Goal: Task Accomplishment & Management: Manage account settings

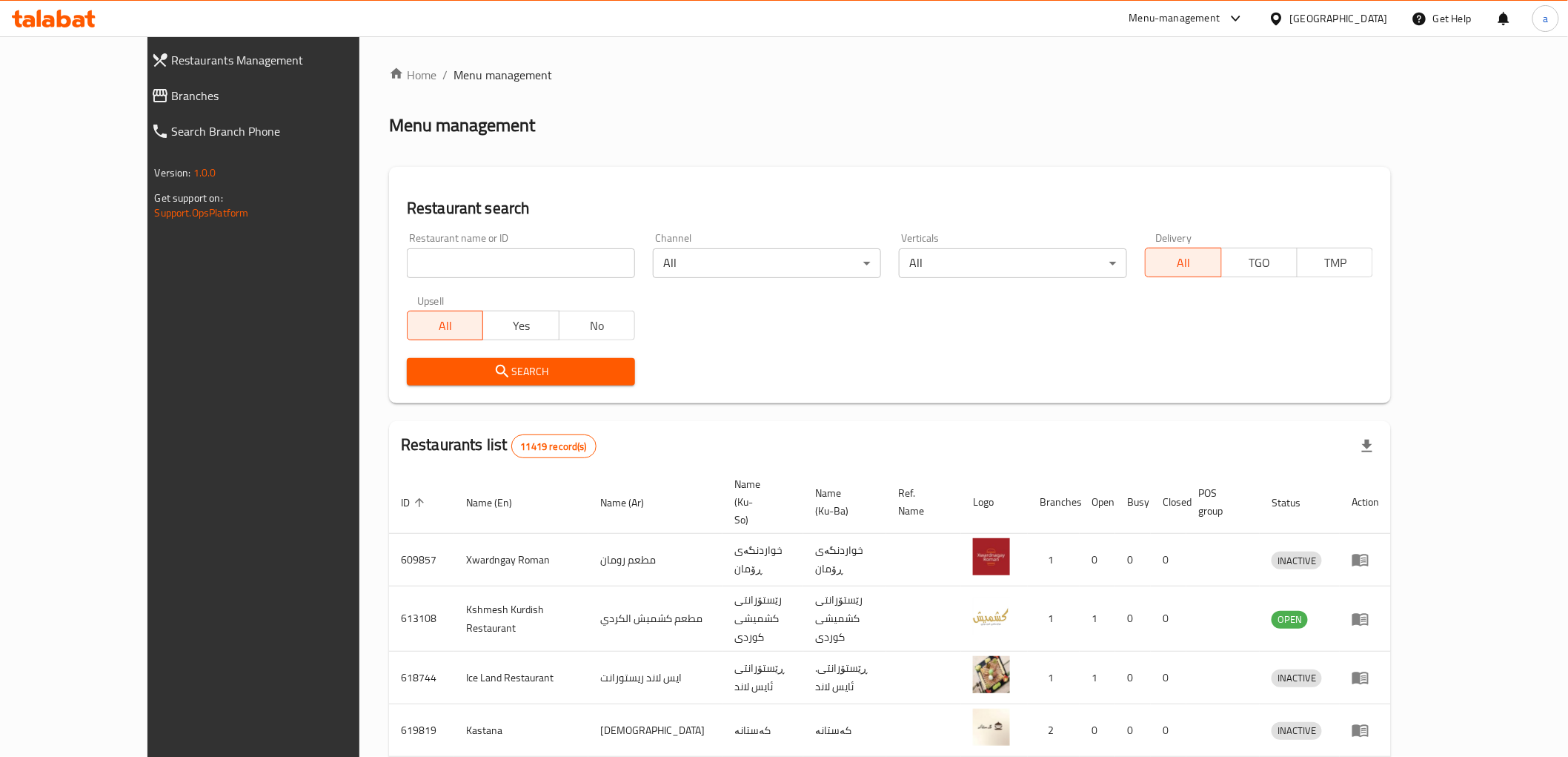
click at [407, 262] on input "search" at bounding box center [521, 263] width 228 height 30
paste input "My Pizza"
type input "My Pizza"
click at [467, 368] on span "Search" at bounding box center [521, 372] width 204 height 19
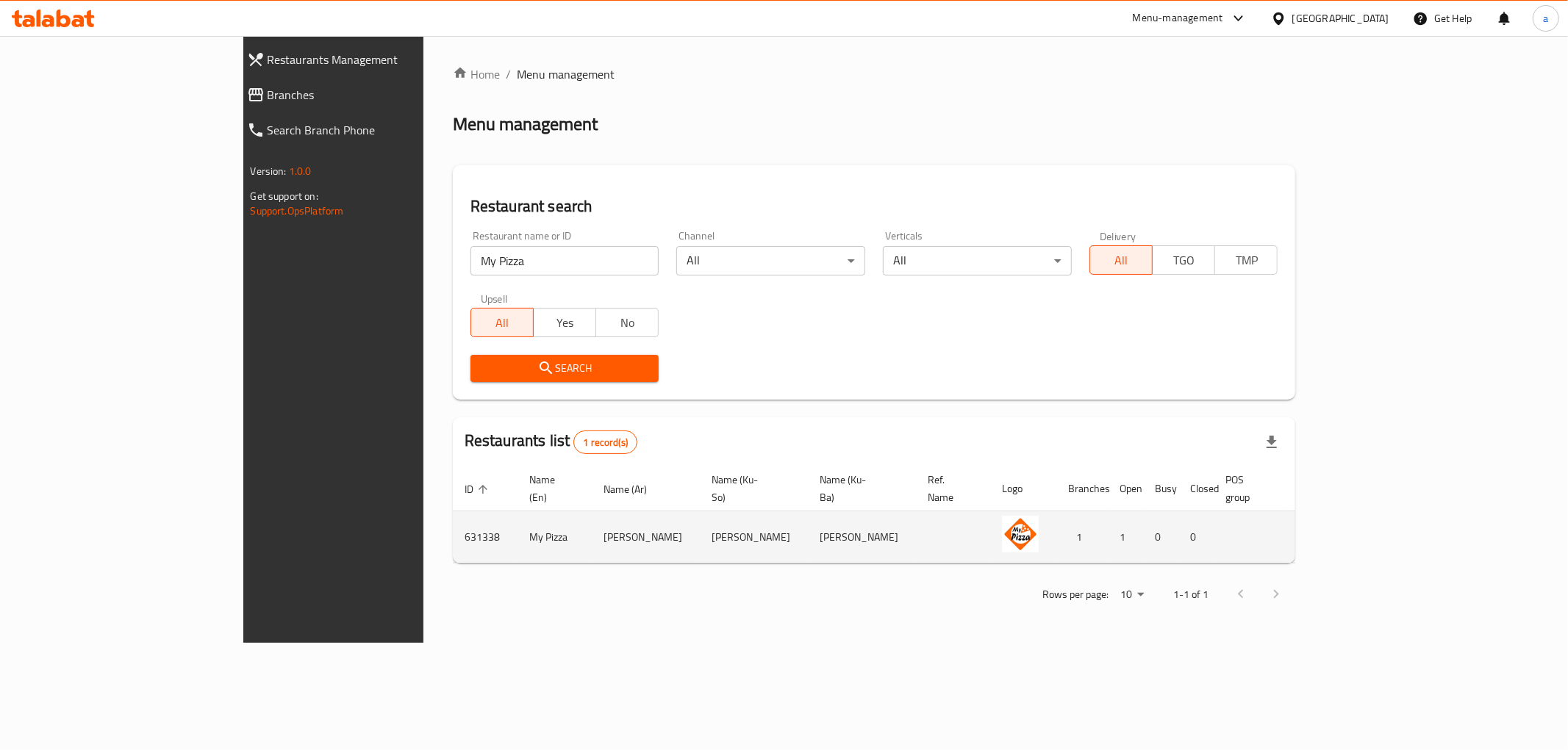
click at [1414, 511] on td "enhanced table" at bounding box center [1389, 537] width 51 height 52
click at [1393, 528] on icon "enhanced table" at bounding box center [1384, 537] width 18 height 18
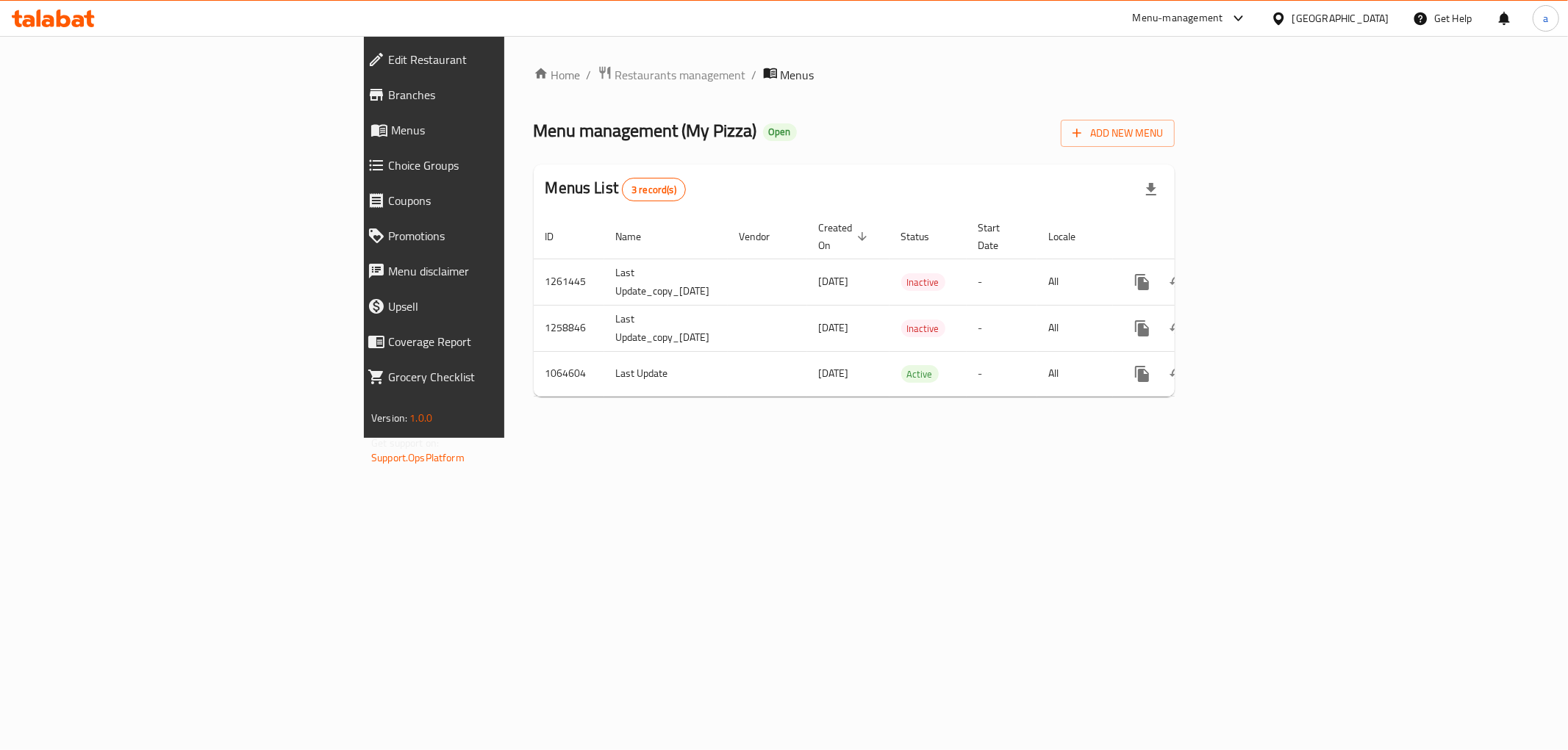
click at [388, 100] on span "Branches" at bounding box center [500, 95] width 225 height 18
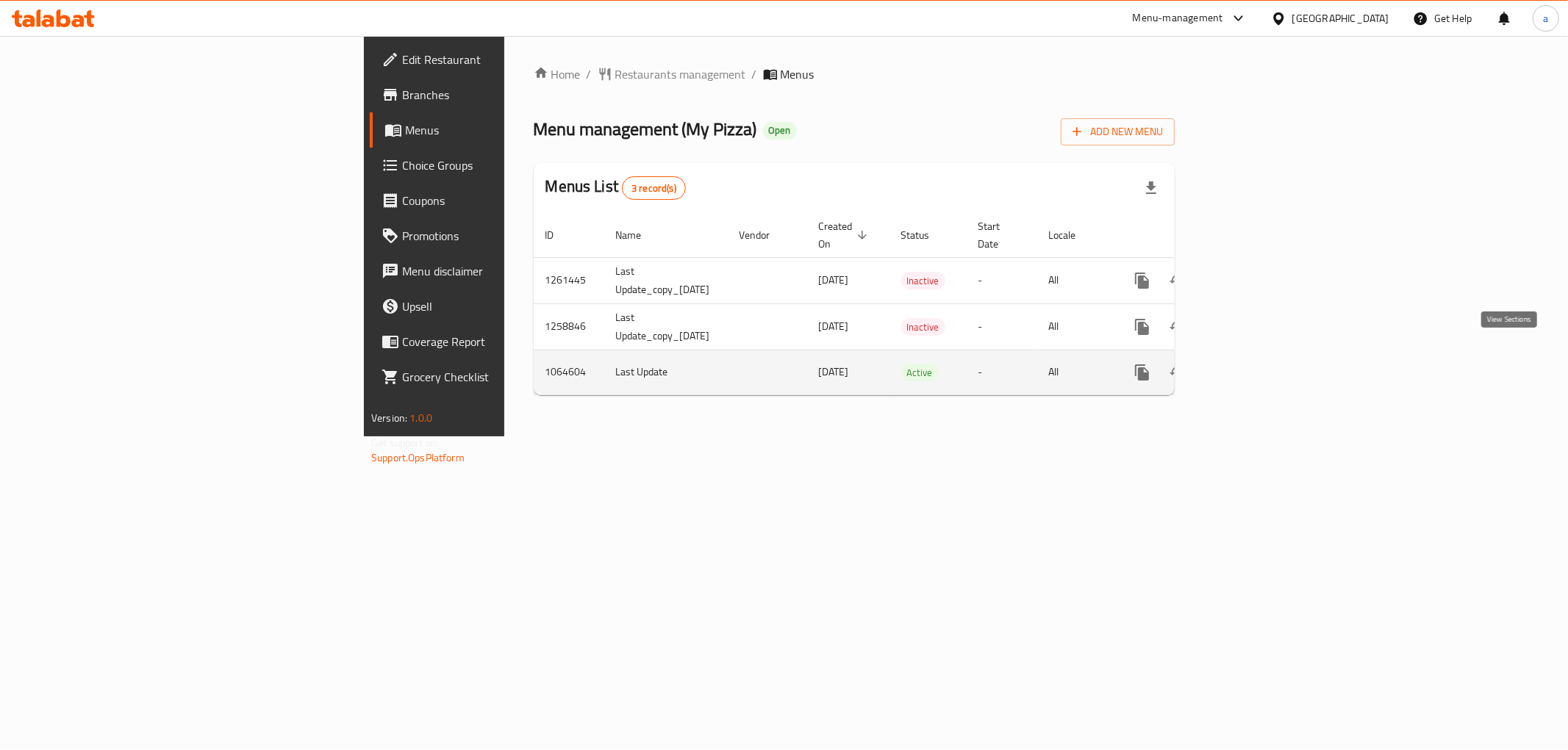
click at [1266, 364] on link "enhanced table" at bounding box center [1248, 372] width 35 height 35
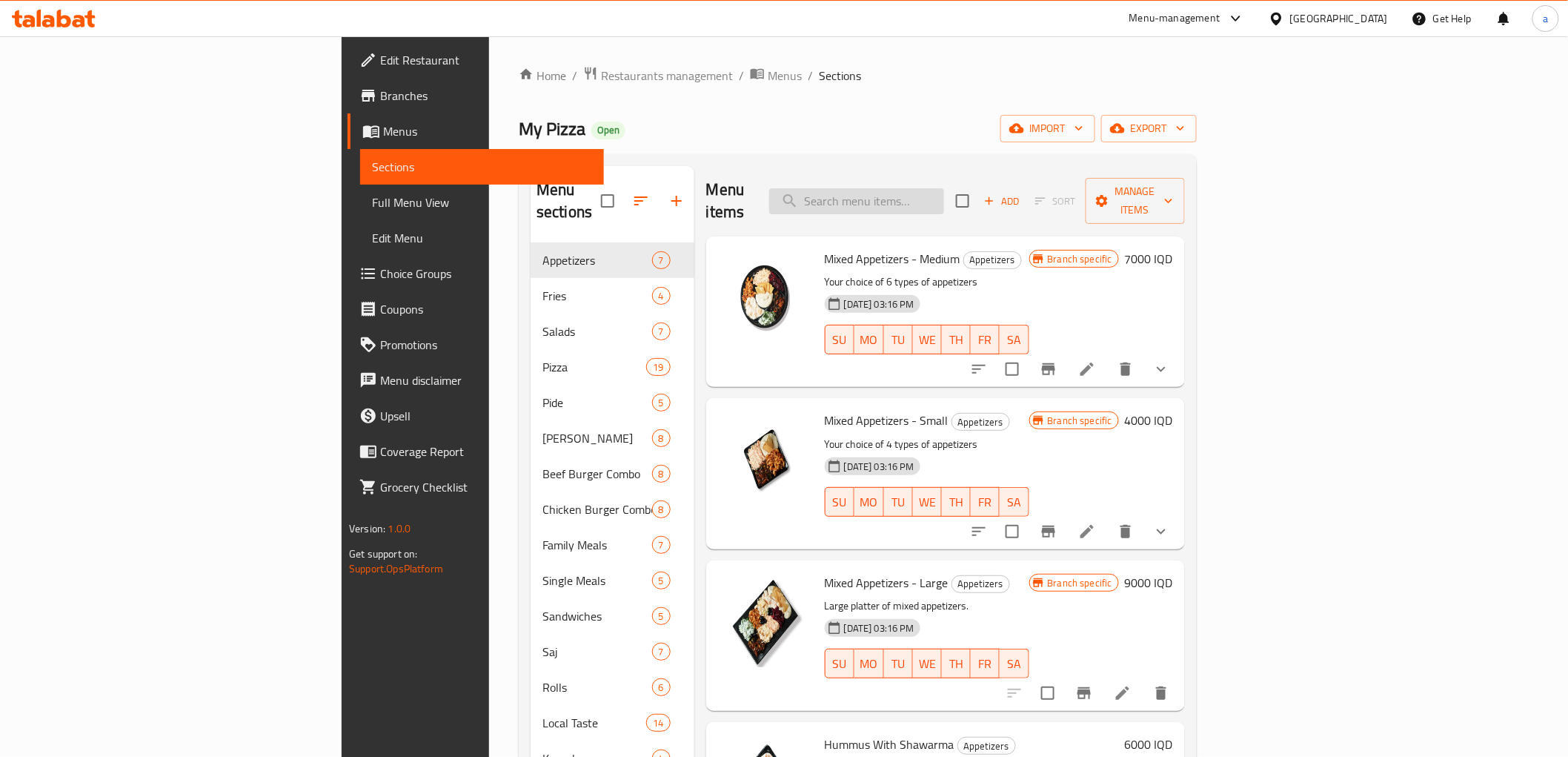
click at [944, 199] on input "search" at bounding box center [856, 201] width 175 height 26
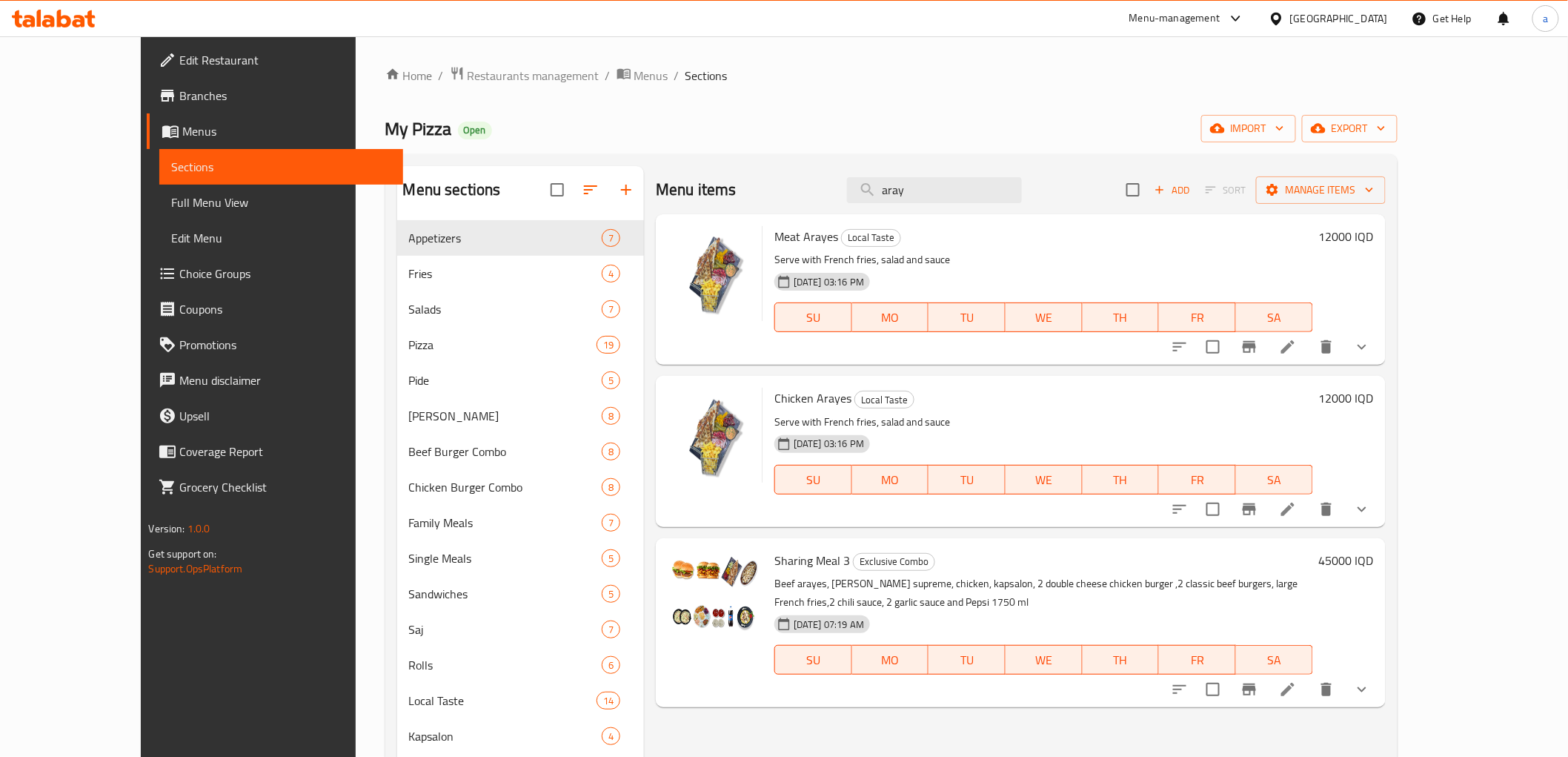
type input "aray"
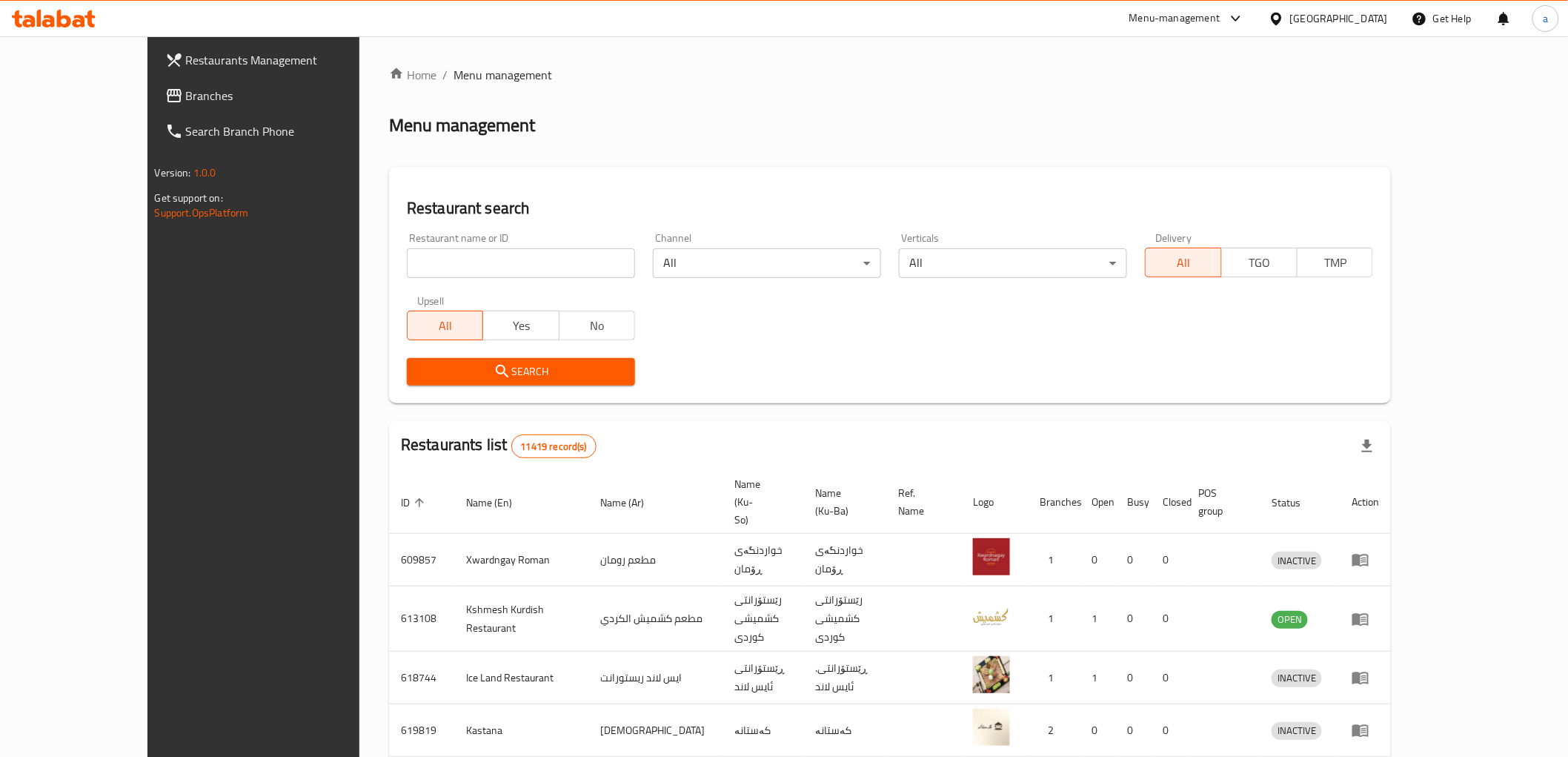
click at [431, 265] on input "search" at bounding box center [521, 263] width 228 height 30
paste input "Burger Al jabal"
type input "Burger Al jabal"
click button "Search" at bounding box center [521, 372] width 228 height 27
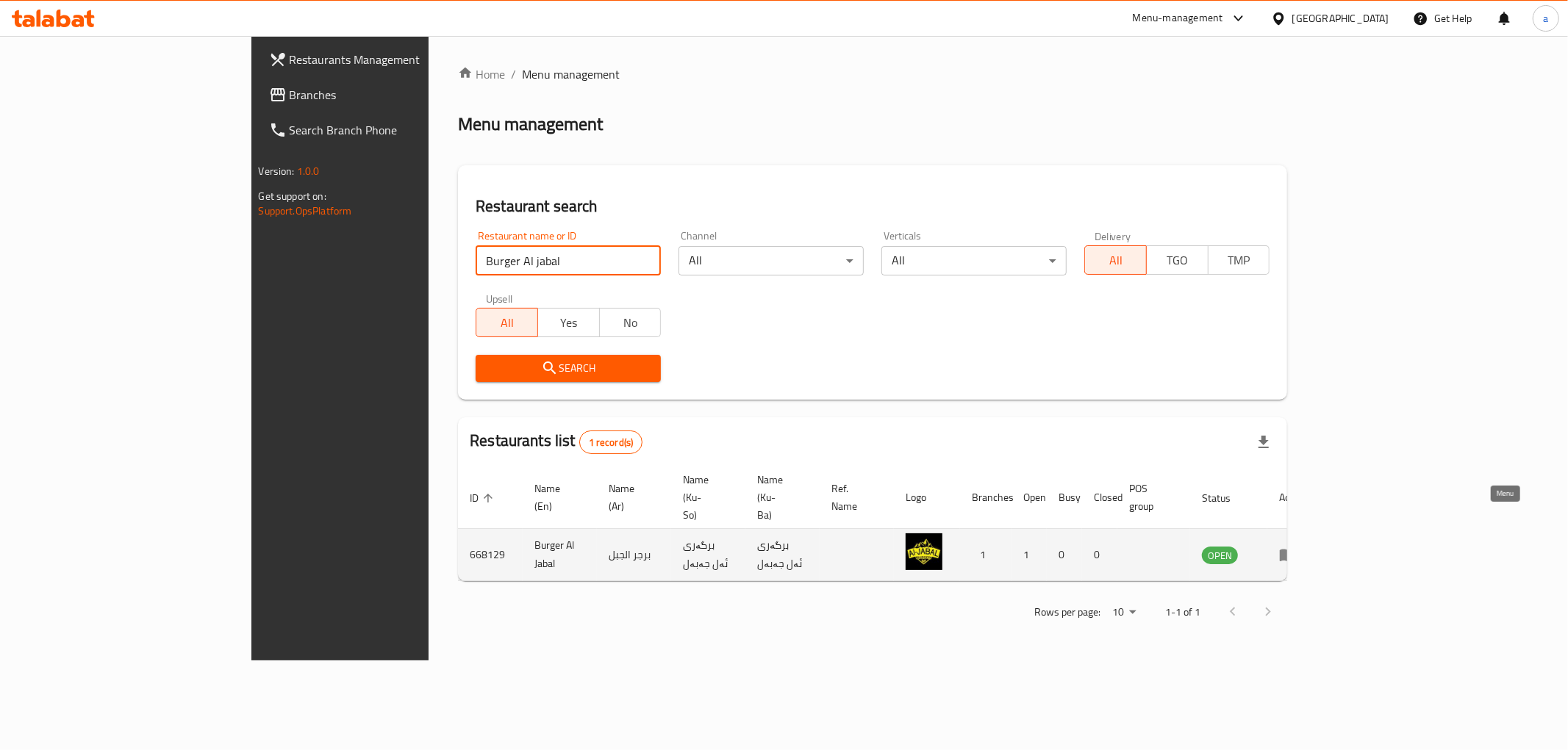
click at [1297, 546] on icon "enhanced table" at bounding box center [1287, 554] width 18 height 18
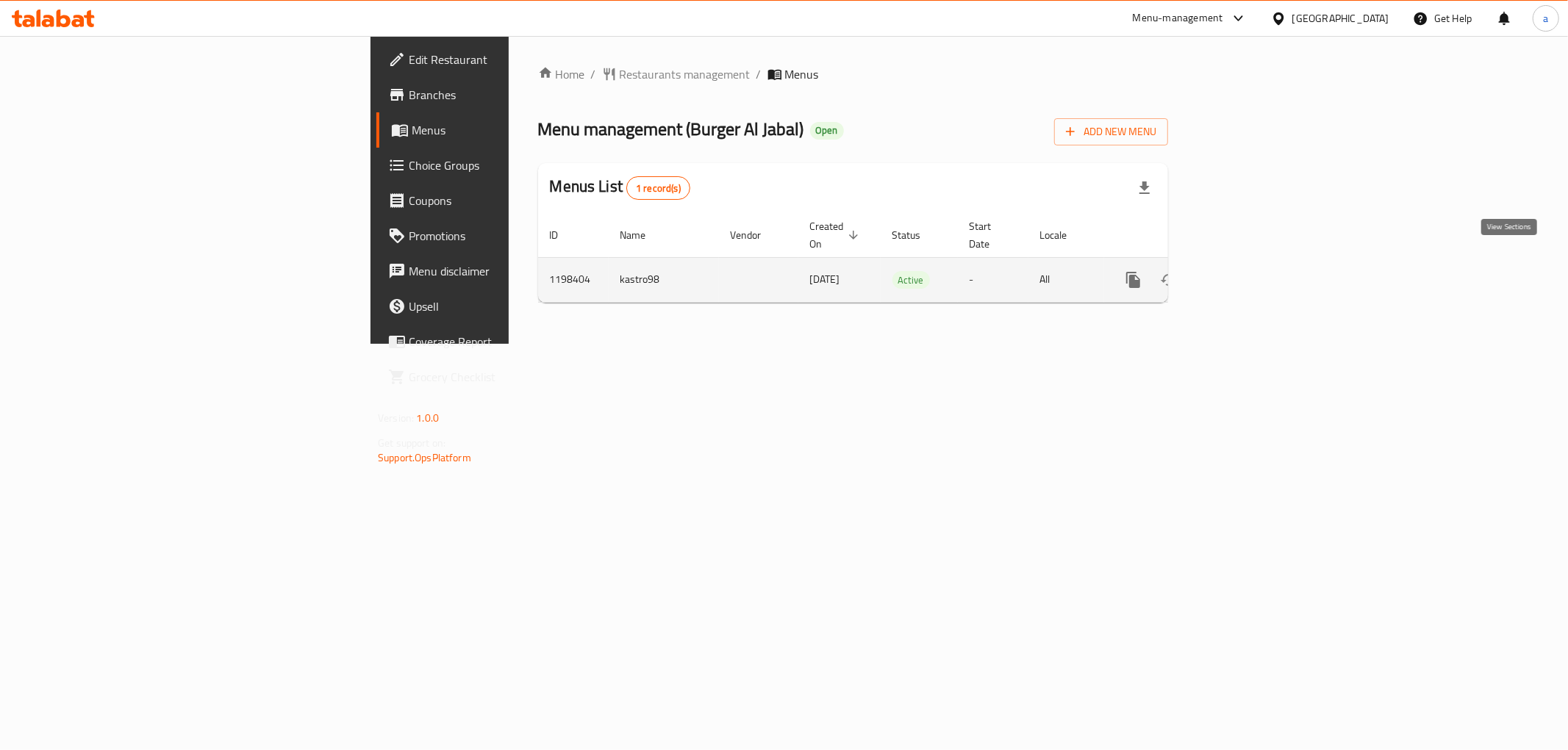
click at [1248, 271] on icon "enhanced table" at bounding box center [1239, 280] width 18 height 18
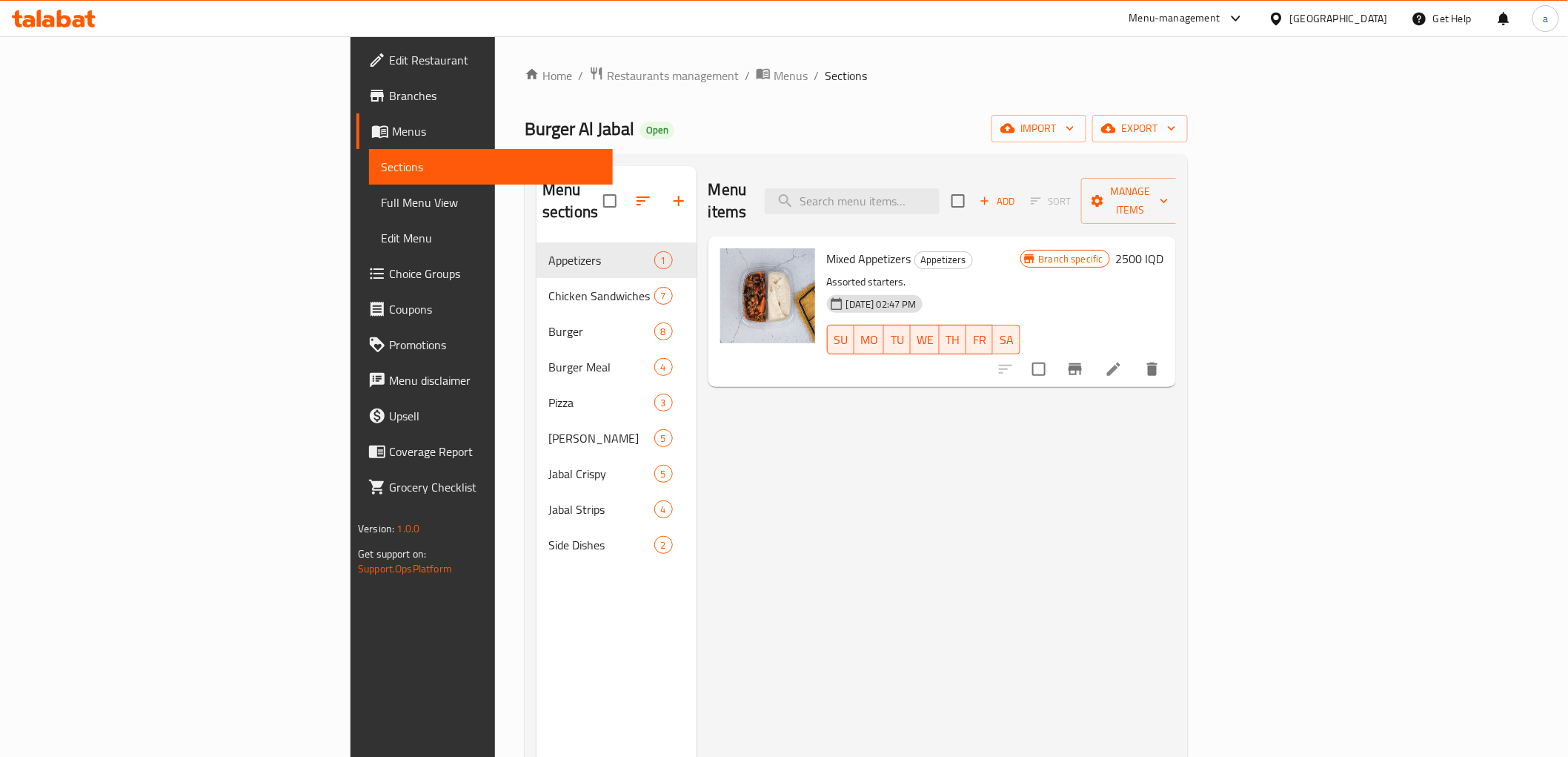
click at [389, 101] on span "Branches" at bounding box center [495, 95] width 211 height 18
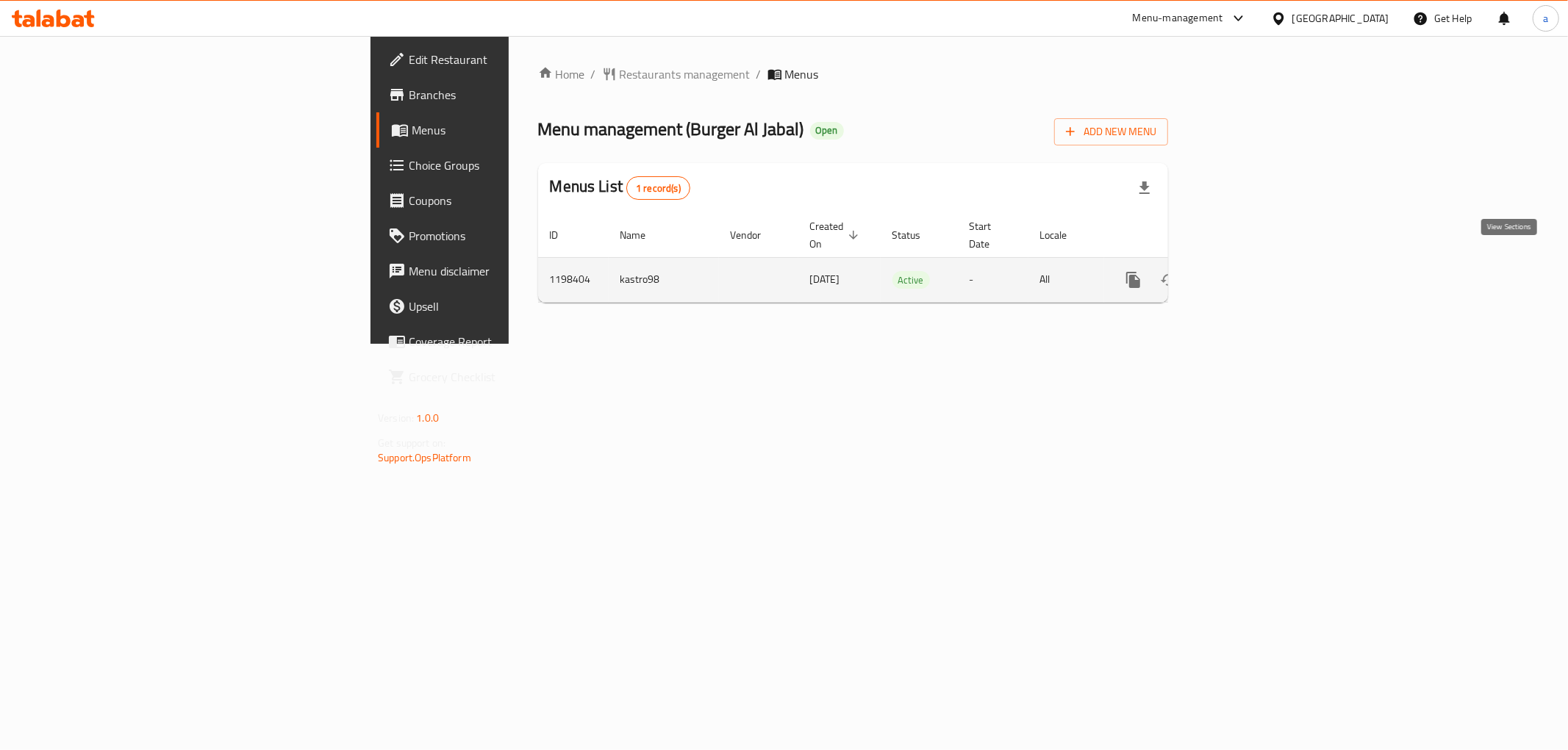
click at [1246, 273] on icon "enhanced table" at bounding box center [1240, 280] width 13 height 13
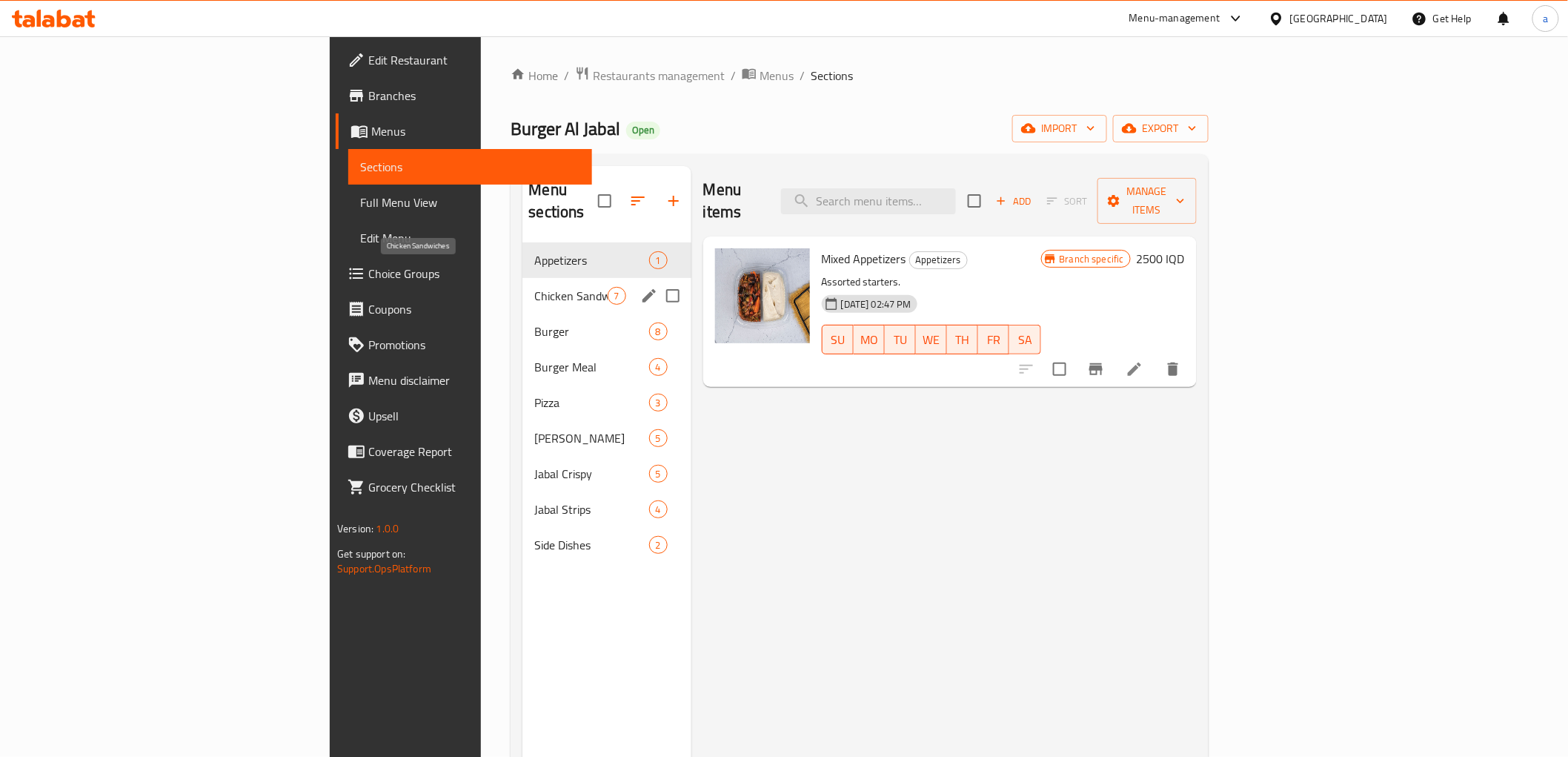
click at [534, 287] on span "Chicken Sandwiches" at bounding box center [571, 296] width 73 height 18
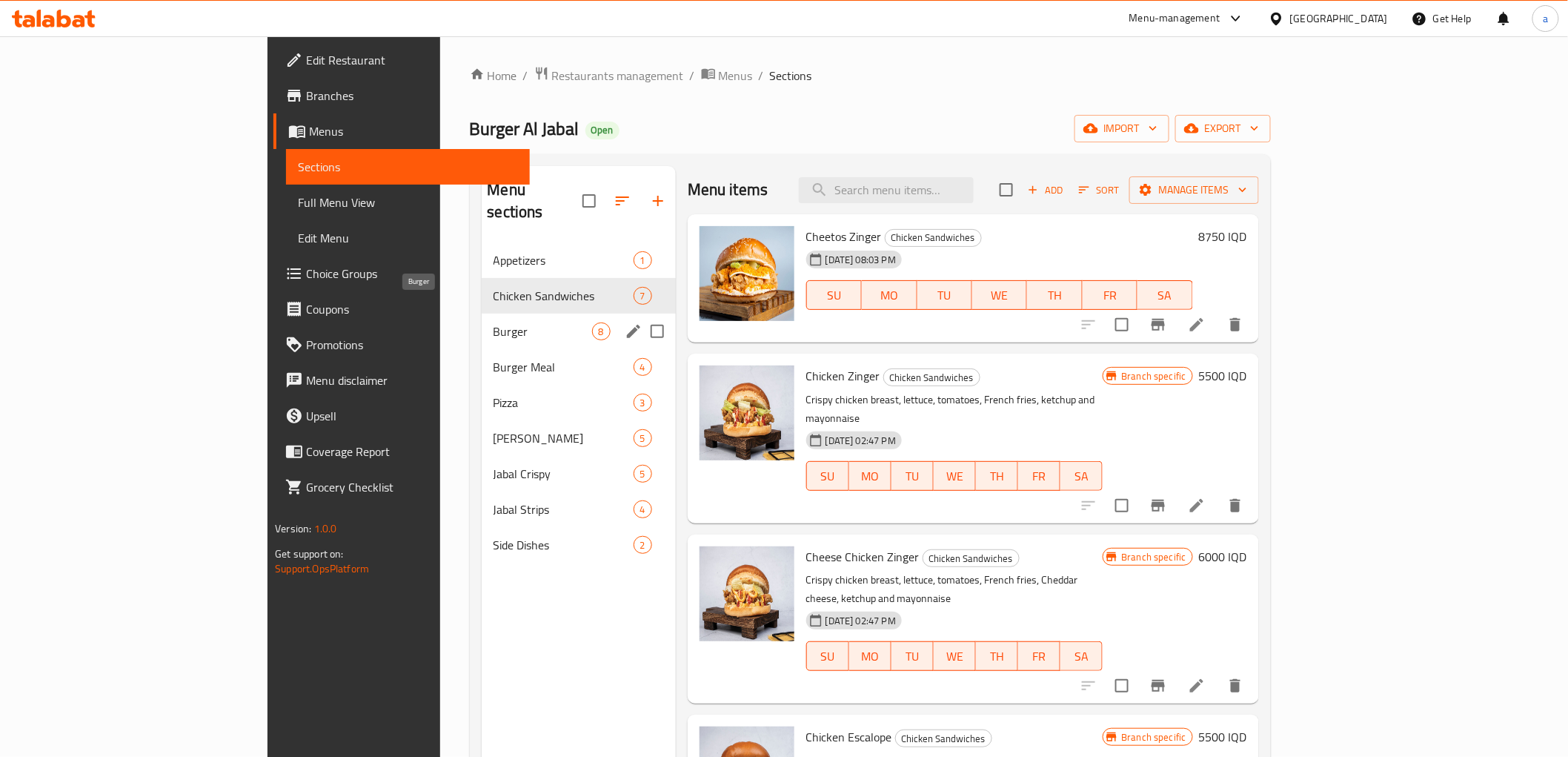
click at [493, 323] on span "Burger" at bounding box center [542, 331] width 99 height 18
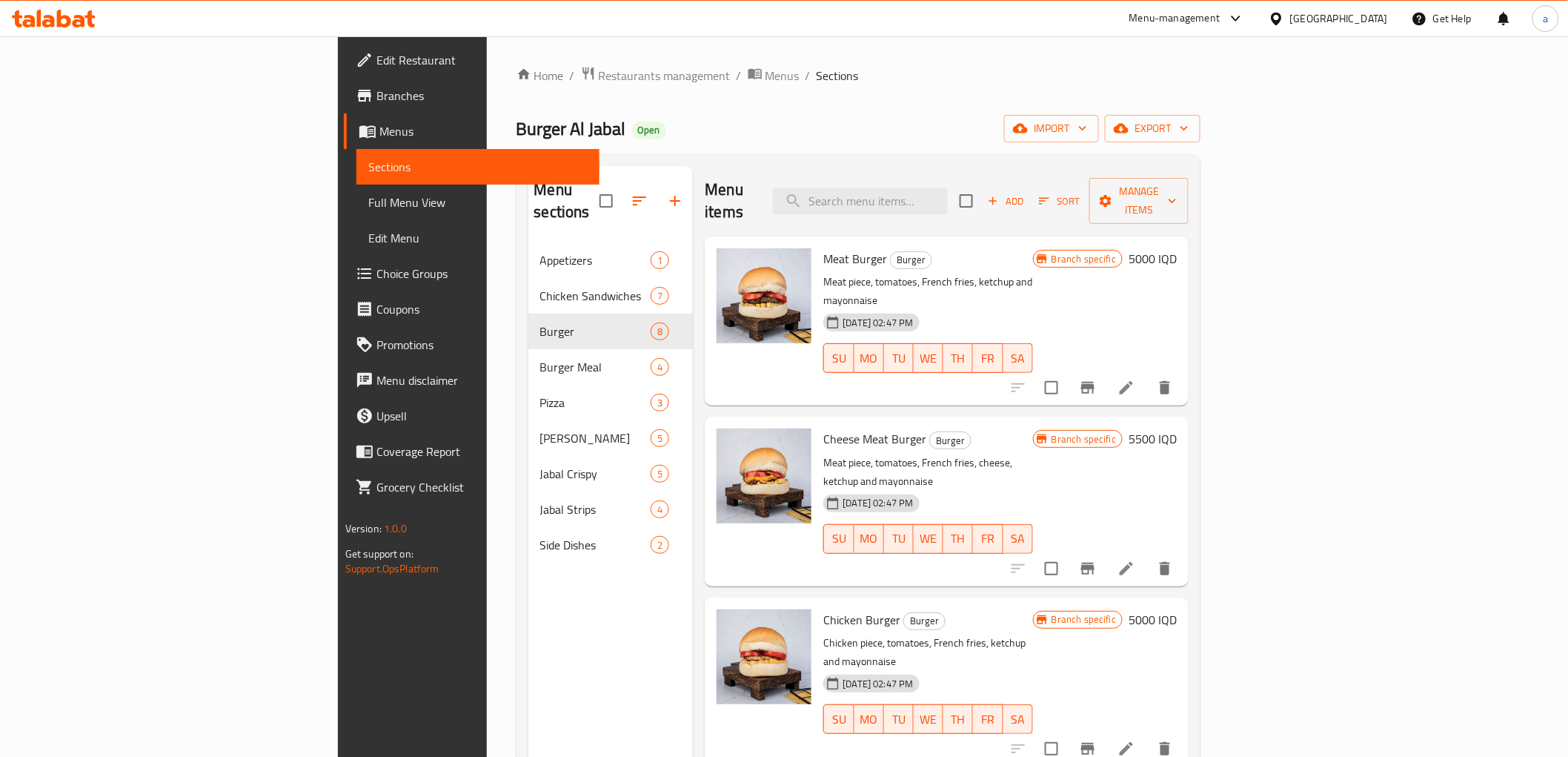
click at [1177, 248] on h6 "5000 IQD" at bounding box center [1153, 259] width 48 height 21
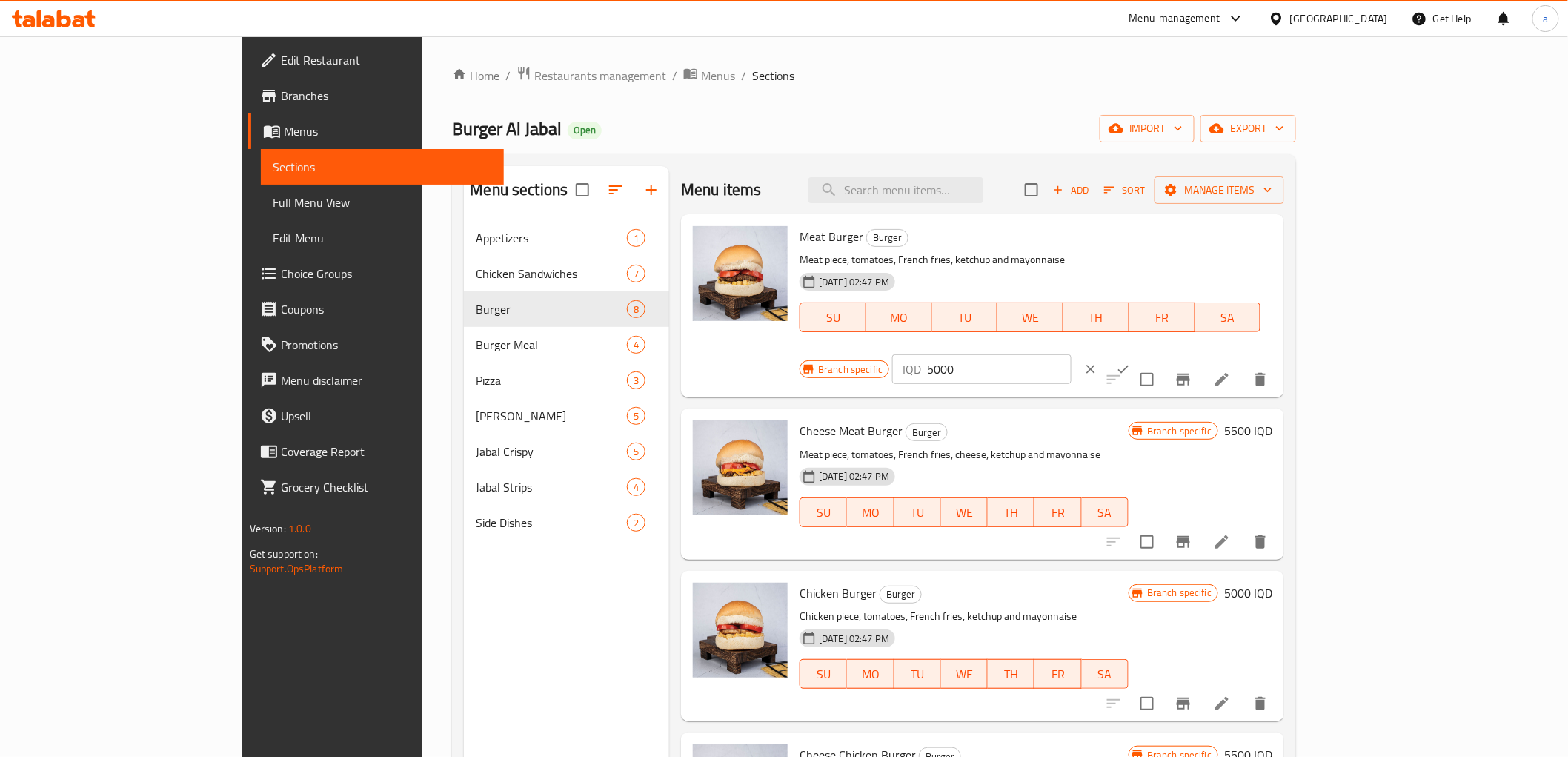
click at [1071, 354] on input "5000" at bounding box center [999, 368] width 144 height 30
paste input "65"
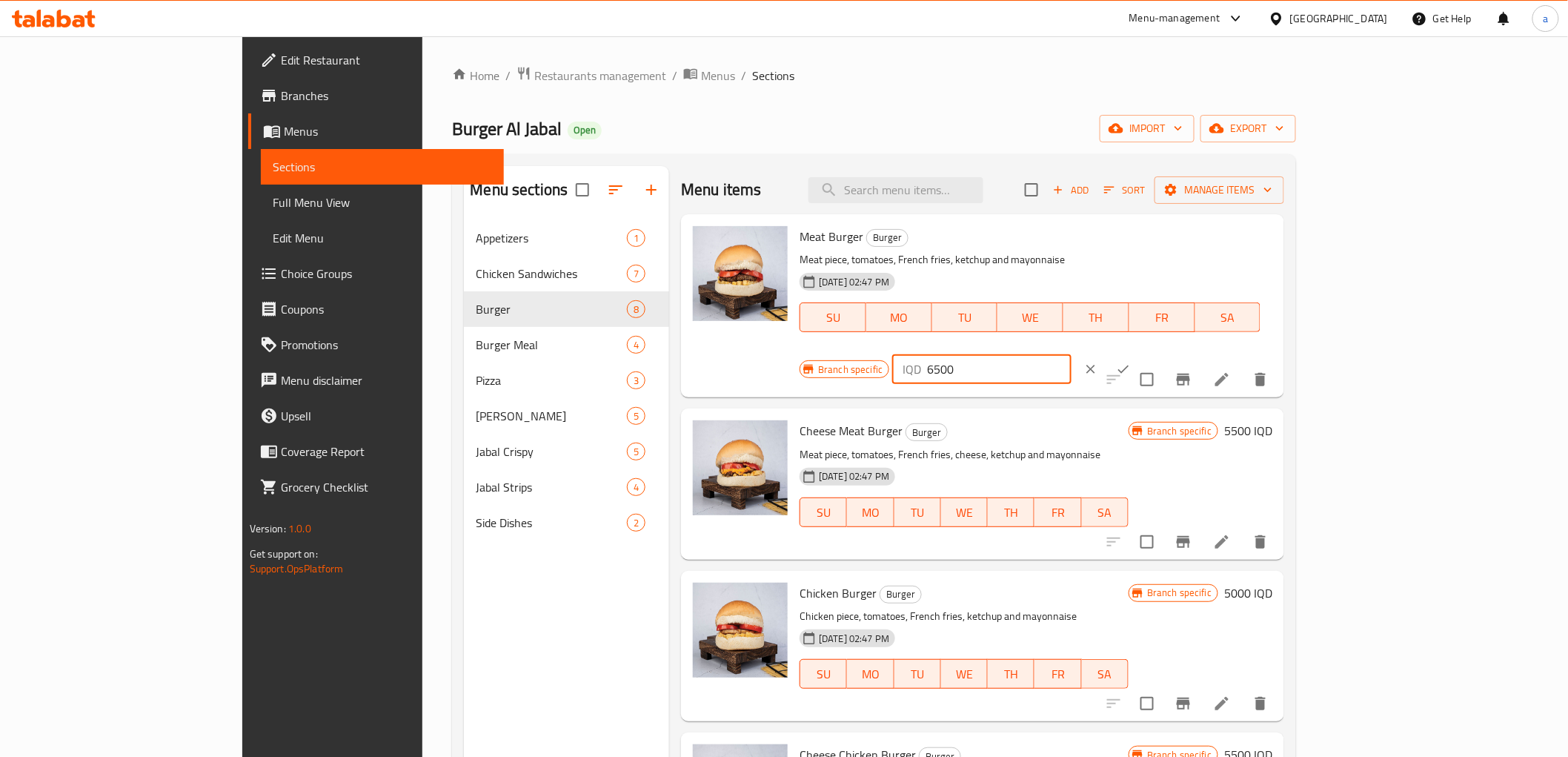
type input "6500"
click at [1131, 362] on icon "ok" at bounding box center [1124, 369] width 15 height 15
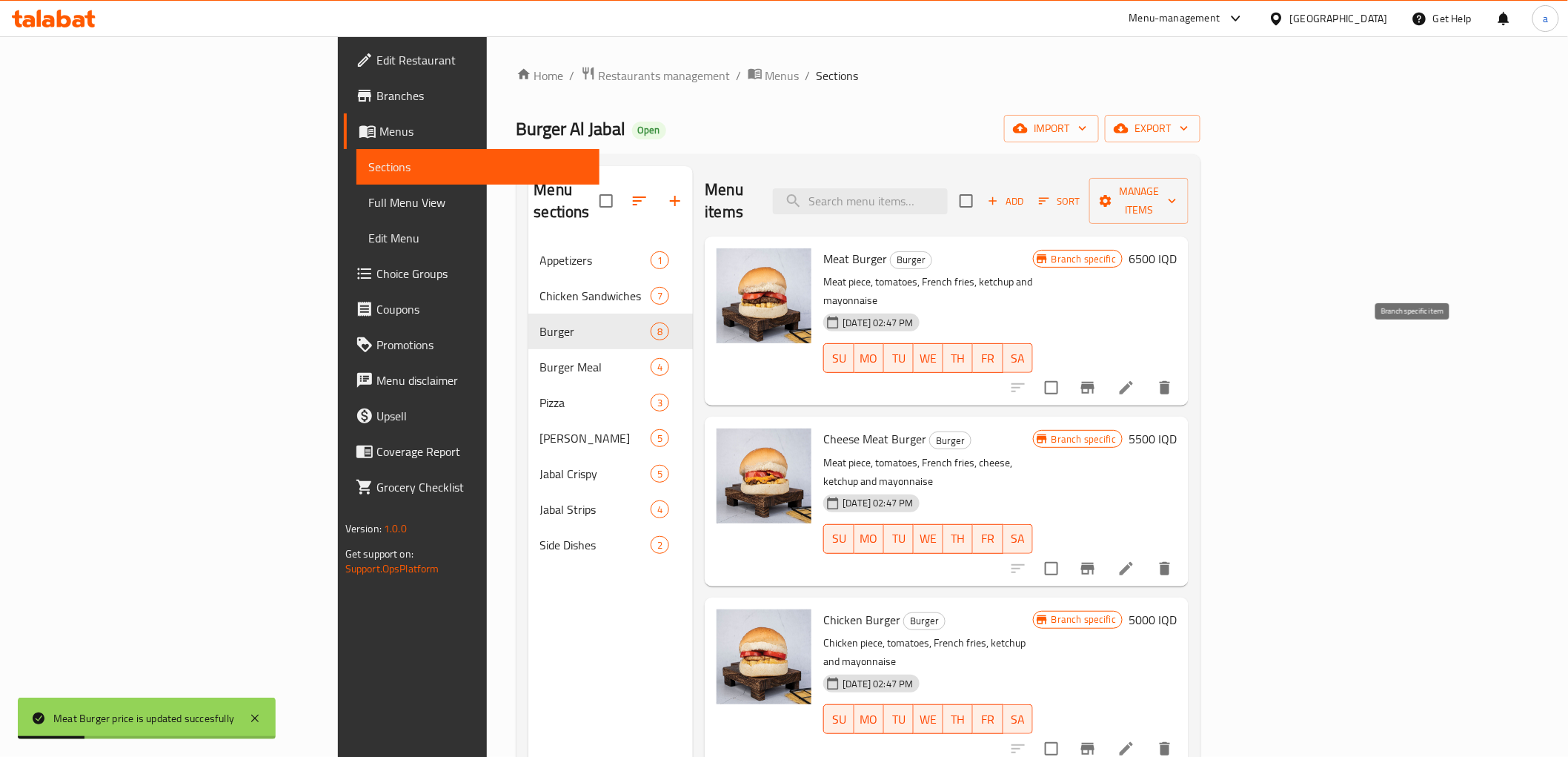
click at [1094, 382] on icon "Branch-specific-item" at bounding box center [1088, 388] width 14 height 12
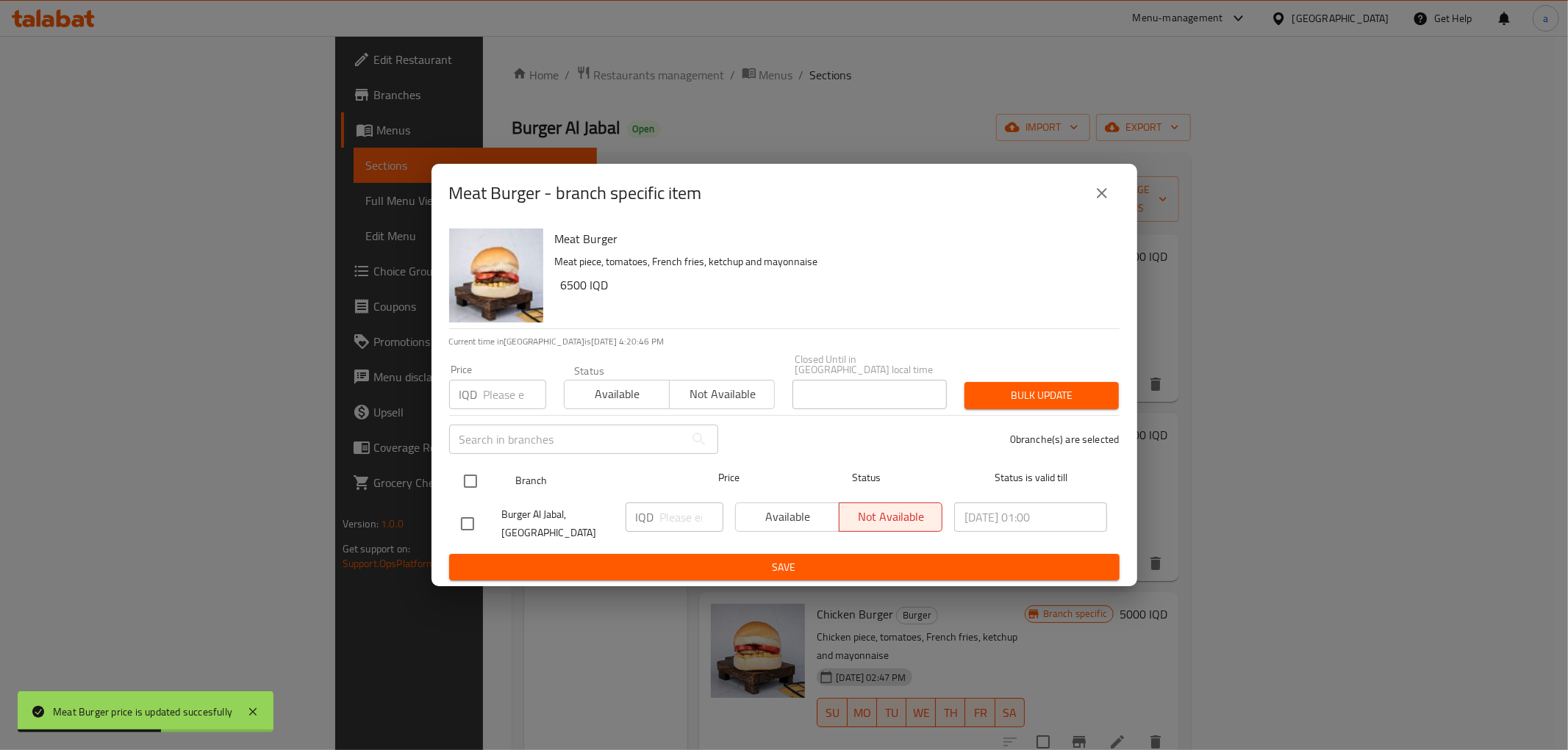
click at [467, 470] on input "checkbox" at bounding box center [470, 480] width 31 height 31
checkbox input "true"
click at [673, 517] on input "number" at bounding box center [691, 516] width 63 height 29
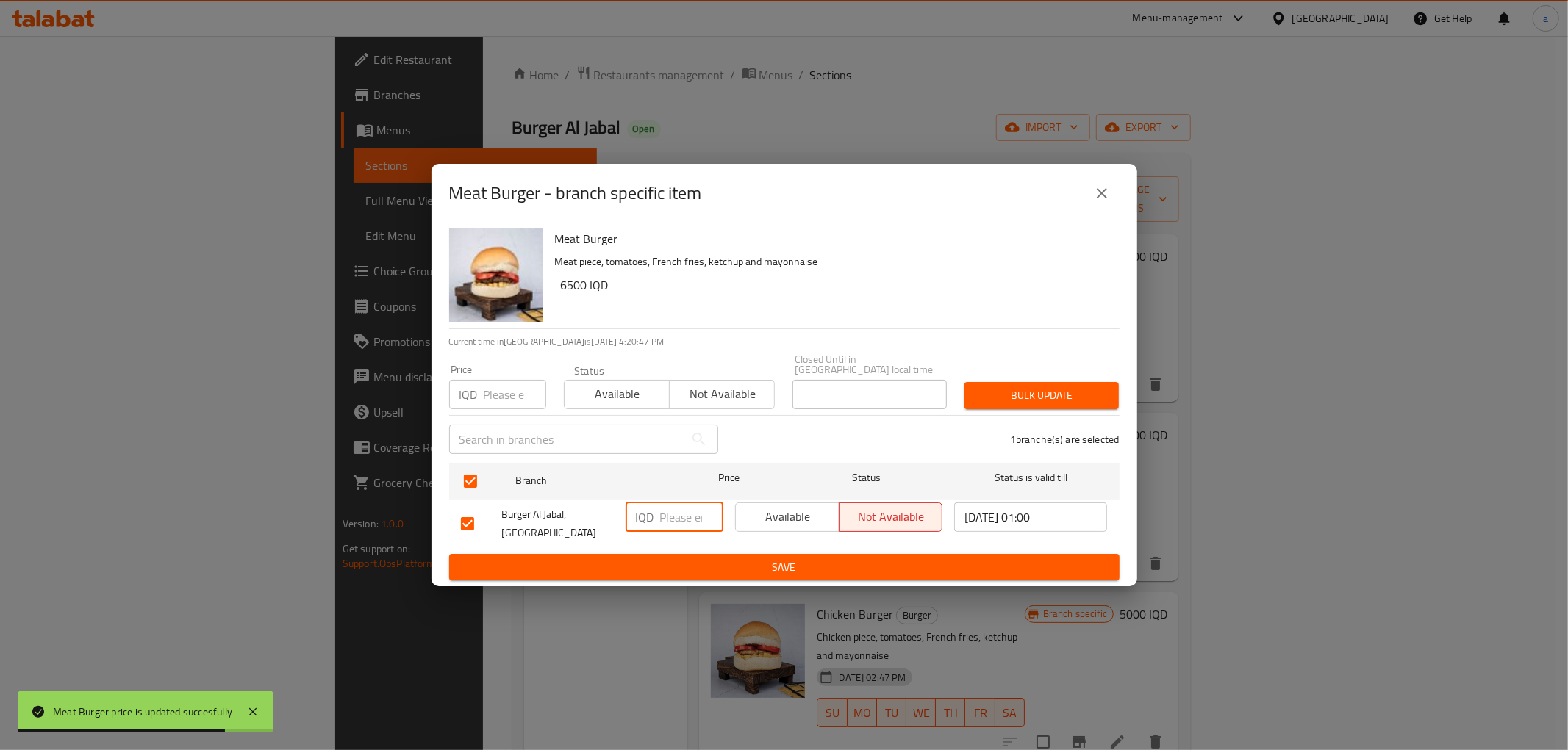
paste input "6500"
type input "6500"
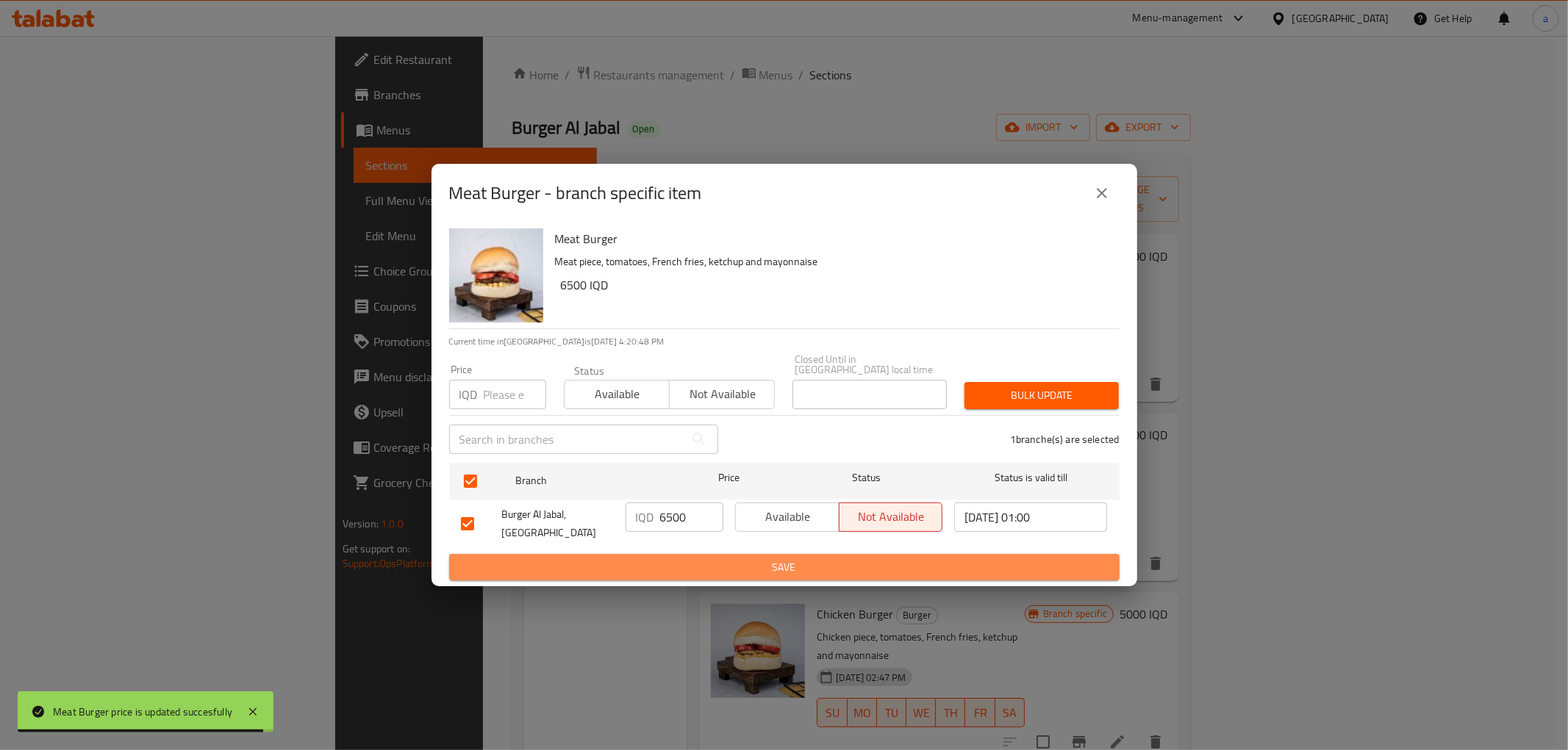
click at [680, 563] on span "Save" at bounding box center [784, 568] width 647 height 18
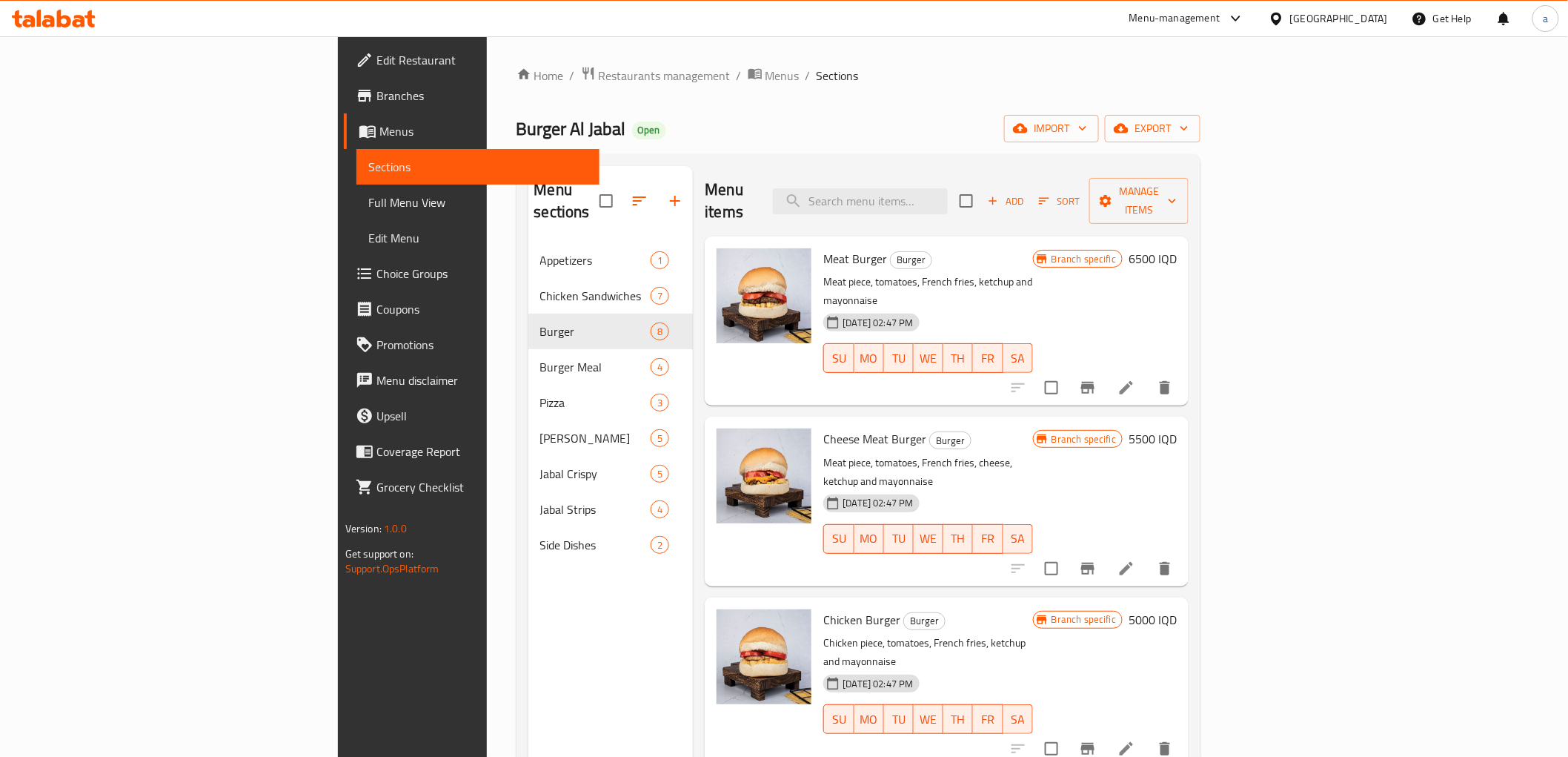
click at [1177, 428] on h6 "5500 IQD" at bounding box center [1153, 438] width 48 height 21
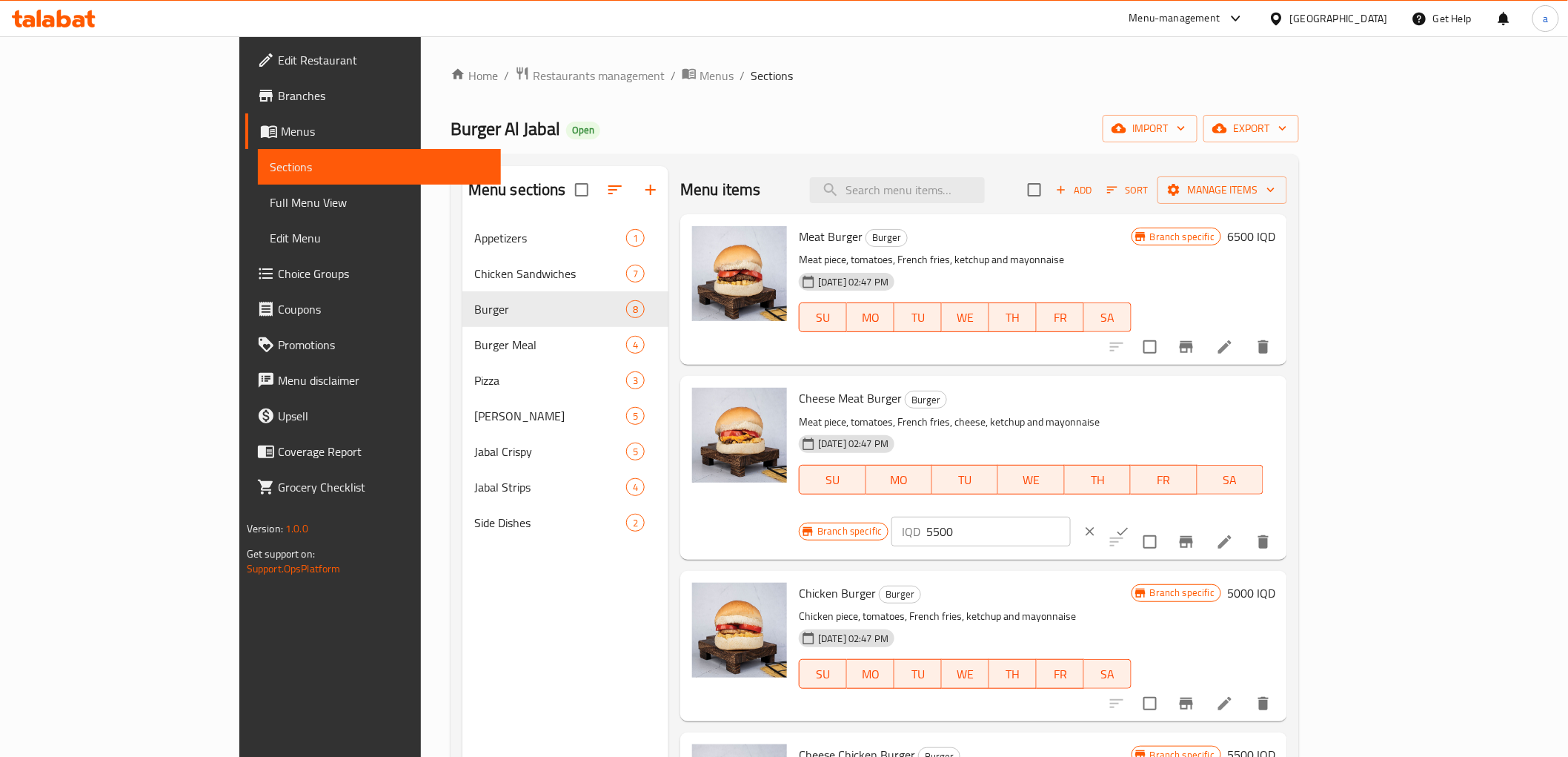
click at [1070, 517] on input "5500" at bounding box center [998, 531] width 144 height 30
click at [473, 613] on div "Menu sections Appetizers 1 Chicken Sandwiches 7 Burger 8 Burger Meal 4 Pizza 3 …" at bounding box center [566, 545] width 206 height 757
click at [1119, 123] on div "Burger Al Jabal Open import export" at bounding box center [875, 128] width 849 height 27
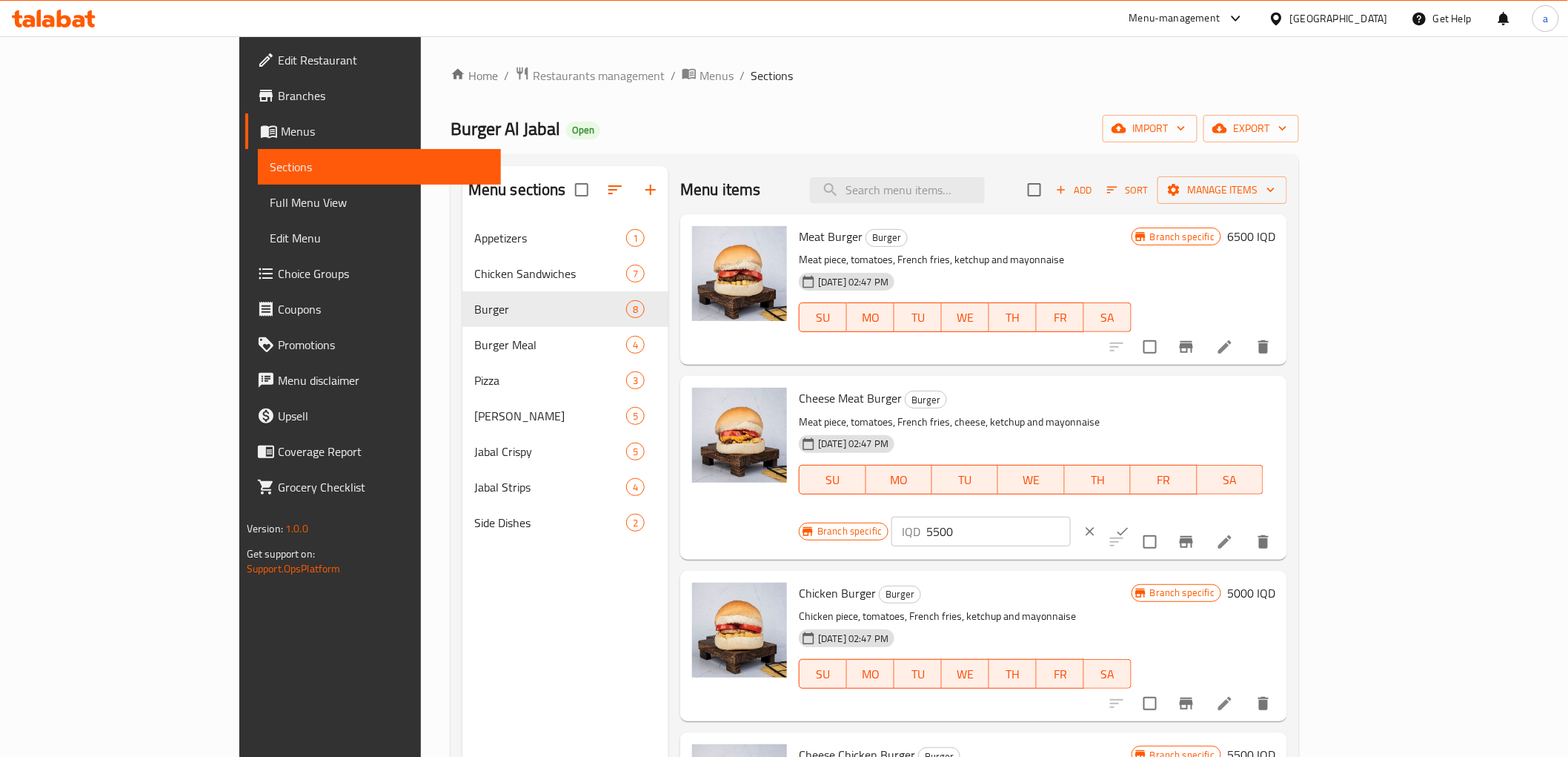
click at [1275, 233] on h6 "6500 IQD" at bounding box center [1251, 237] width 48 height 21
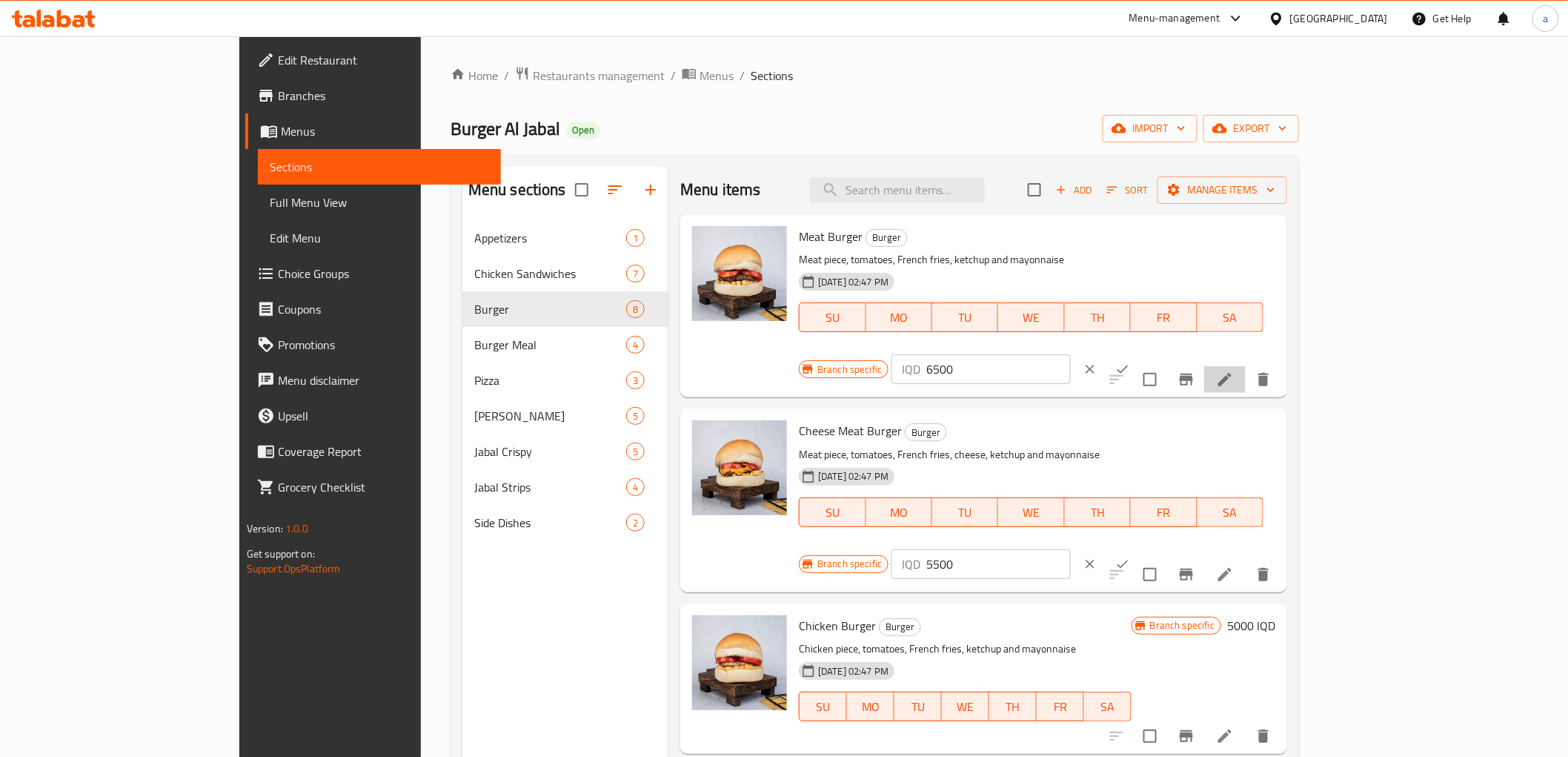
click at [1245, 367] on li at bounding box center [1224, 380] width 41 height 27
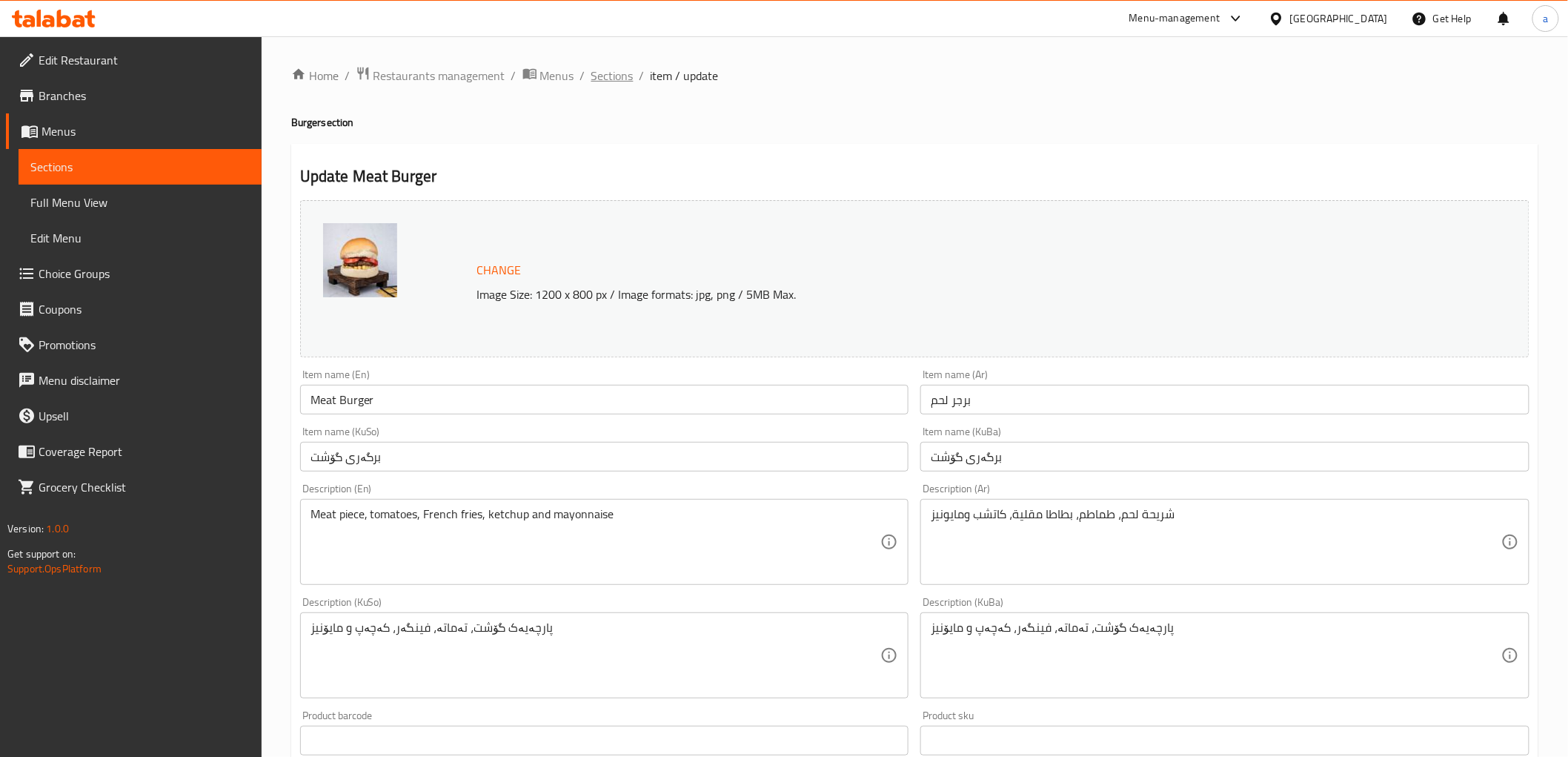
click at [599, 82] on span "Sections" at bounding box center [612, 75] width 42 height 18
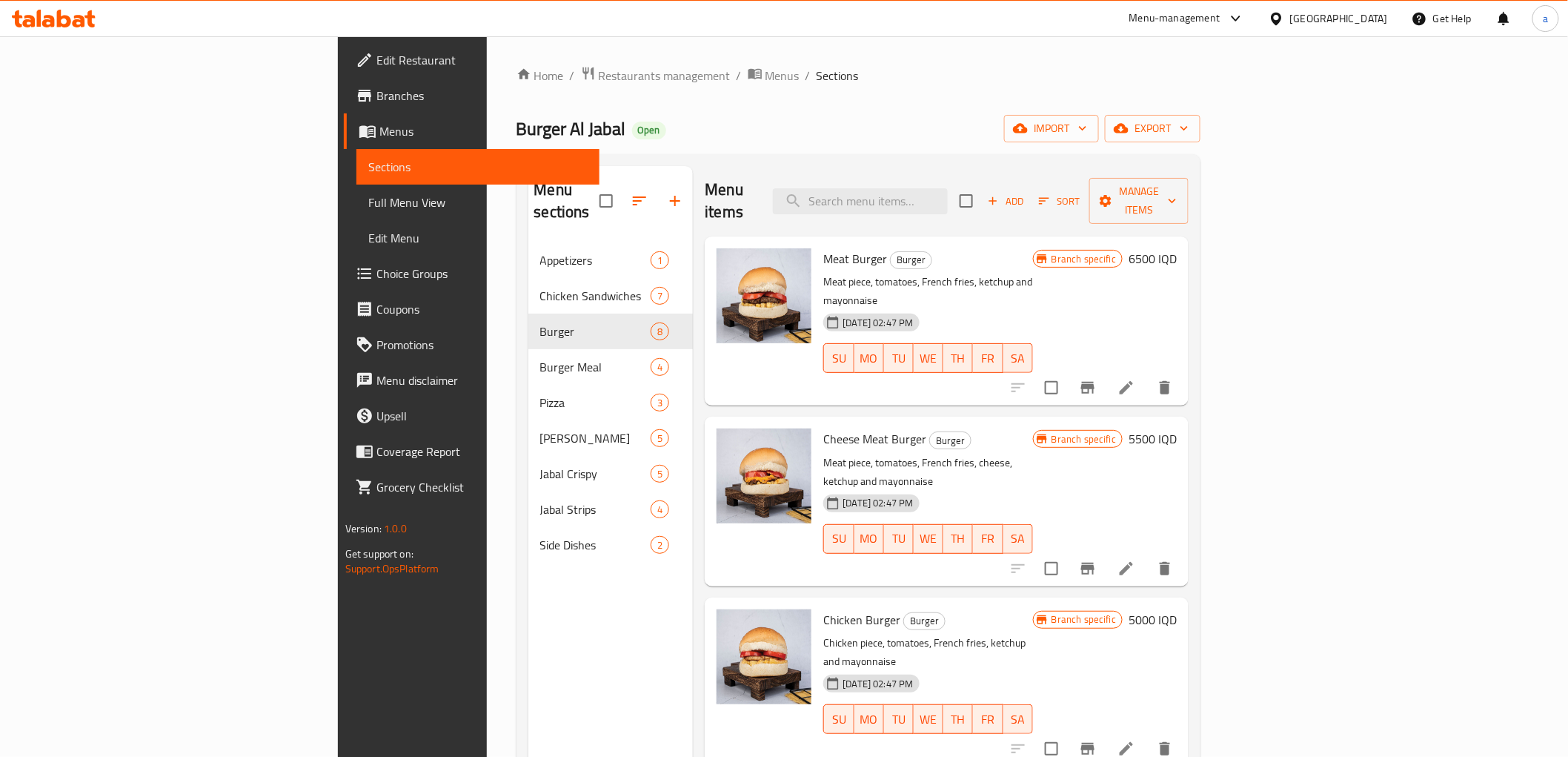
click at [379, 130] on span "Menus" at bounding box center [483, 131] width 209 height 18
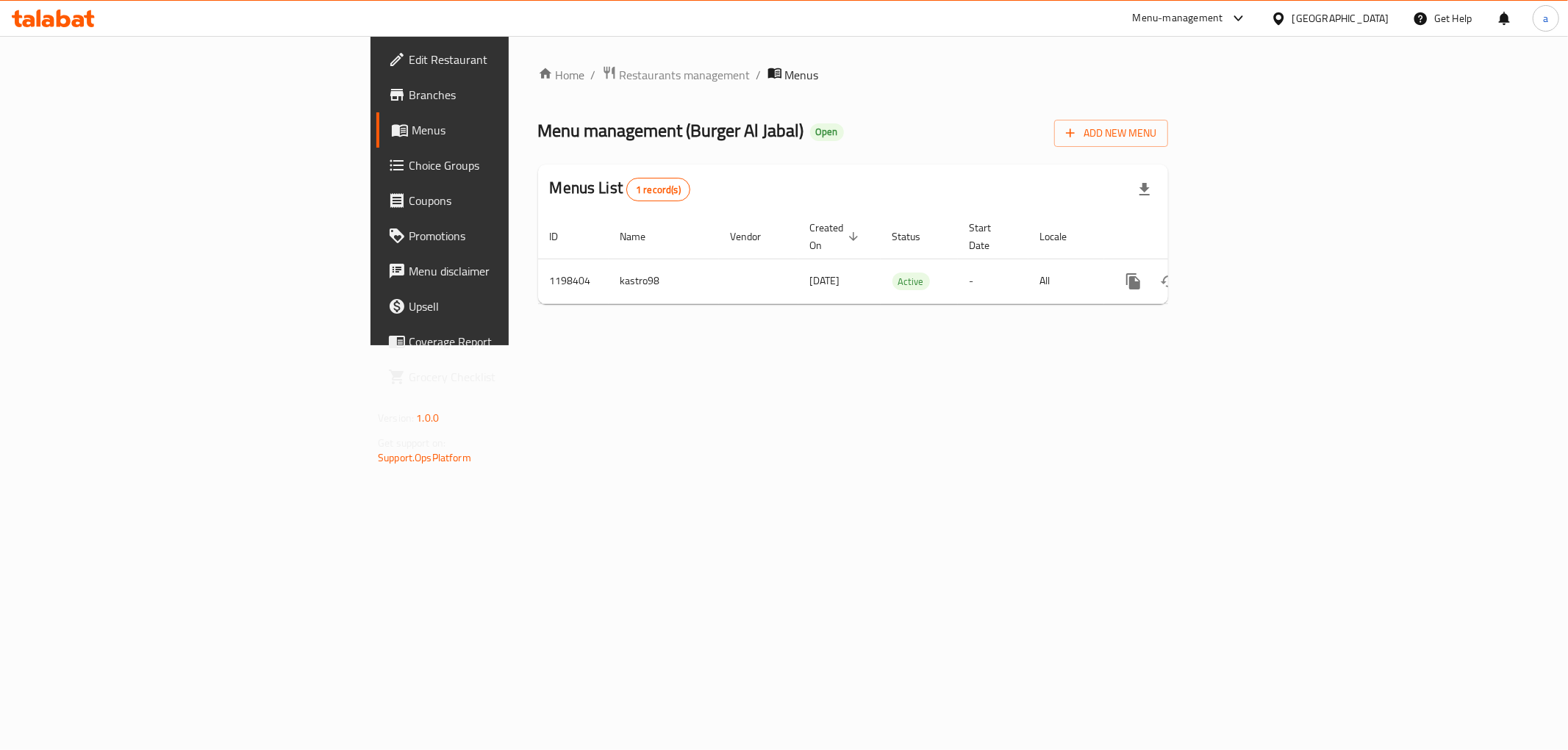
click at [508, 345] on div "Home / Restaurants management / Menus Menu management ( Burger Al Jabal ) Open …" at bounding box center [853, 190] width 689 height 309
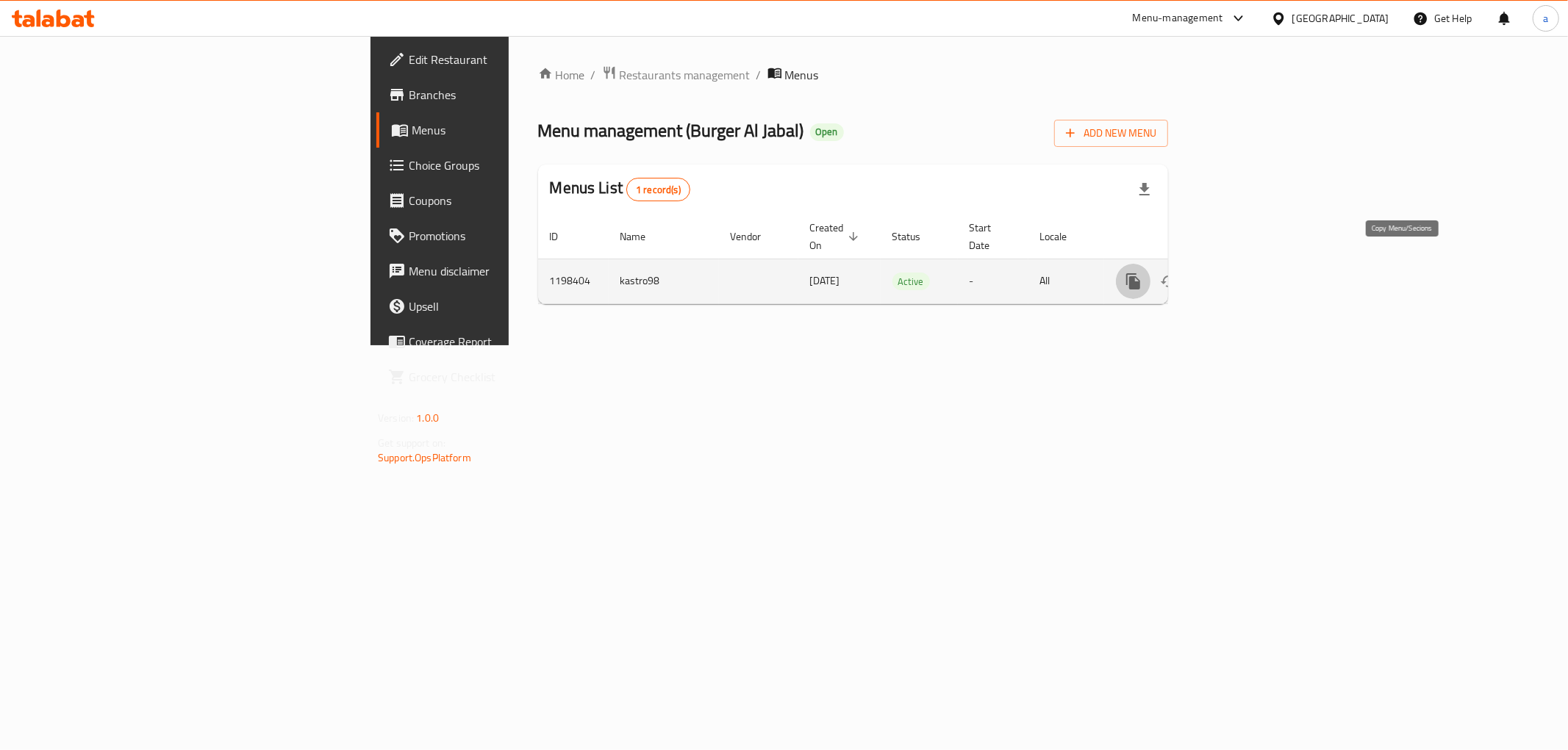
click at [1151, 274] on button "more" at bounding box center [1133, 281] width 35 height 35
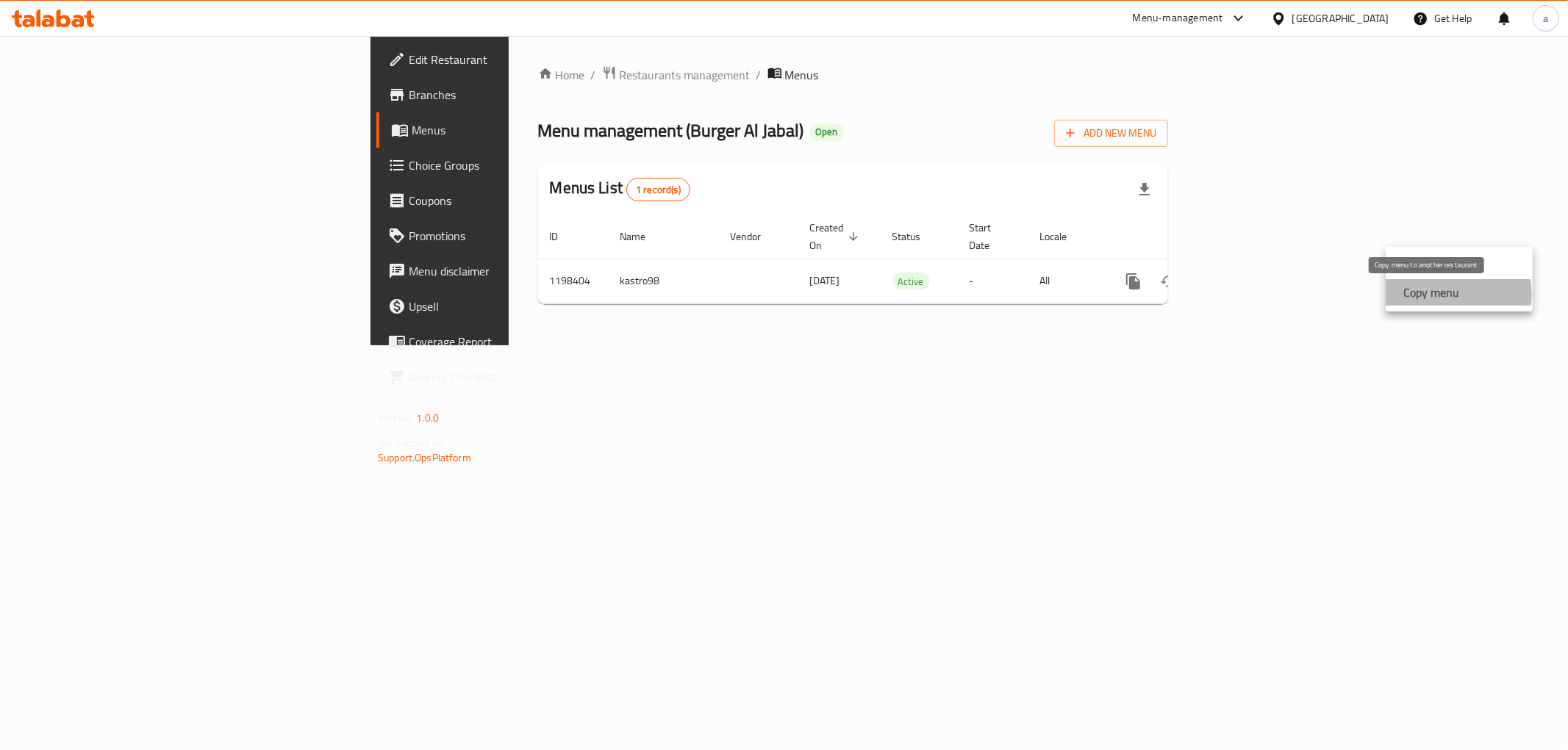
click at [1445, 295] on strong "Copy menu" at bounding box center [1431, 292] width 56 height 18
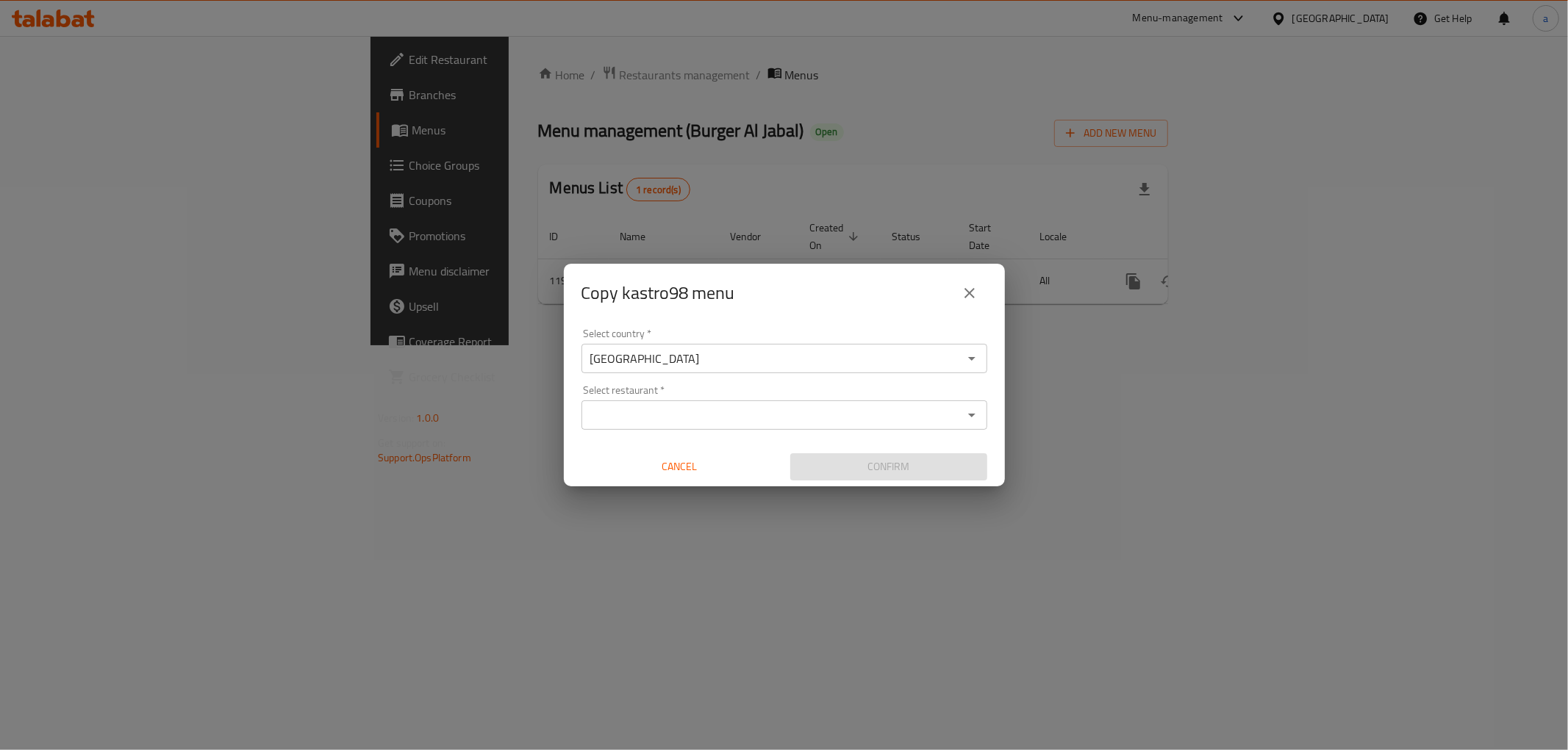
click at [628, 429] on div "Select restaurant *" at bounding box center [784, 414] width 405 height 29
paste input "668129"
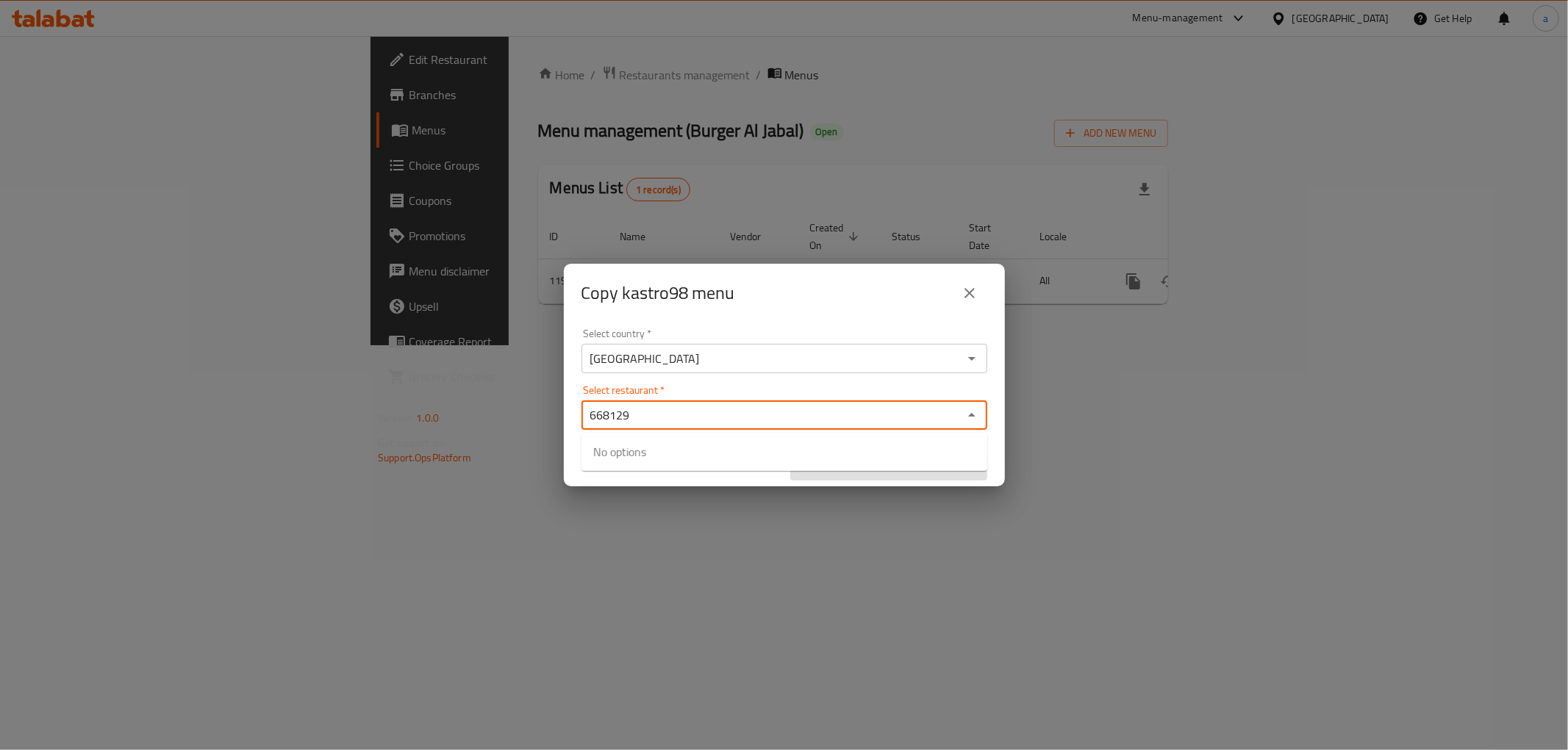
click at [711, 388] on div "Select restaurant   * 668129 Select restaurant *" at bounding box center [784, 408] width 405 height 45
click at [709, 389] on div "Select restaurant   * 668129 Select restaurant *" at bounding box center [784, 408] width 405 height 45
click at [976, 414] on icon "Close" at bounding box center [972, 414] width 18 height 18
click at [976, 414] on icon "Open" at bounding box center [972, 414] width 18 height 18
click at [971, 415] on icon "Close" at bounding box center [972, 414] width 8 height 3
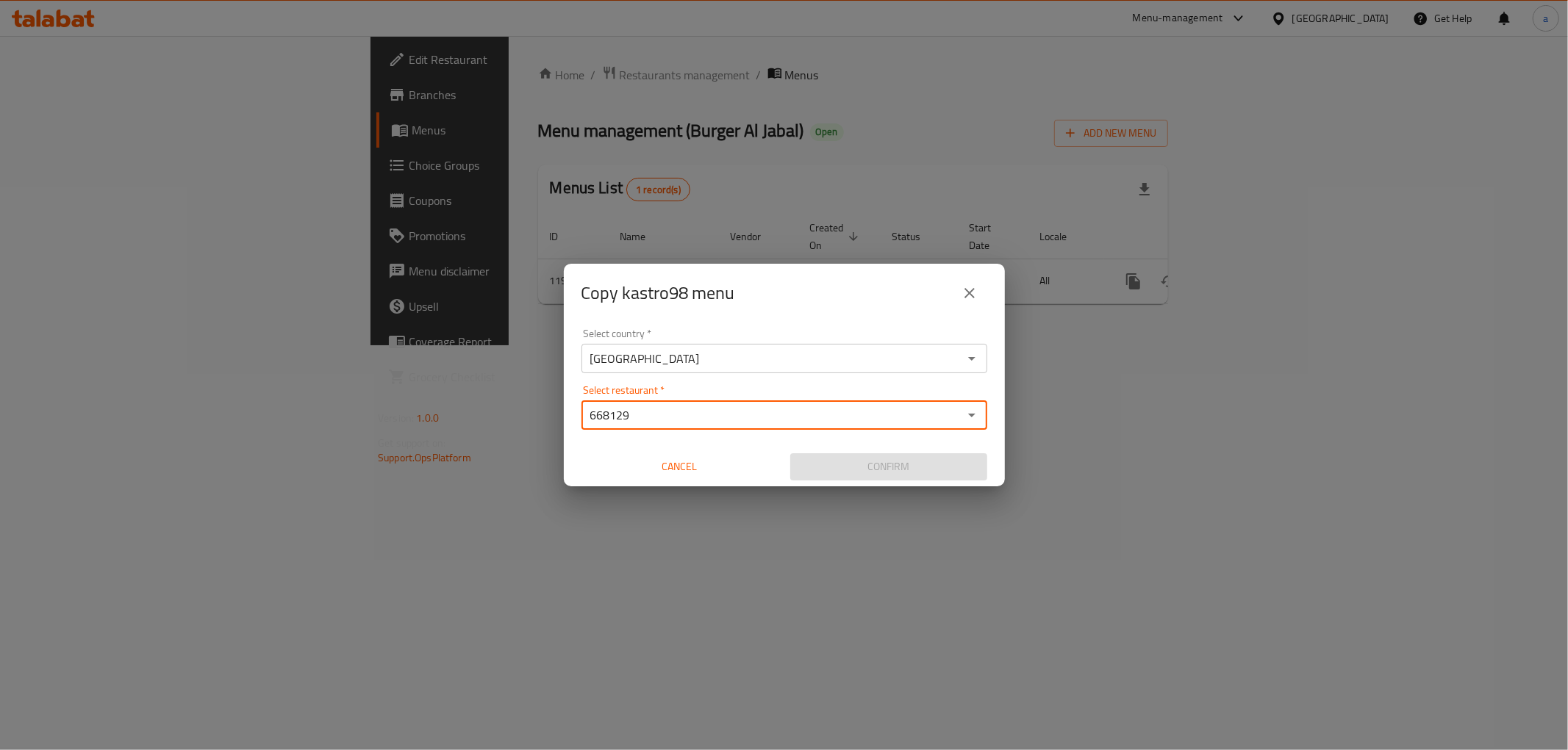
click at [638, 413] on input "668129" at bounding box center [771, 415] width 373 height 21
click at [971, 415] on icon "Open" at bounding box center [972, 415] width 8 height 3
type input "668129"
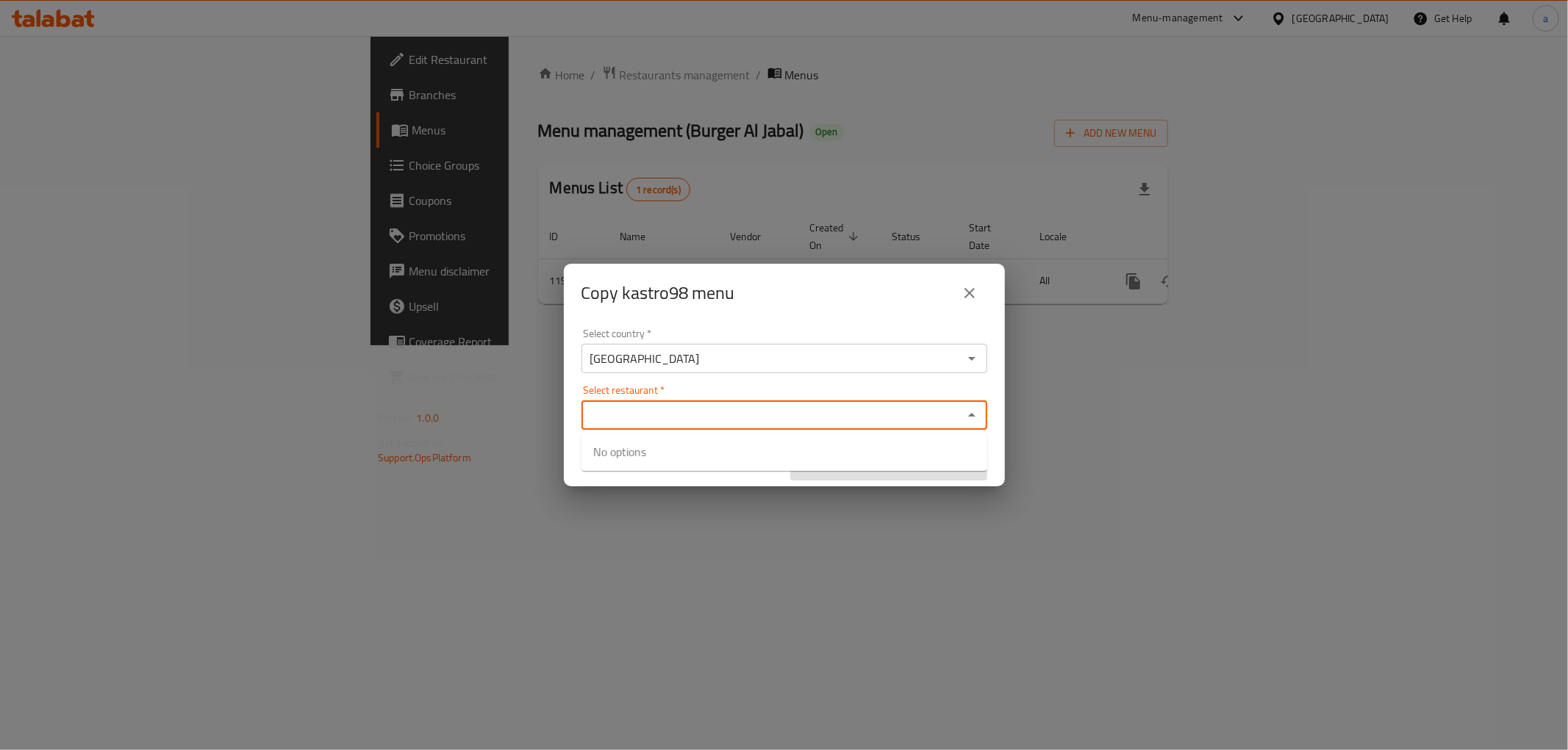
click at [688, 383] on div "Select country   * [GEOGRAPHIC_DATA] Select country * Select restaurant   * Sel…" at bounding box center [784, 404] width 441 height 164
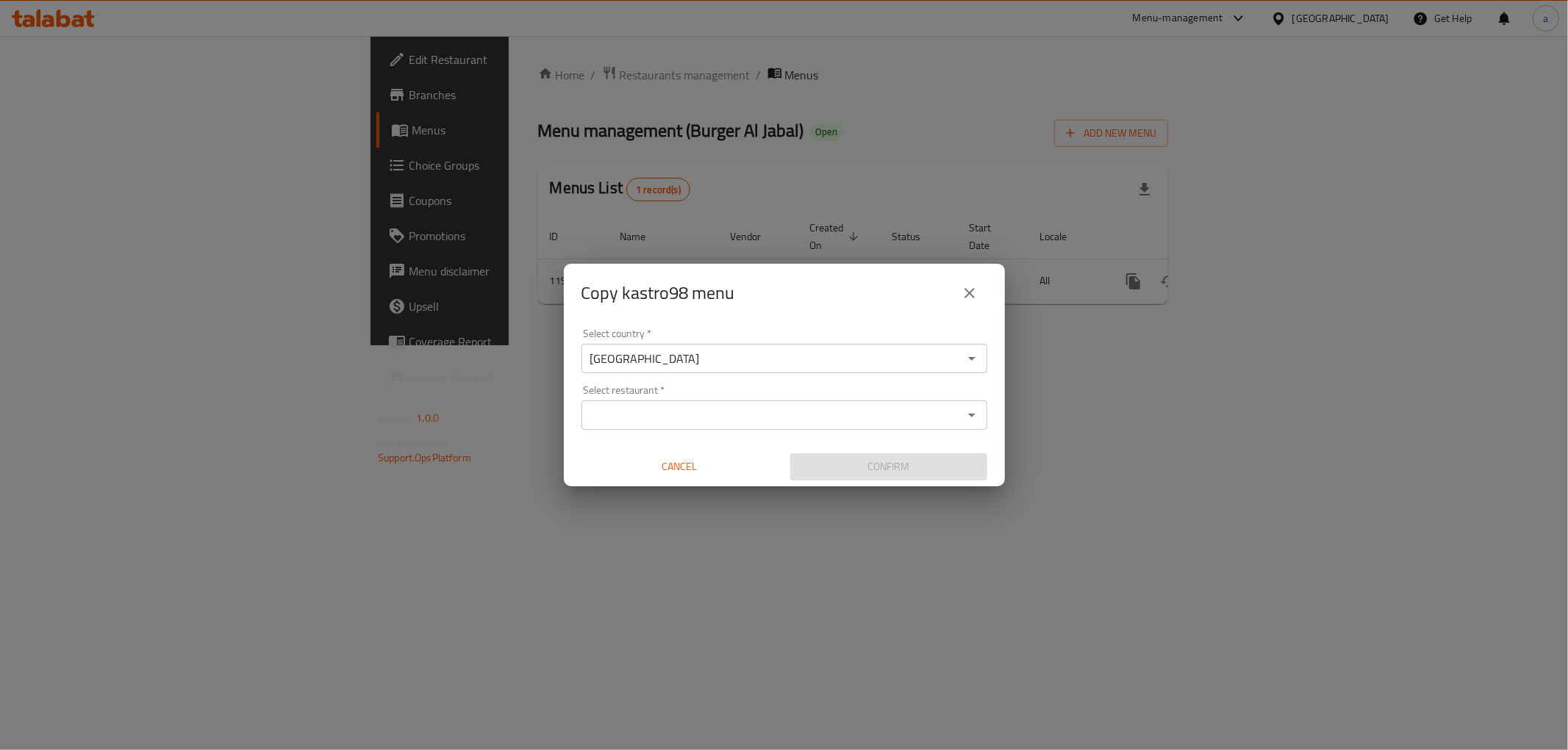
click at [677, 405] on input "Select restaurant   *" at bounding box center [771, 415] width 373 height 21
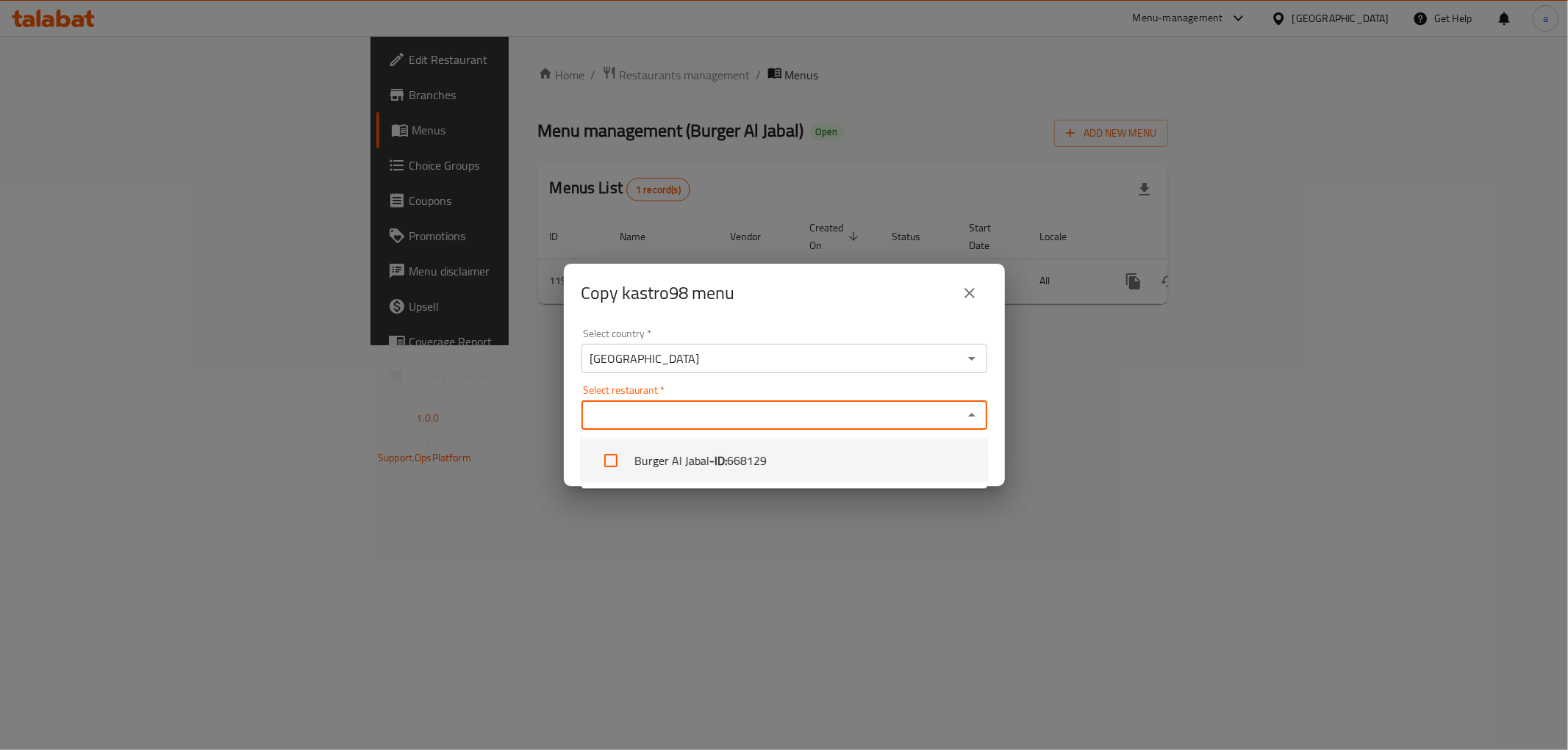
click at [609, 454] on input "checkbox" at bounding box center [611, 460] width 35 height 35
checkbox input "true"
click at [900, 548] on div "Copy kastro98 menu Select country   * [GEOGRAPHIC_DATA] Select country * Select…" at bounding box center [784, 375] width 1568 height 750
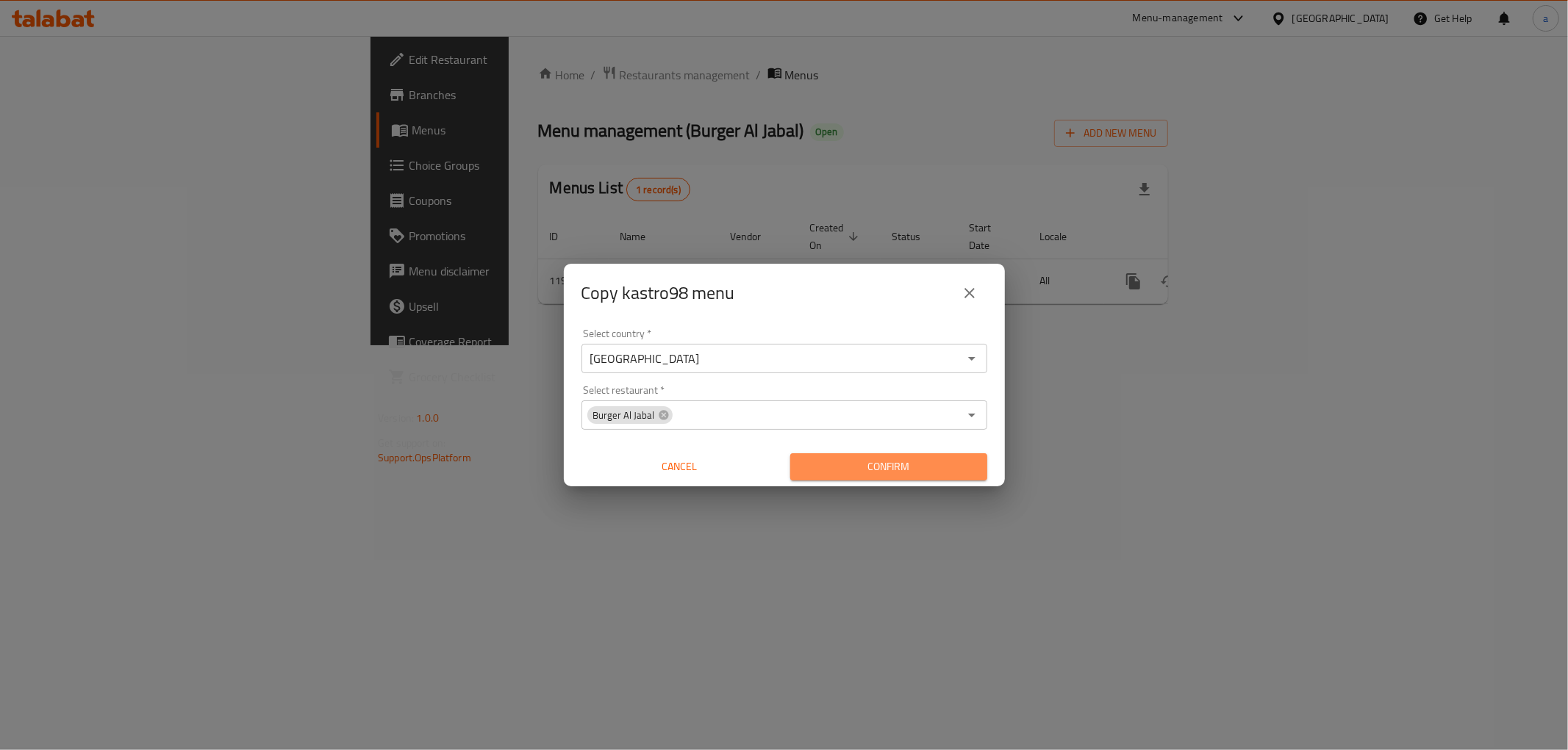
click at [917, 455] on button "Confirm" at bounding box center [888, 466] width 197 height 27
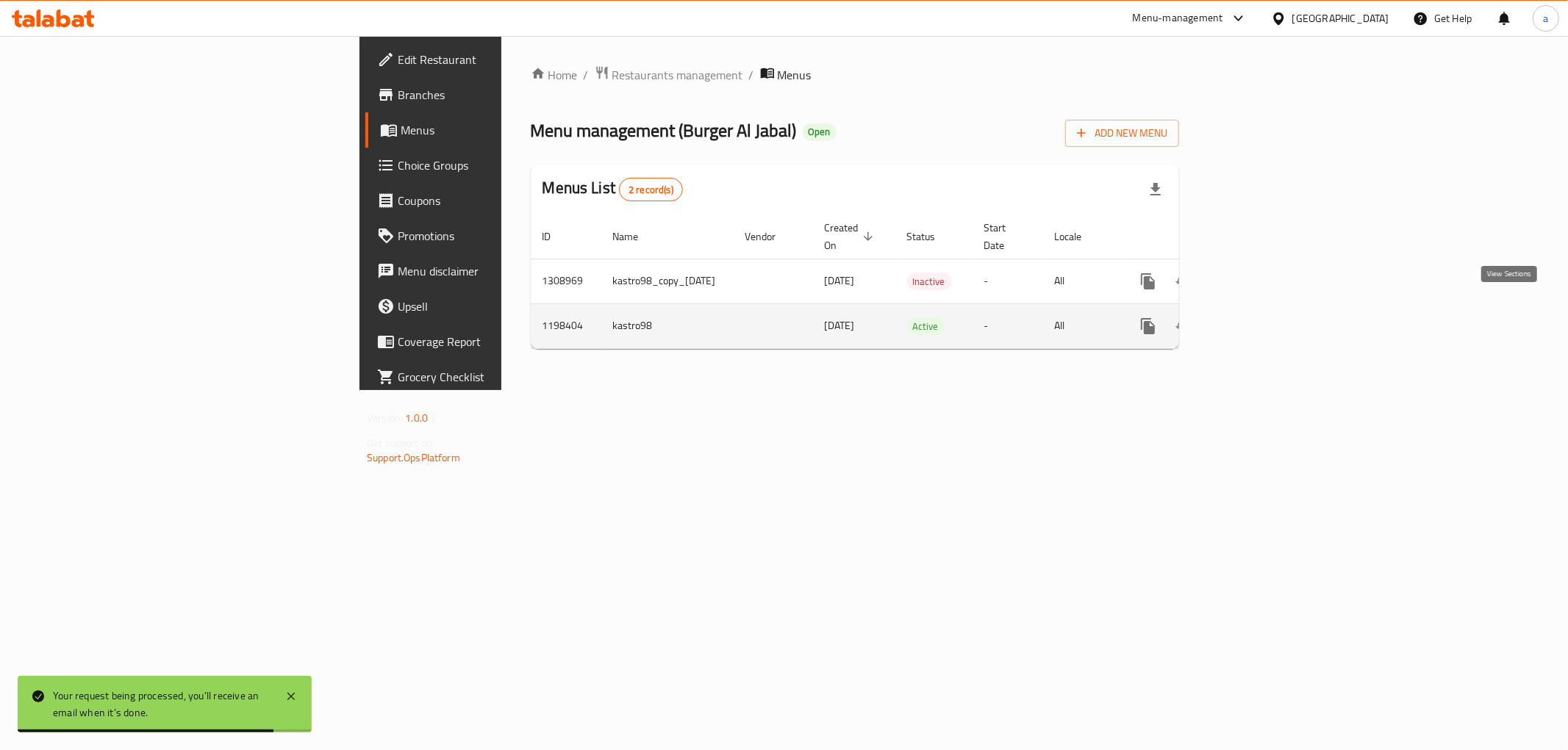
click at [1263, 317] on icon "enhanced table" at bounding box center [1254, 326] width 18 height 18
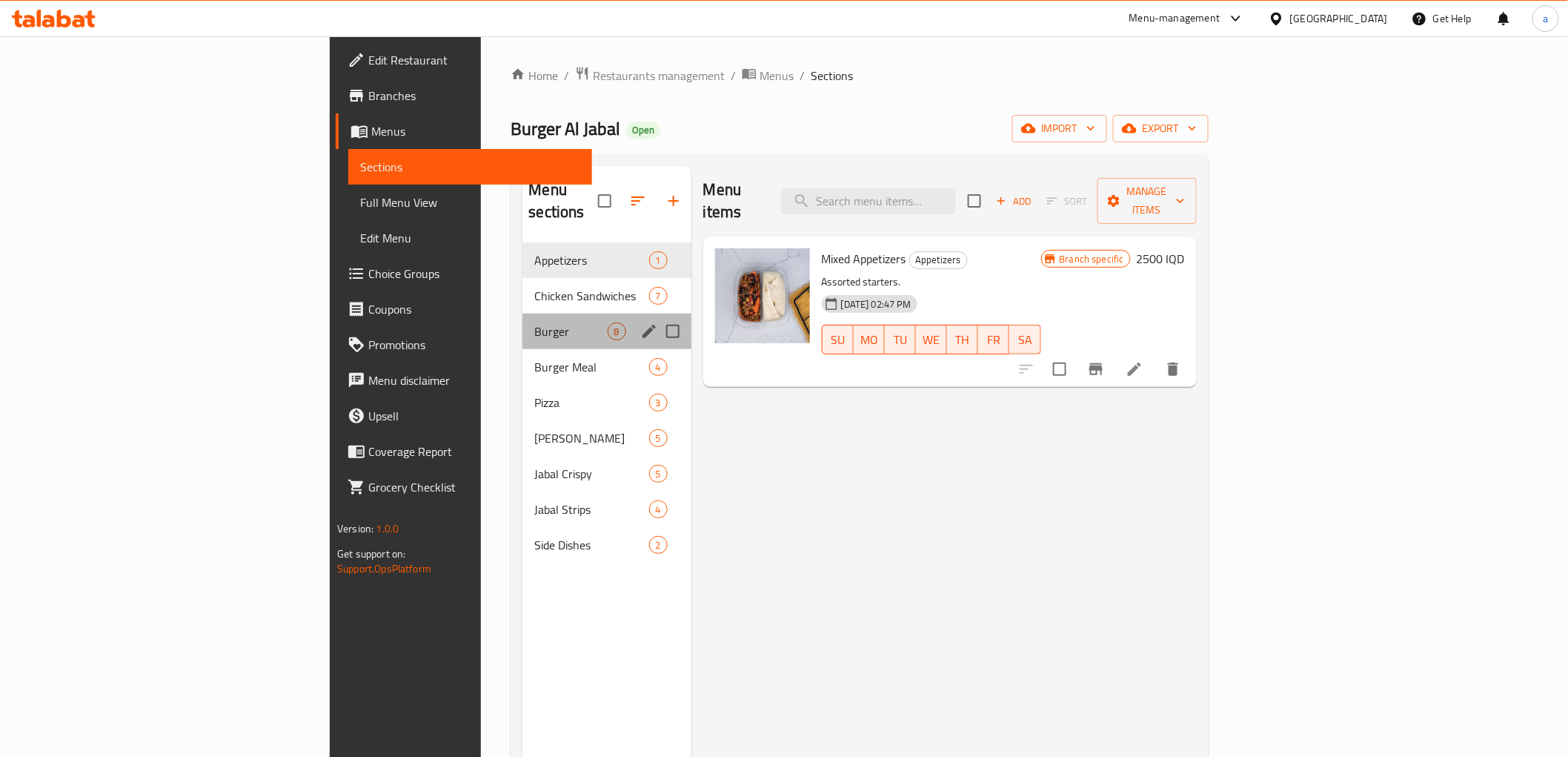
click at [523, 322] on div "Burger 8" at bounding box center [606, 331] width 168 height 35
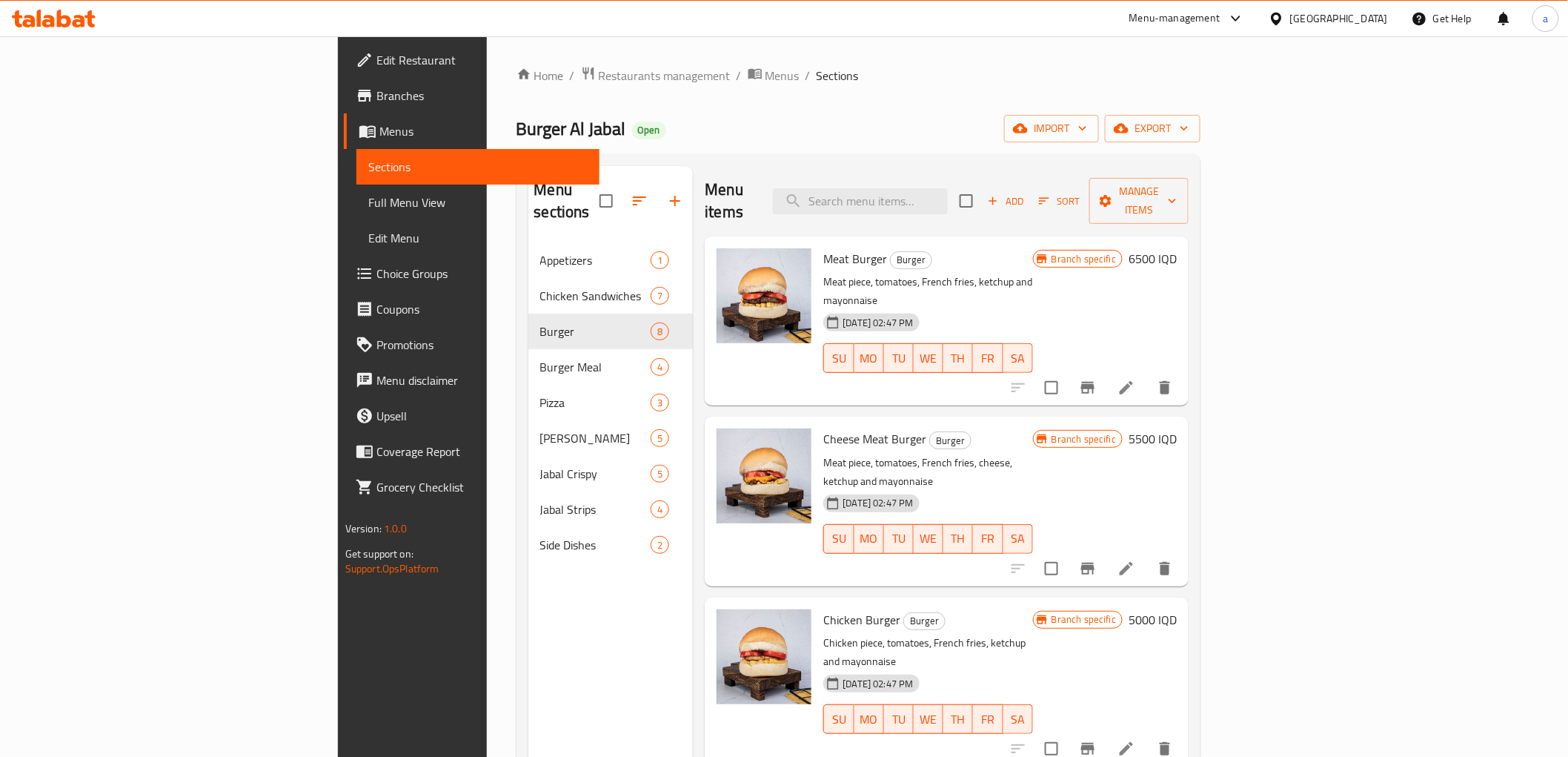
click at [1147, 555] on li at bounding box center [1126, 569] width 41 height 27
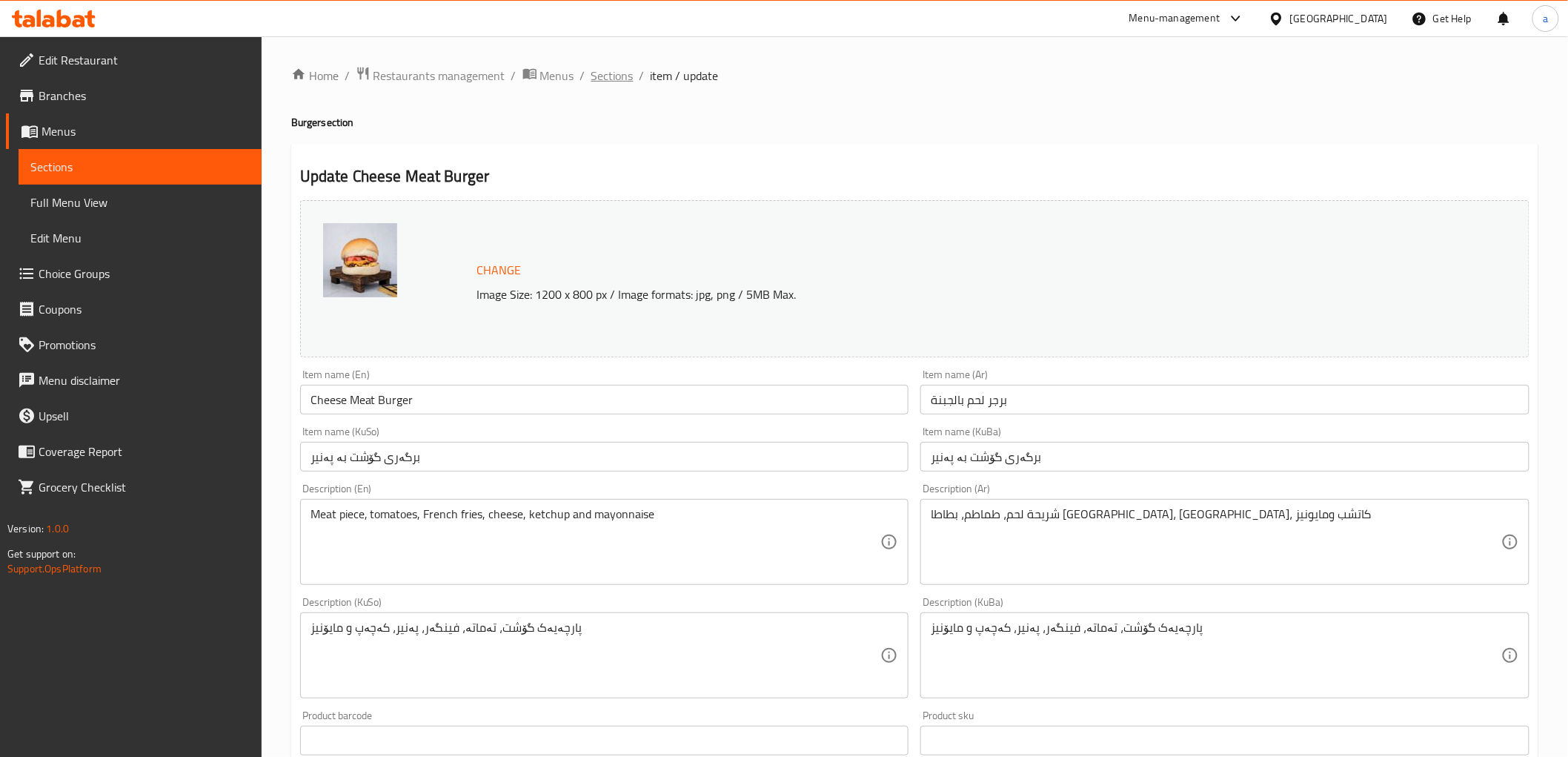
click at [615, 79] on span "Sections" at bounding box center [612, 75] width 42 height 18
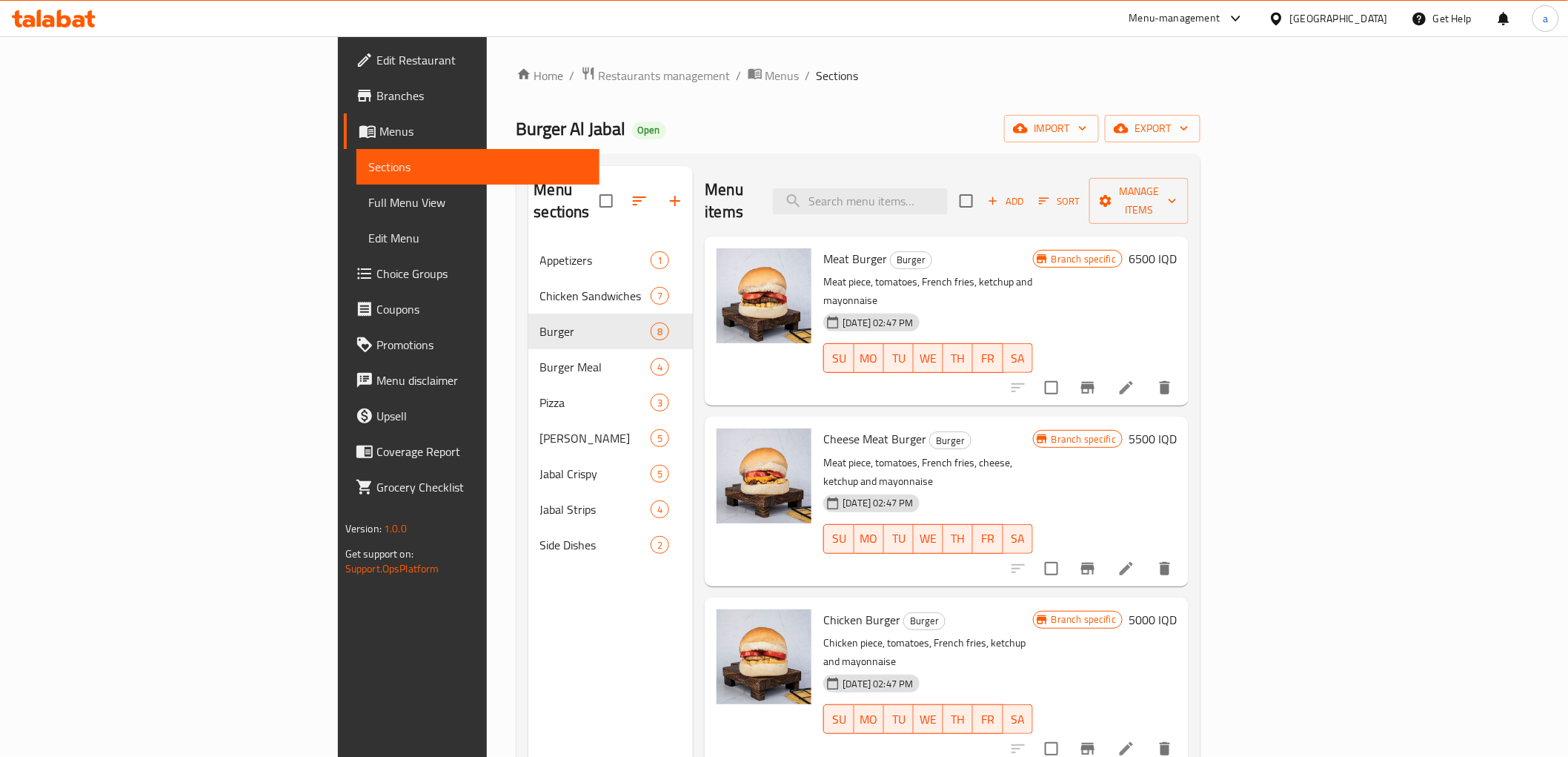
click at [1177, 428] on h6 "5500 IQD" at bounding box center [1153, 438] width 48 height 21
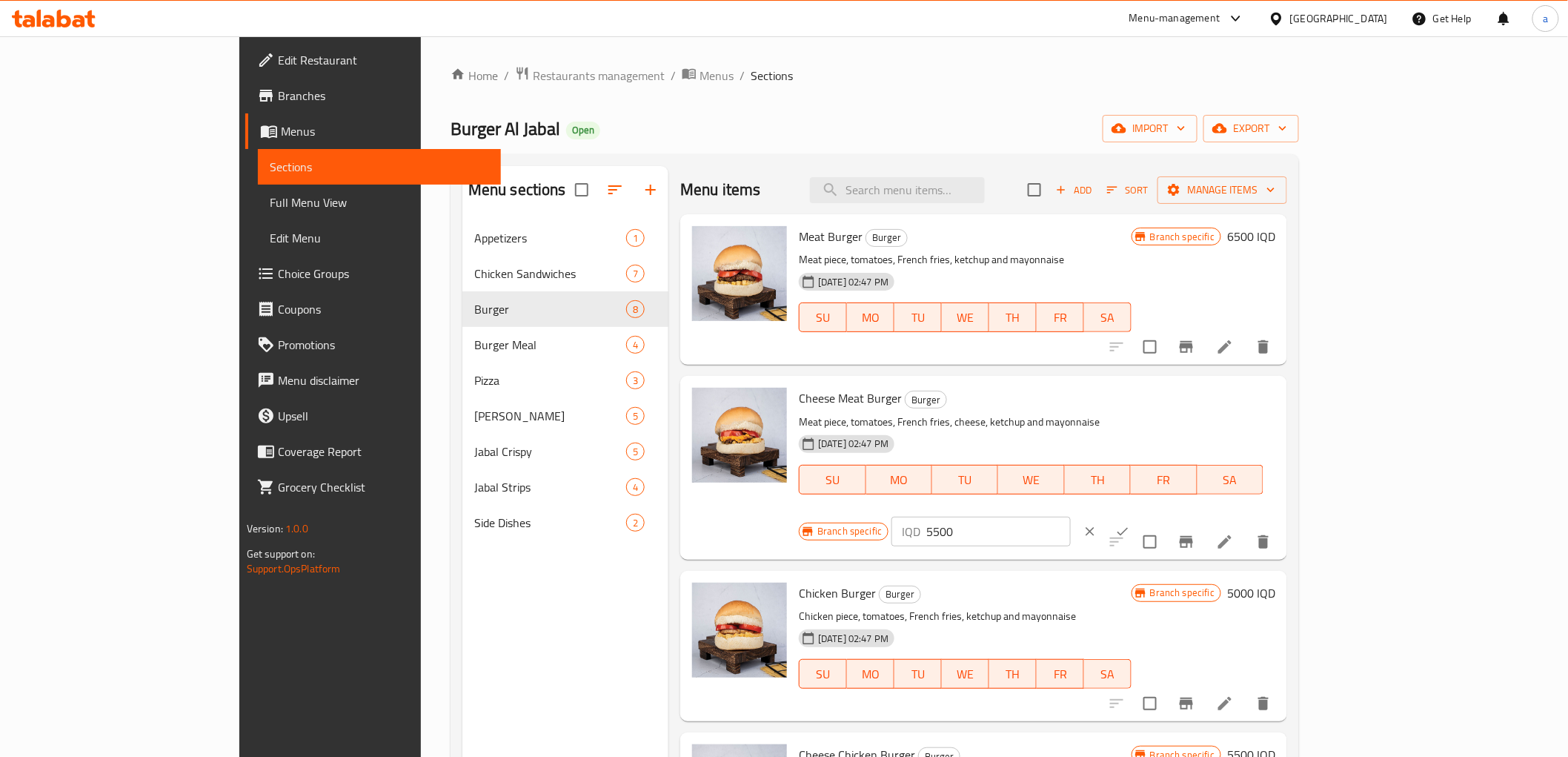
click at [1070, 517] on input "5500" at bounding box center [998, 531] width 144 height 30
paste input "70"
type input "7000"
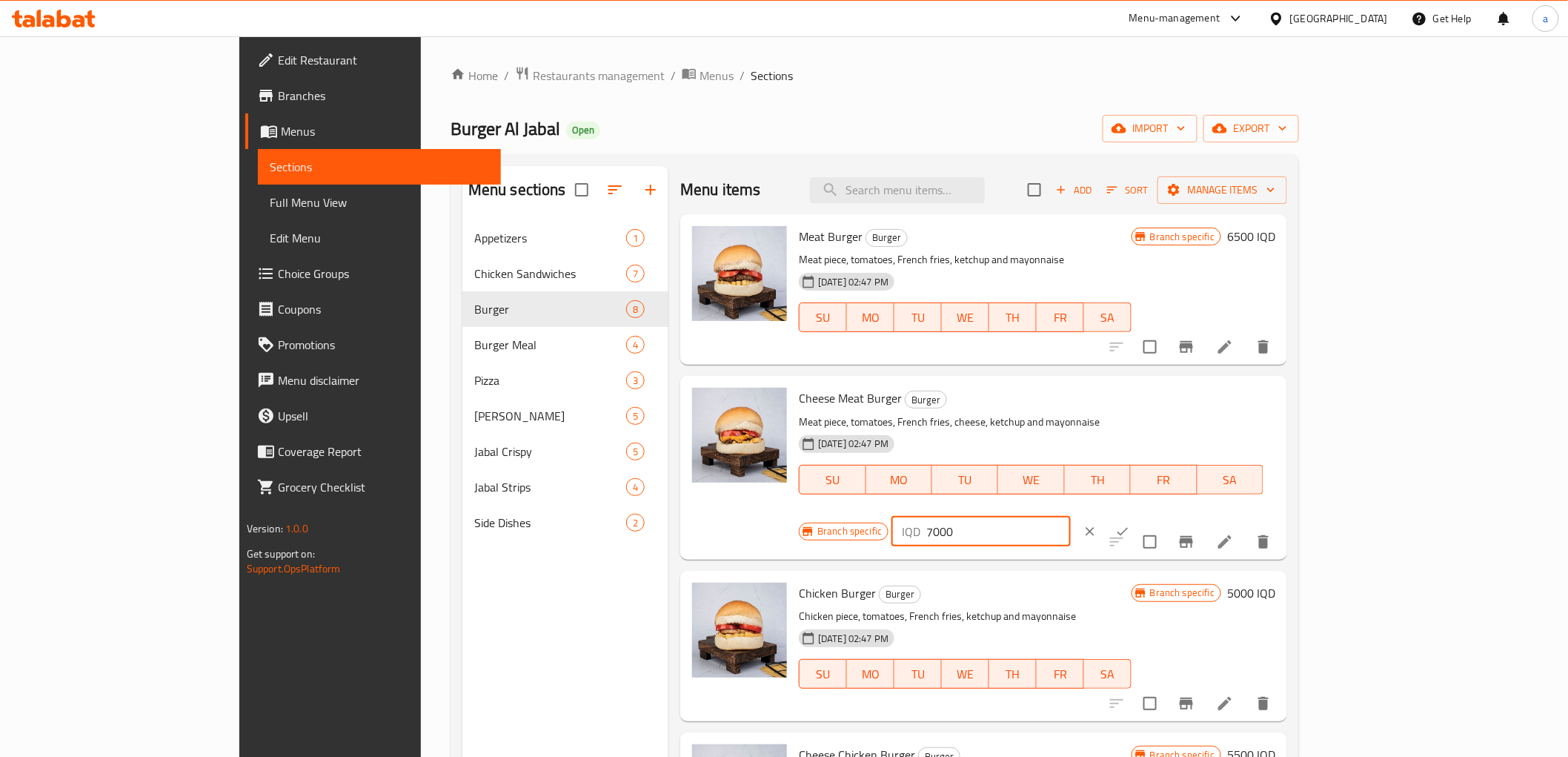
click at [1139, 515] on button "ok" at bounding box center [1122, 531] width 33 height 33
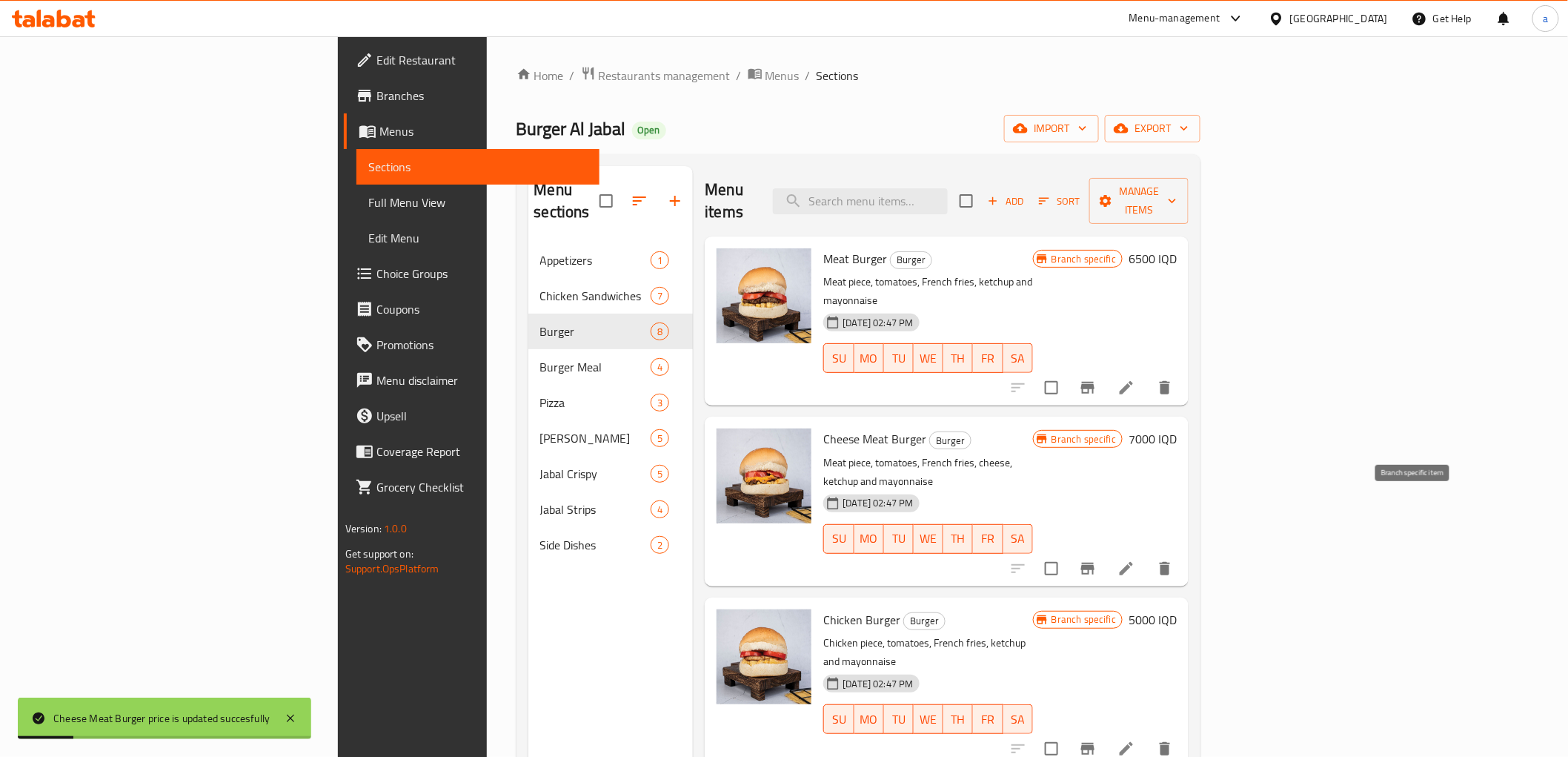
click at [1105, 551] on button "Branch-specific-item" at bounding box center [1088, 569] width 35 height 35
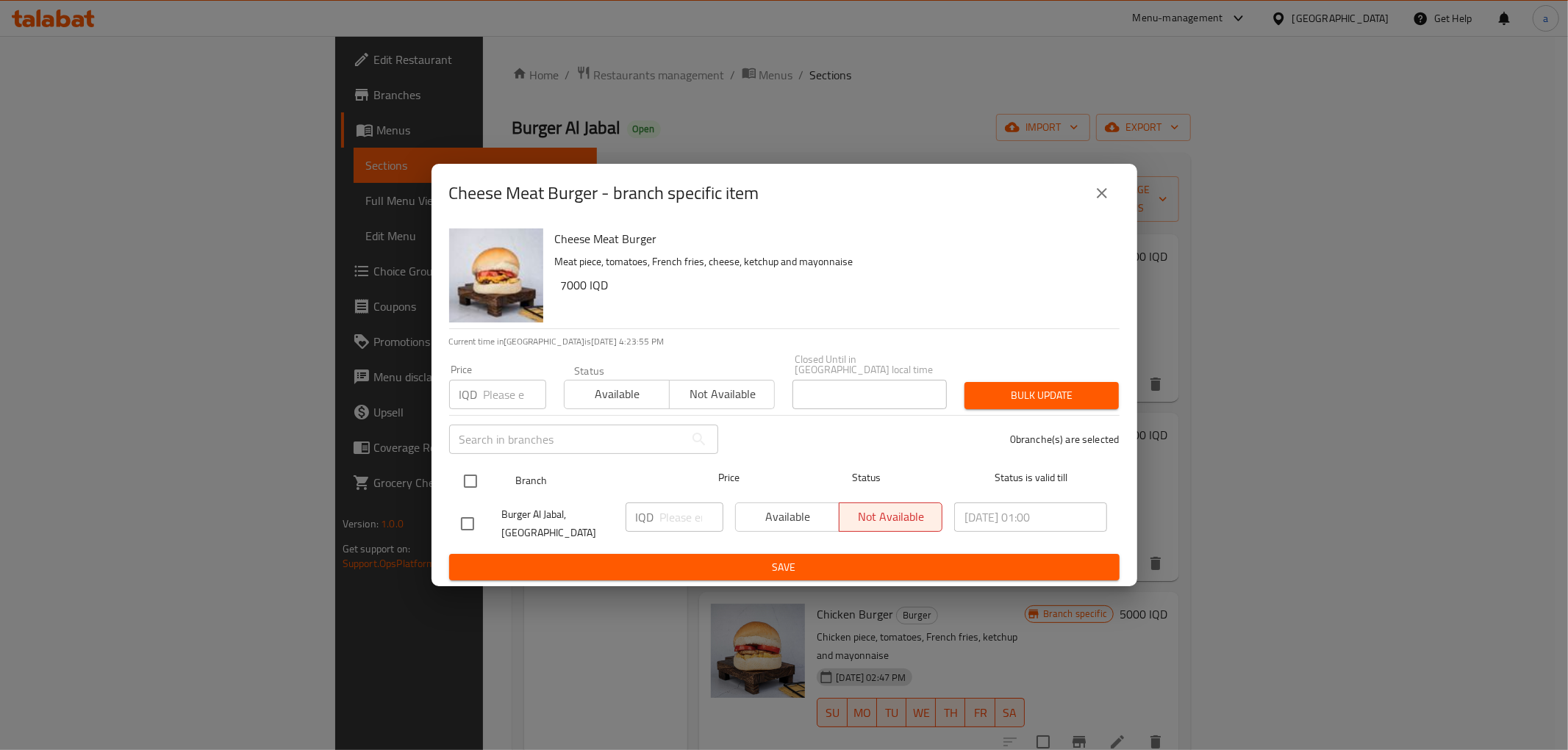
click at [472, 485] on input "checkbox" at bounding box center [470, 480] width 31 height 31
checkbox input "true"
click at [673, 516] on input "number" at bounding box center [691, 516] width 63 height 29
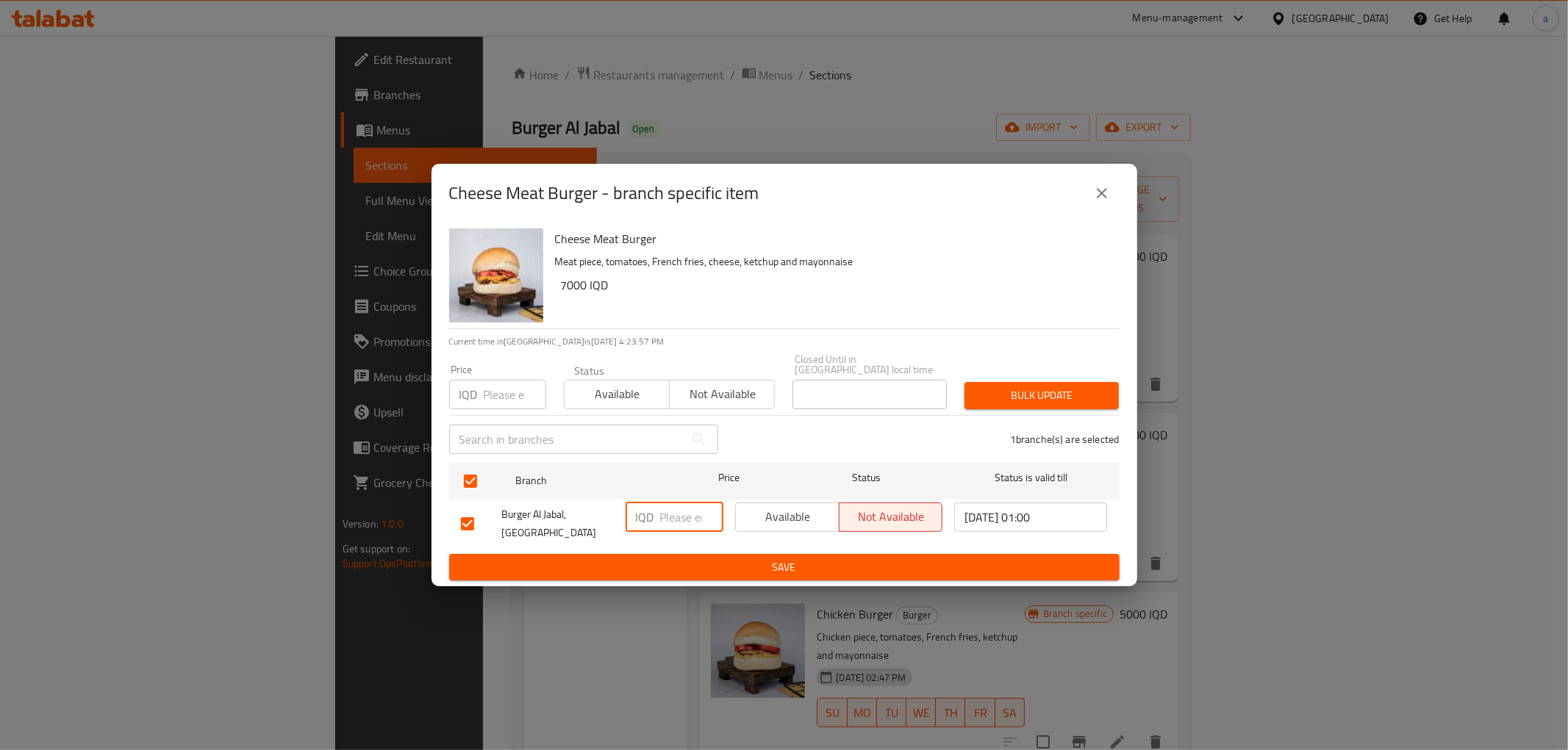
paste input "7000"
type input "7000"
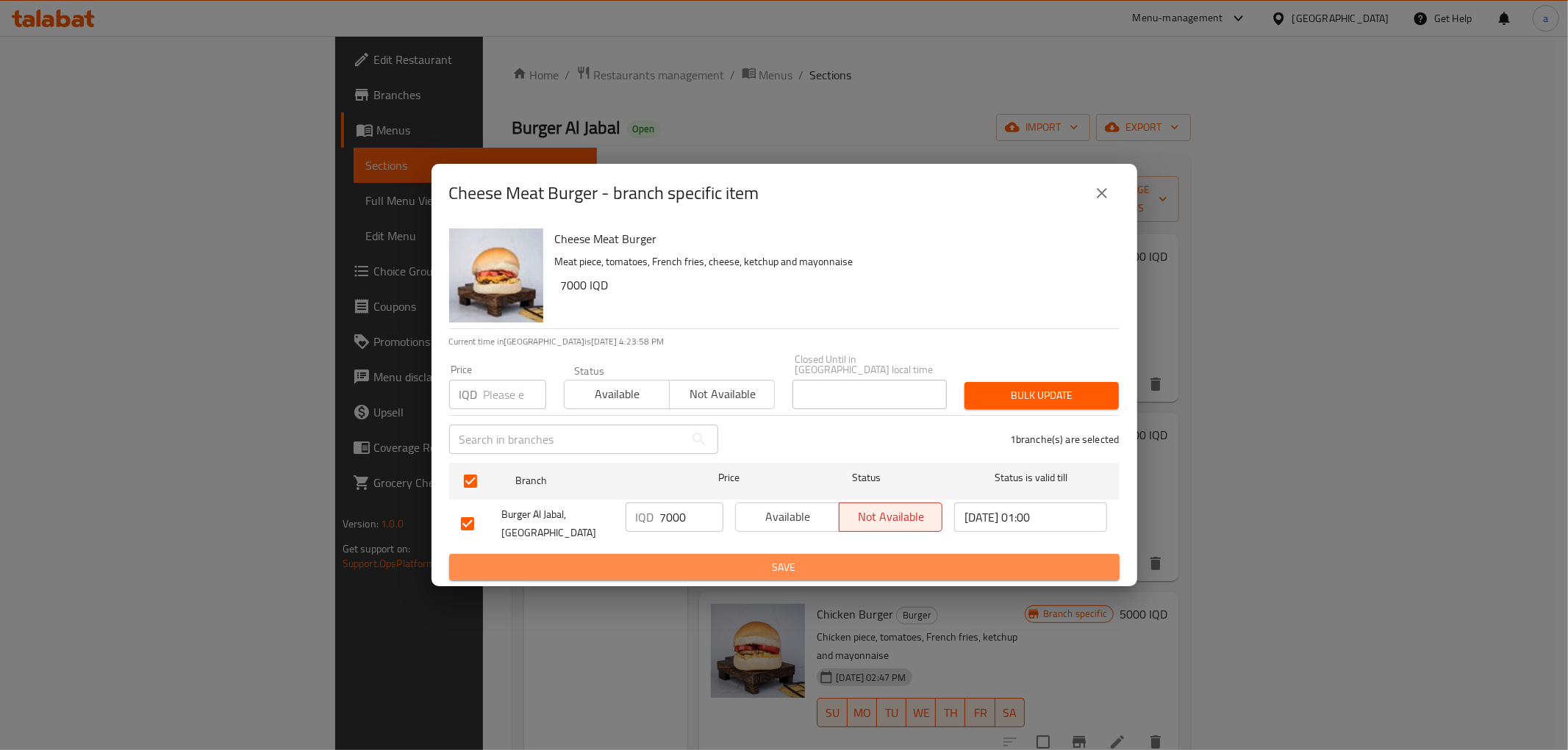
click at [680, 558] on span "Save" at bounding box center [784, 568] width 647 height 18
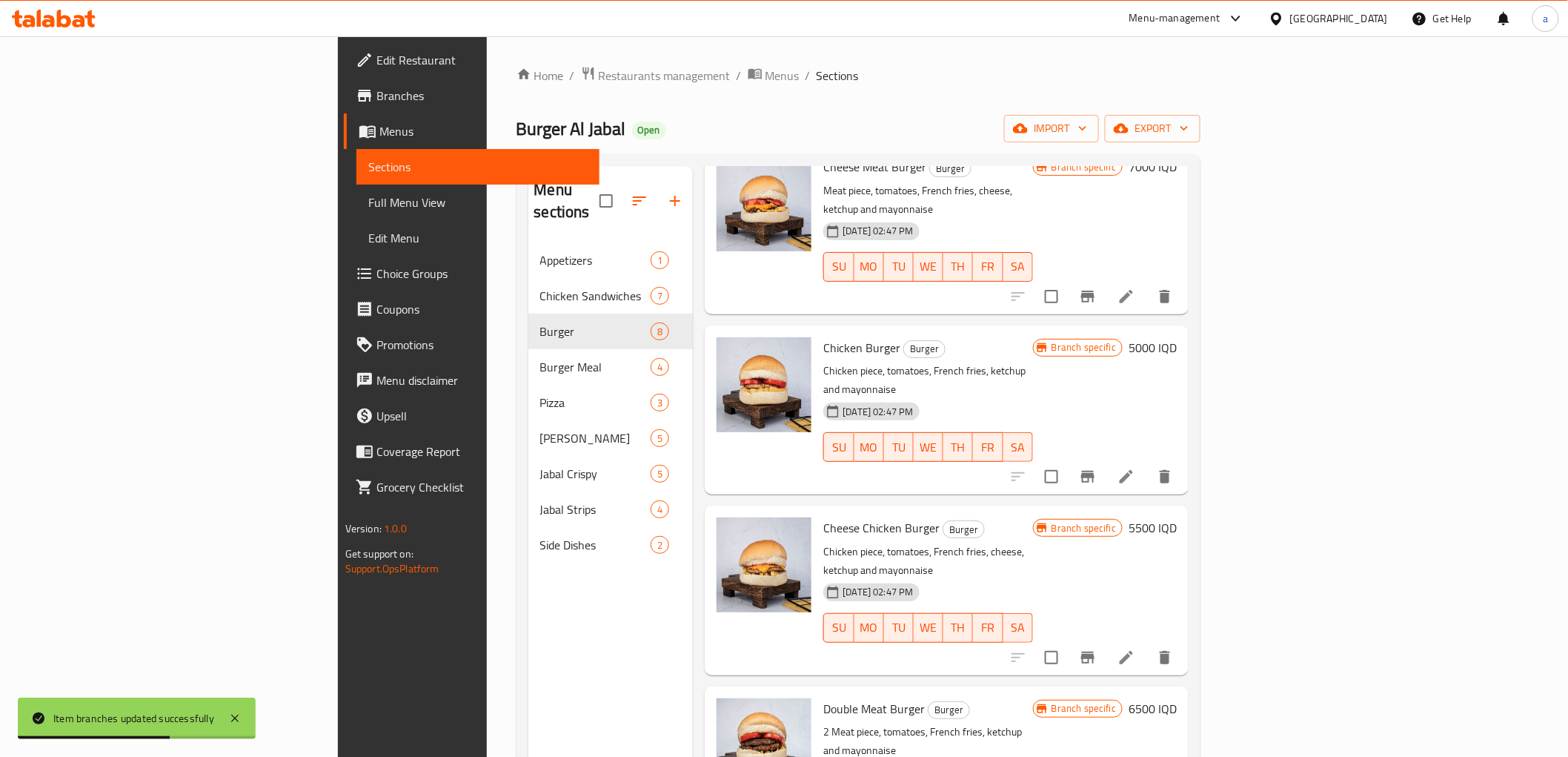
scroll to position [275, 0]
click at [1177, 335] on h6 "5000 IQD" at bounding box center [1153, 346] width 48 height 21
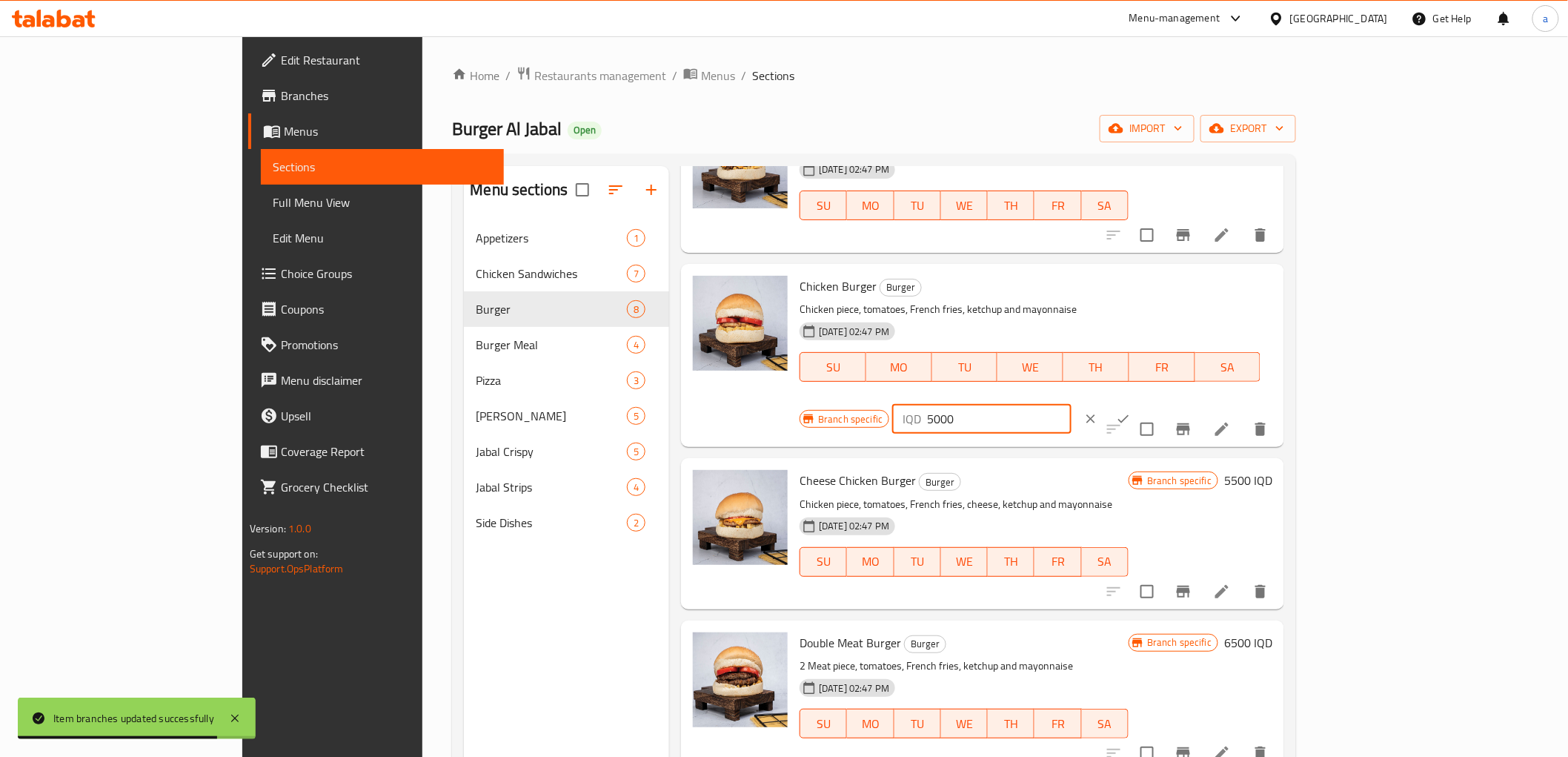
click at [1071, 404] on input "5000" at bounding box center [999, 418] width 144 height 30
paste input "65"
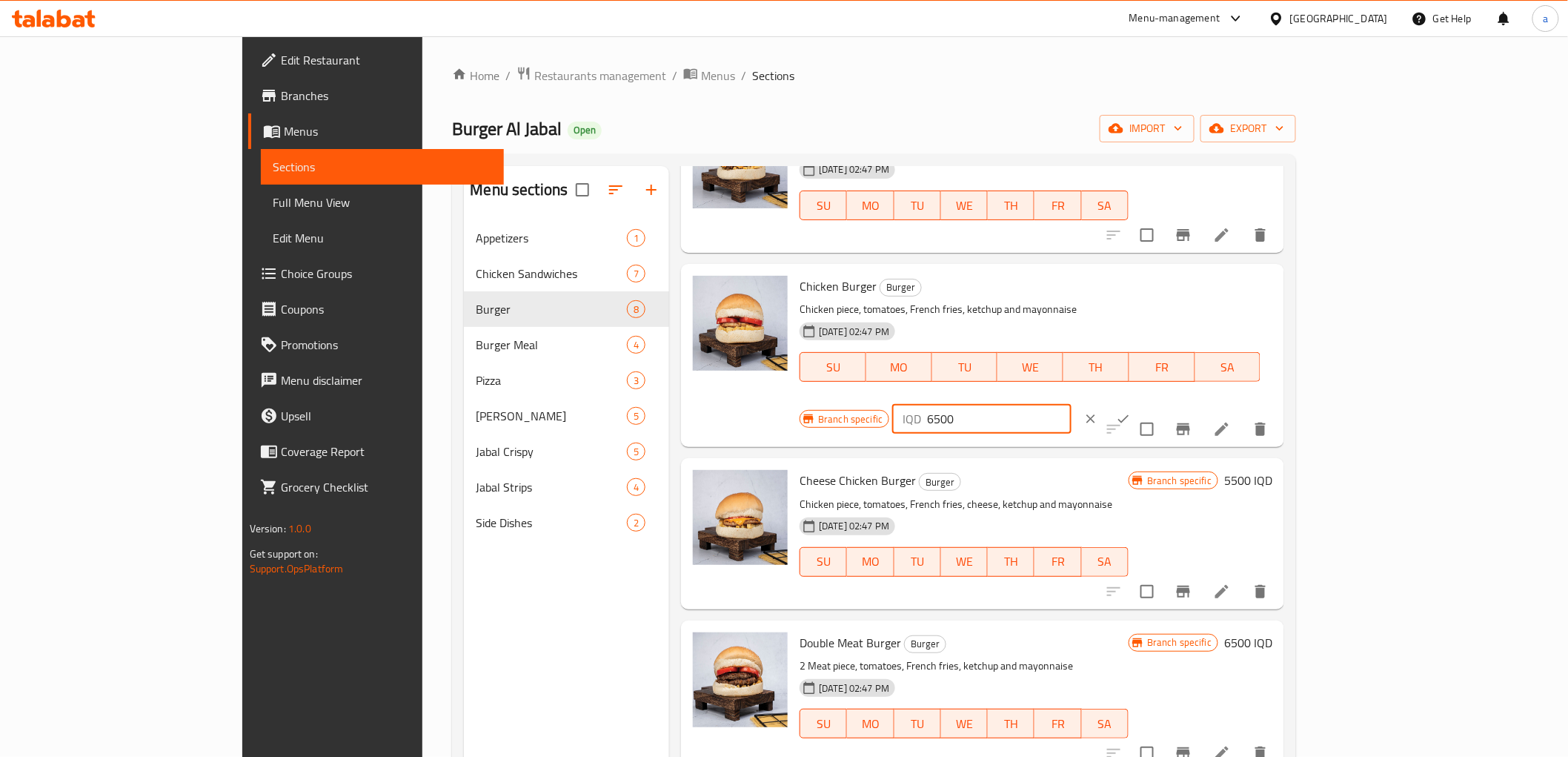
type input "6500"
click at [1131, 411] on icon "ok" at bounding box center [1124, 419] width 15 height 15
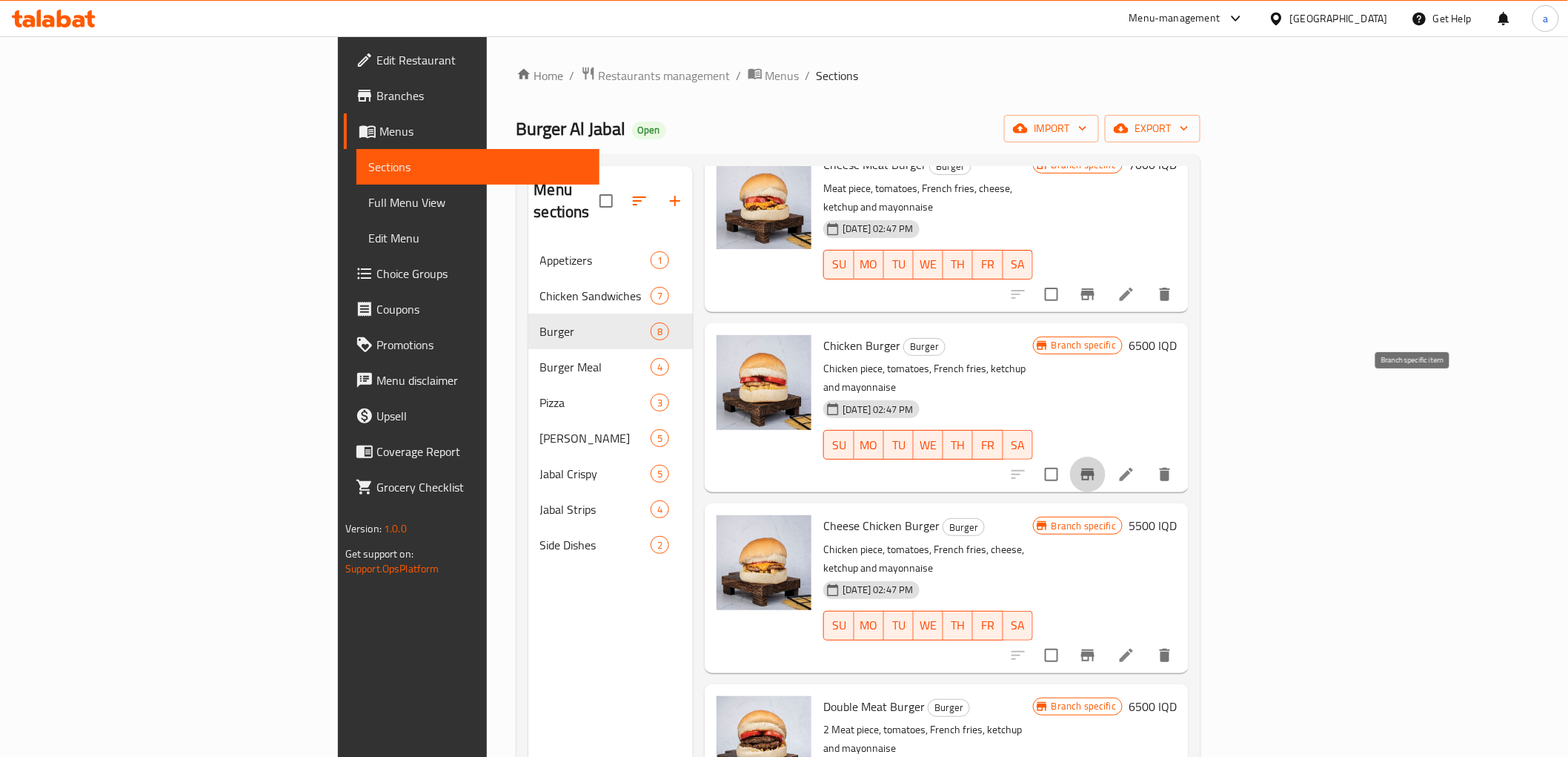
click at [1097, 466] on icon "Branch-specific-item" at bounding box center [1088, 474] width 18 height 18
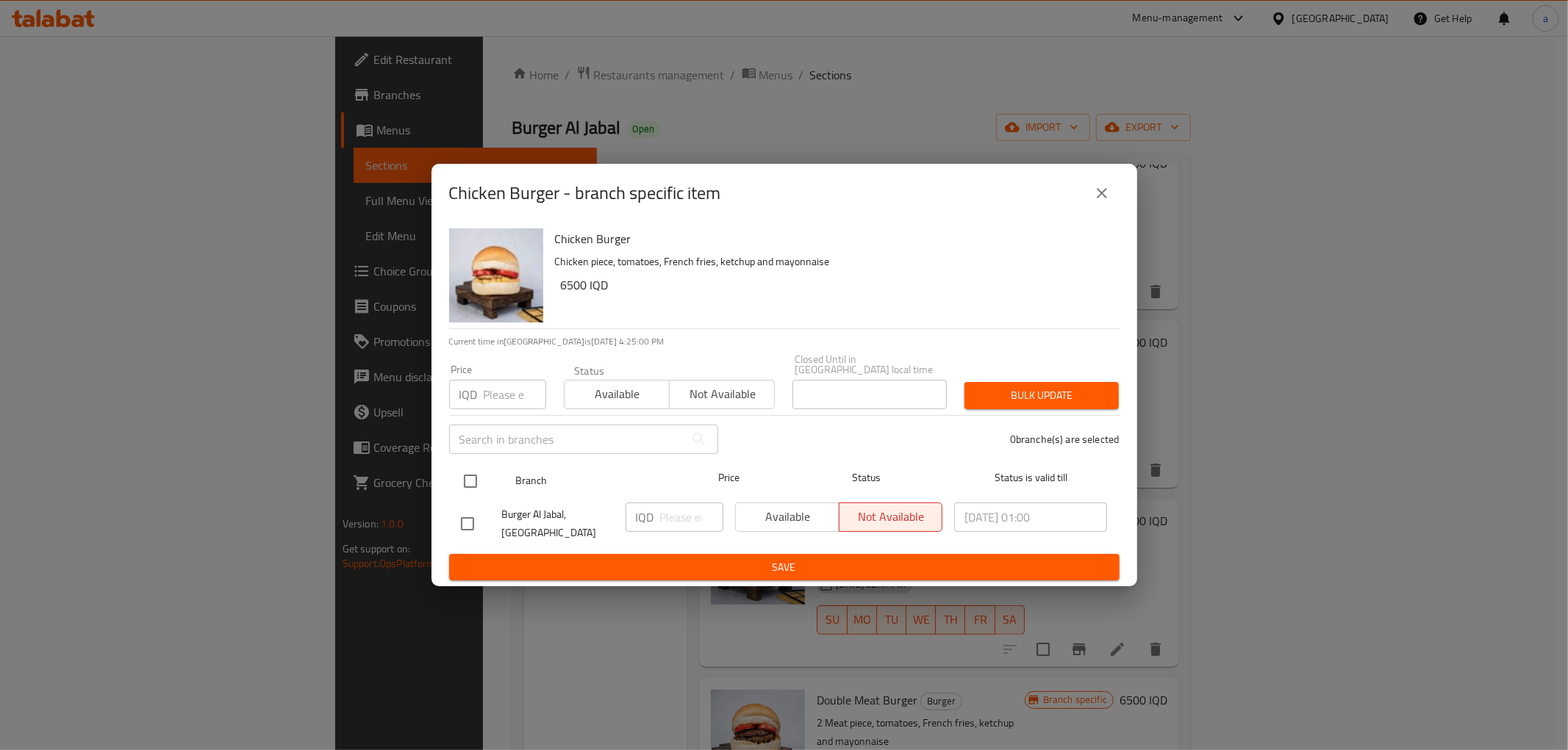
click at [469, 480] on input "checkbox" at bounding box center [470, 480] width 31 height 31
checkbox input "true"
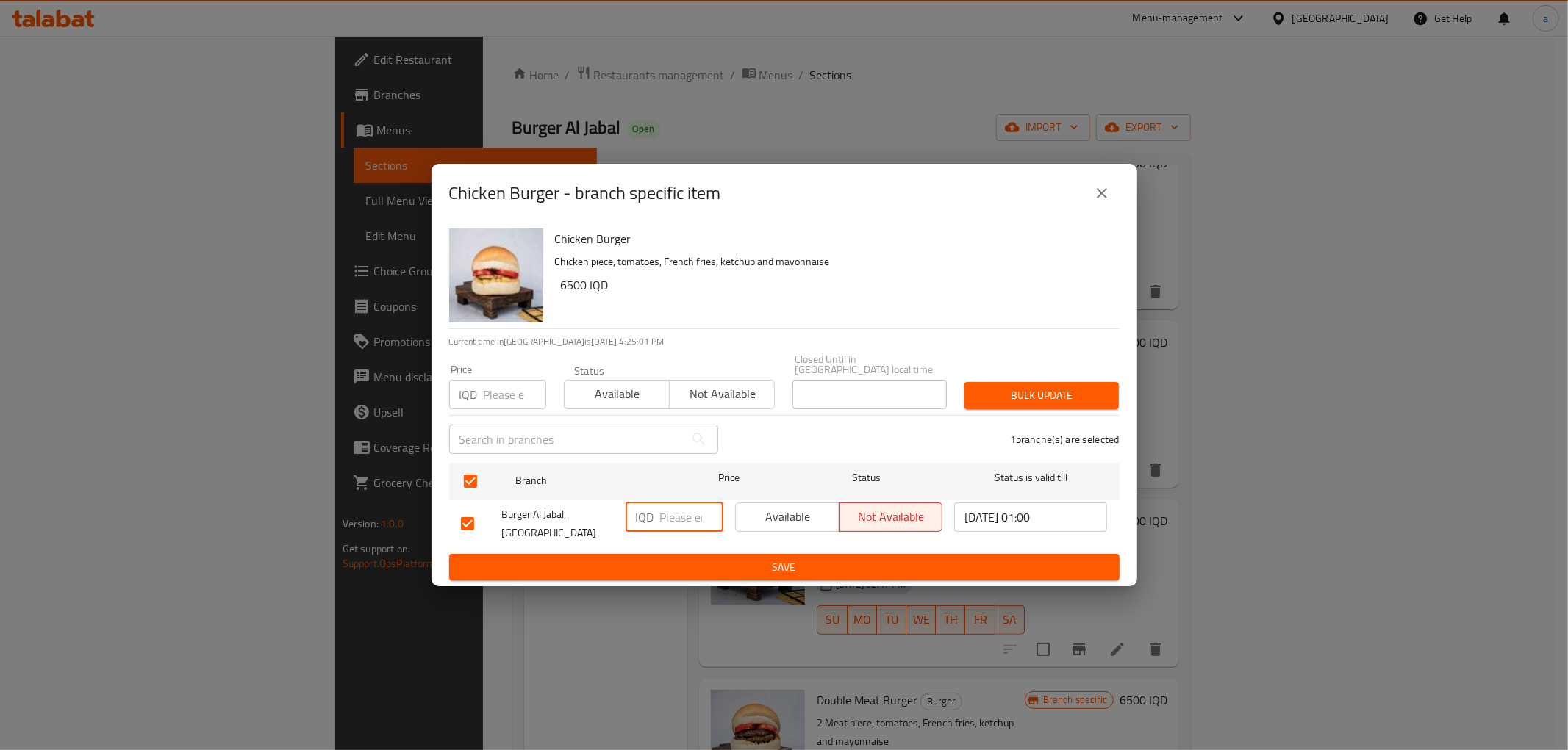
click at [687, 508] on input "number" at bounding box center [691, 516] width 63 height 29
paste input "6500"
type input "6500"
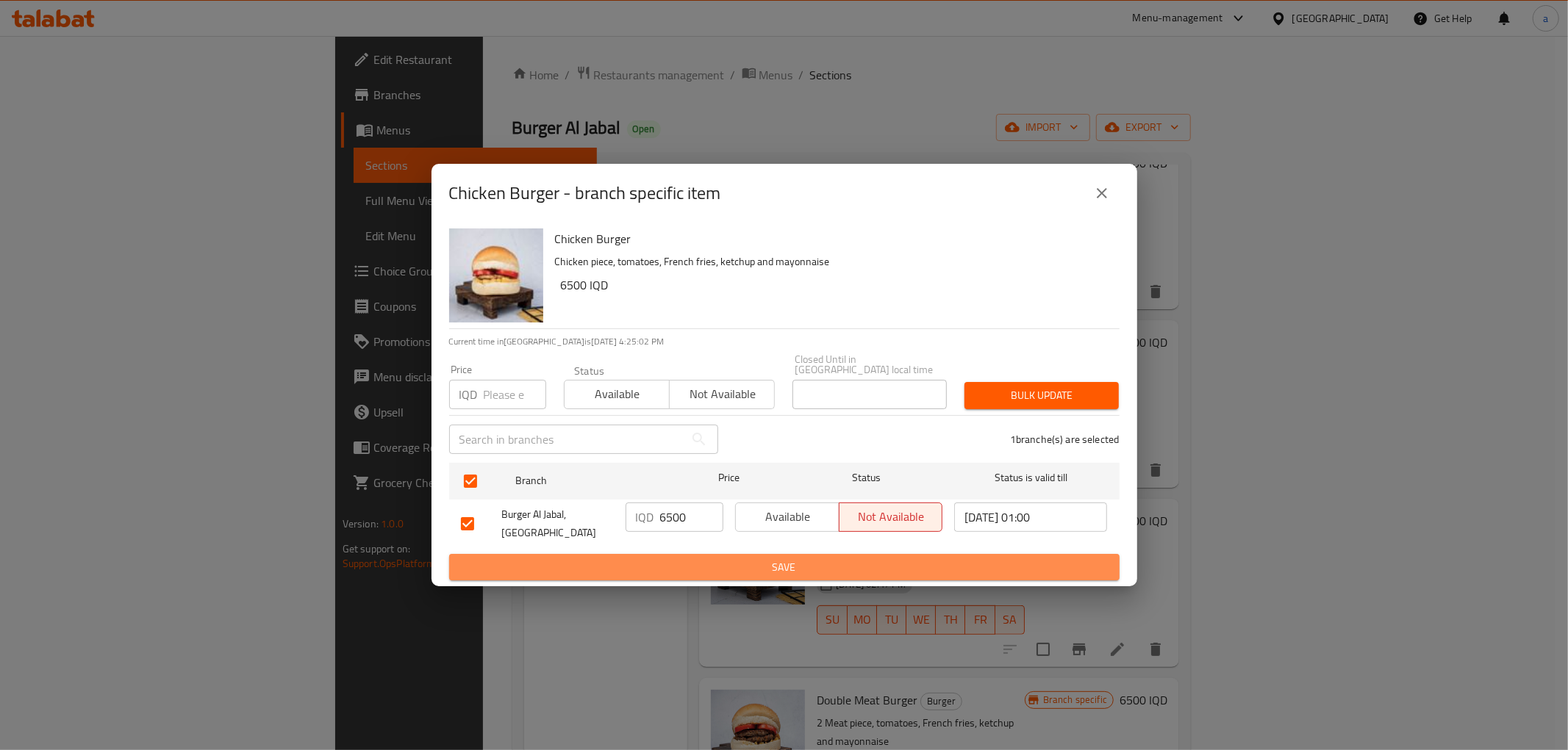
click at [699, 558] on span "Save" at bounding box center [784, 568] width 647 height 18
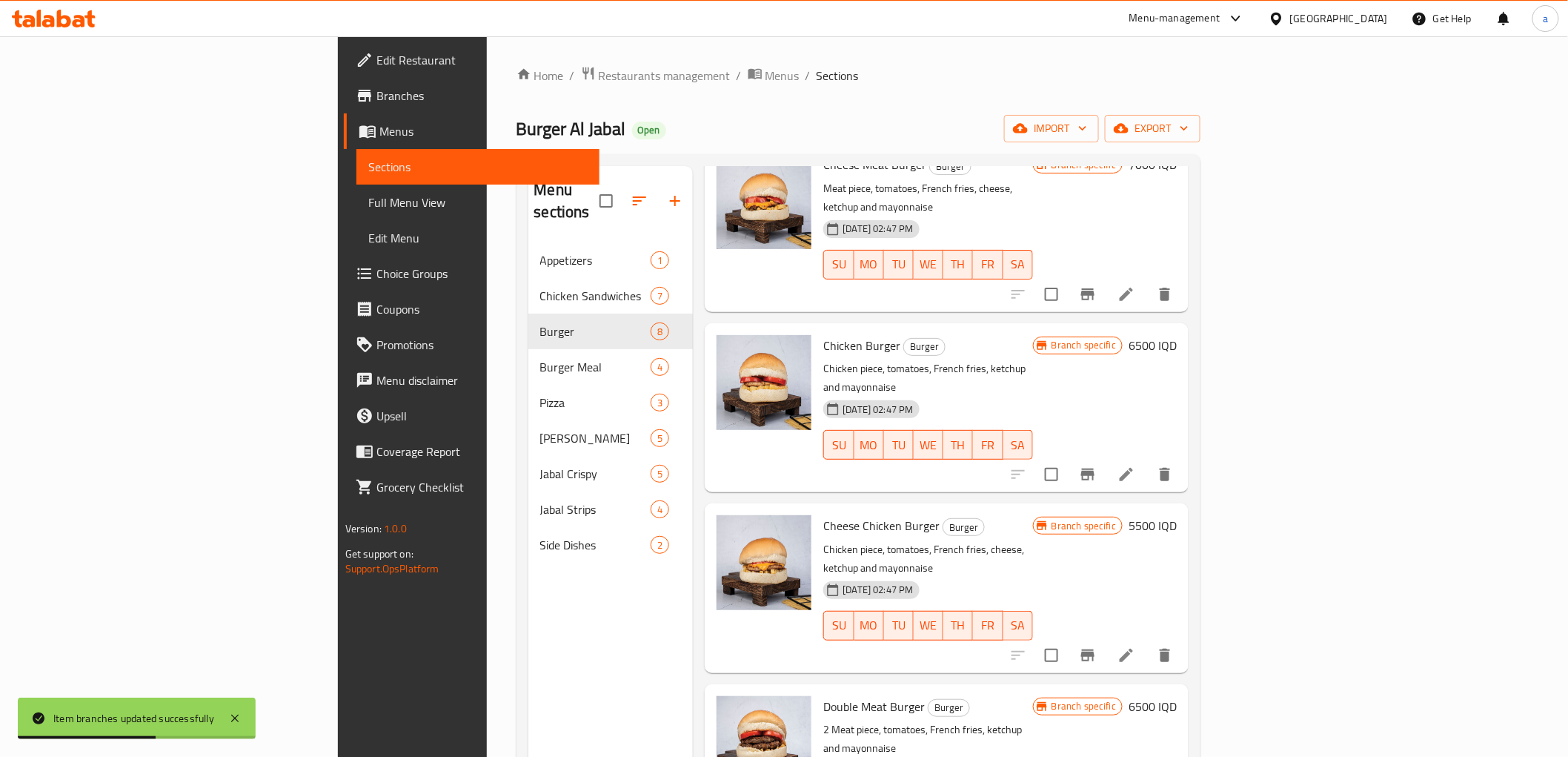
click at [1177, 515] on h6 "5500 IQD" at bounding box center [1153, 526] width 48 height 21
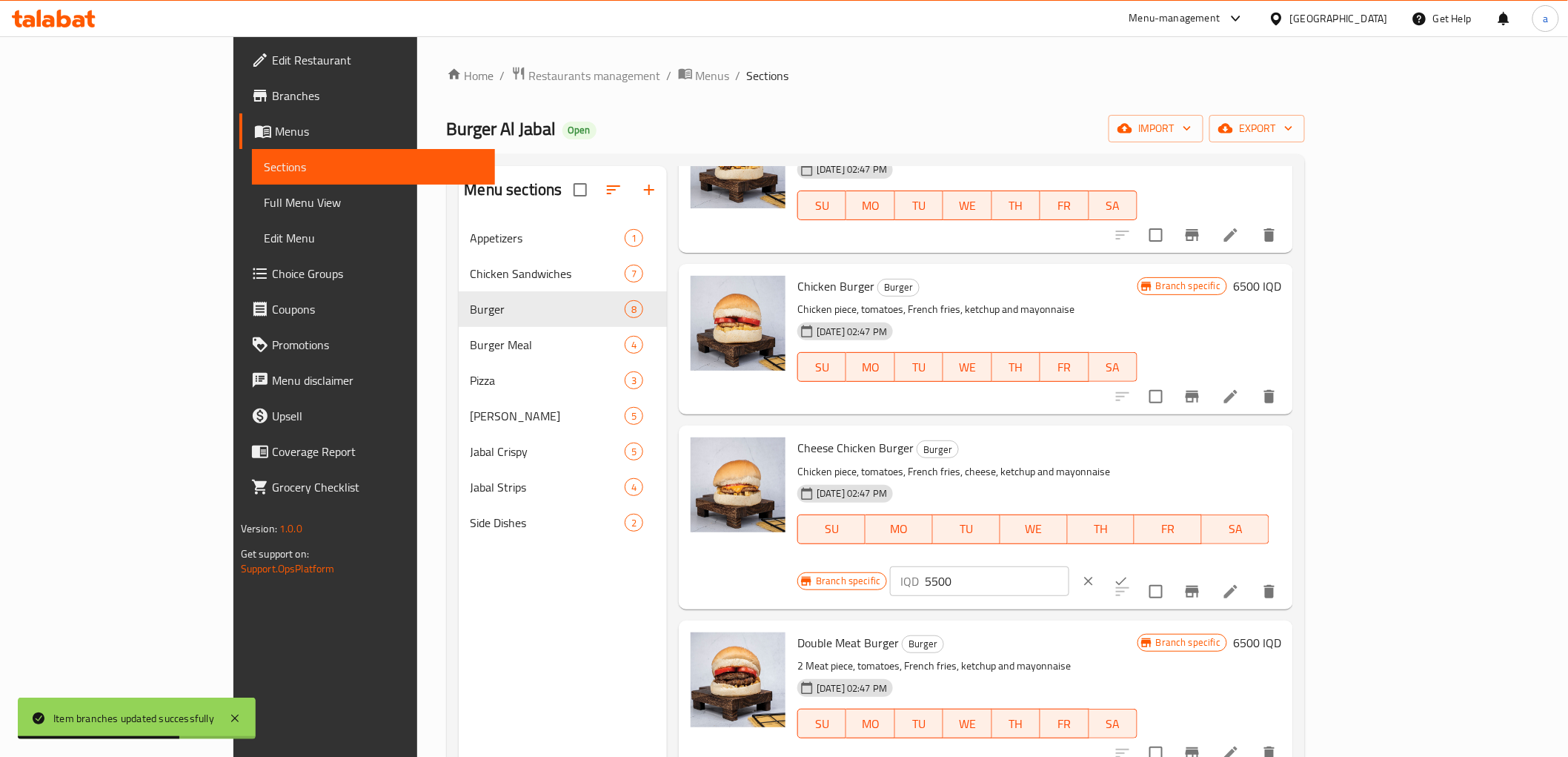
click at [1068, 566] on input "5500" at bounding box center [996, 580] width 144 height 30
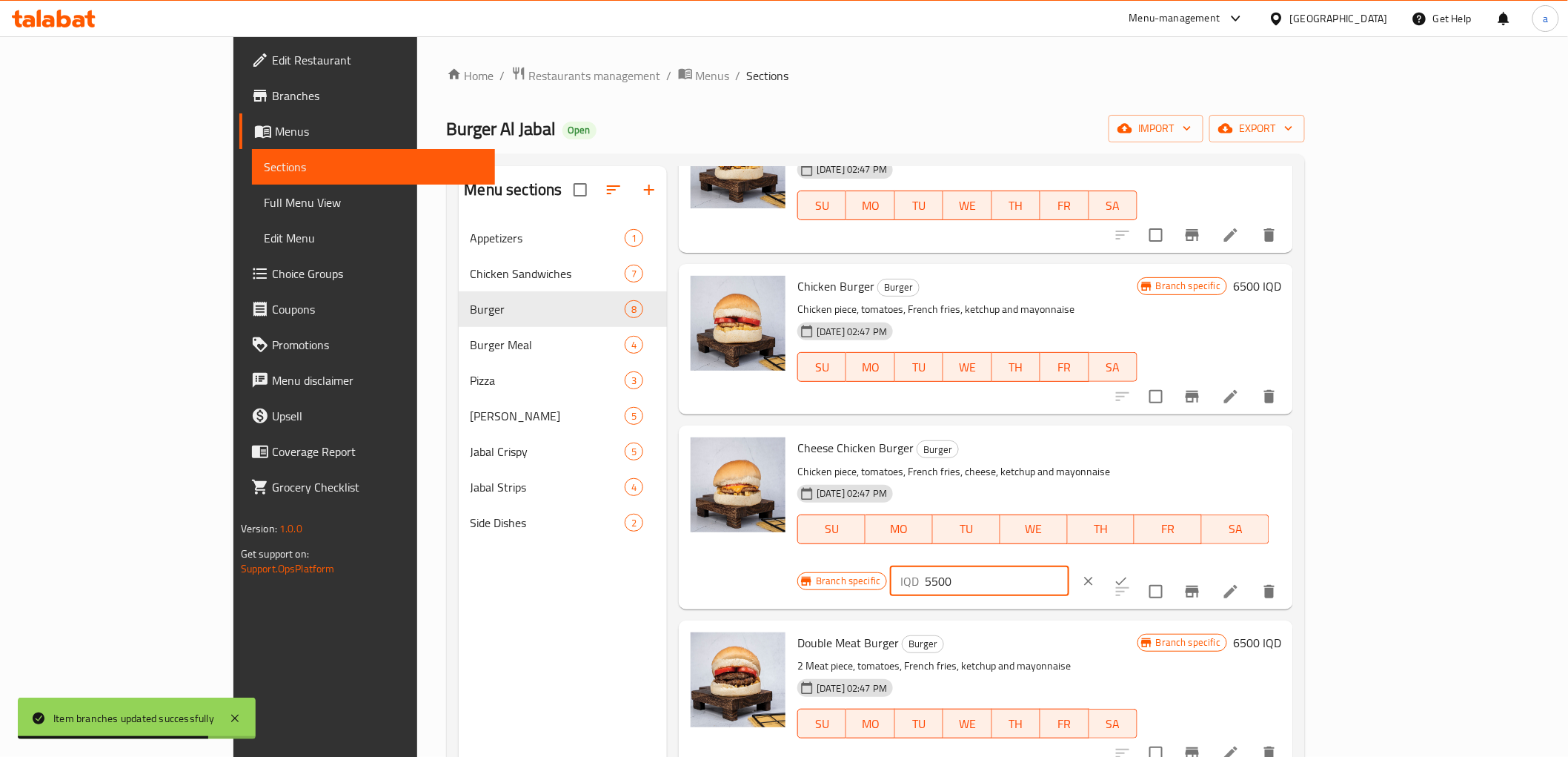
click at [1068, 566] on input "5500" at bounding box center [996, 580] width 144 height 30
paste input "70"
type input "7000"
click at [1129, 574] on icon "ok" at bounding box center [1121, 581] width 15 height 15
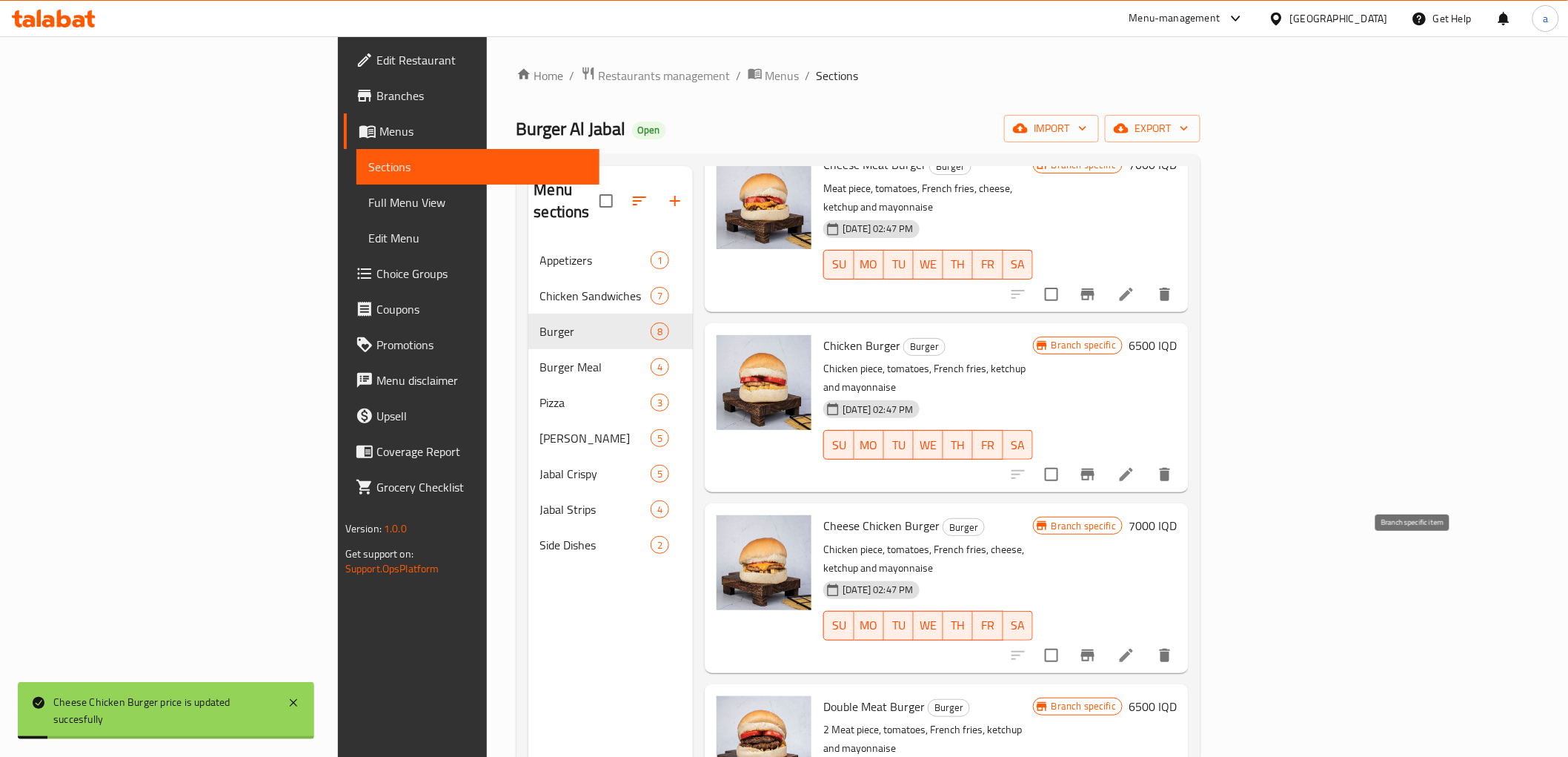
click at [1105, 638] on button "Branch-specific-item" at bounding box center [1088, 656] width 35 height 35
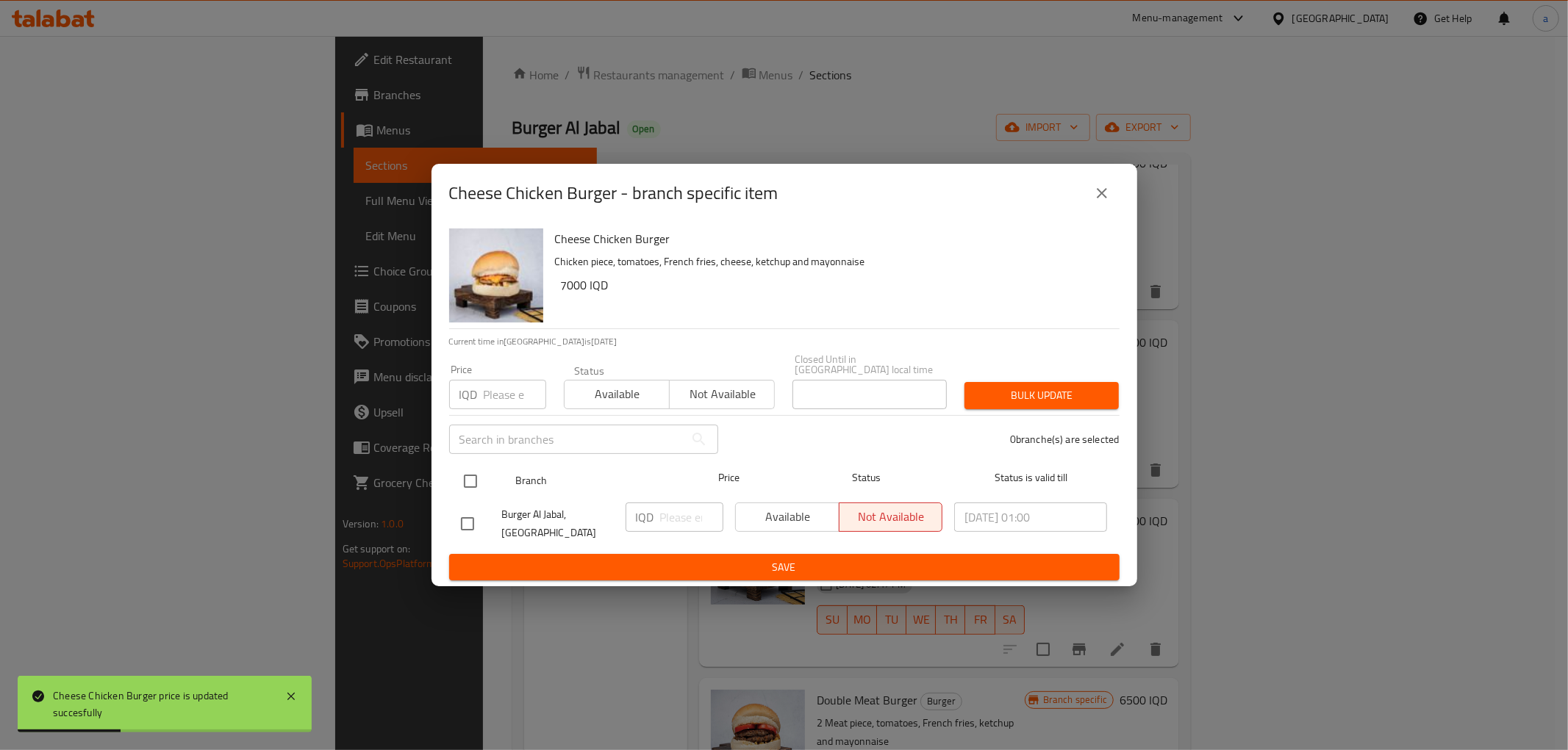
click at [473, 471] on input "checkbox" at bounding box center [470, 480] width 31 height 31
checkbox input "true"
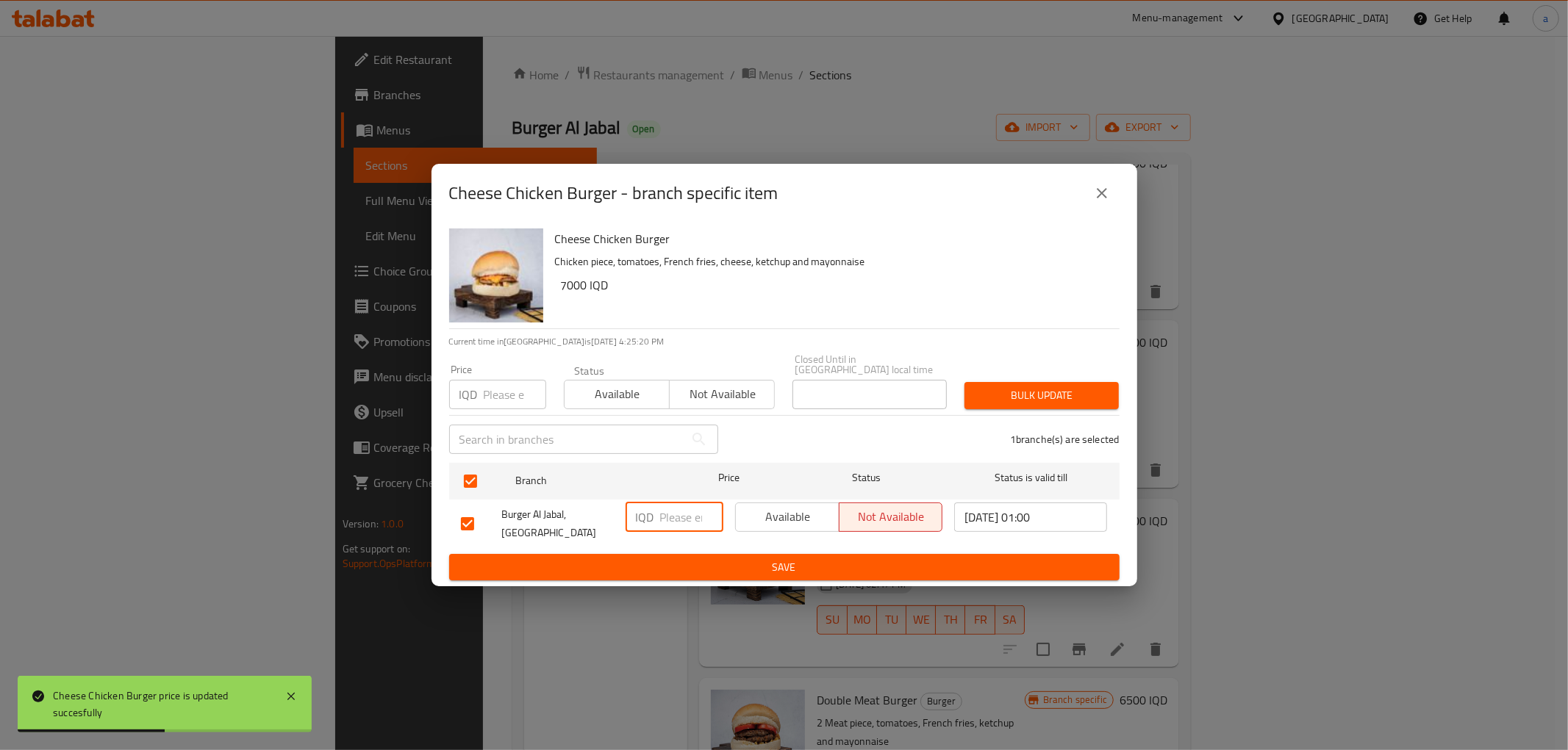
click at [673, 509] on input "number" at bounding box center [691, 516] width 63 height 29
paste input "7000"
type input "7000"
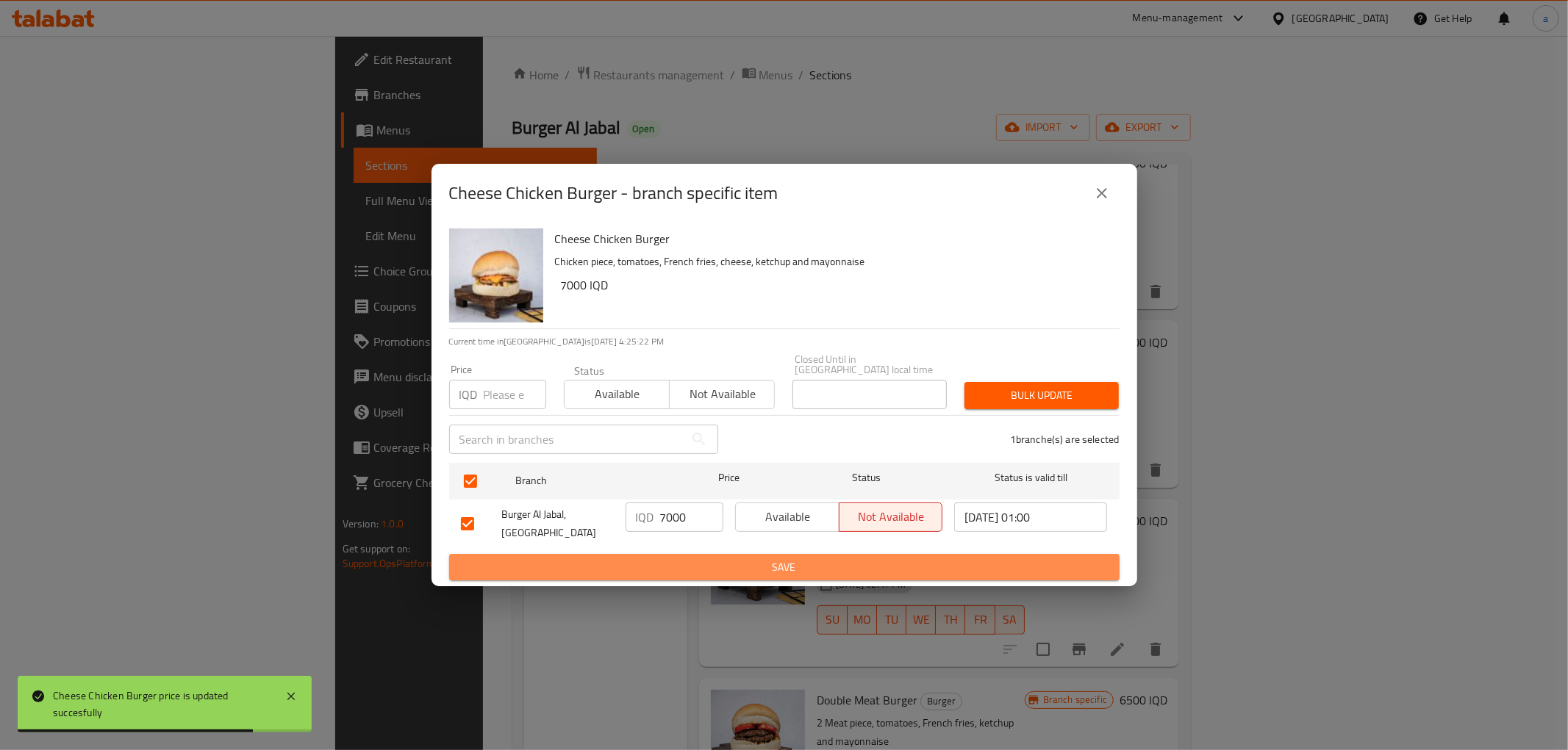
click at [691, 558] on span "Save" at bounding box center [784, 568] width 647 height 18
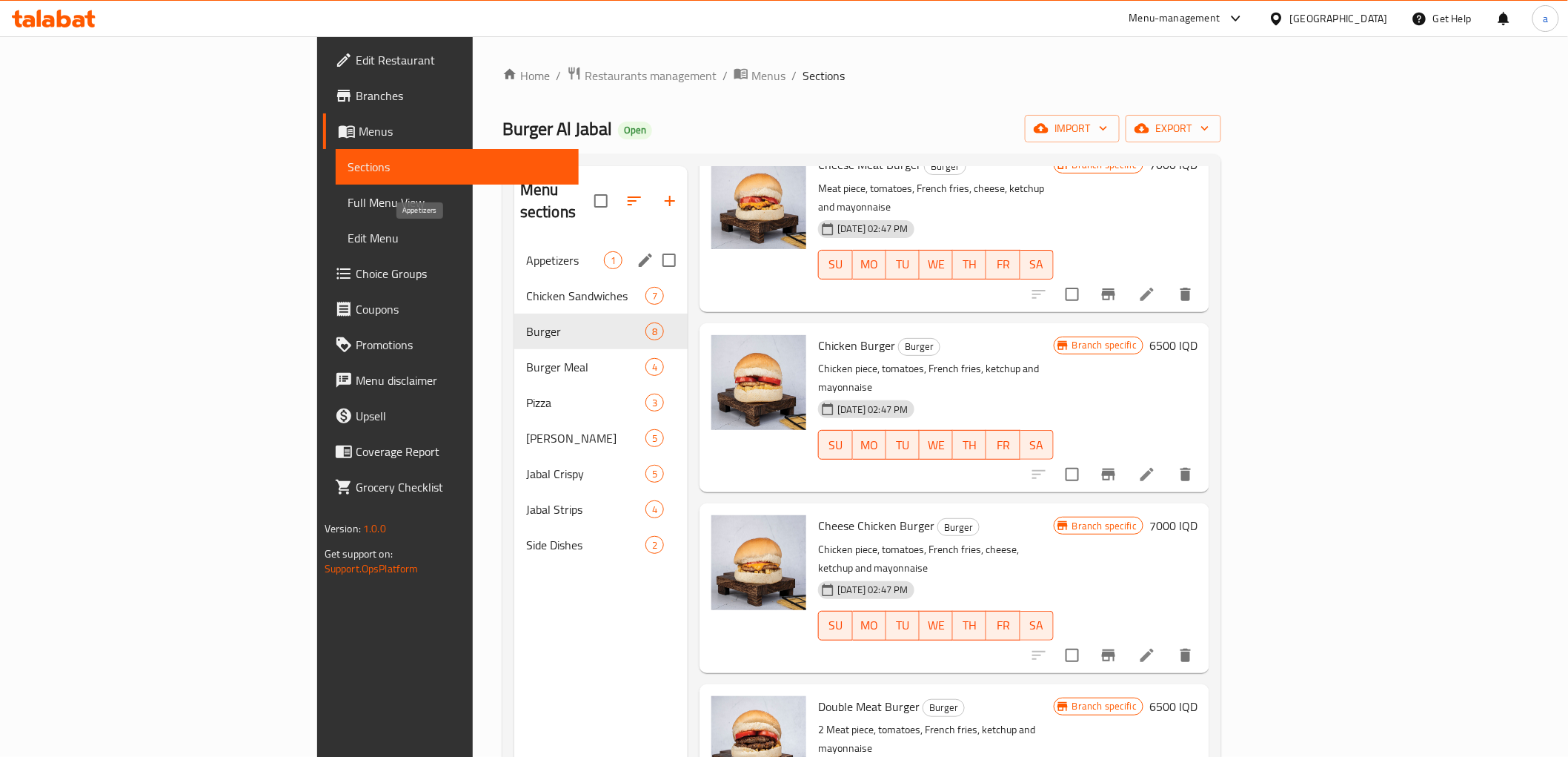
click at [526, 251] on span "Appetizers" at bounding box center [565, 259] width 78 height 18
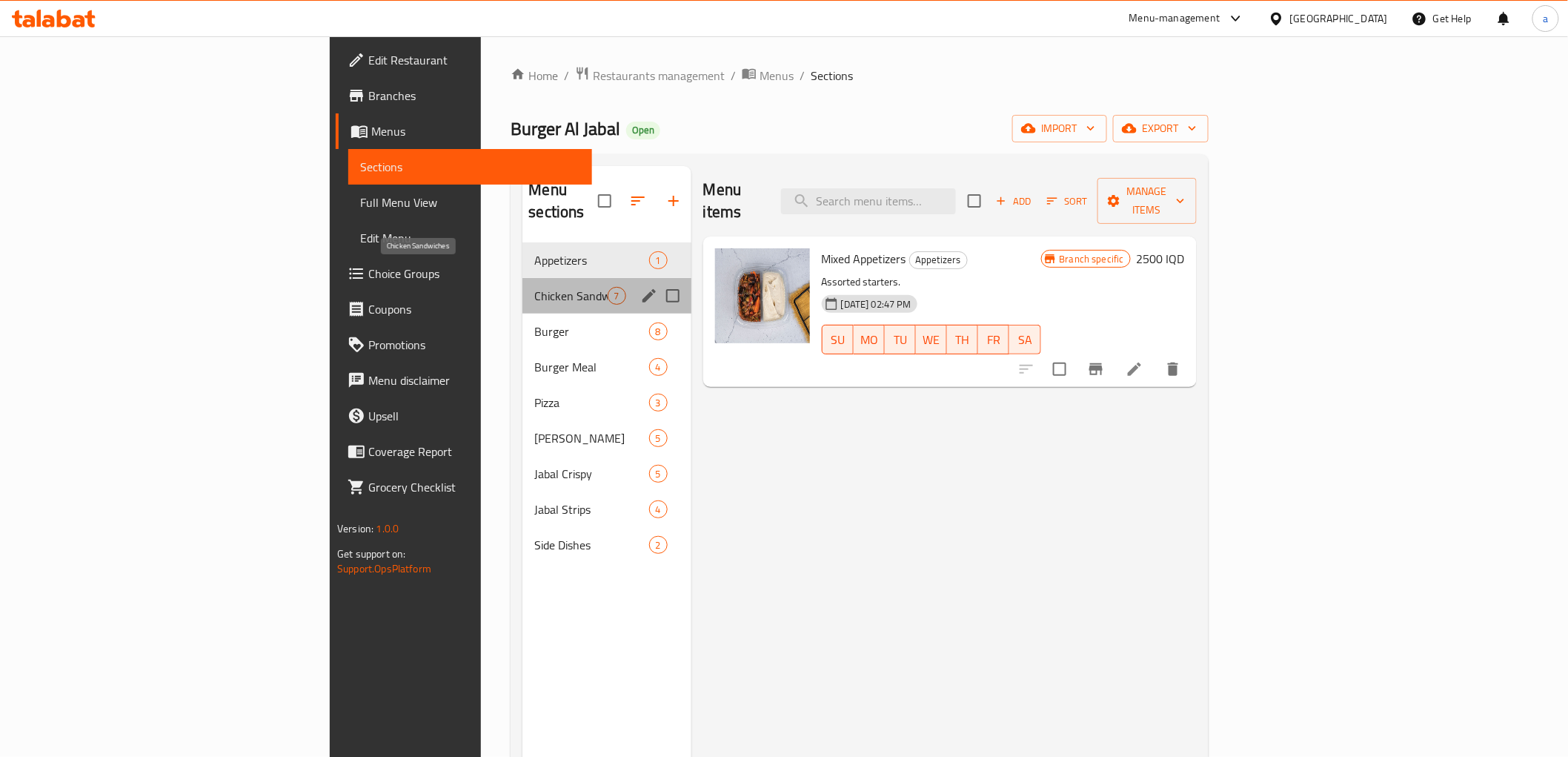
click at [534, 287] on span "Chicken Sandwiches" at bounding box center [571, 296] width 73 height 18
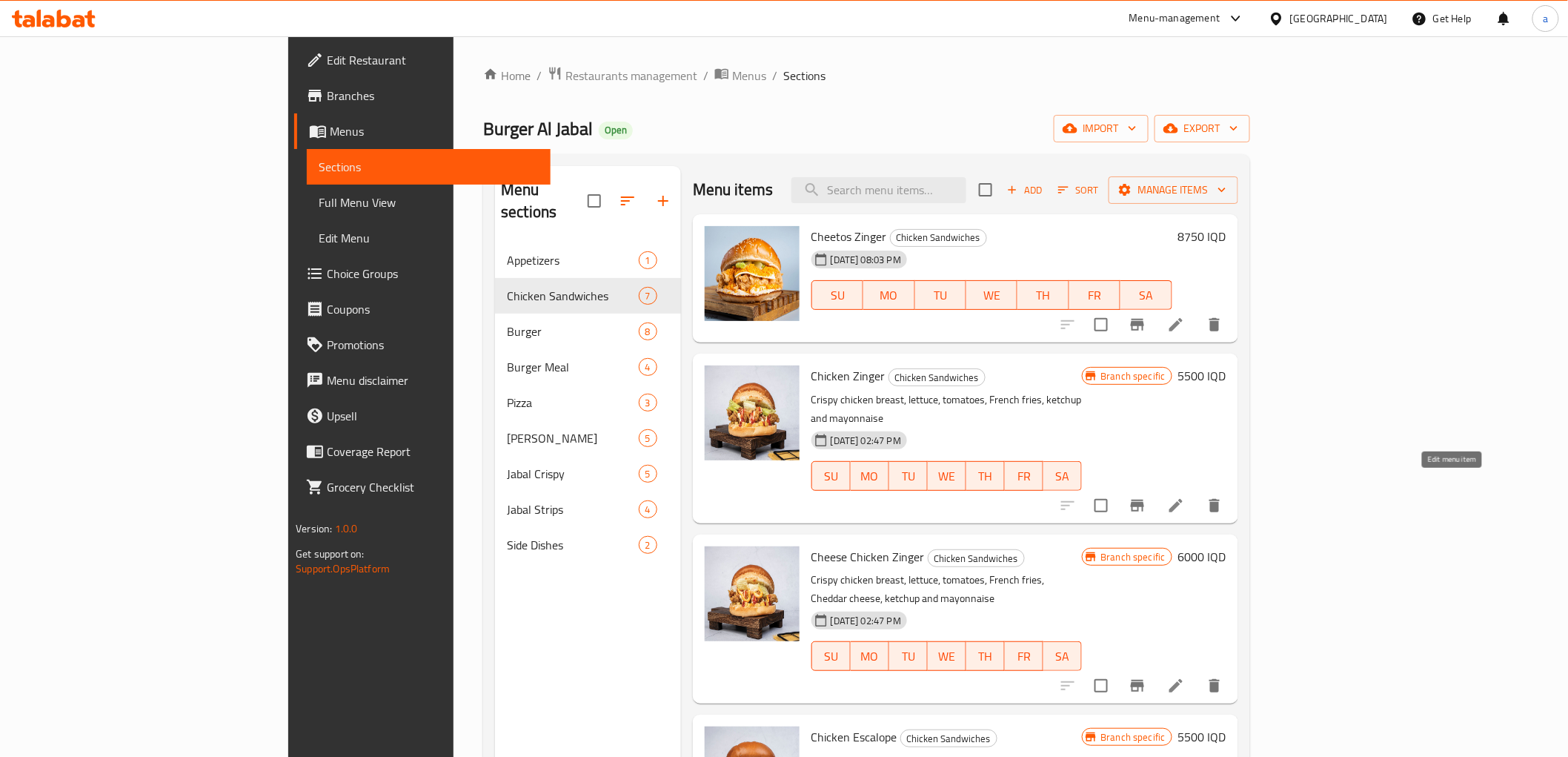
click at [1185, 497] on icon at bounding box center [1175, 505] width 18 height 18
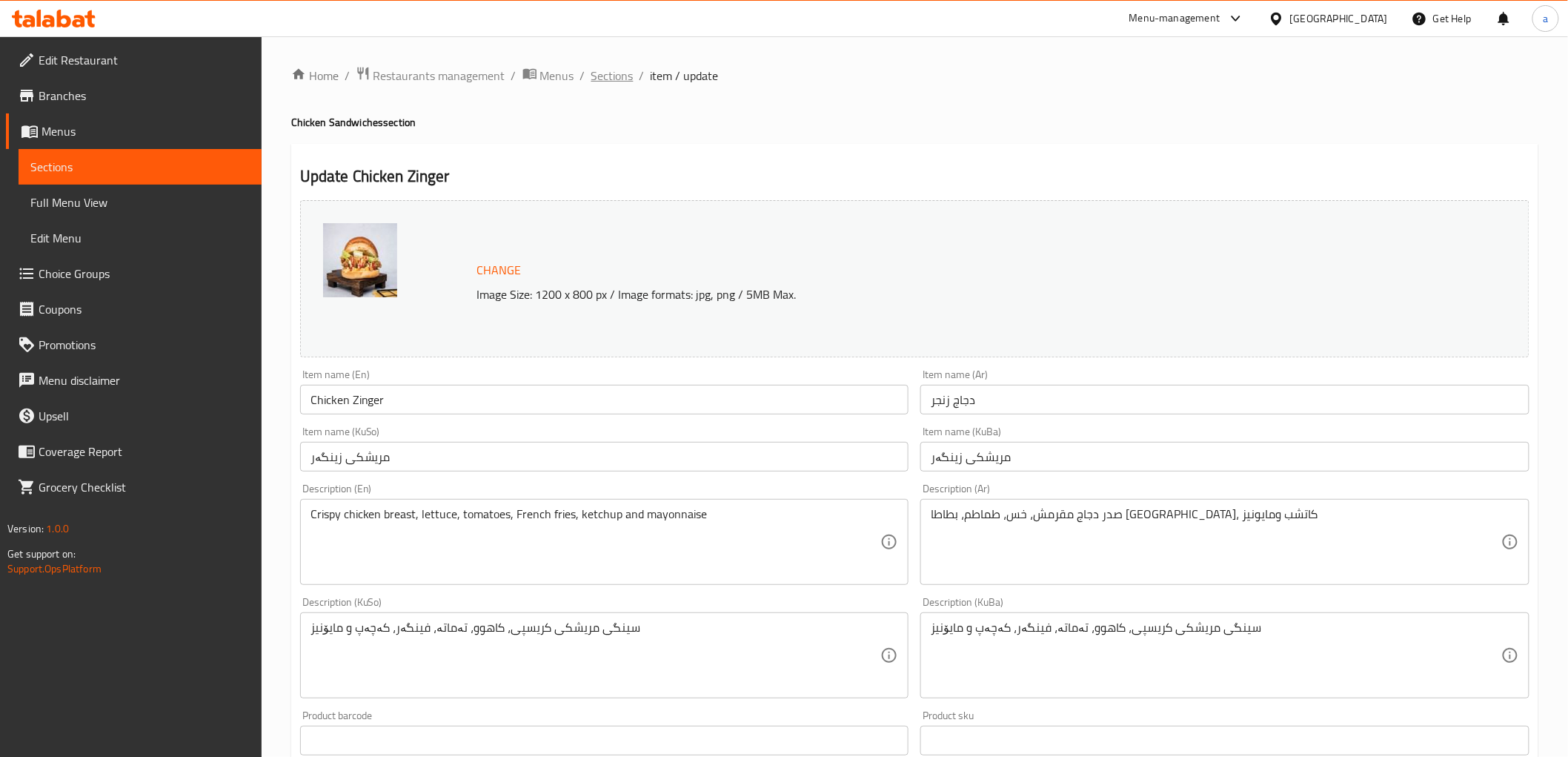
click at [627, 67] on span "Sections" at bounding box center [612, 75] width 42 height 18
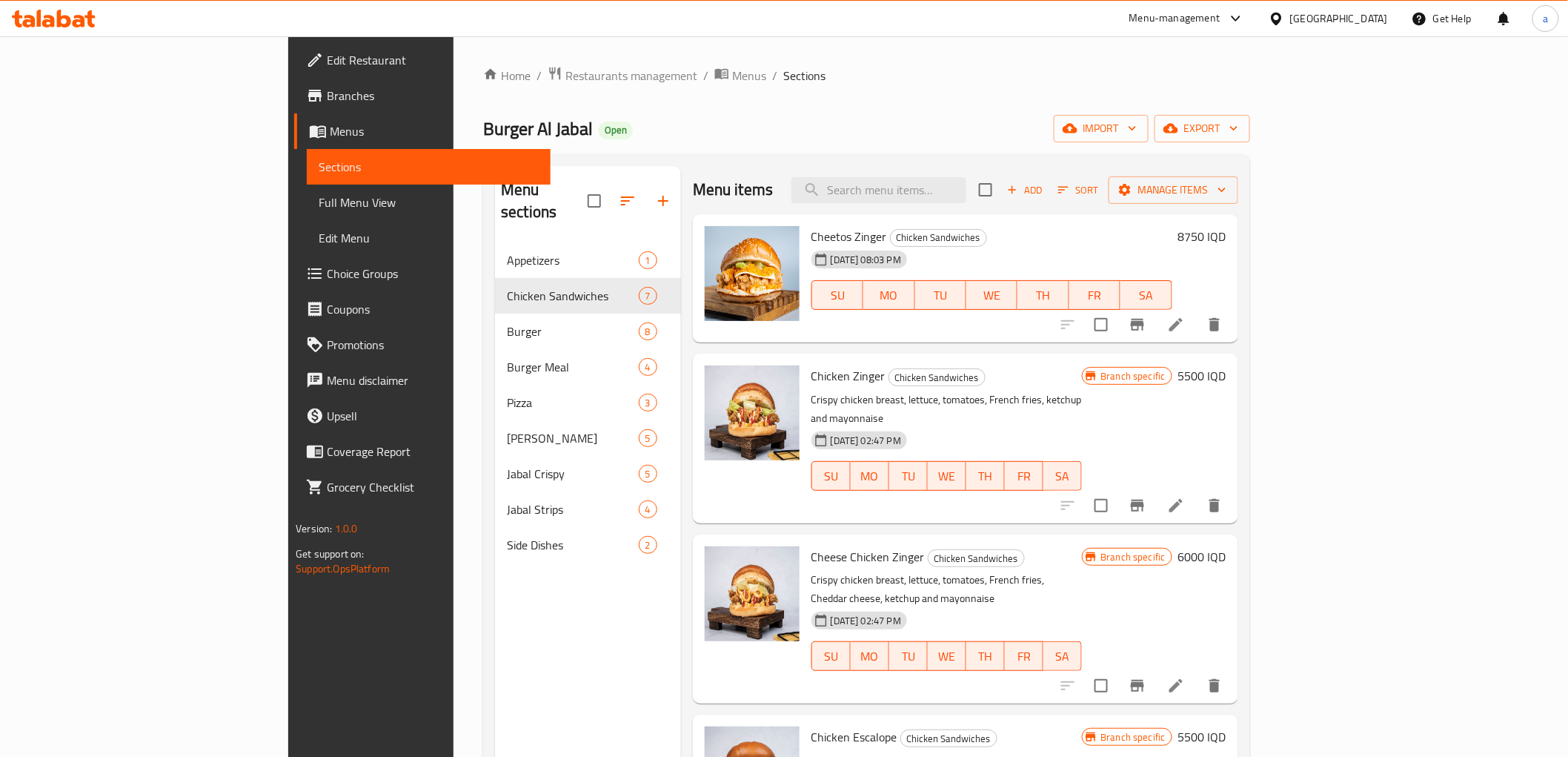
click at [1226, 376] on h6 "5500 IQD" at bounding box center [1202, 376] width 48 height 21
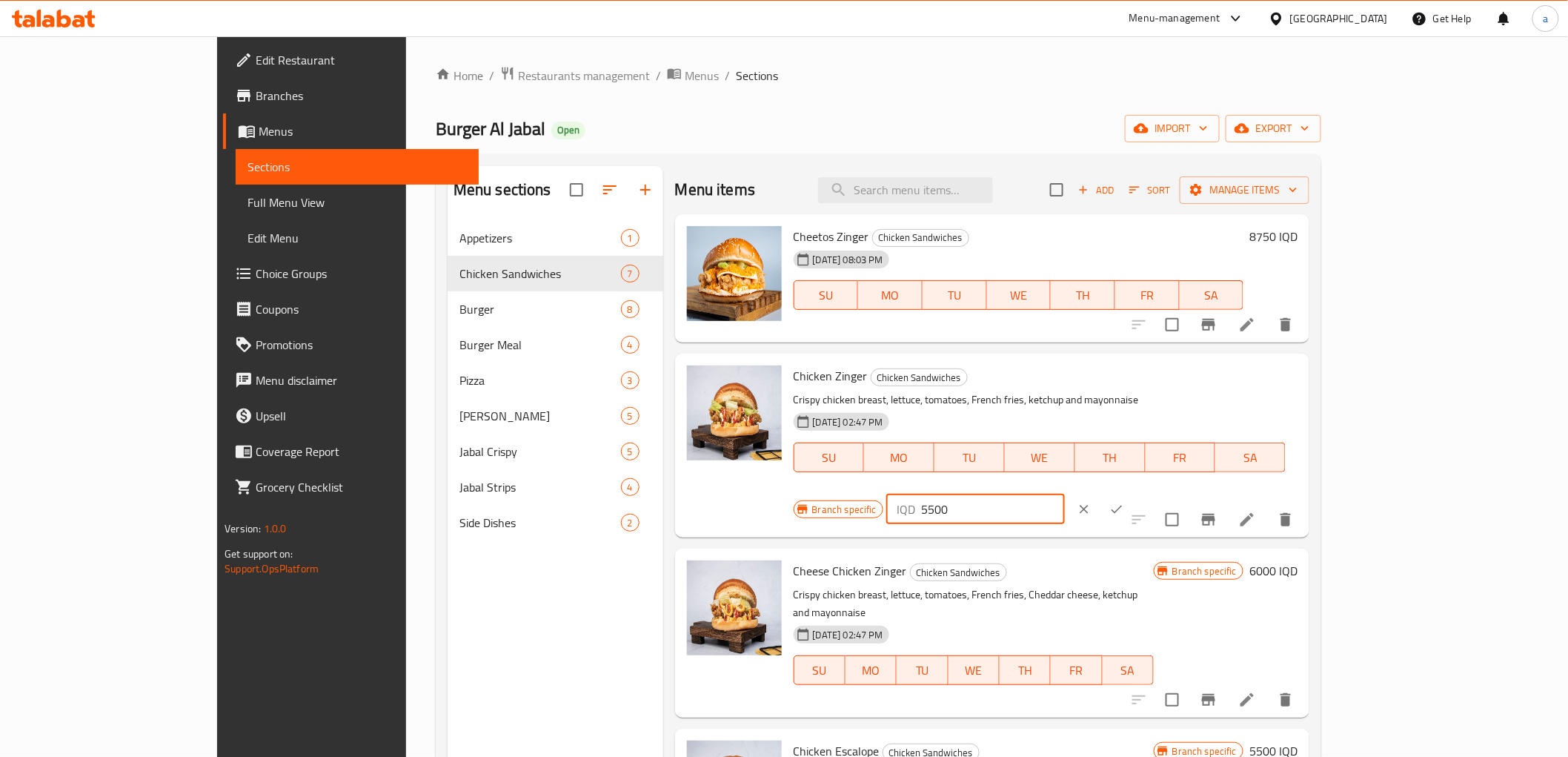
click at [1065, 494] on input "5500" at bounding box center [993, 509] width 144 height 30
paste input "6"
type input "6500"
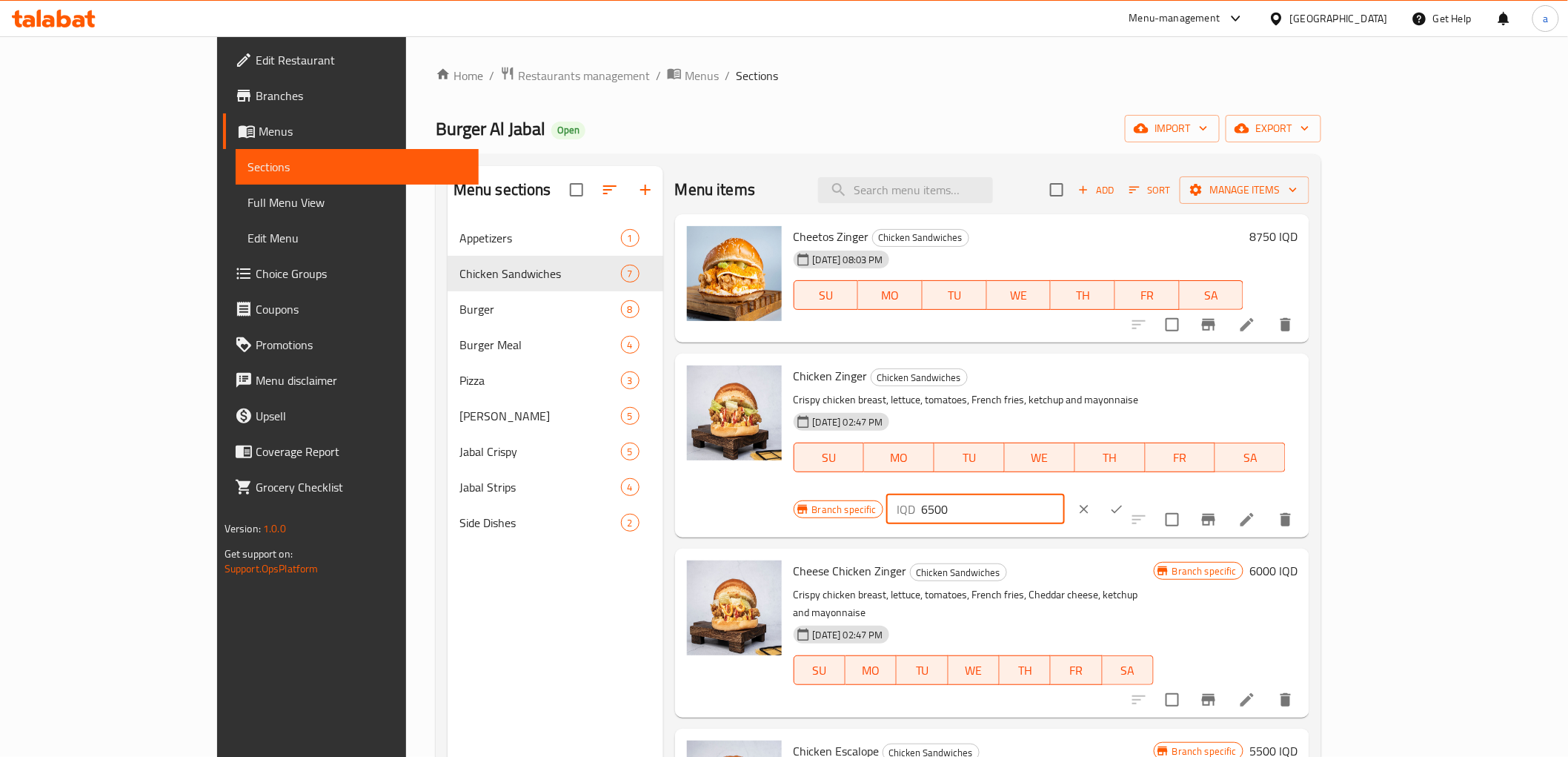
click at [1123, 506] on icon "ok" at bounding box center [1116, 510] width 11 height 8
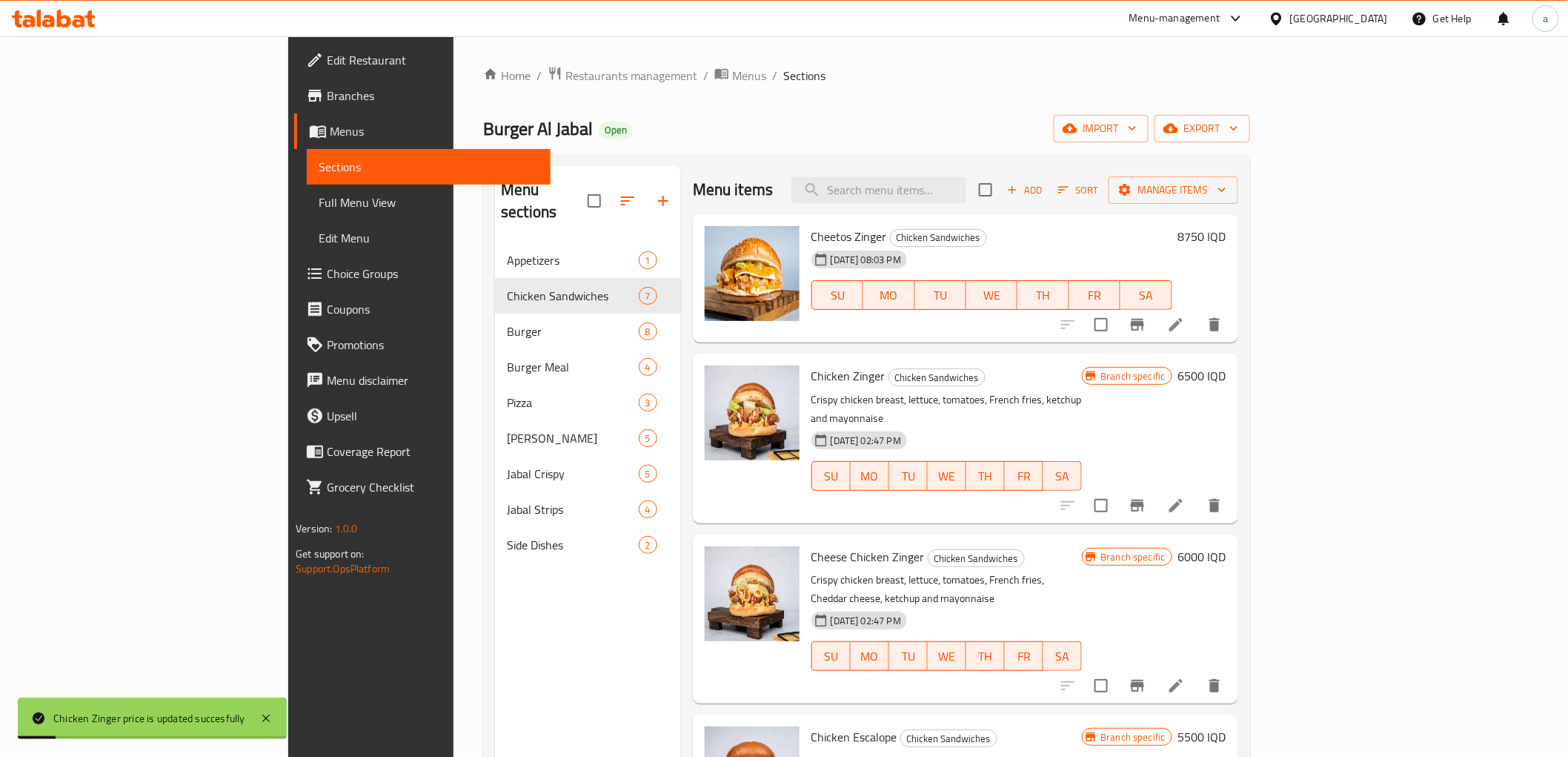
click at [1147, 497] on icon "Branch-specific-item" at bounding box center [1137, 505] width 18 height 18
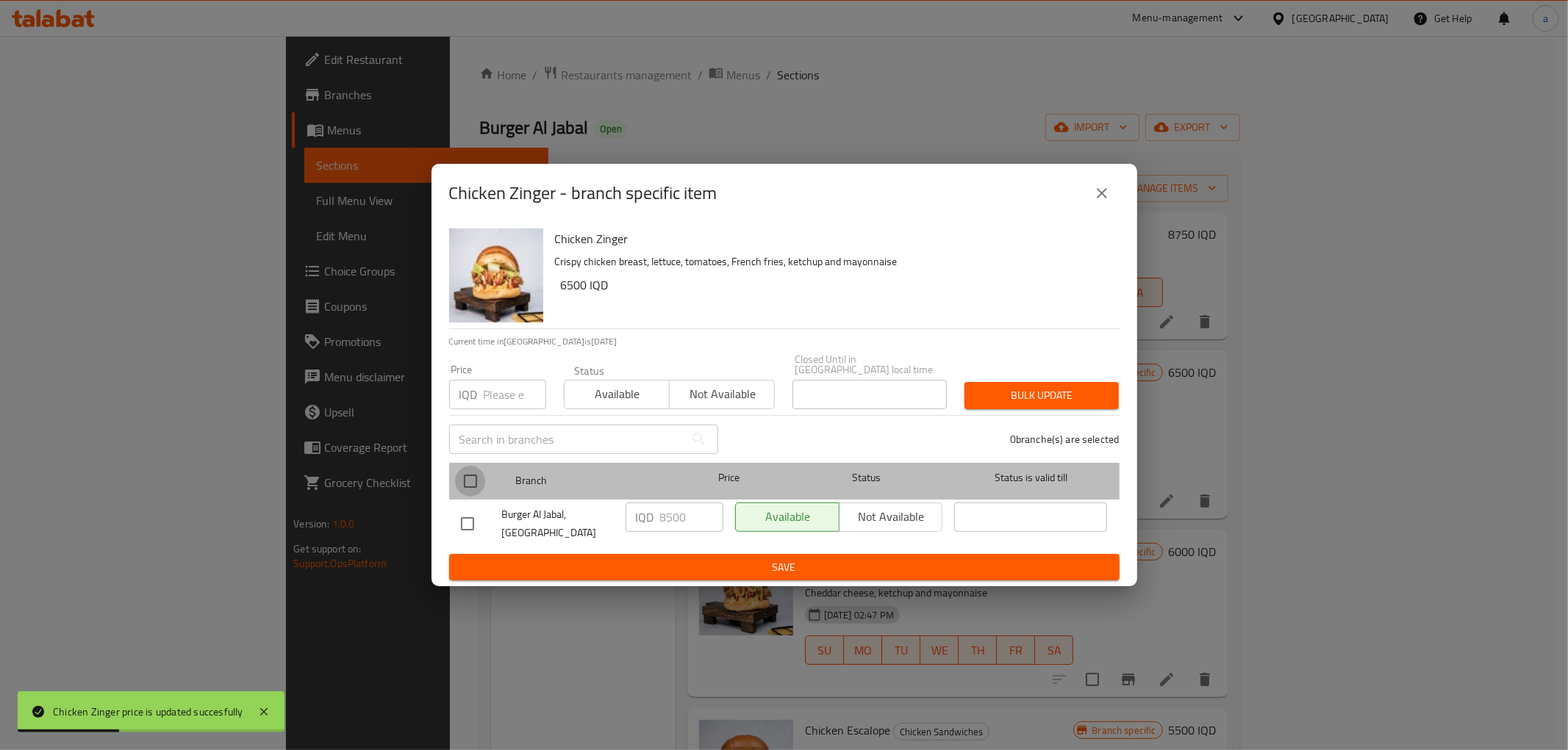
click at [465, 471] on input "checkbox" at bounding box center [470, 480] width 31 height 31
checkbox input "true"
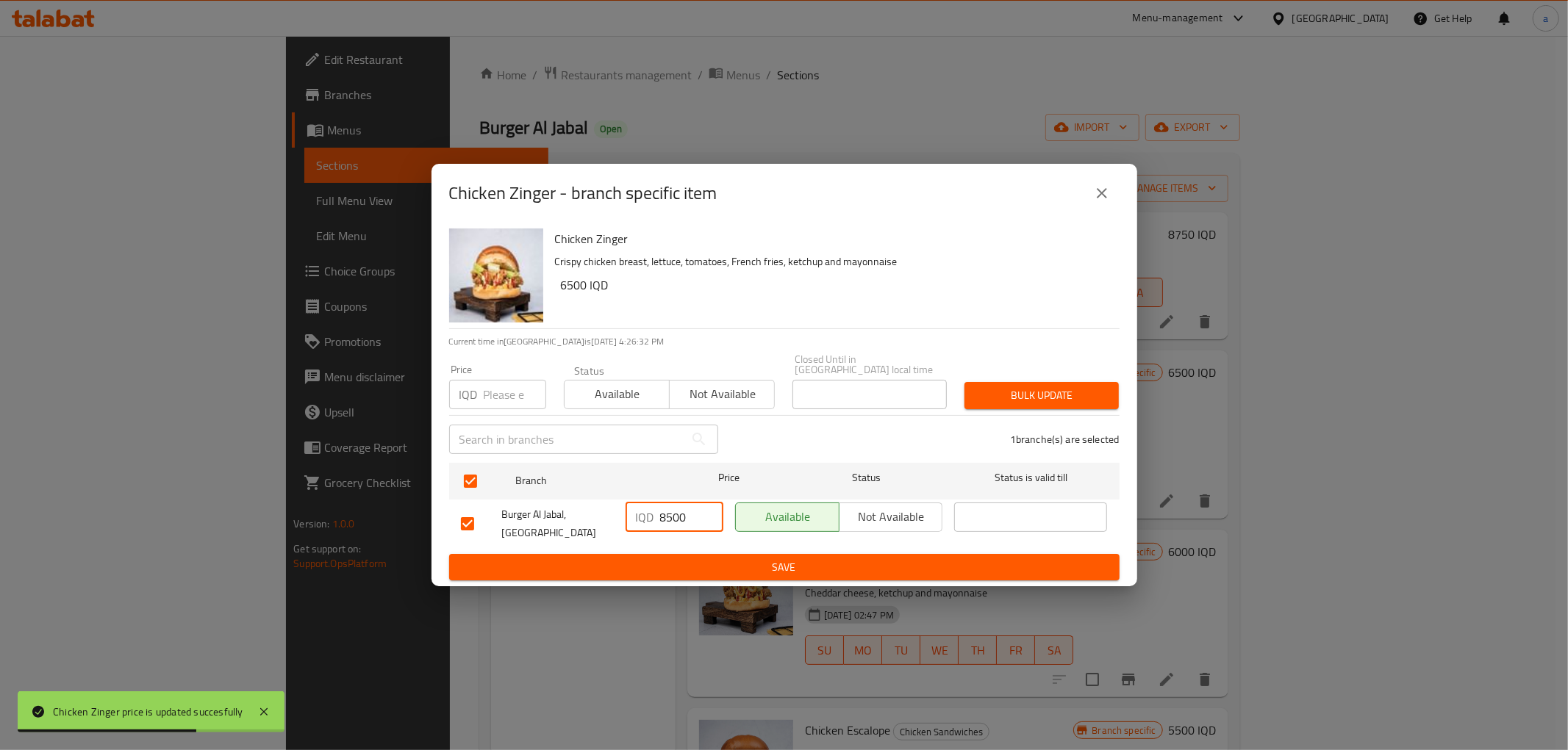
click at [675, 504] on input "8500" at bounding box center [691, 516] width 63 height 29
paste input "6"
type input "6500"
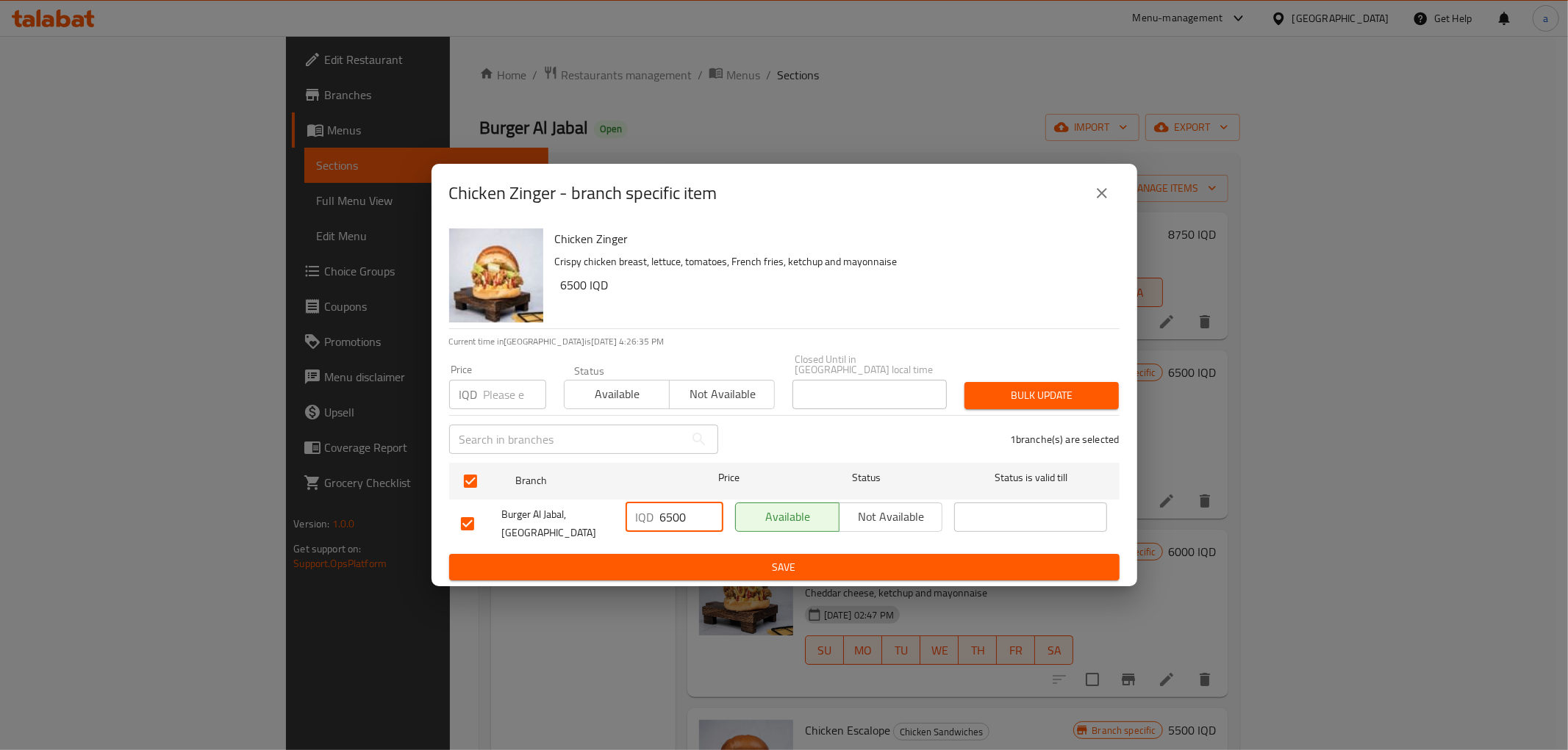
click at [825, 560] on span "Save" at bounding box center [784, 568] width 647 height 18
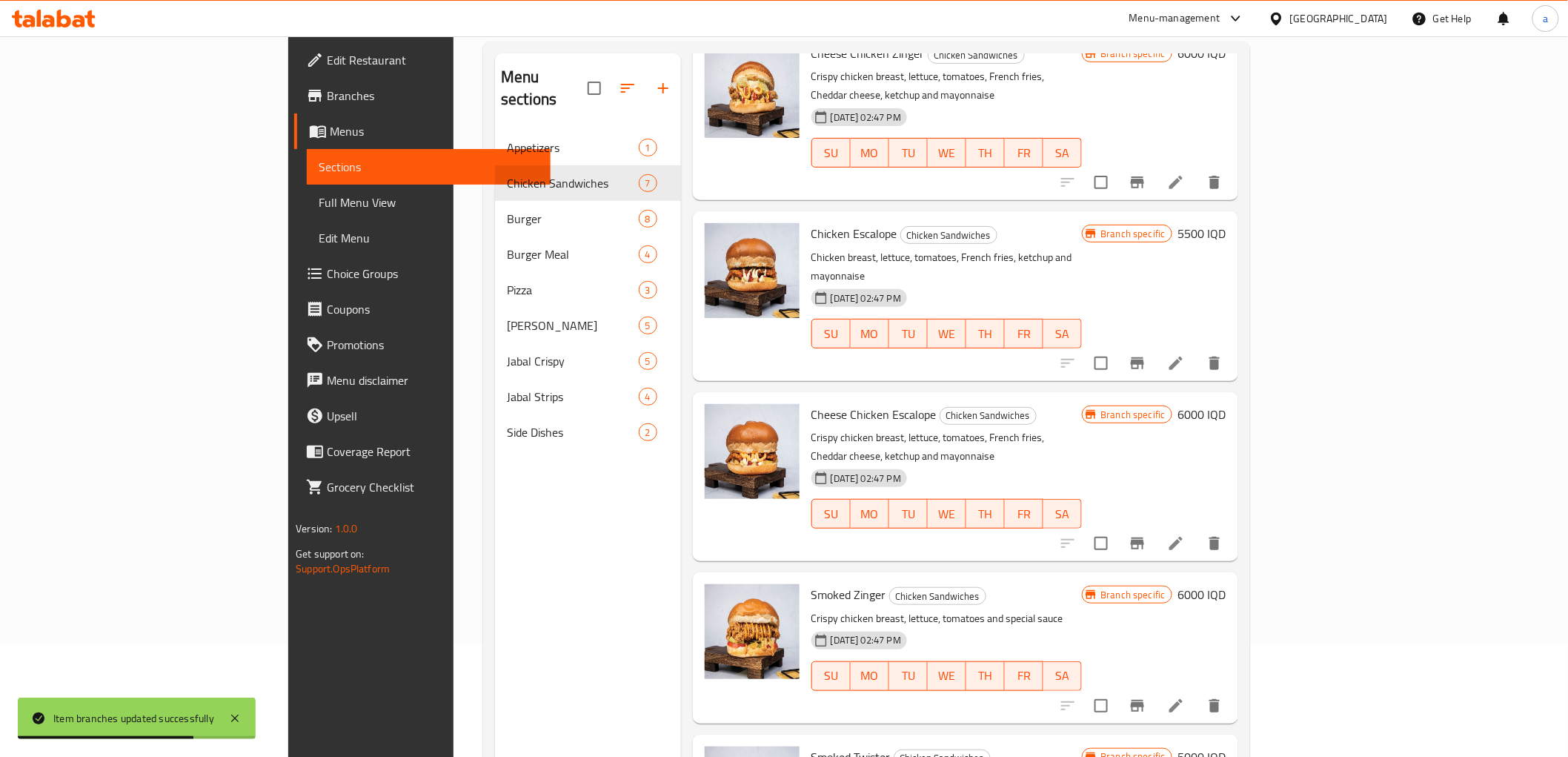
scroll to position [208, 0]
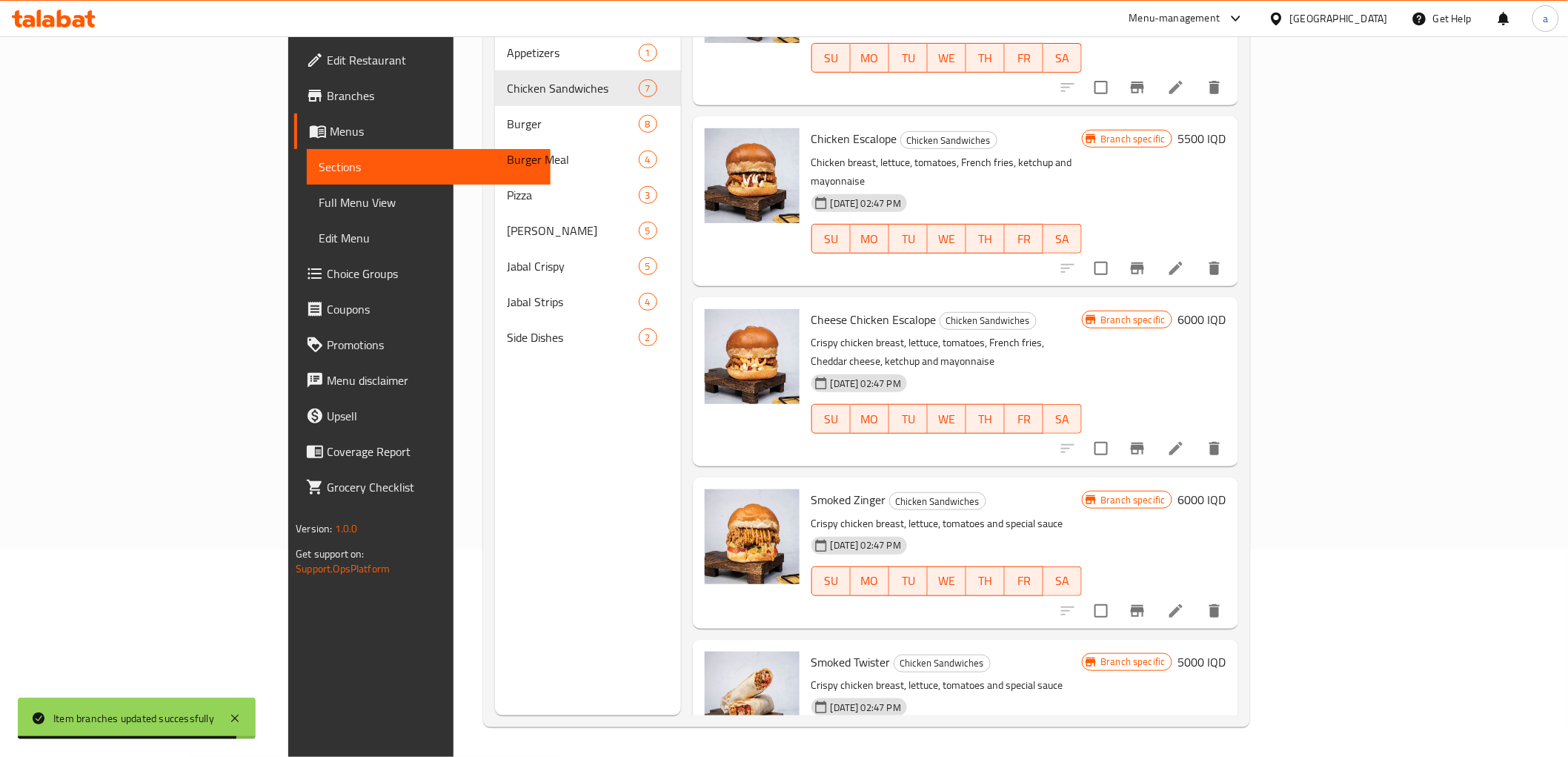
click at [1226, 489] on h6 "6000 IQD" at bounding box center [1202, 499] width 48 height 21
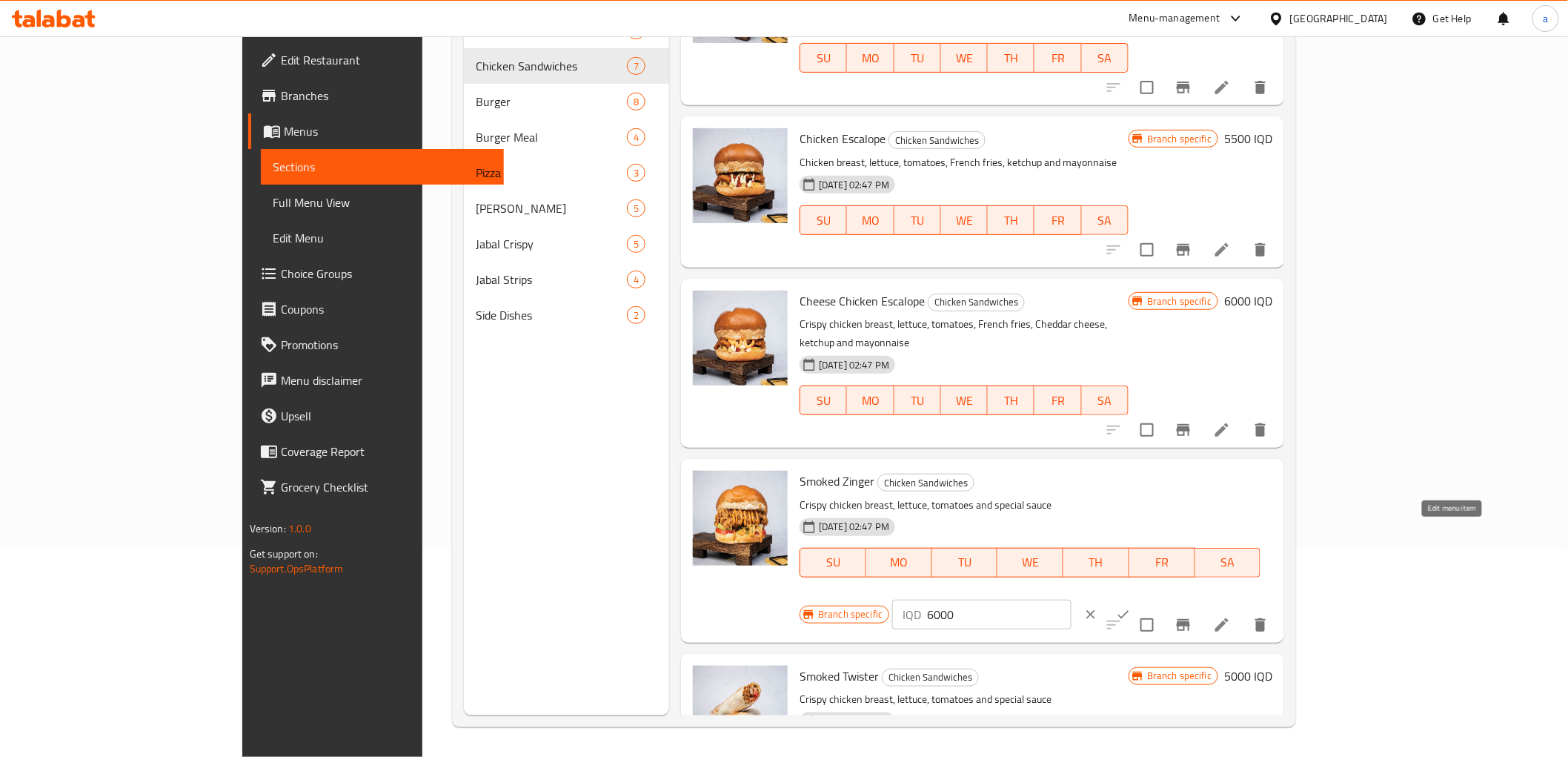
click at [1231, 616] on icon at bounding box center [1222, 624] width 18 height 18
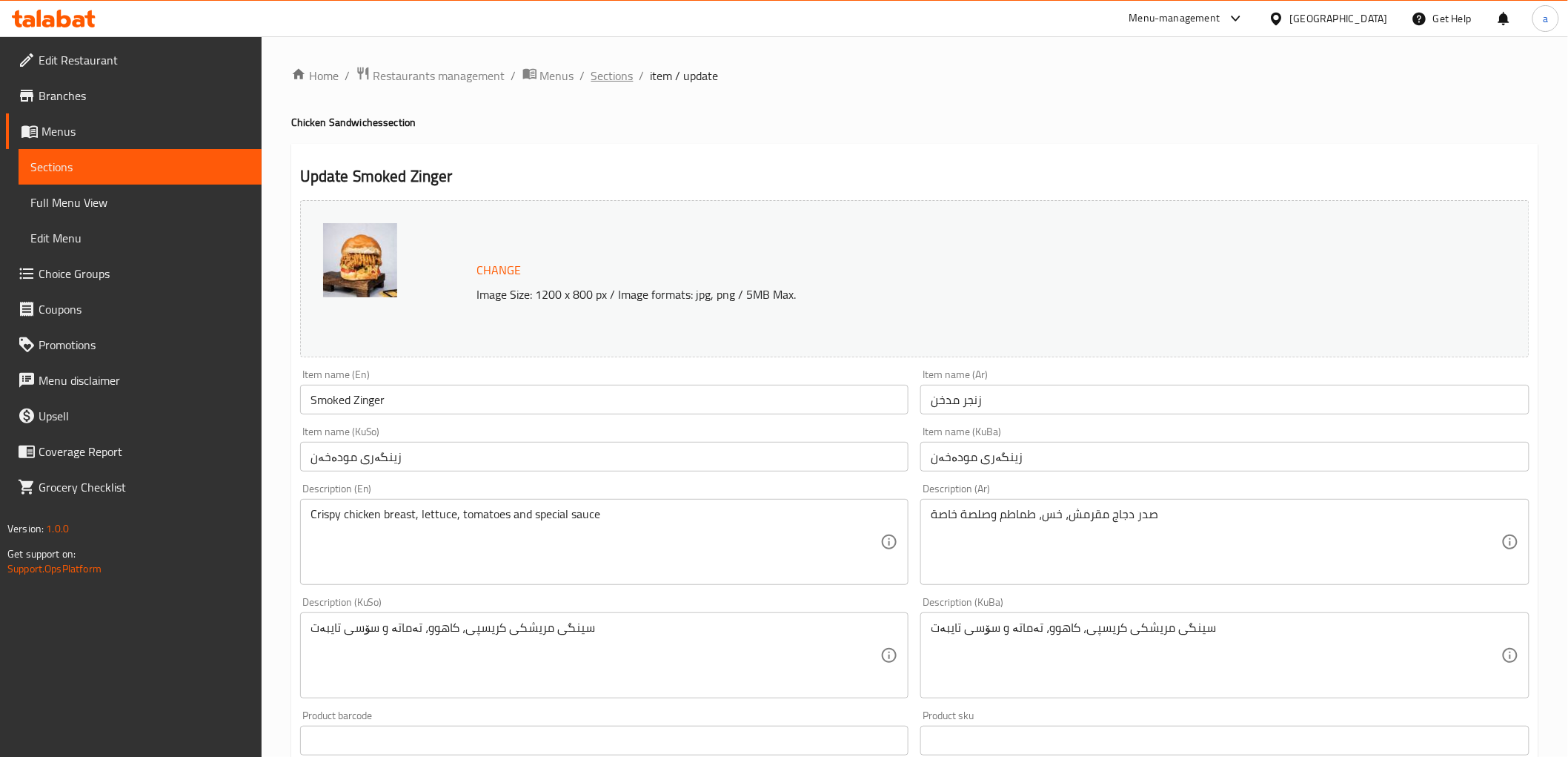
click at [602, 84] on span "Sections" at bounding box center [612, 75] width 42 height 18
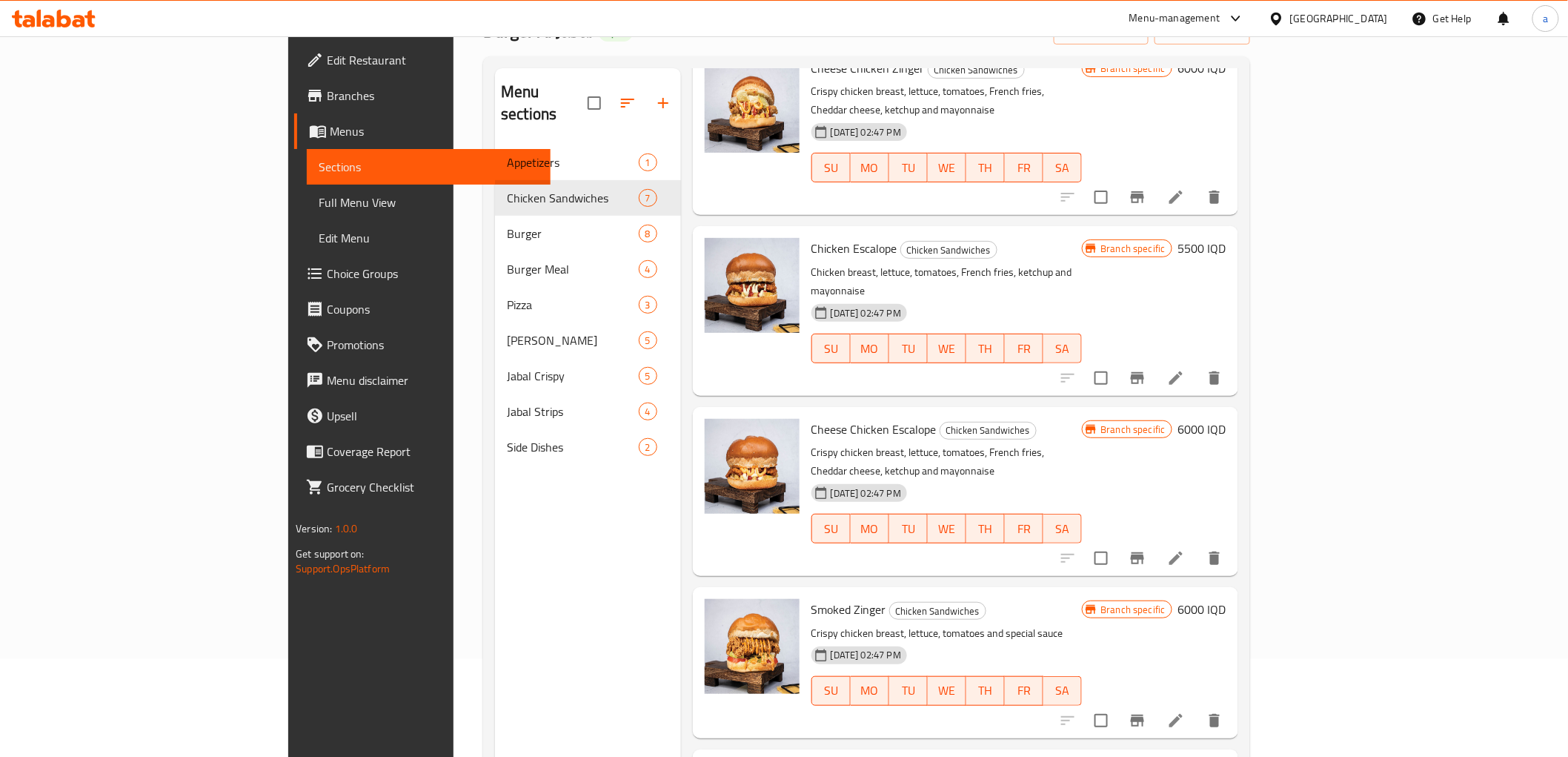
scroll to position [208, 0]
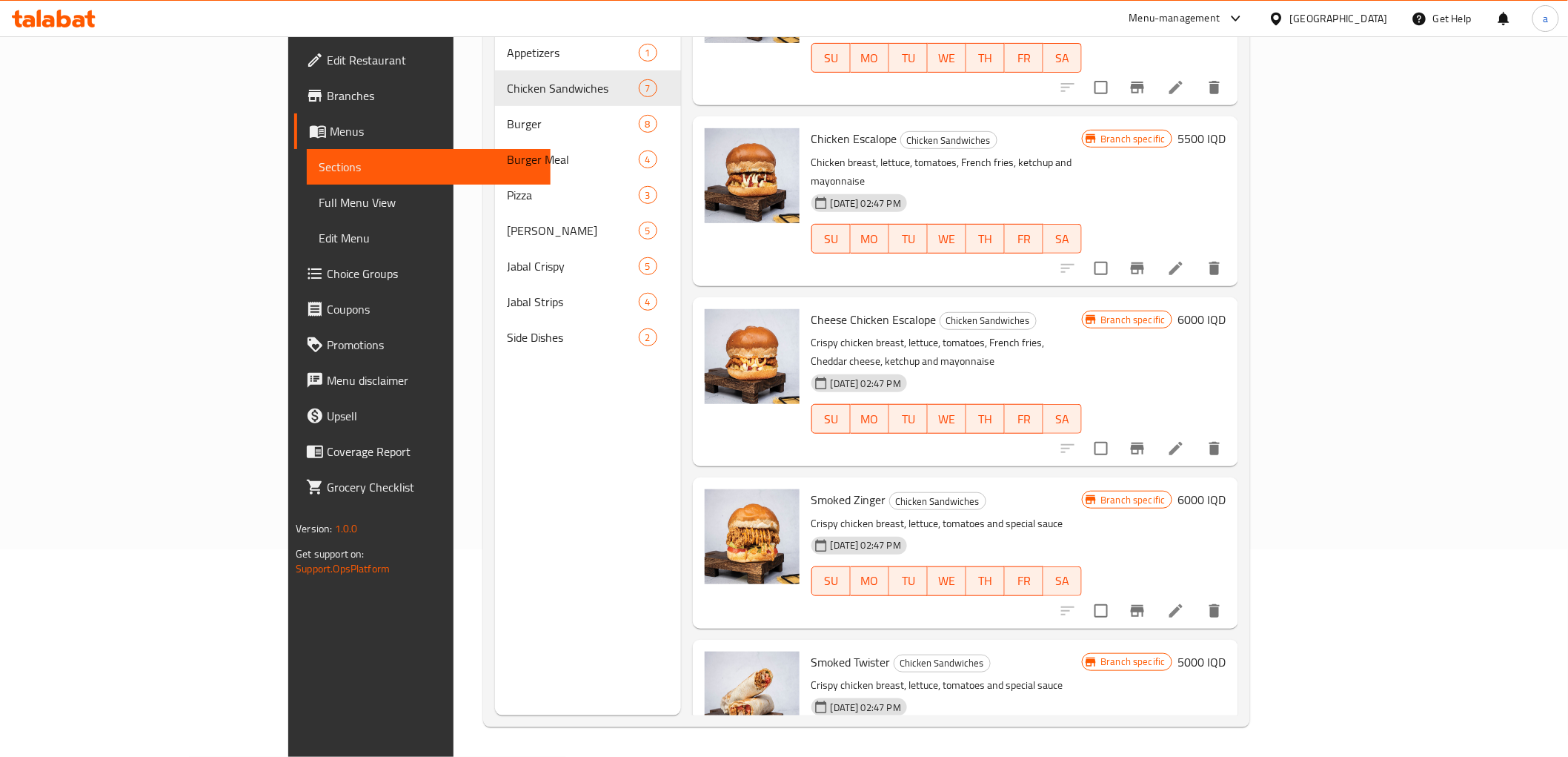
click at [1226, 489] on h6 "6000 IQD" at bounding box center [1202, 499] width 48 height 21
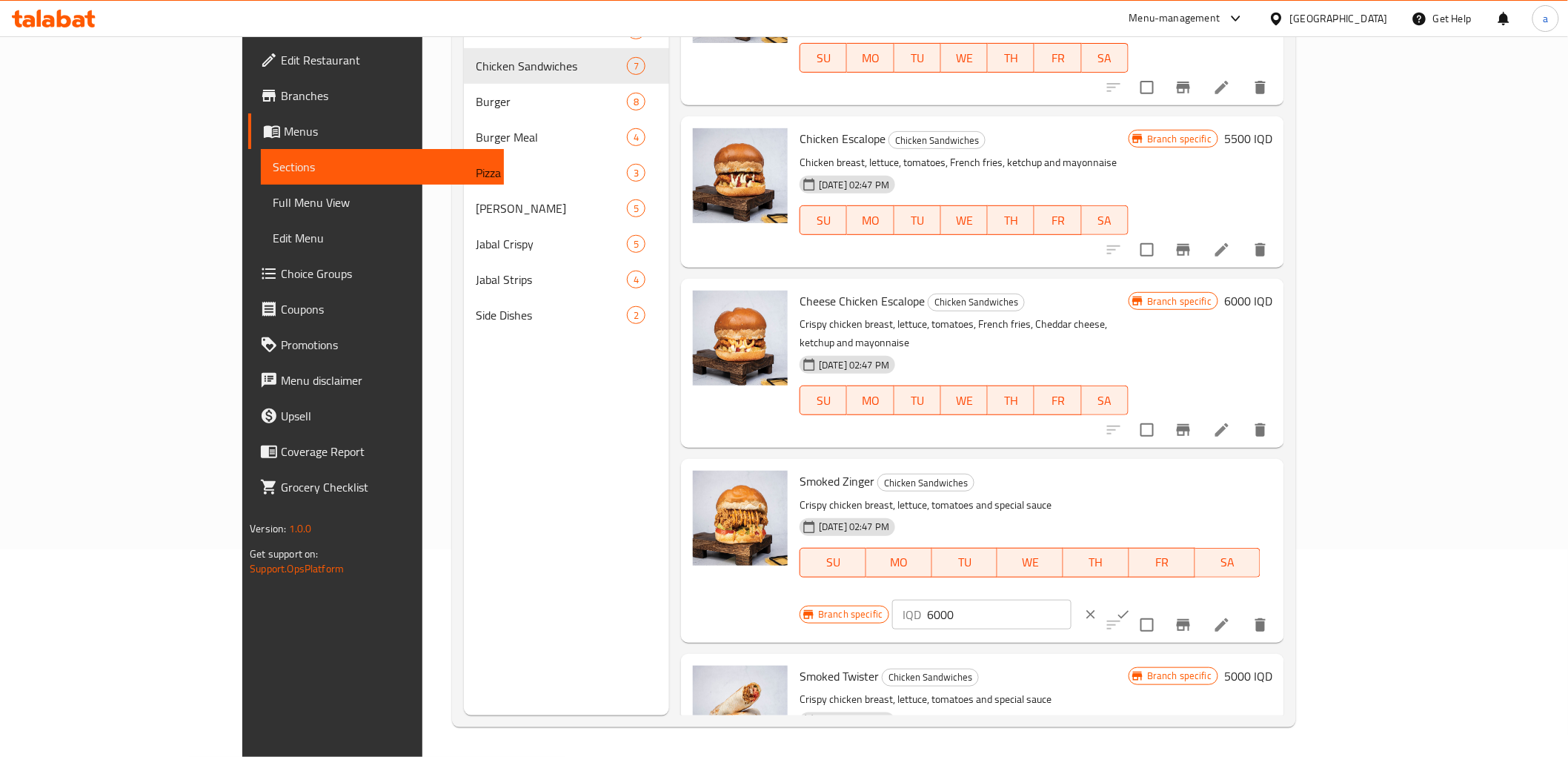
click at [1071, 600] on input "6000" at bounding box center [999, 614] width 144 height 30
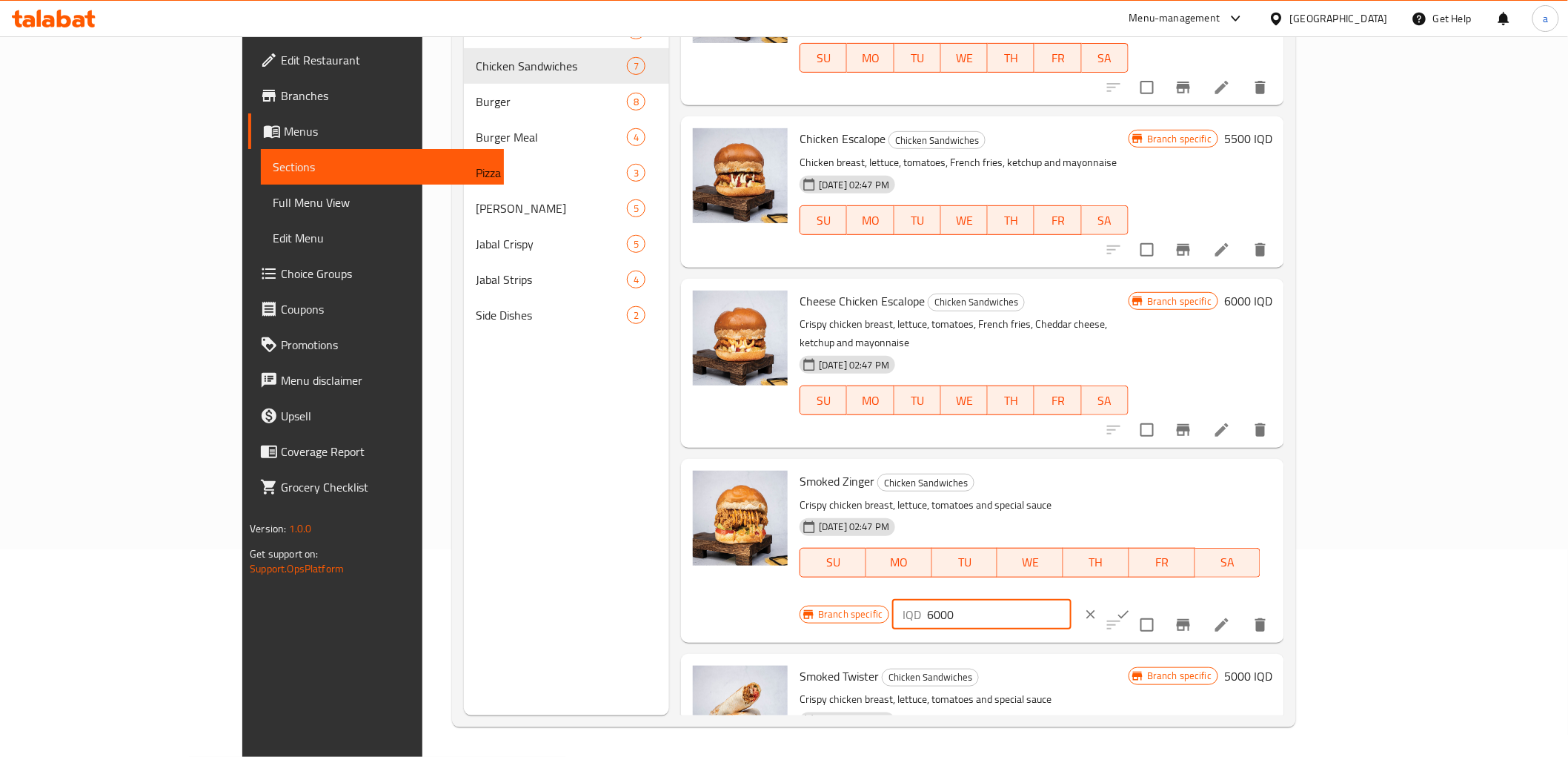
click at [1071, 600] on input "6000" at bounding box center [999, 614] width 144 height 30
paste input "5"
type input "6500"
click at [1131, 607] on icon "ok" at bounding box center [1124, 615] width 15 height 15
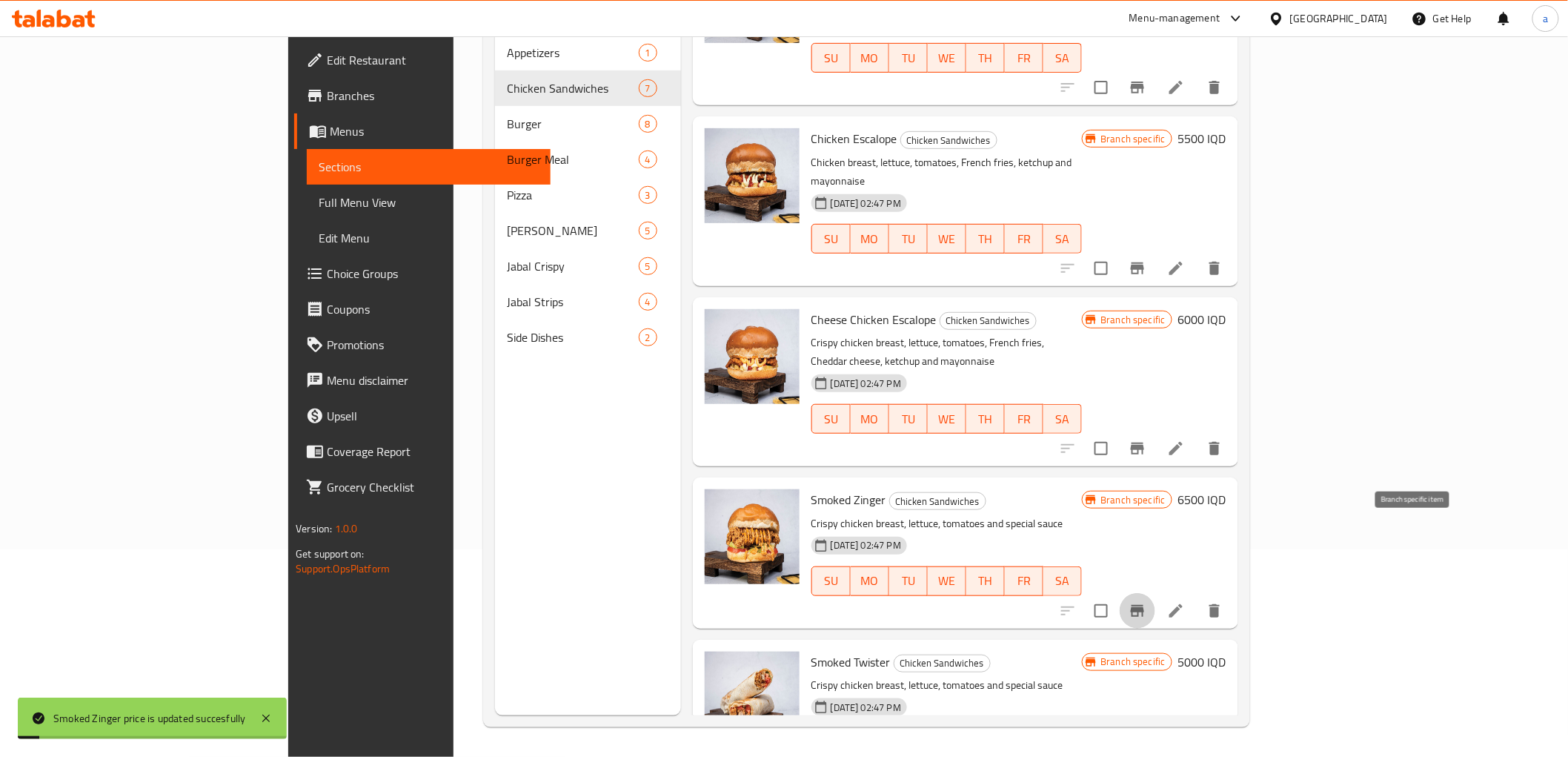
click at [1144, 605] on icon "Branch-specific-item" at bounding box center [1137, 611] width 14 height 12
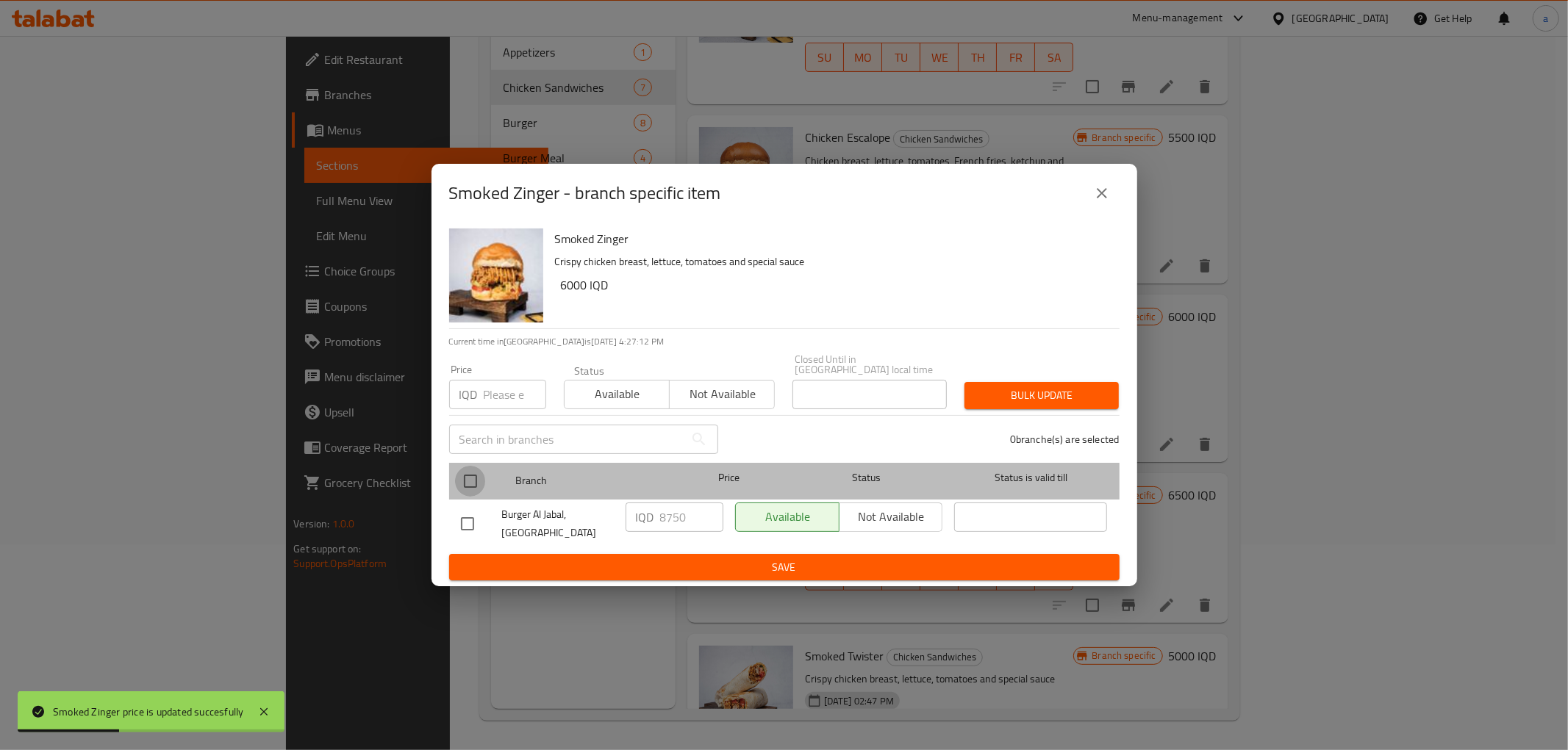
click at [474, 471] on input "checkbox" at bounding box center [470, 480] width 31 height 31
checkbox input "true"
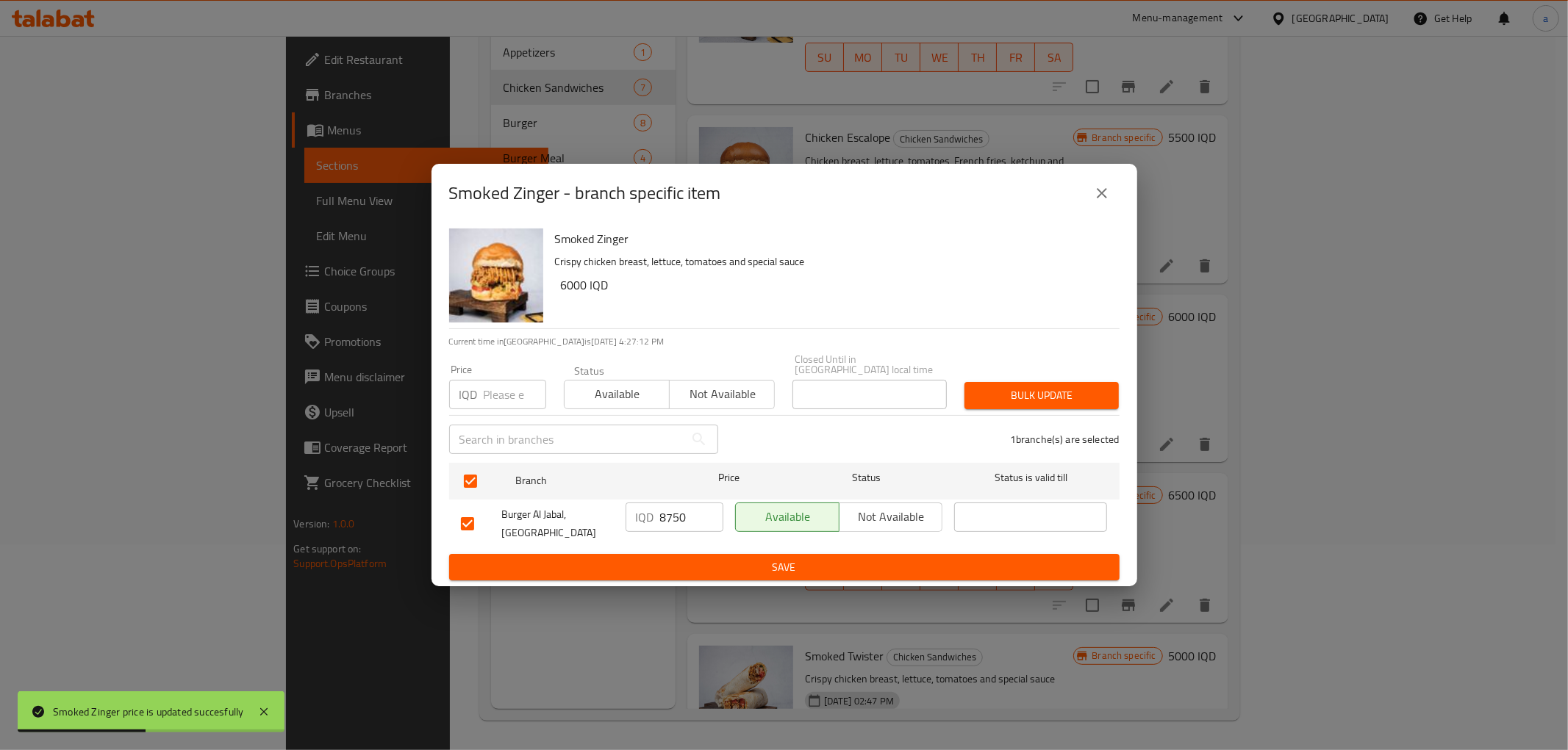
click at [681, 516] on input "8750" at bounding box center [691, 516] width 63 height 29
paste input "650"
type input "6500"
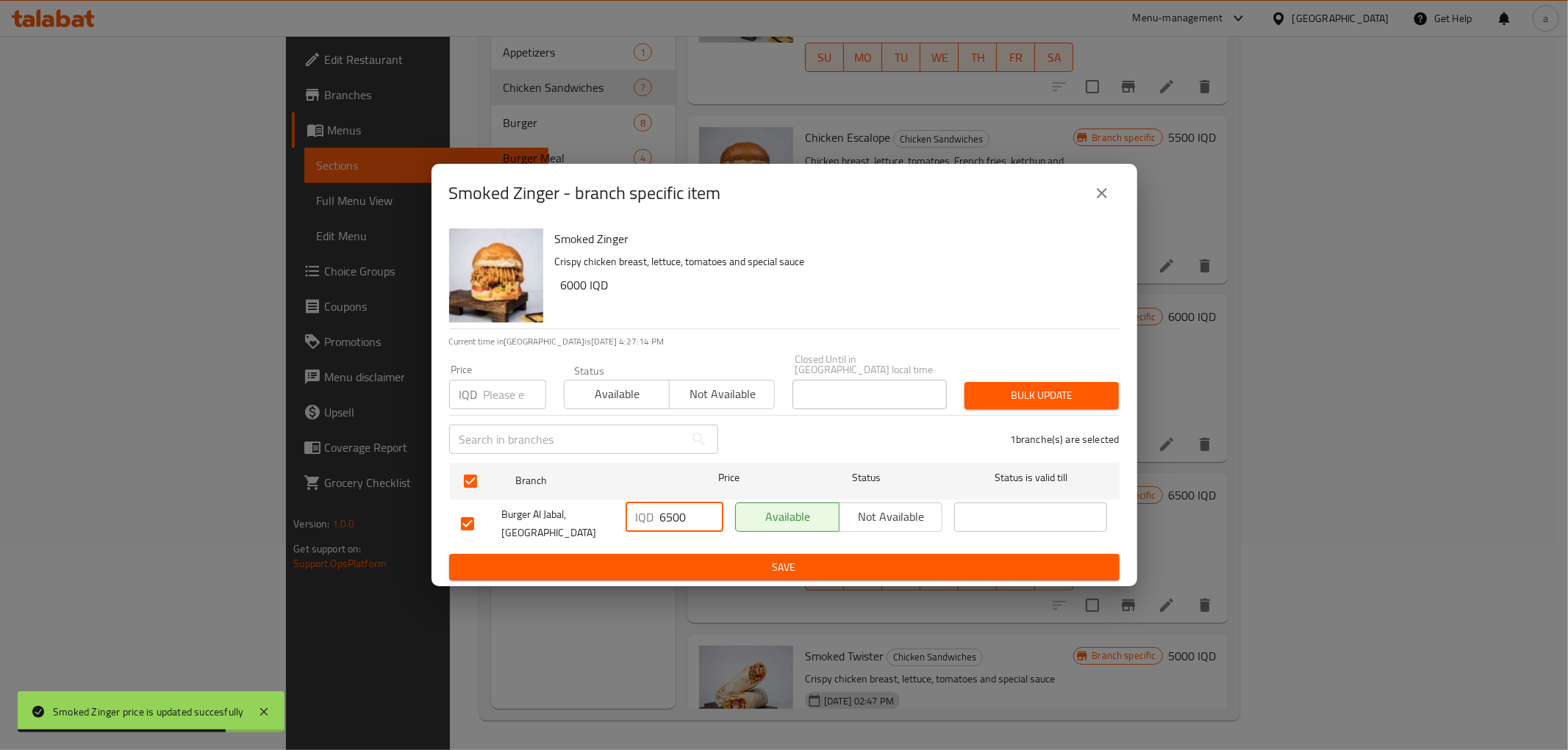
click at [699, 558] on span "Save" at bounding box center [784, 568] width 647 height 18
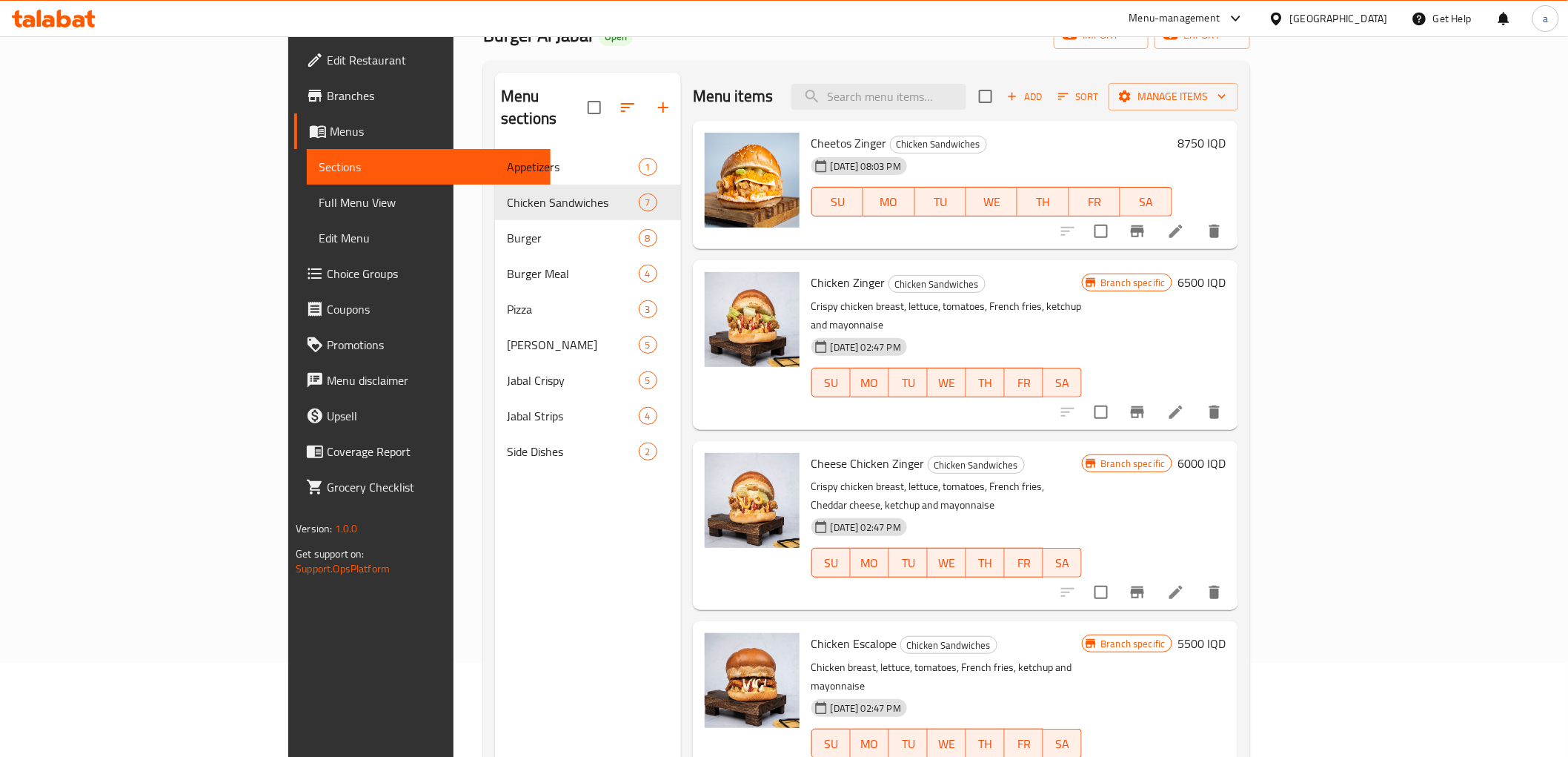
scroll to position [0, 0]
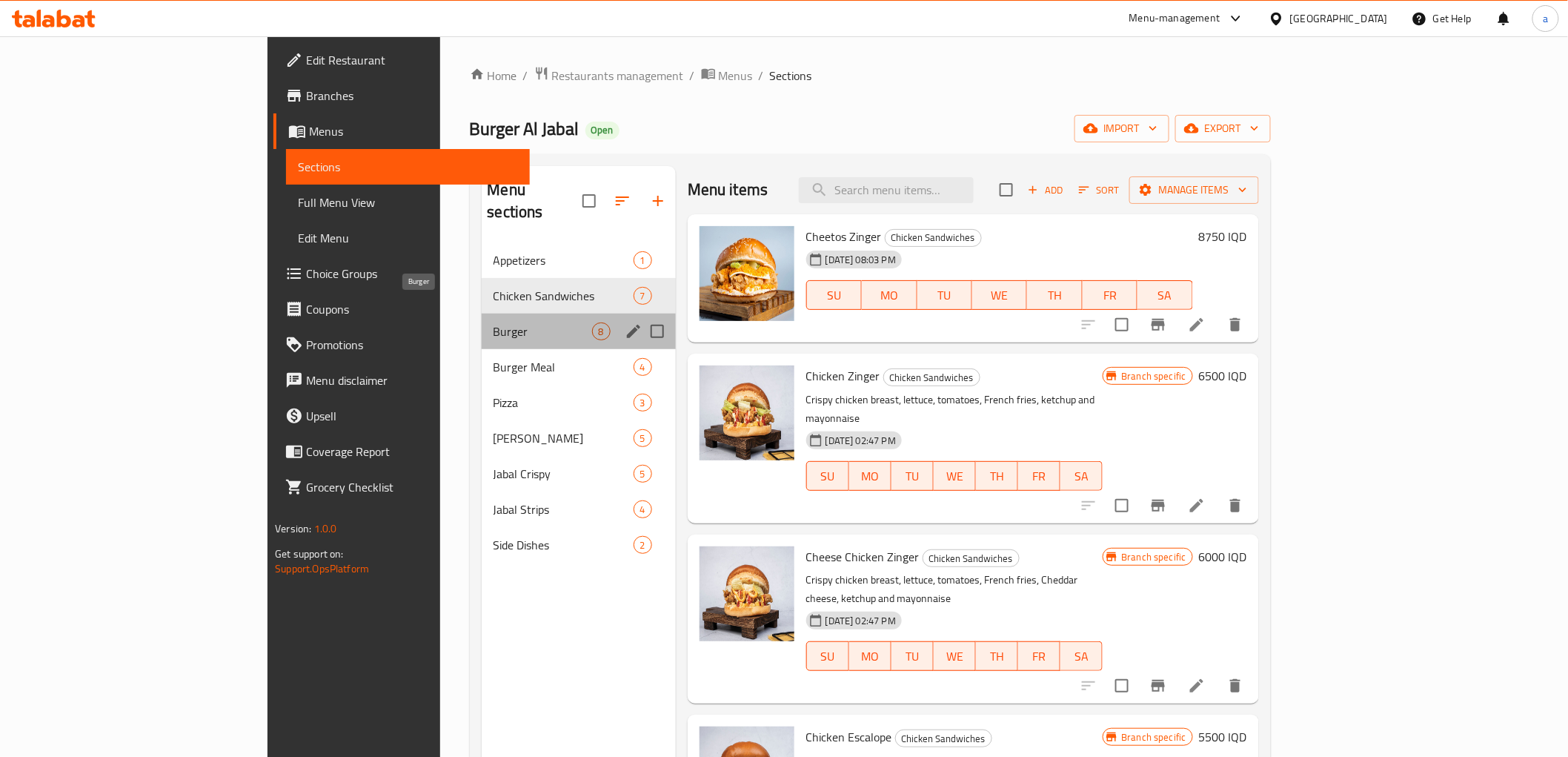
drag, startPoint x: 336, startPoint y: 316, endPoint x: 367, endPoint y: 330, distance: 34.0
click at [493, 323] on span "Burger" at bounding box center [542, 331] width 99 height 18
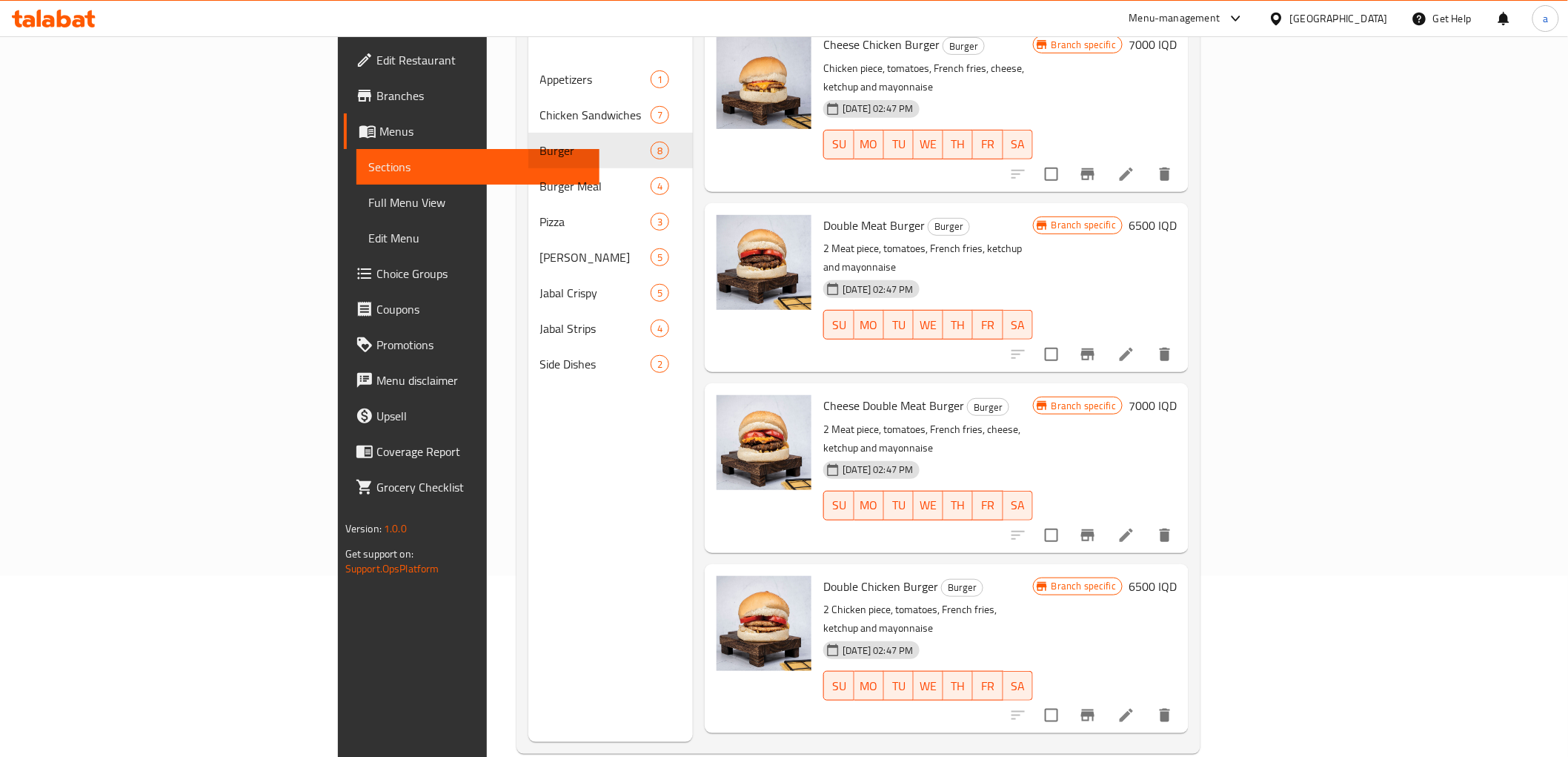
scroll to position [208, 0]
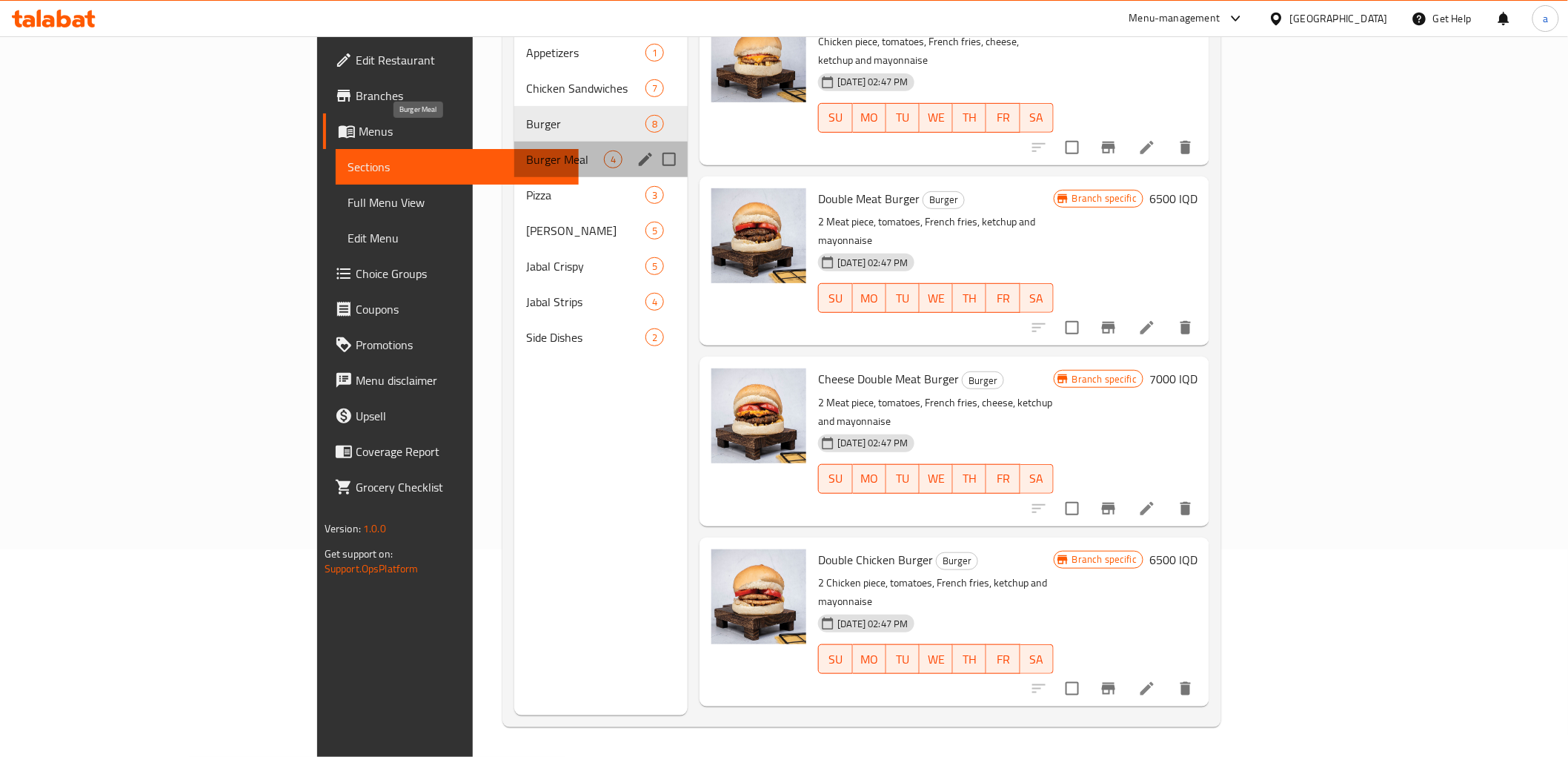
click at [526, 150] on span "Burger Meal" at bounding box center [565, 159] width 78 height 18
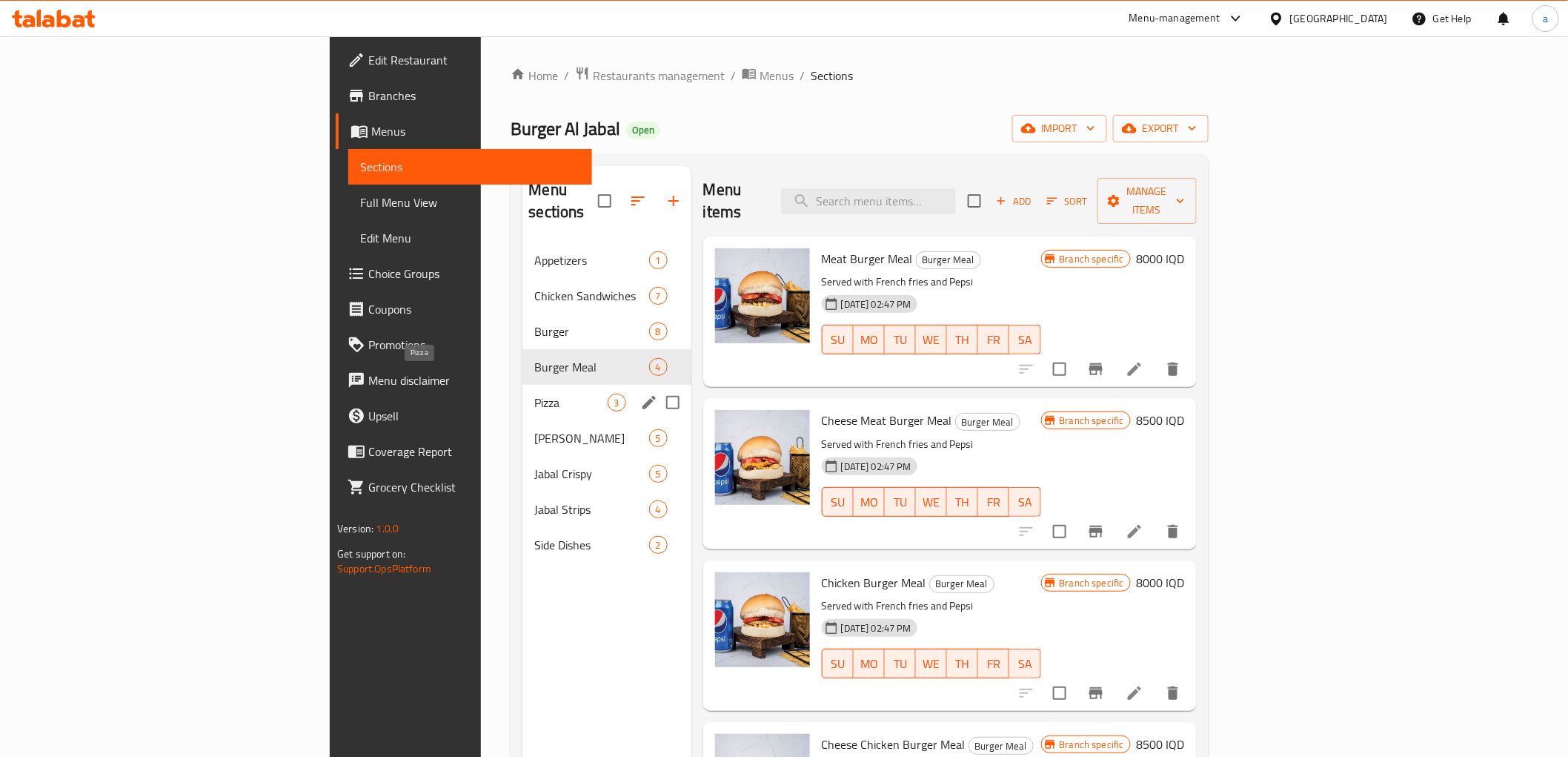
click at [534, 394] on span "Pizza" at bounding box center [571, 402] width 73 height 18
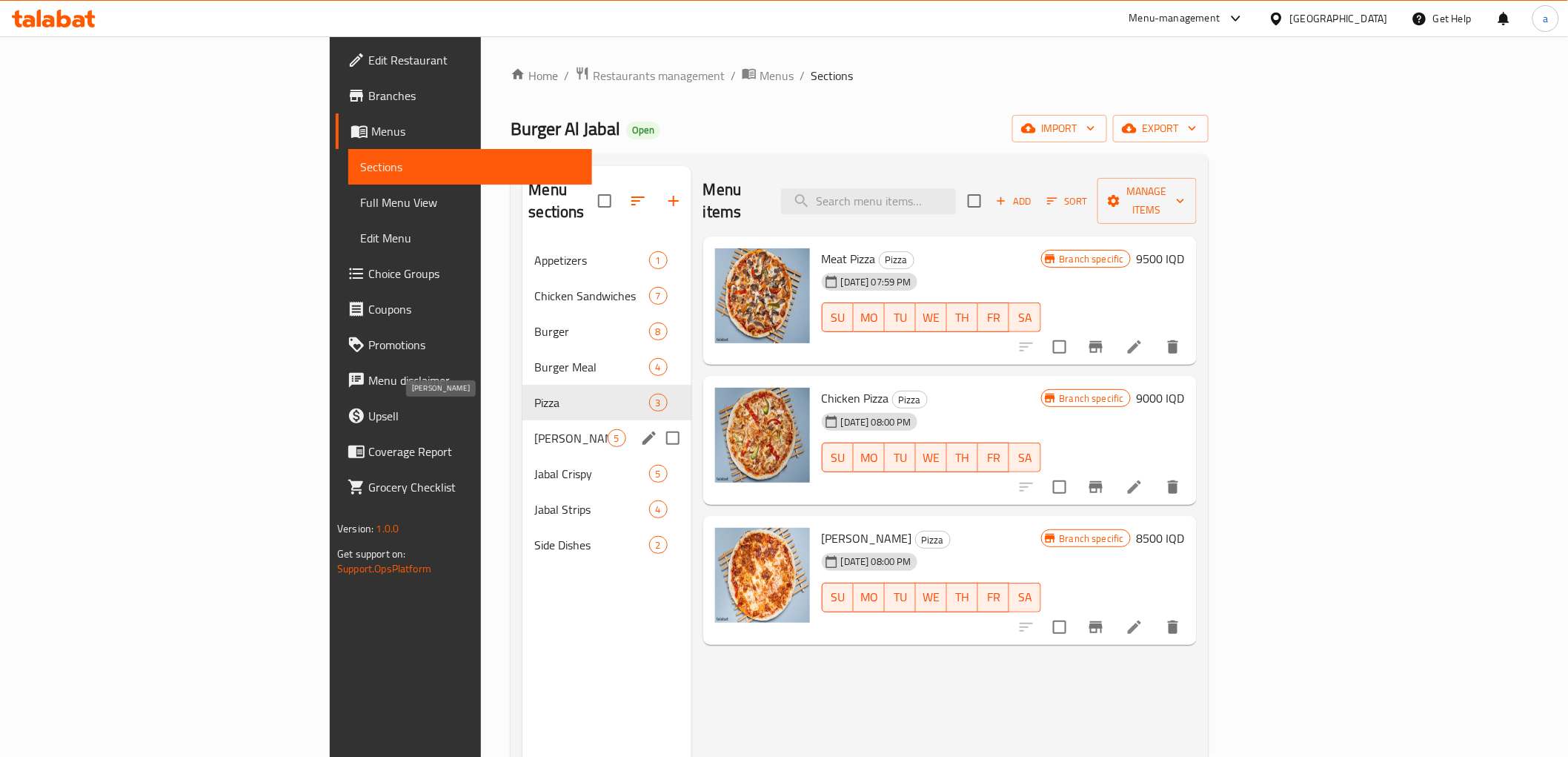
click at [534, 429] on span "[PERSON_NAME]" at bounding box center [571, 438] width 73 height 18
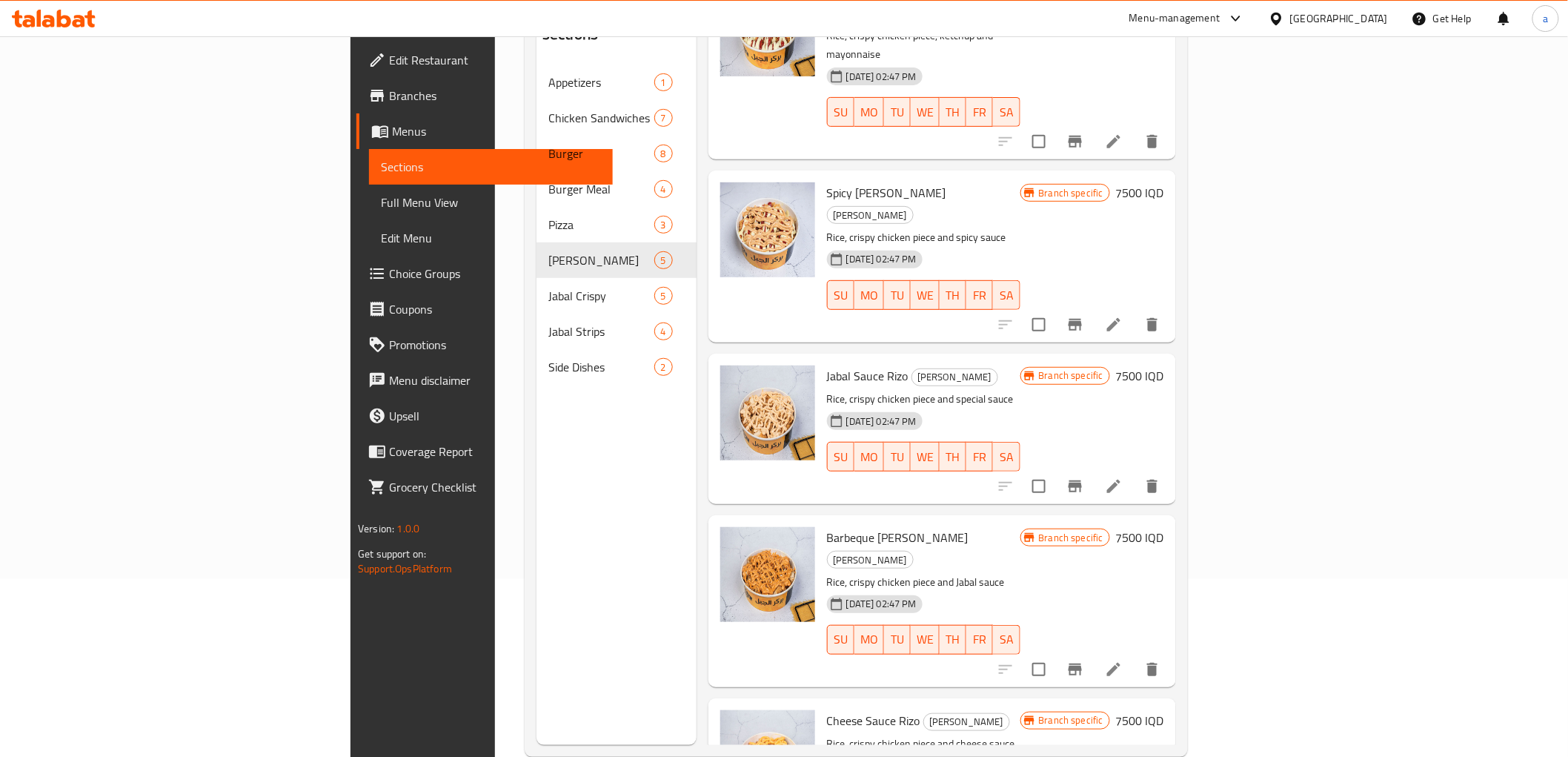
scroll to position [208, 0]
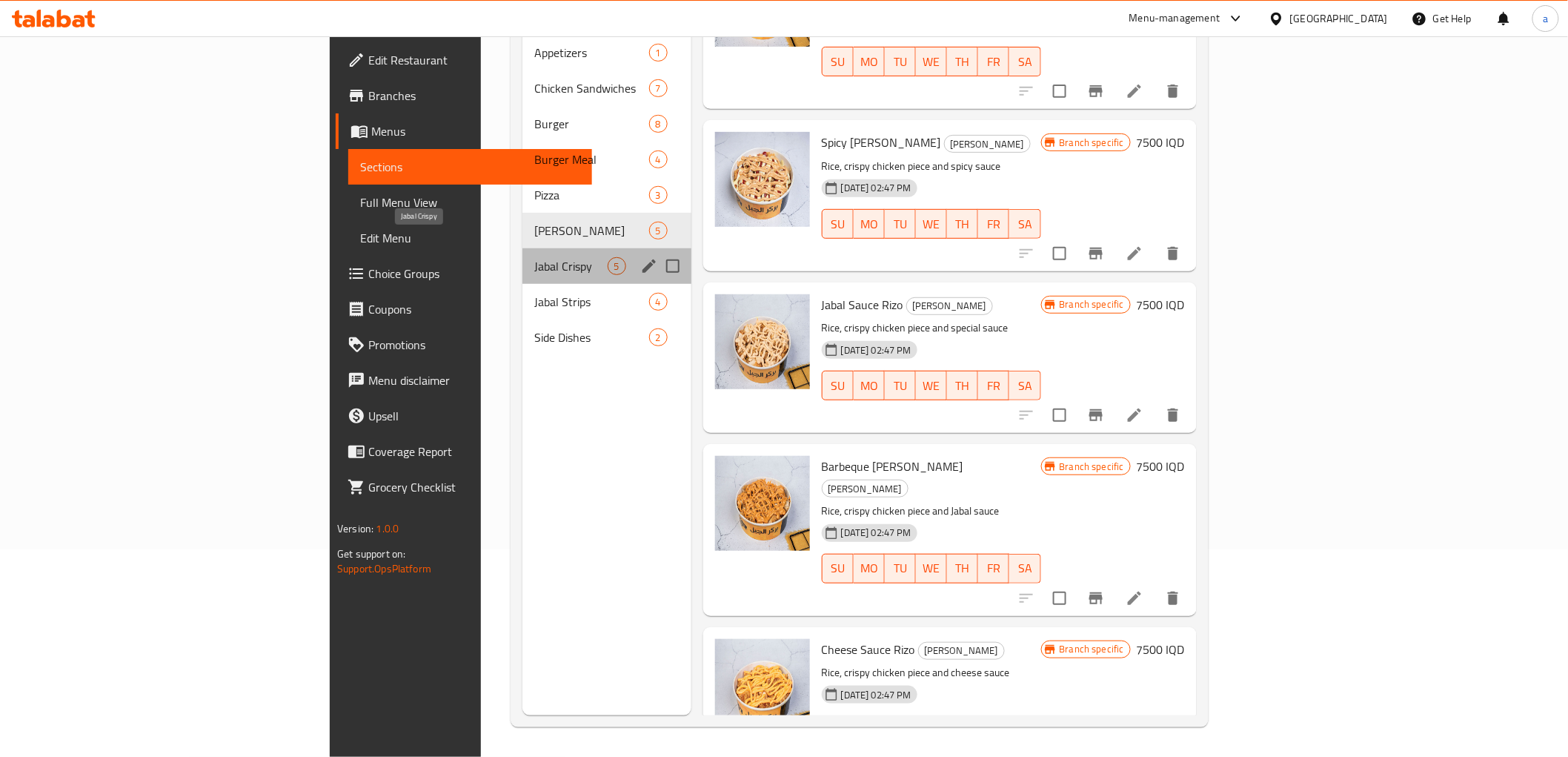
click at [534, 258] on span "Jabal Crispy" at bounding box center [571, 266] width 73 height 18
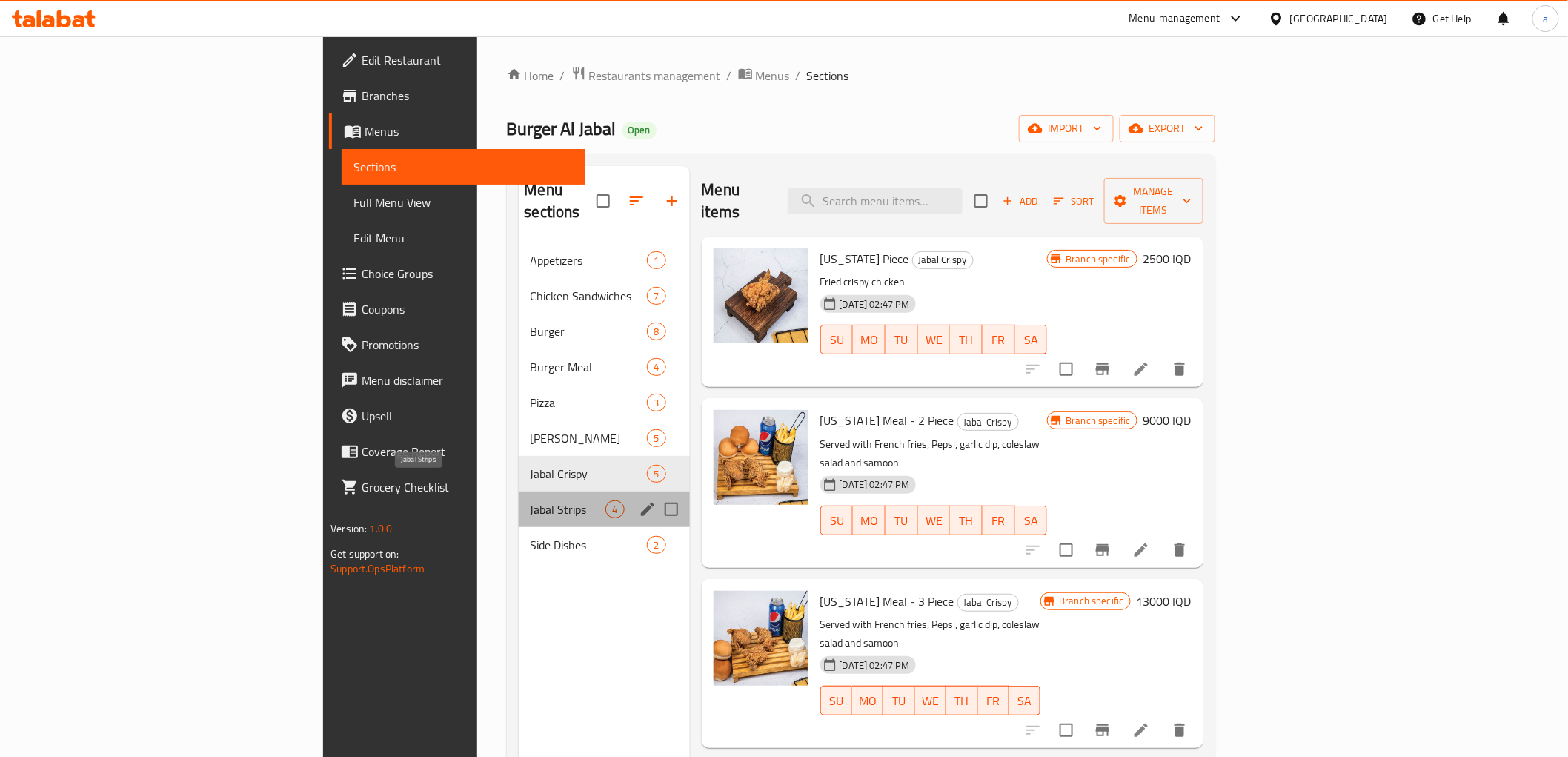
click at [530, 500] on span "Jabal Strips" at bounding box center [568, 509] width 76 height 18
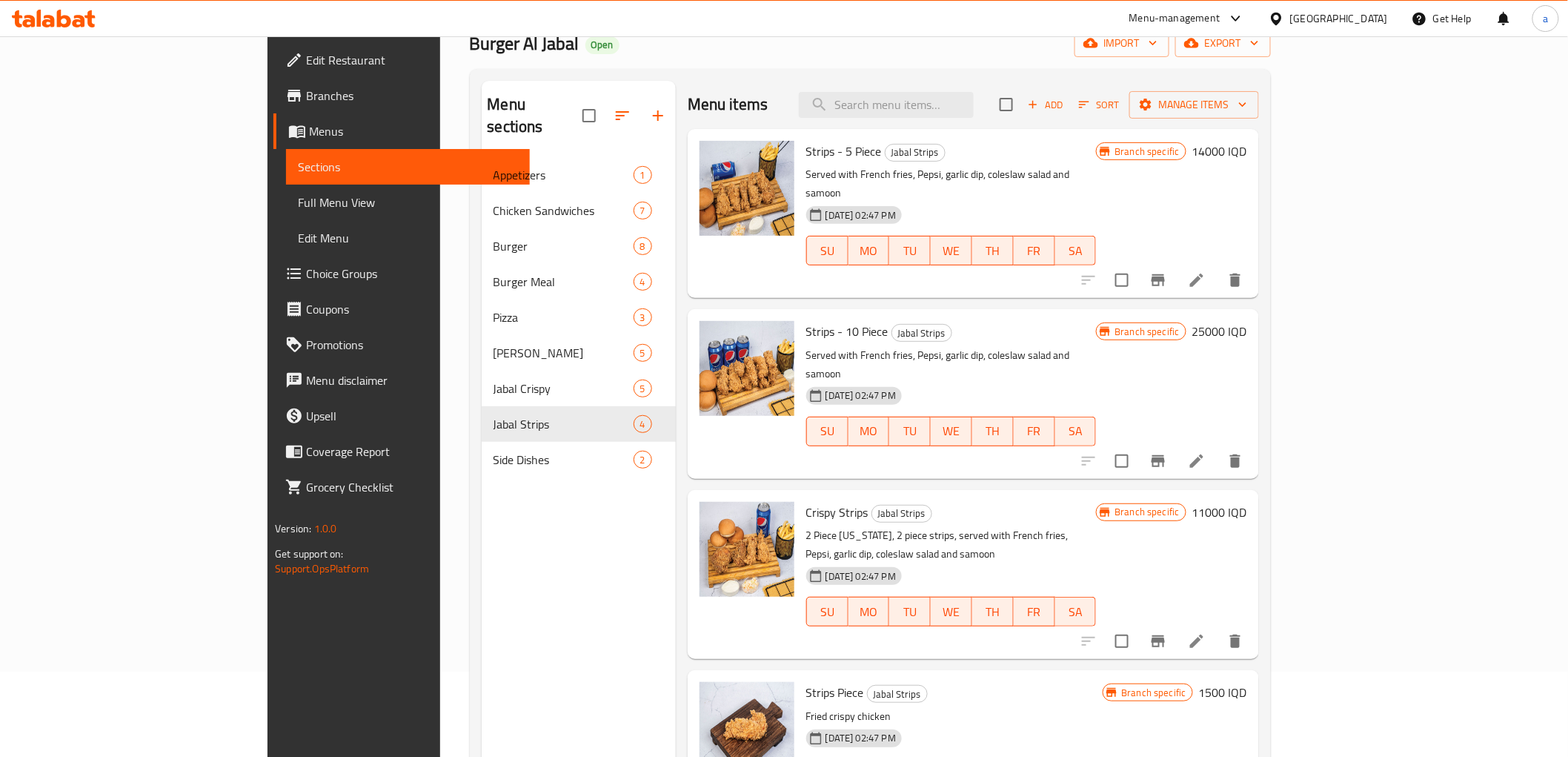
scroll to position [208, 0]
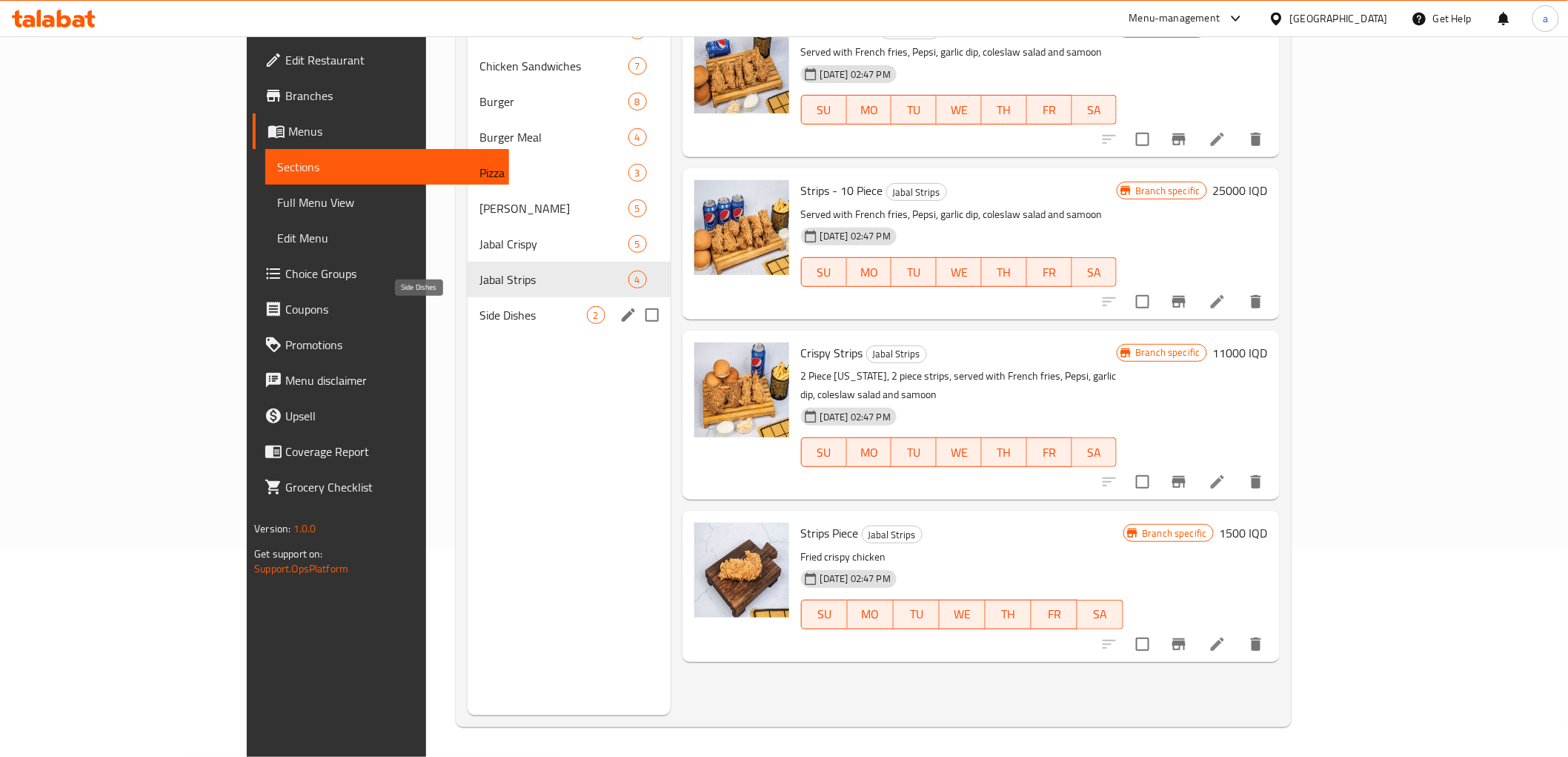
click at [480, 310] on span "Side Dishes" at bounding box center [533, 314] width 107 height 18
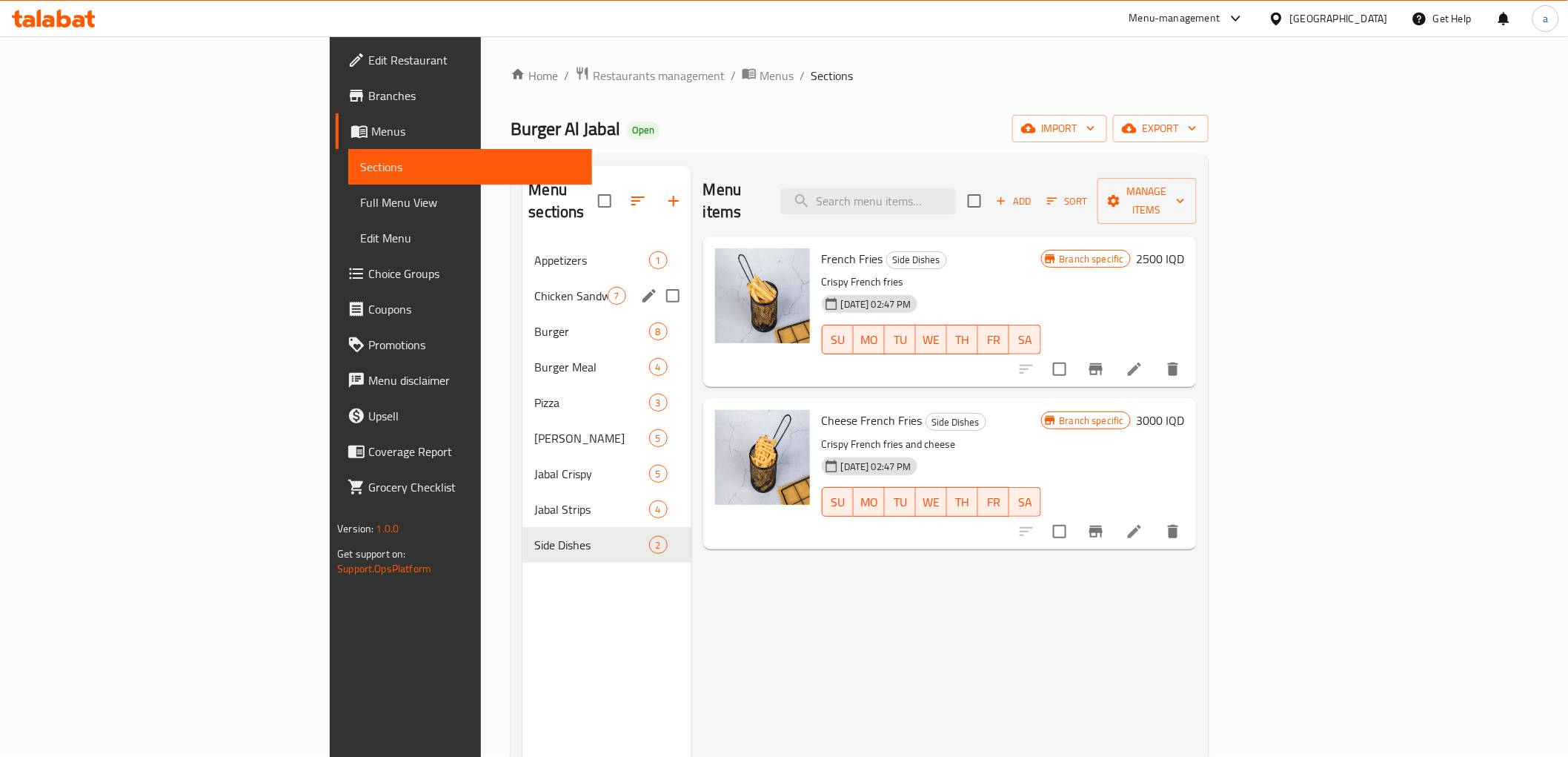
click at [534, 287] on span "Chicken Sandwiches" at bounding box center [571, 296] width 73 height 18
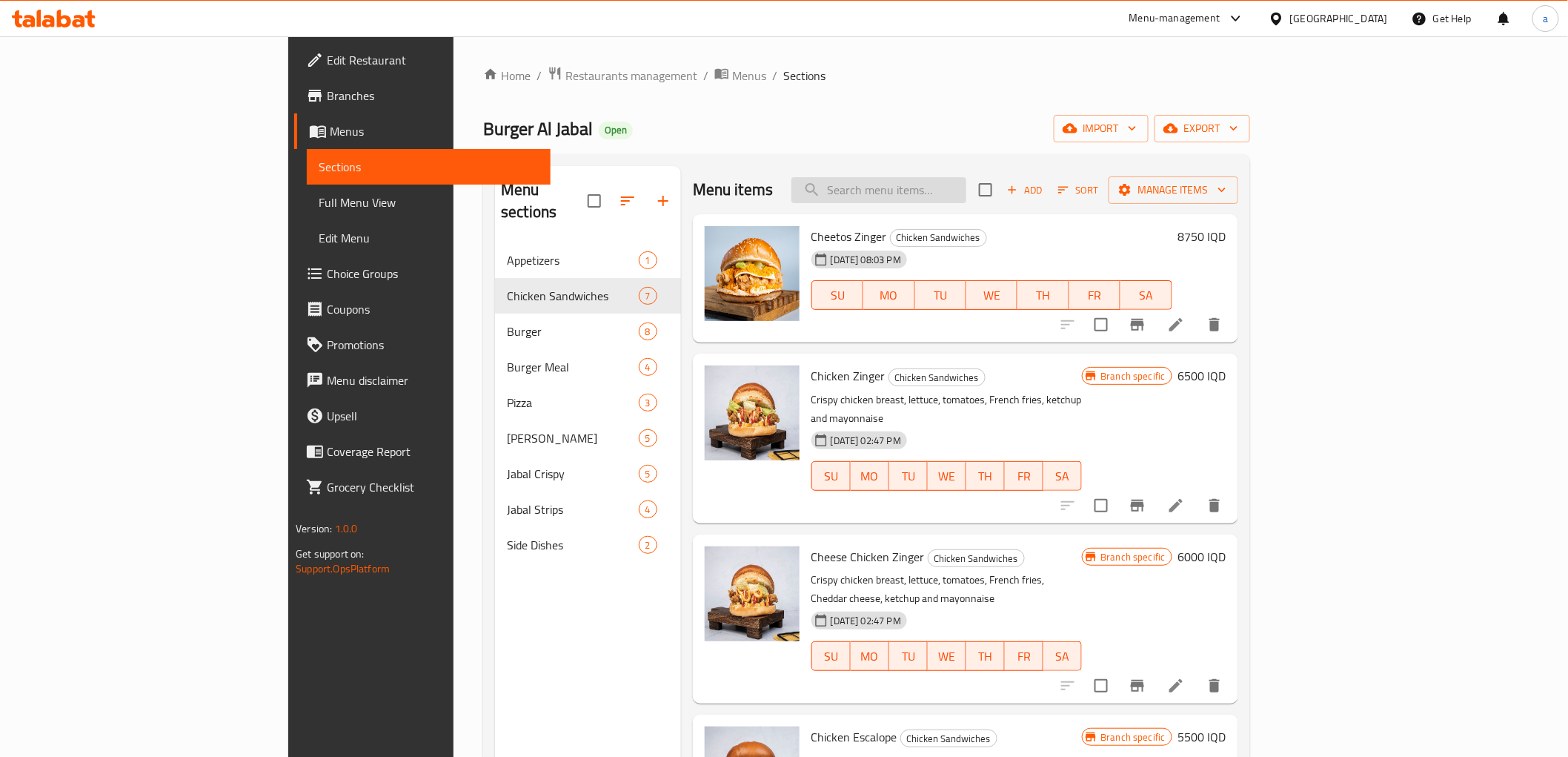
click at [966, 183] on input "search" at bounding box center [878, 190] width 175 height 26
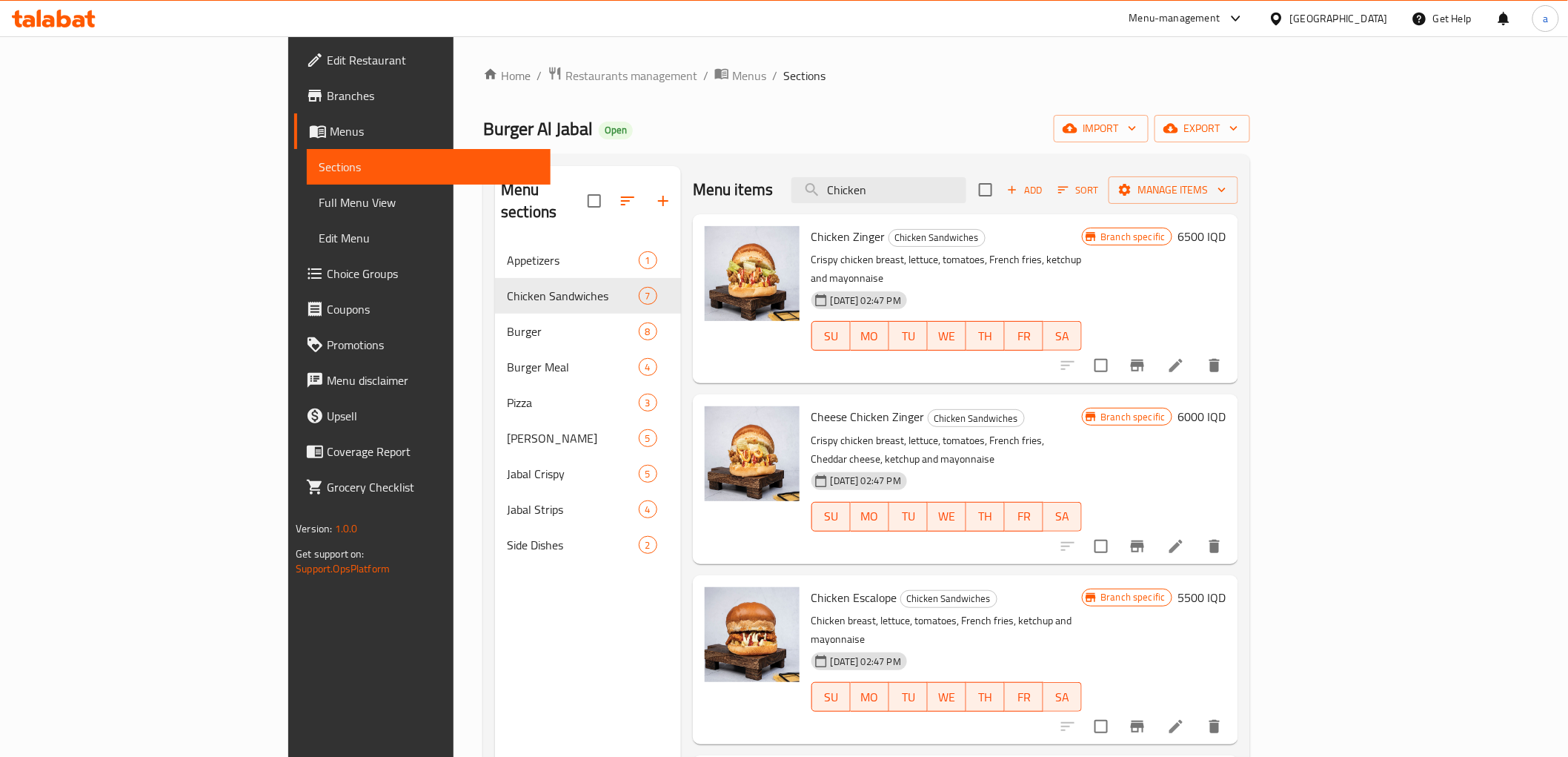
type input "Chicken"
click at [1226, 587] on h6 "5500 IQD" at bounding box center [1202, 597] width 48 height 21
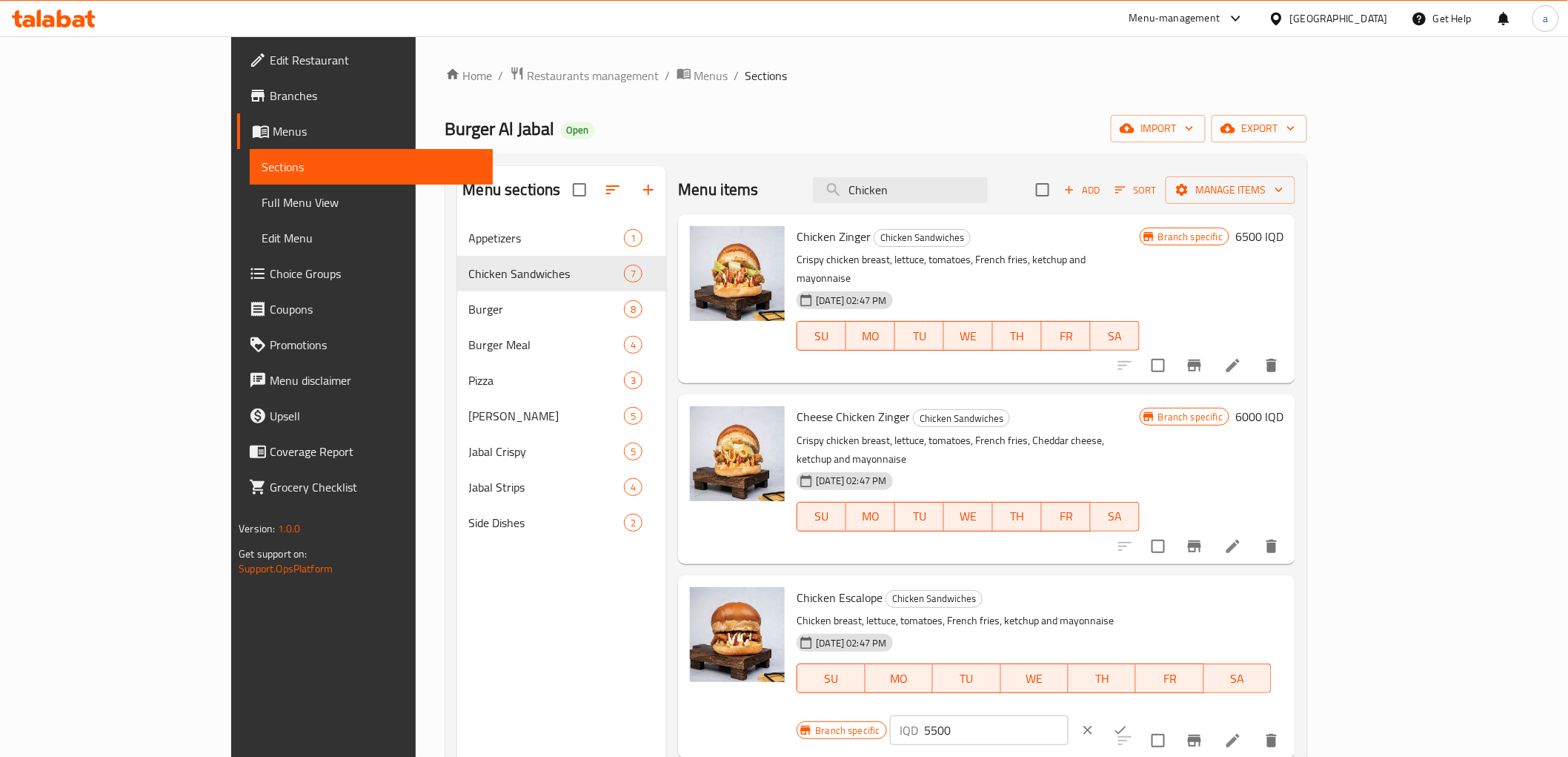
click at [1068, 716] on input "5500" at bounding box center [996, 730] width 144 height 30
paste input "6"
type input "6500"
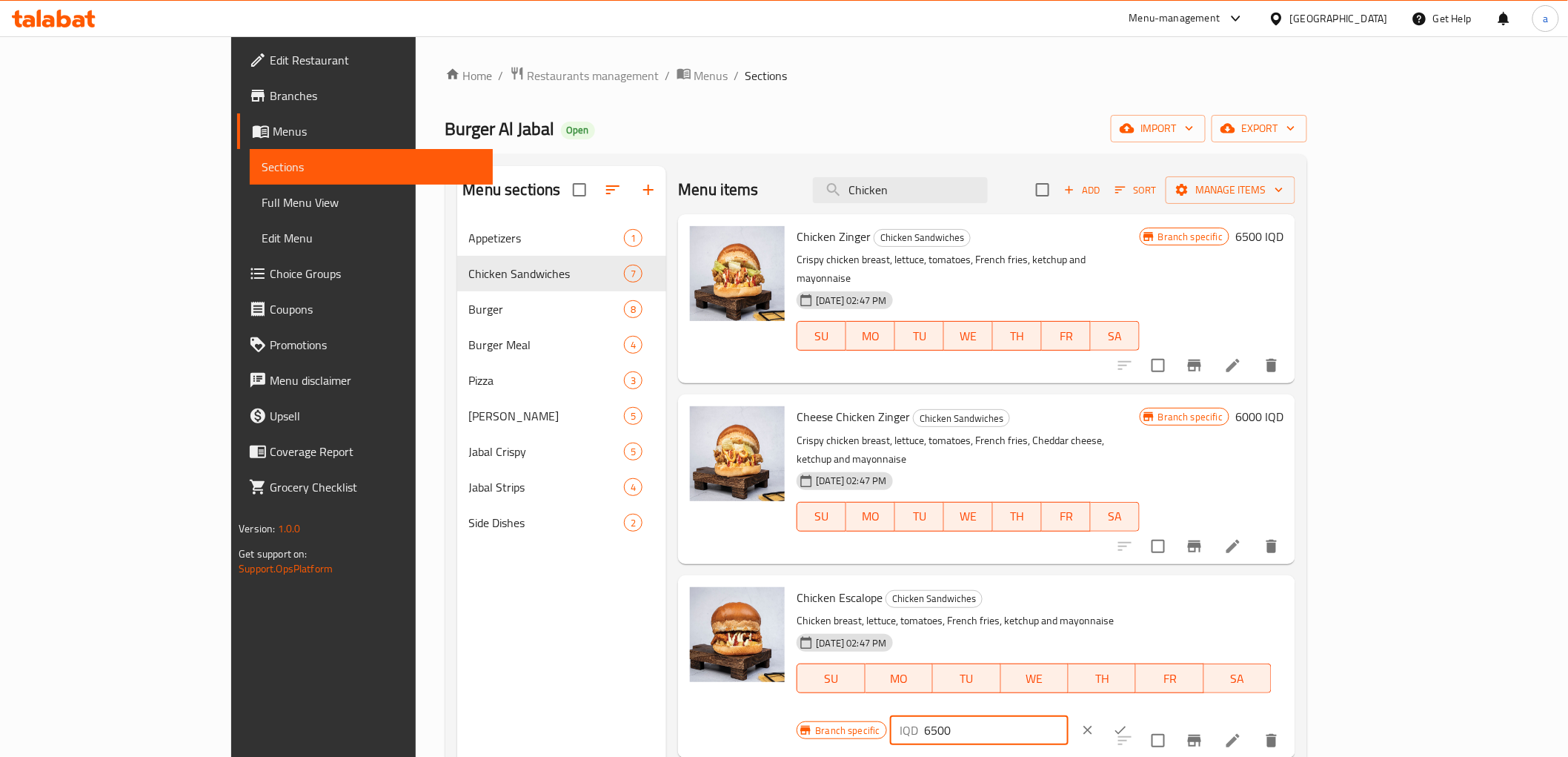
click at [1128, 723] on icon "ok" at bounding box center [1120, 731] width 15 height 15
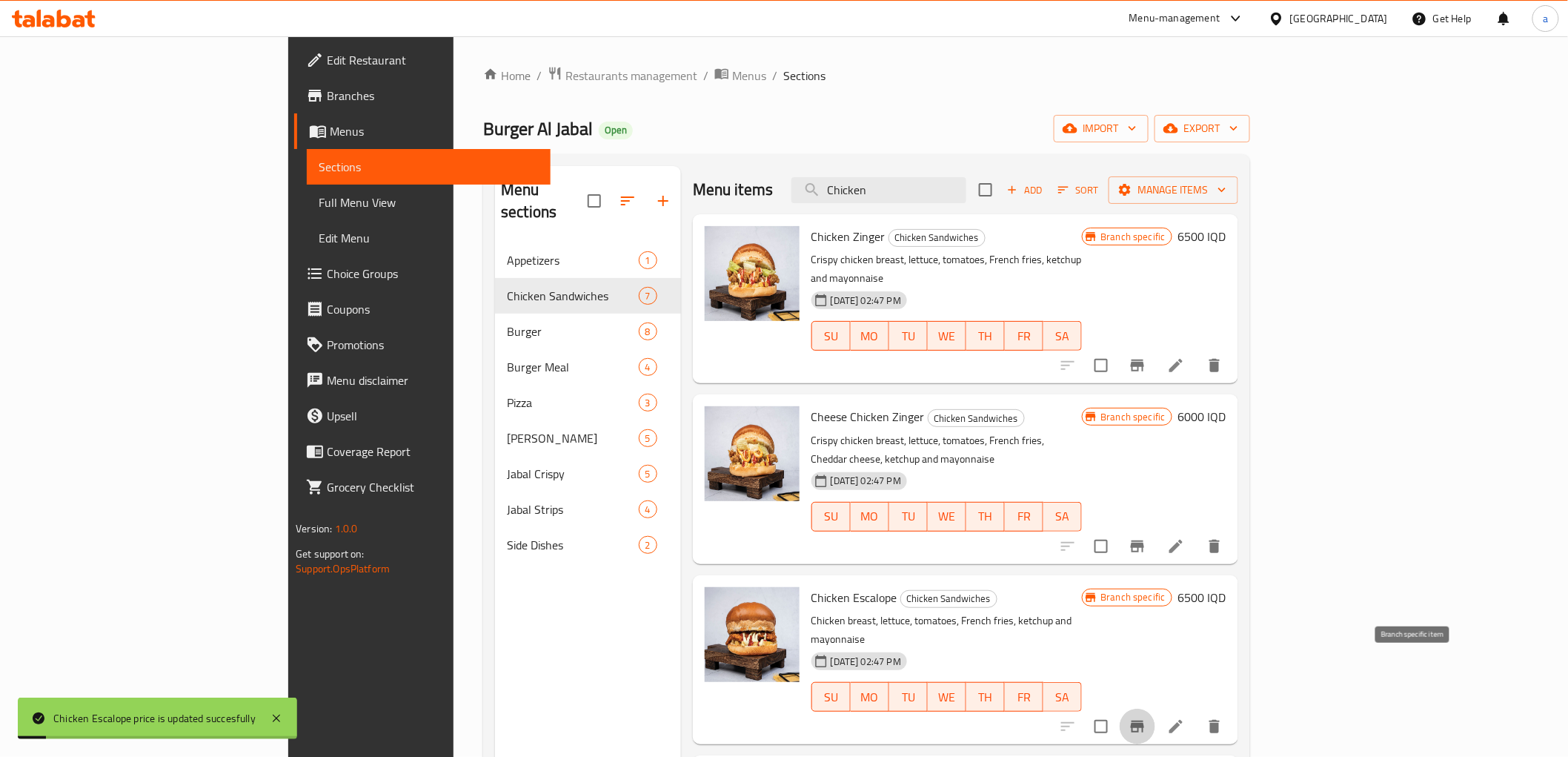
click at [1144, 721] on icon "Branch-specific-item" at bounding box center [1137, 727] width 14 height 12
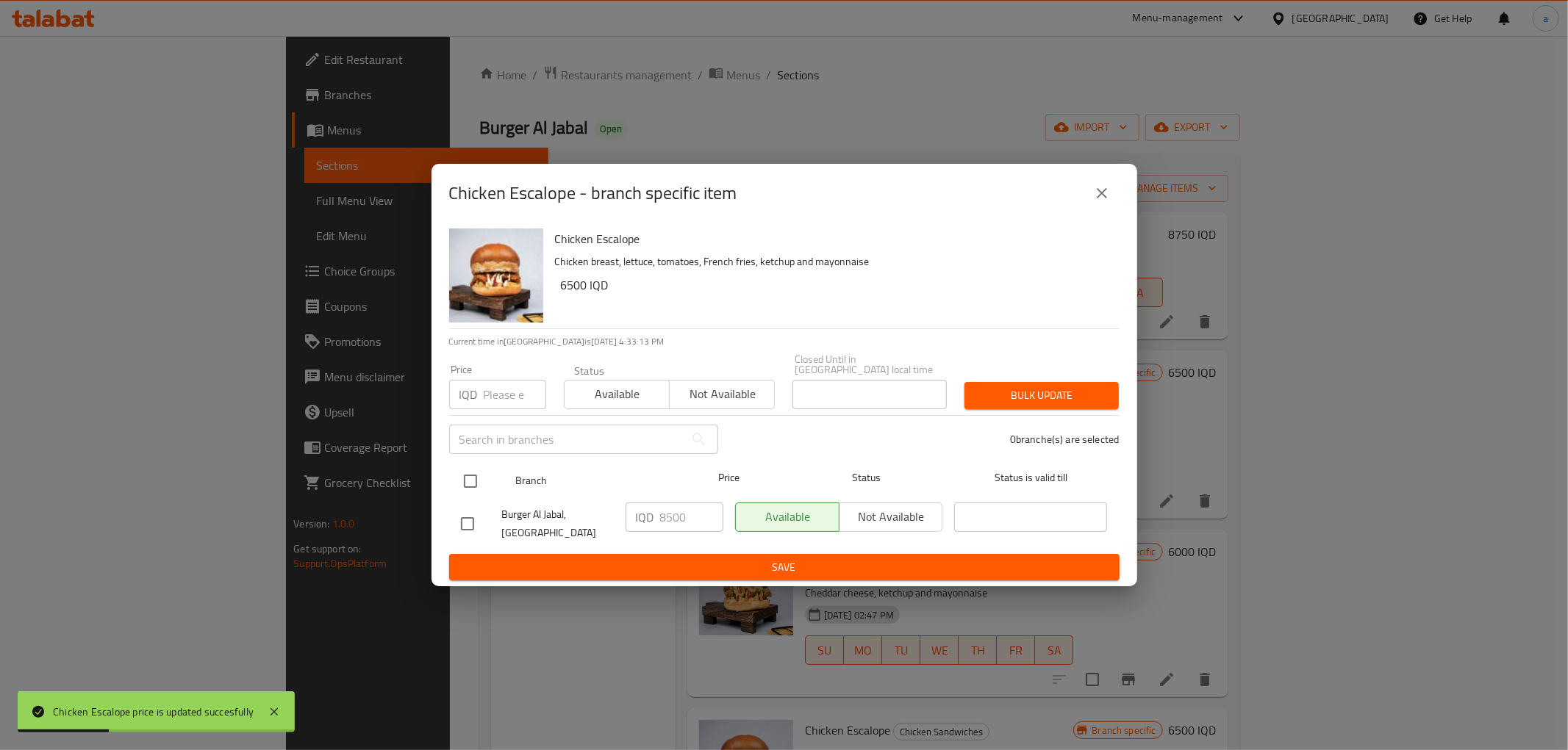
click at [465, 480] on input "checkbox" at bounding box center [470, 480] width 31 height 31
checkbox input "true"
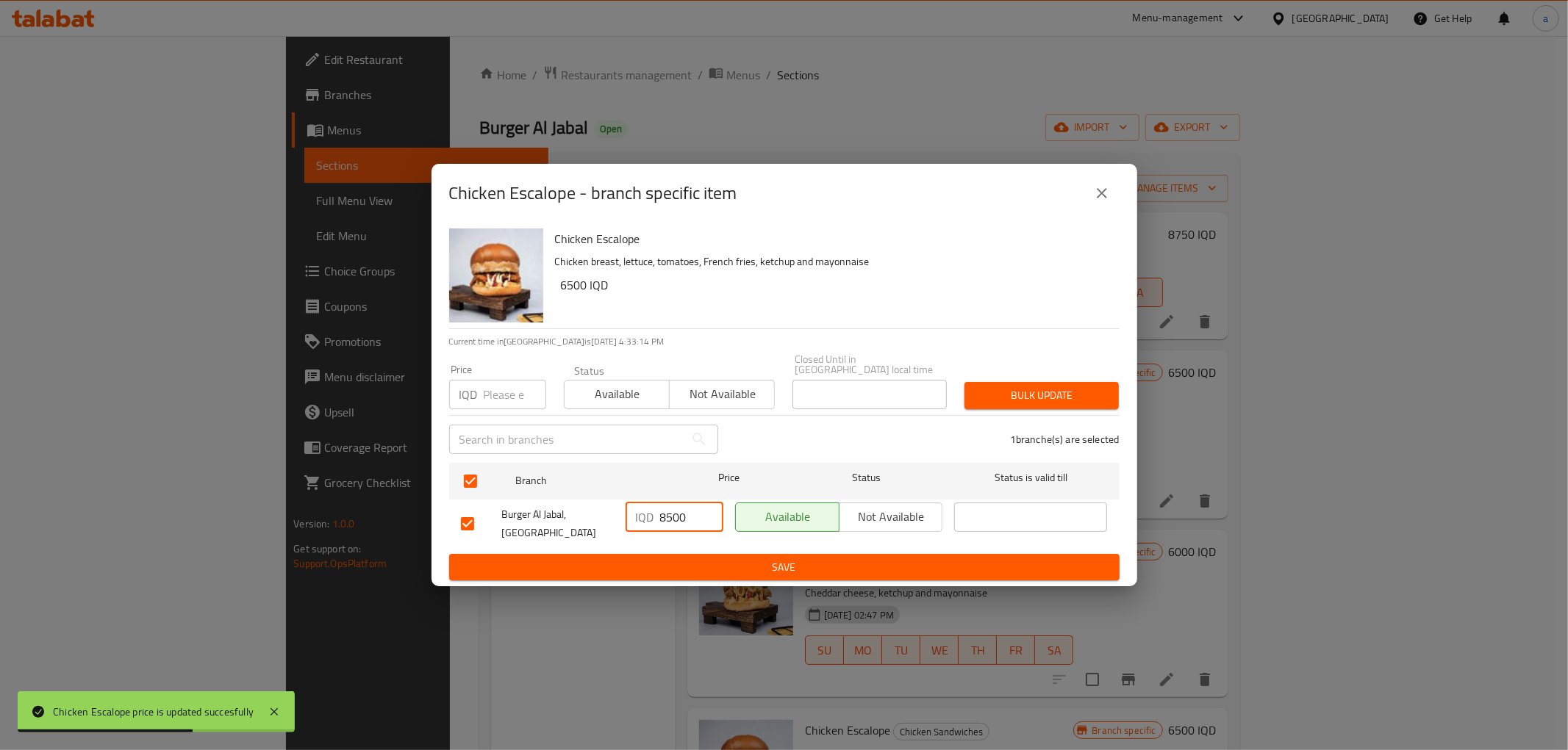
click at [678, 515] on input "8500" at bounding box center [691, 516] width 63 height 29
paste input "6"
type input "6500"
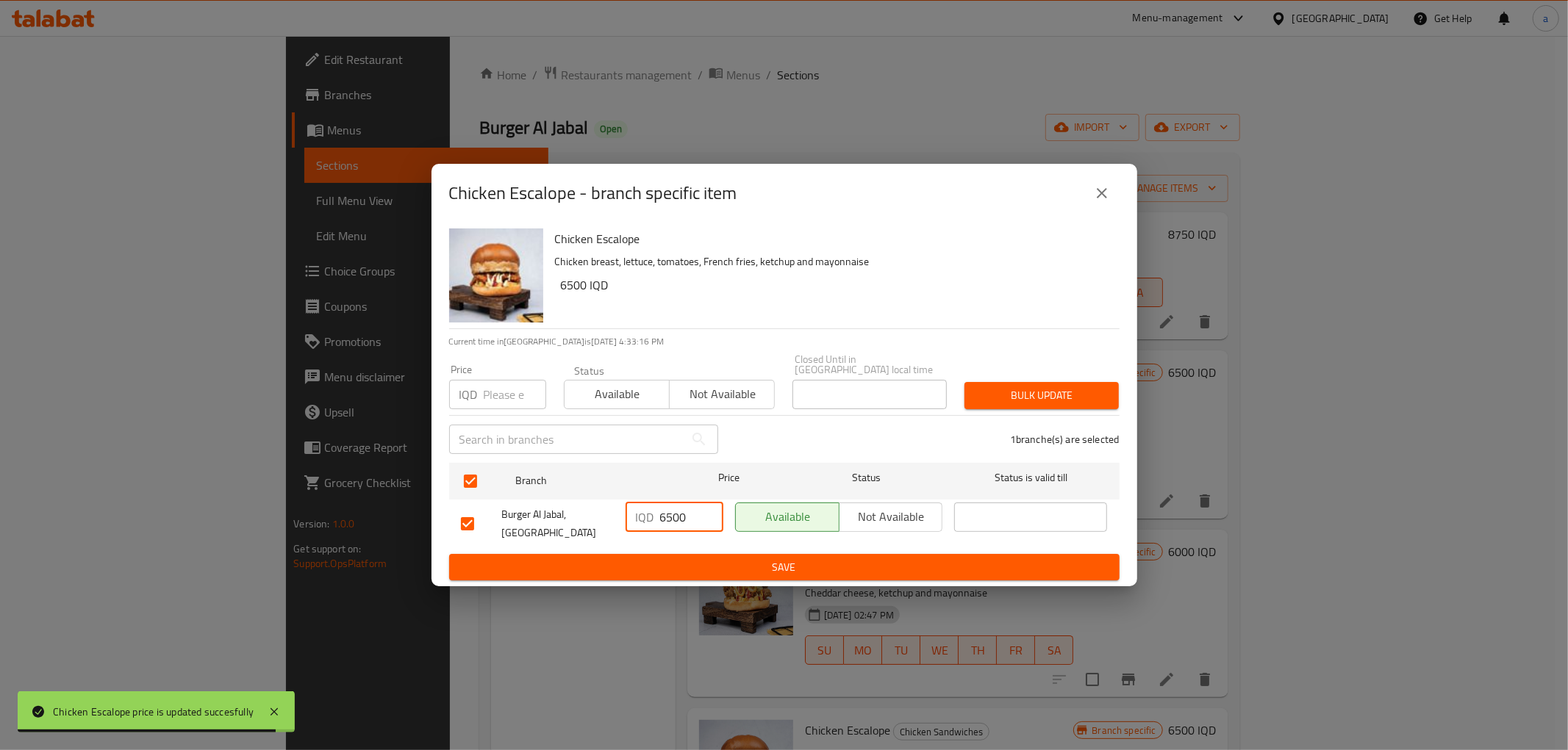
click at [714, 561] on span "Save" at bounding box center [784, 568] width 647 height 18
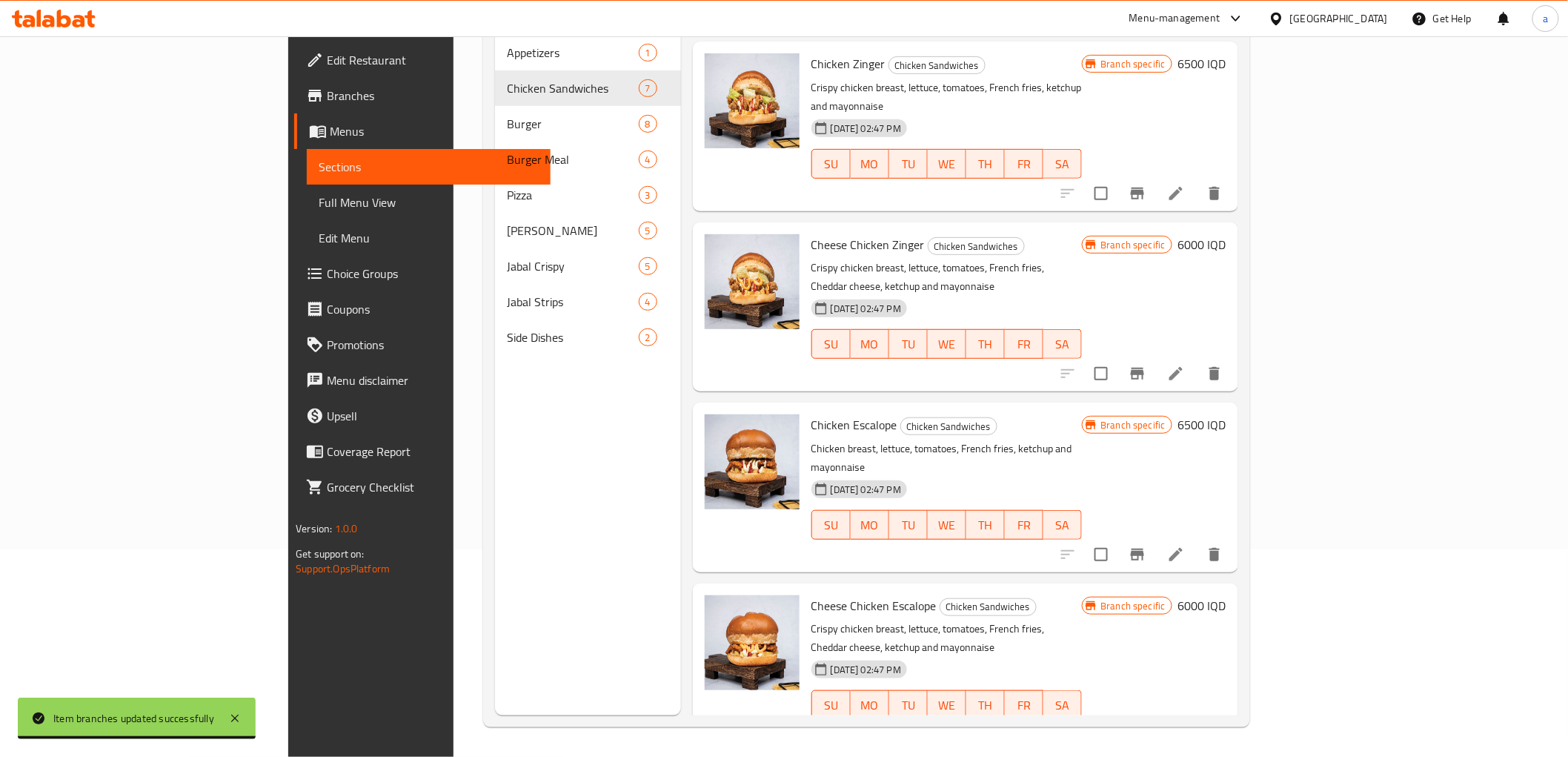
scroll to position [137, 0]
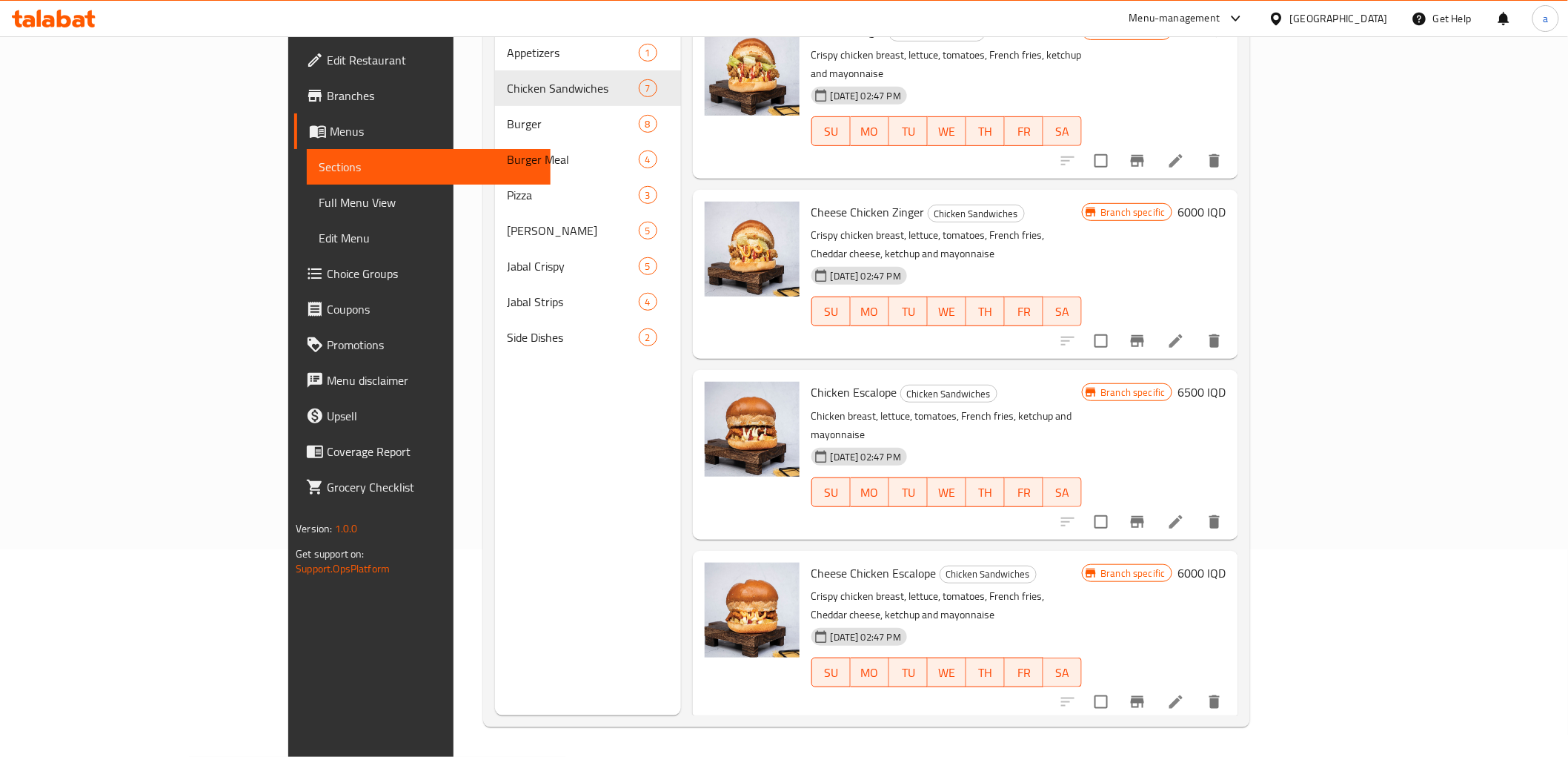
click at [1226, 563] on h6 "6000 IQD" at bounding box center [1202, 573] width 48 height 21
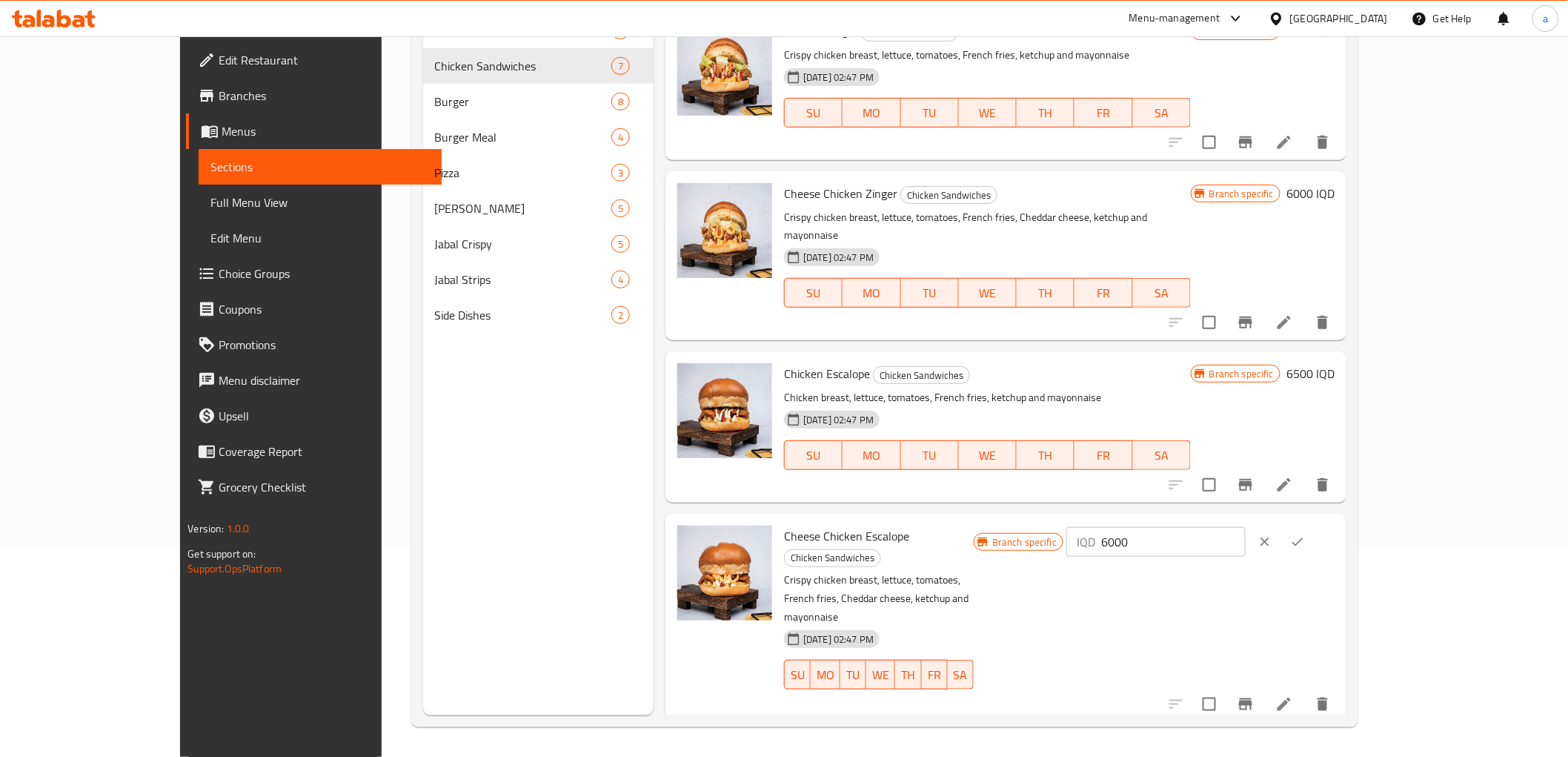
click at [1245, 528] on input "6000" at bounding box center [1173, 542] width 144 height 30
click at [1245, 529] on input "6000" at bounding box center [1173, 542] width 144 height 30
paste input "5"
type input "6500"
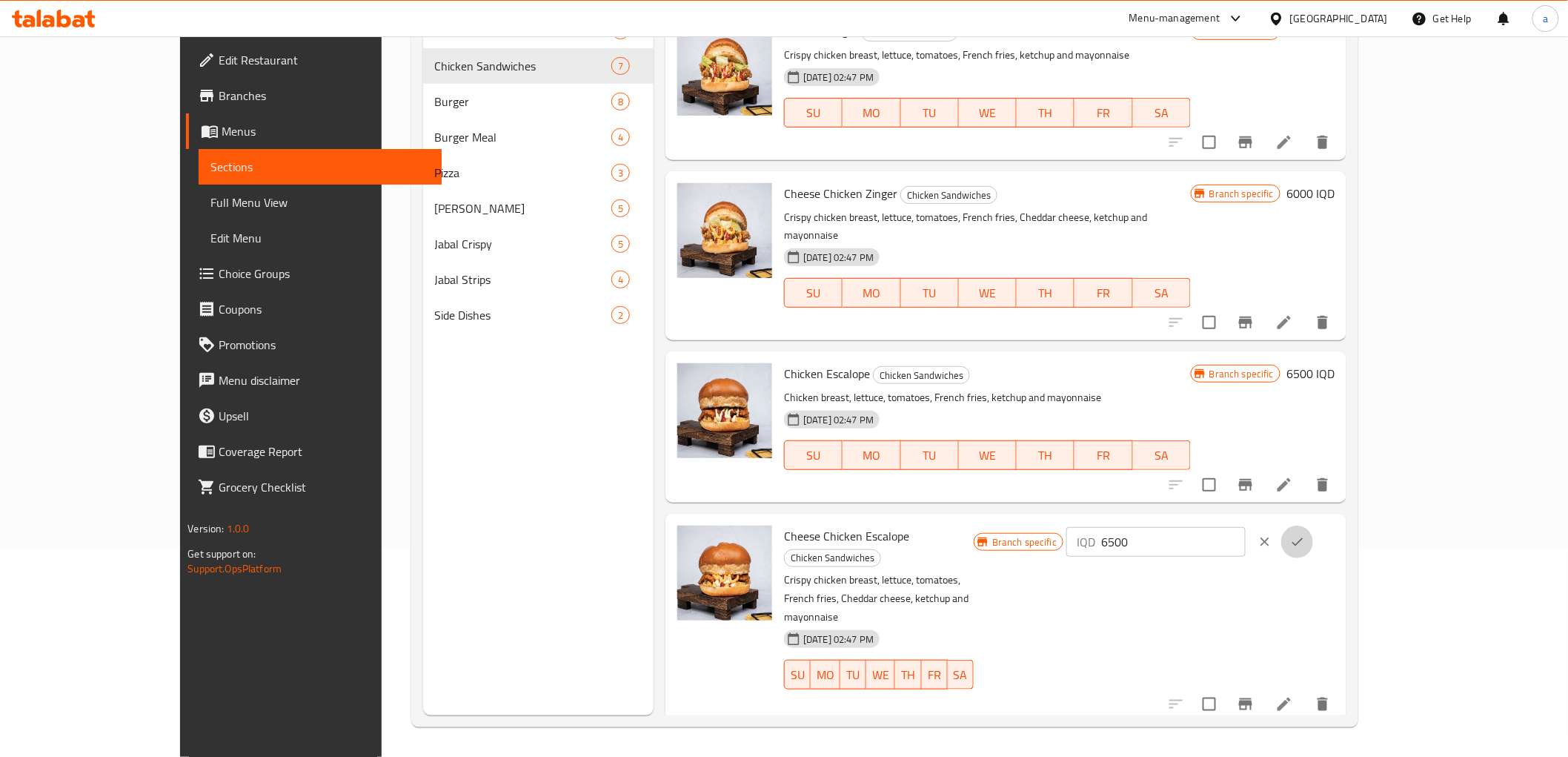
click at [1314, 526] on button "ok" at bounding box center [1297, 542] width 33 height 33
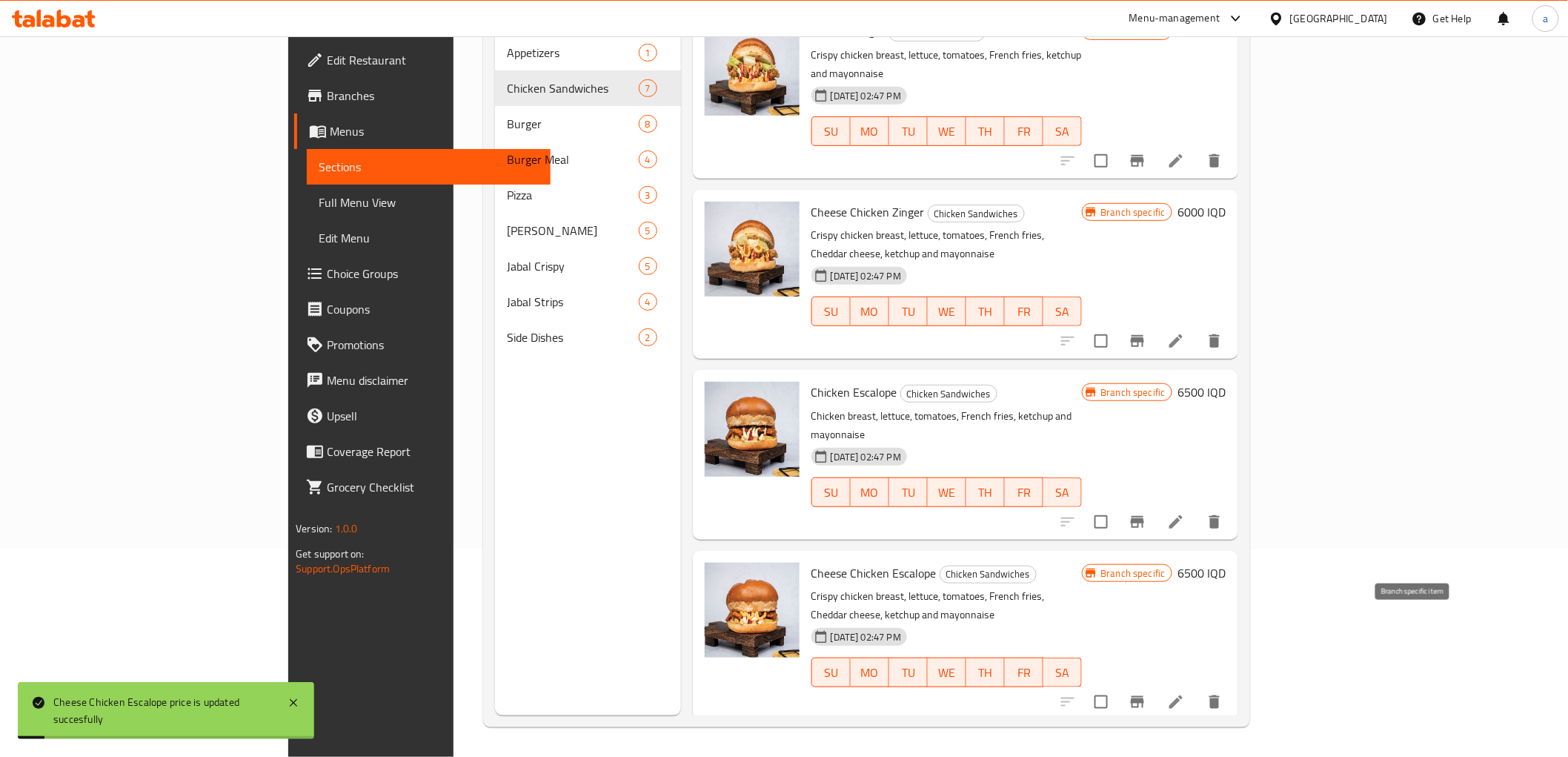
click at [1147, 694] on icon "Branch-specific-item" at bounding box center [1137, 702] width 18 height 18
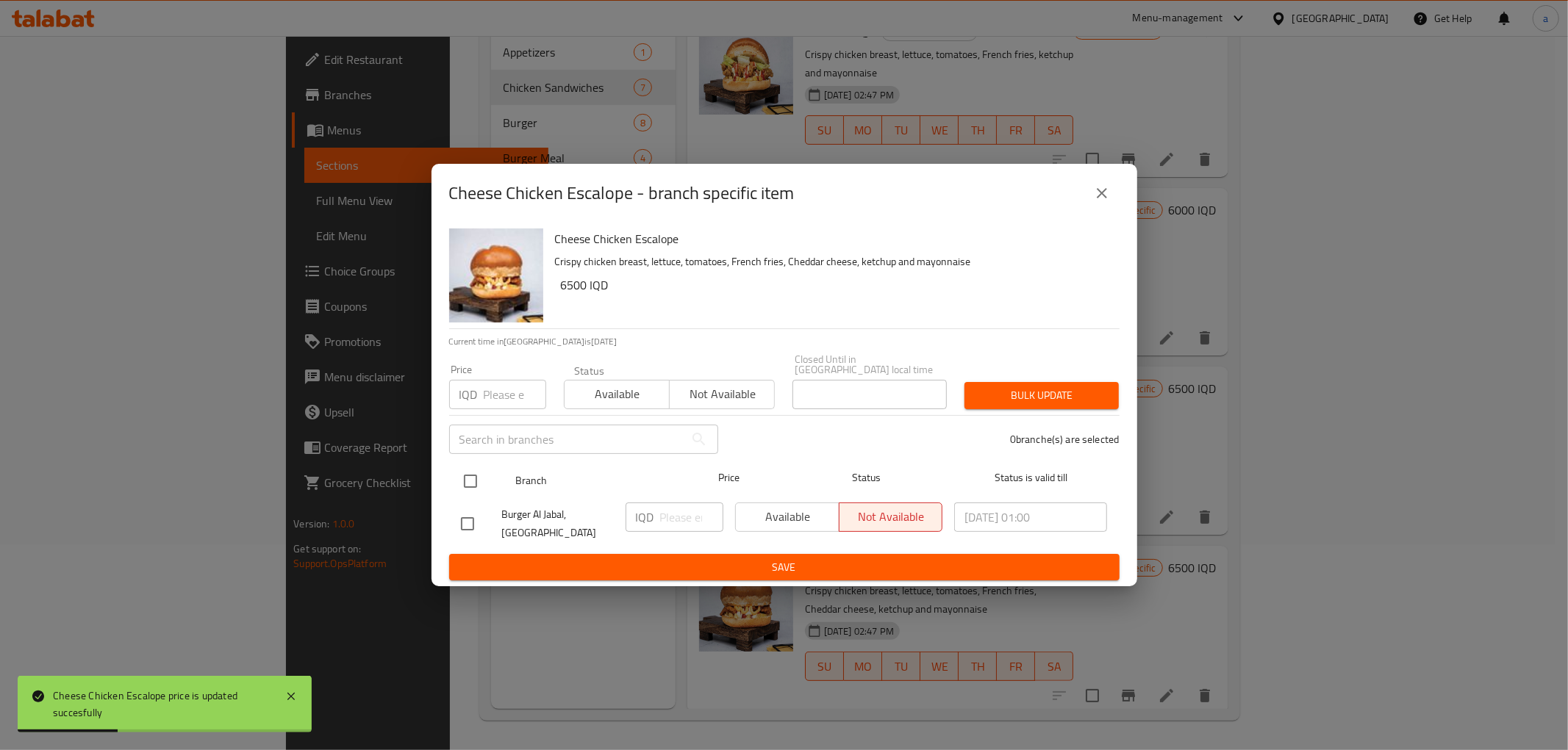
click at [467, 475] on input "checkbox" at bounding box center [470, 480] width 31 height 31
checkbox input "true"
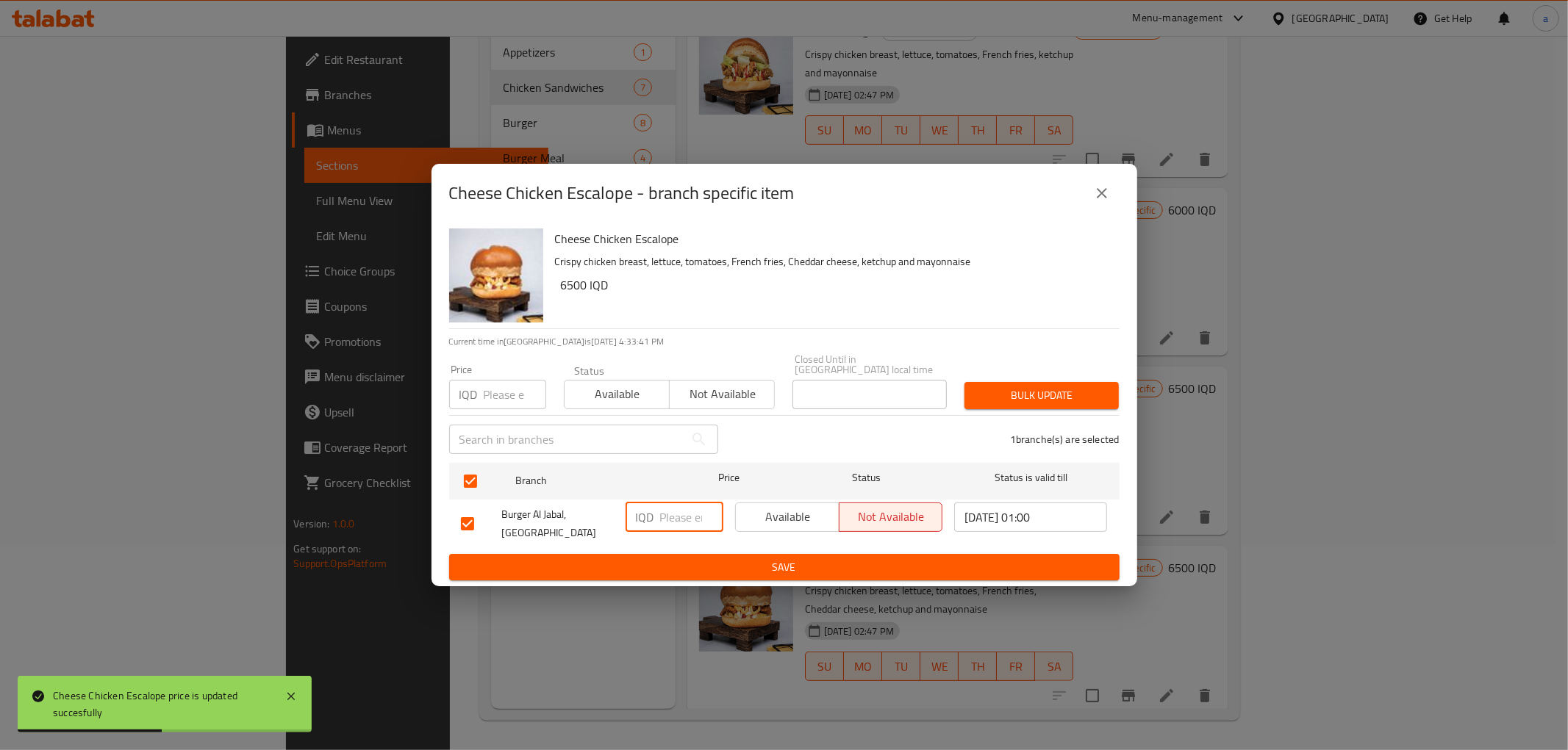
click at [665, 515] on input "number" at bounding box center [691, 516] width 63 height 29
paste input "6500"
type input "6500"
click at [703, 558] on span "Save" at bounding box center [784, 568] width 647 height 18
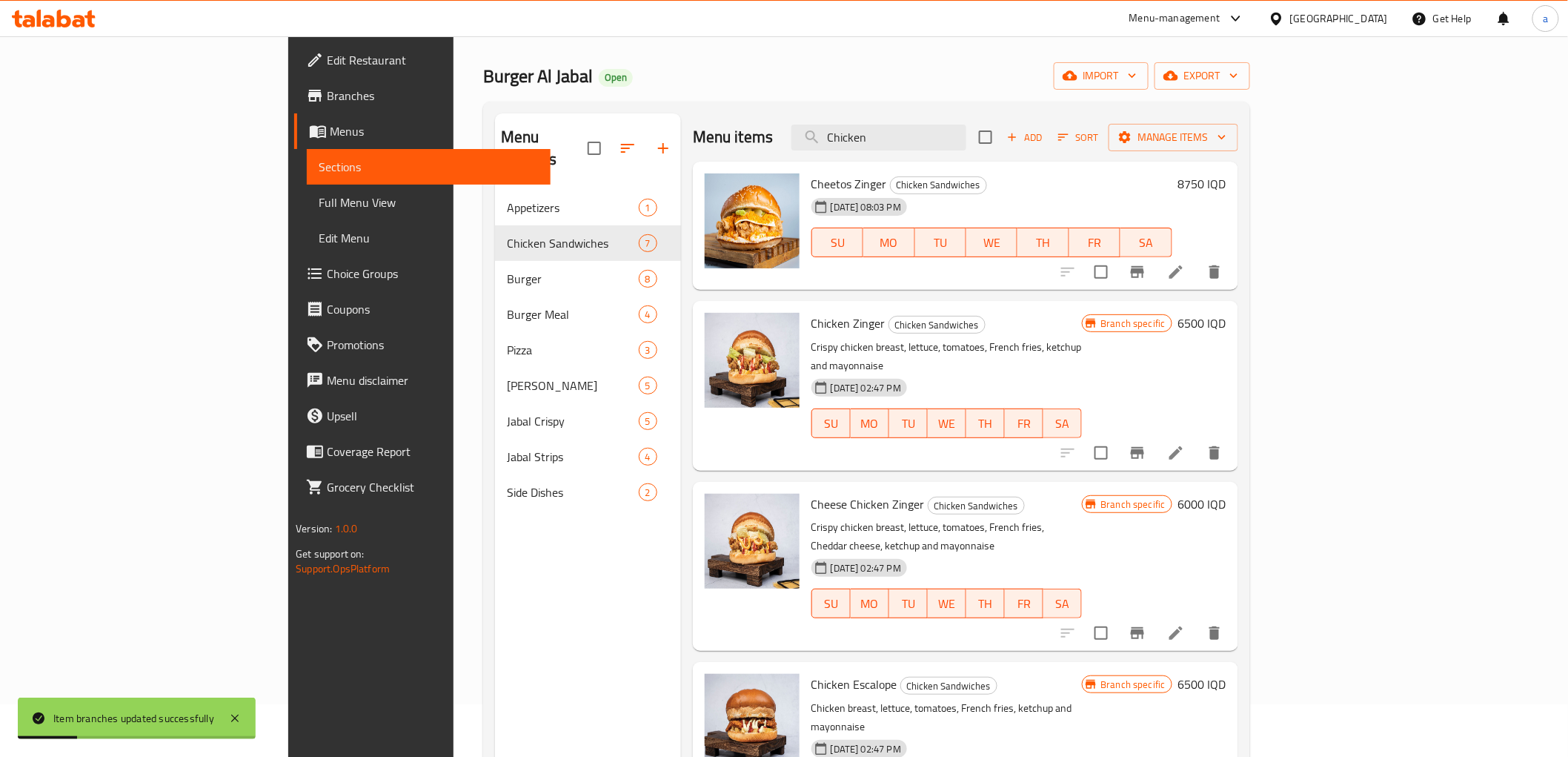
scroll to position [0, 0]
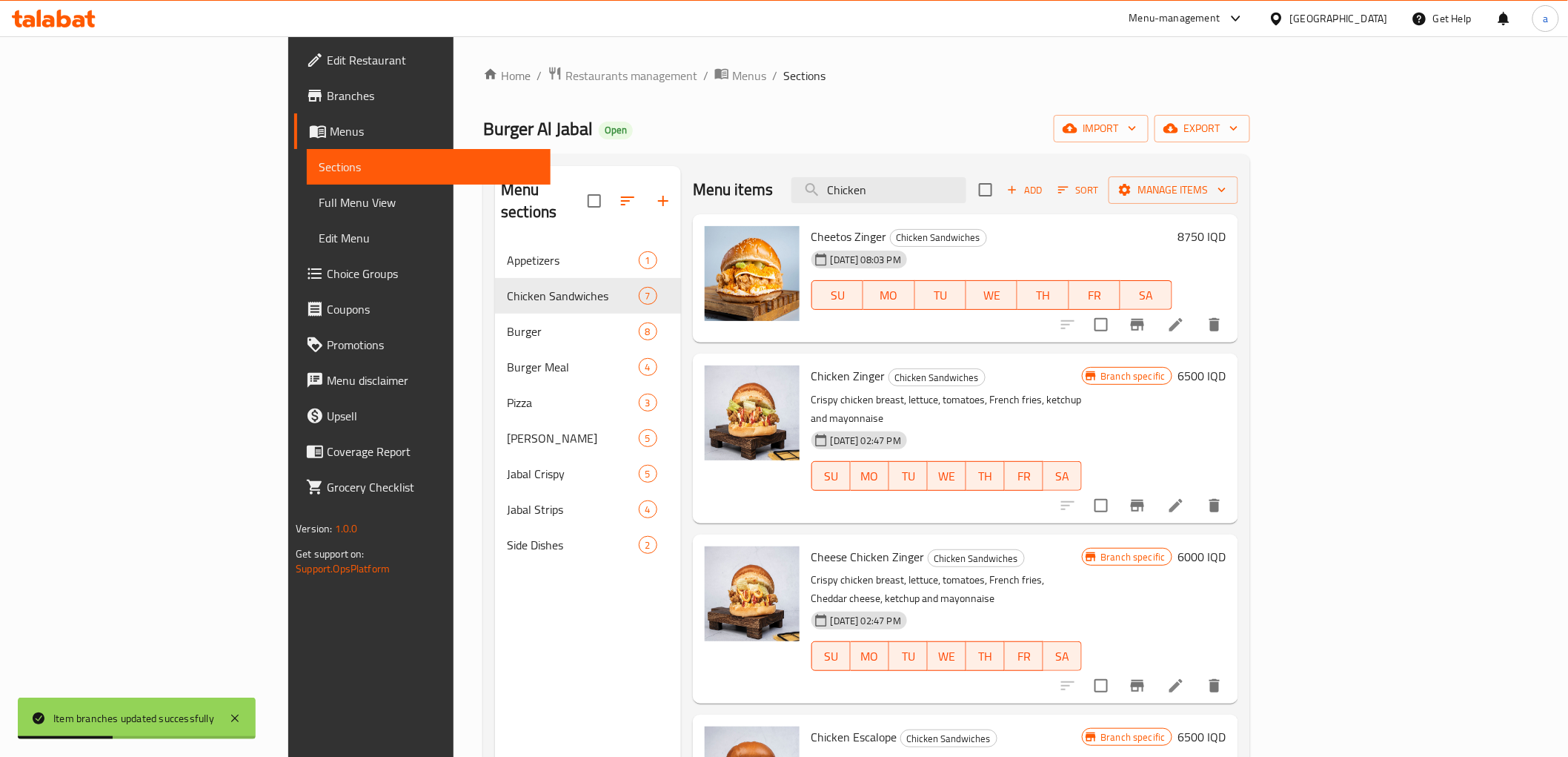
click at [1226, 239] on h6 "8750 IQD" at bounding box center [1202, 237] width 48 height 21
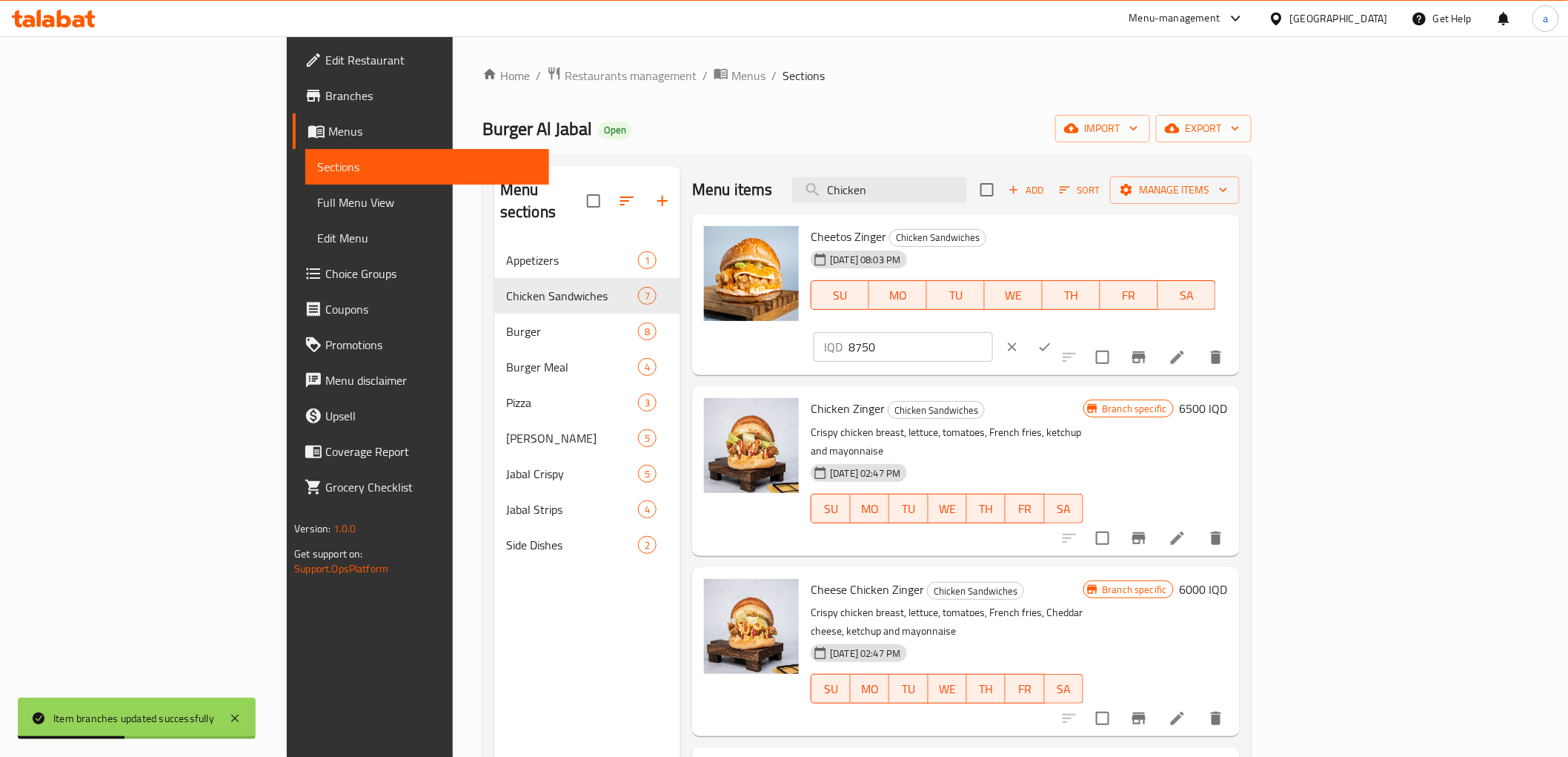
click at [992, 332] on input "8750" at bounding box center [920, 346] width 144 height 30
paste input "700"
type input "7000"
click at [1061, 330] on button "ok" at bounding box center [1044, 346] width 33 height 33
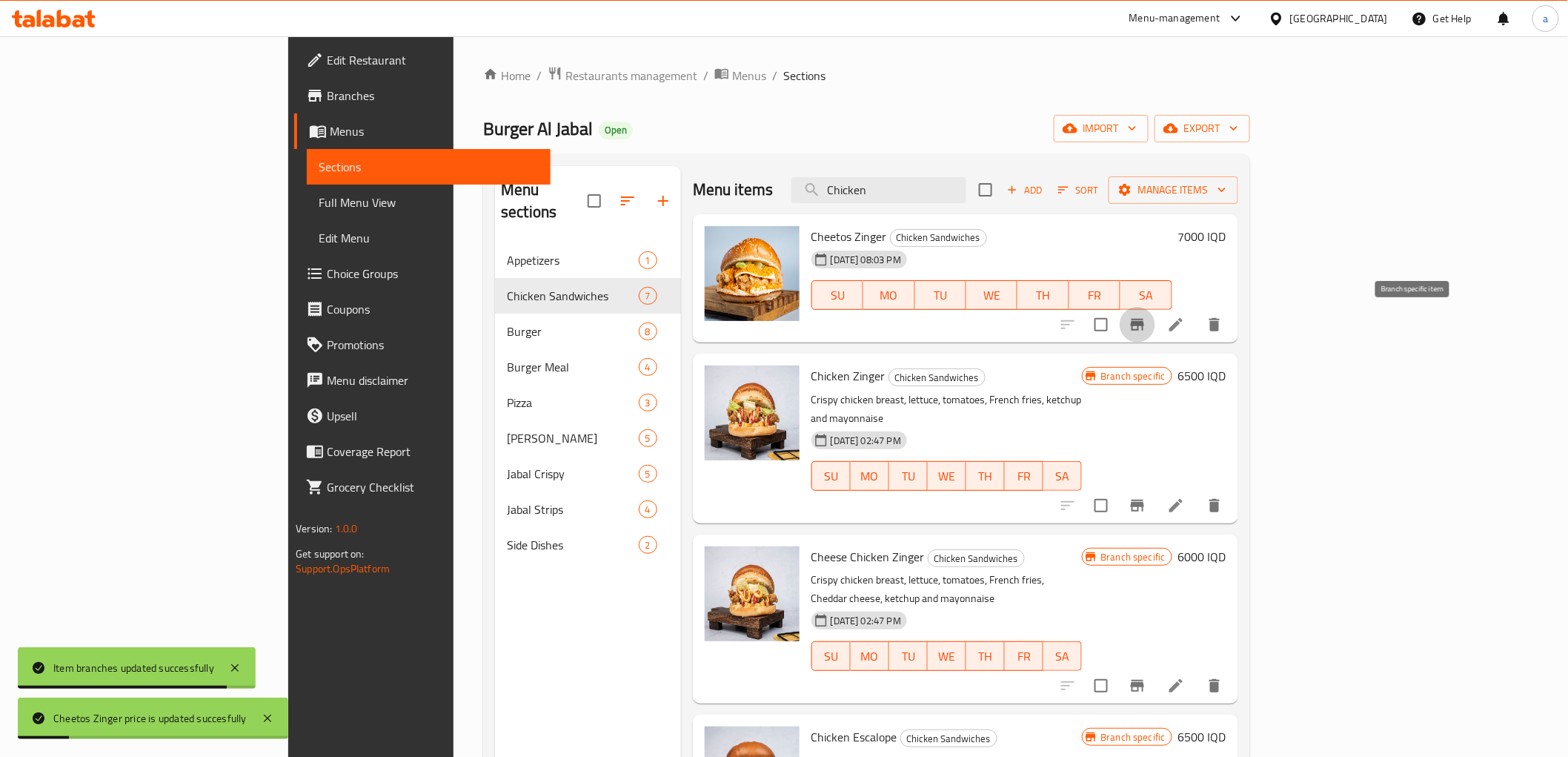
click at [1155, 321] on button "Branch-specific-item" at bounding box center [1137, 324] width 35 height 35
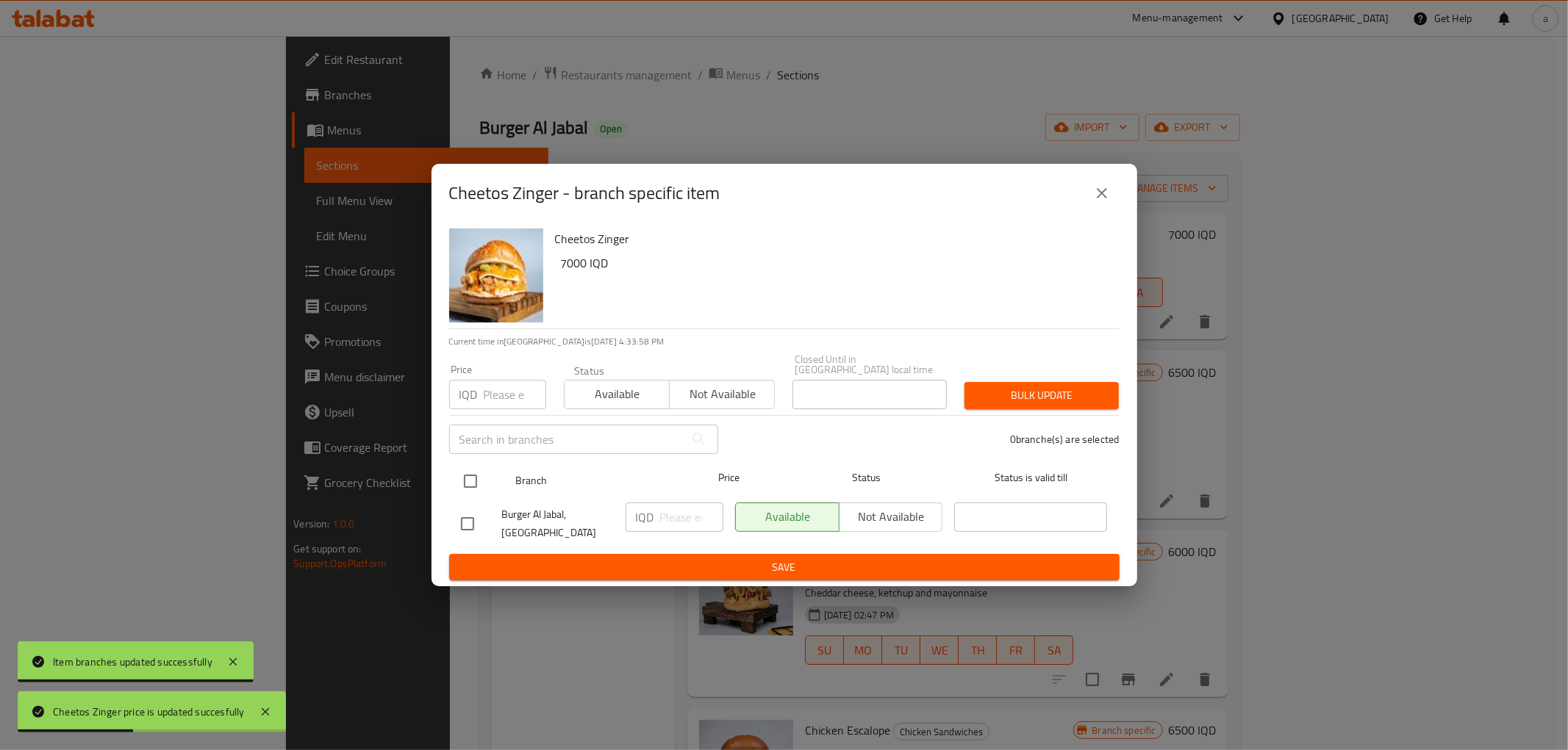
click at [481, 482] on input "checkbox" at bounding box center [470, 480] width 31 height 31
checkbox input "true"
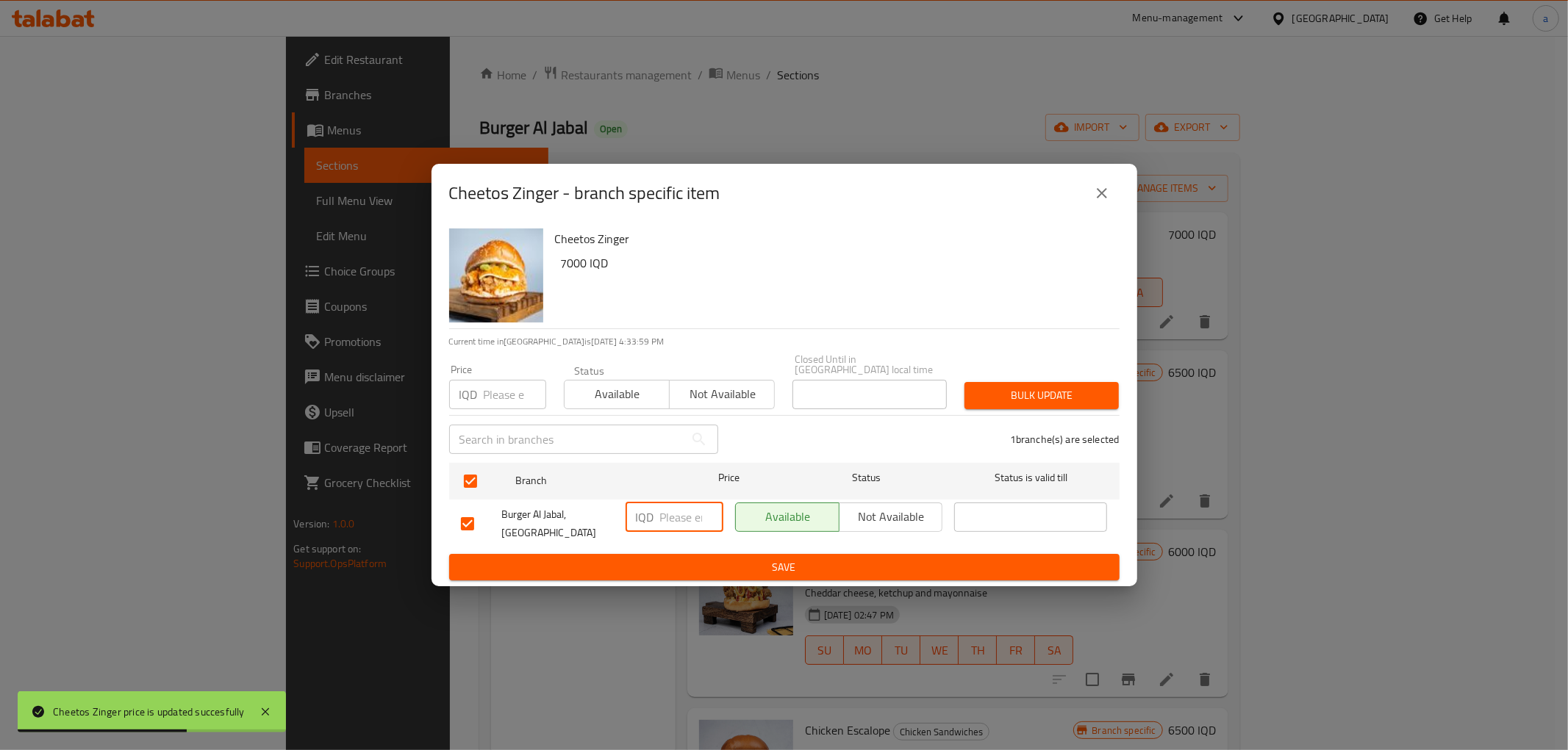
click at [680, 520] on input "number" at bounding box center [691, 516] width 63 height 29
paste input "7000"
type input "7000"
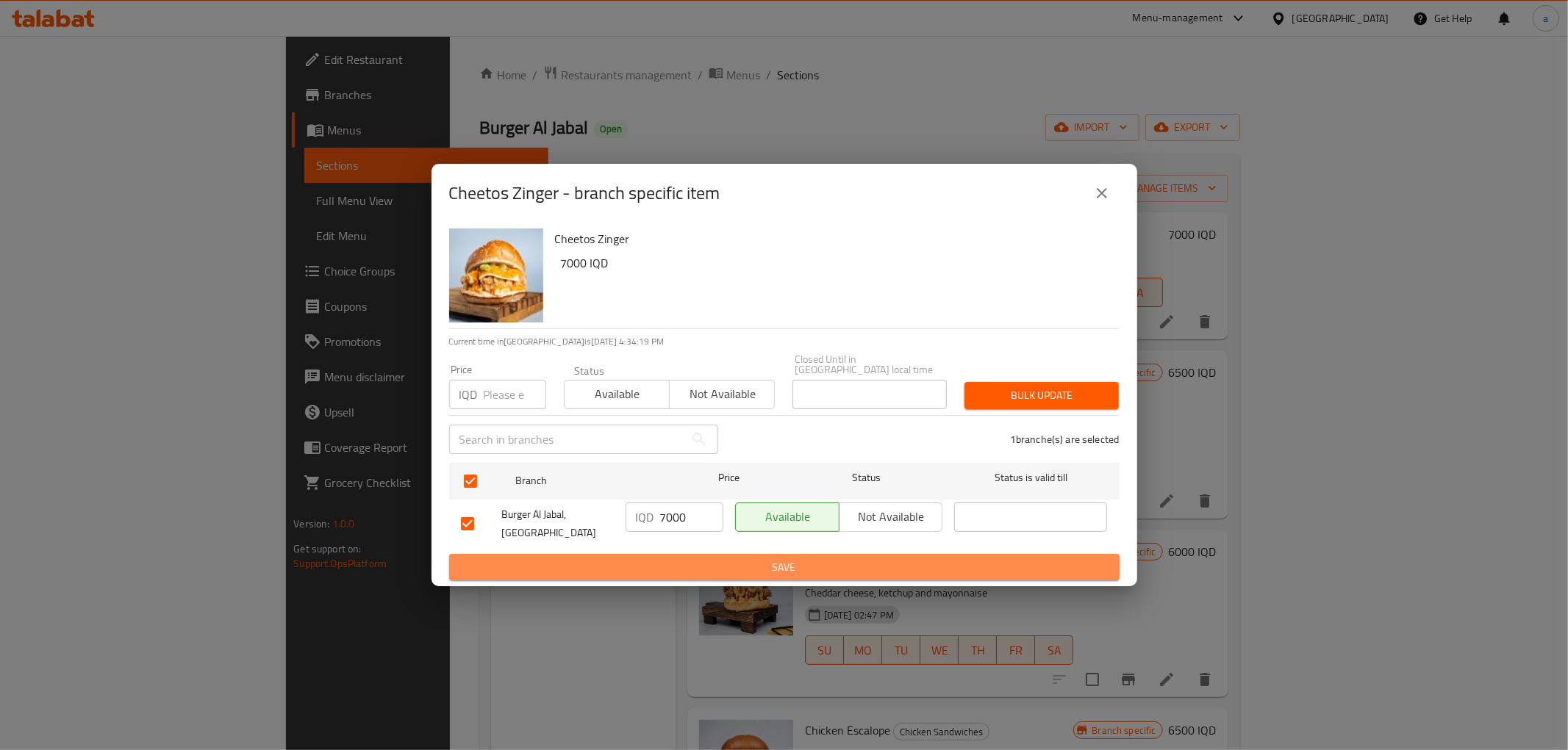
click at [695, 561] on span "Save" at bounding box center [784, 568] width 647 height 18
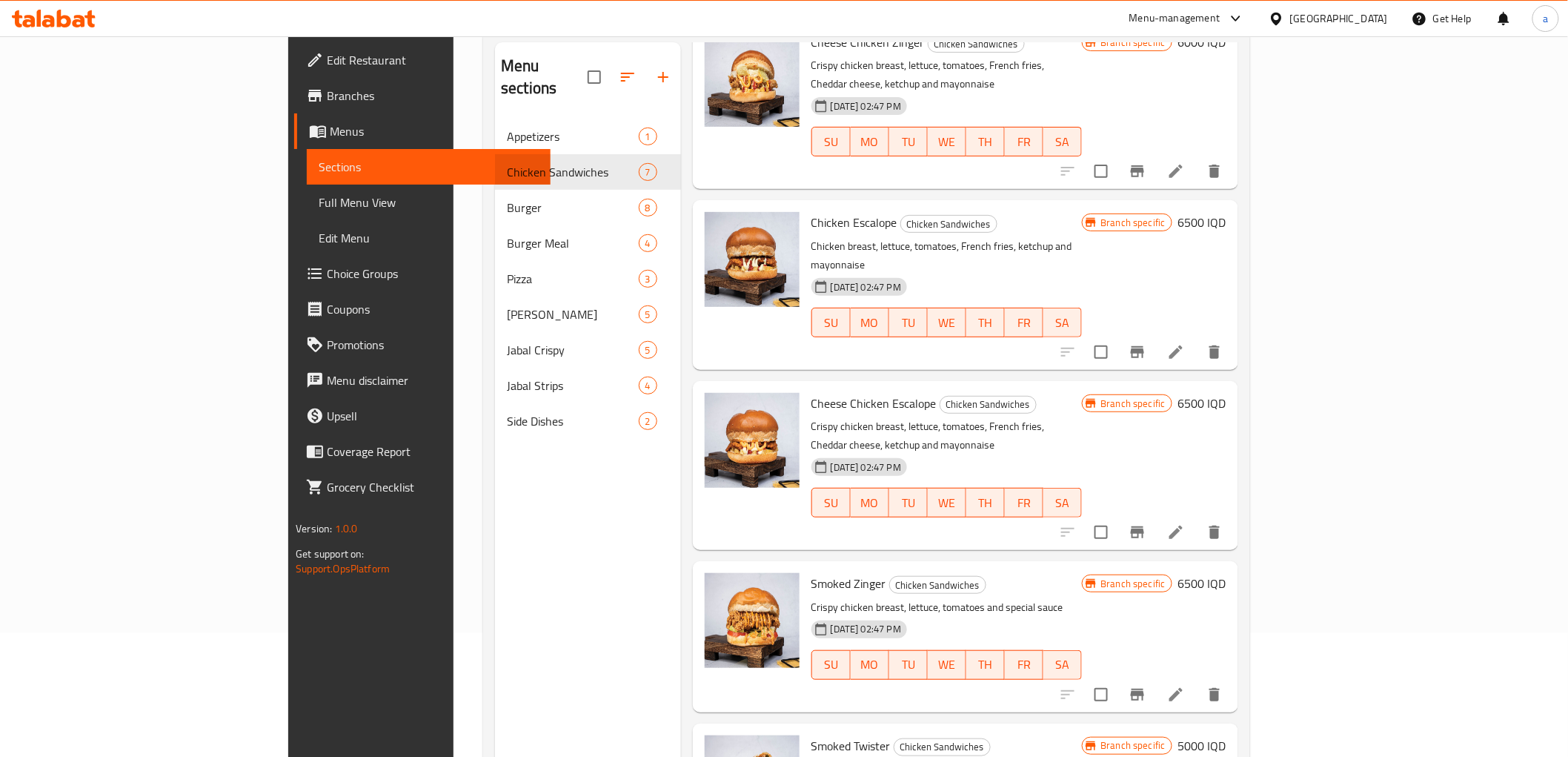
scroll to position [208, 0]
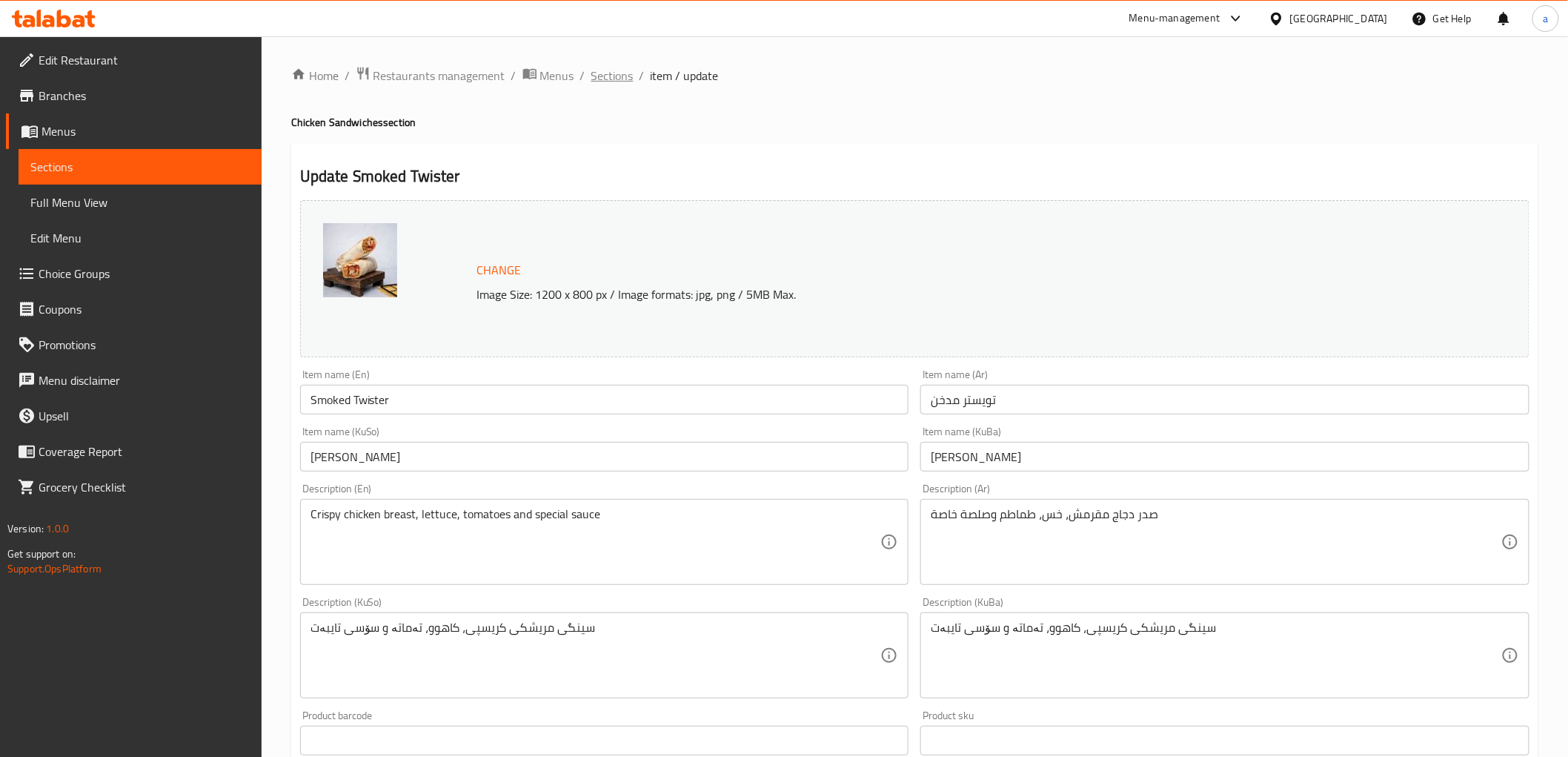
click at [608, 68] on span "Sections" at bounding box center [612, 75] width 42 height 18
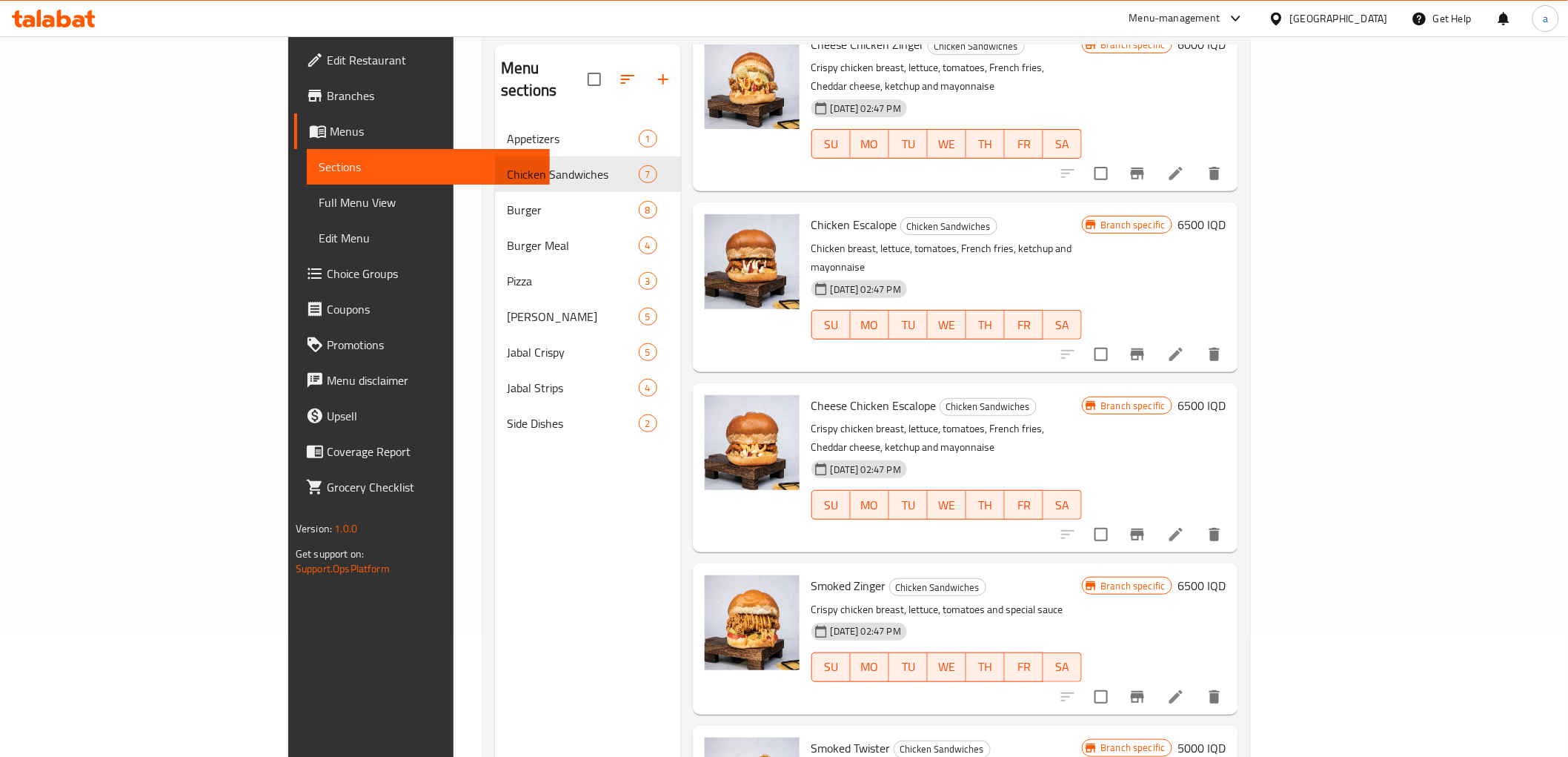
scroll to position [208, 0]
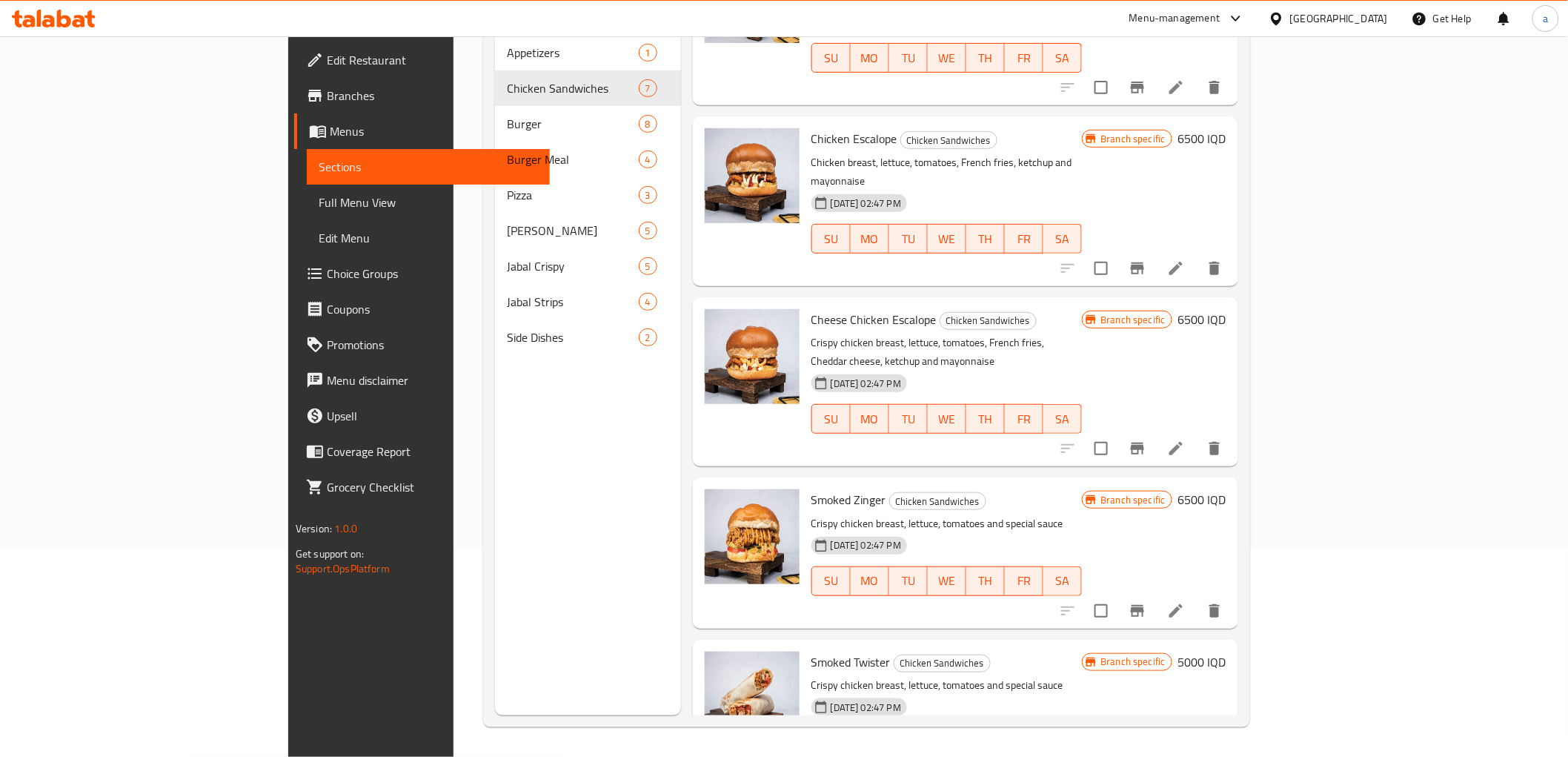
click at [1226, 651] on h6 "5000 IQD" at bounding box center [1202, 662] width 48 height 21
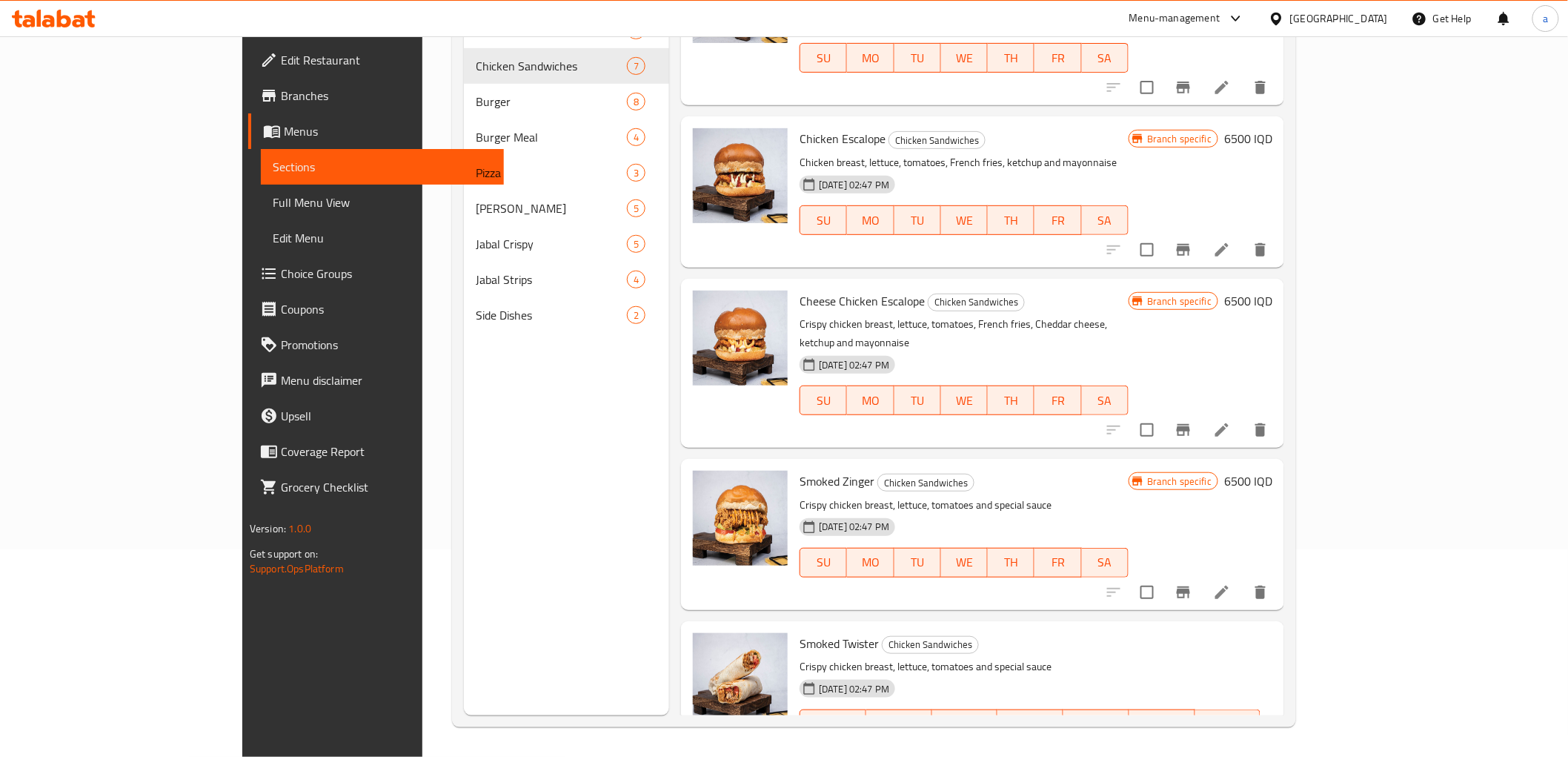
paste input "65"
type input "6500"
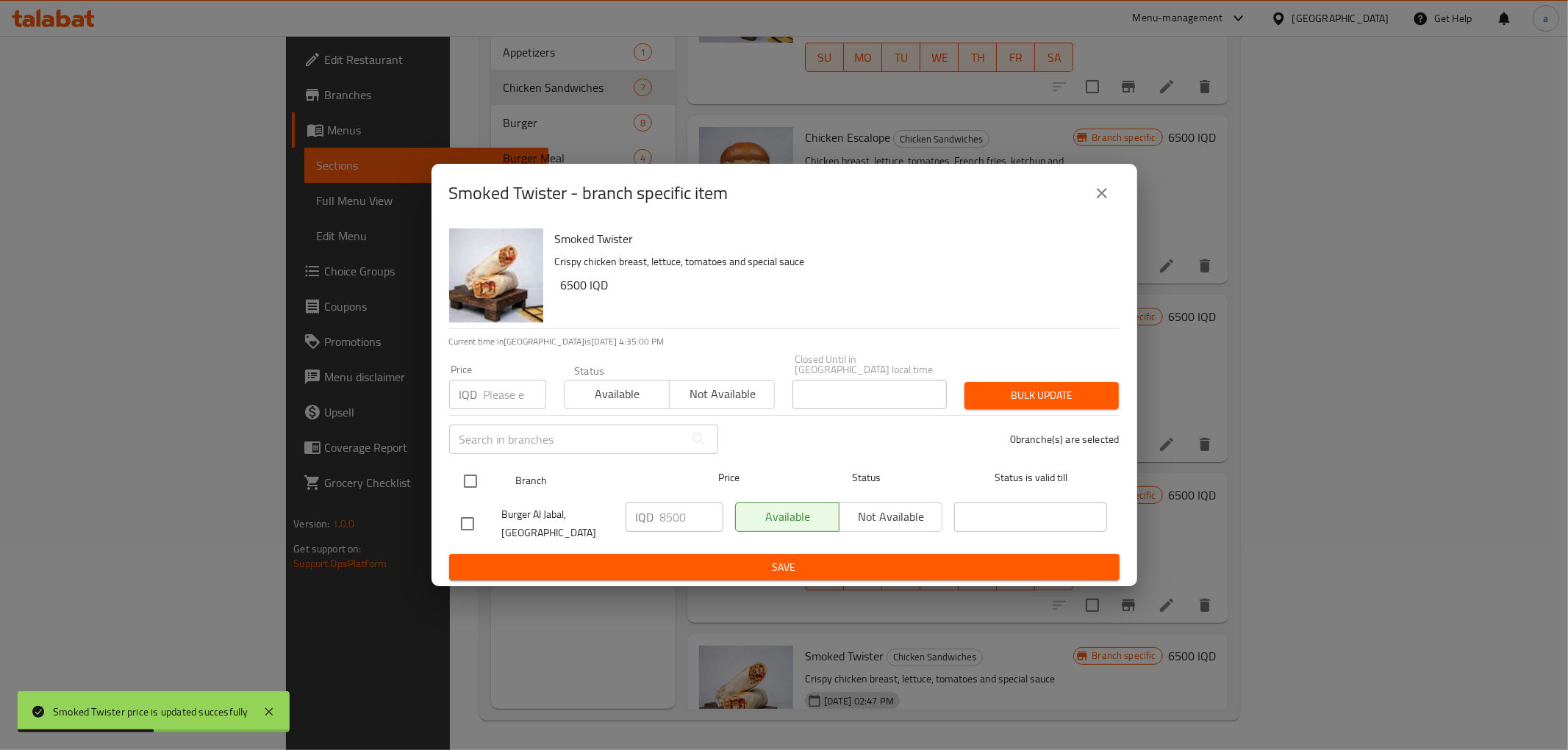
click at [474, 471] on input "checkbox" at bounding box center [470, 480] width 31 height 31
checkbox input "true"
click at [664, 518] on input "8500" at bounding box center [691, 516] width 63 height 29
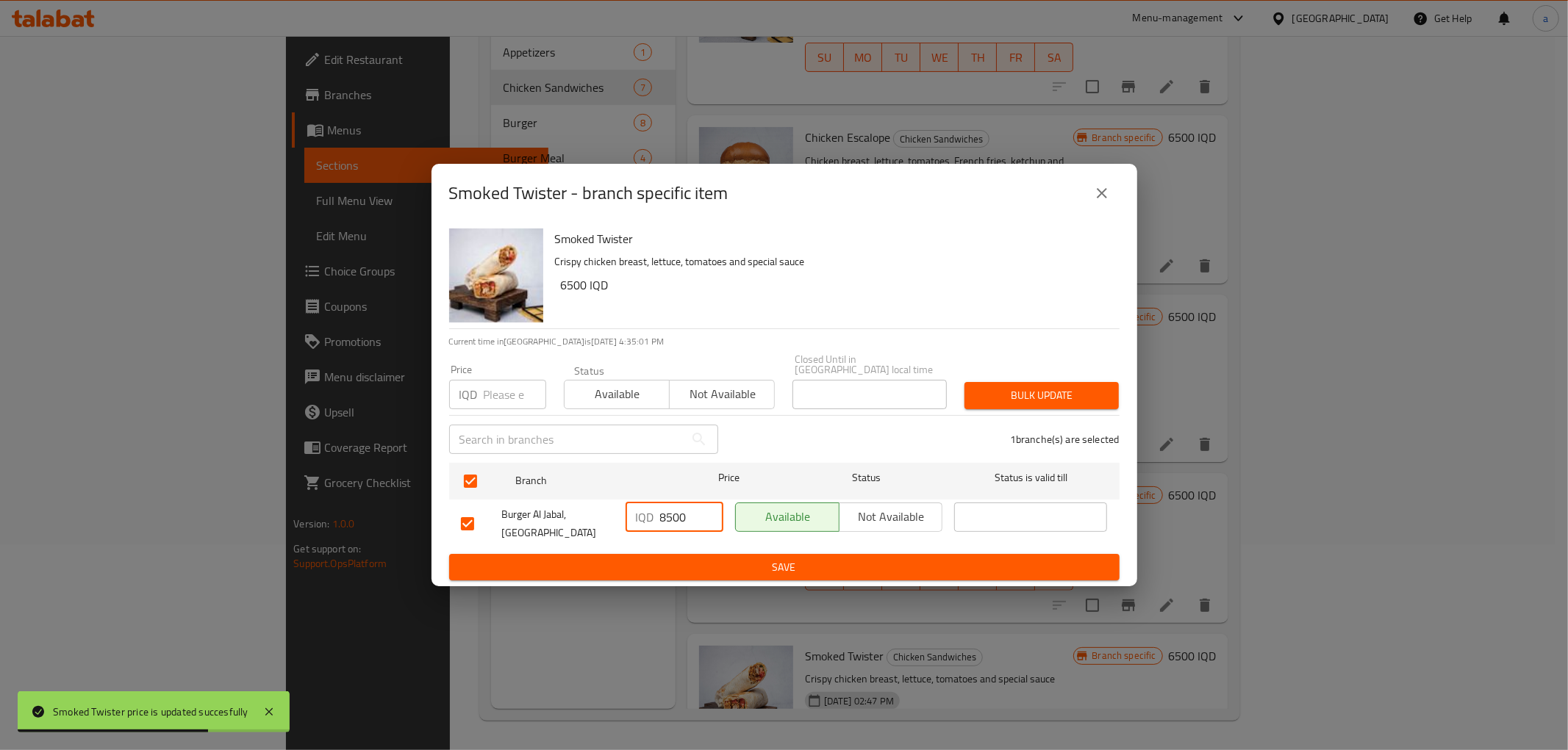
click at [664, 518] on input "8500" at bounding box center [691, 516] width 63 height 29
paste input "6"
type input "6500"
click at [714, 571] on button "Save" at bounding box center [784, 568] width 670 height 27
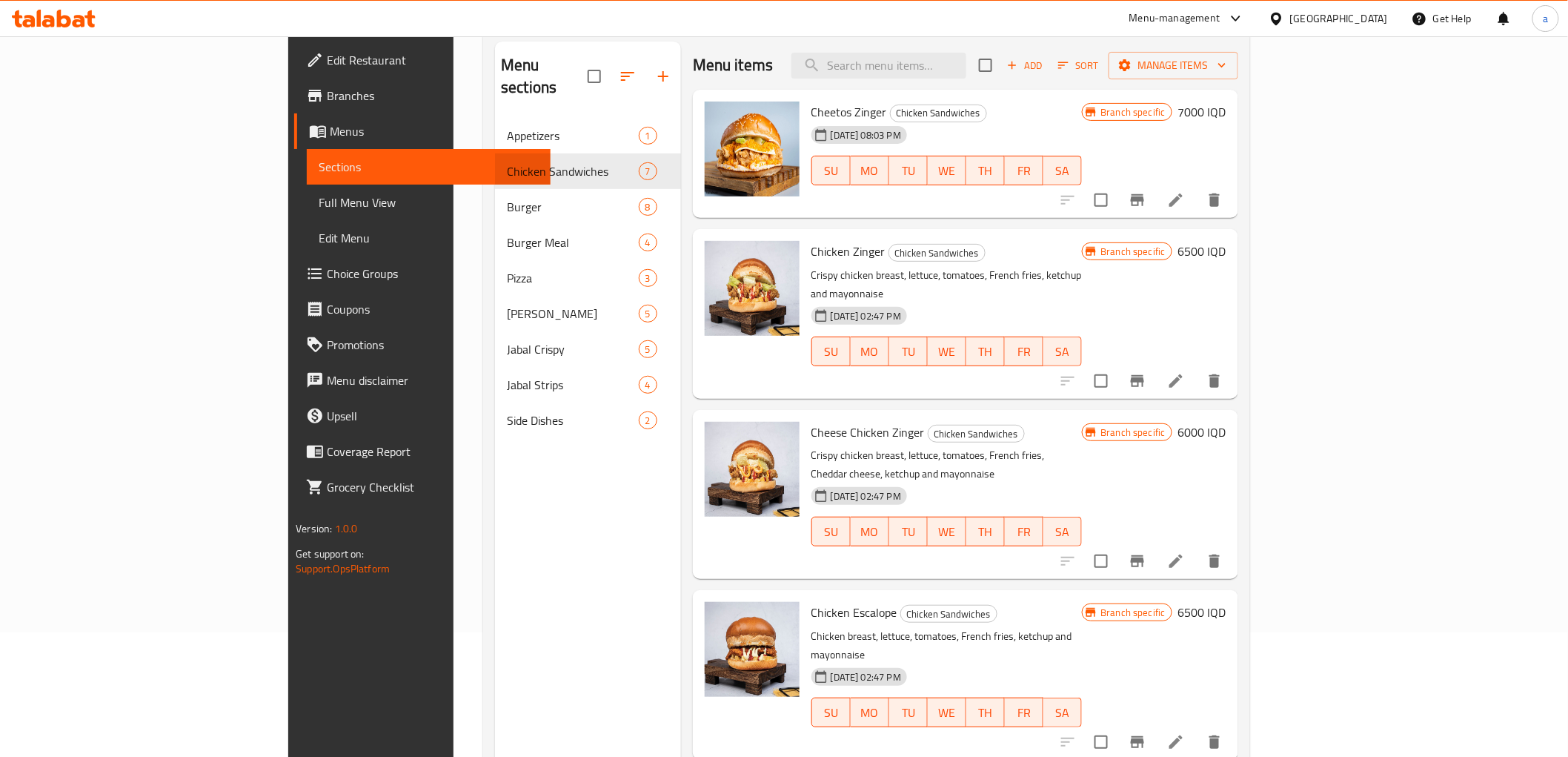
scroll to position [0, 0]
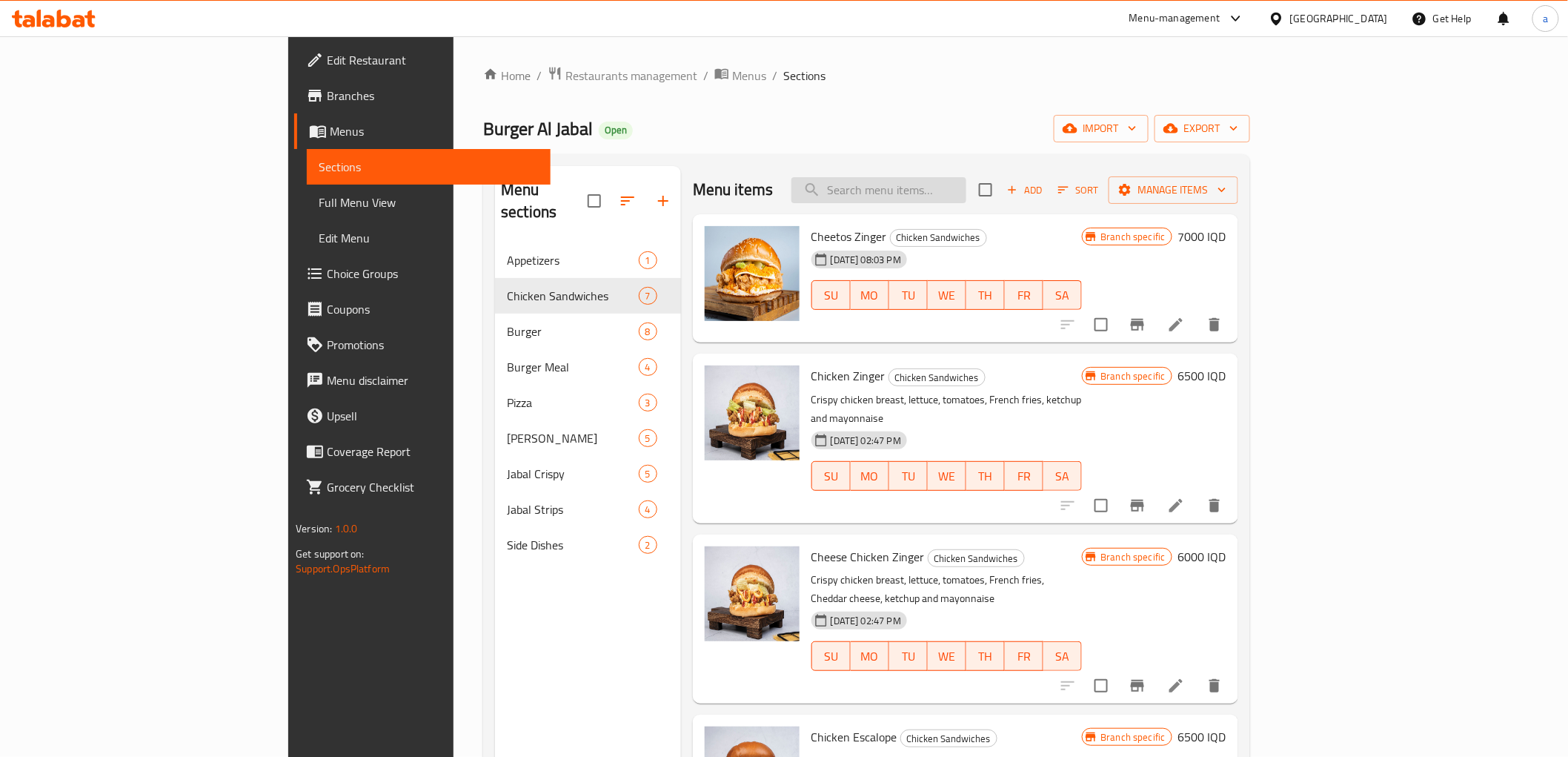
click at [966, 189] on input "search" at bounding box center [878, 190] width 175 height 26
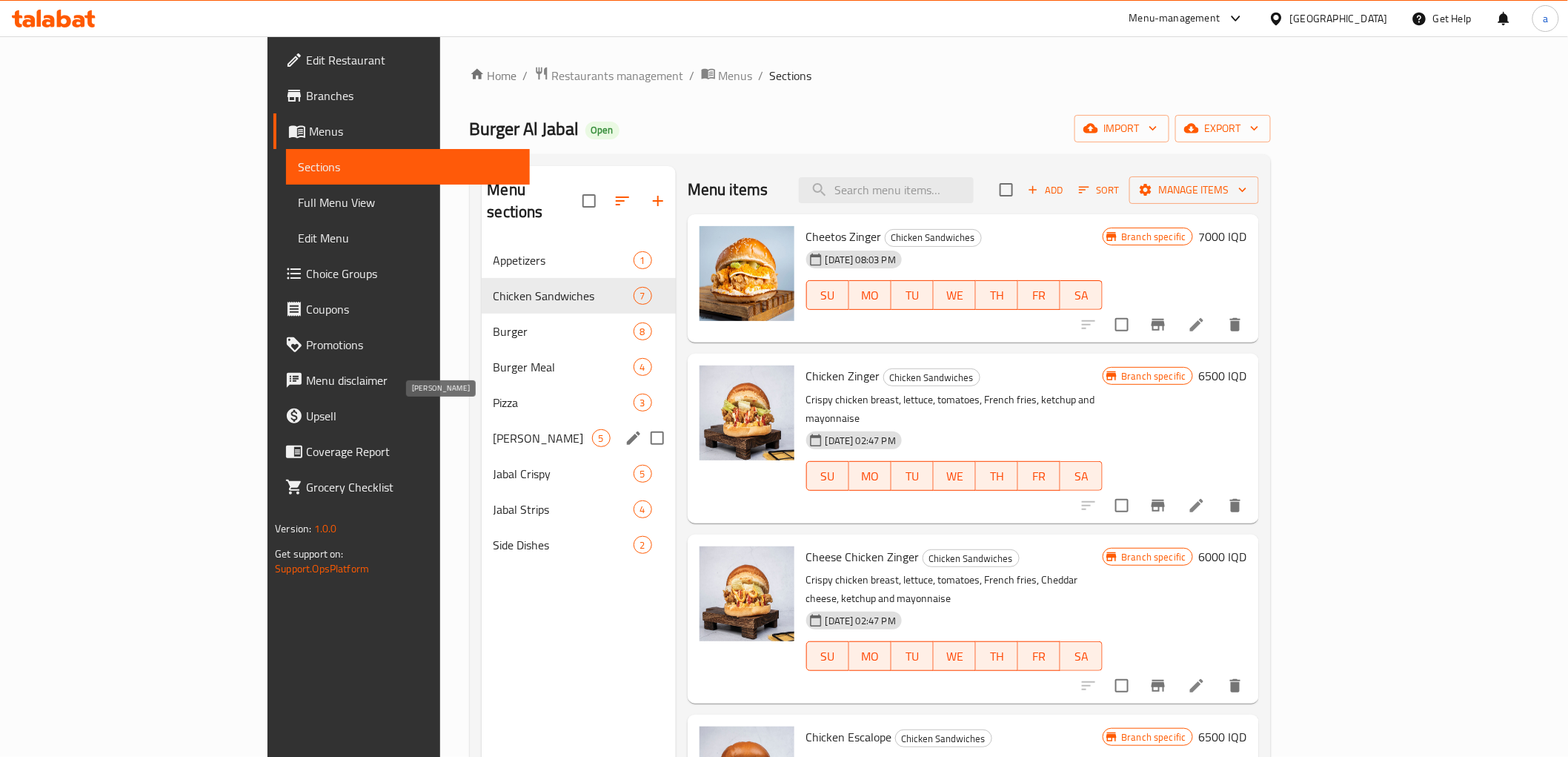
click at [493, 429] on span "[PERSON_NAME]" at bounding box center [542, 438] width 99 height 18
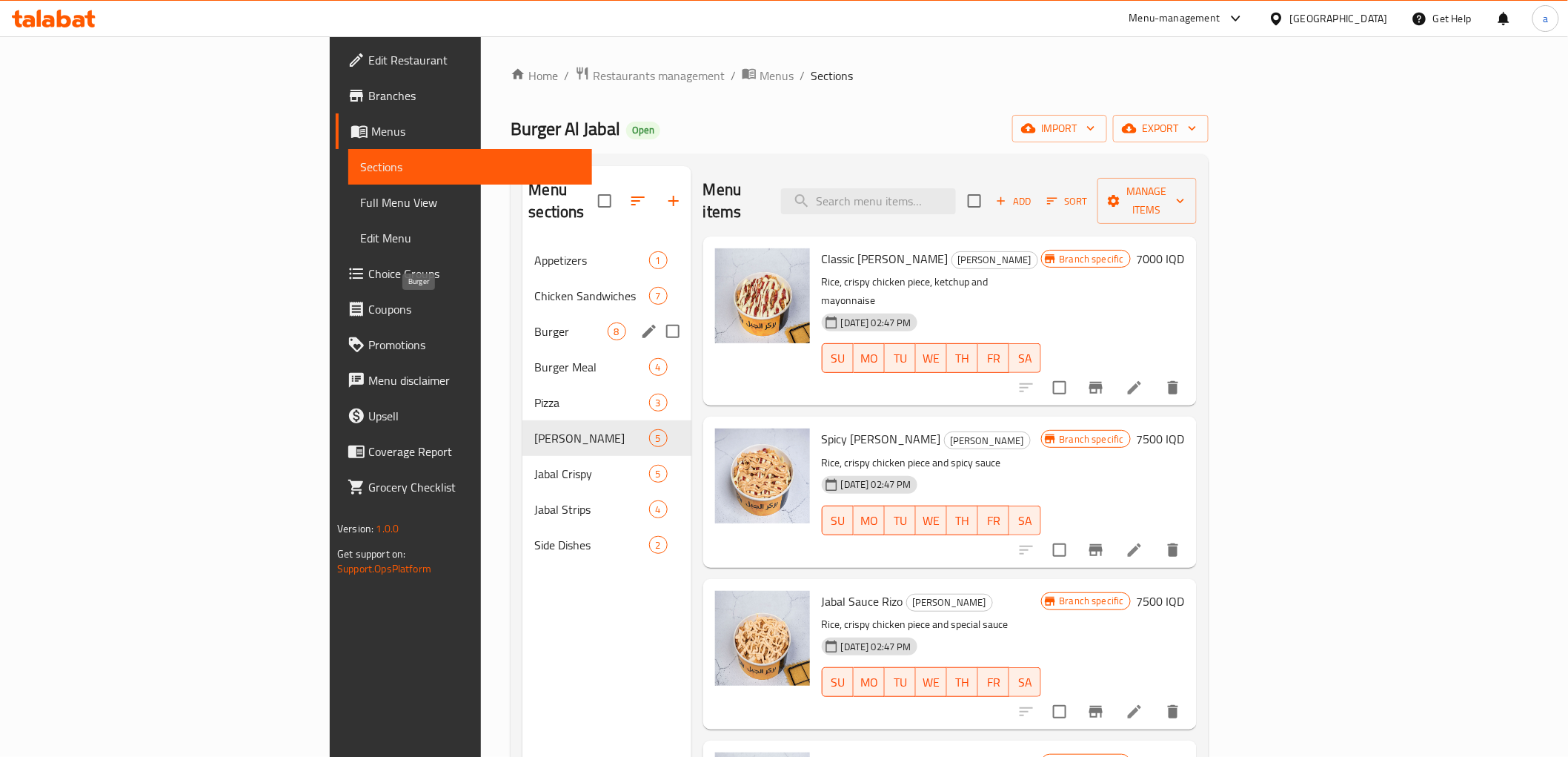
click at [534, 323] on span "Burger" at bounding box center [571, 331] width 73 height 18
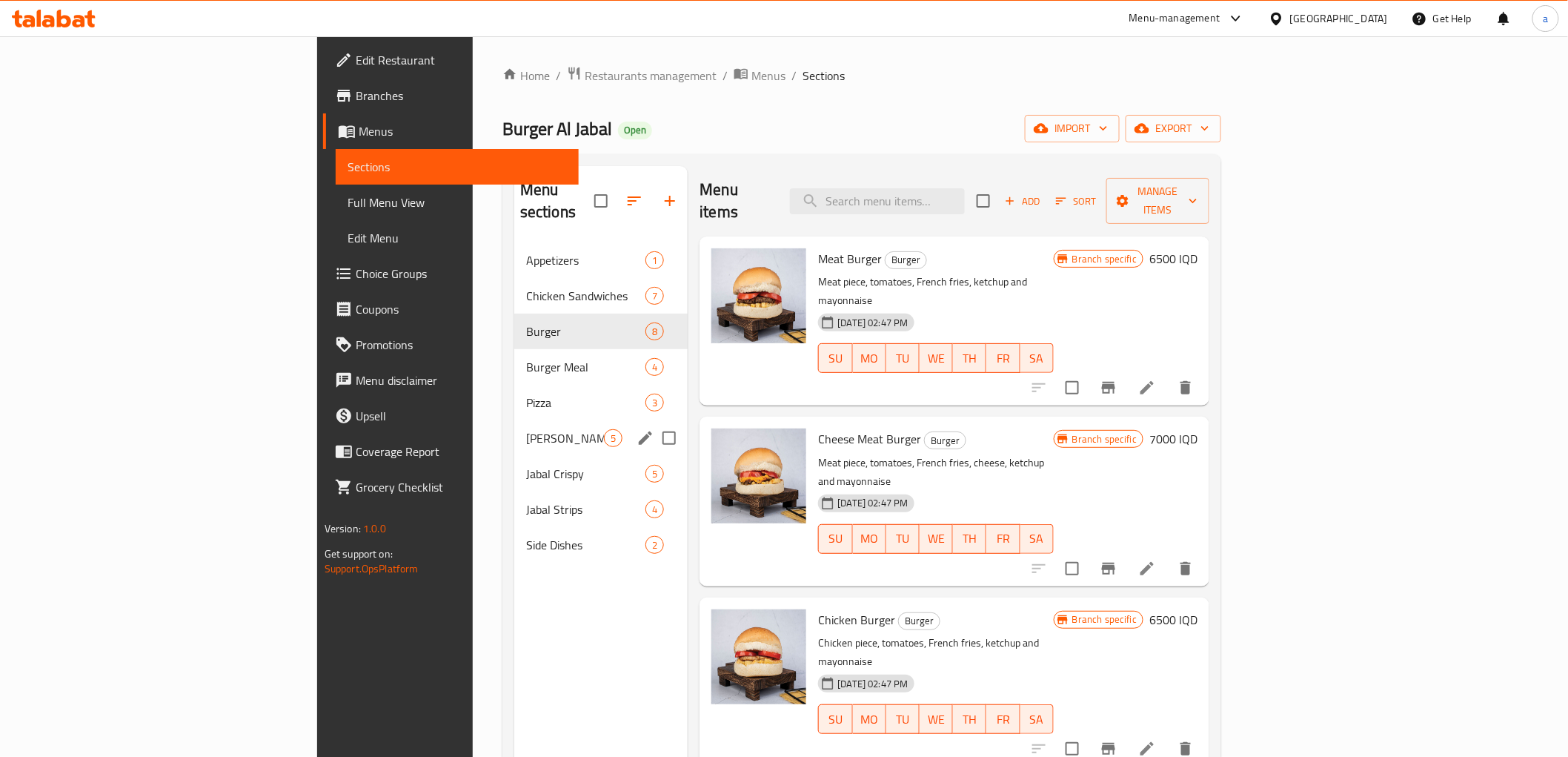
click at [514, 425] on div "Rizo 5" at bounding box center [601, 438] width 174 height 35
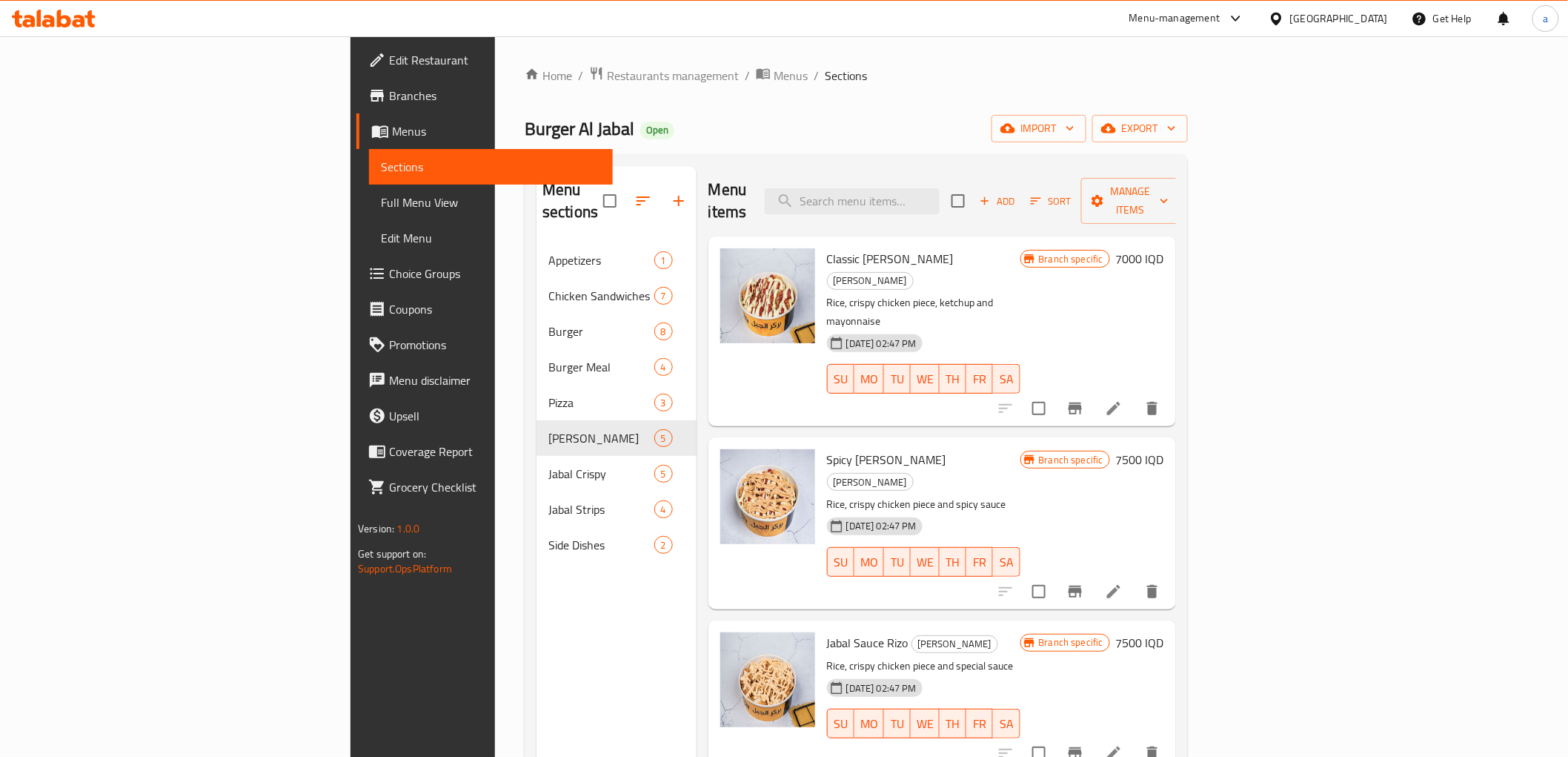
click at [1164, 248] on h6 "7000 IQD" at bounding box center [1140, 259] width 48 height 21
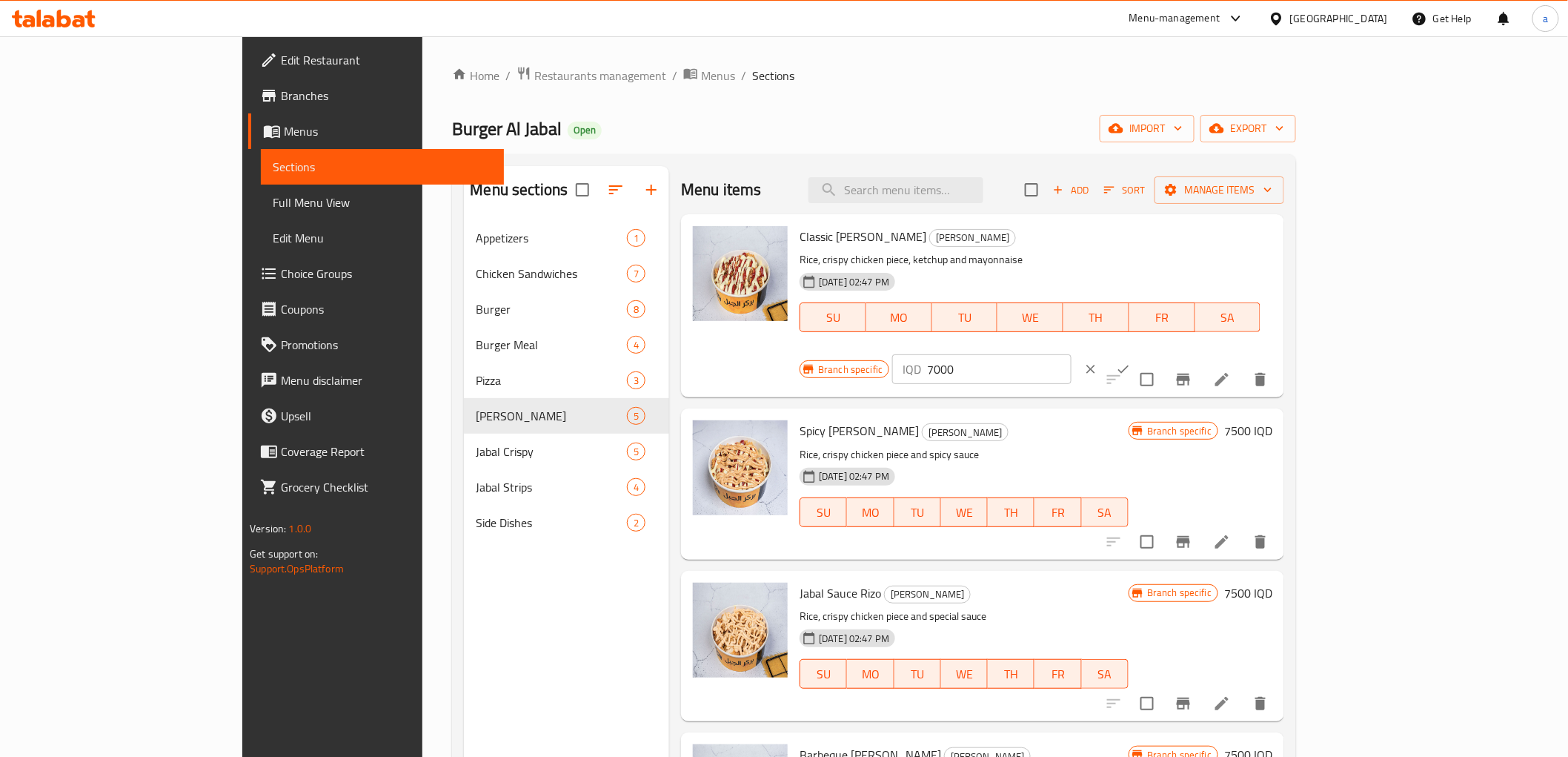
click at [1071, 354] on input "7000" at bounding box center [999, 368] width 144 height 30
paste input "5"
type input "7500"
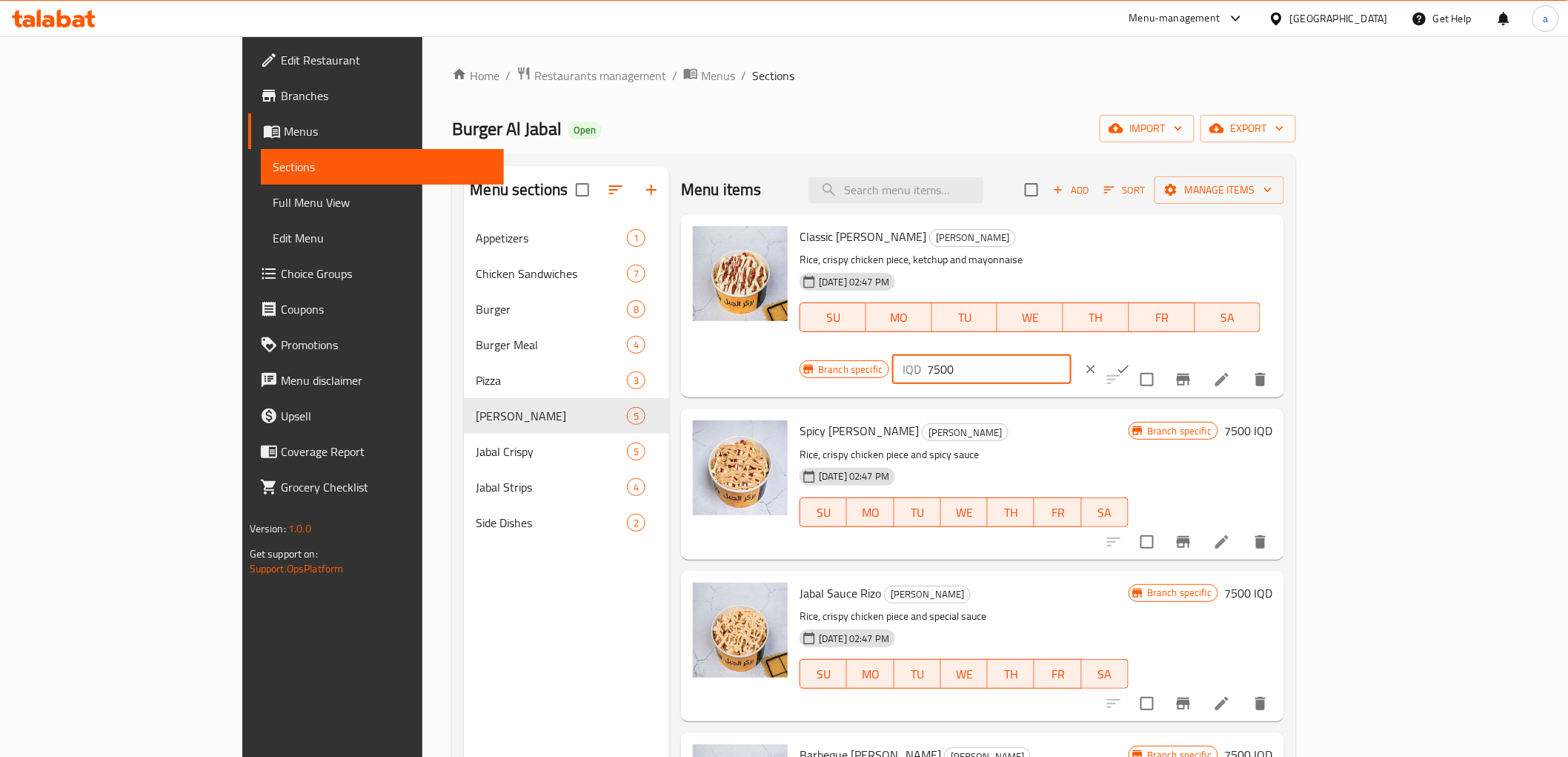
click at [1131, 362] on icon "ok" at bounding box center [1124, 369] width 15 height 15
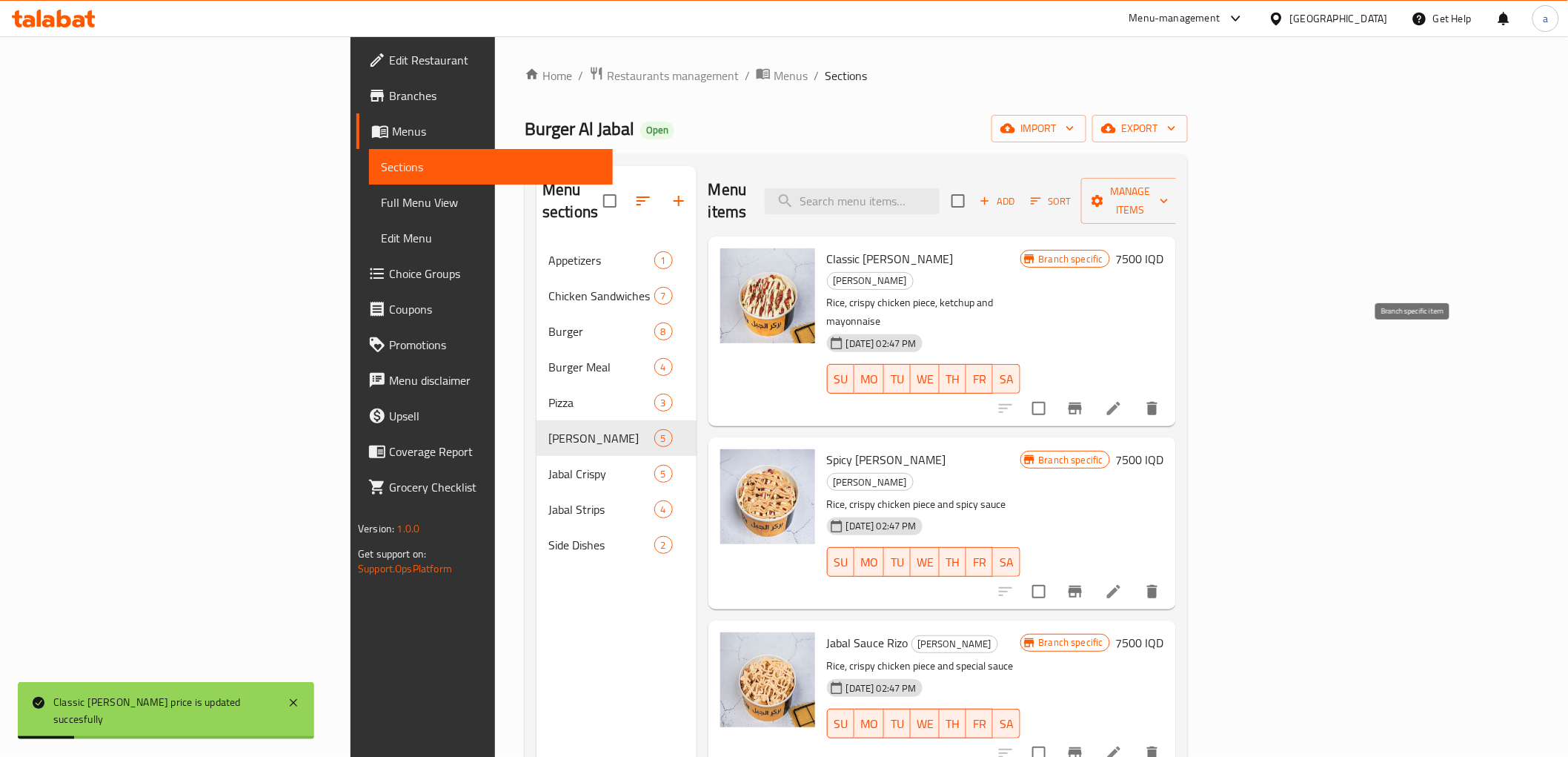
click at [1084, 400] on icon "Branch-specific-item" at bounding box center [1075, 408] width 18 height 18
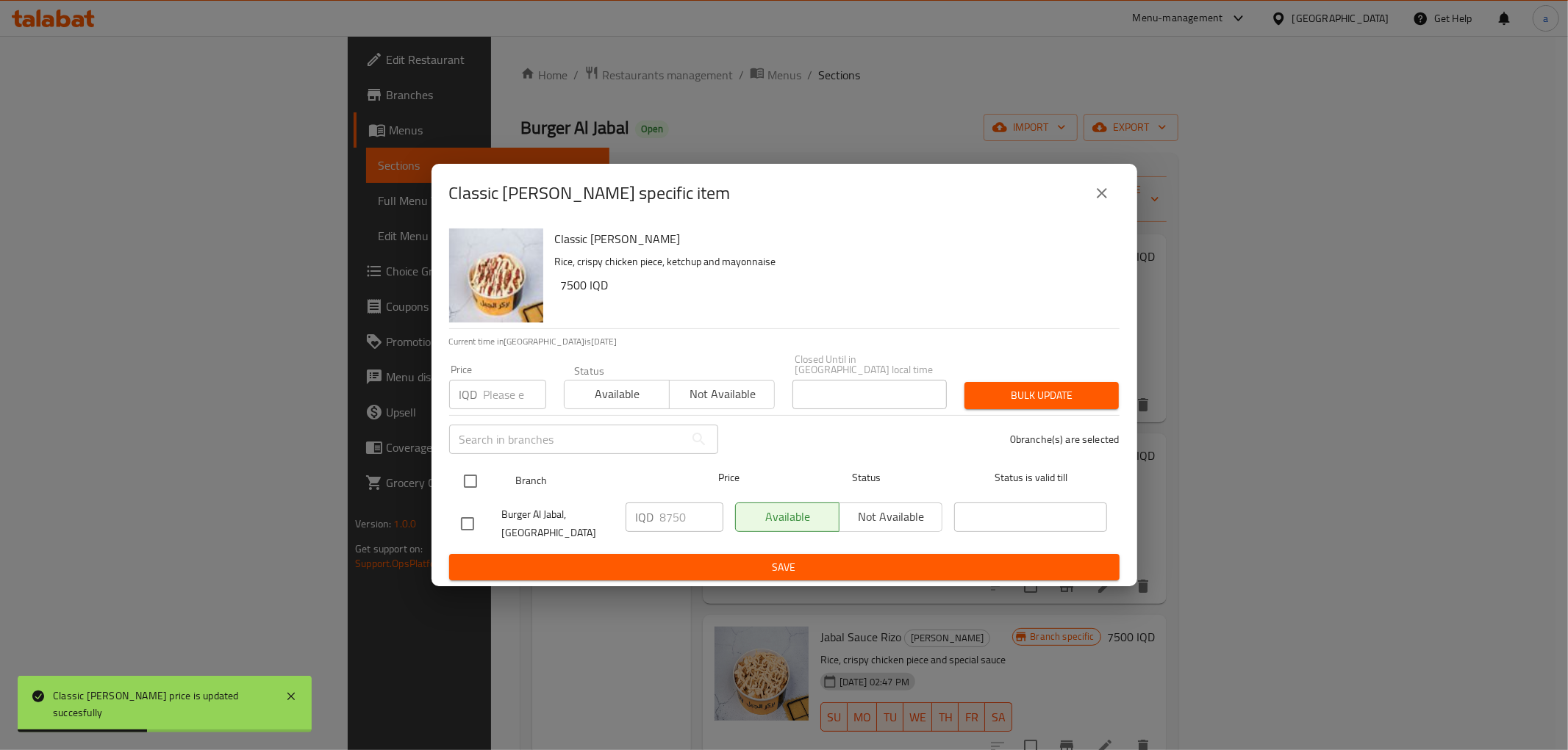
click at [482, 471] on input "checkbox" at bounding box center [470, 480] width 31 height 31
checkbox input "true"
click at [673, 512] on input "8750" at bounding box center [691, 516] width 63 height 29
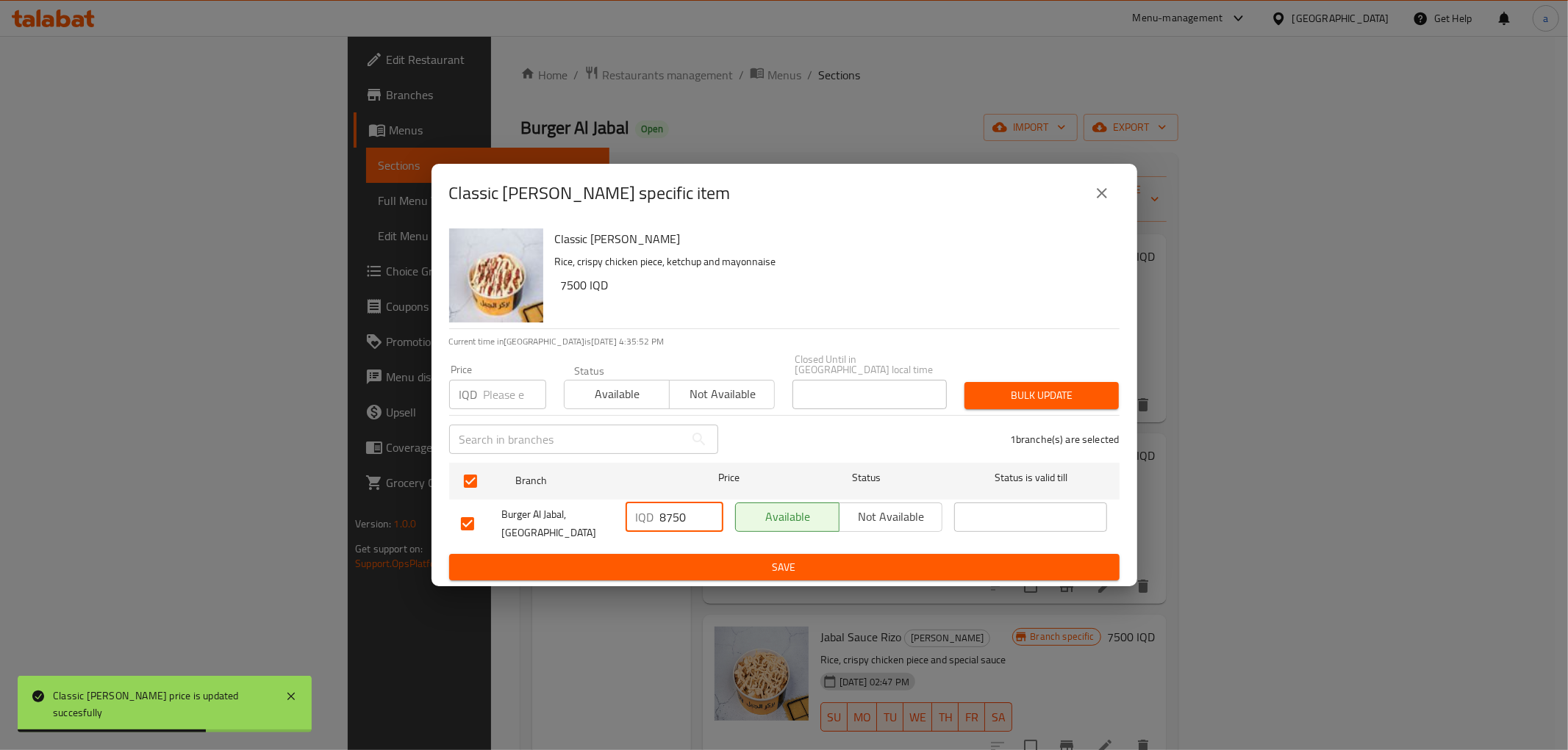
click at [673, 511] on input "8750" at bounding box center [691, 516] width 63 height 29
paste input "750"
type input "7500"
click at [735, 563] on span "Save" at bounding box center [784, 568] width 647 height 18
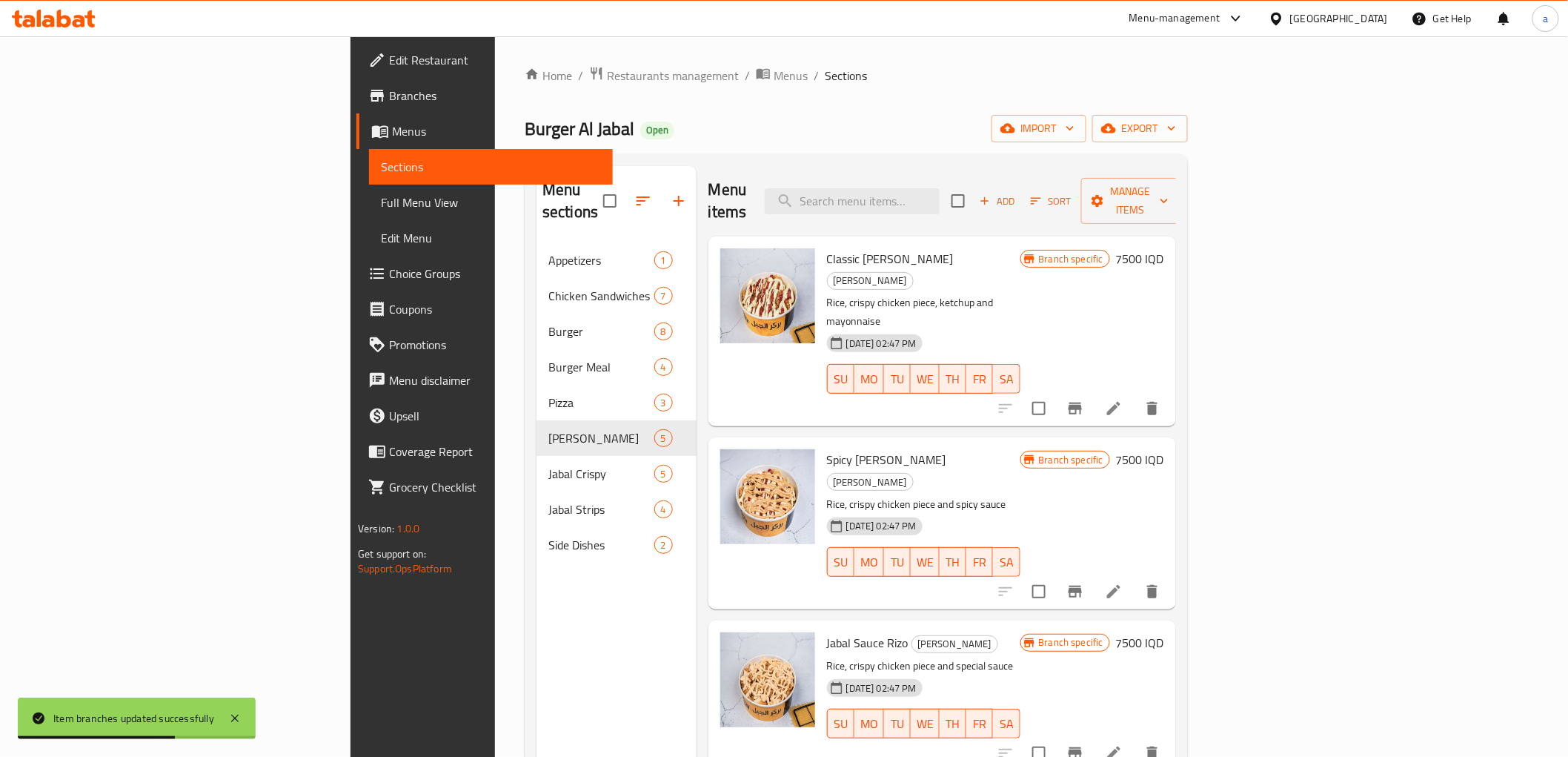
click at [1164, 449] on h6 "7500 IQD" at bounding box center [1140, 460] width 48 height 21
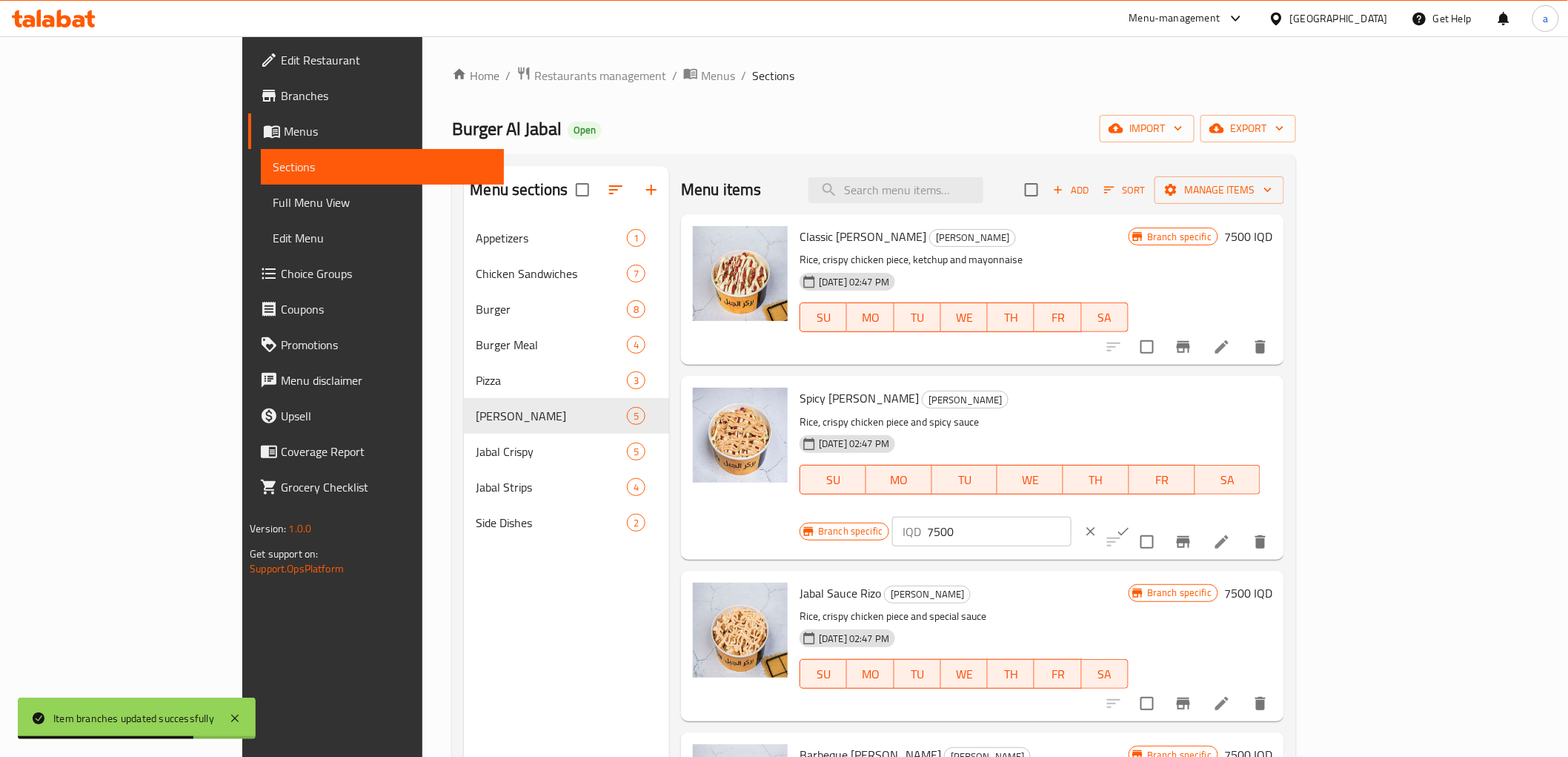
click at [1071, 517] on input "7500" at bounding box center [999, 531] width 144 height 30
paste input "0"
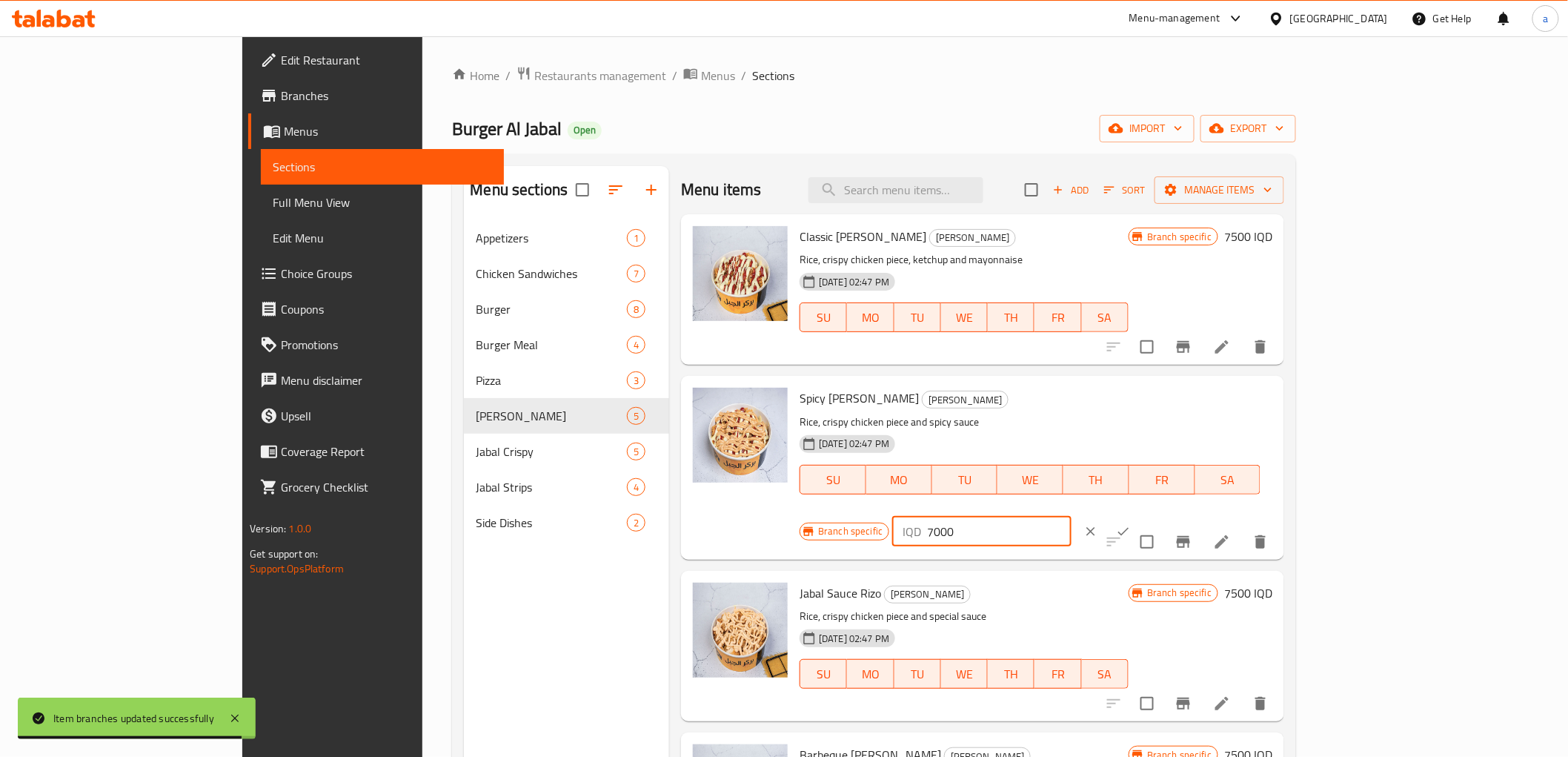
type input "7000"
click at [1131, 524] on icon "ok" at bounding box center [1124, 531] width 15 height 15
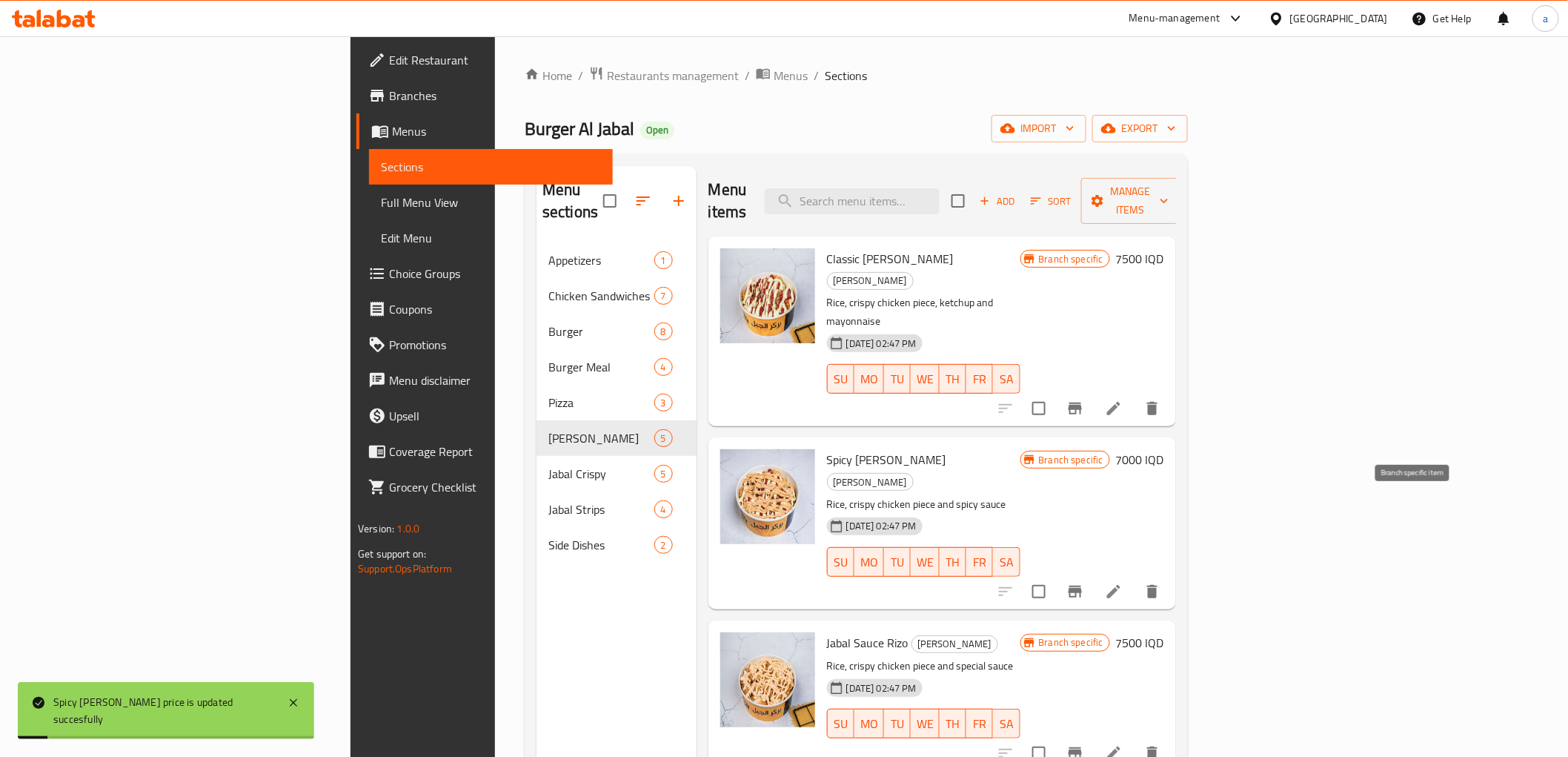
click at [1084, 583] on icon "Branch-specific-item" at bounding box center [1075, 591] width 18 height 18
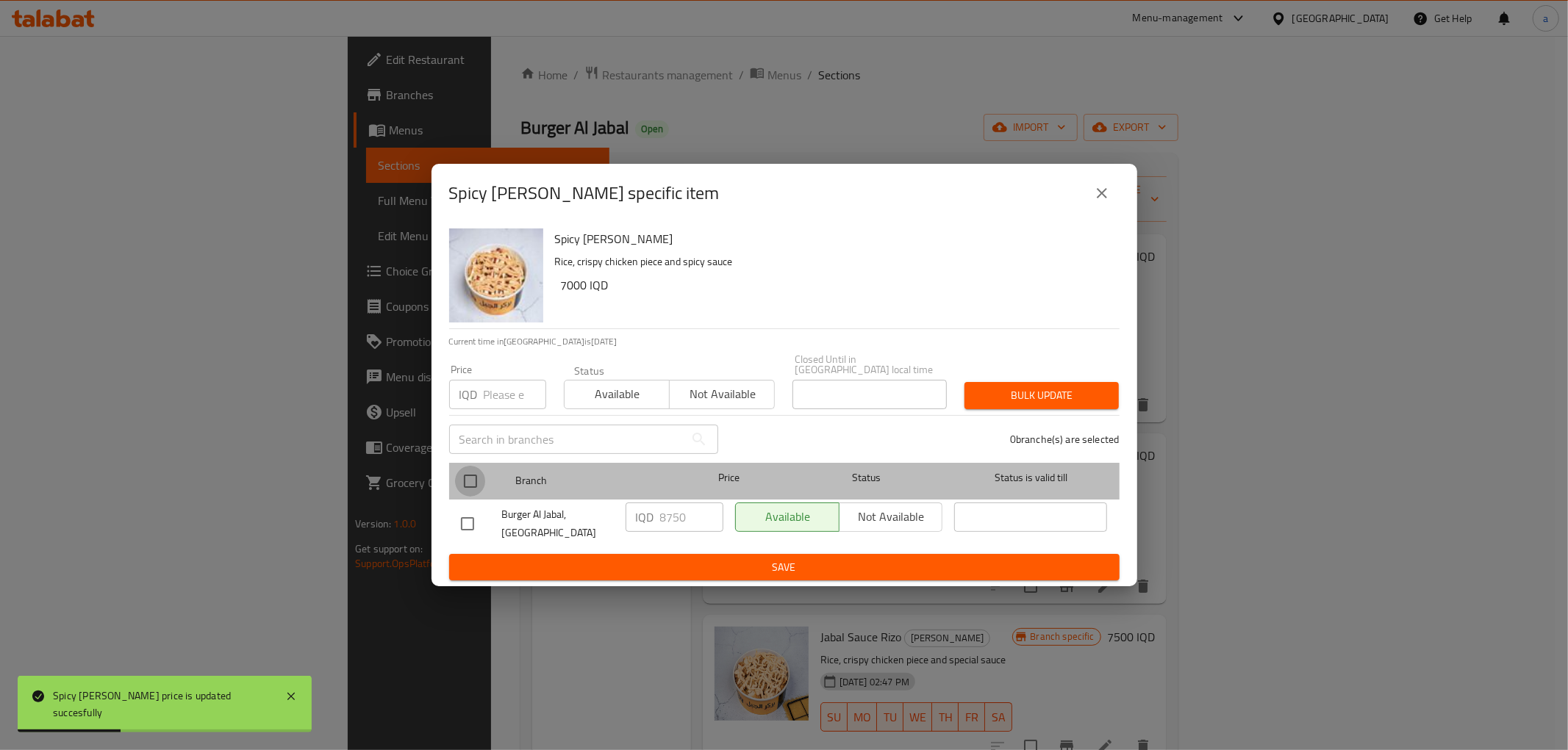
click at [471, 468] on input "checkbox" at bounding box center [470, 480] width 31 height 31
checkbox input "true"
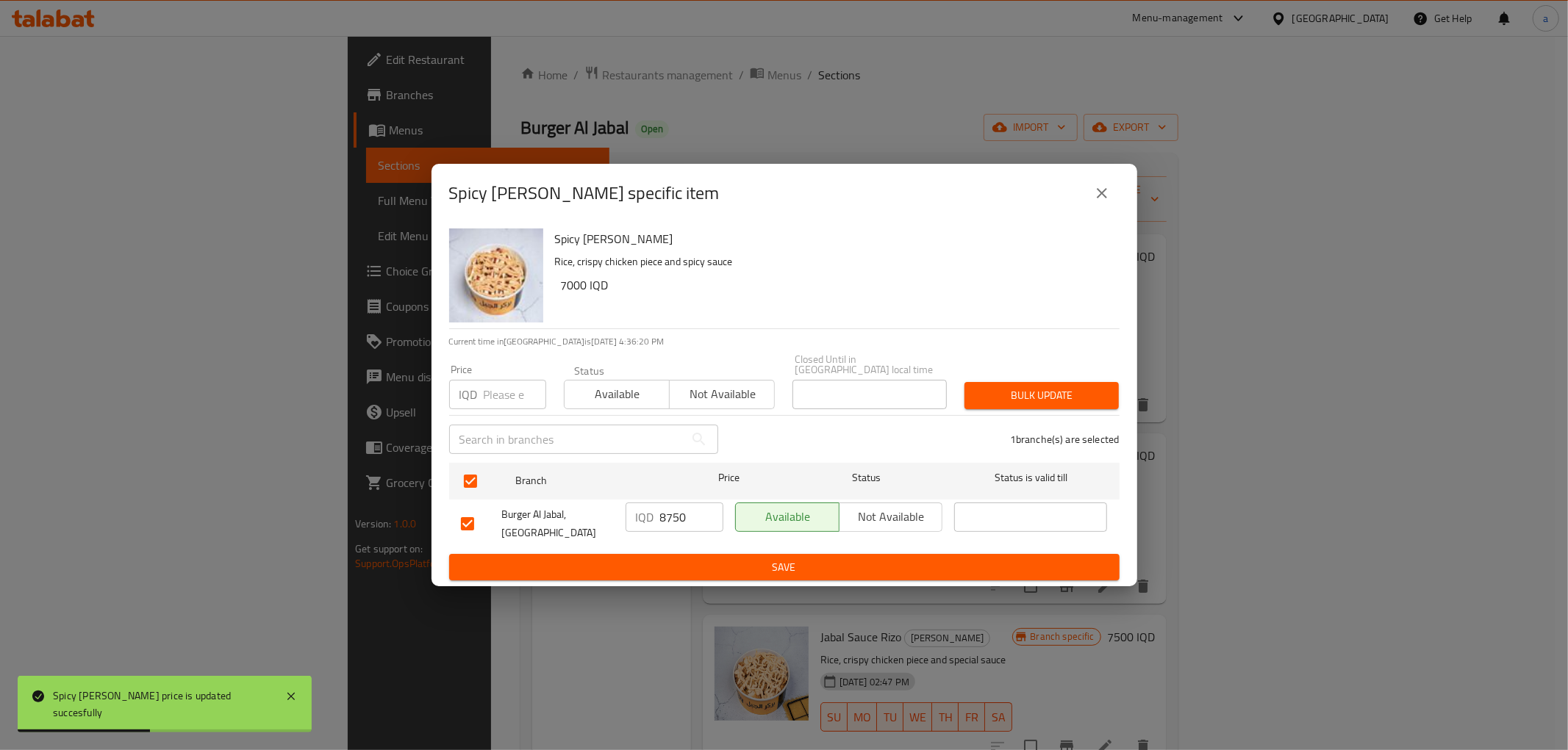
click at [669, 518] on input "8750" at bounding box center [691, 516] width 63 height 29
click at [669, 517] on input "8750" at bounding box center [691, 516] width 63 height 29
paste input "700"
type input "7000"
click at [699, 559] on span "Save" at bounding box center [784, 568] width 647 height 18
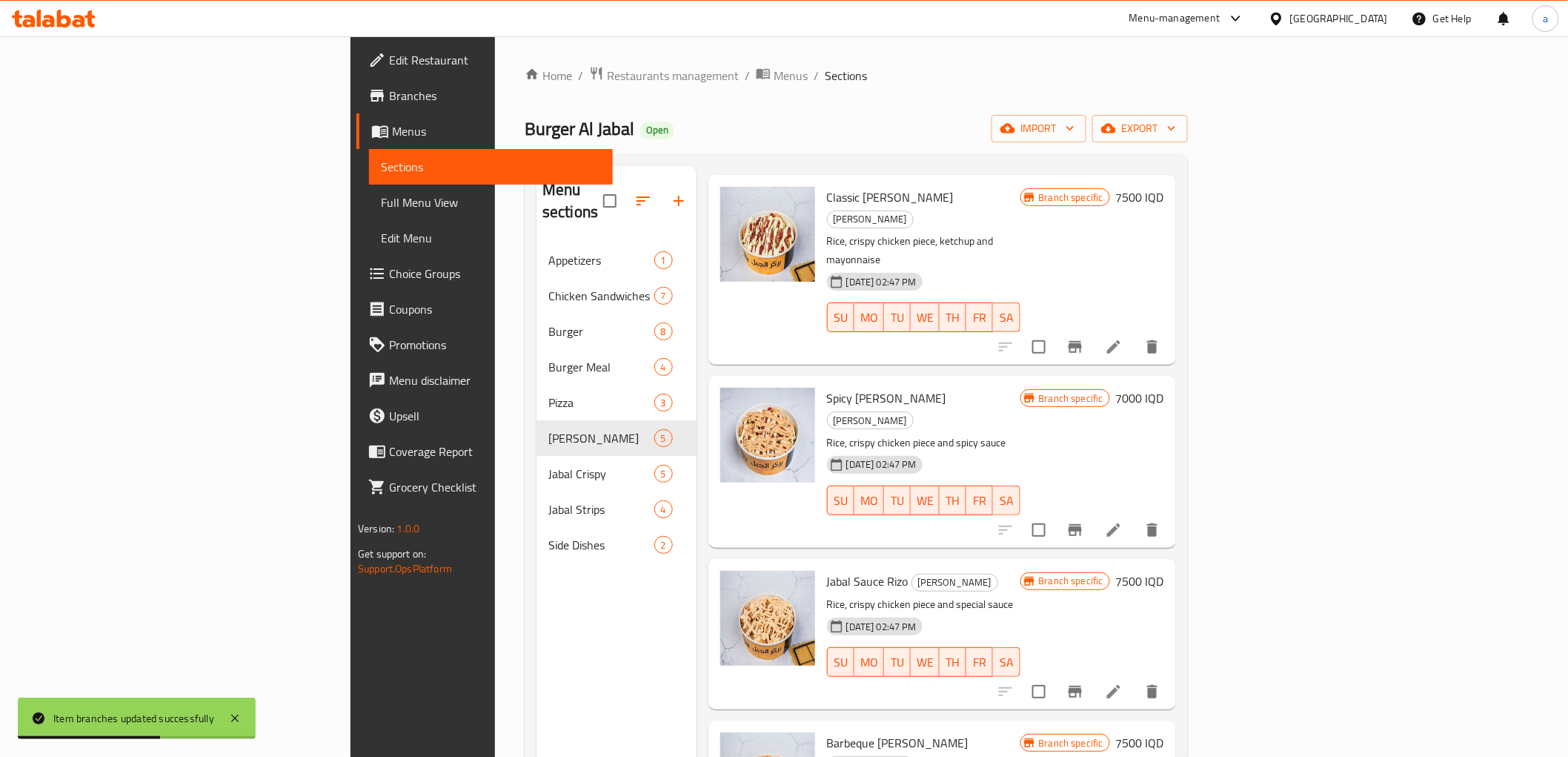
scroll to position [89, 0]
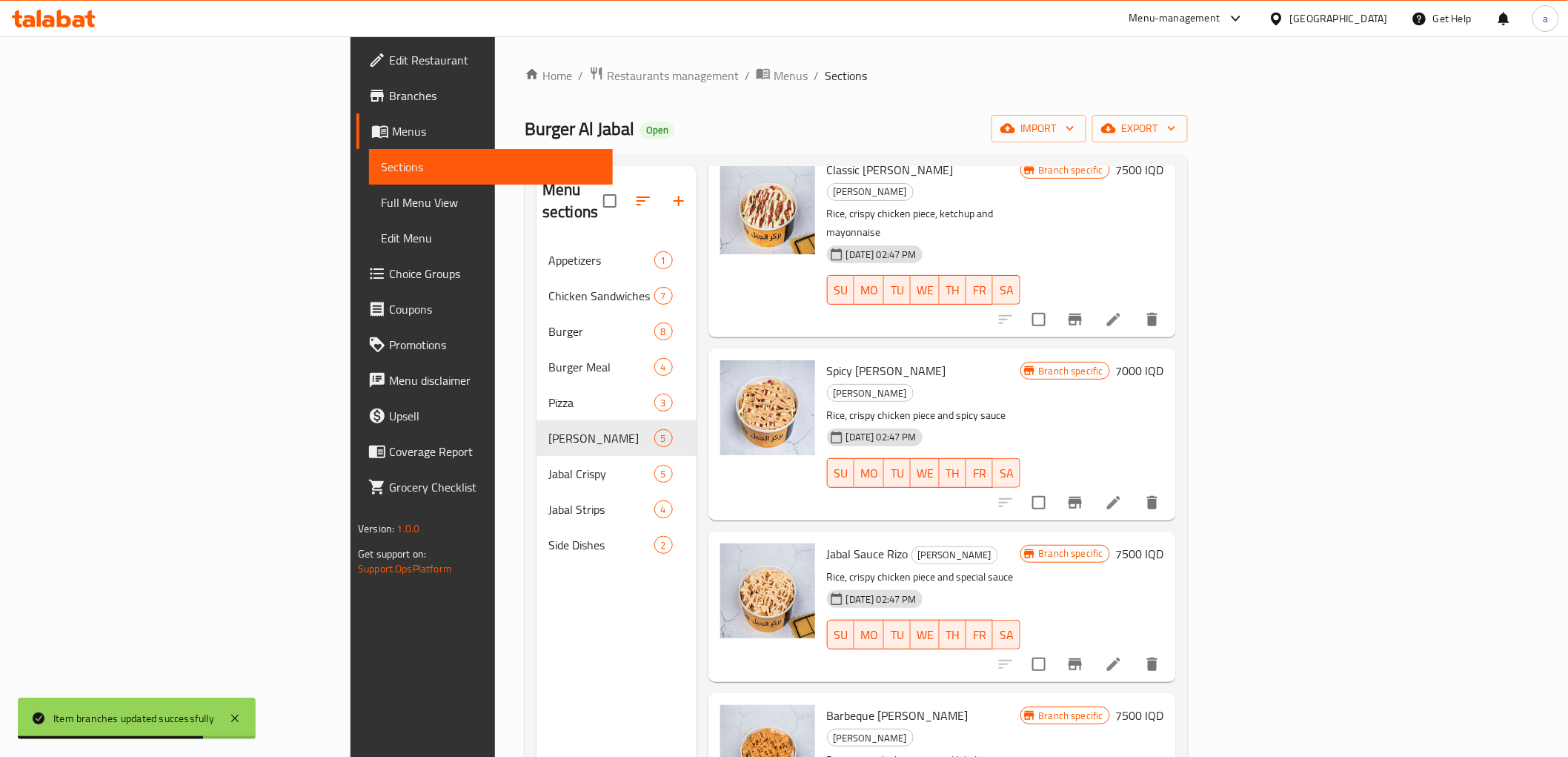
click at [1164, 543] on h6 "7500 IQD" at bounding box center [1140, 553] width 48 height 21
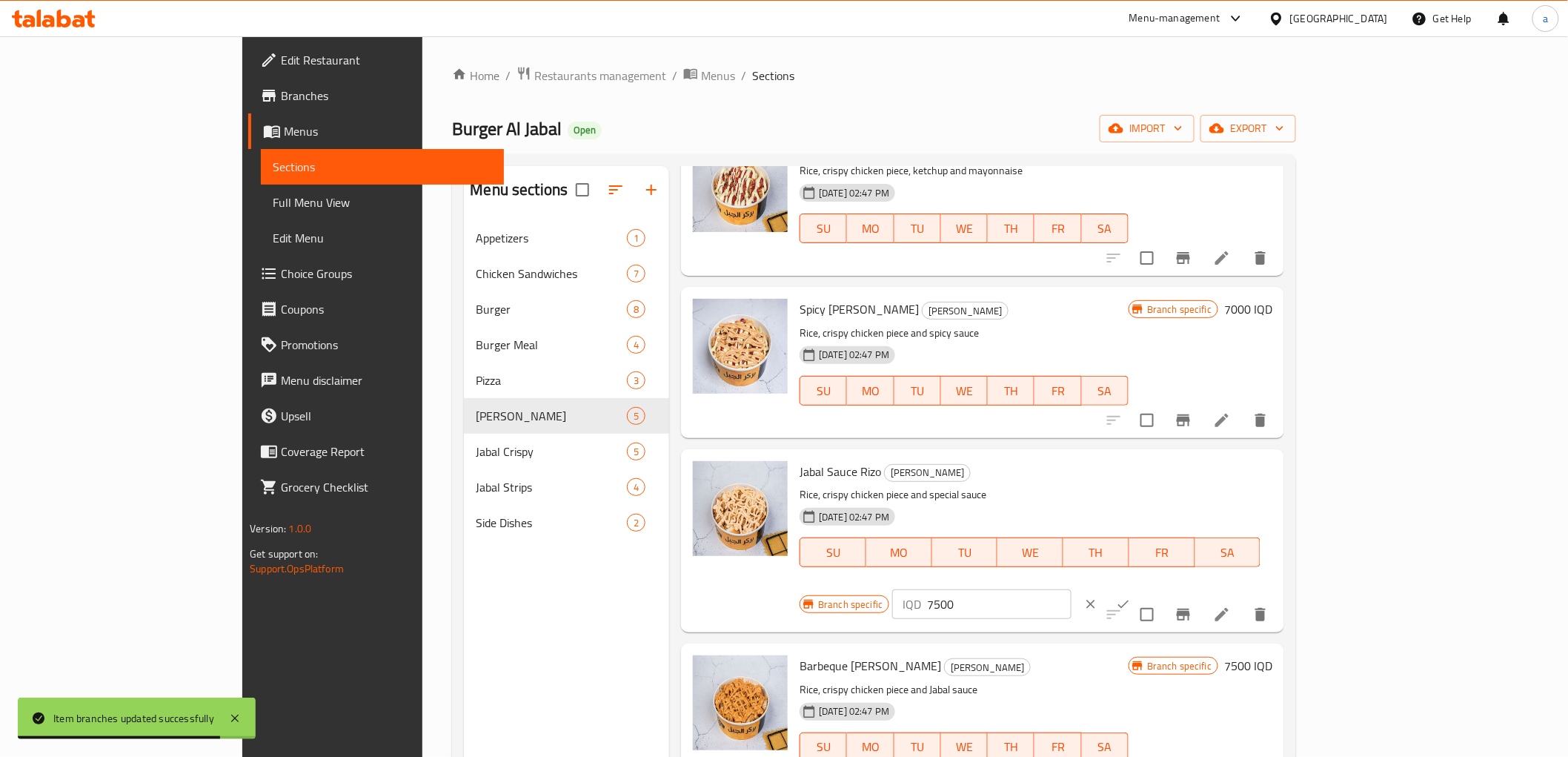
click at [1071, 590] on input "7500" at bounding box center [999, 604] width 144 height 30
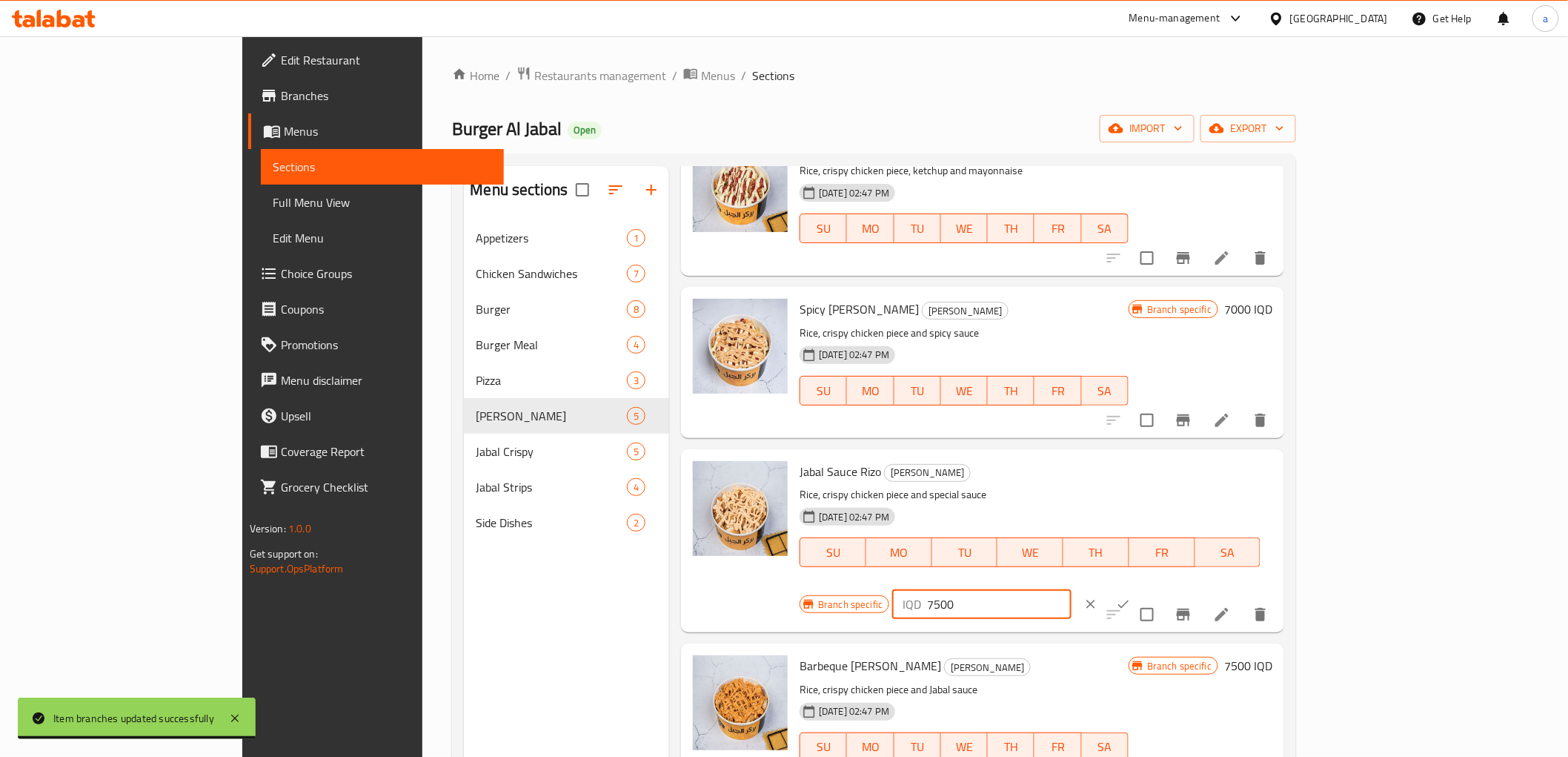
click at [1071, 590] on input "7500" at bounding box center [999, 604] width 144 height 30
click at [1129, 601] on icon "ok" at bounding box center [1123, 605] width 11 height 8
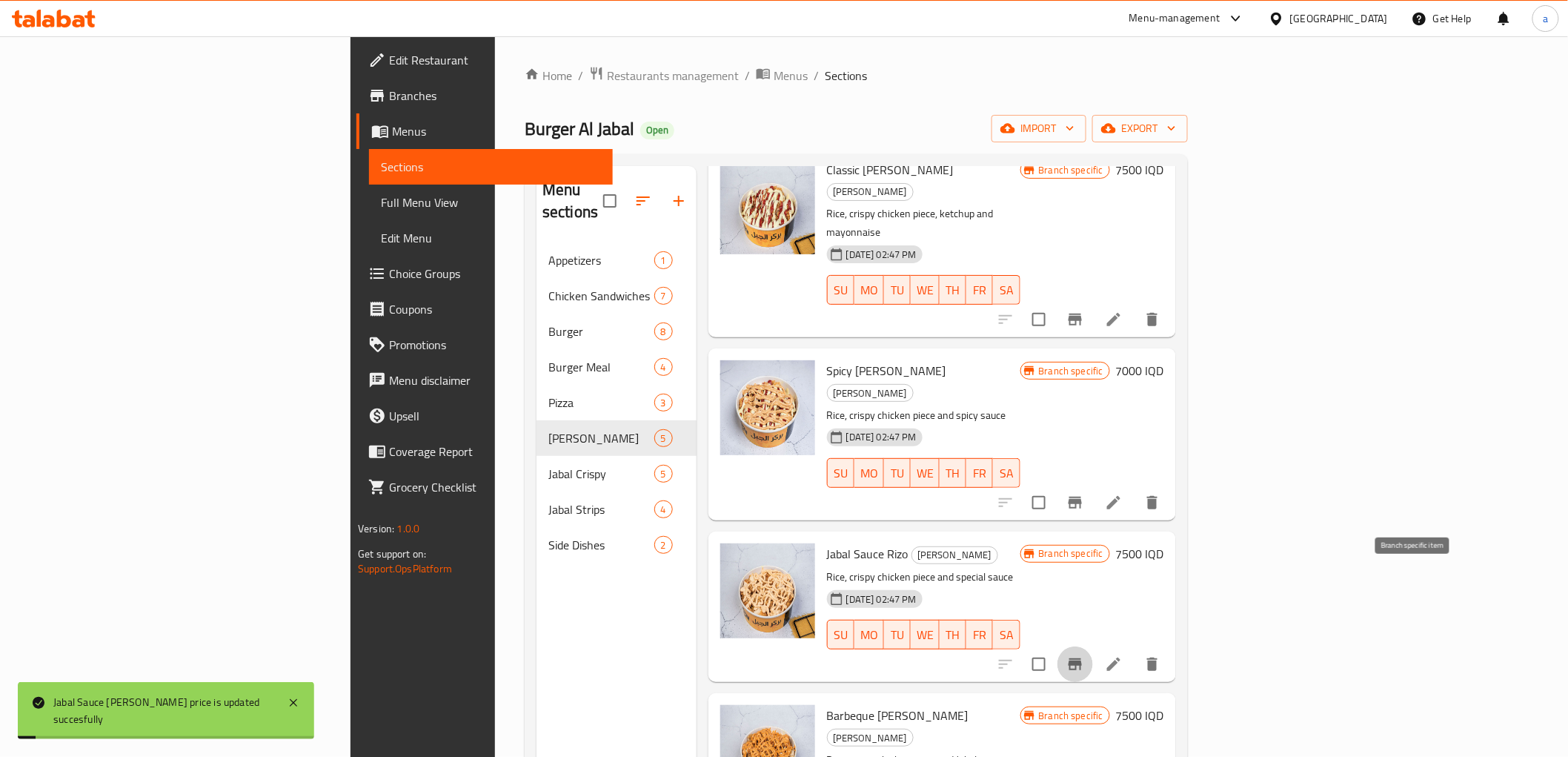
click at [1084, 656] on icon "Branch-specific-item" at bounding box center [1075, 664] width 18 height 18
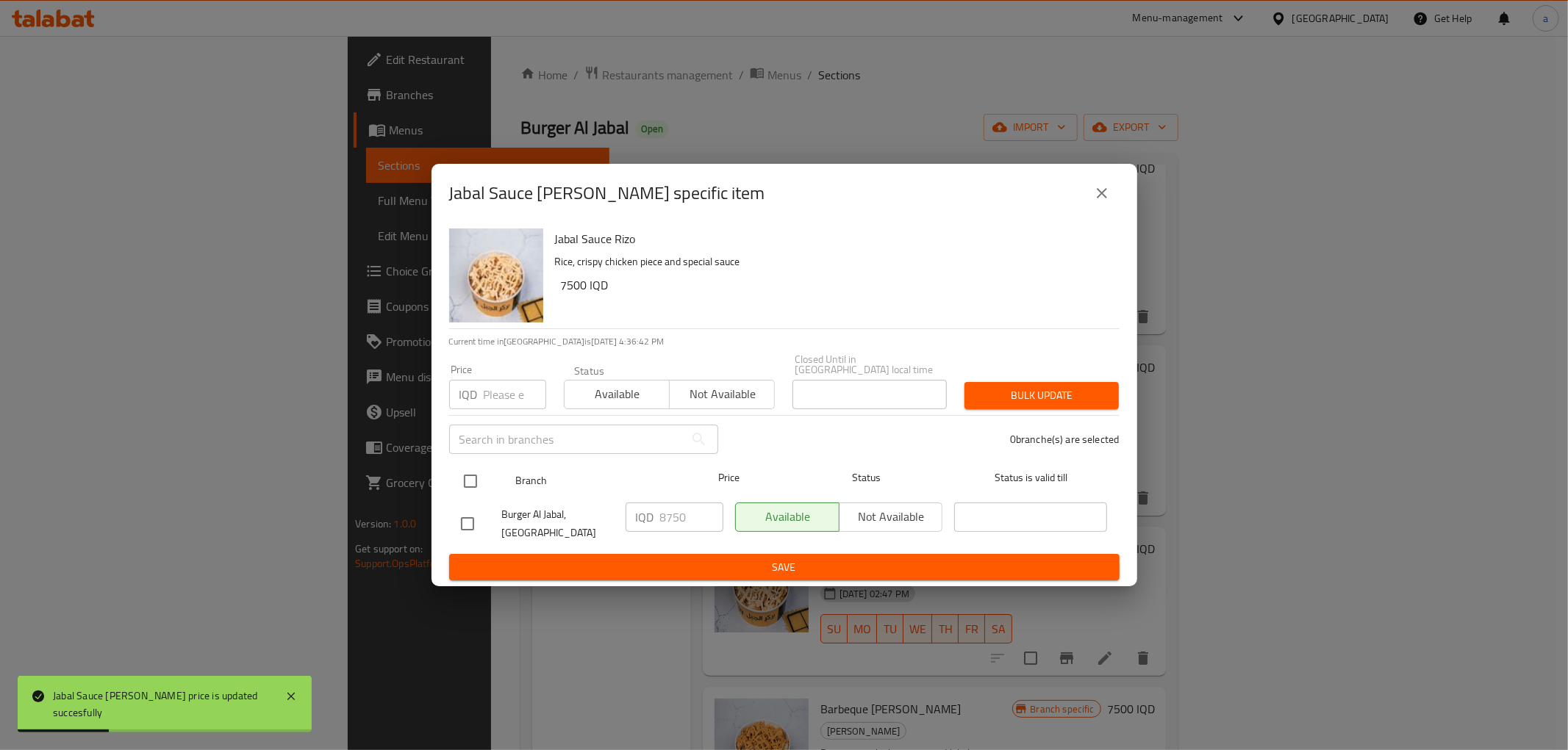
click at [468, 476] on input "checkbox" at bounding box center [470, 480] width 31 height 31
checkbox input "true"
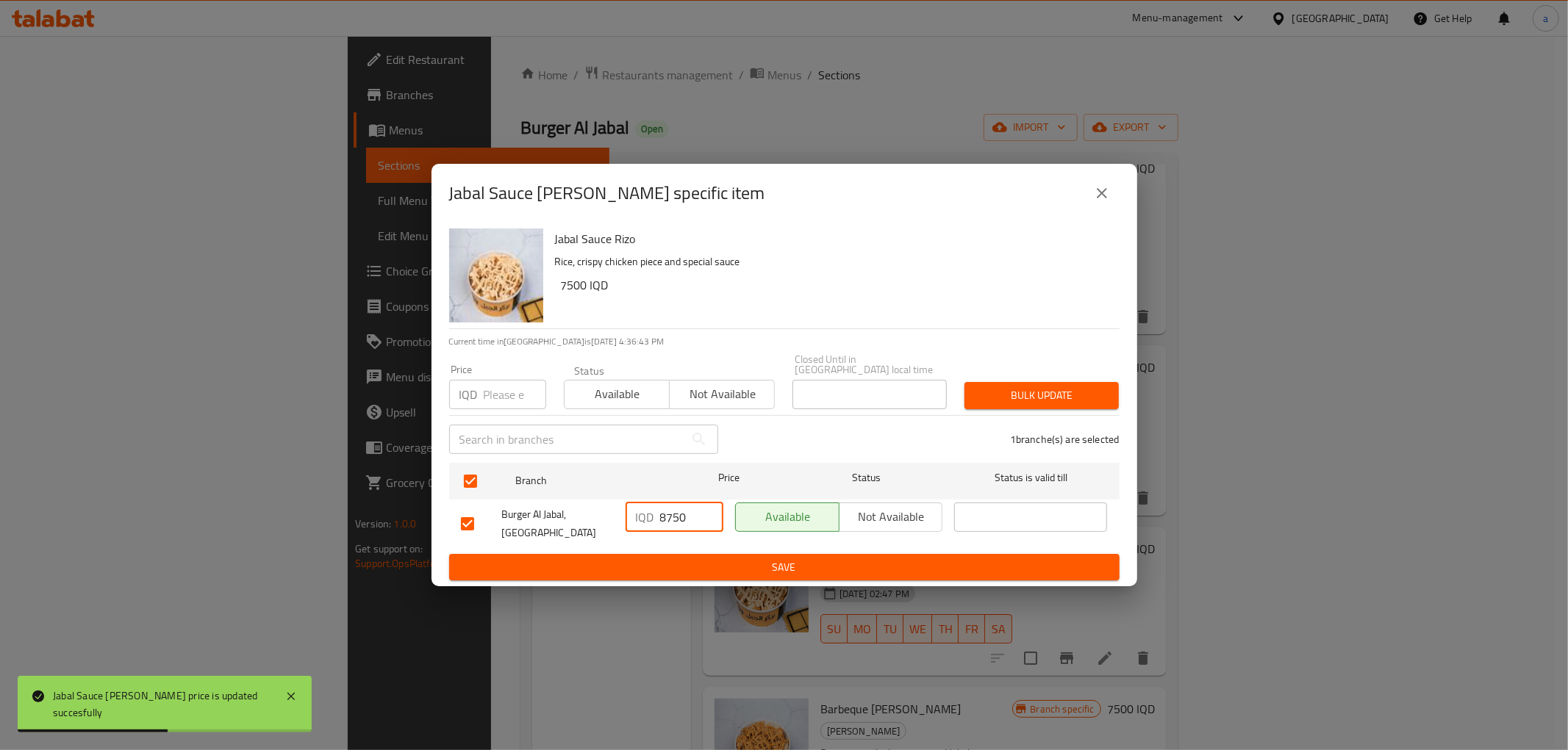
click at [689, 513] on input "8750" at bounding box center [691, 516] width 63 height 29
click at [689, 513] on input "8750" at bounding box center [691, 516] width 63 height 29
paste input "750"
type input "7500"
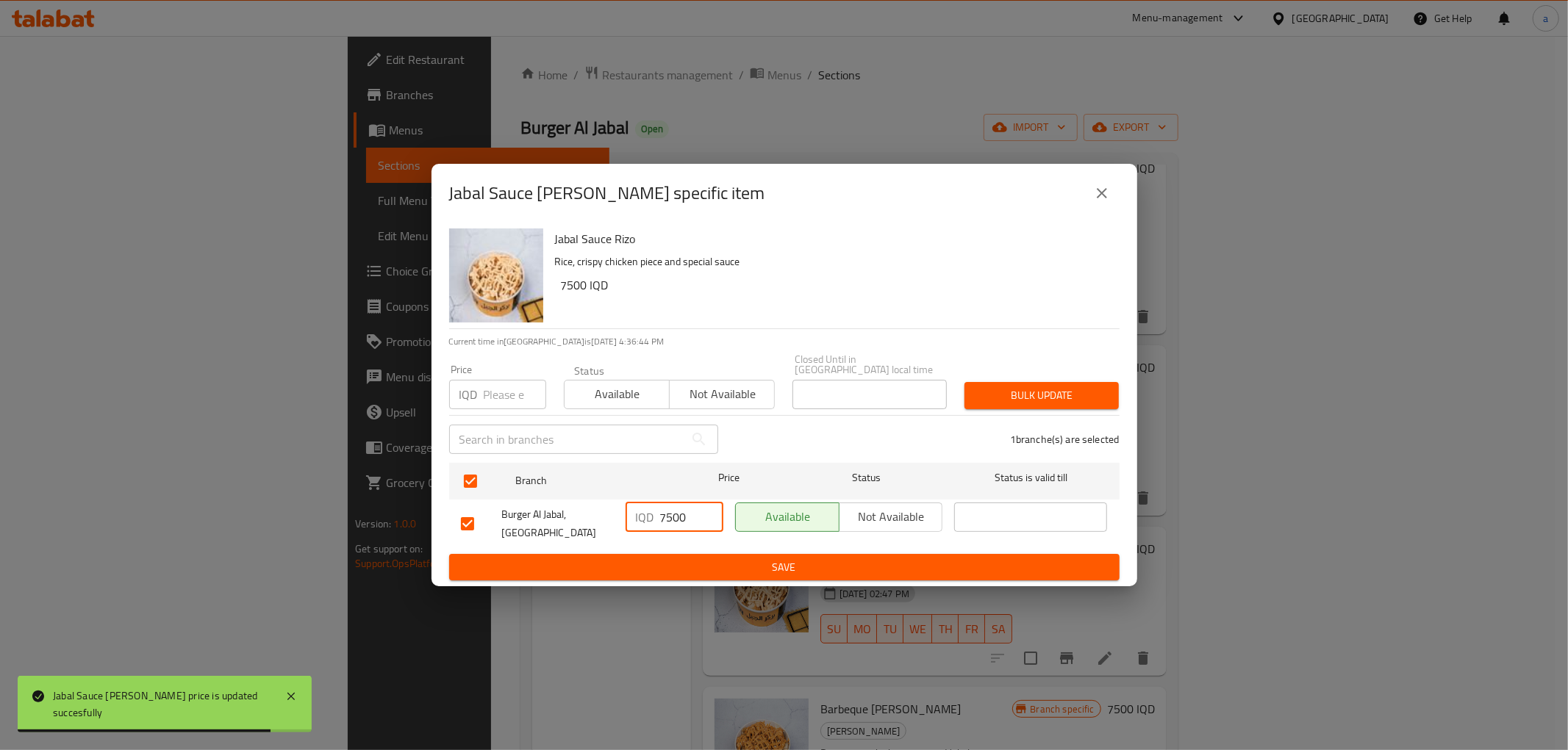
click at [722, 568] on span "Save" at bounding box center [784, 568] width 647 height 18
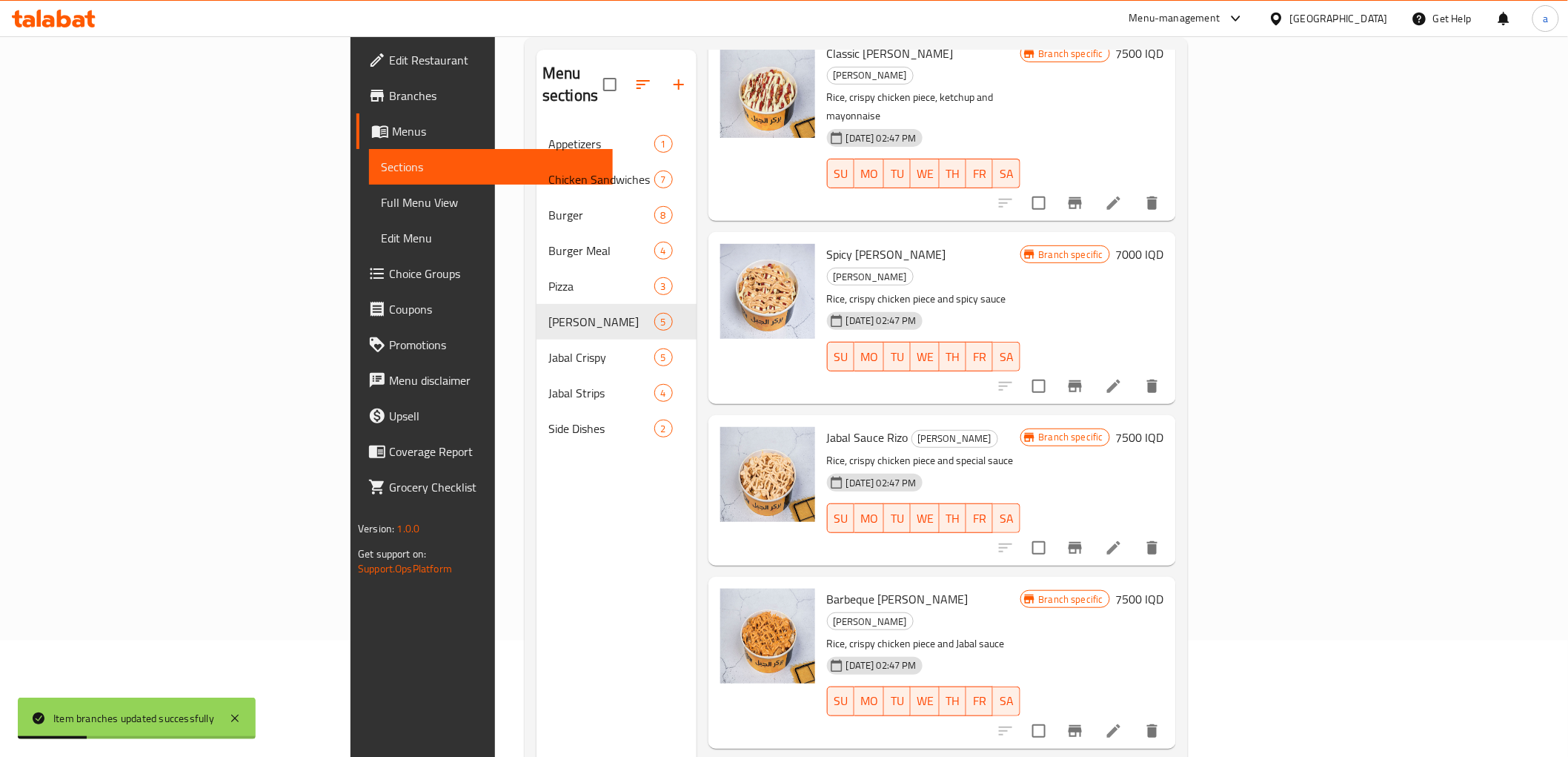
scroll to position [208, 0]
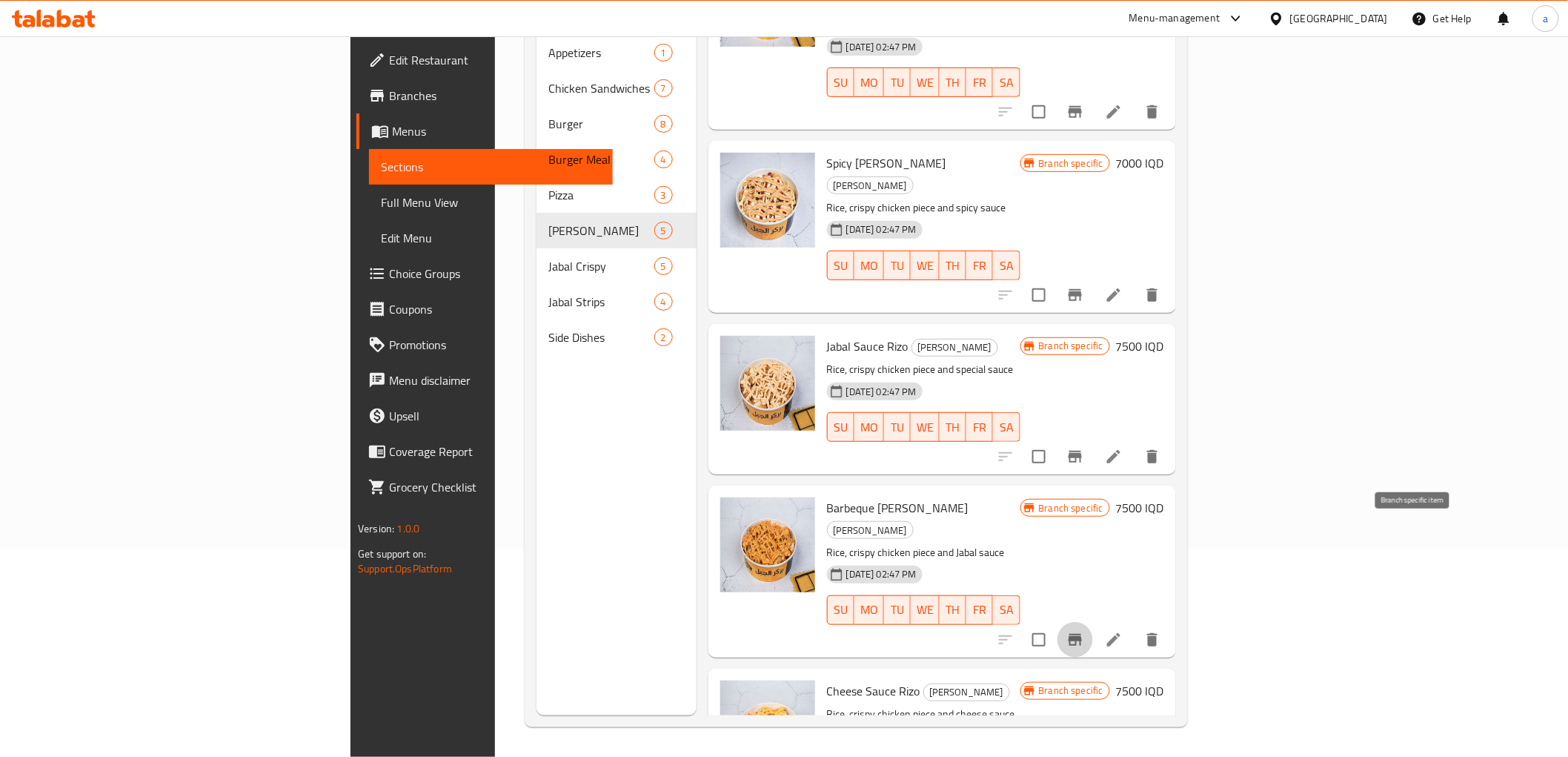
click at [1084, 631] on icon "Branch-specific-item" at bounding box center [1075, 640] width 18 height 18
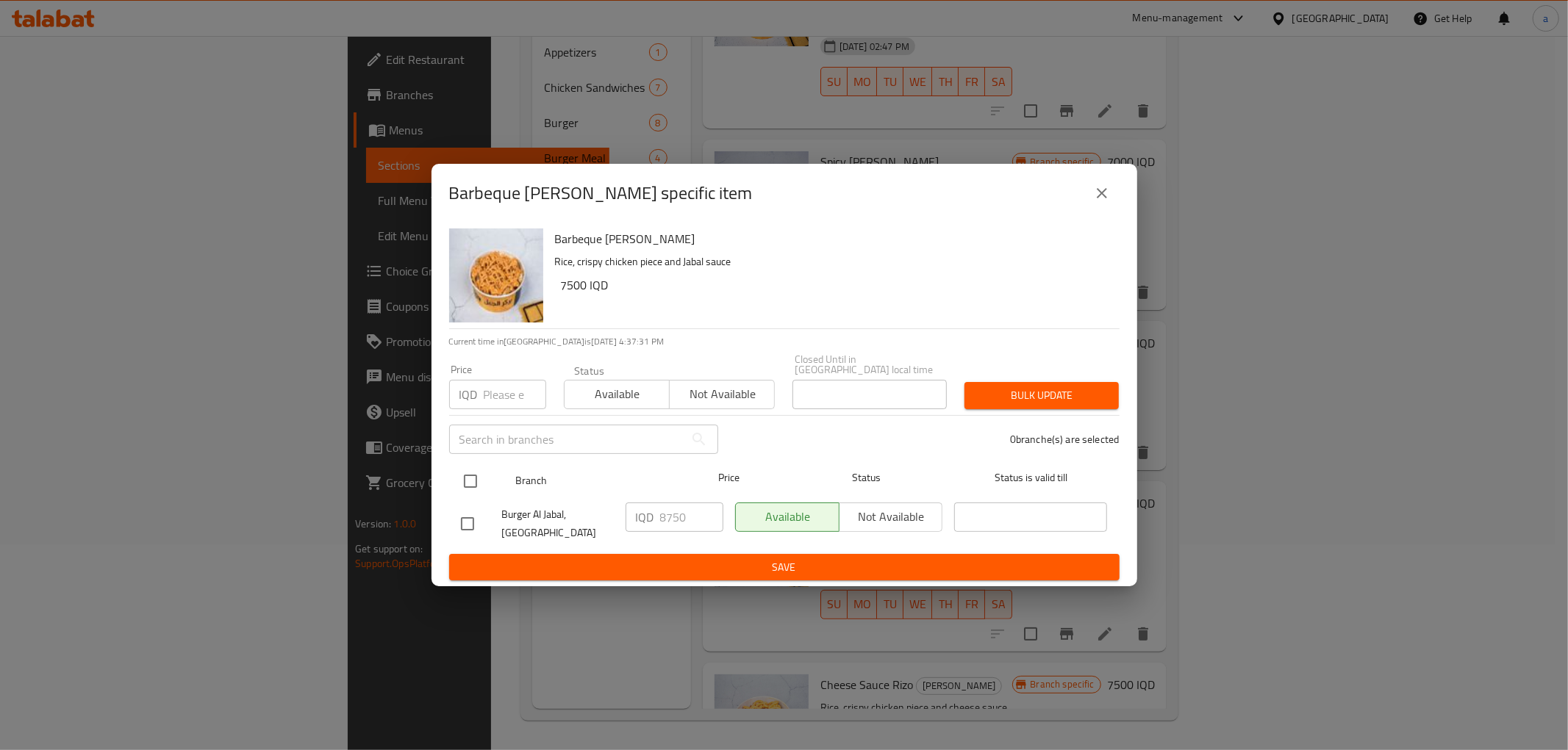
click at [467, 475] on input "checkbox" at bounding box center [470, 480] width 31 height 31
checkbox input "true"
click at [663, 516] on input "8750" at bounding box center [691, 516] width 63 height 29
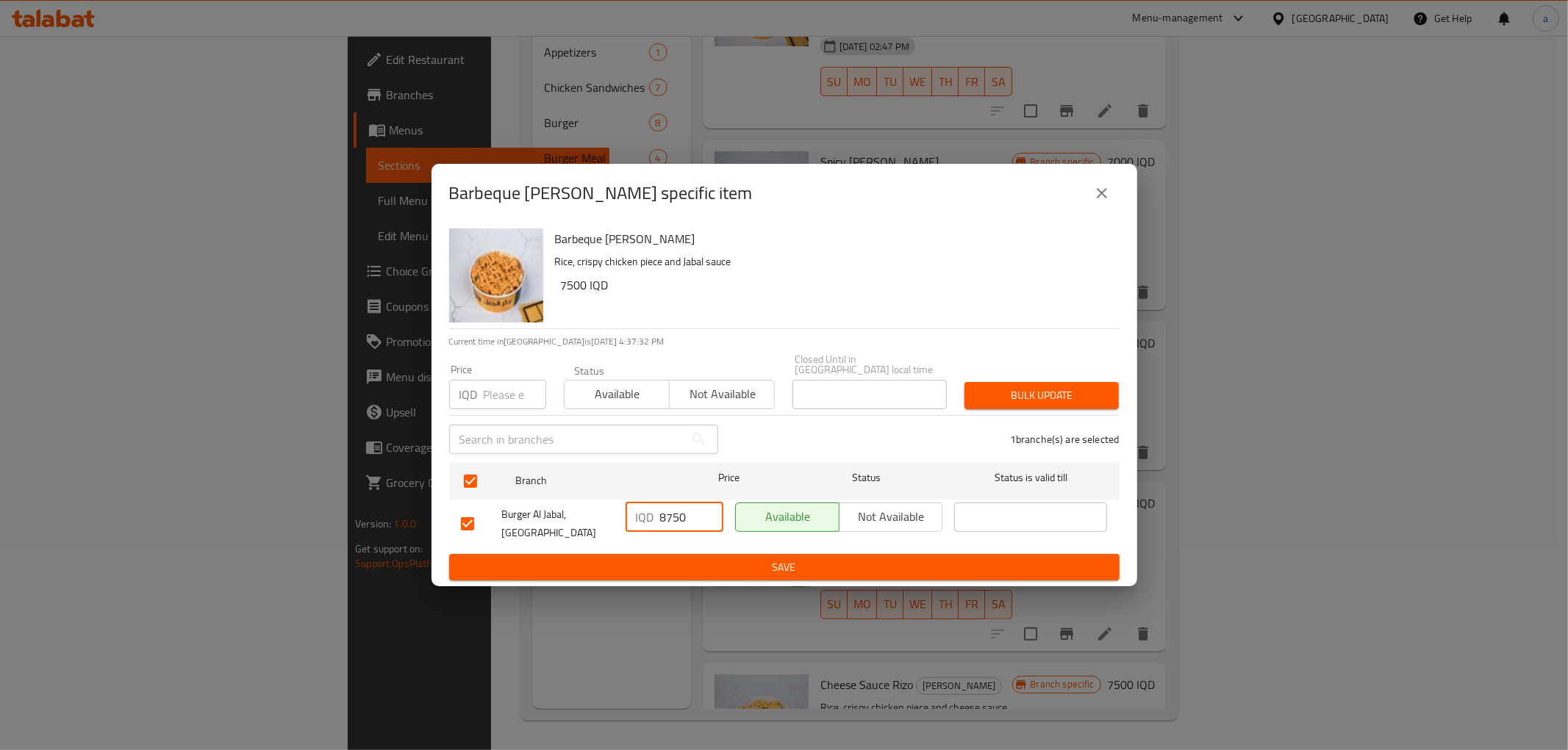
paste input "750"
type input "7500"
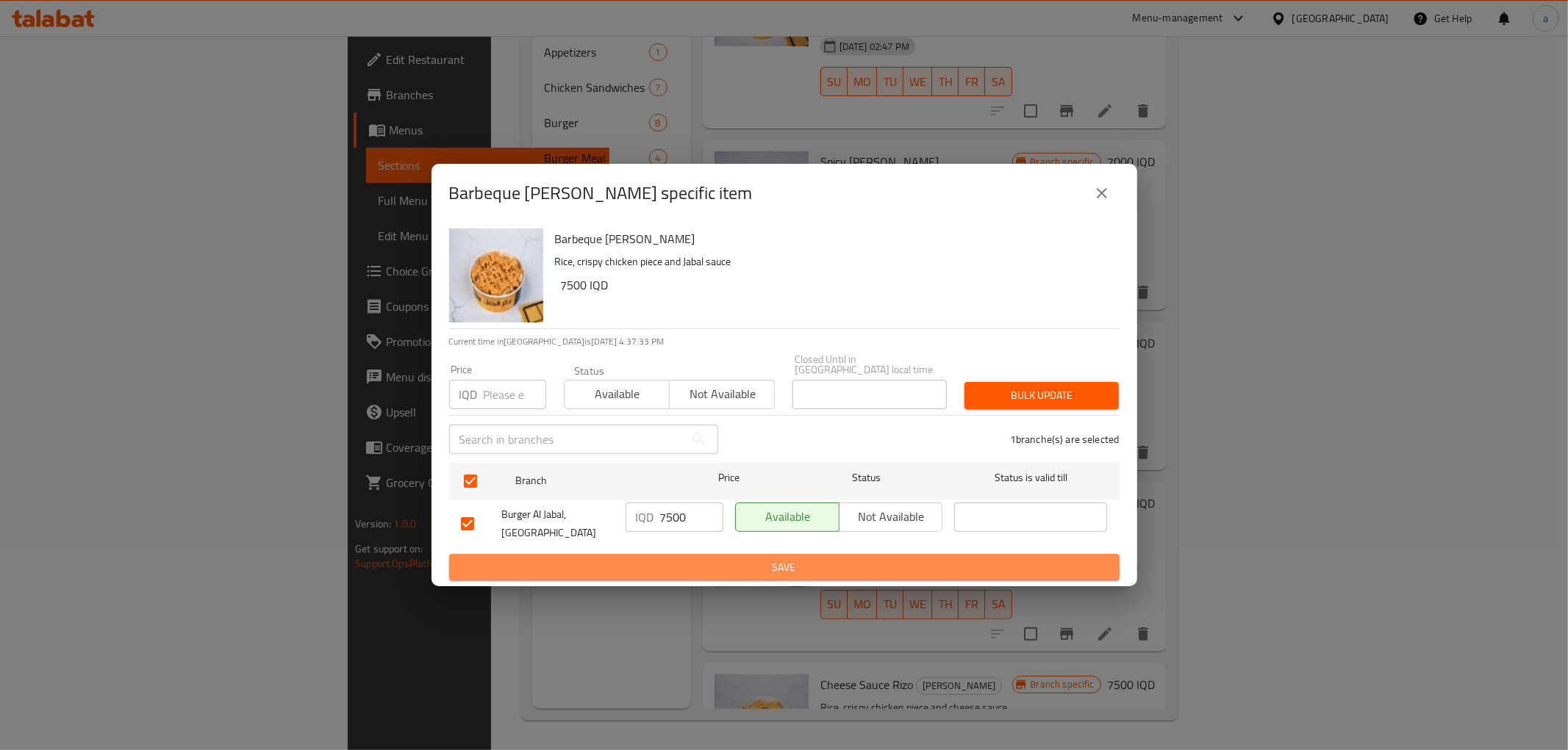
click at [726, 571] on button "Save" at bounding box center [784, 568] width 670 height 27
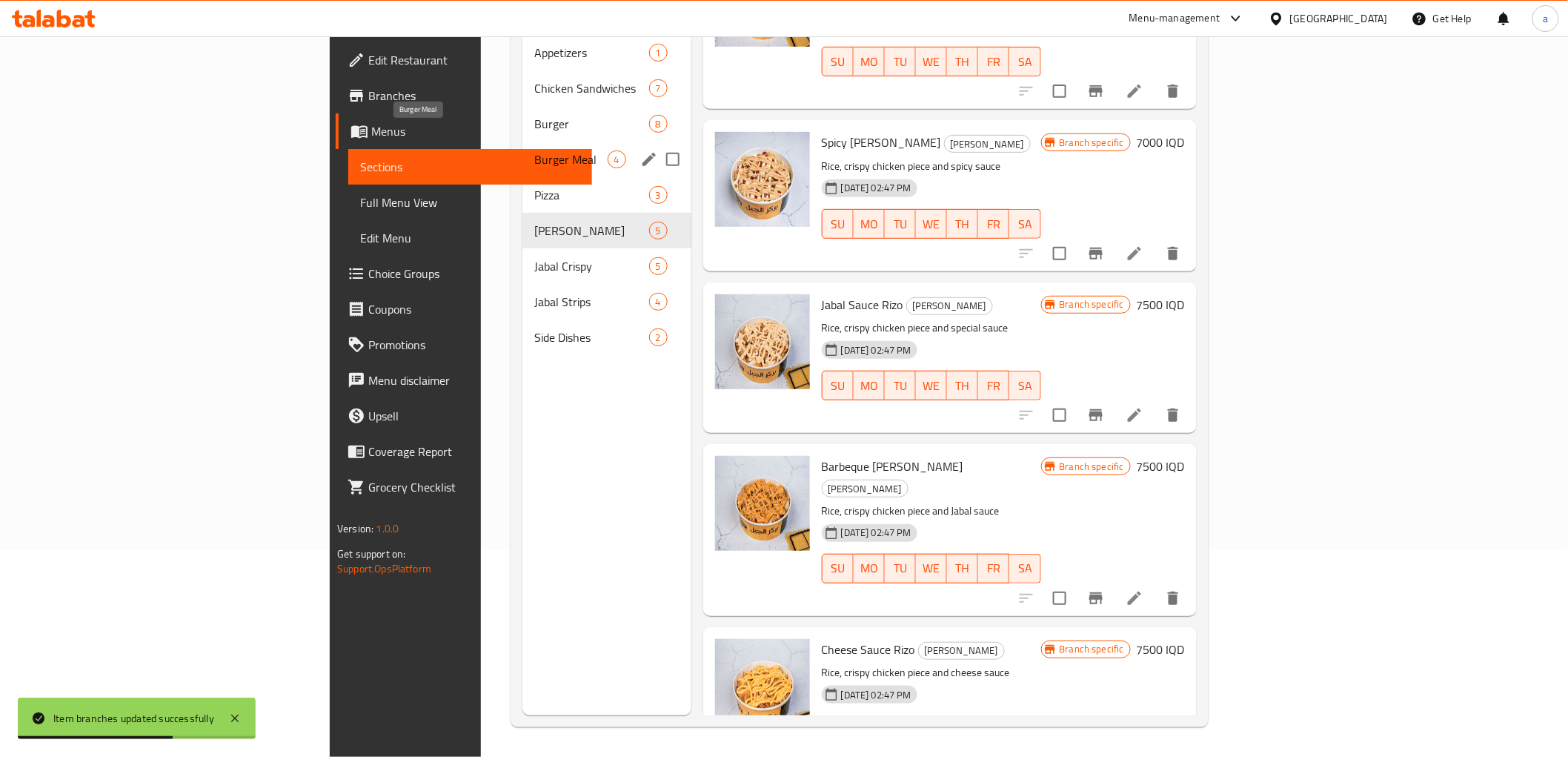
drag, startPoint x: 378, startPoint y: 138, endPoint x: 381, endPoint y: 149, distance: 11.4
click at [534, 150] on span "Burger Meal" at bounding box center [571, 159] width 73 height 18
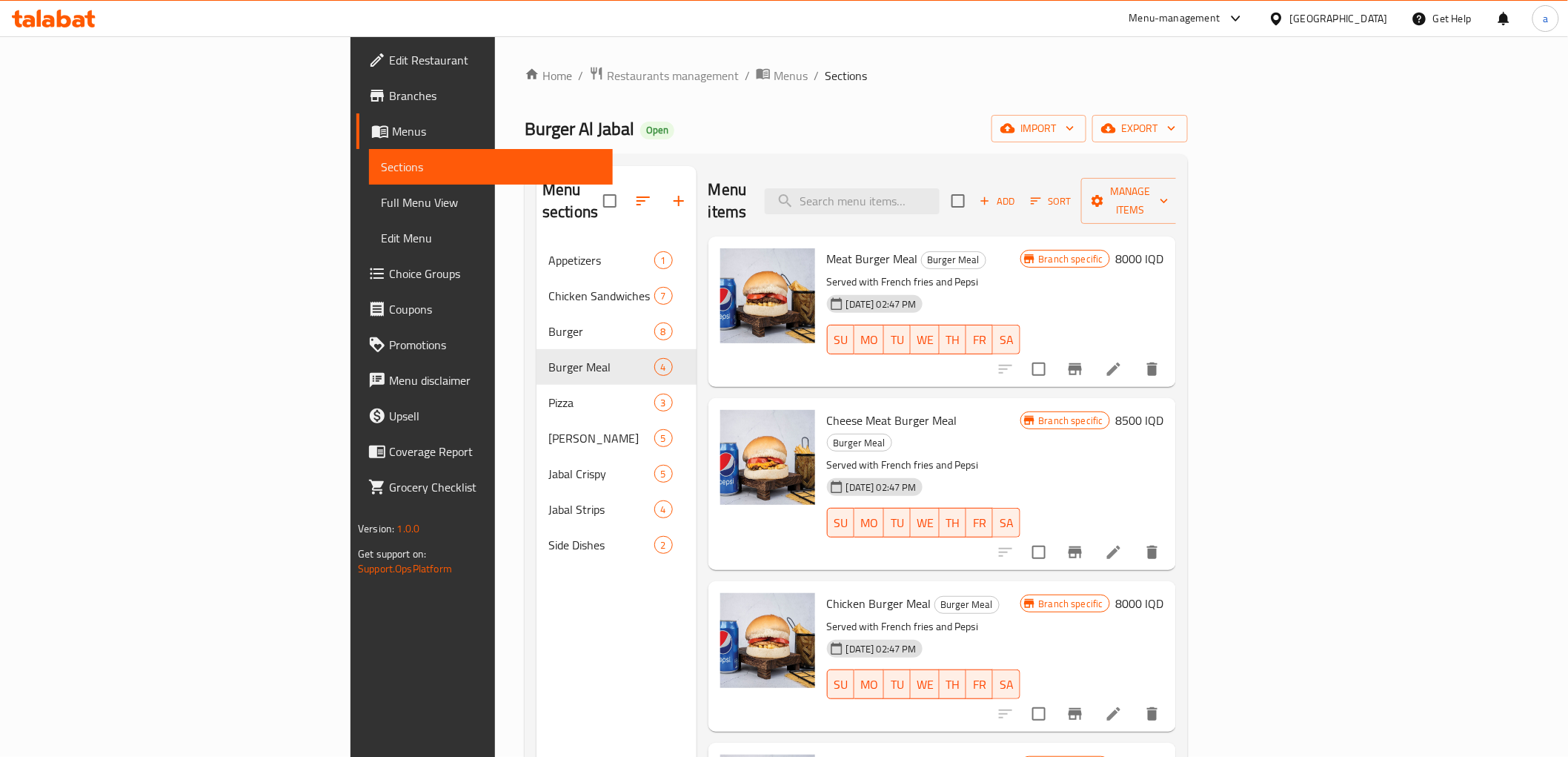
click at [1164, 248] on h6 "8000 IQD" at bounding box center [1140, 259] width 48 height 21
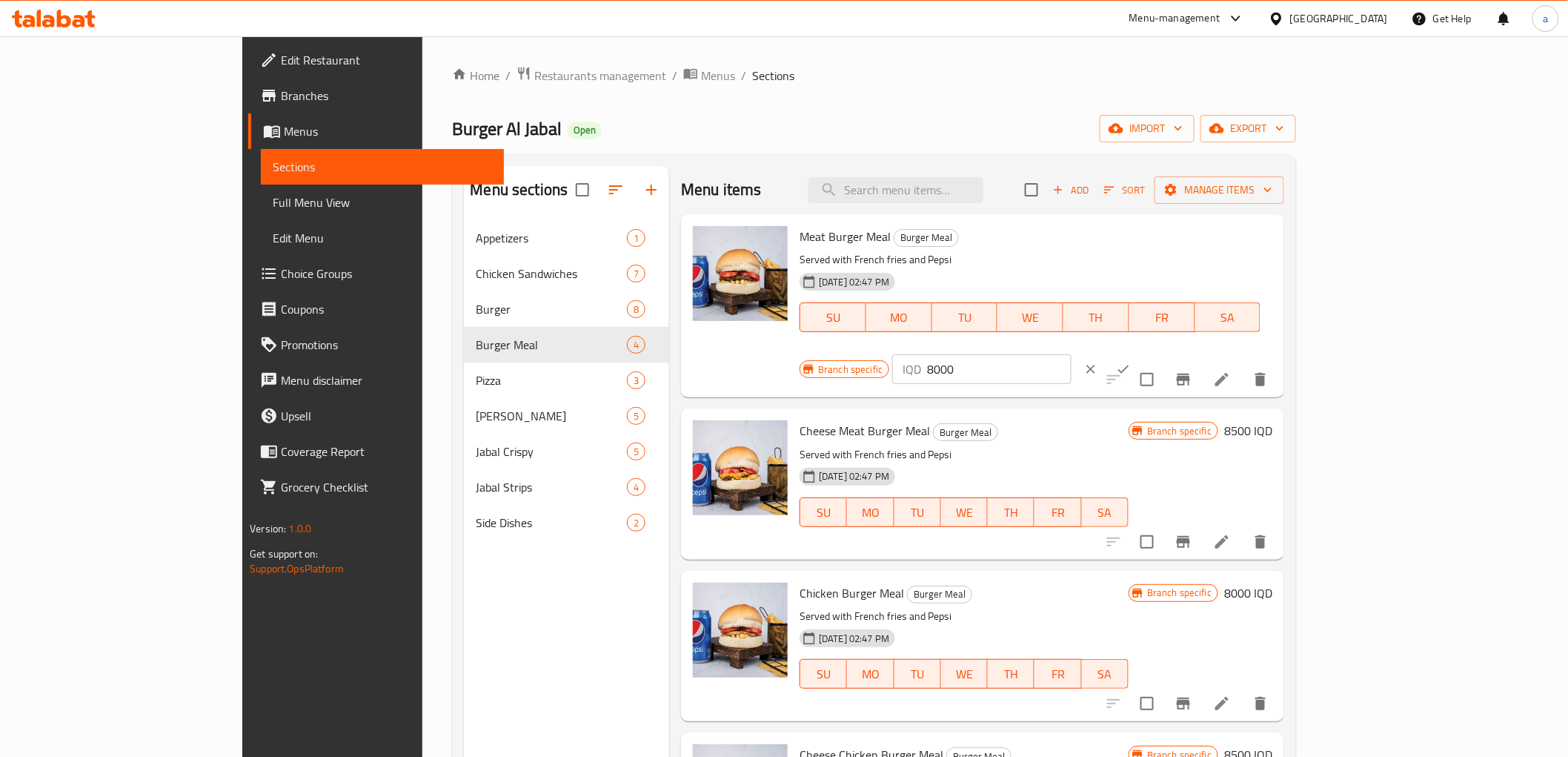
click at [1071, 354] on input "8000" at bounding box center [999, 368] width 144 height 30
paste input "95"
type input "9500"
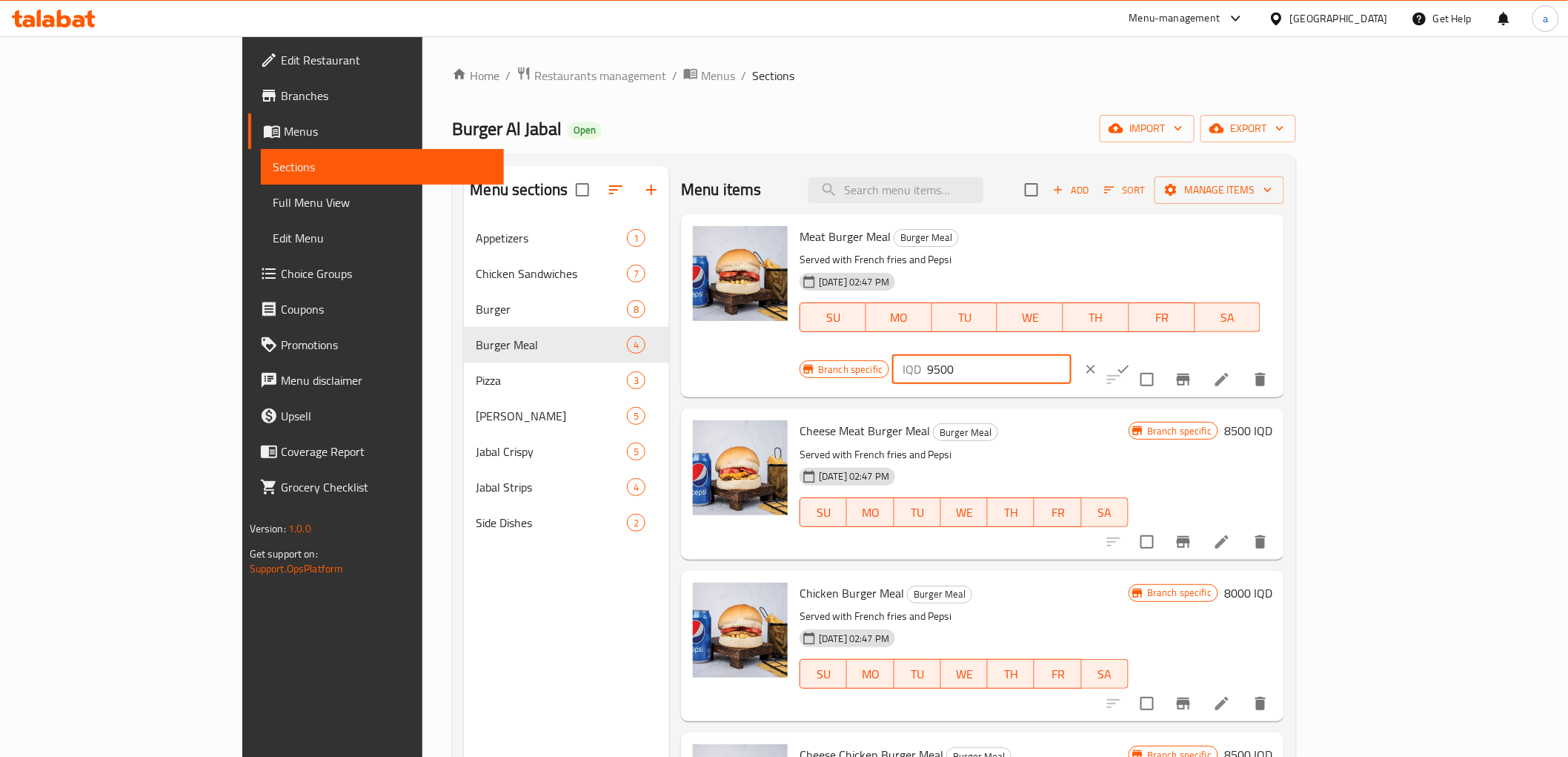
click at [1140, 353] on button "ok" at bounding box center [1123, 369] width 33 height 33
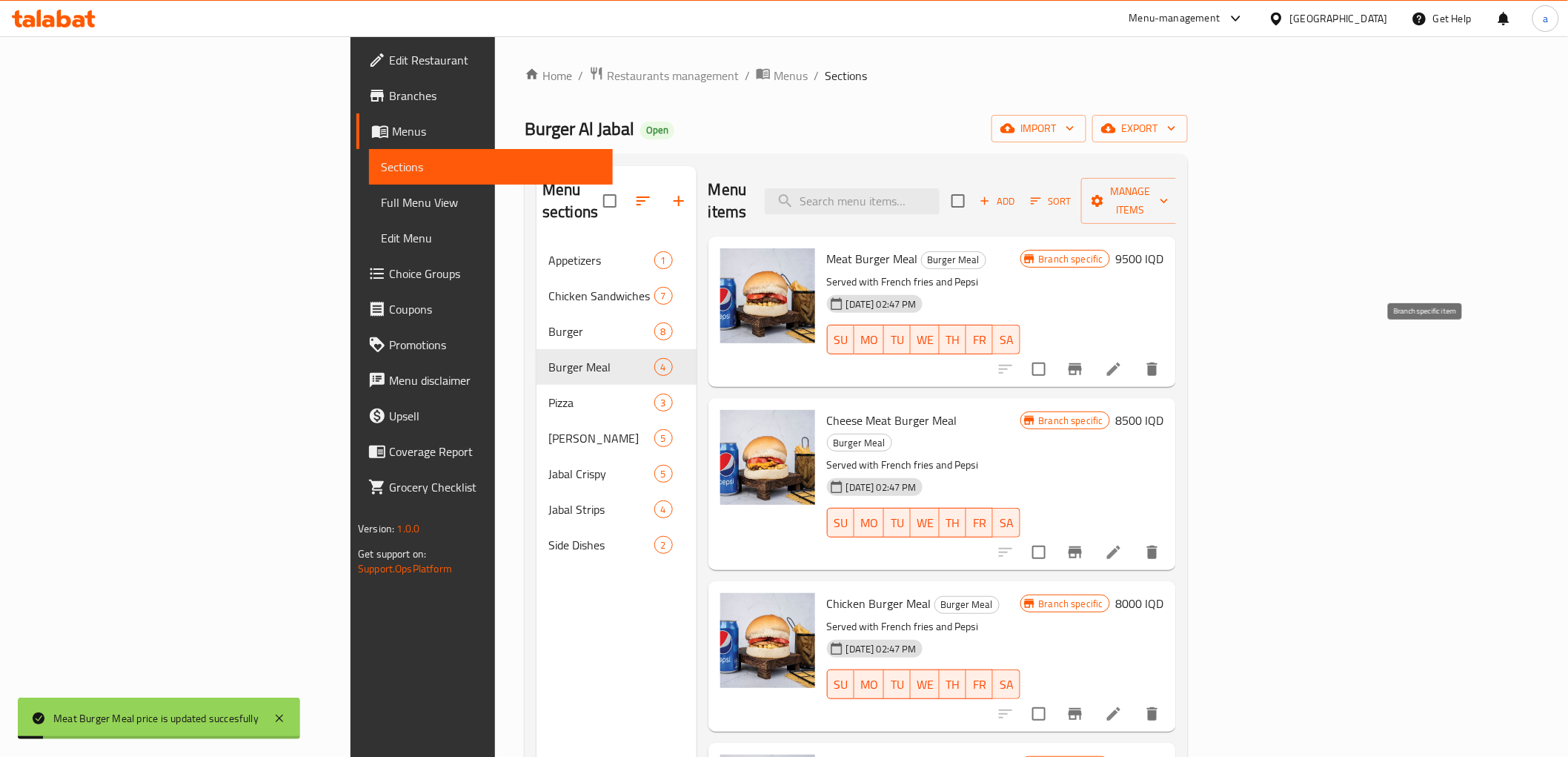
click at [1082, 363] on icon "Branch-specific-item" at bounding box center [1075, 369] width 14 height 12
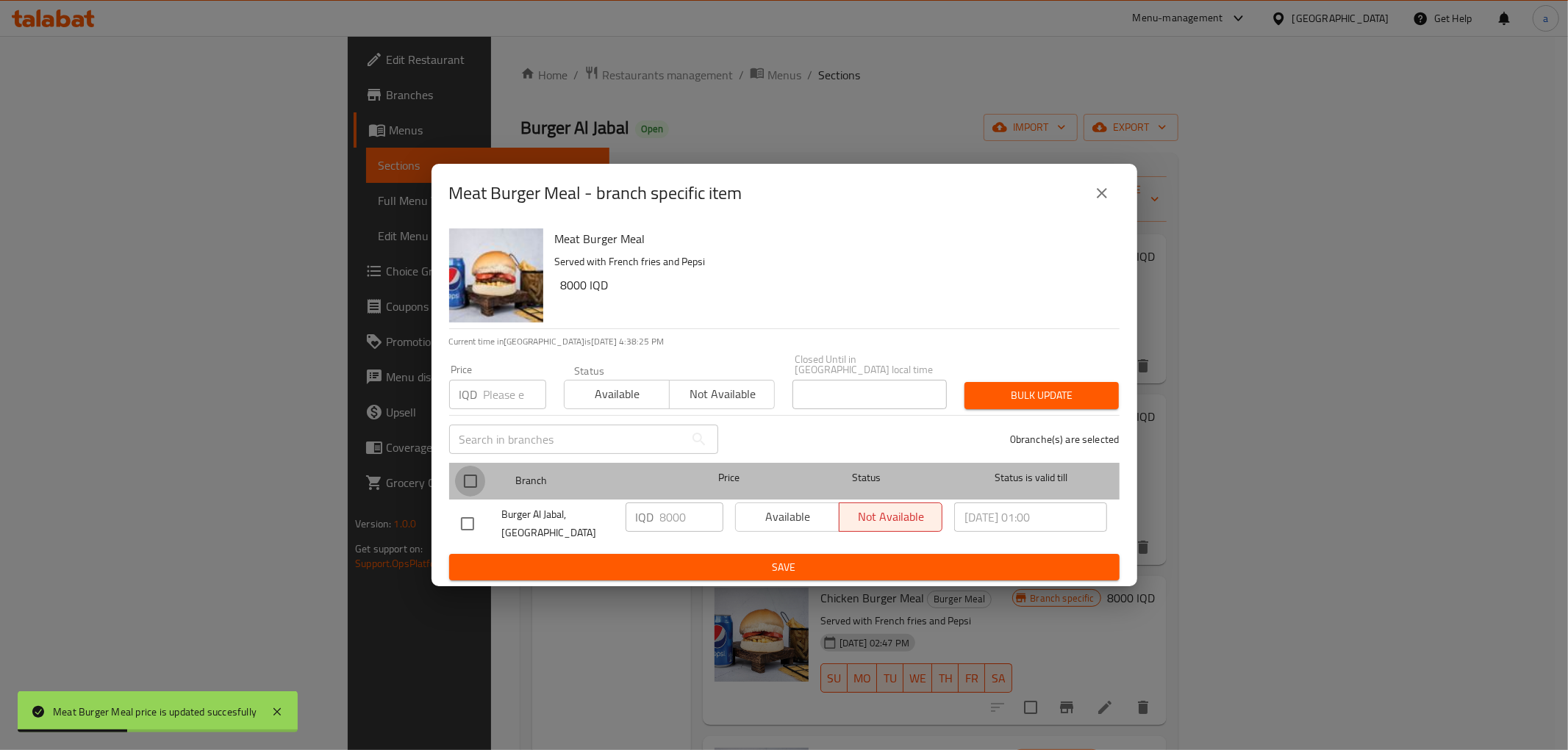
drag, startPoint x: 472, startPoint y: 468, endPoint x: 531, endPoint y: 486, distance: 61.7
click at [471, 468] on input "checkbox" at bounding box center [470, 480] width 31 height 31
checkbox input "true"
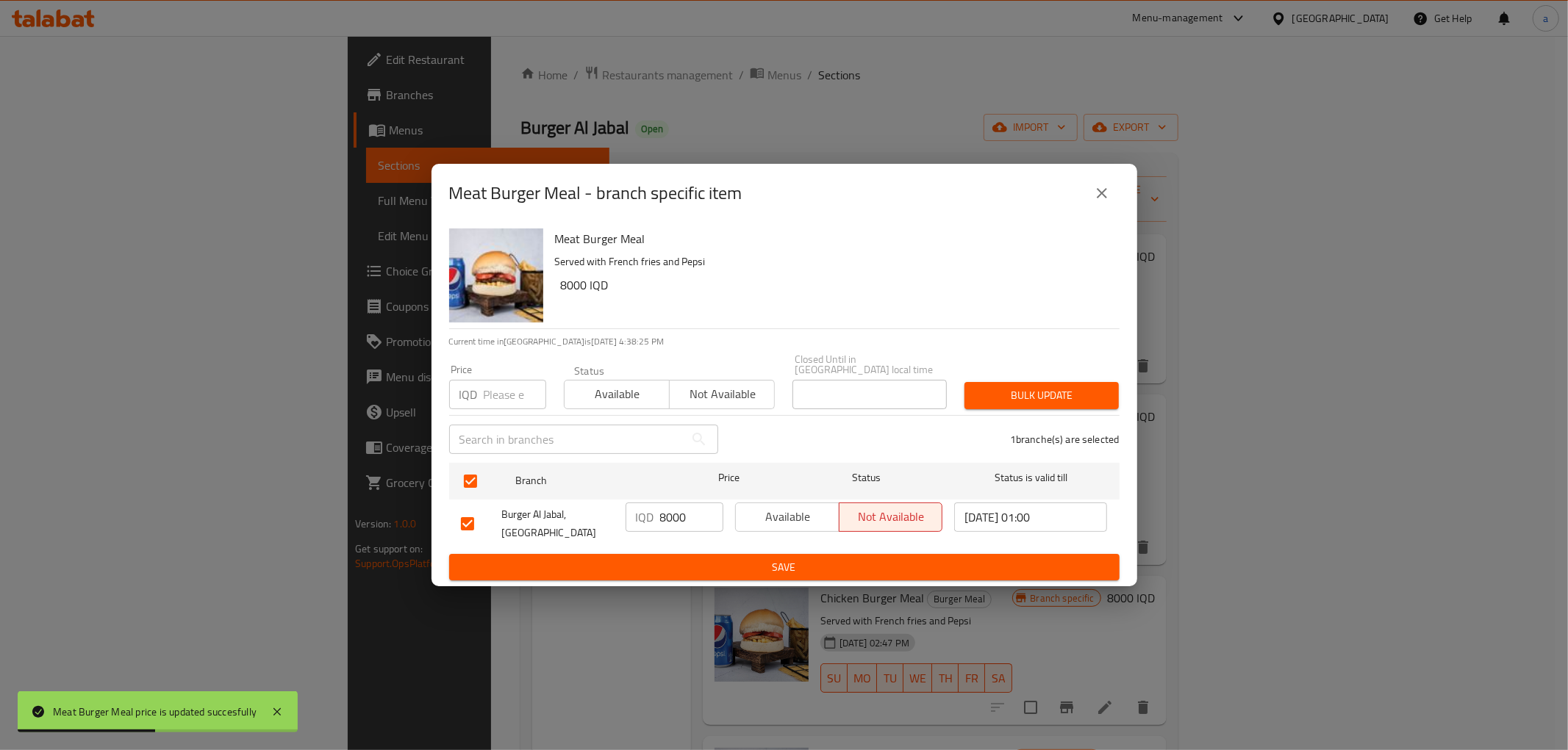
click at [678, 508] on input "8000" at bounding box center [691, 516] width 63 height 29
paste input "95"
type input "9500"
click at [707, 559] on span "Save" at bounding box center [784, 568] width 647 height 18
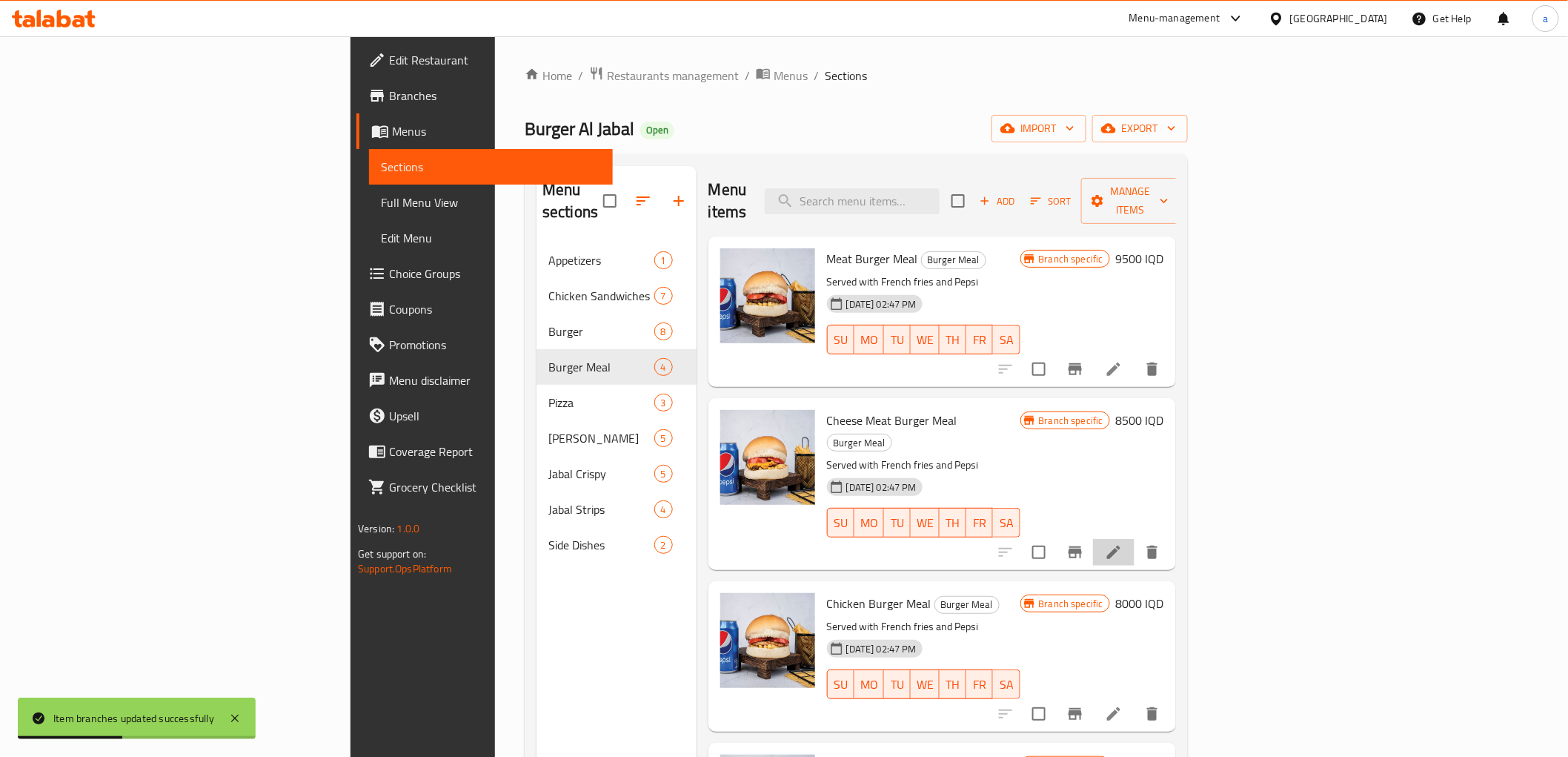
click at [1123, 543] on icon at bounding box center [1113, 552] width 18 height 18
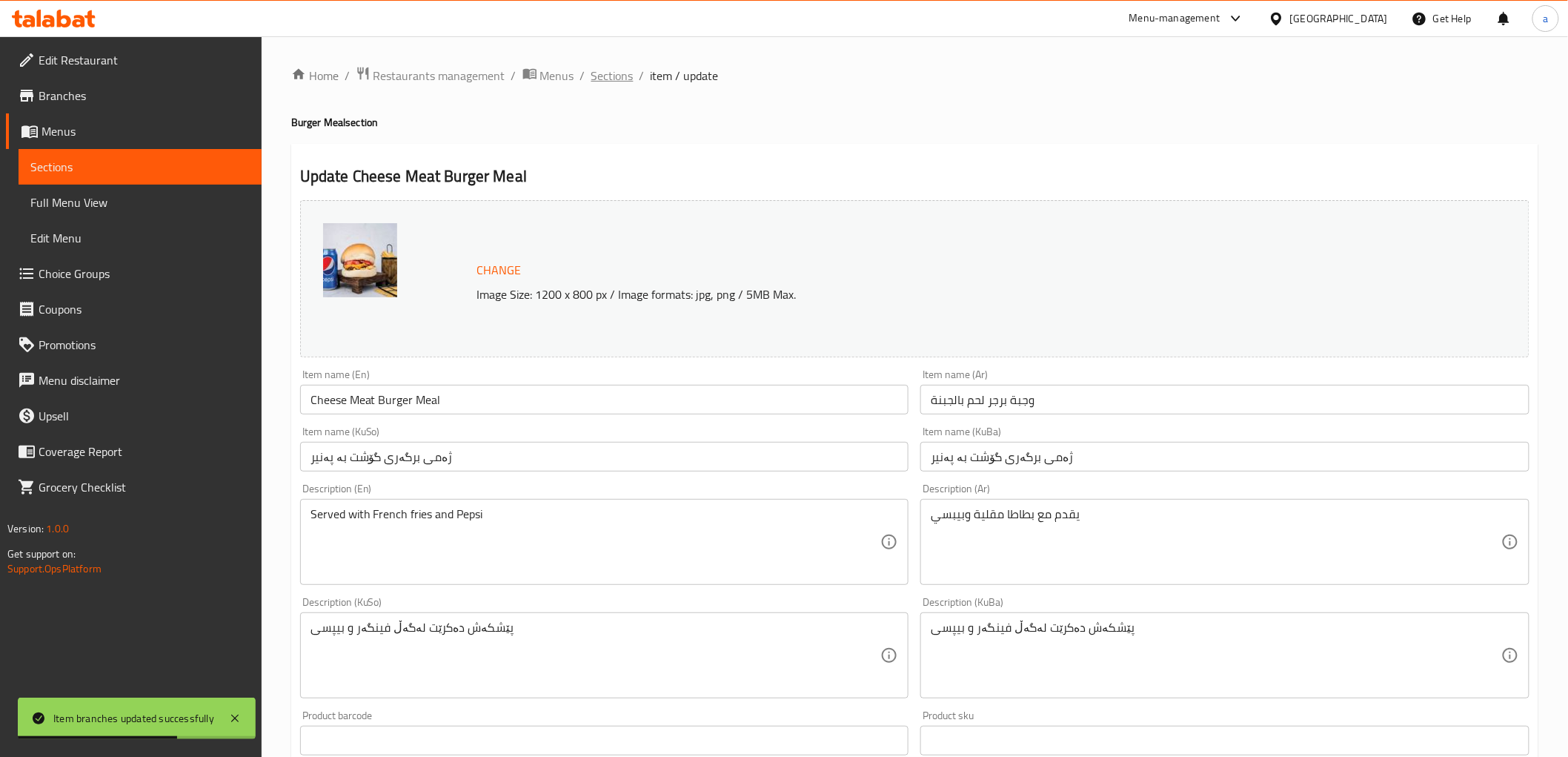
click at [611, 75] on span "Sections" at bounding box center [612, 75] width 42 height 18
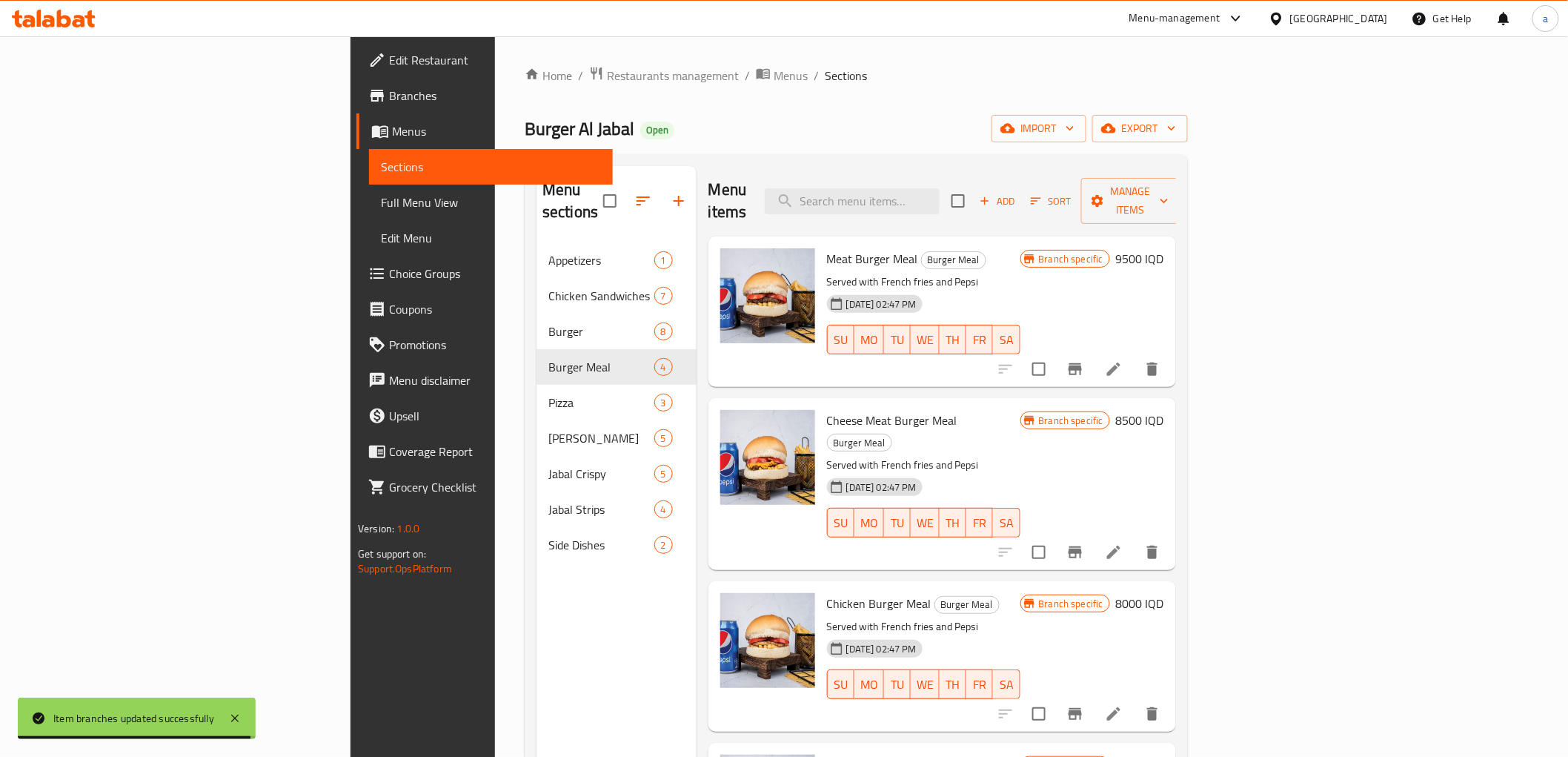
click at [1164, 410] on h6 "8500 IQD" at bounding box center [1140, 420] width 48 height 21
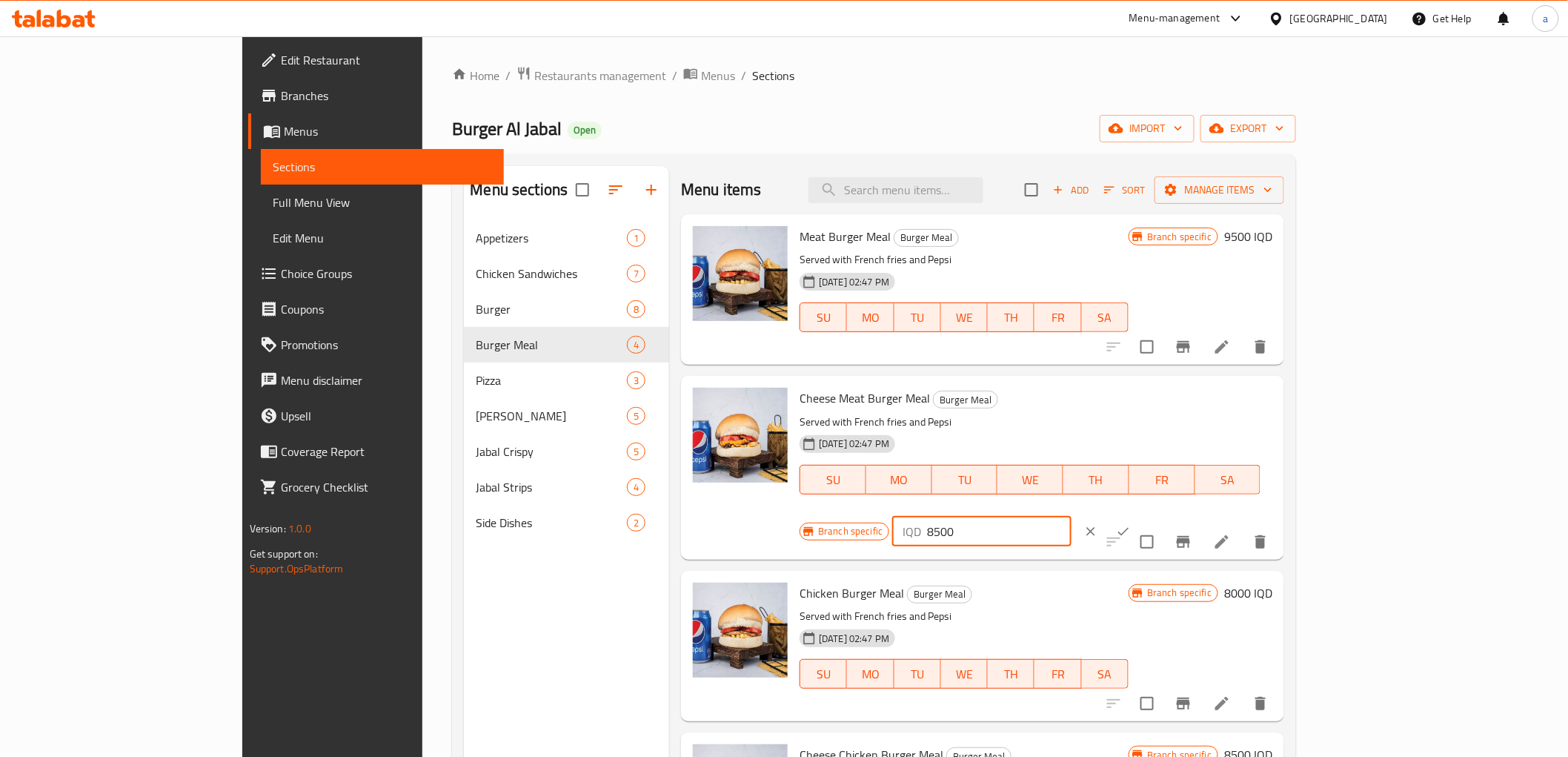
click at [1071, 517] on input "8500" at bounding box center [999, 531] width 144 height 30
paste input "9"
type input "9500"
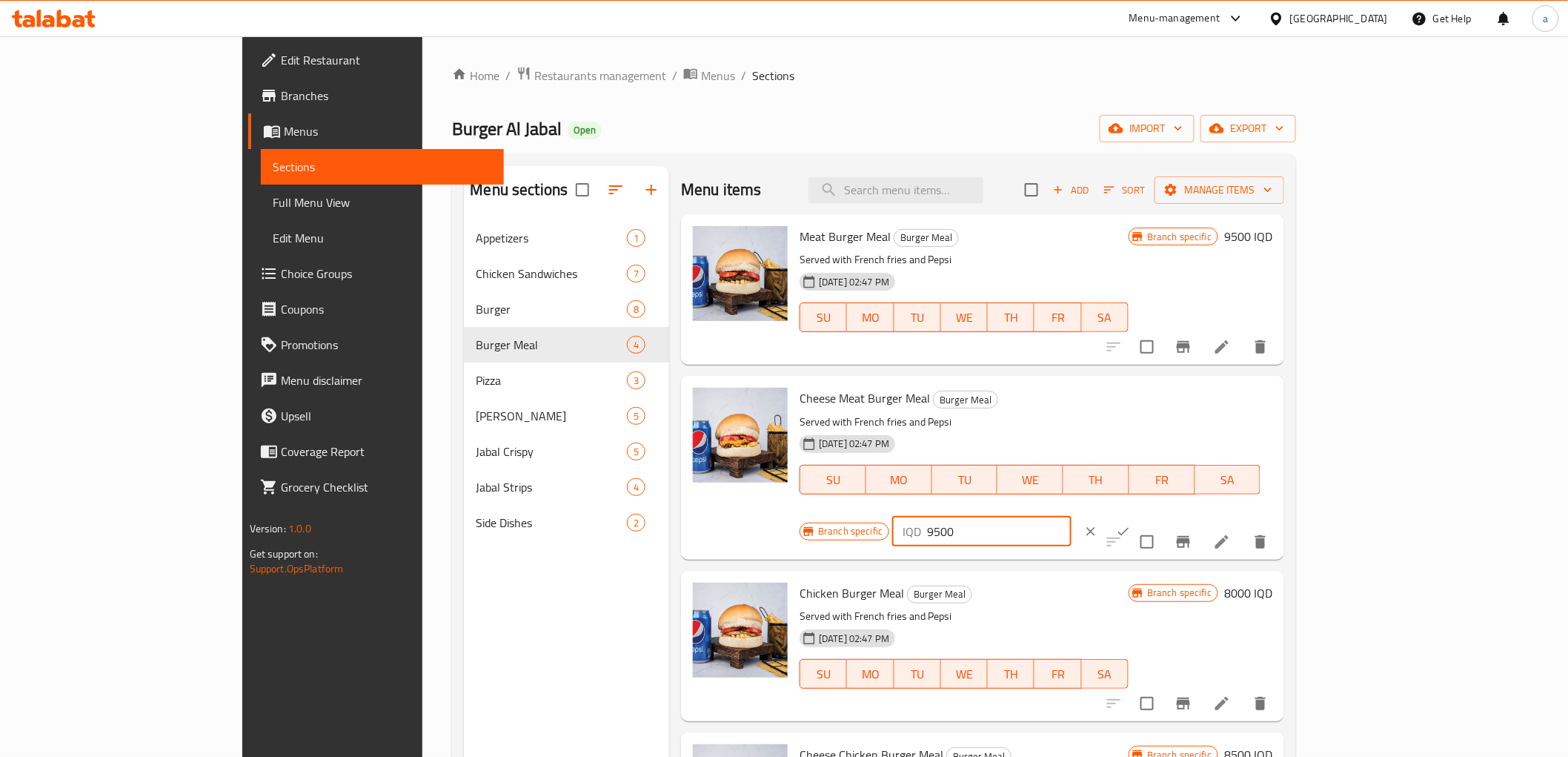
click at [1131, 524] on icon "ok" at bounding box center [1124, 531] width 15 height 15
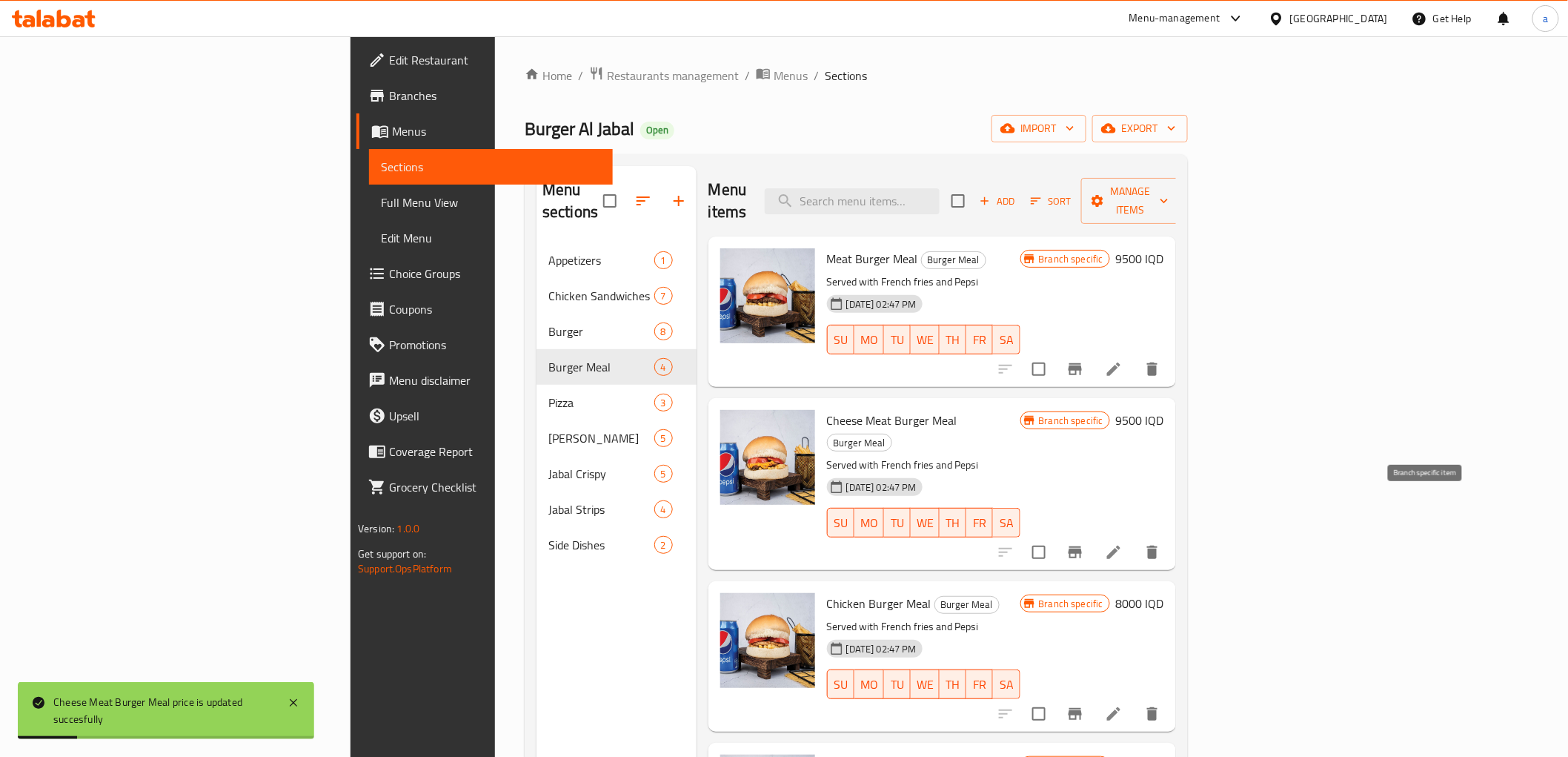
click at [1084, 543] on icon "Branch-specific-item" at bounding box center [1075, 552] width 18 height 18
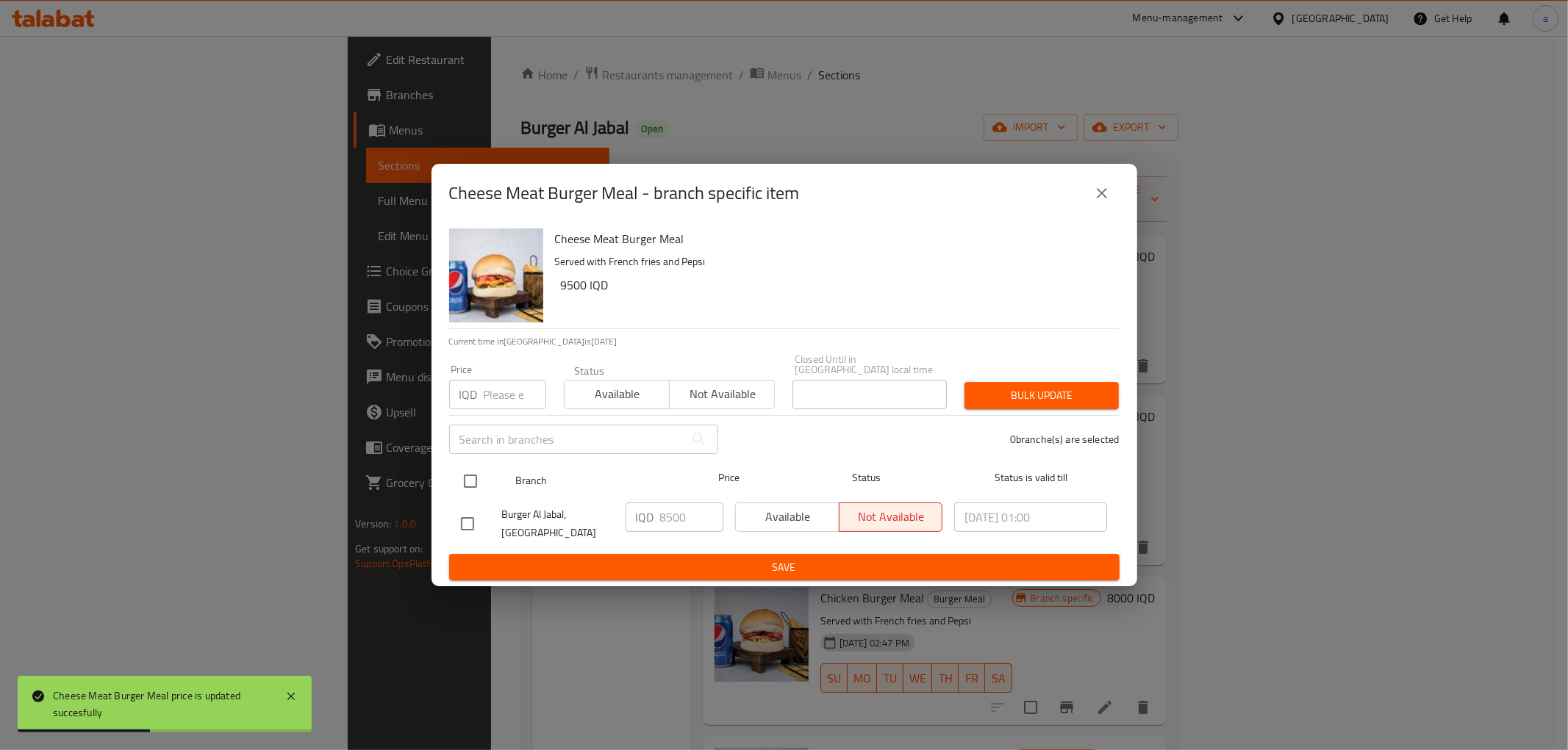
click at [513, 473] on div "Branch" at bounding box center [591, 480] width 165 height 43
click at [500, 477] on div at bounding box center [482, 480] width 55 height 43
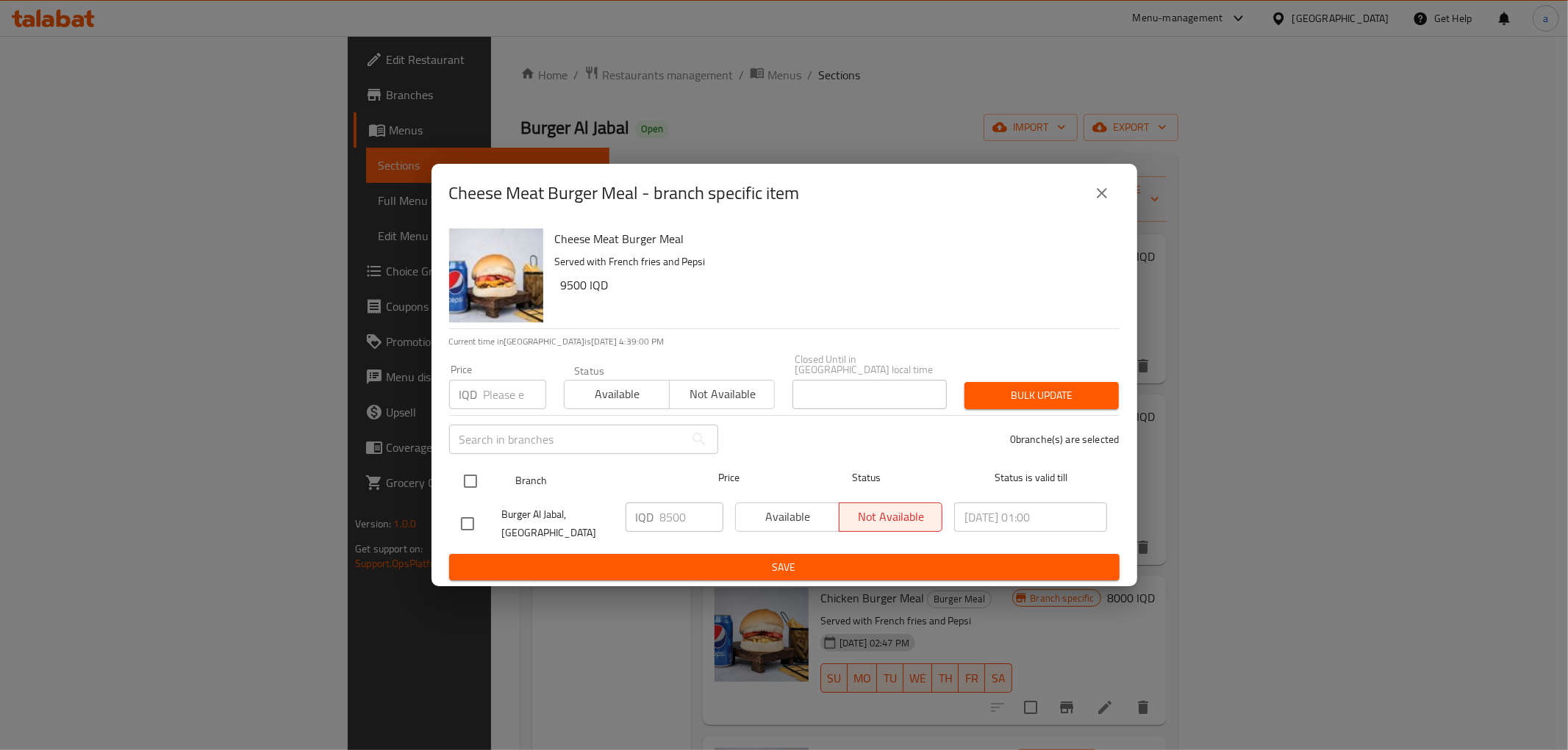
click at [467, 477] on input "checkbox" at bounding box center [470, 480] width 31 height 31
checkbox input "true"
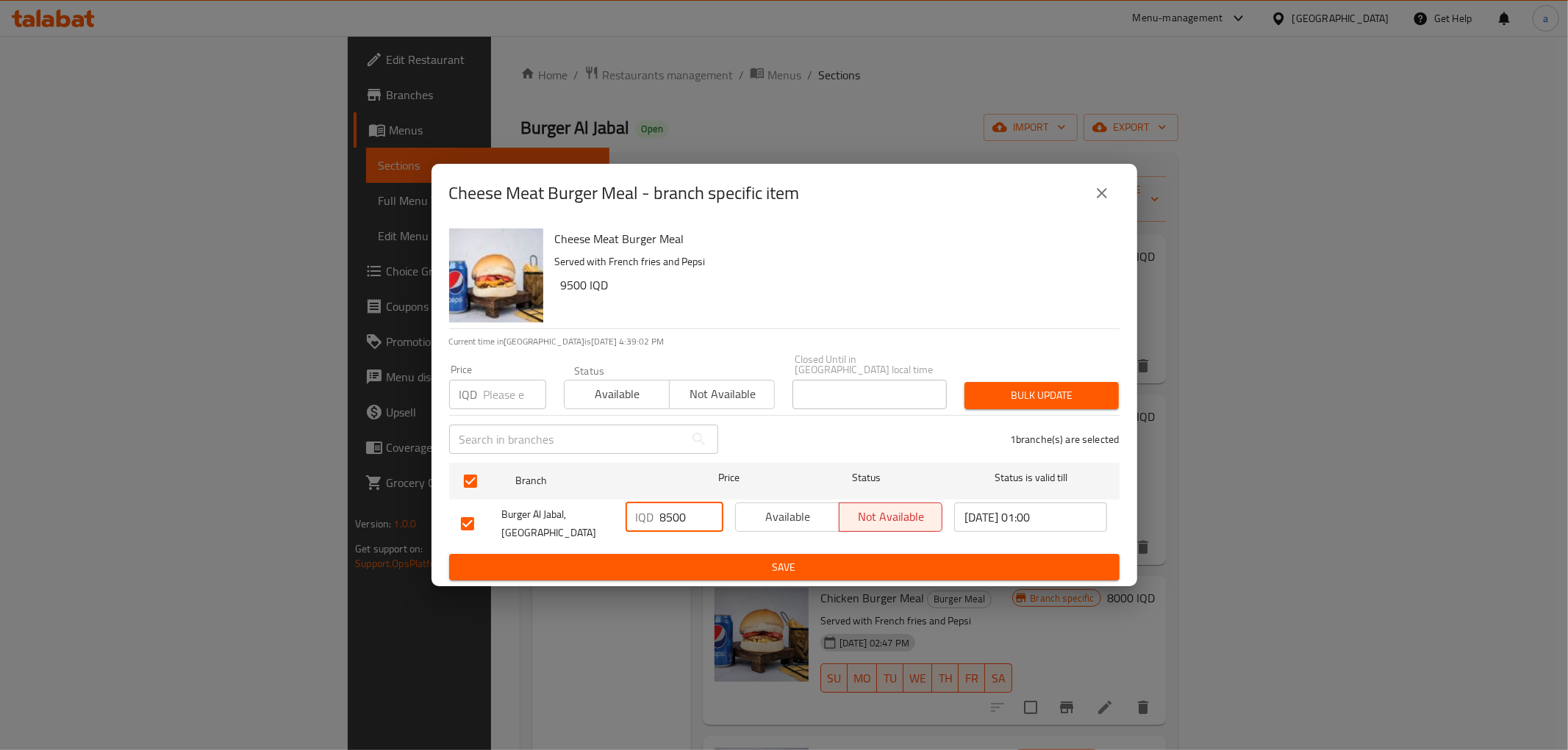
click at [670, 513] on input "8500" at bounding box center [691, 516] width 63 height 29
paste input "9"
type input "9500"
click at [706, 558] on span "Save" at bounding box center [784, 568] width 647 height 18
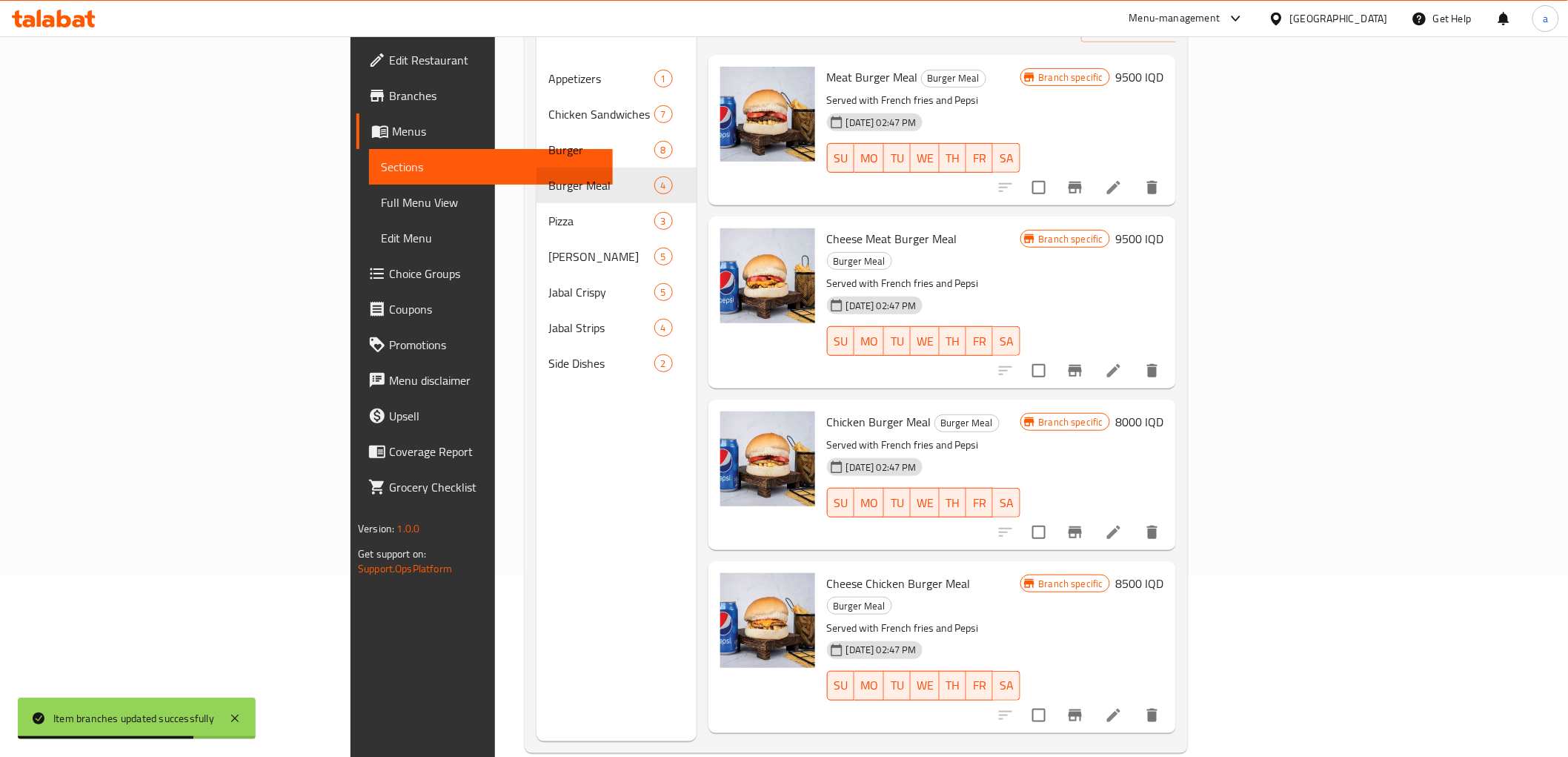
scroll to position [181, 0]
click at [1164, 412] on h6 "8000 IQD" at bounding box center [1140, 422] width 48 height 21
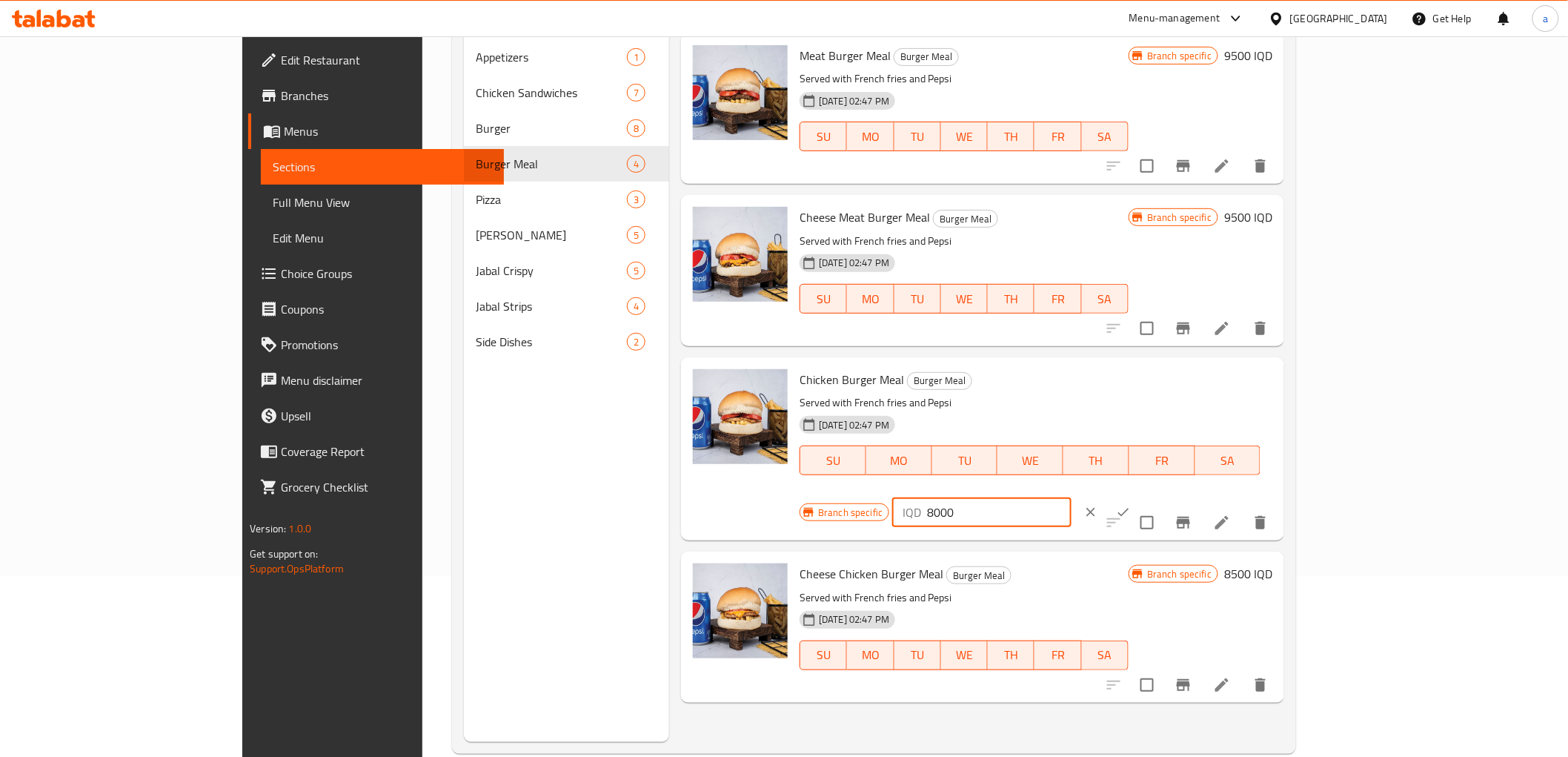
click at [1071, 498] on input "8000" at bounding box center [999, 512] width 144 height 30
paste input "95"
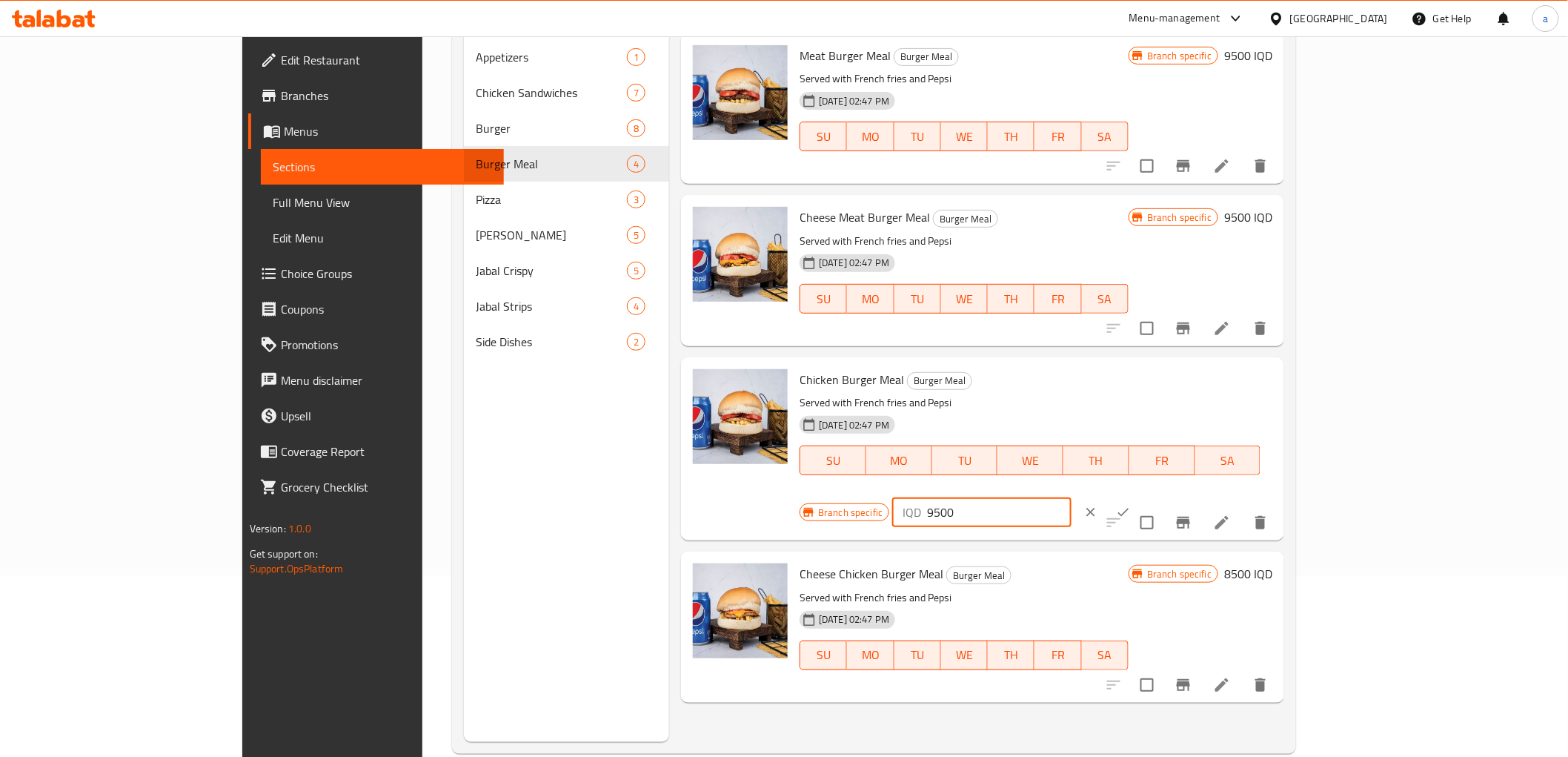
type input "9500"
click at [1131, 505] on icon "ok" at bounding box center [1124, 513] width 15 height 15
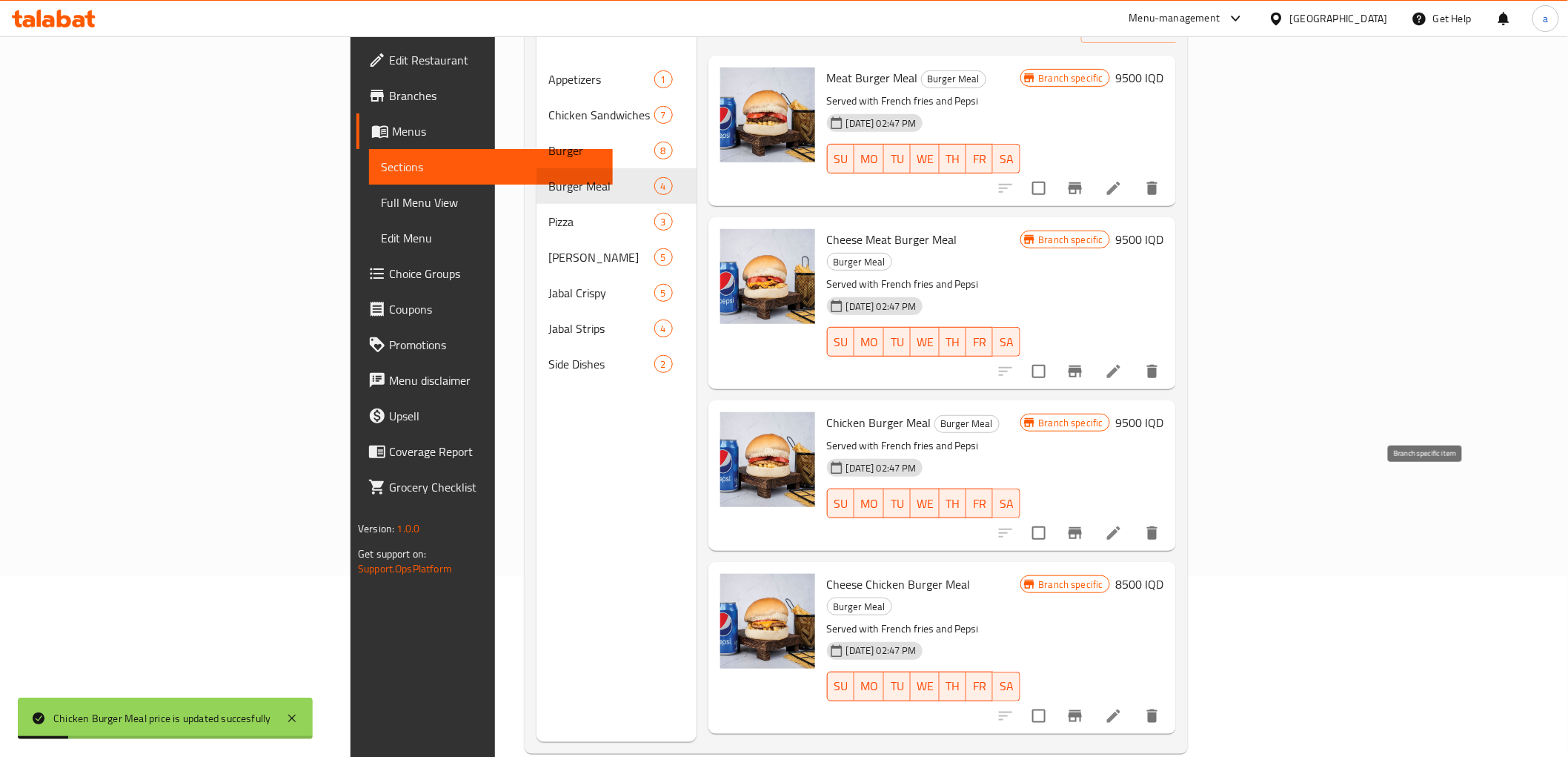
click at [1093, 515] on button "Branch-specific-item" at bounding box center [1075, 533] width 35 height 35
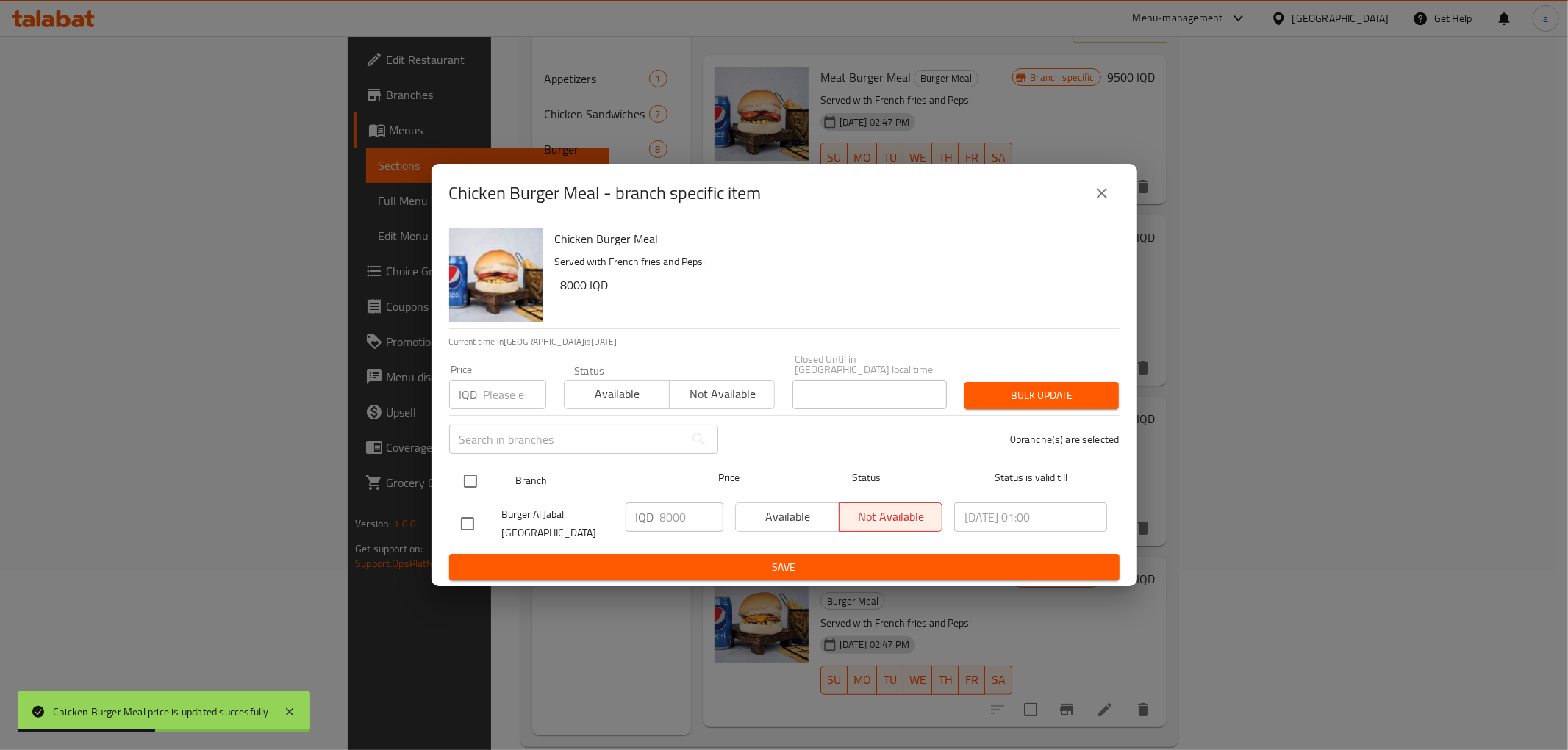
click at [472, 465] on input "checkbox" at bounding box center [470, 480] width 31 height 31
checkbox input "true"
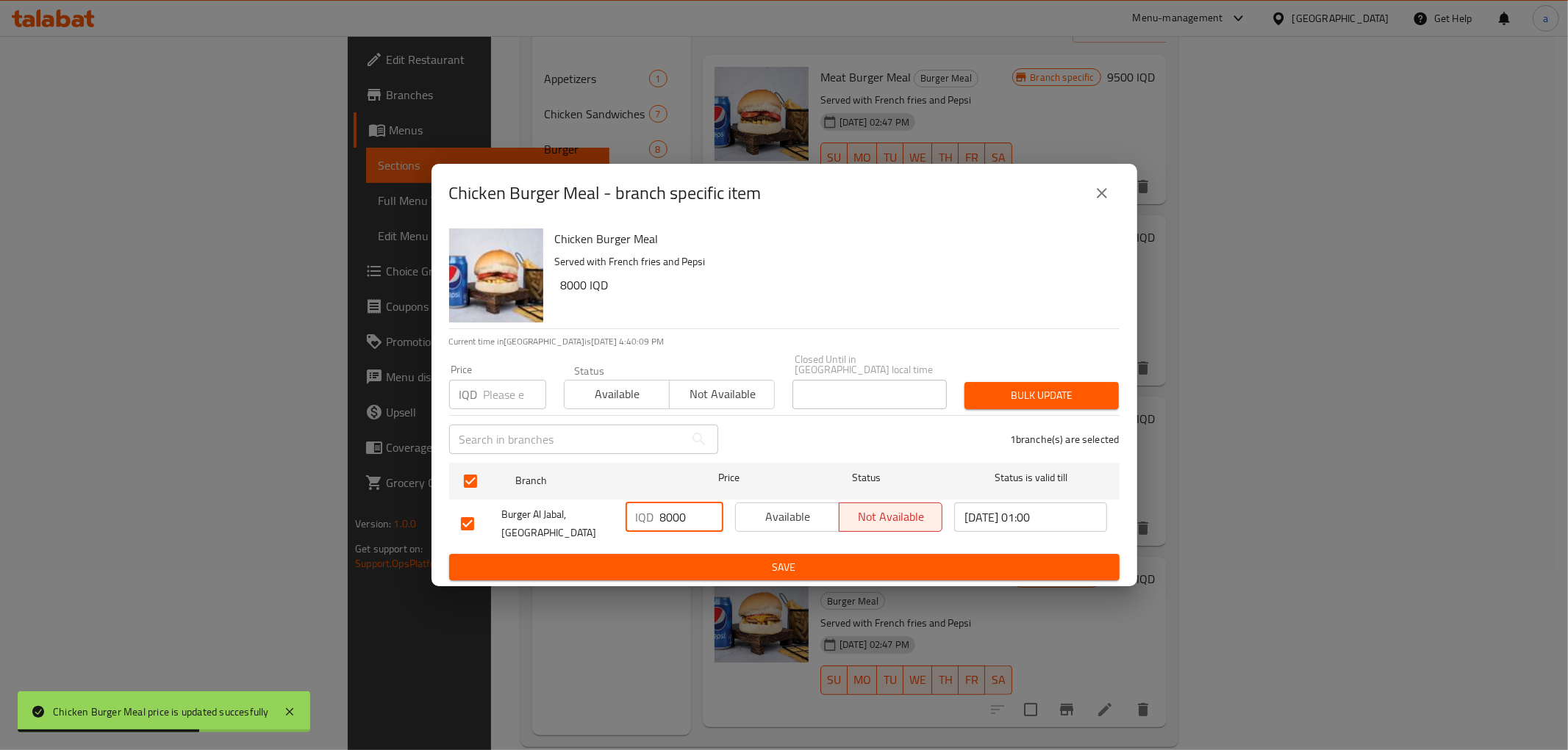
click at [678, 506] on input "8000" at bounding box center [691, 516] width 63 height 29
click at [678, 503] on input "8000" at bounding box center [691, 516] width 63 height 29
click at [681, 510] on input "8000" at bounding box center [691, 516] width 63 height 29
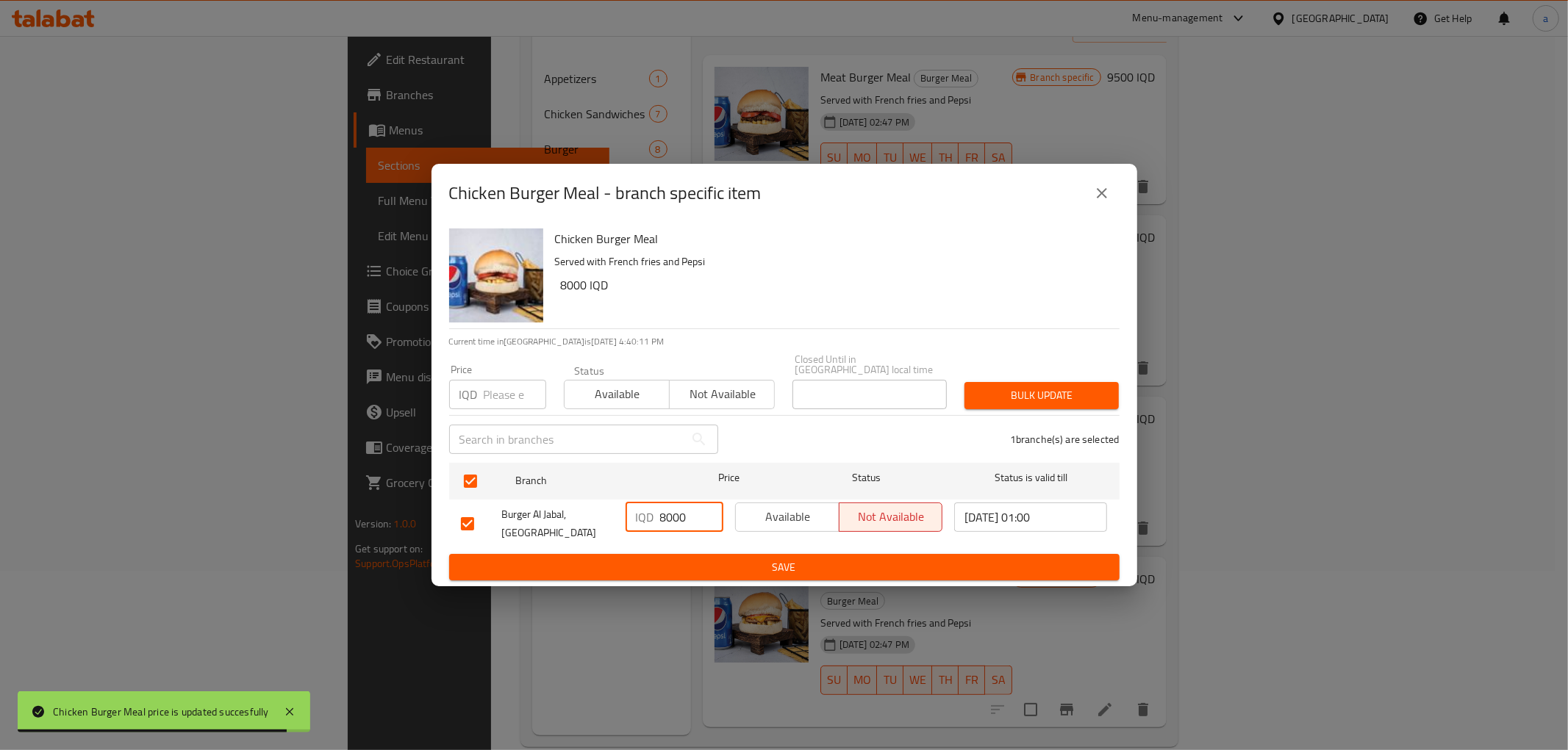
paste input "95"
type input "9500"
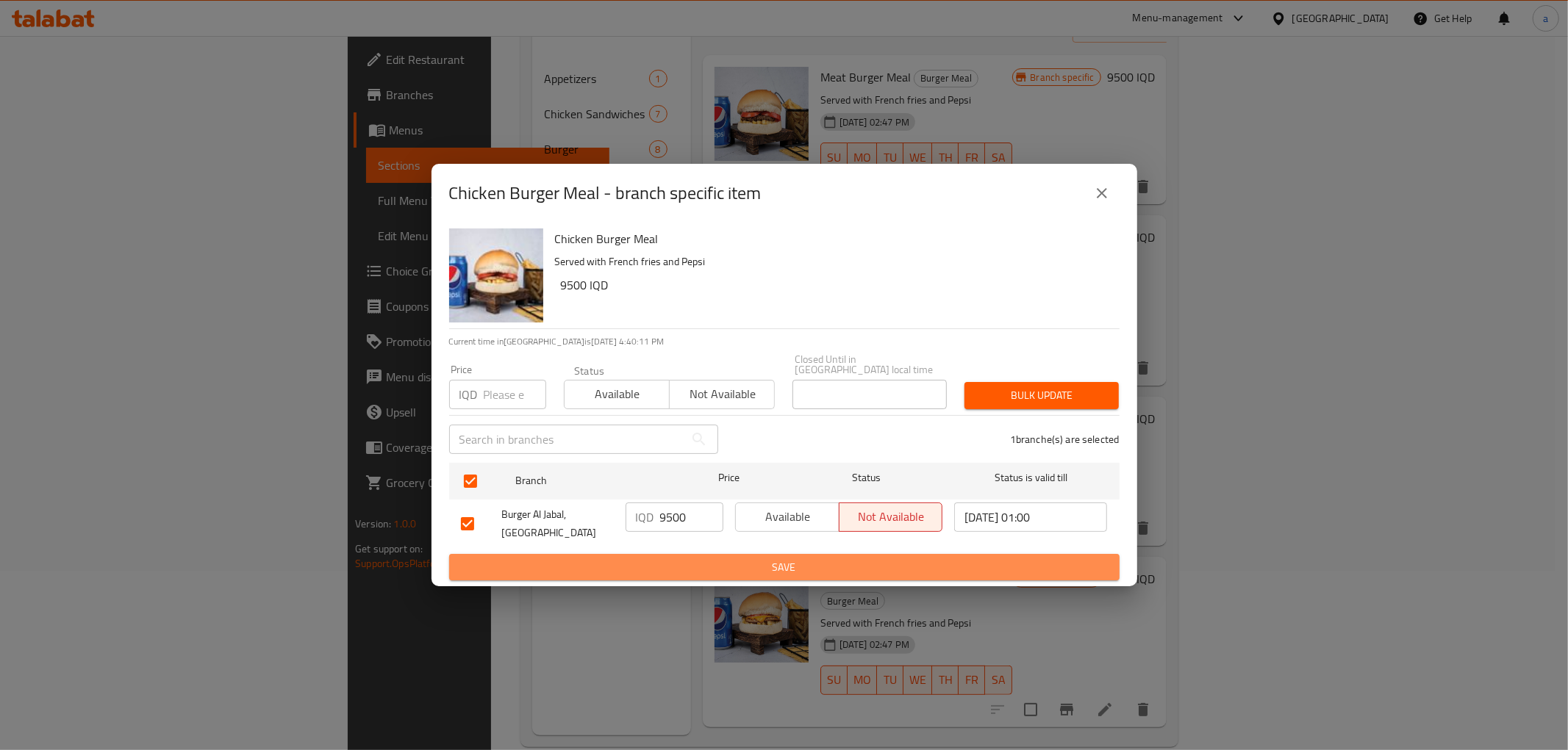
click at [717, 562] on span "Save" at bounding box center [784, 568] width 647 height 18
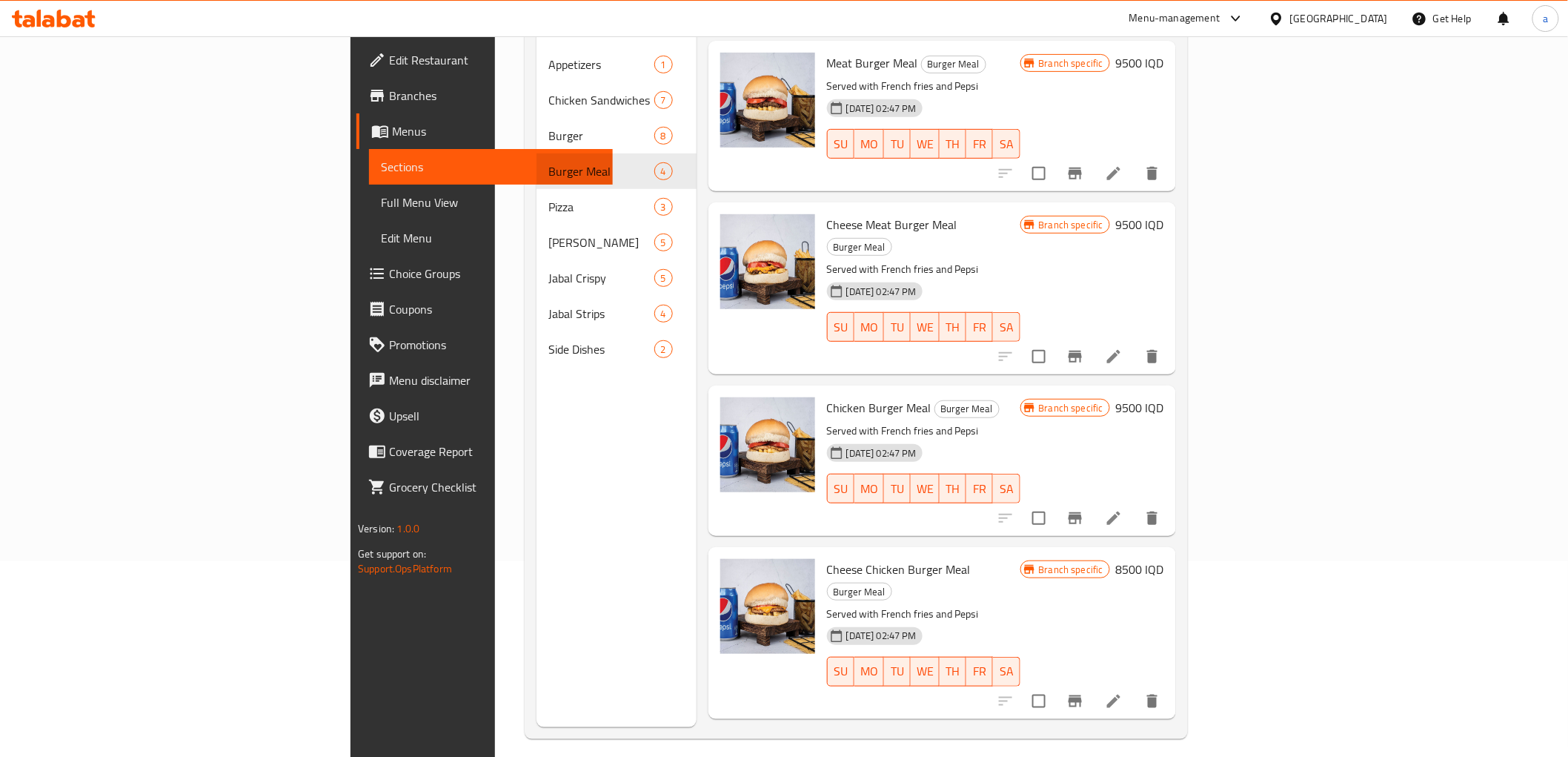
scroll to position [208, 0]
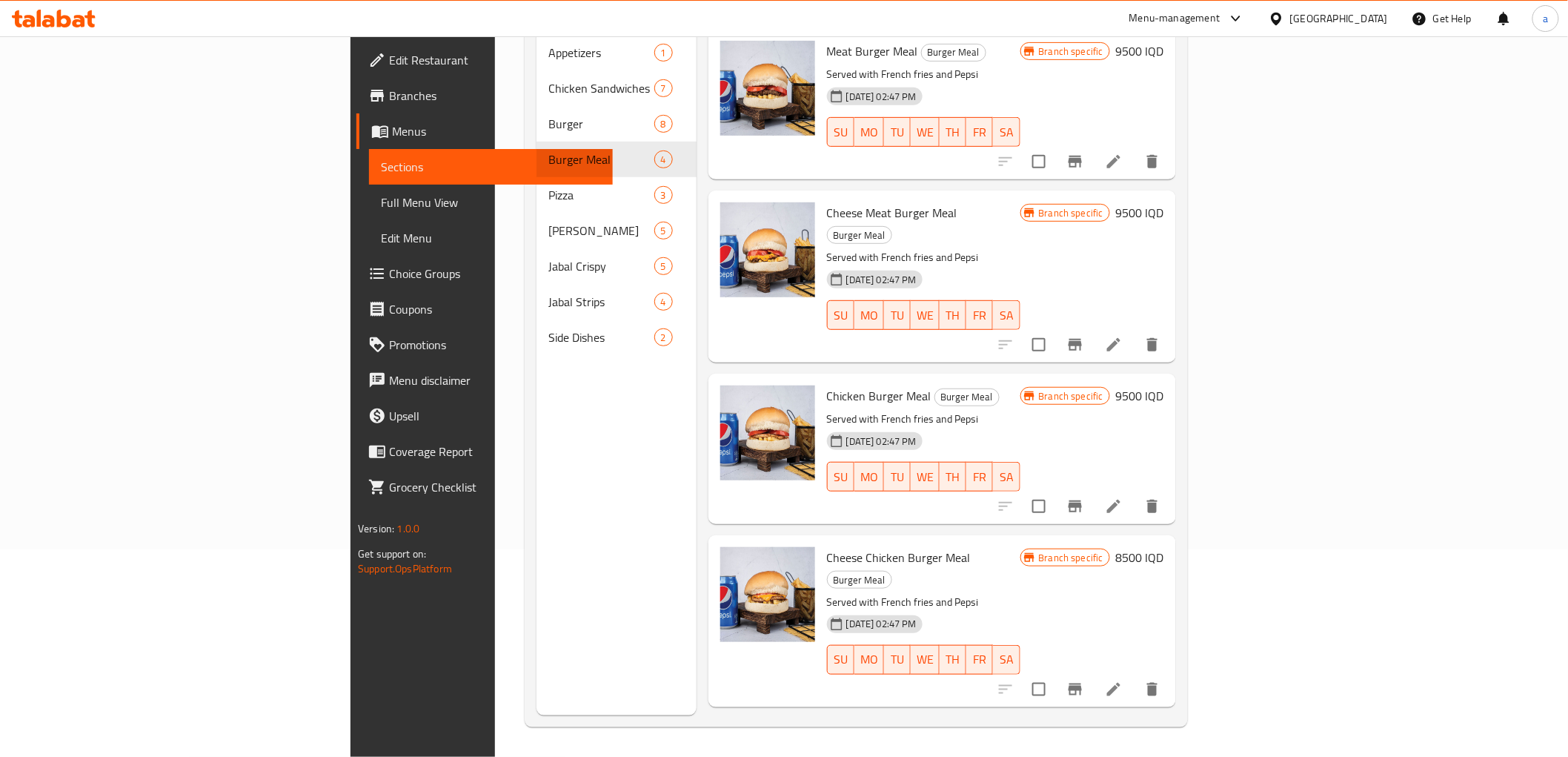
click at [1164, 547] on h6 "8500 IQD" at bounding box center [1140, 558] width 48 height 21
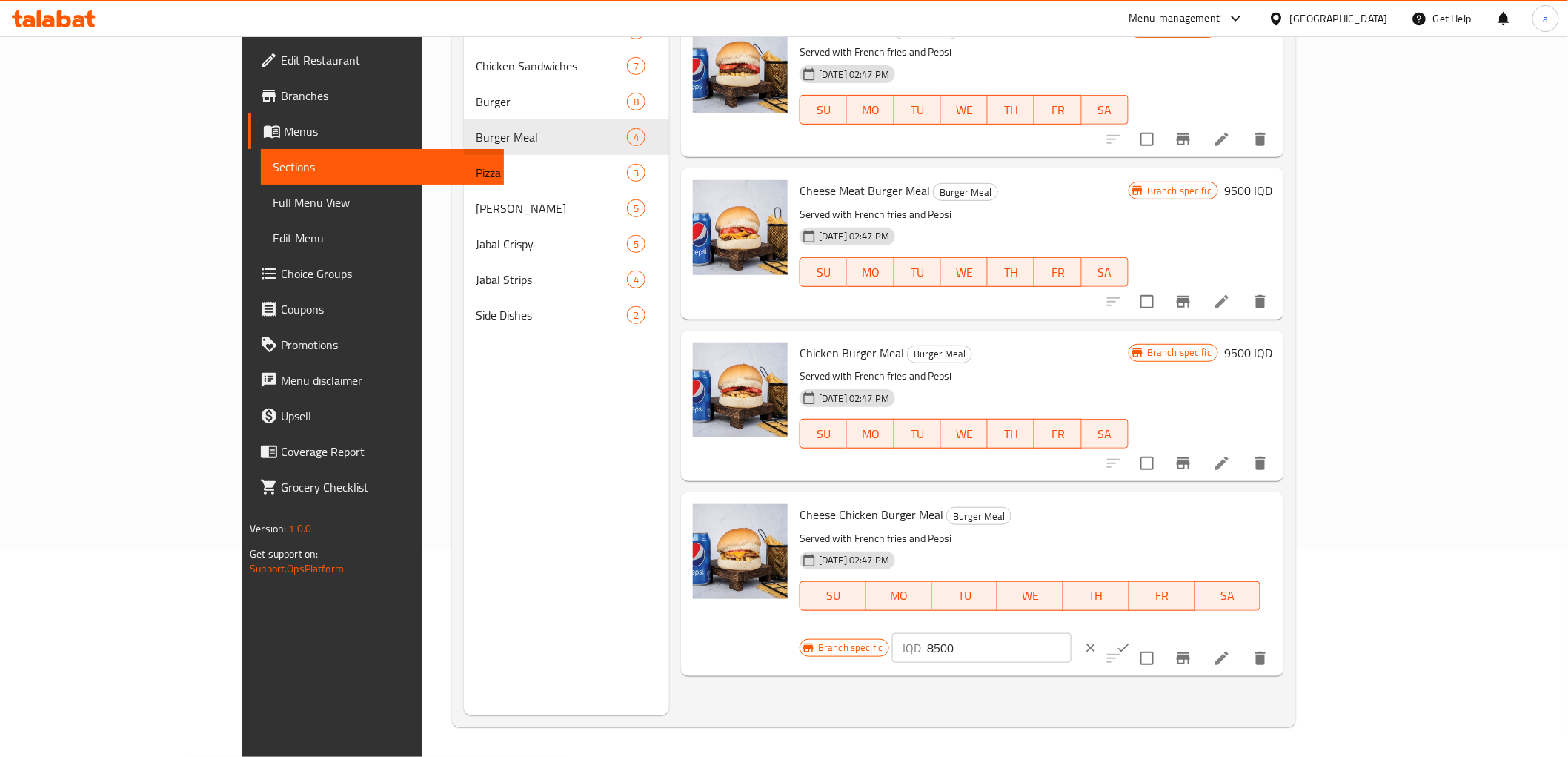
click at [1071, 633] on input "8500" at bounding box center [999, 647] width 144 height 30
paste input "9"
type input "9500"
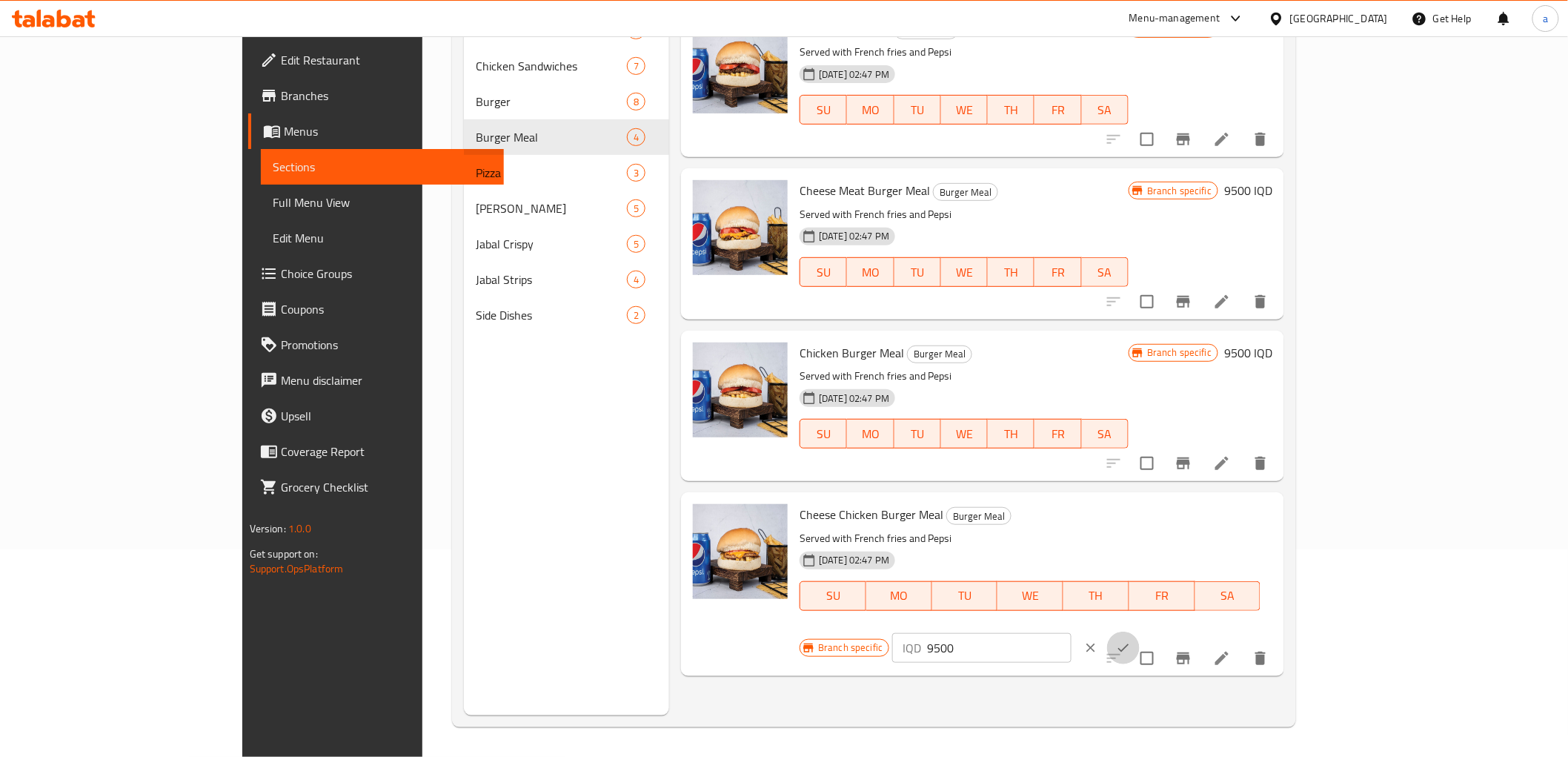
click at [1131, 640] on icon "ok" at bounding box center [1124, 648] width 15 height 15
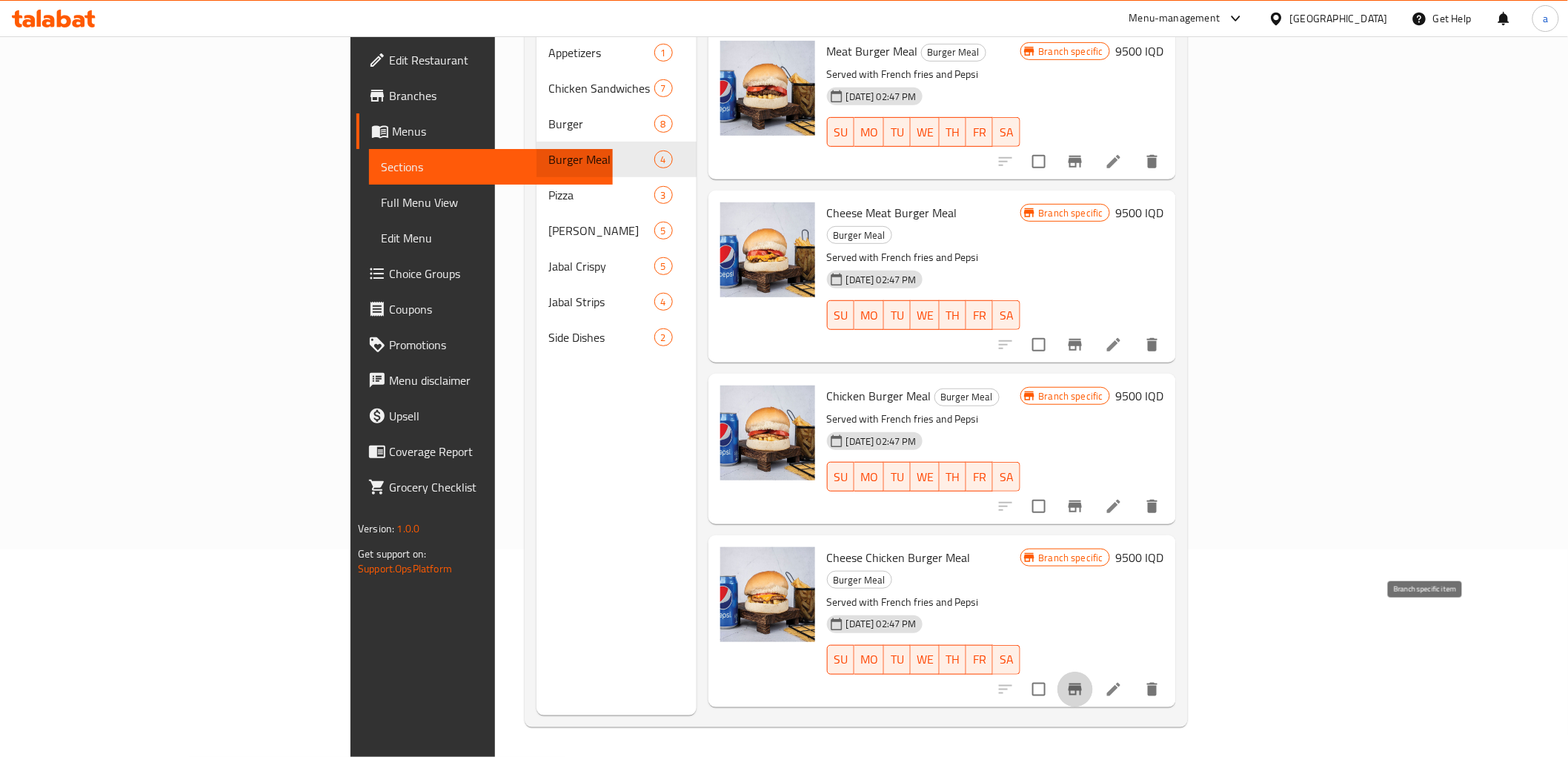
click at [1093, 672] on button "Branch-specific-item" at bounding box center [1075, 689] width 35 height 35
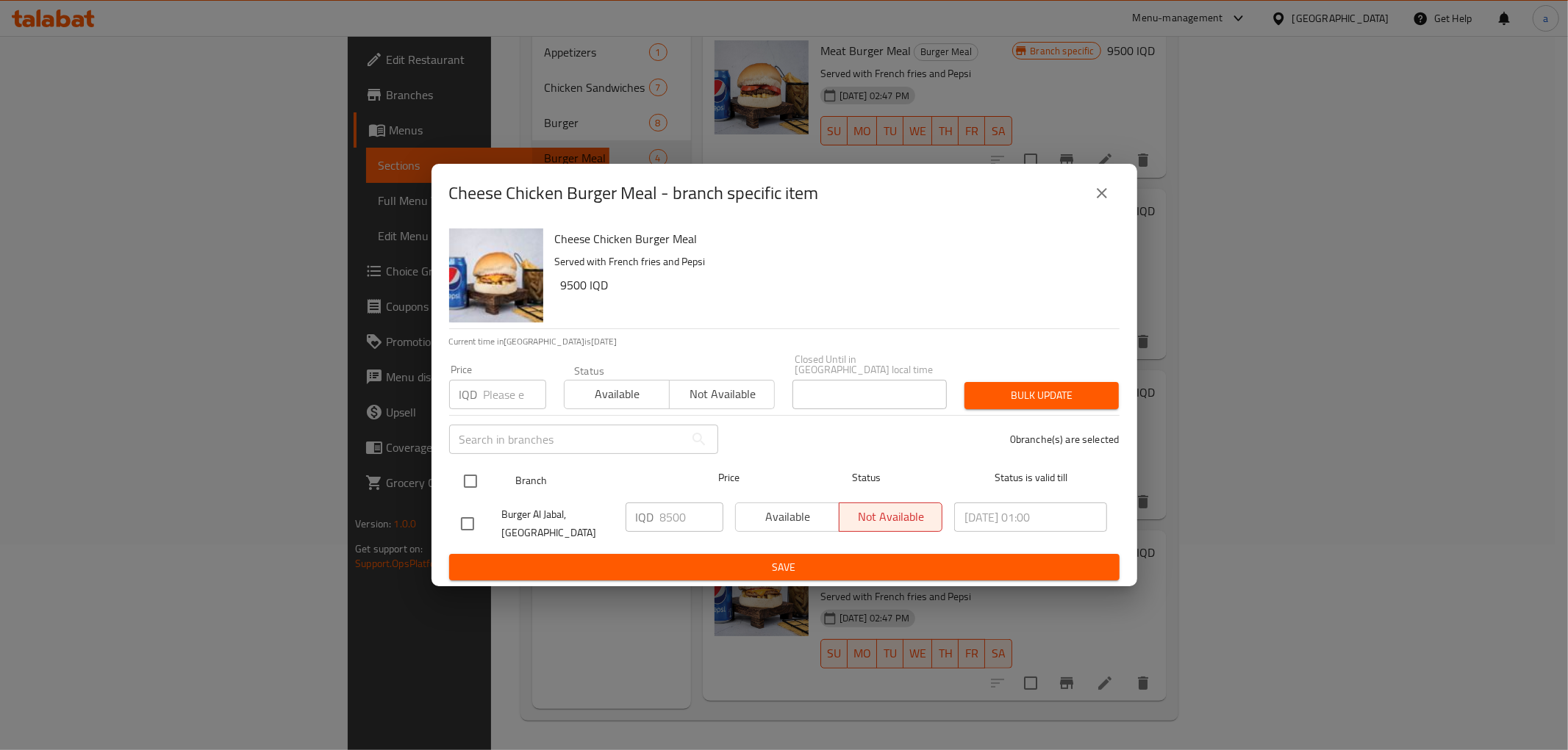
click at [466, 465] on input "checkbox" at bounding box center [470, 480] width 31 height 31
checkbox input "true"
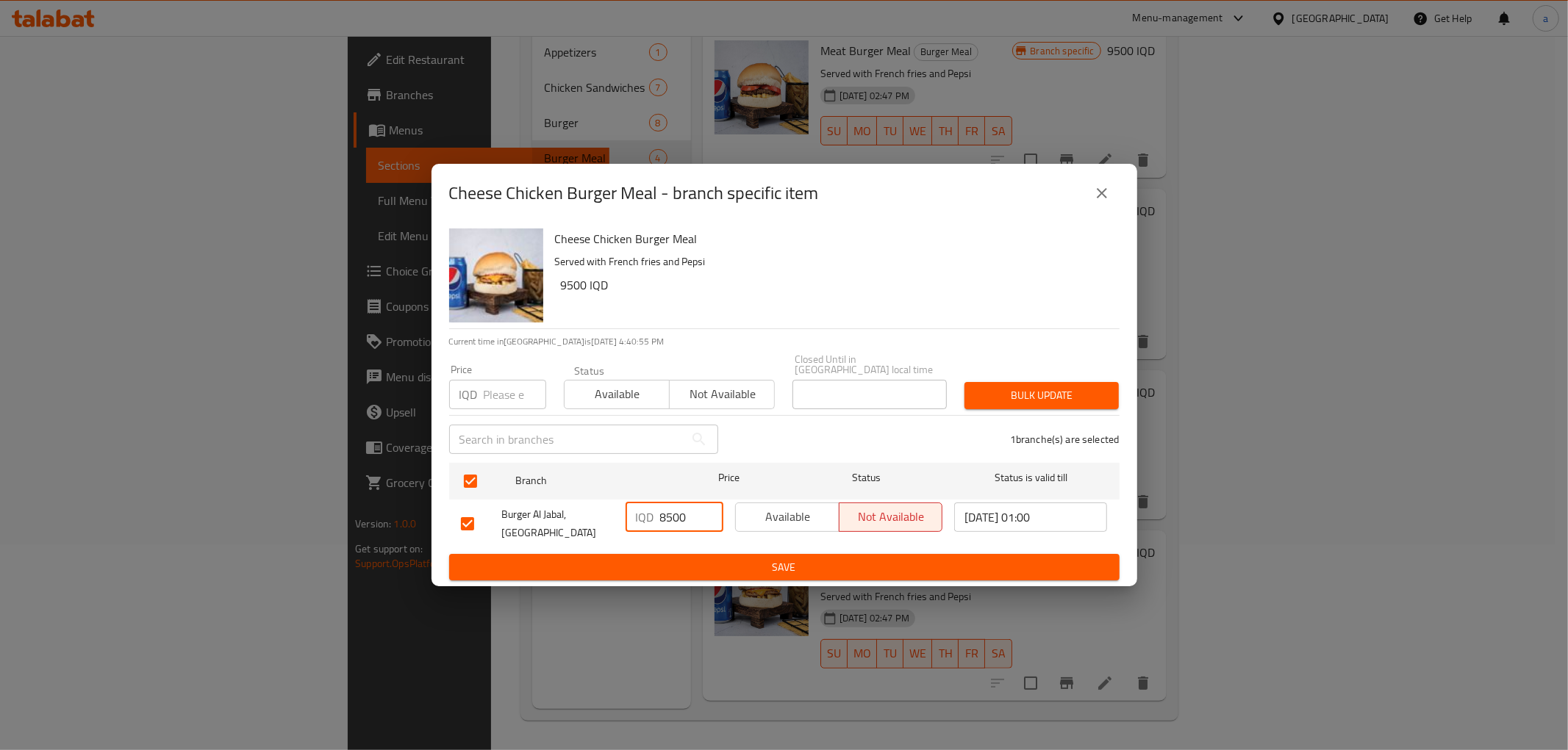
click at [672, 514] on input "8500" at bounding box center [691, 516] width 63 height 29
paste input "9"
type input "9500"
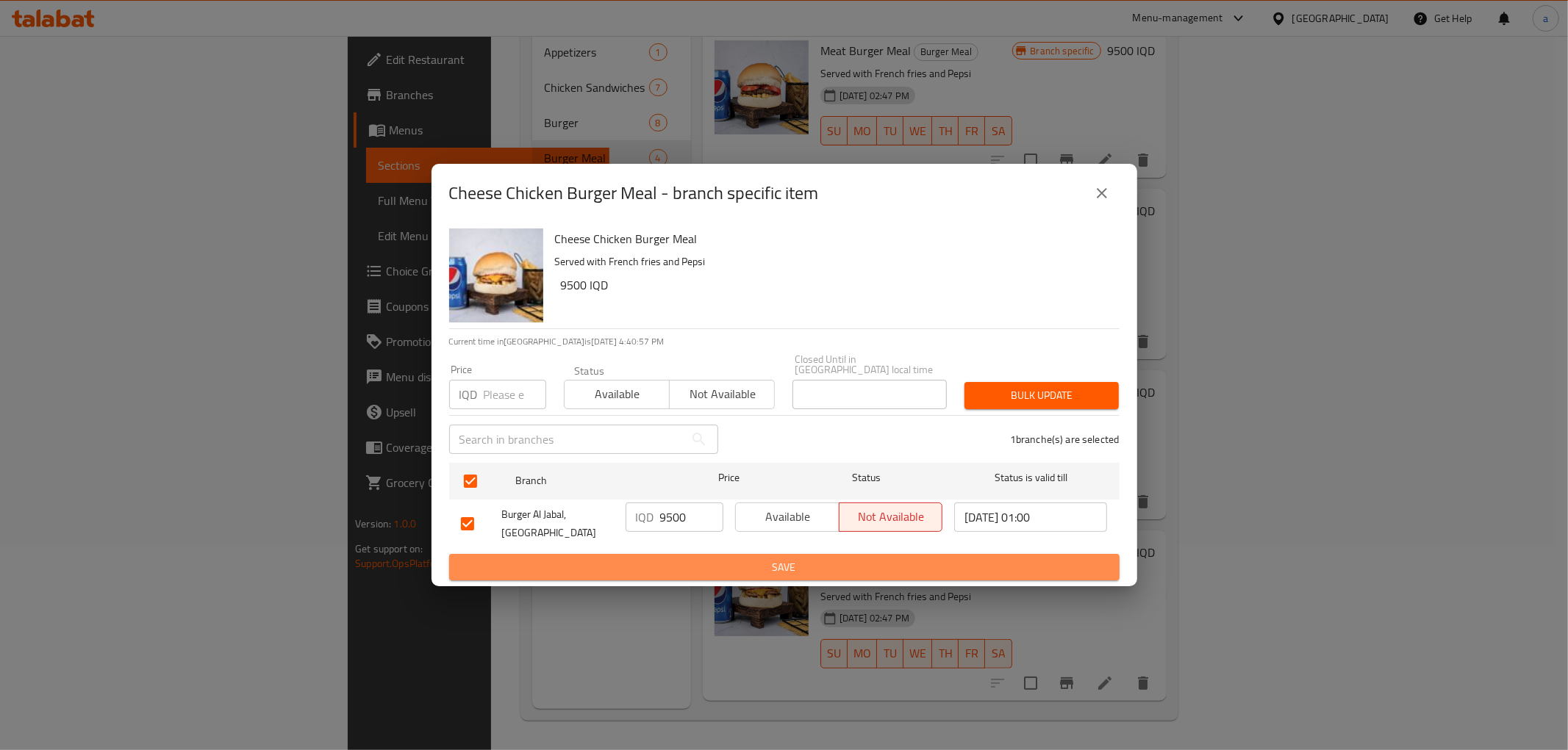
click at [722, 567] on span "Save" at bounding box center [784, 568] width 647 height 18
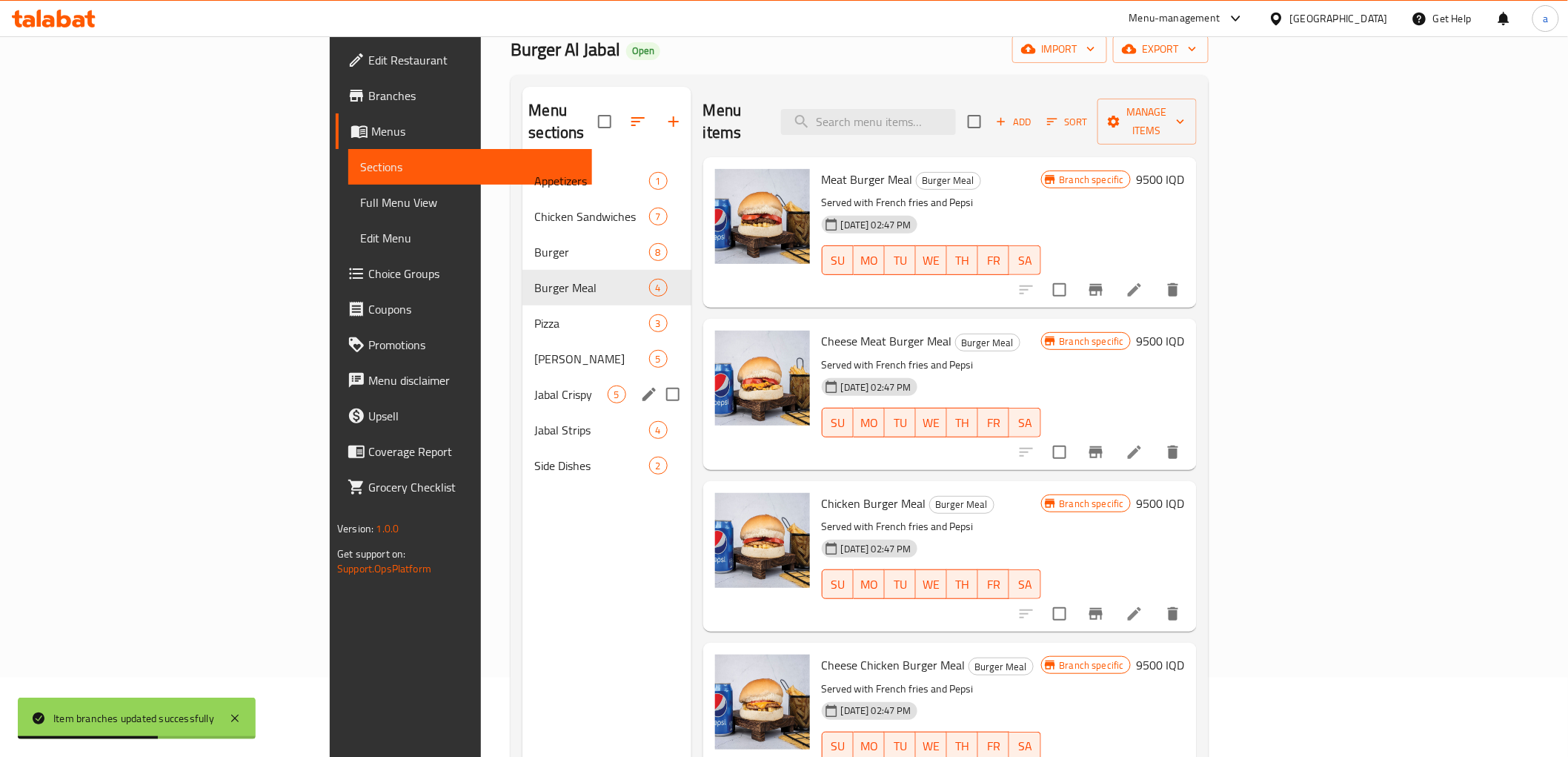
scroll to position [0, 0]
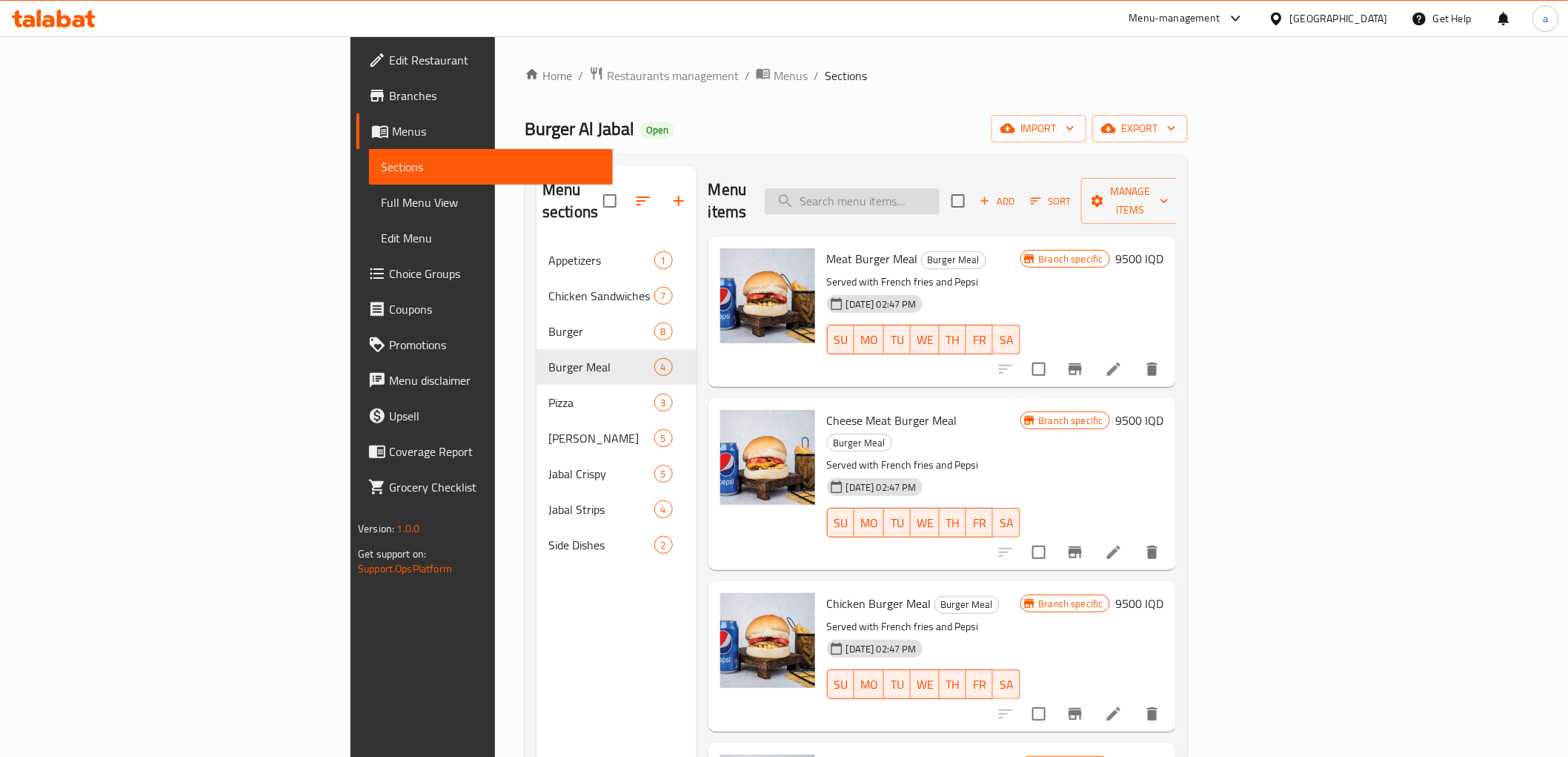
click at [940, 191] on input "search" at bounding box center [852, 201] width 175 height 26
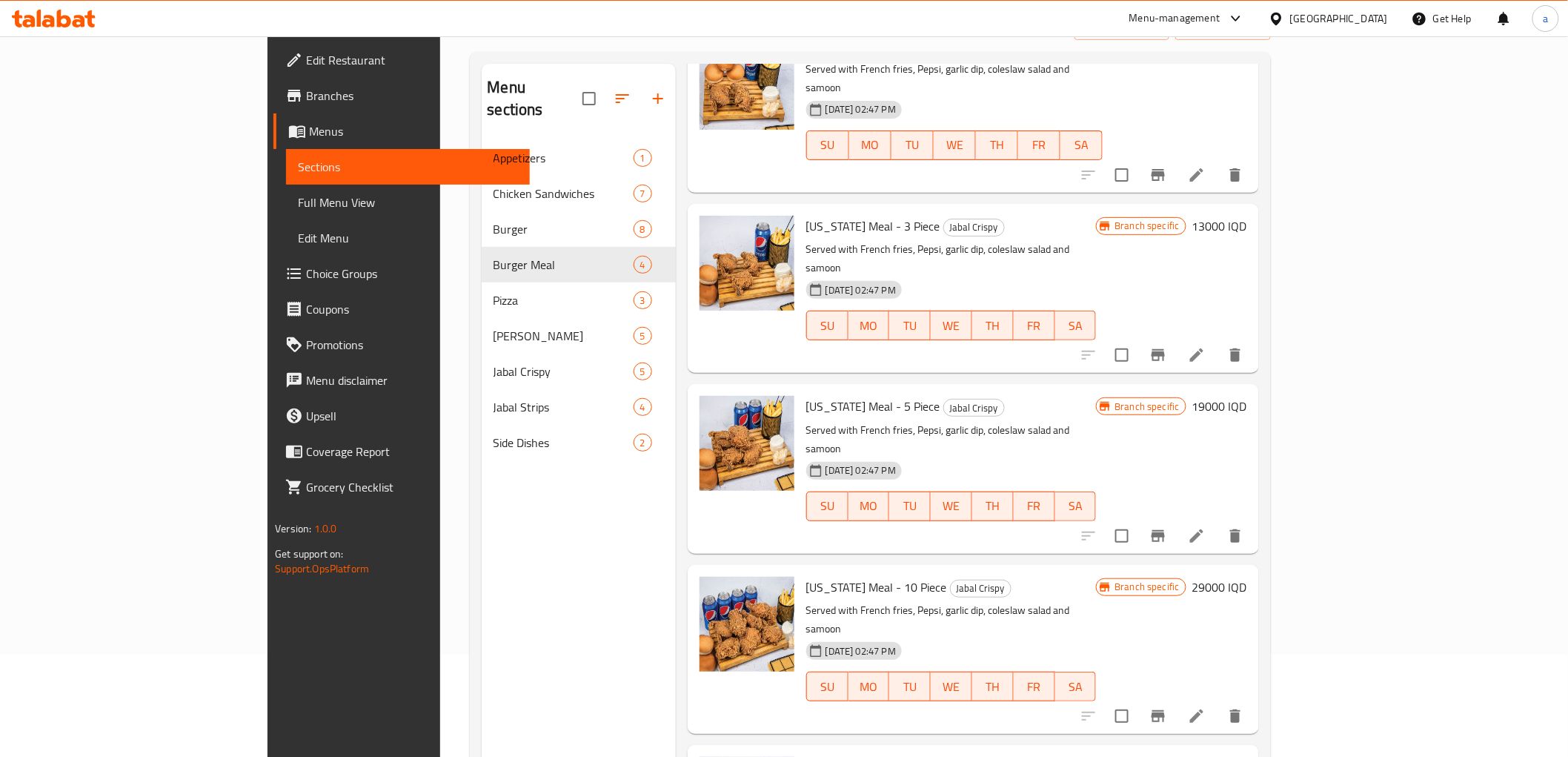
scroll to position [208, 0]
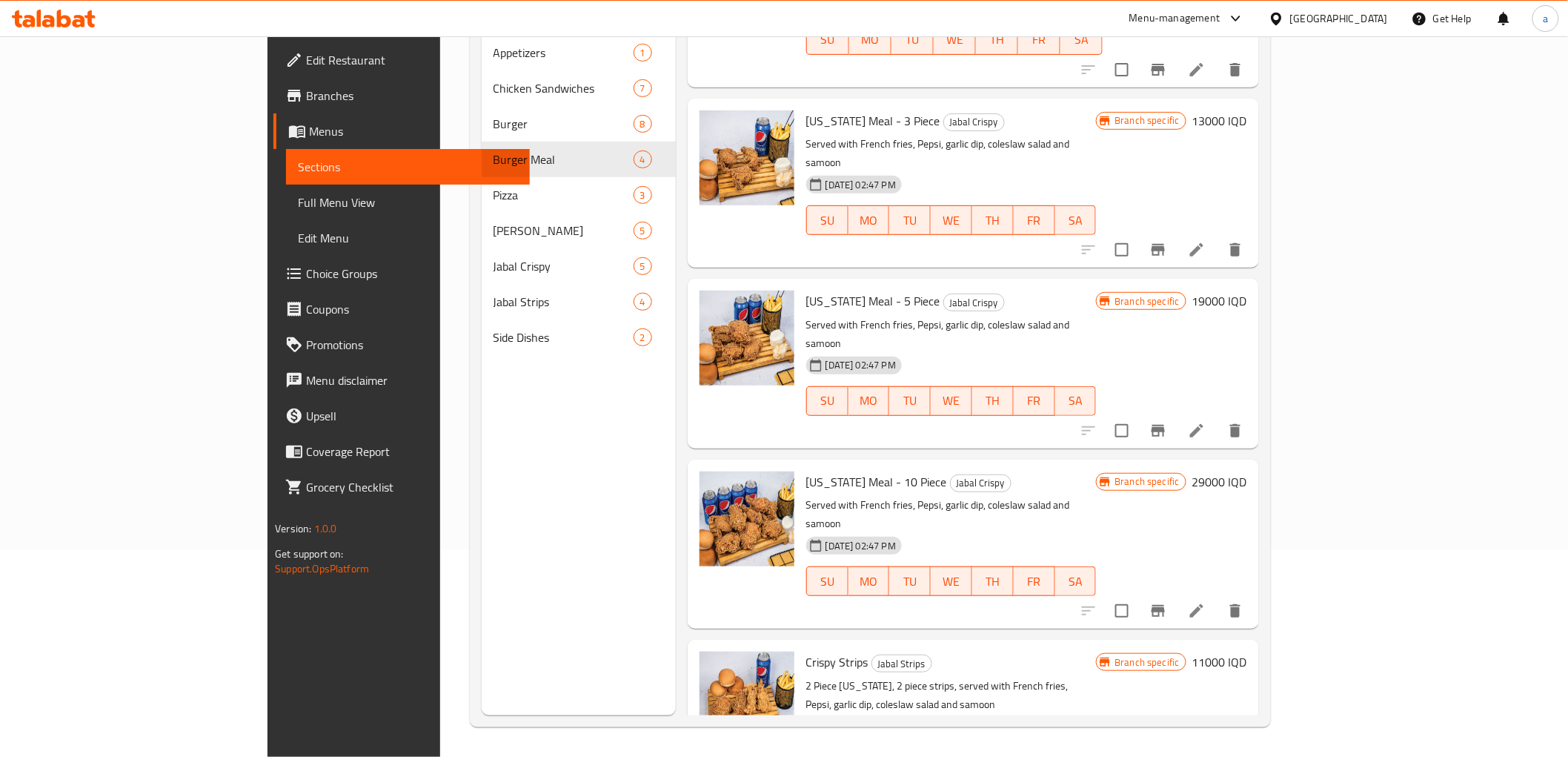
type input "kent"
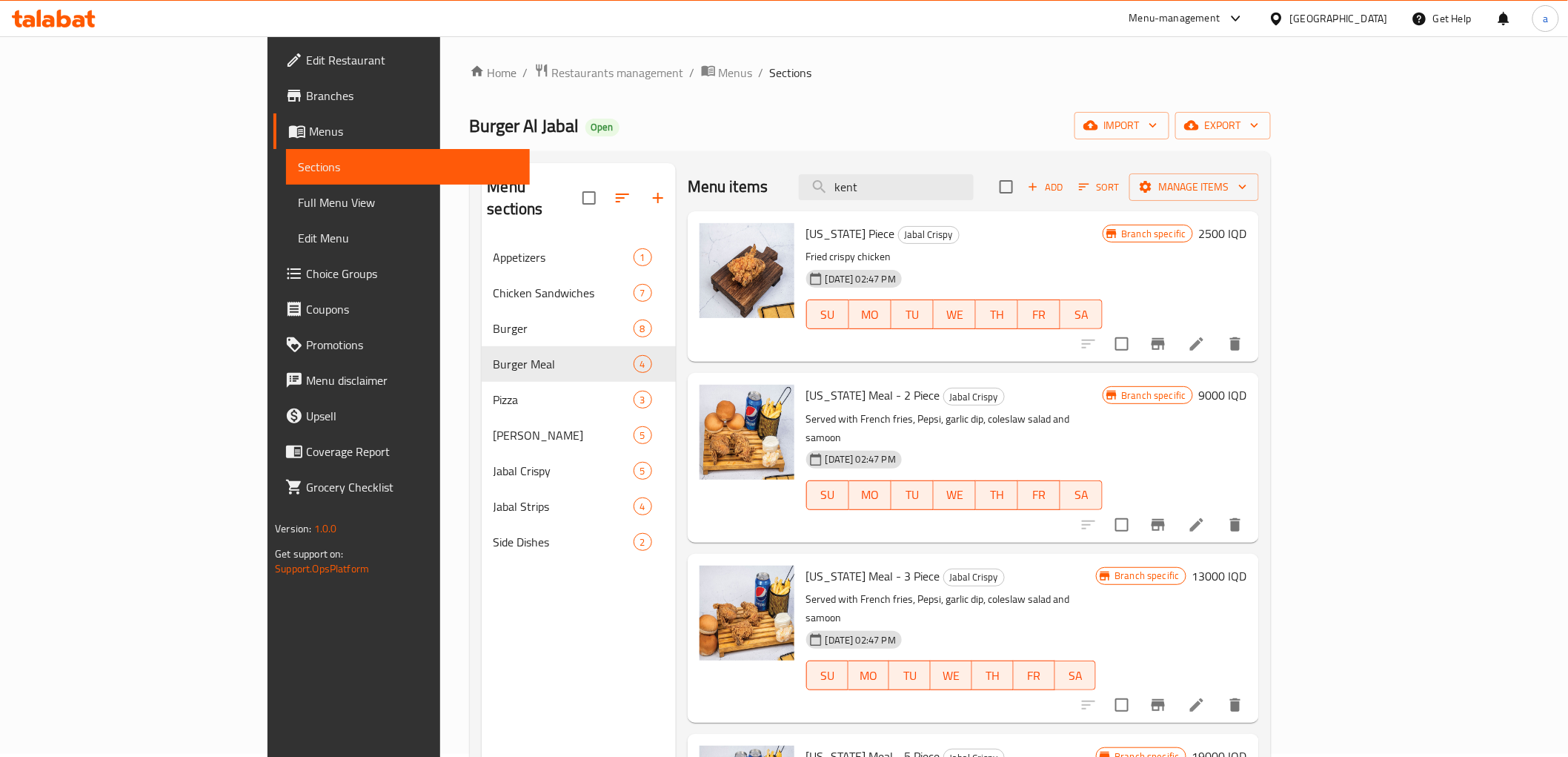
scroll to position [0, 0]
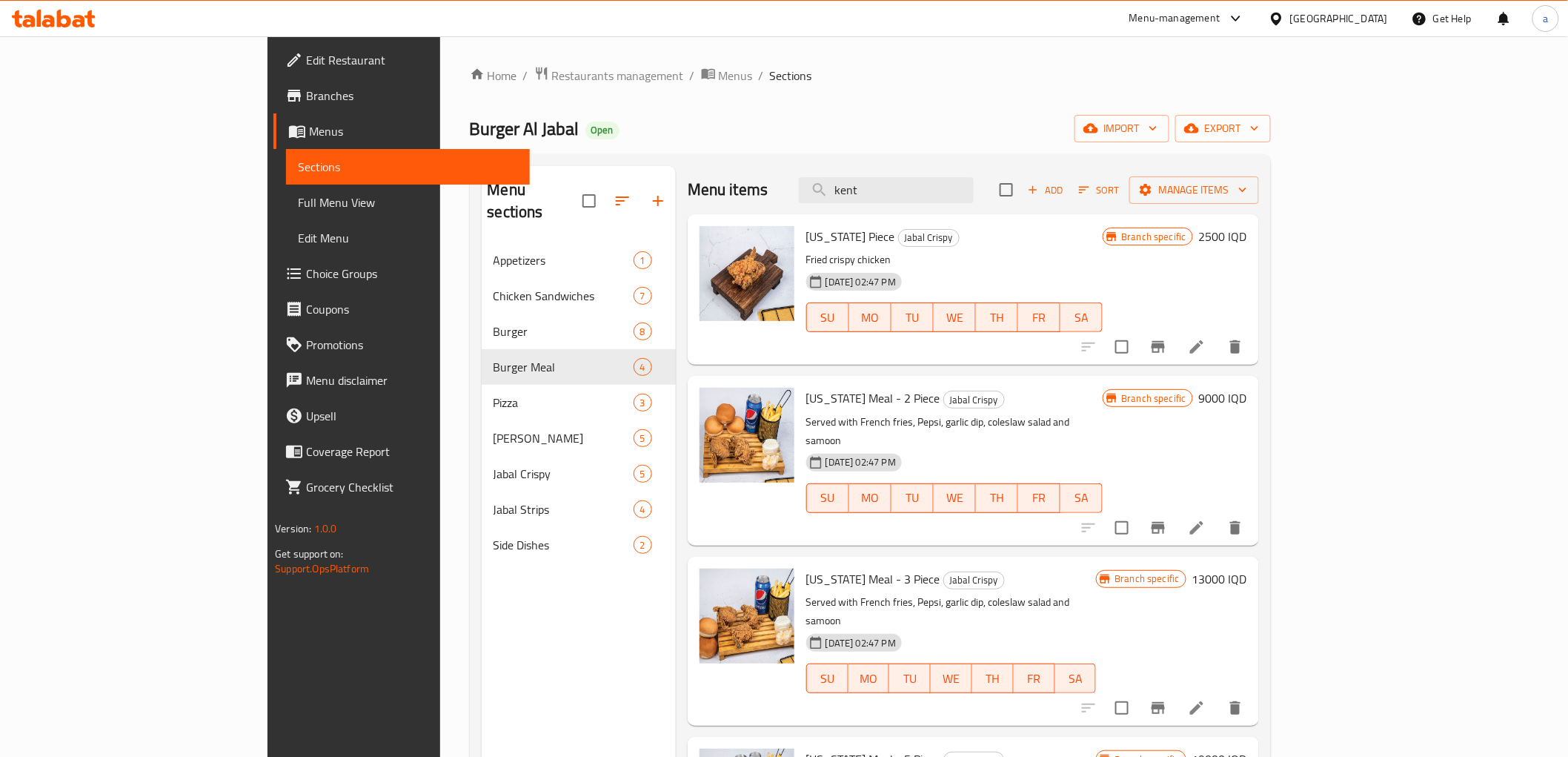
drag, startPoint x: 404, startPoint y: 580, endPoint x: 367, endPoint y: 463, distance: 122.7
click at [481, 572] on div "Menu sections Appetizers 1 Chicken Sandwiches 7 Burger 8 Burger Meal 4 Pizza 3 …" at bounding box center [578, 545] width 194 height 757
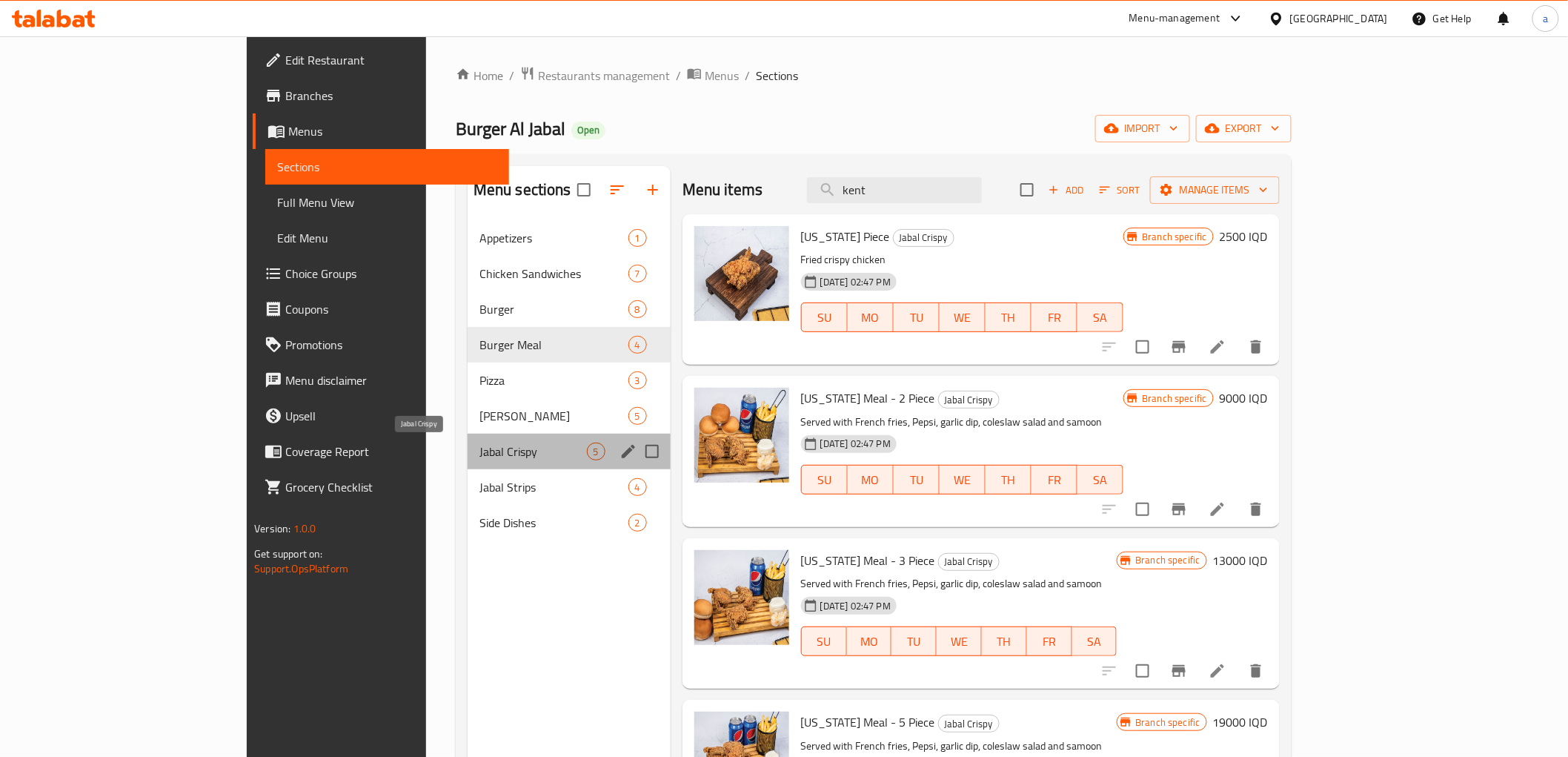
click at [480, 455] on span "Jabal Crispy" at bounding box center [533, 451] width 107 height 18
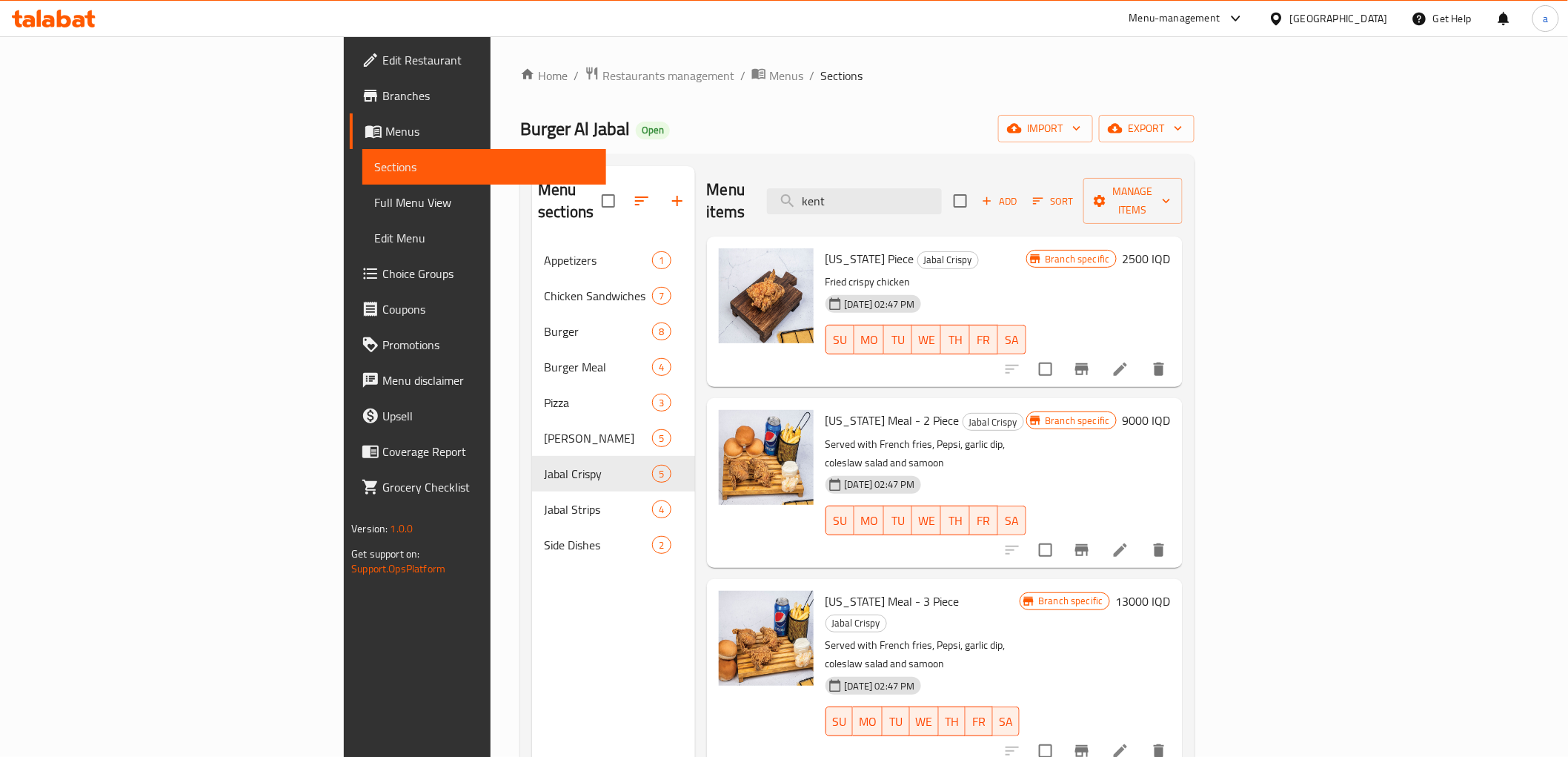
click at [1171, 410] on h6 "9000 IQD" at bounding box center [1147, 420] width 48 height 21
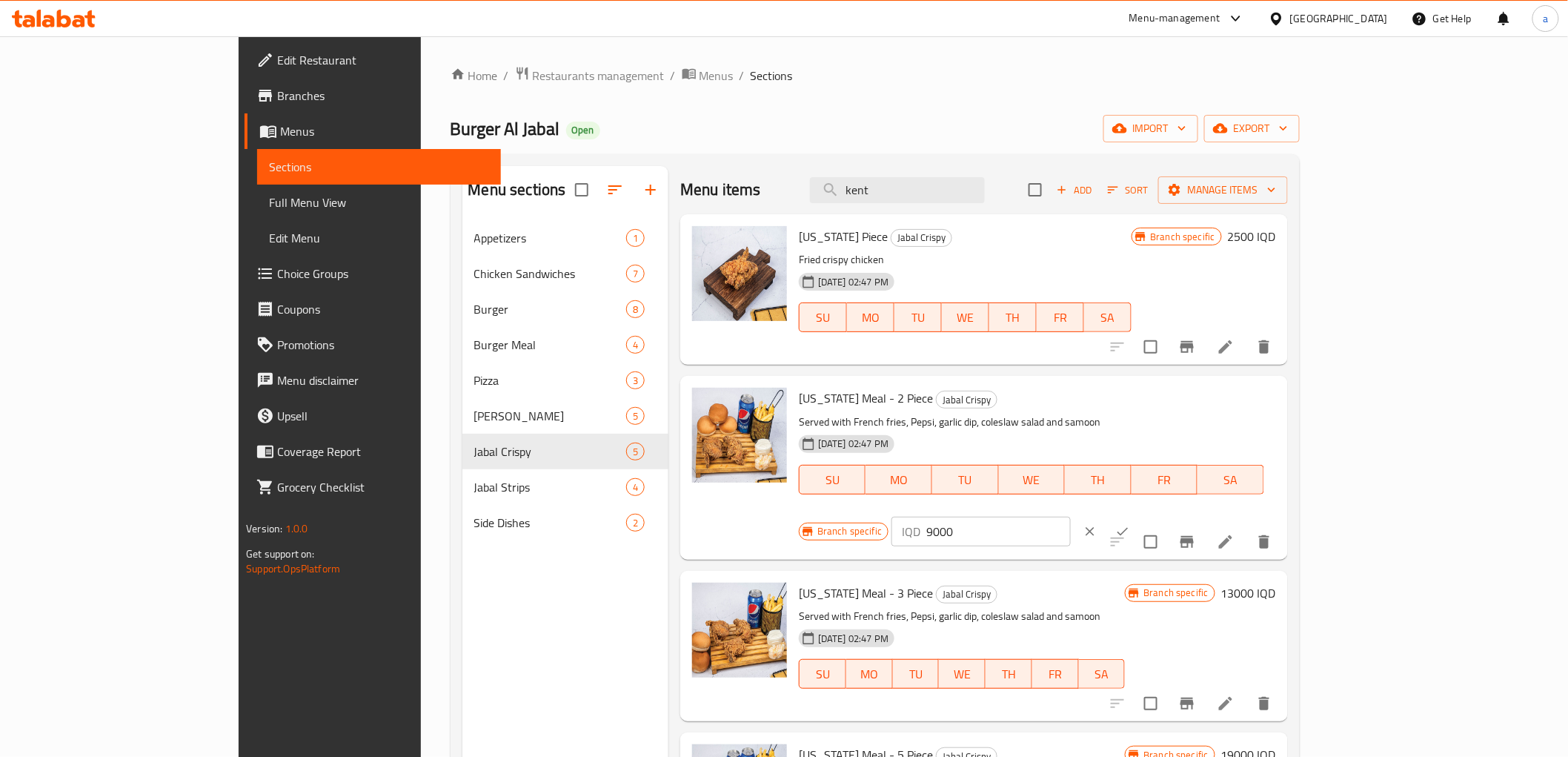
click at [1070, 517] on input "9000" at bounding box center [998, 531] width 144 height 30
paste input "5"
type input "9500"
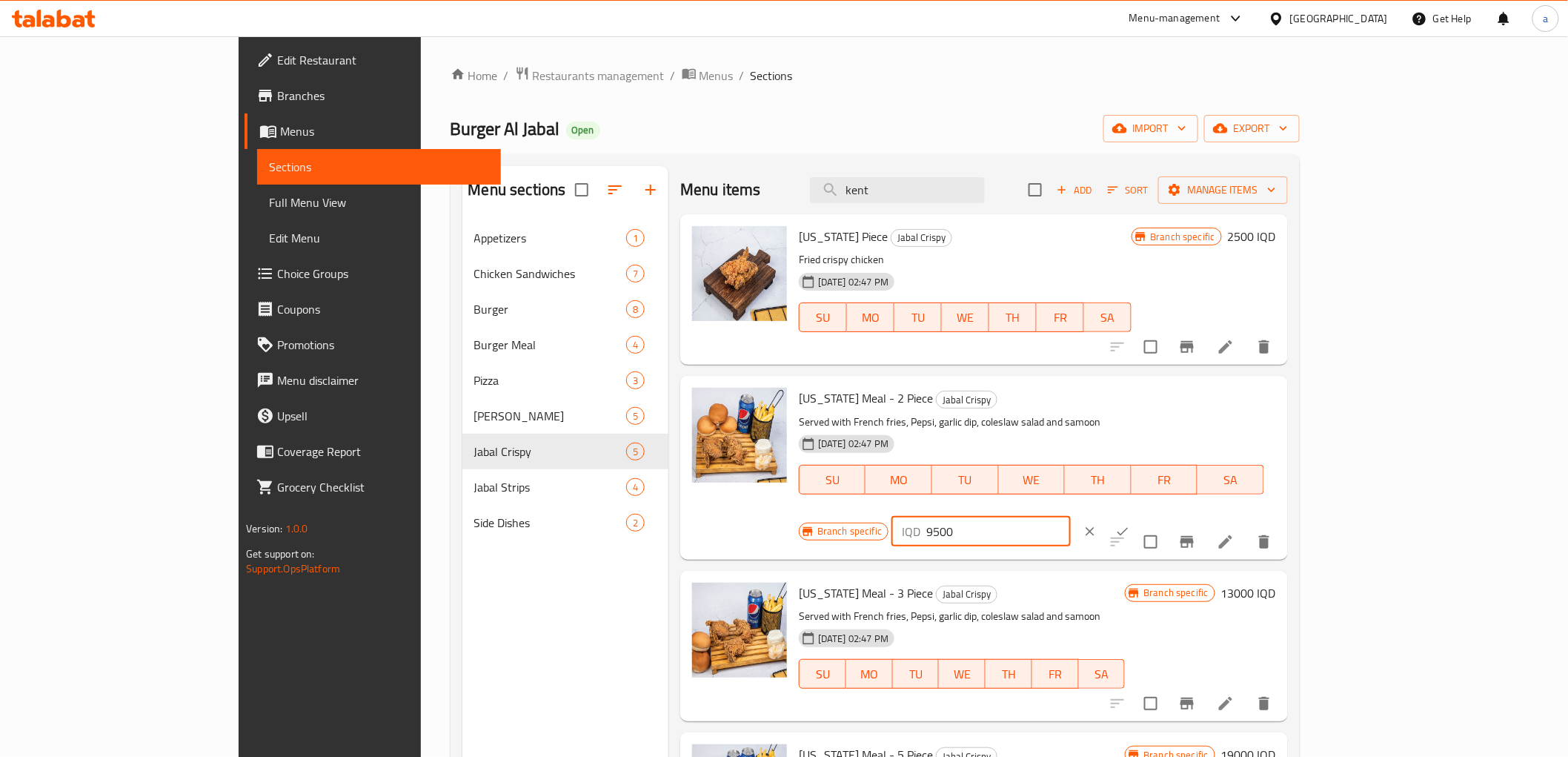
click at [1139, 515] on button "ok" at bounding box center [1122, 531] width 33 height 33
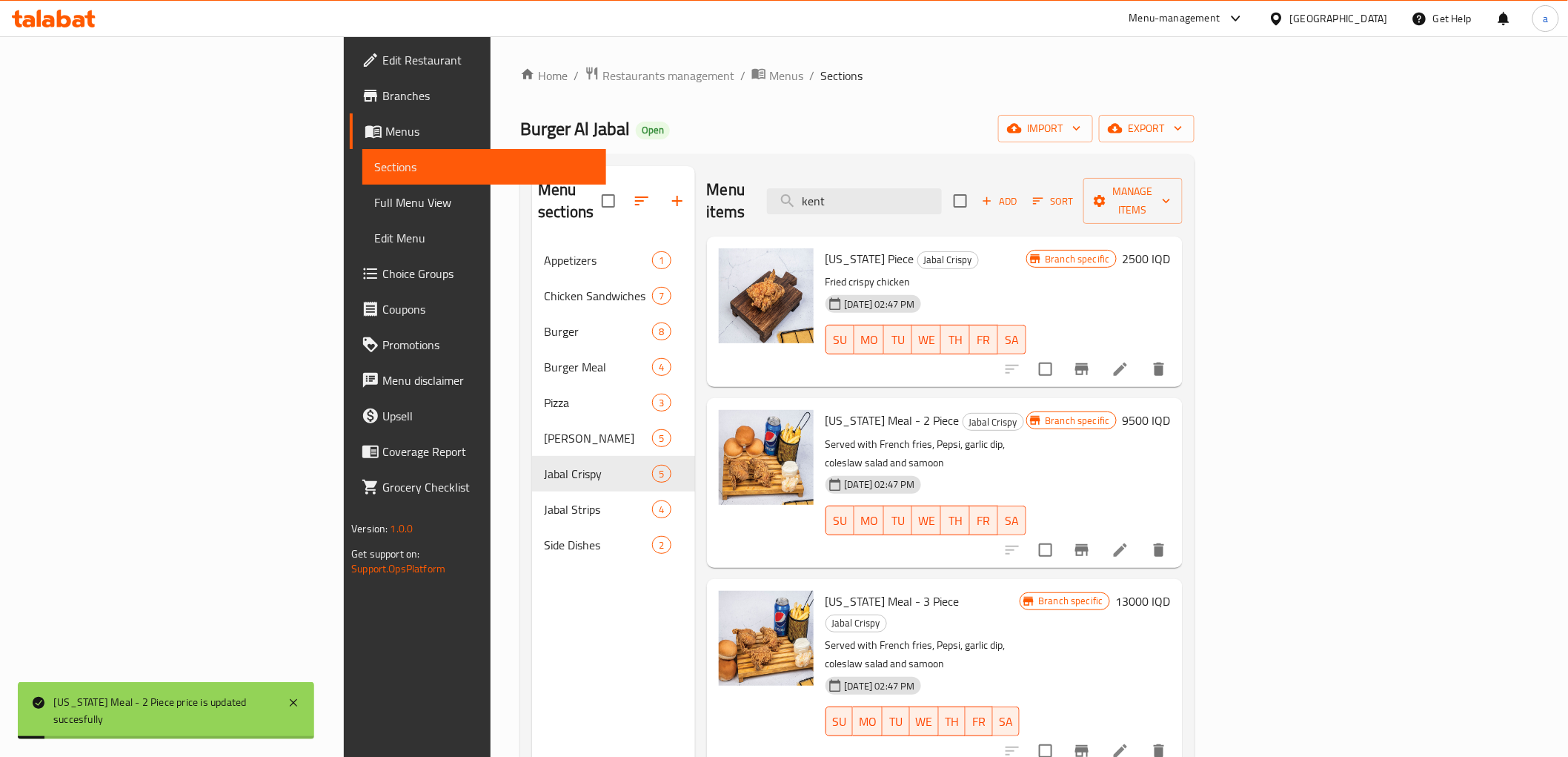
click at [1091, 542] on icon "Branch-specific-item" at bounding box center [1082, 550] width 18 height 18
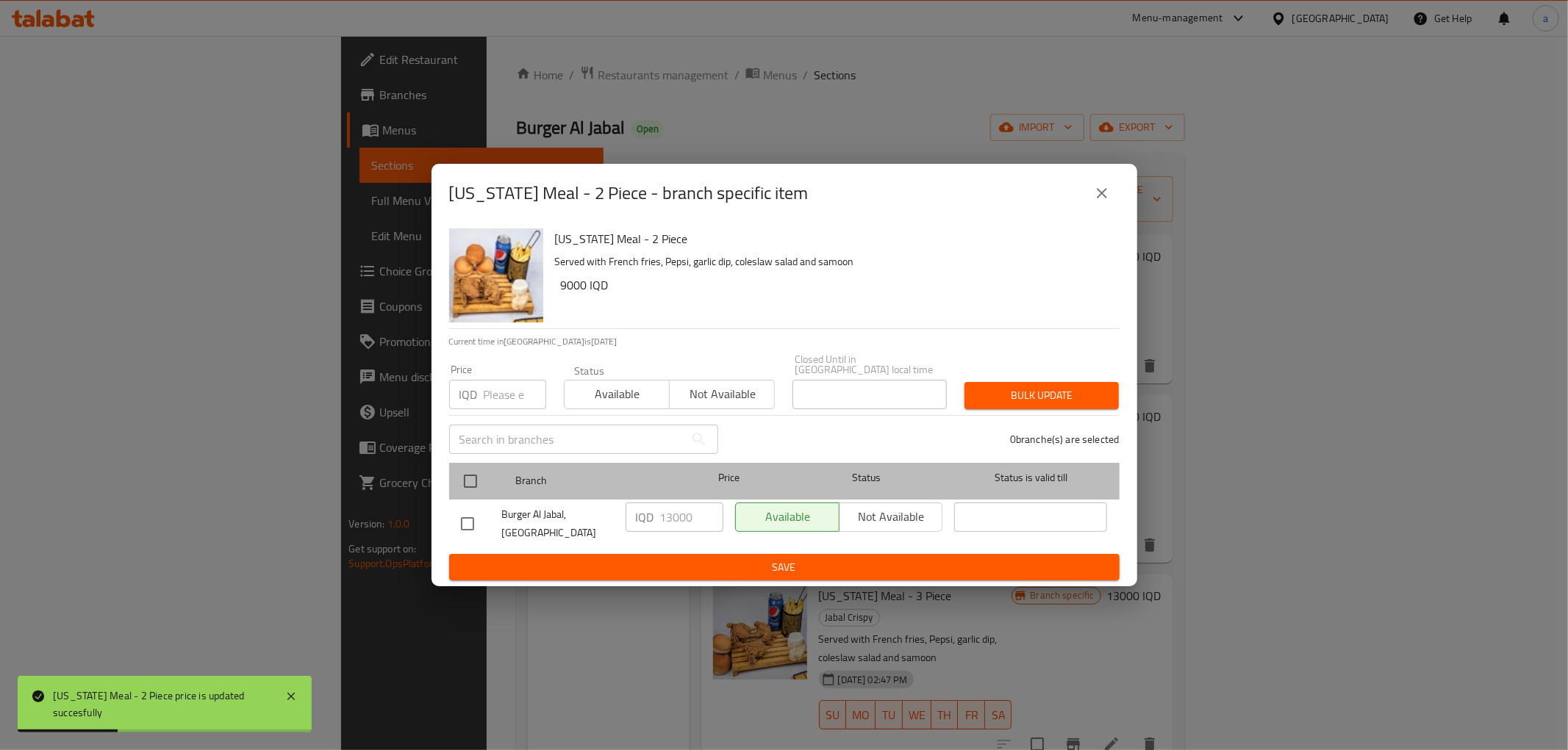
click at [513, 476] on div "Branch" at bounding box center [591, 480] width 165 height 43
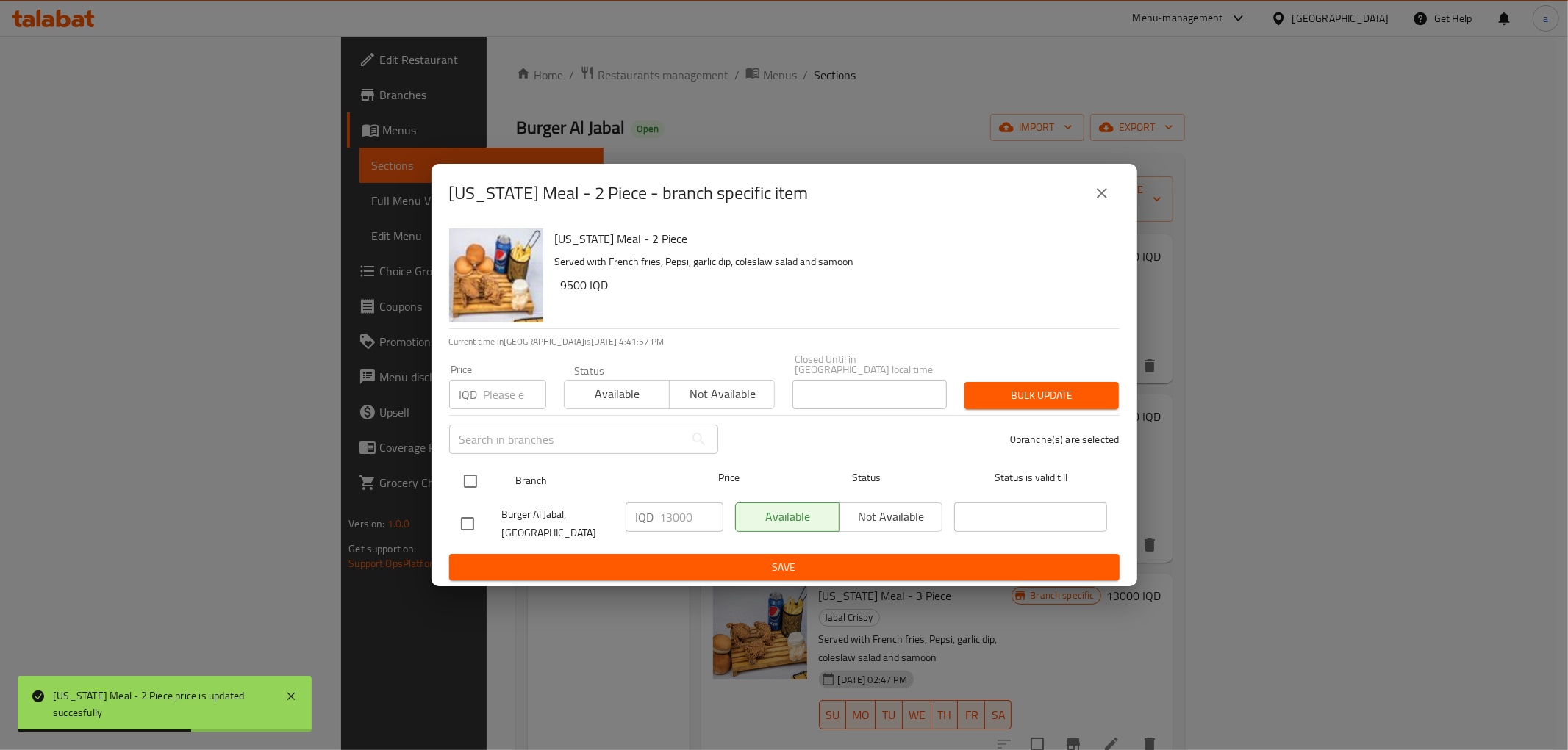
click at [471, 475] on input "checkbox" at bounding box center [470, 480] width 31 height 31
checkbox input "true"
click at [673, 519] on input "13000" at bounding box center [691, 516] width 63 height 29
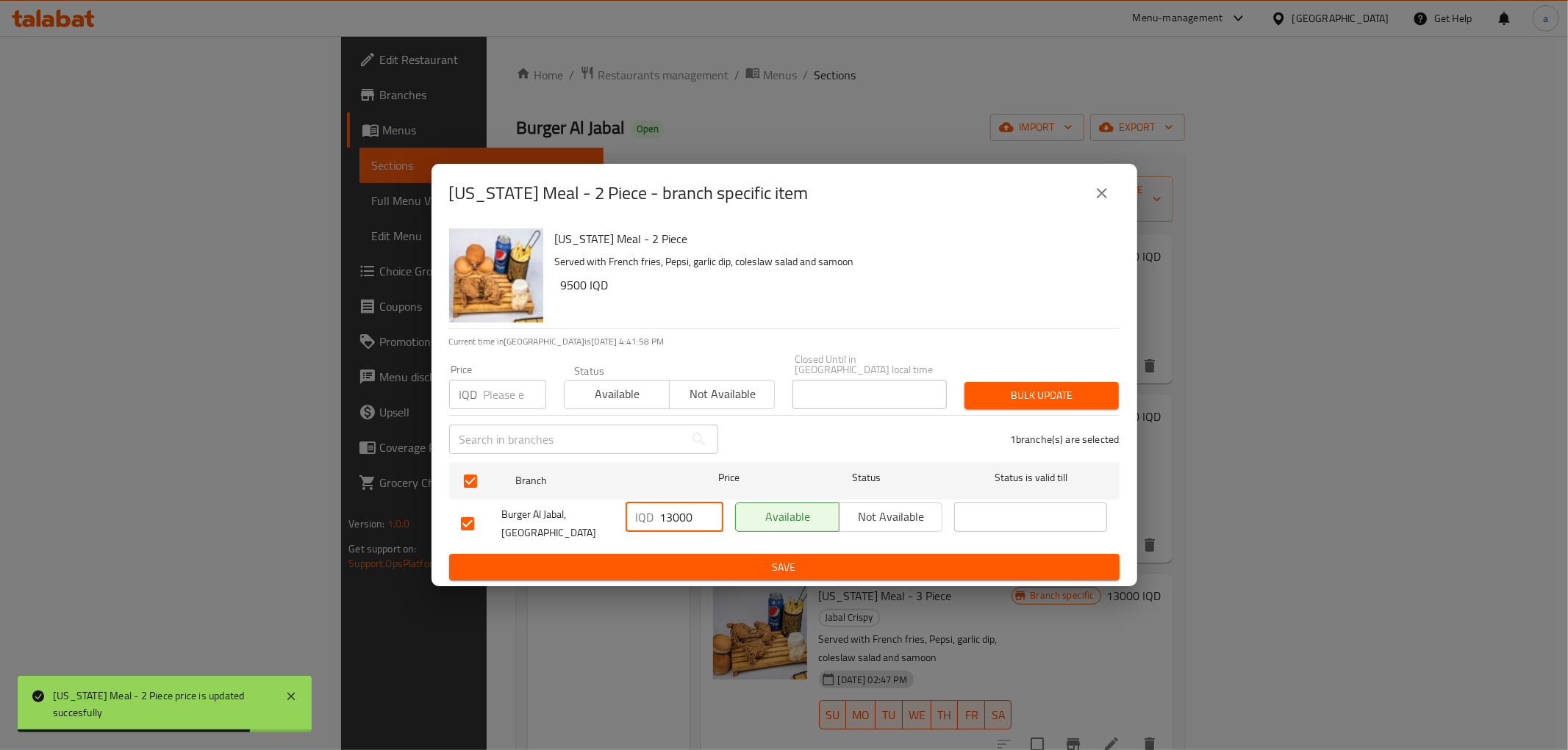
click at [673, 518] on input "13000" at bounding box center [691, 516] width 63 height 29
paste input "95"
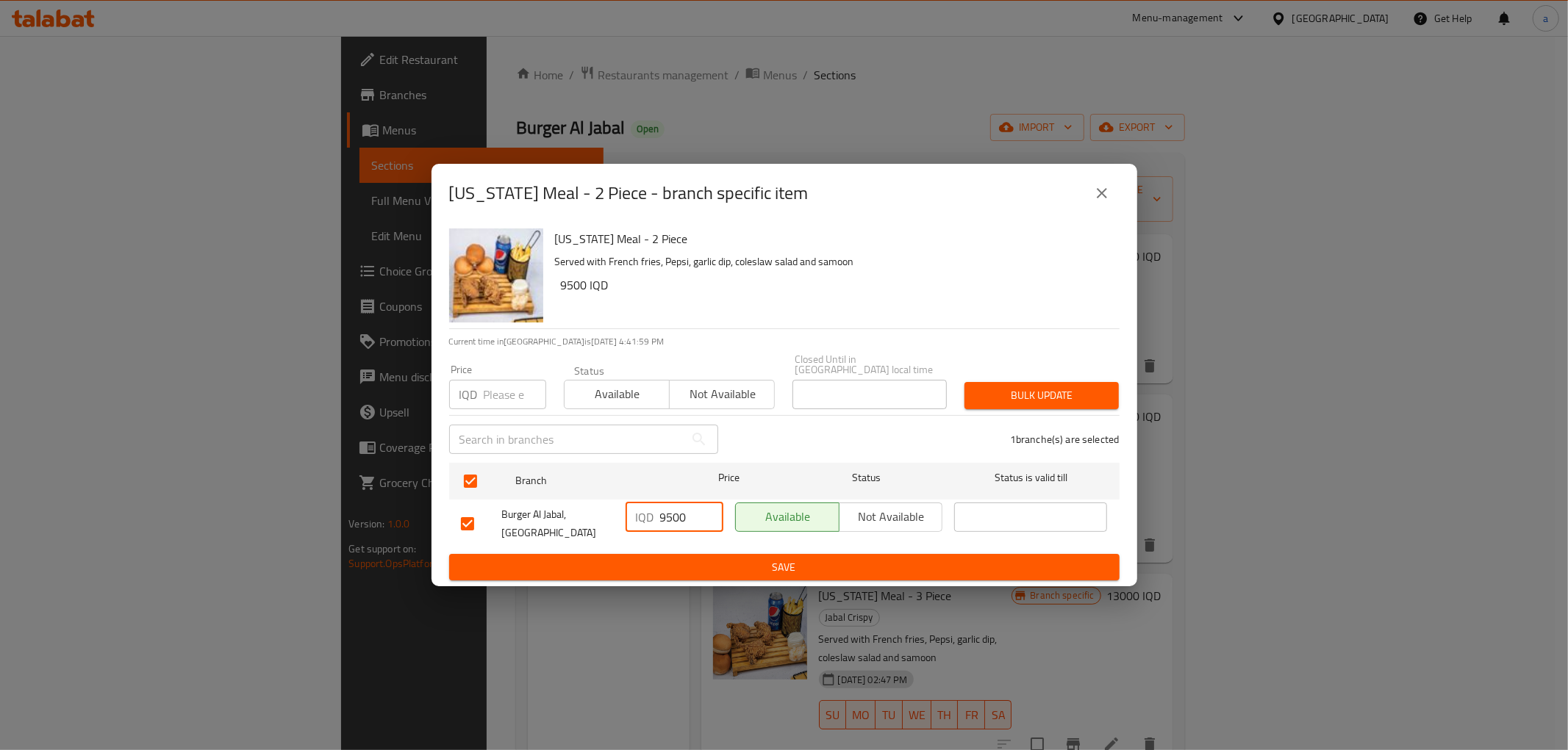
type input "9500"
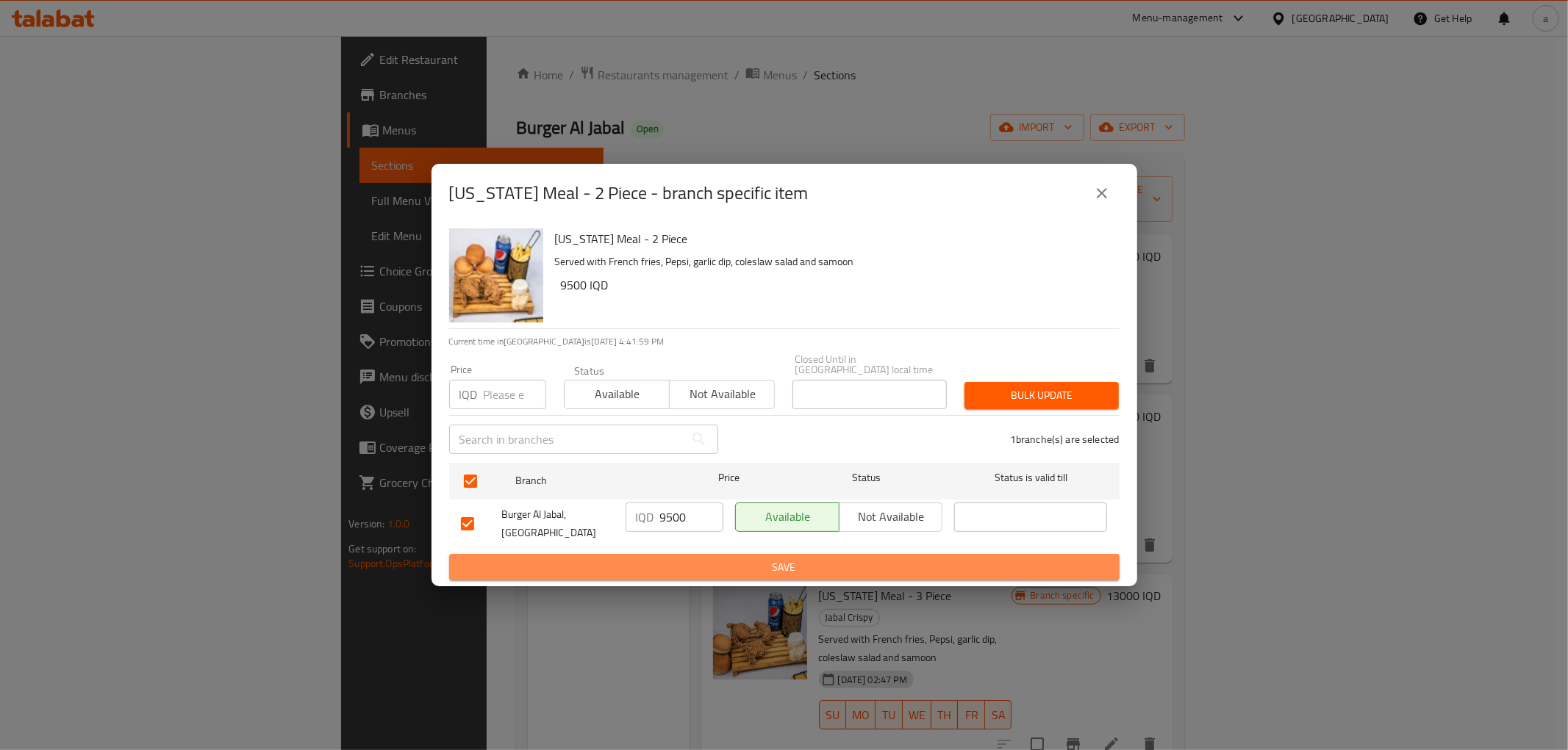
click at [680, 558] on span "Save" at bounding box center [784, 568] width 647 height 18
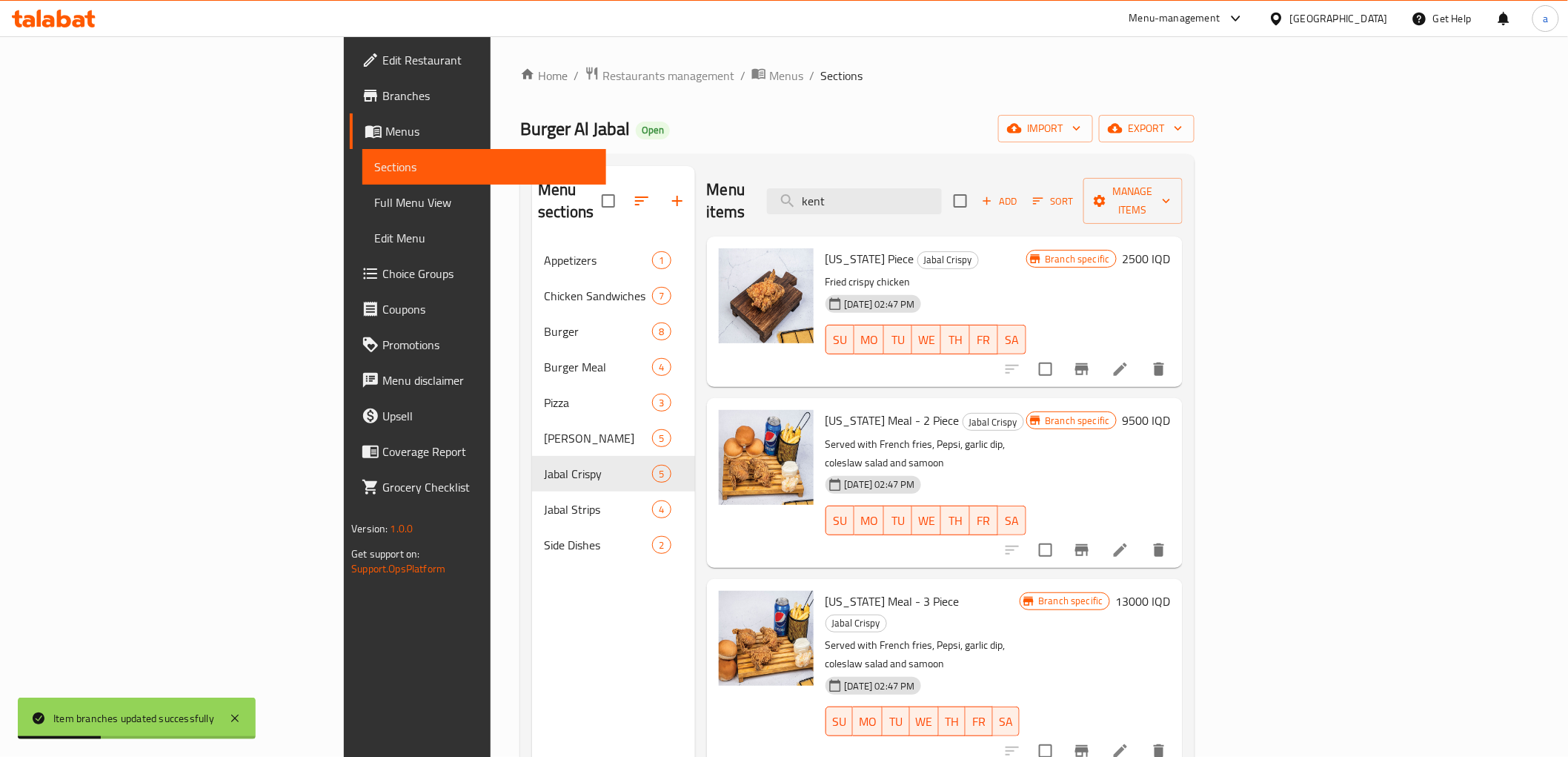
click at [1171, 591] on h6 "13000 IQD" at bounding box center [1143, 601] width 55 height 21
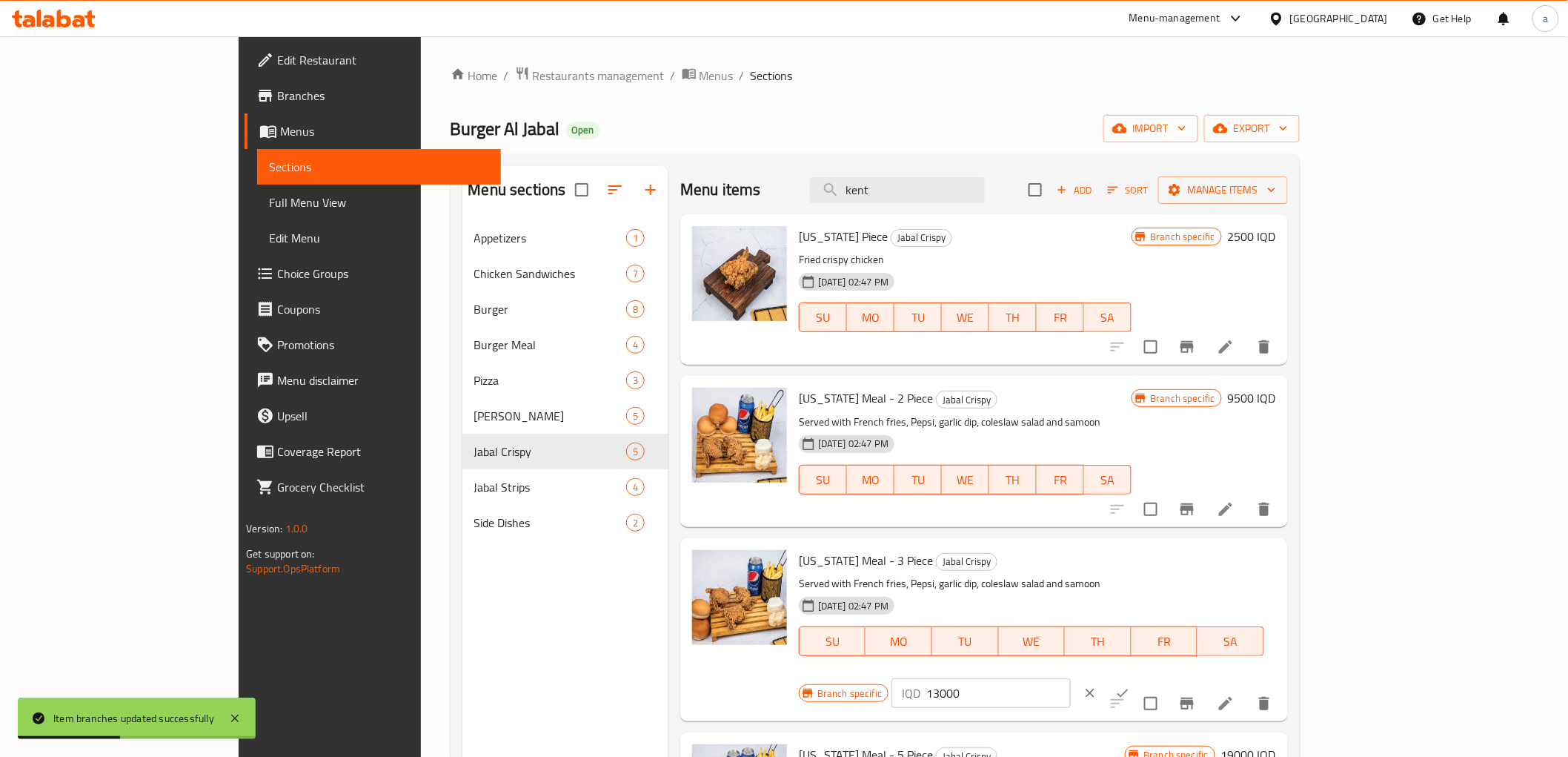
click at [1070, 678] on input "13000" at bounding box center [998, 693] width 144 height 30
paste input "4"
type input "14000"
click at [1282, 558] on div "[US_STATE] Meal - 3 Piece Jabal Crispy Served with French fries, Pepsi, garlic …" at bounding box center [1037, 629] width 489 height 172
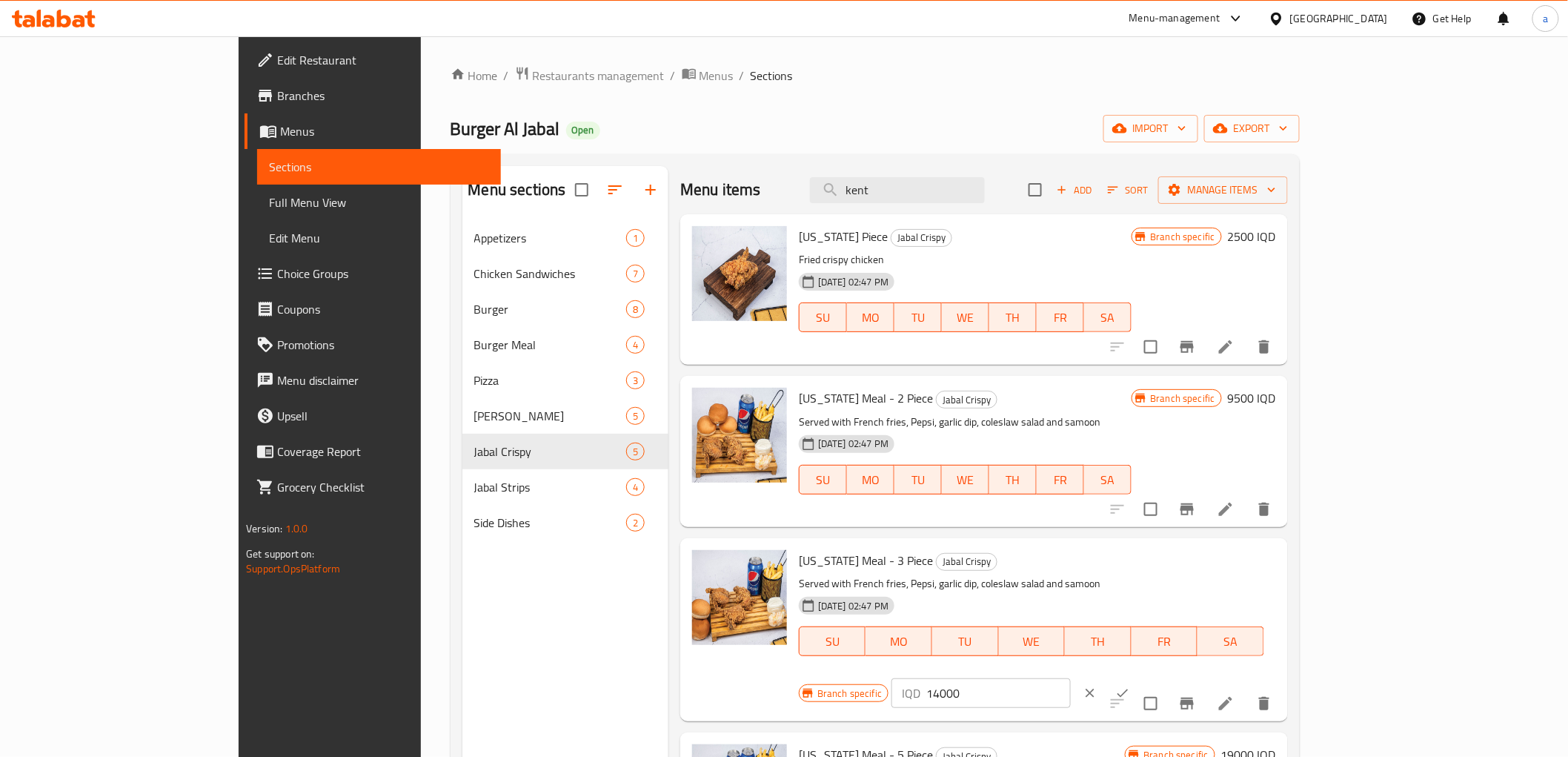
click at [1130, 686] on icon "ok" at bounding box center [1123, 694] width 15 height 15
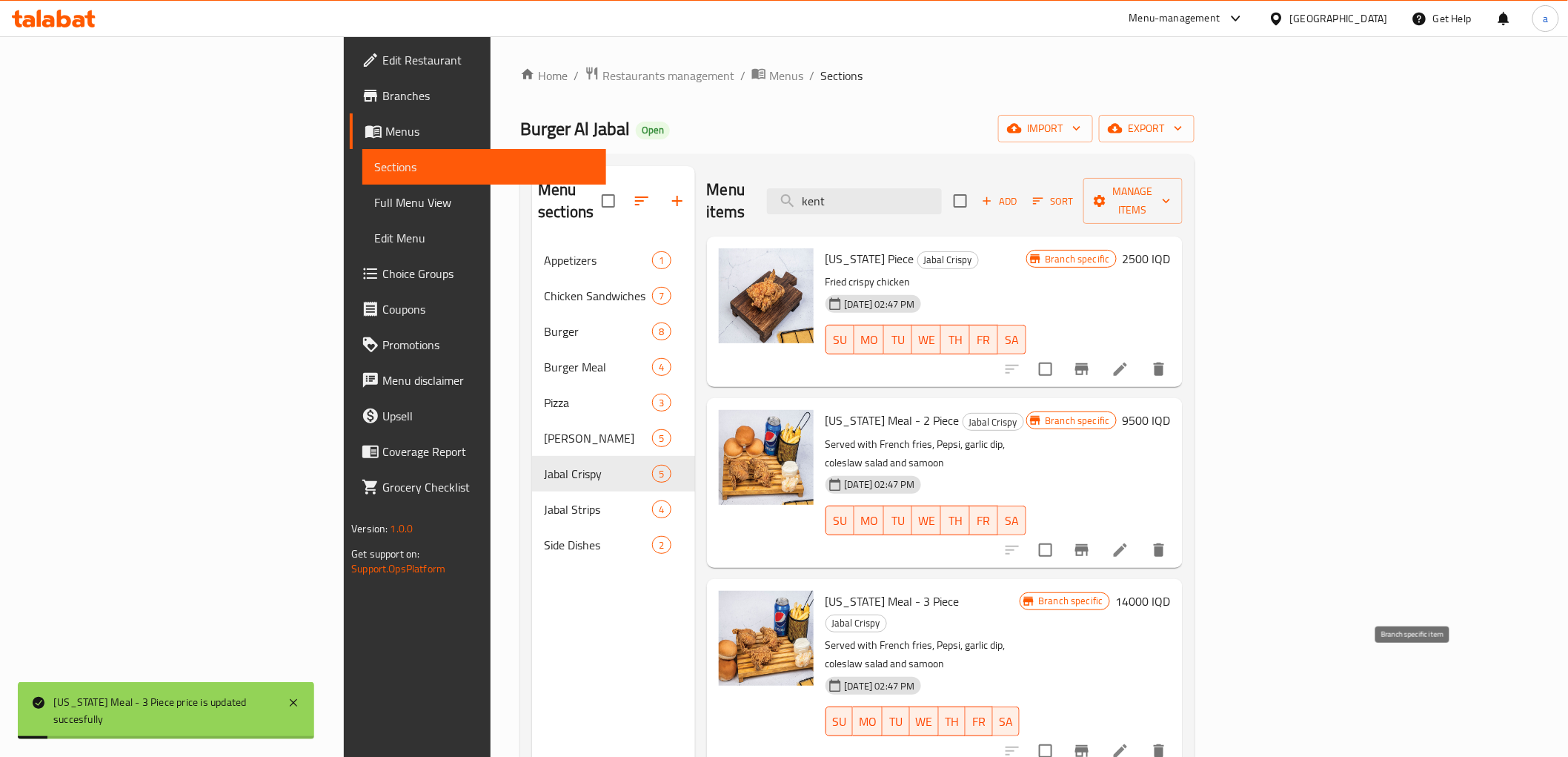
click at [1088, 745] on icon "Branch-specific-item" at bounding box center [1082, 751] width 14 height 12
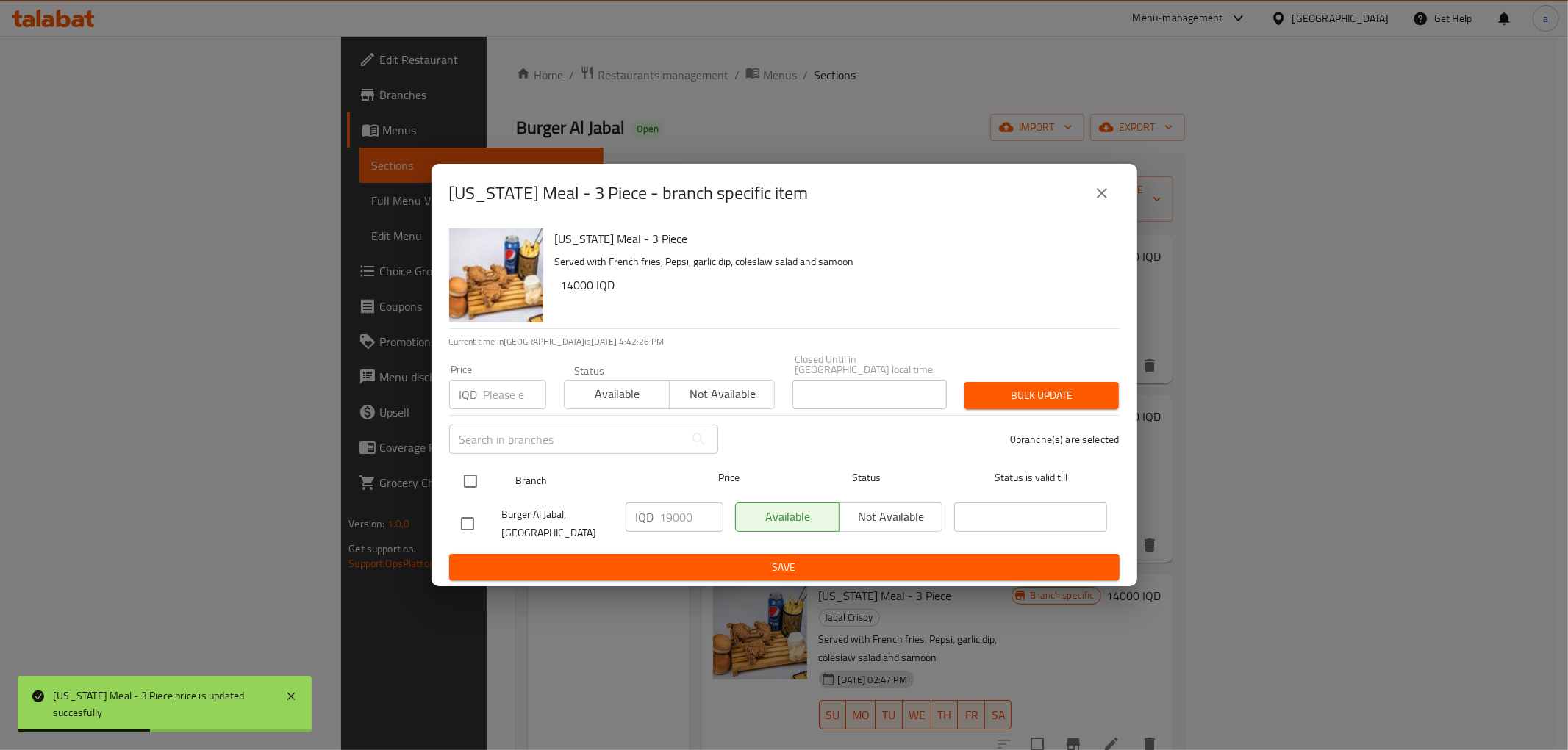
click at [469, 476] on input "checkbox" at bounding box center [470, 480] width 31 height 31
checkbox input "true"
click at [685, 506] on input "19000" at bounding box center [691, 516] width 63 height 29
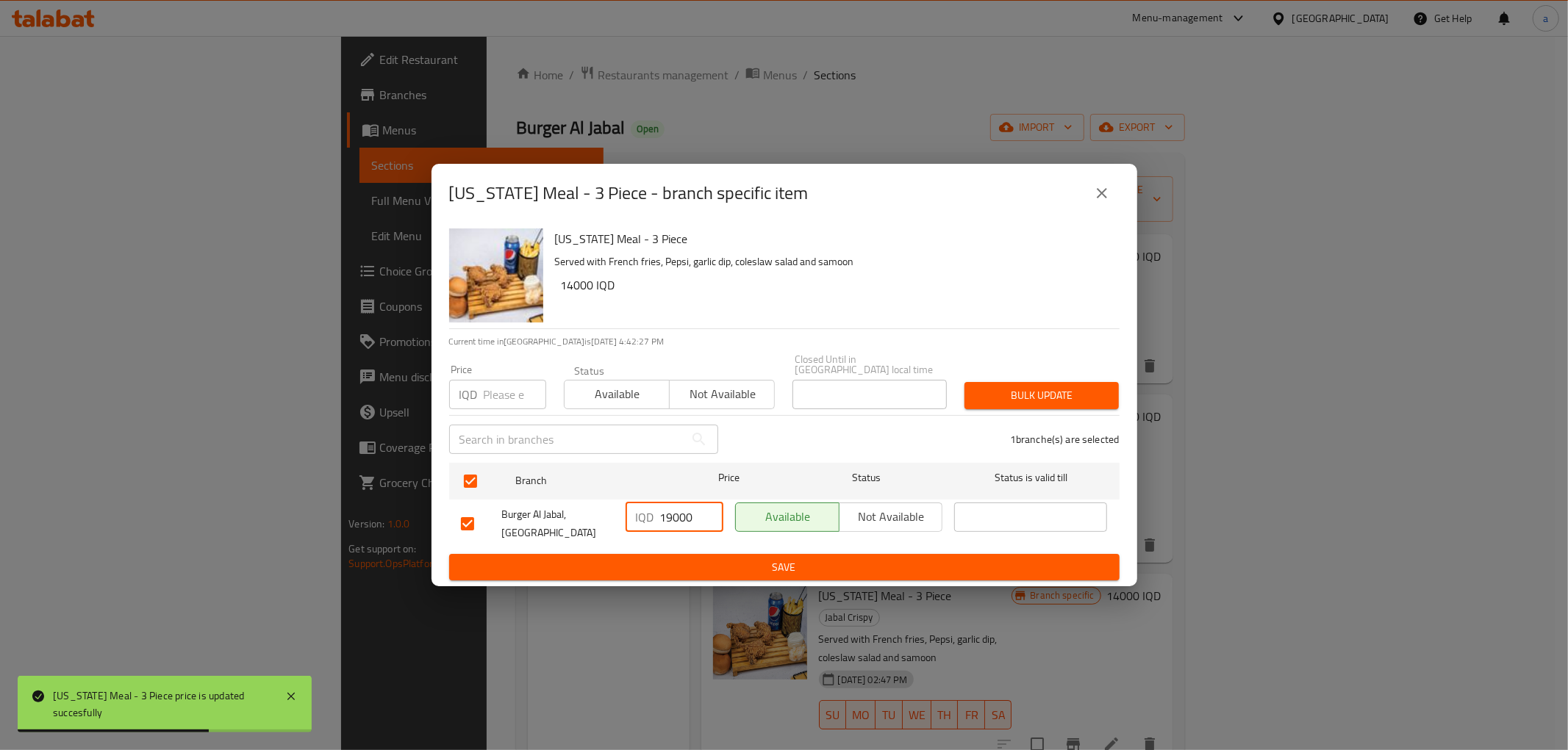
click at [686, 506] on input "19000" at bounding box center [691, 516] width 63 height 29
click at [688, 506] on input "19000" at bounding box center [691, 516] width 63 height 29
click at [687, 512] on input "19000" at bounding box center [691, 516] width 63 height 29
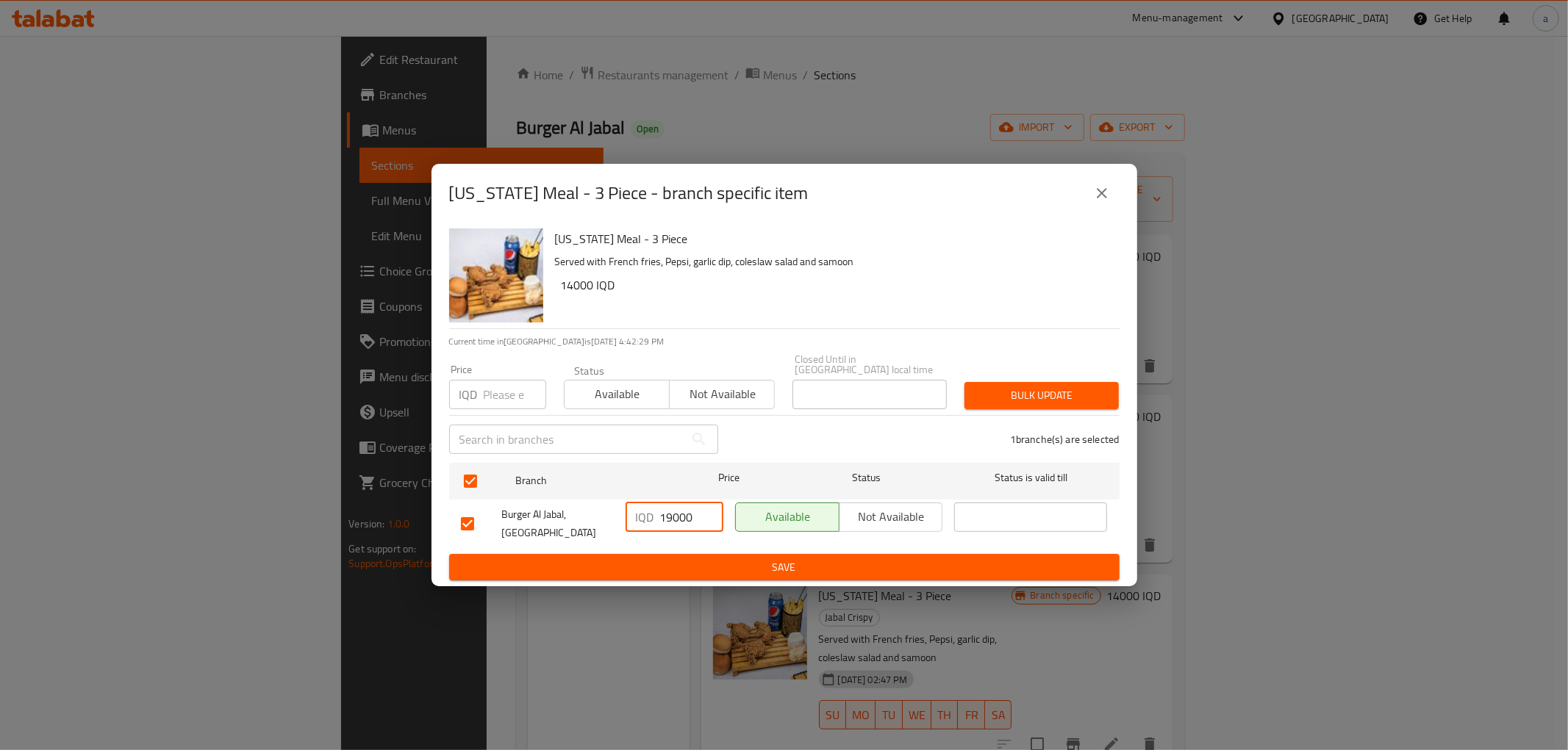
paste input "4"
type input "14000"
click at [894, 568] on span "Save" at bounding box center [784, 568] width 647 height 18
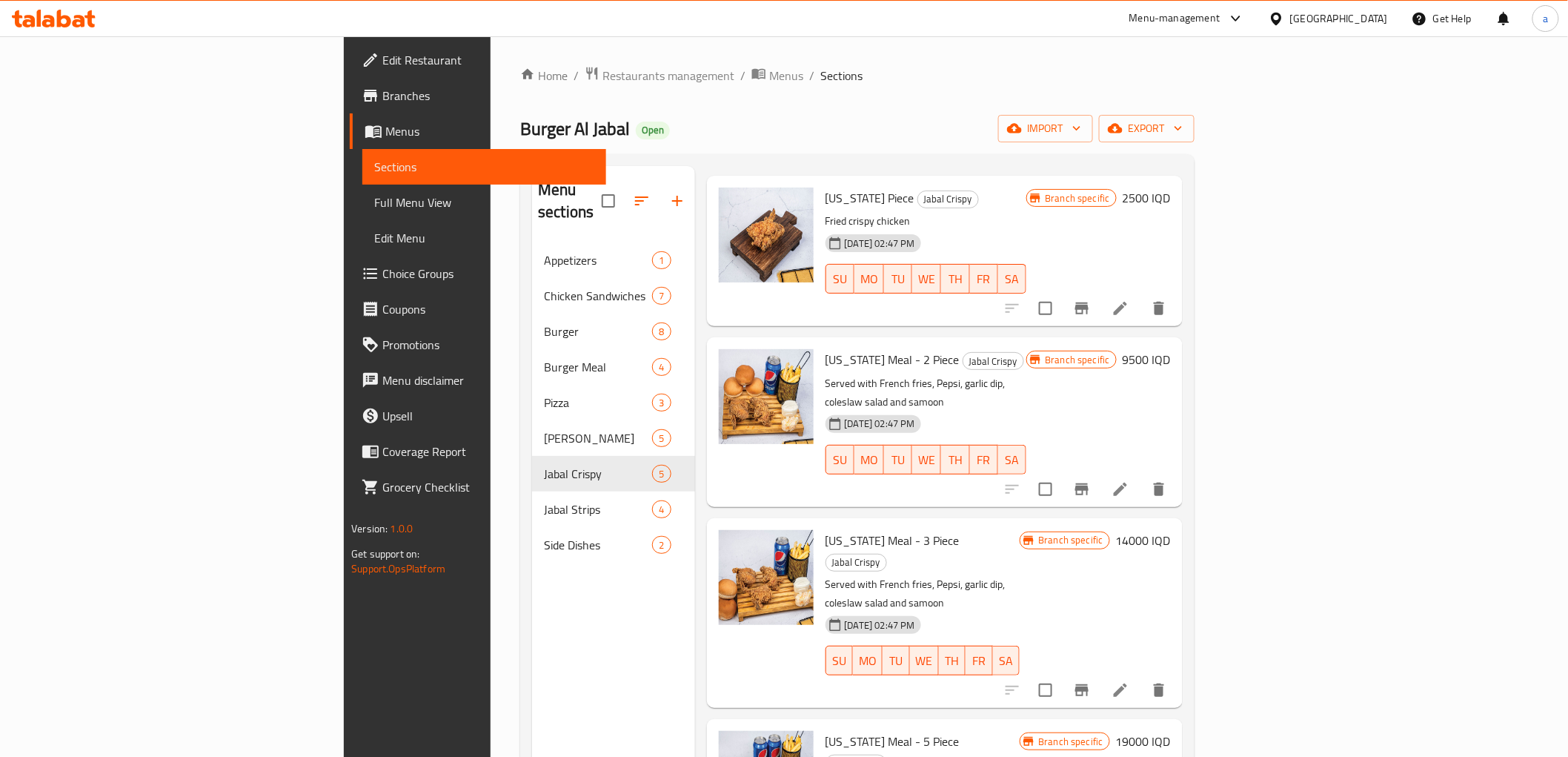
scroll to position [89, 0]
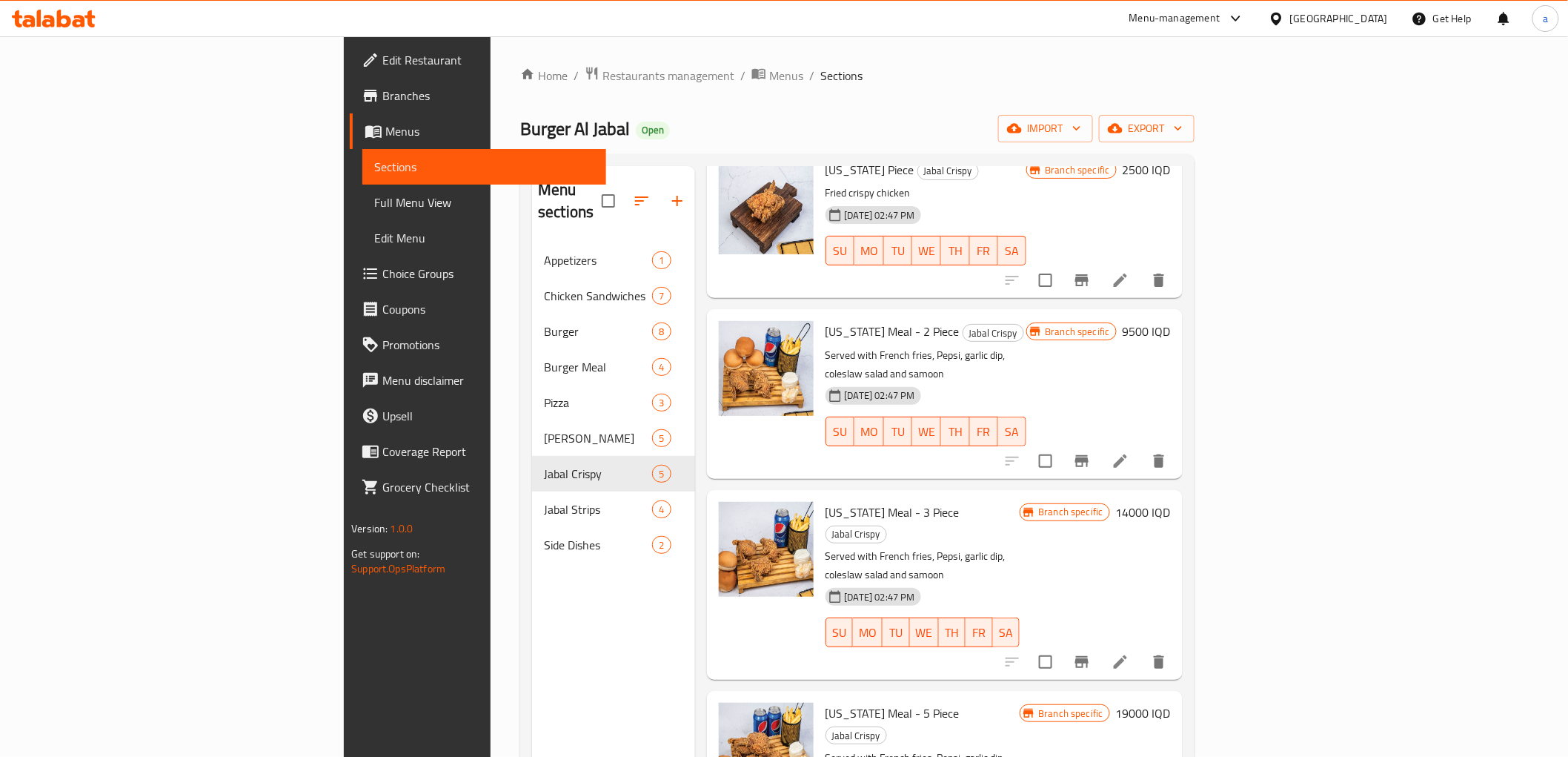
click at [1171, 703] on h6 "19000 IQD" at bounding box center [1143, 713] width 55 height 21
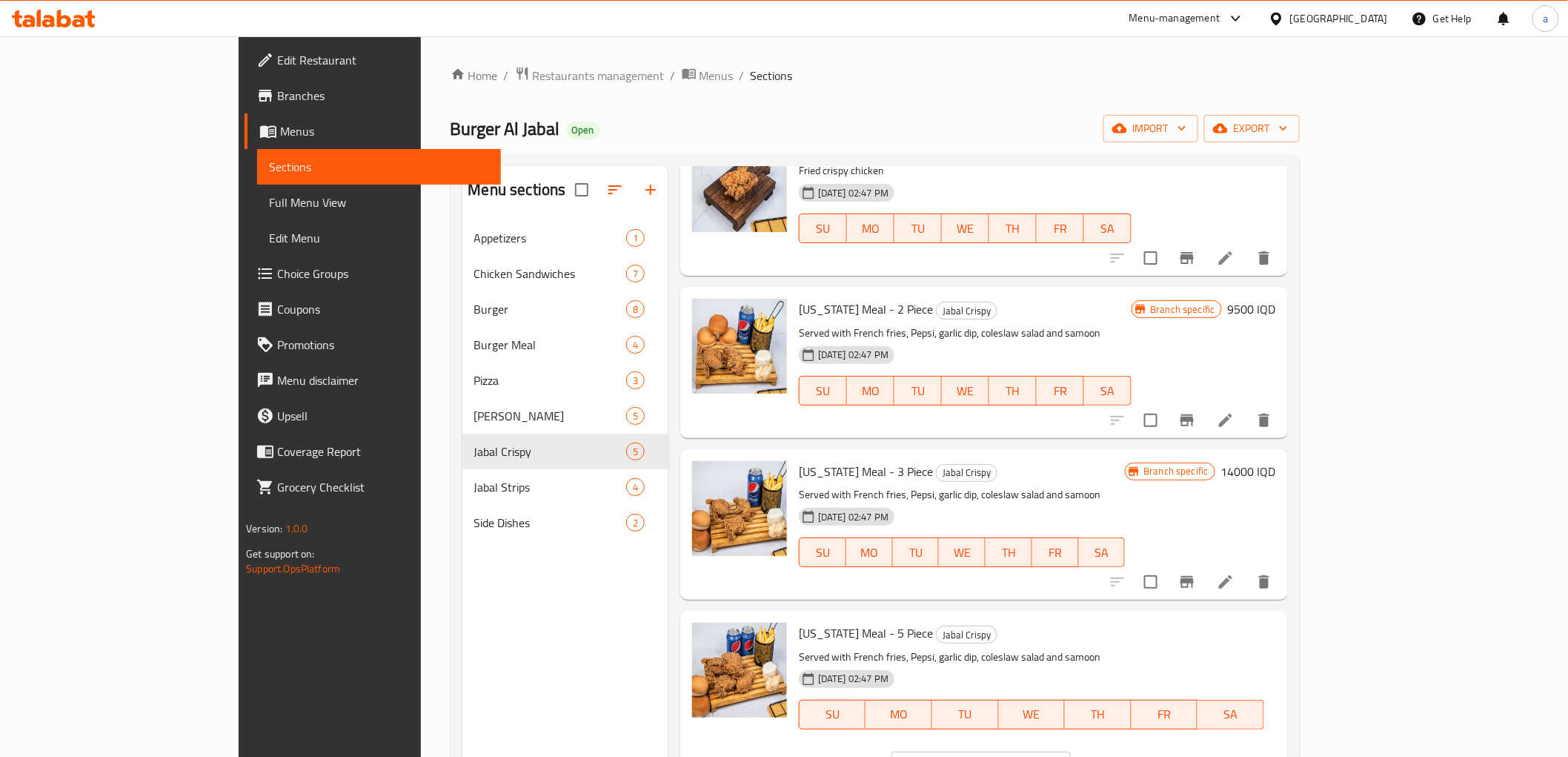
click at [1070, 752] on input "19000" at bounding box center [998, 766] width 144 height 30
paste input "22"
type input "22000"
click at [1139, 750] on button "ok" at bounding box center [1122, 766] width 33 height 33
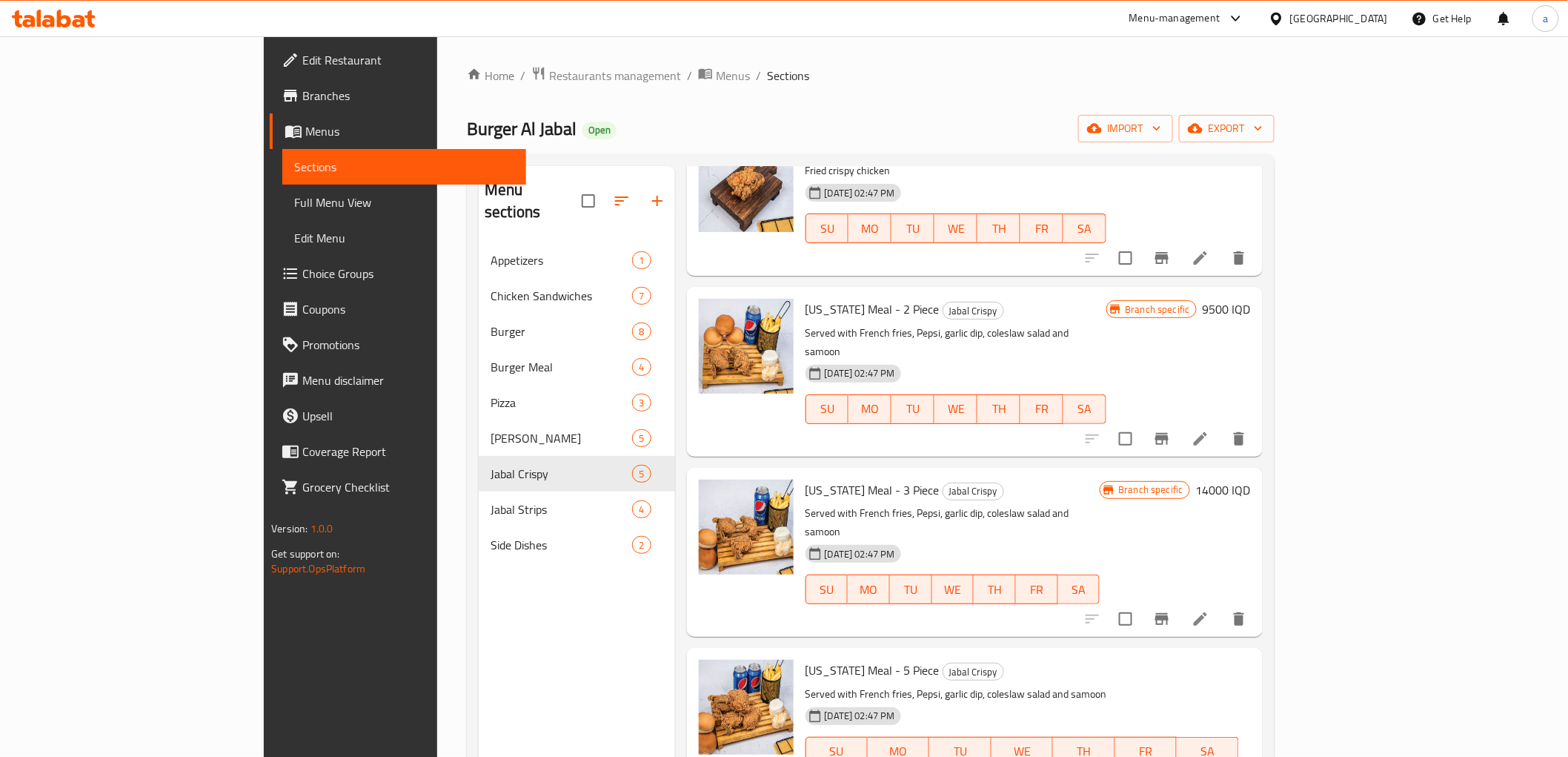
scroll to position [141, 0]
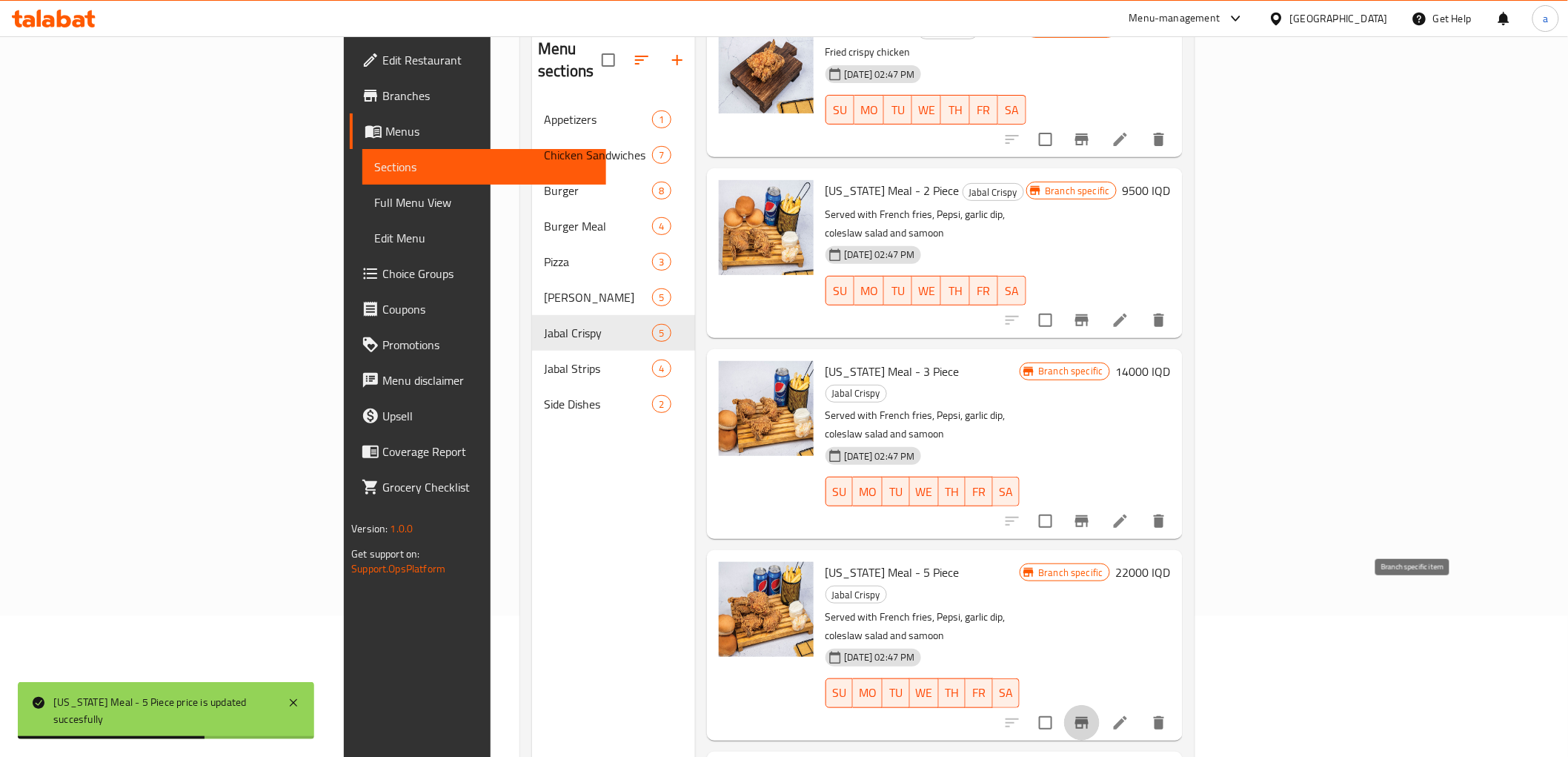
click at [1099, 705] on button "Branch-specific-item" at bounding box center [1082, 723] width 35 height 35
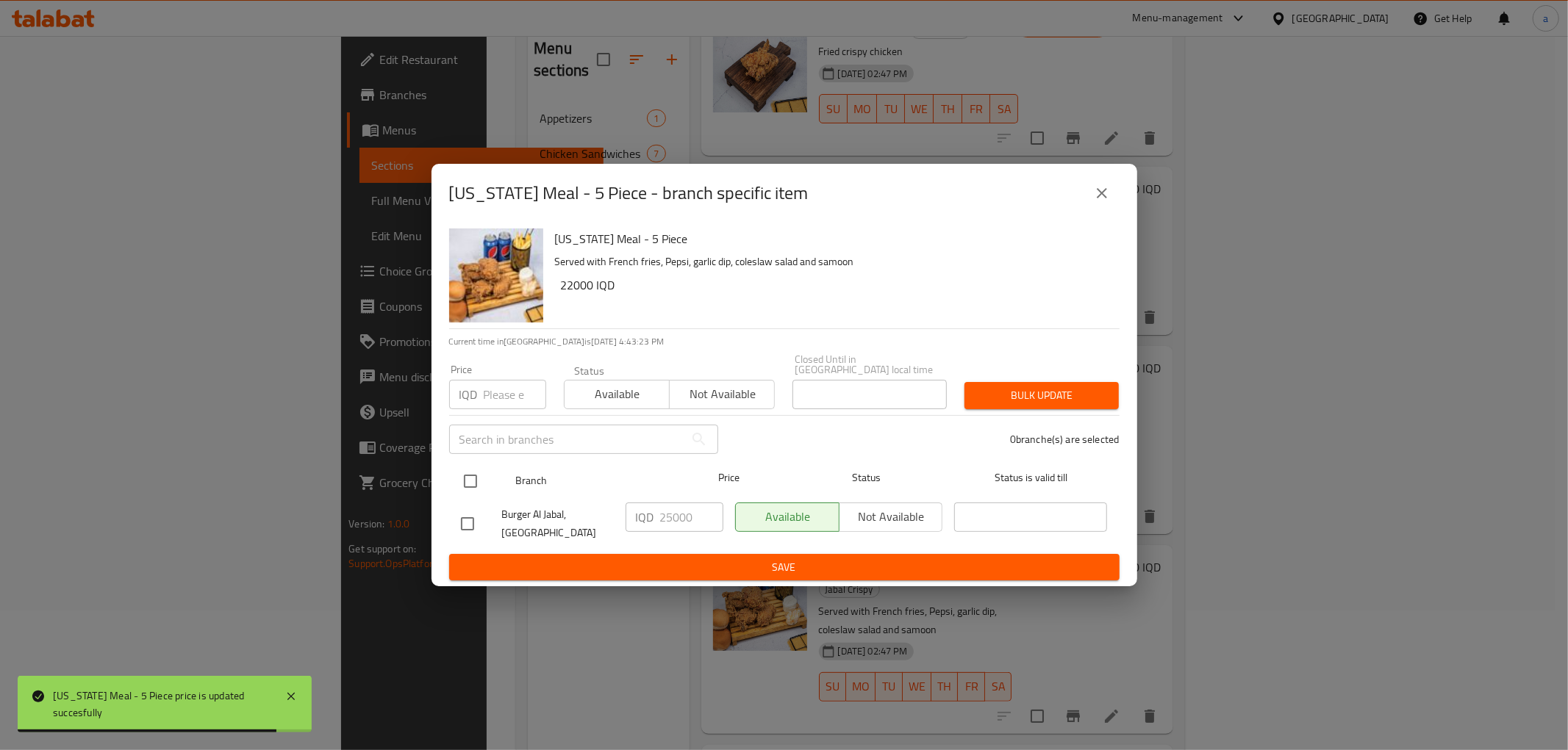
click at [477, 477] on input "checkbox" at bounding box center [470, 480] width 31 height 31
checkbox input "true"
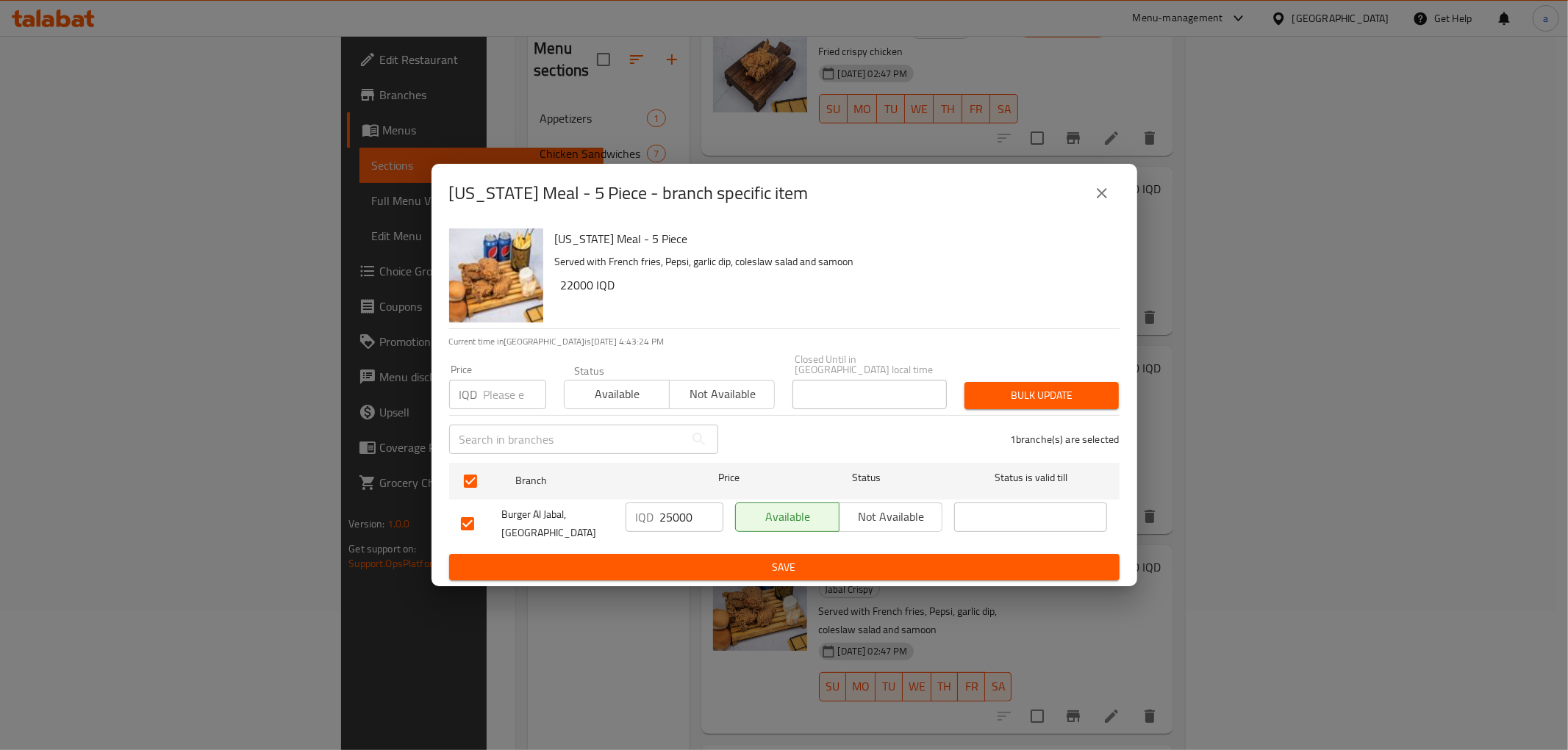
click at [685, 506] on input "25000" at bounding box center [691, 516] width 63 height 29
paste input "2"
type input "22000"
click at [711, 558] on span "Save" at bounding box center [784, 568] width 647 height 18
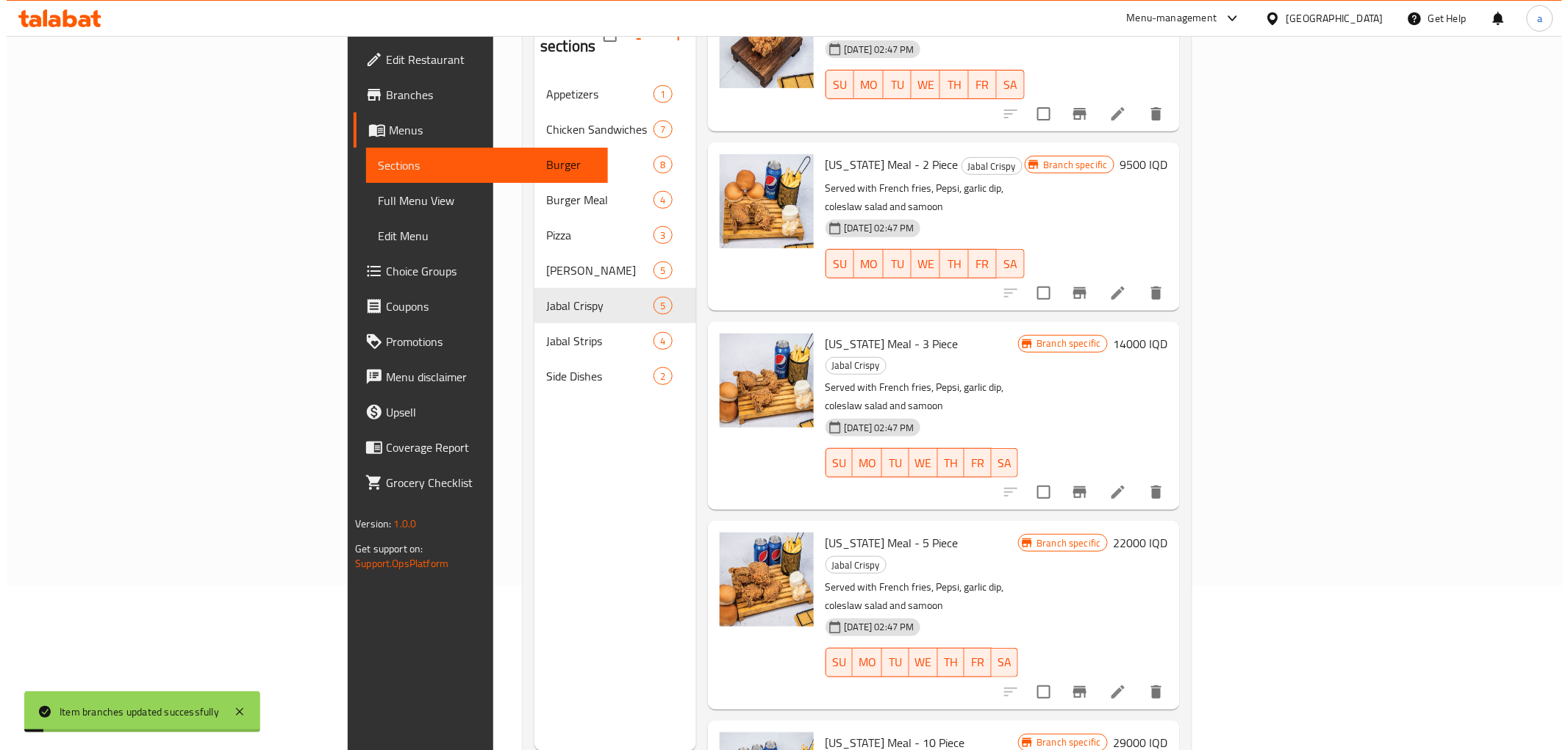
scroll to position [206, 0]
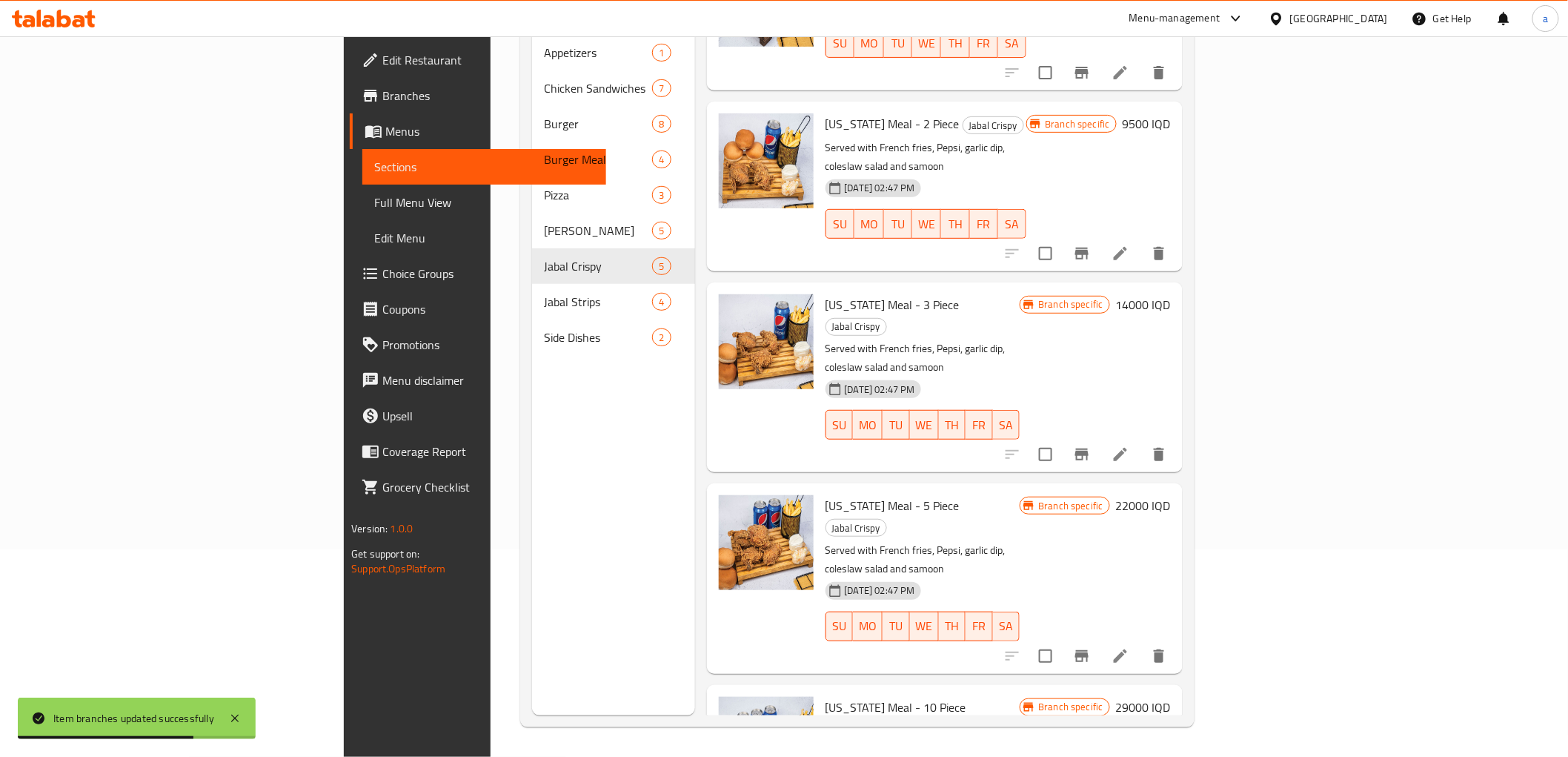
click at [1171, 697] on h6 "29000 IQD" at bounding box center [1143, 707] width 55 height 21
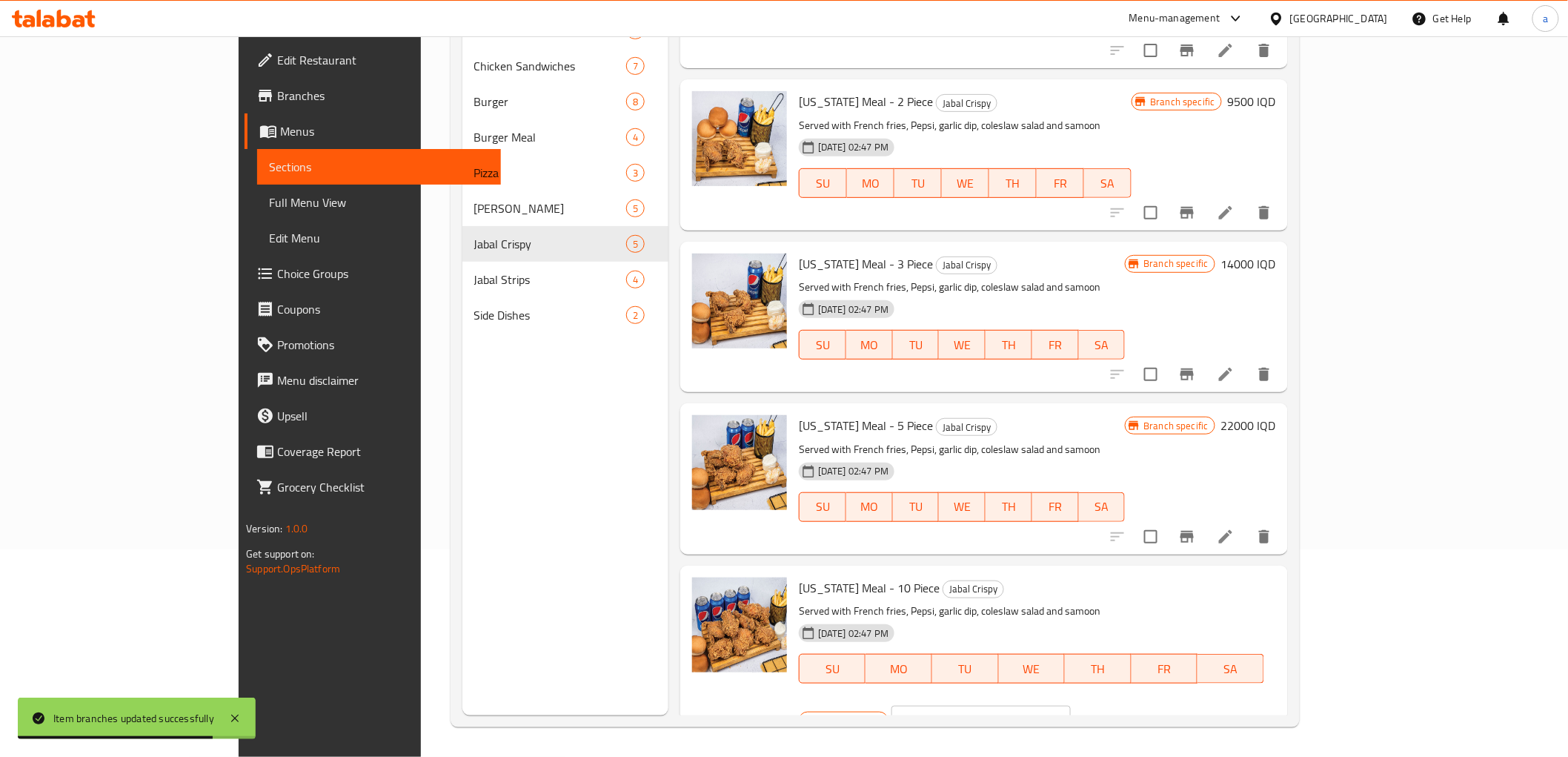
click at [1070, 705] on input "29000" at bounding box center [998, 720] width 144 height 30
paste input "35"
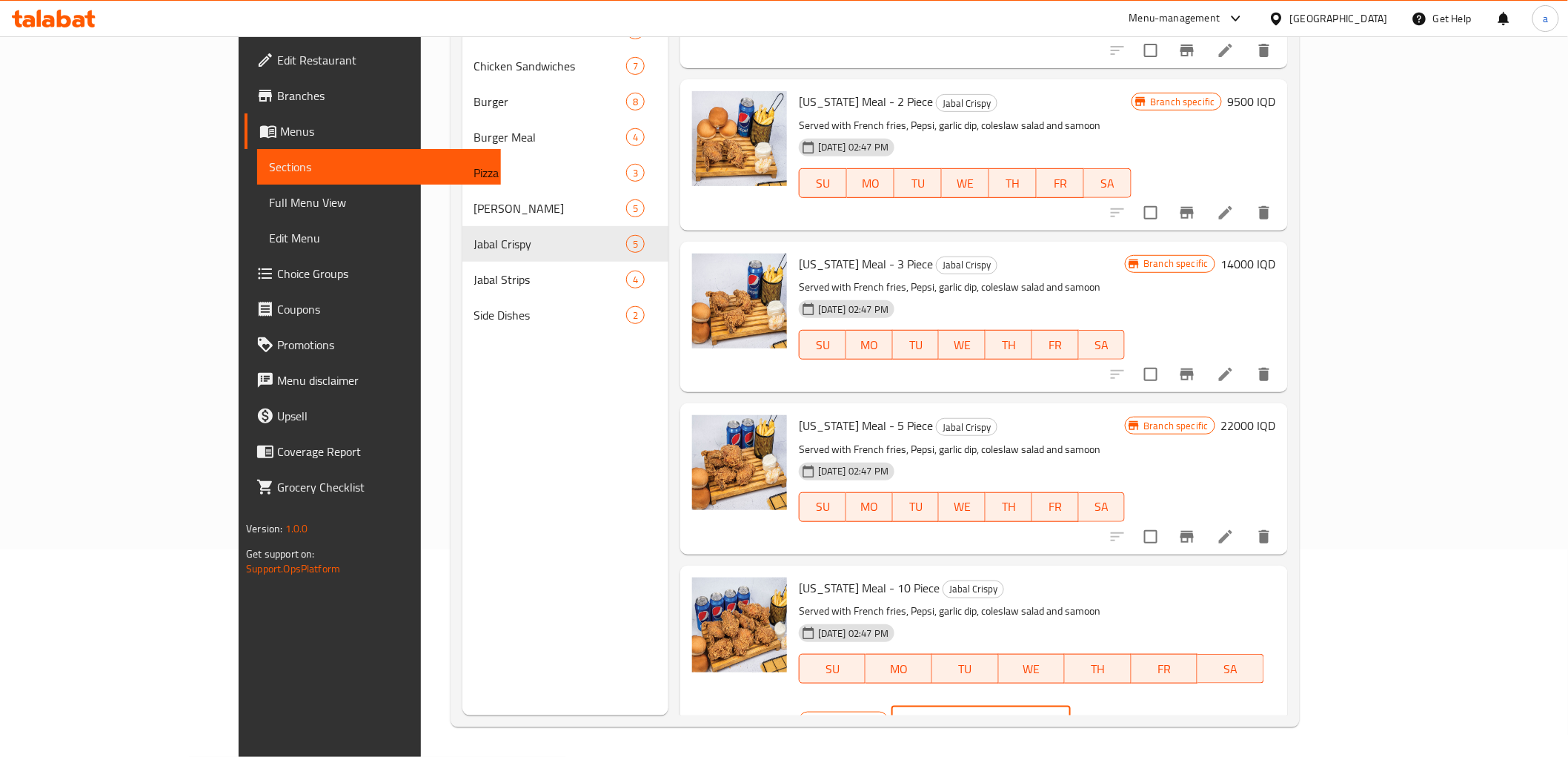
type input "35000"
click at [1130, 713] on icon "ok" at bounding box center [1123, 721] width 15 height 15
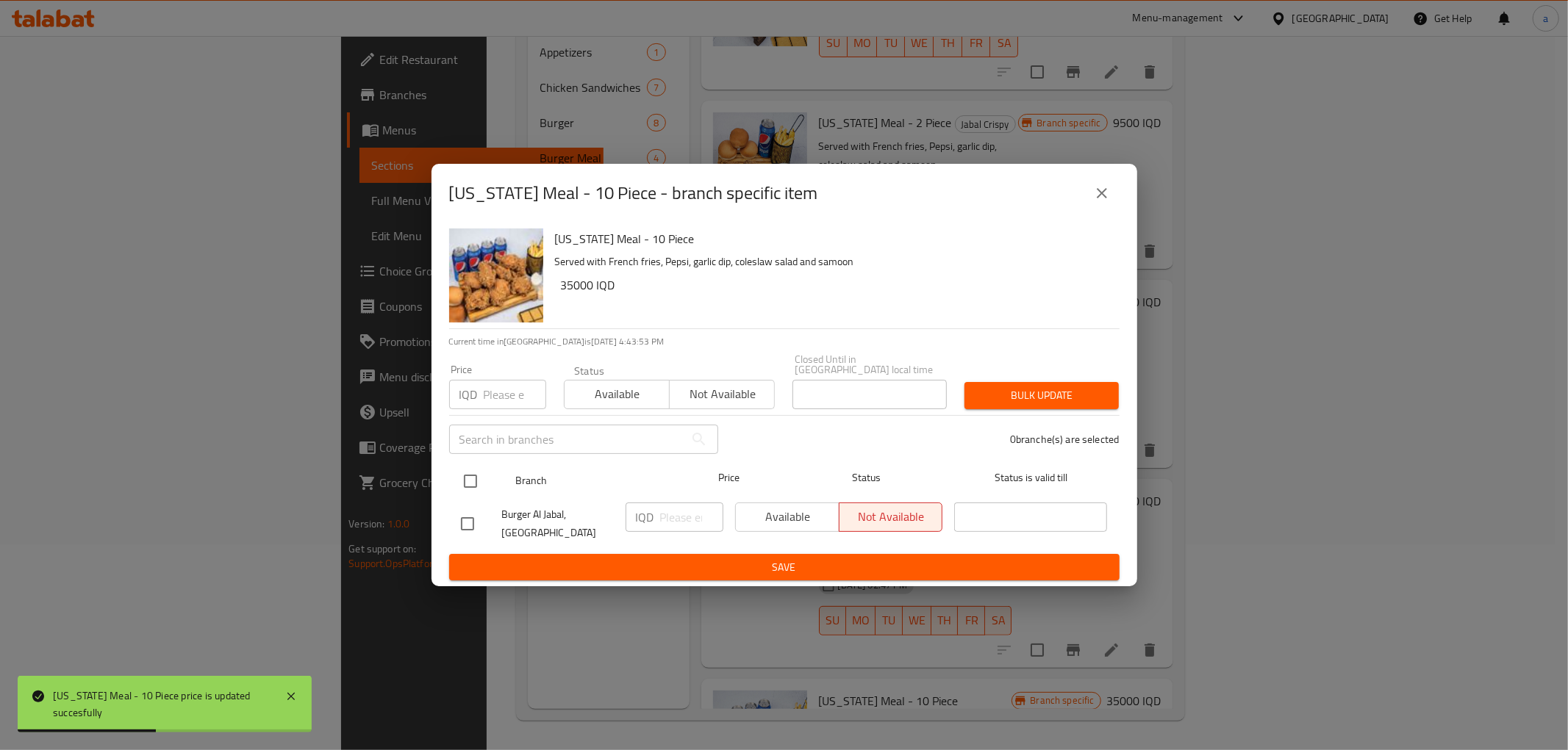
click at [466, 475] on input "checkbox" at bounding box center [470, 480] width 31 height 31
checkbox input "true"
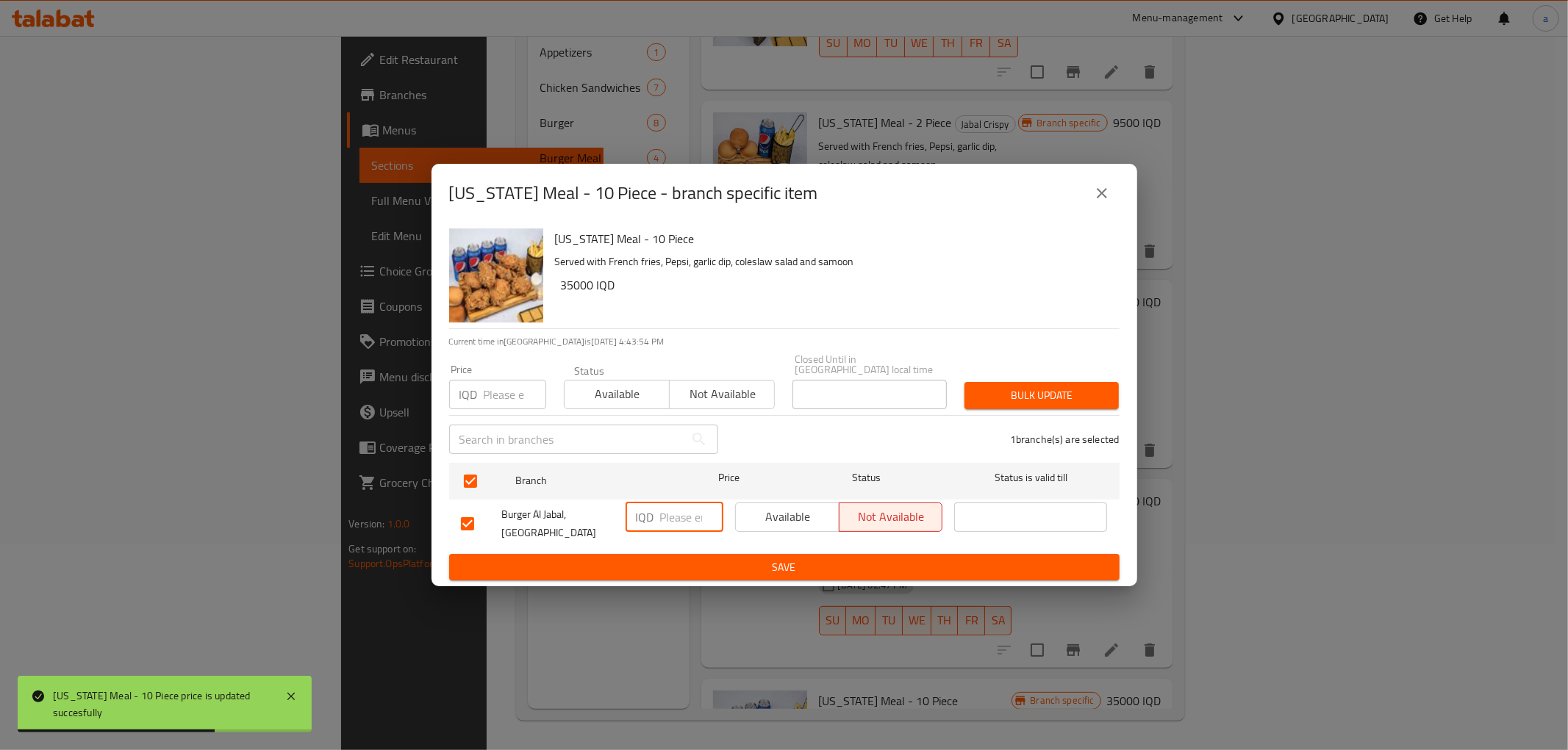
click at [673, 507] on input "number" at bounding box center [691, 516] width 63 height 29
paste input "35000"
type input "35000"
click at [711, 560] on span "Save" at bounding box center [784, 568] width 647 height 18
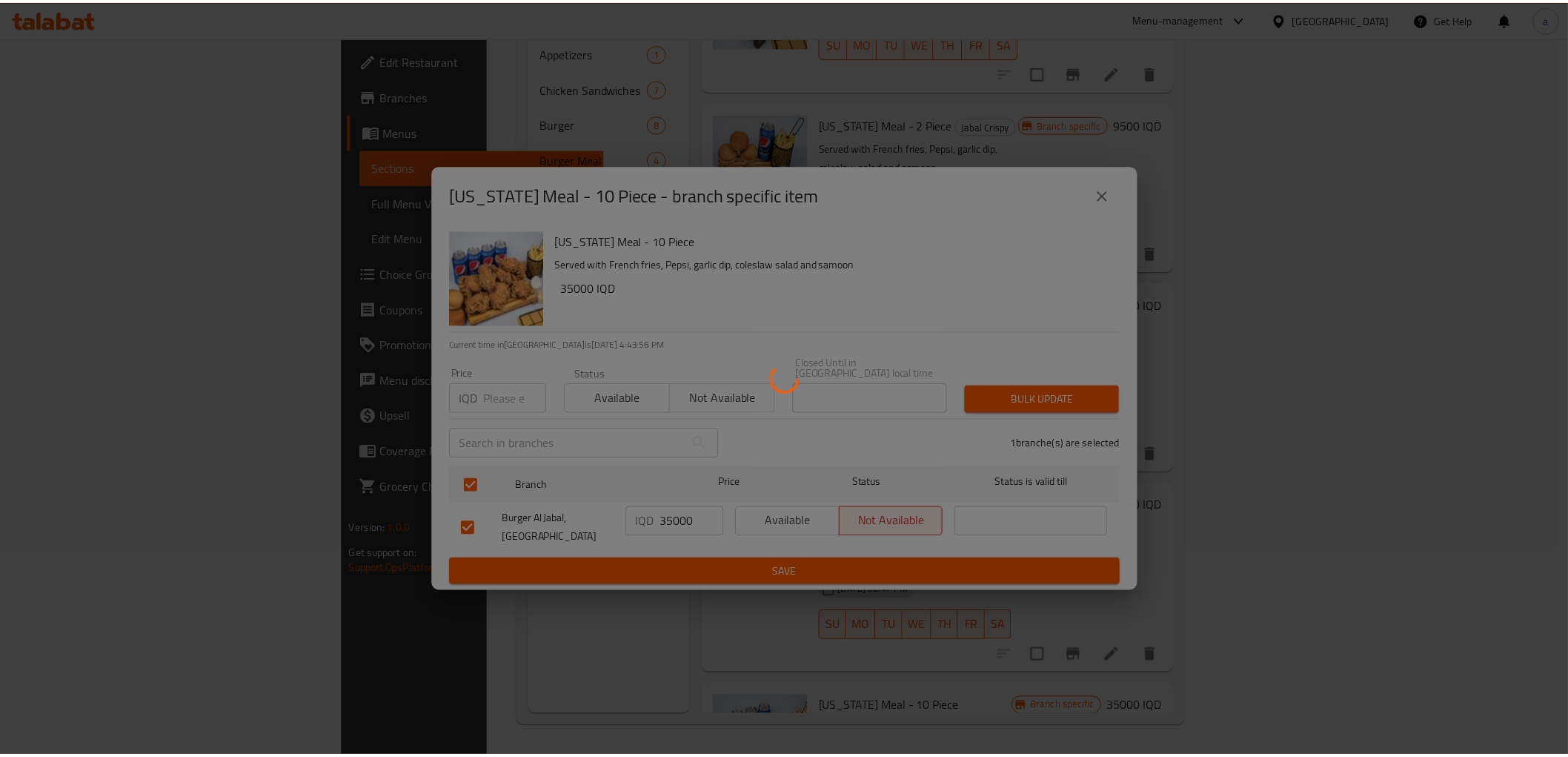
scroll to position [90, 0]
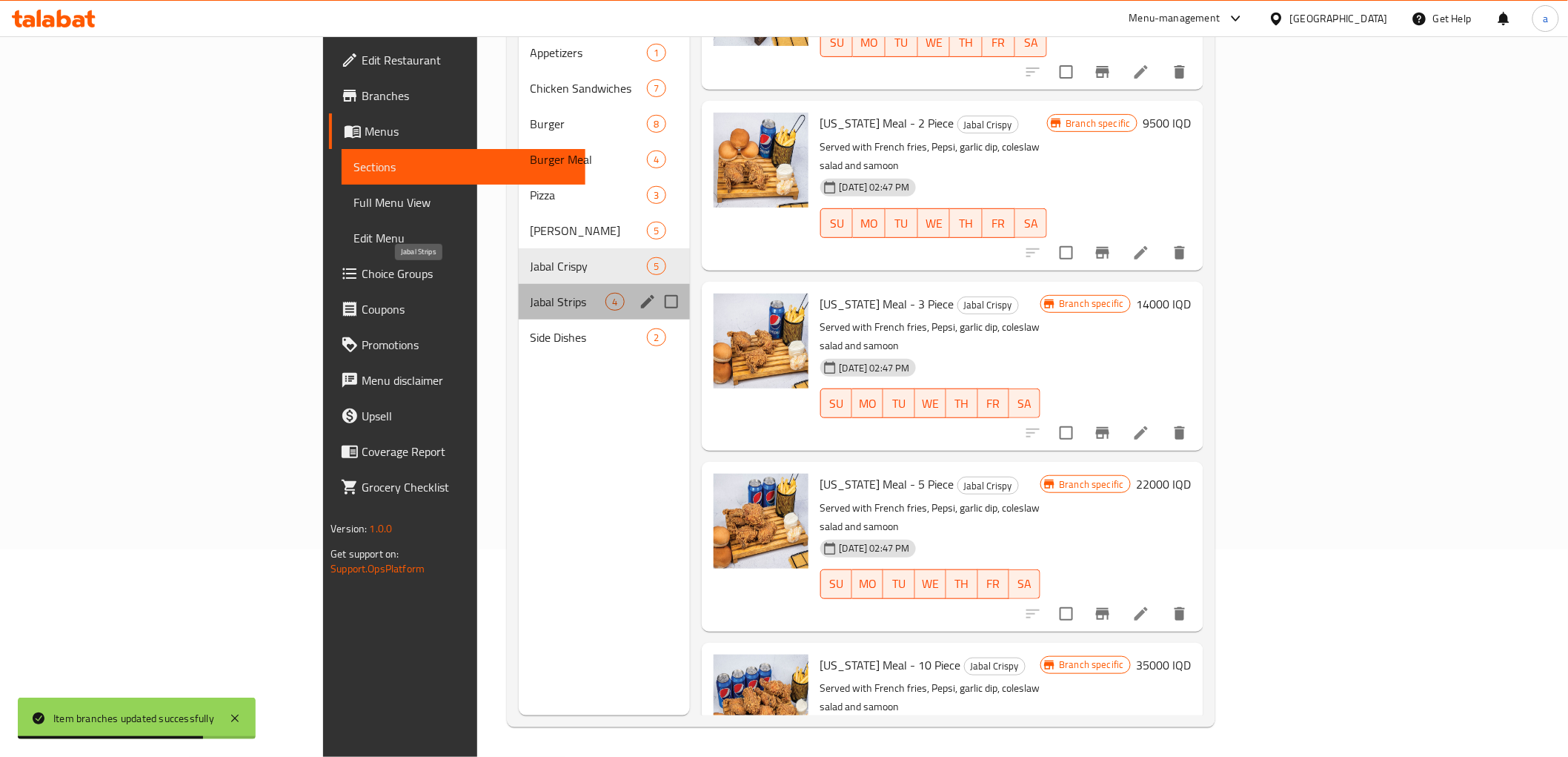
click at [530, 293] on span "Jabal Strips" at bounding box center [568, 302] width 76 height 18
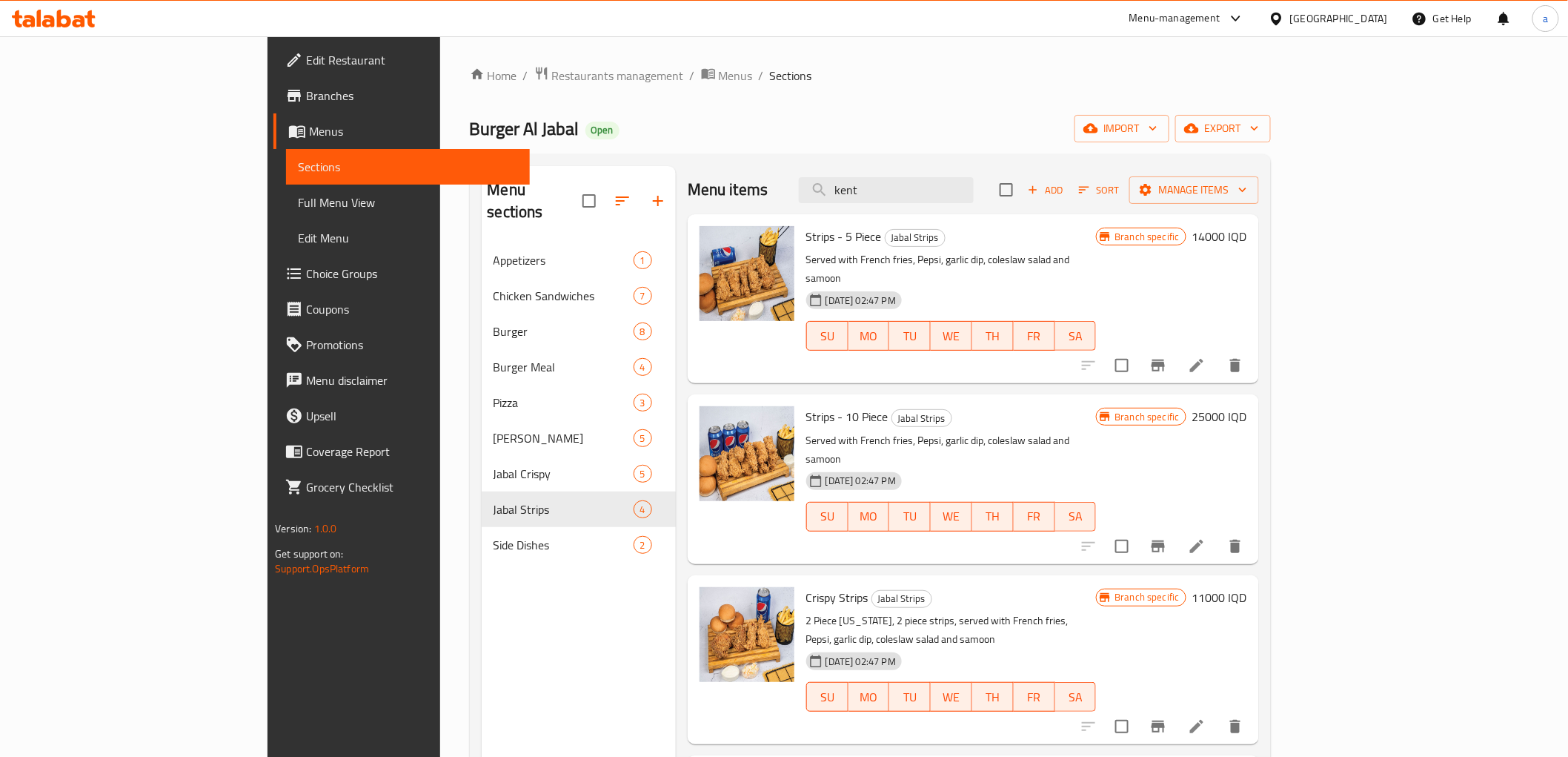
click at [1247, 236] on h6 "14000 IQD" at bounding box center [1219, 237] width 55 height 21
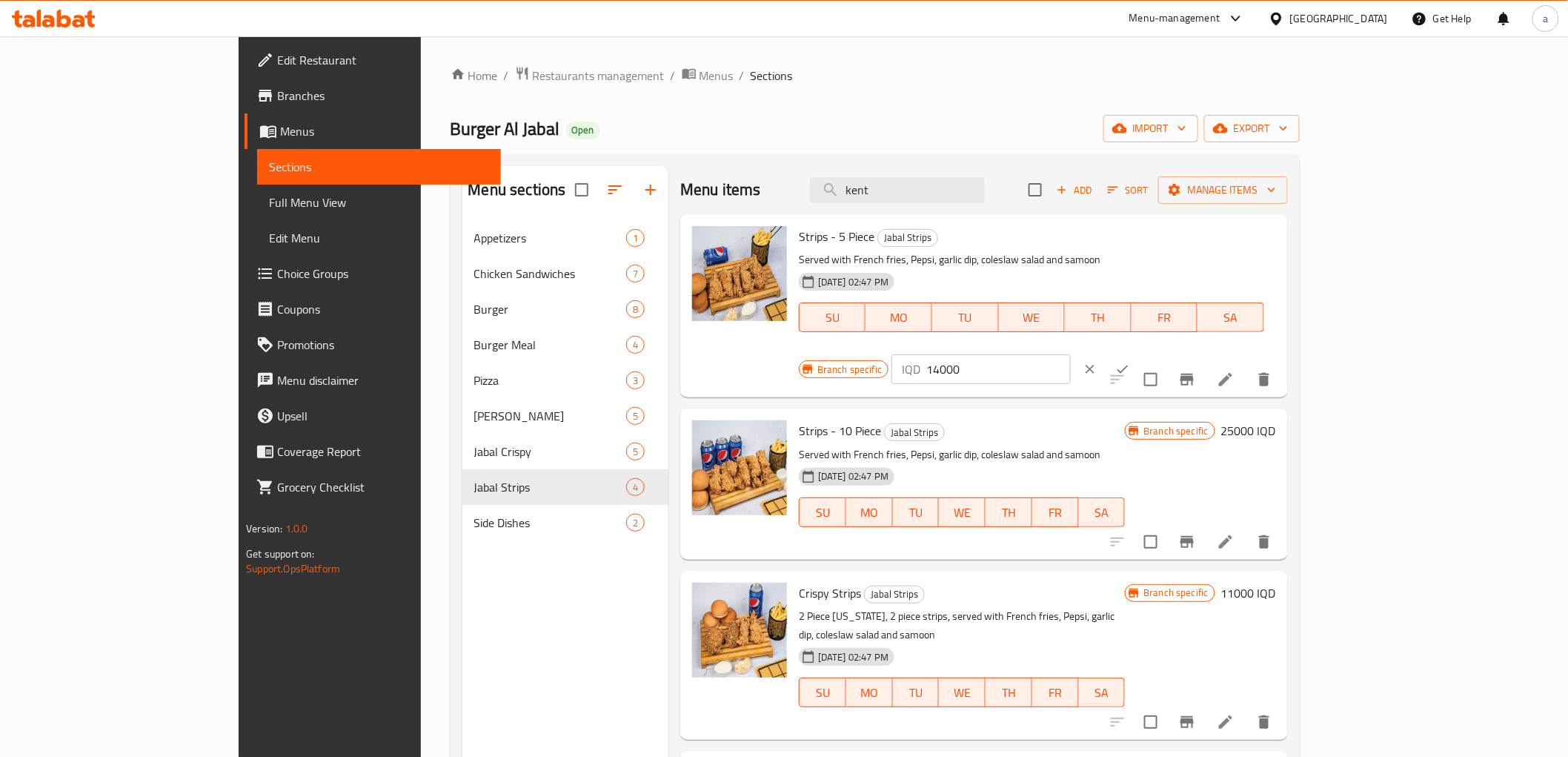
click at [1070, 354] on input "14000" at bounding box center [998, 368] width 144 height 30
paste input "5"
type input "14500"
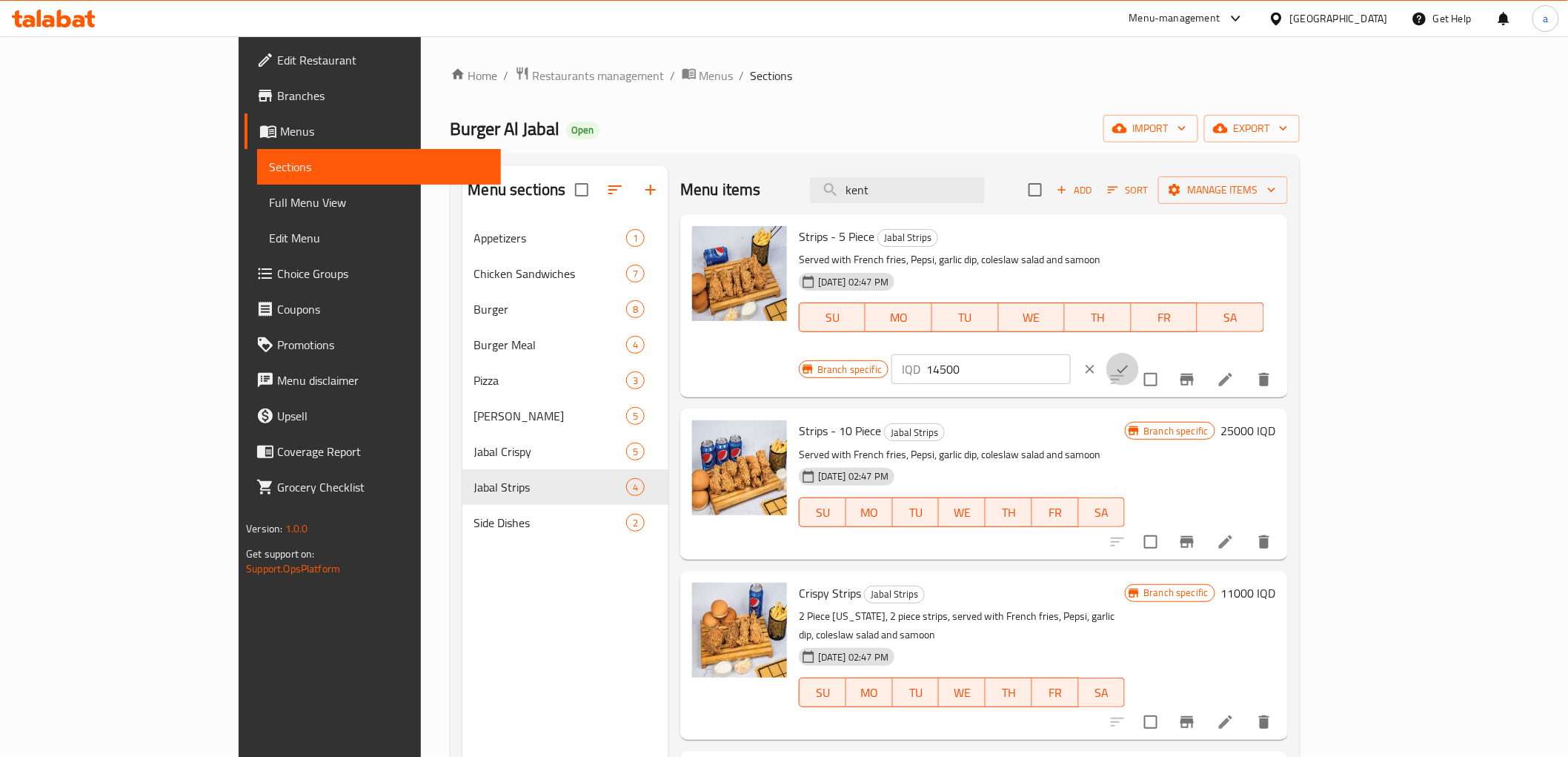
click at [1130, 362] on icon "ok" at bounding box center [1123, 369] width 15 height 15
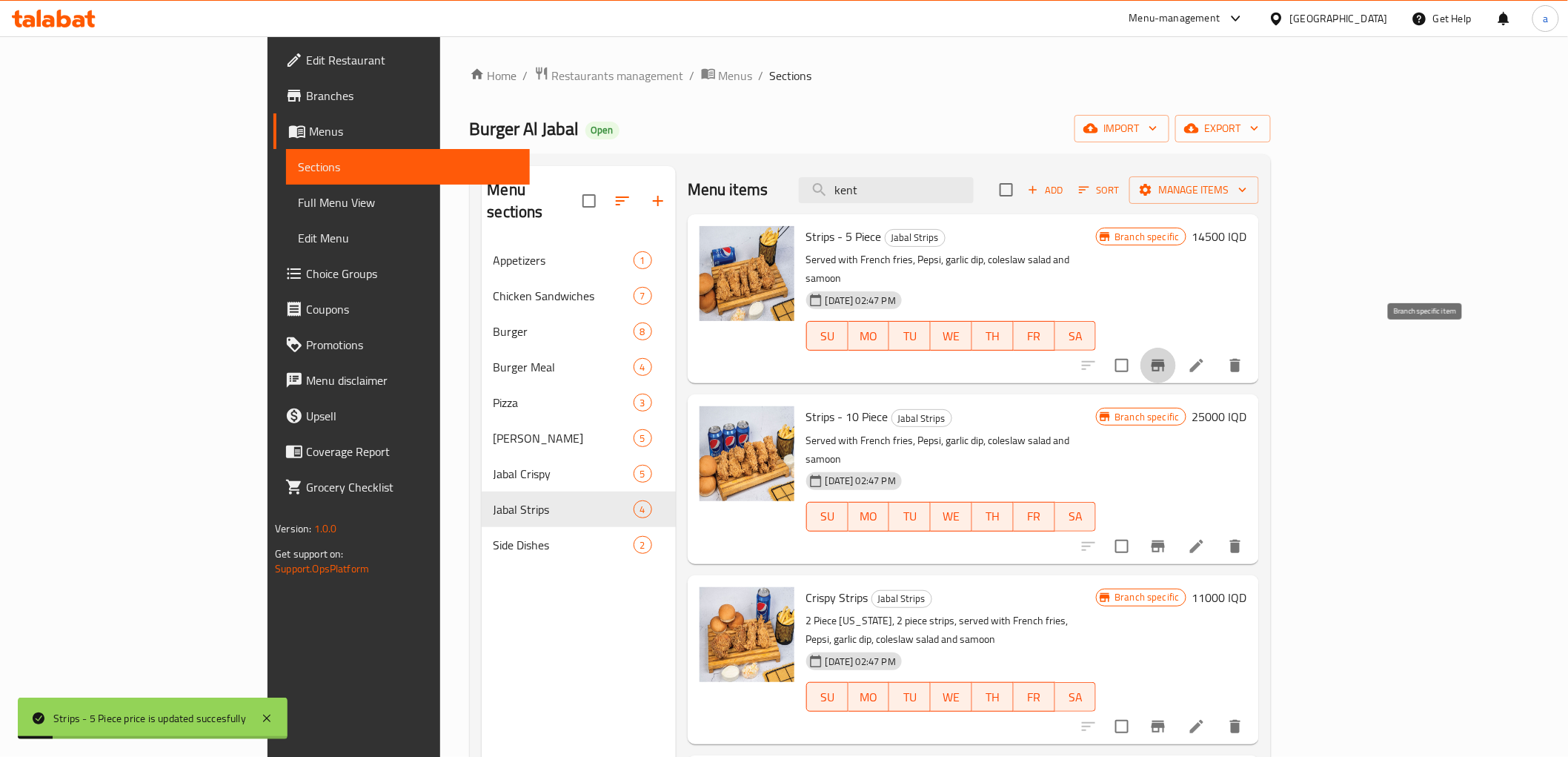
click at [1167, 357] on icon "Branch-specific-item" at bounding box center [1158, 365] width 18 height 18
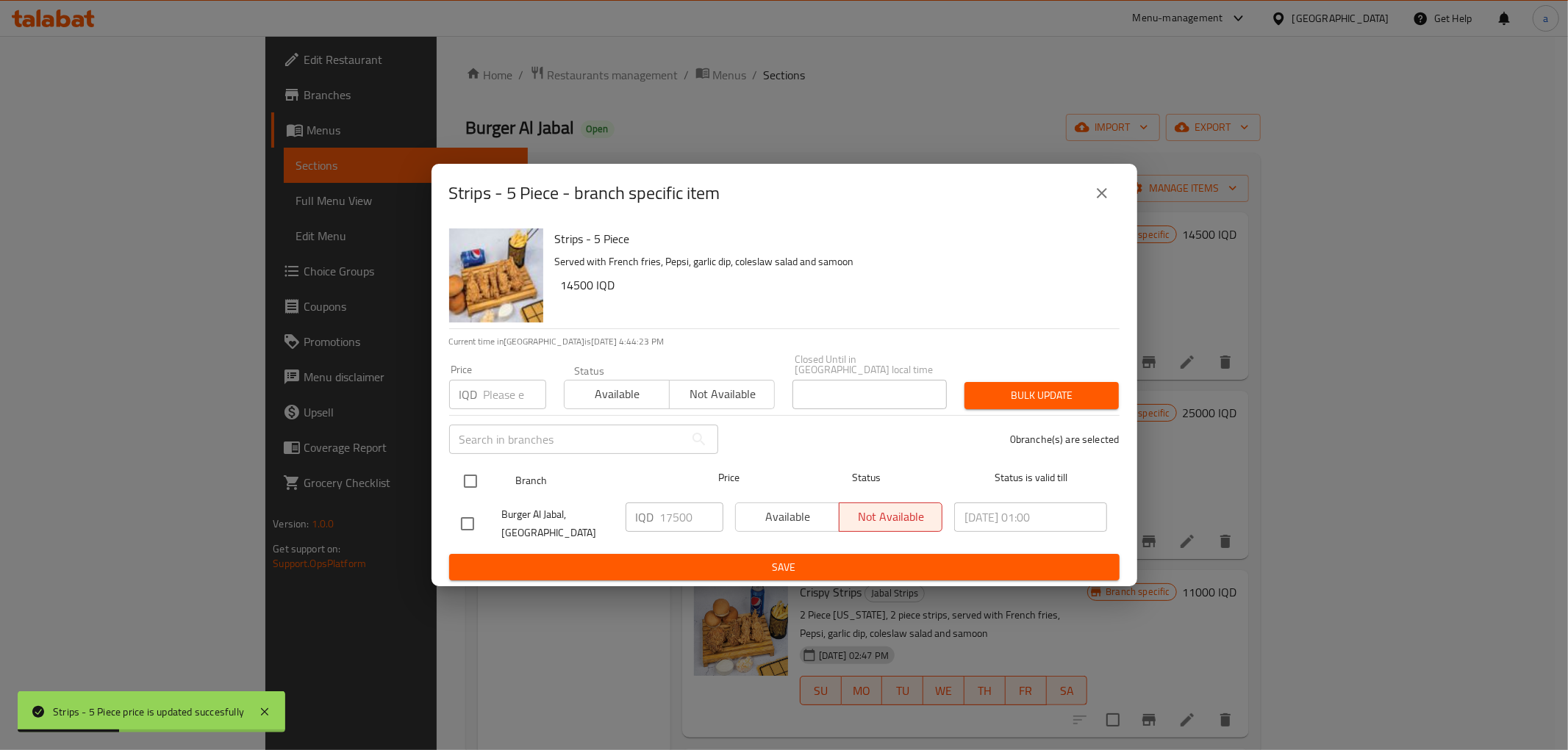
click at [462, 476] on input "checkbox" at bounding box center [470, 480] width 31 height 31
checkbox input "true"
click at [671, 514] on input "17500" at bounding box center [691, 516] width 63 height 29
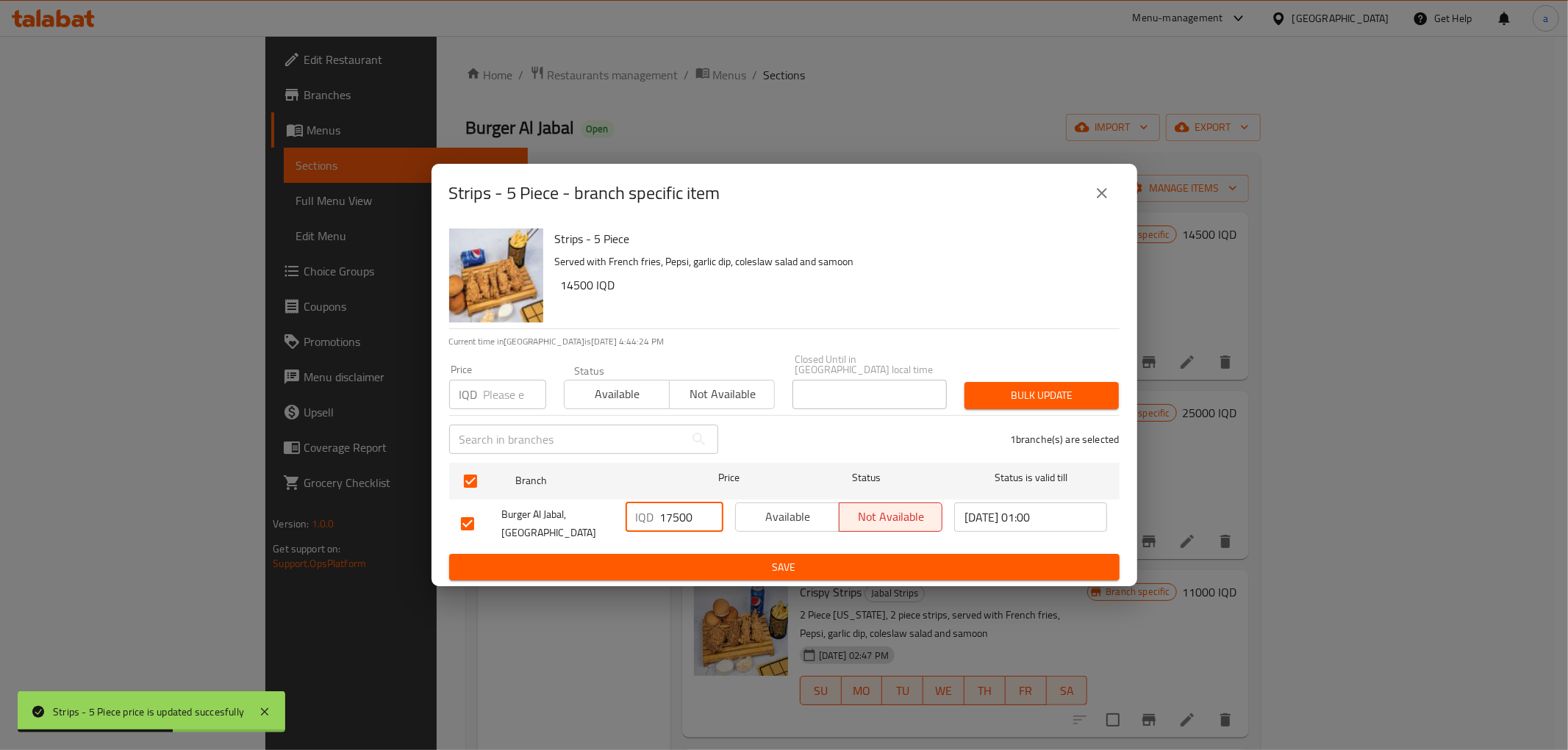
click at [671, 514] on input "17500" at bounding box center [691, 516] width 63 height 29
paste input "4"
type input "14500"
click at [735, 558] on span "Save" at bounding box center [784, 568] width 647 height 18
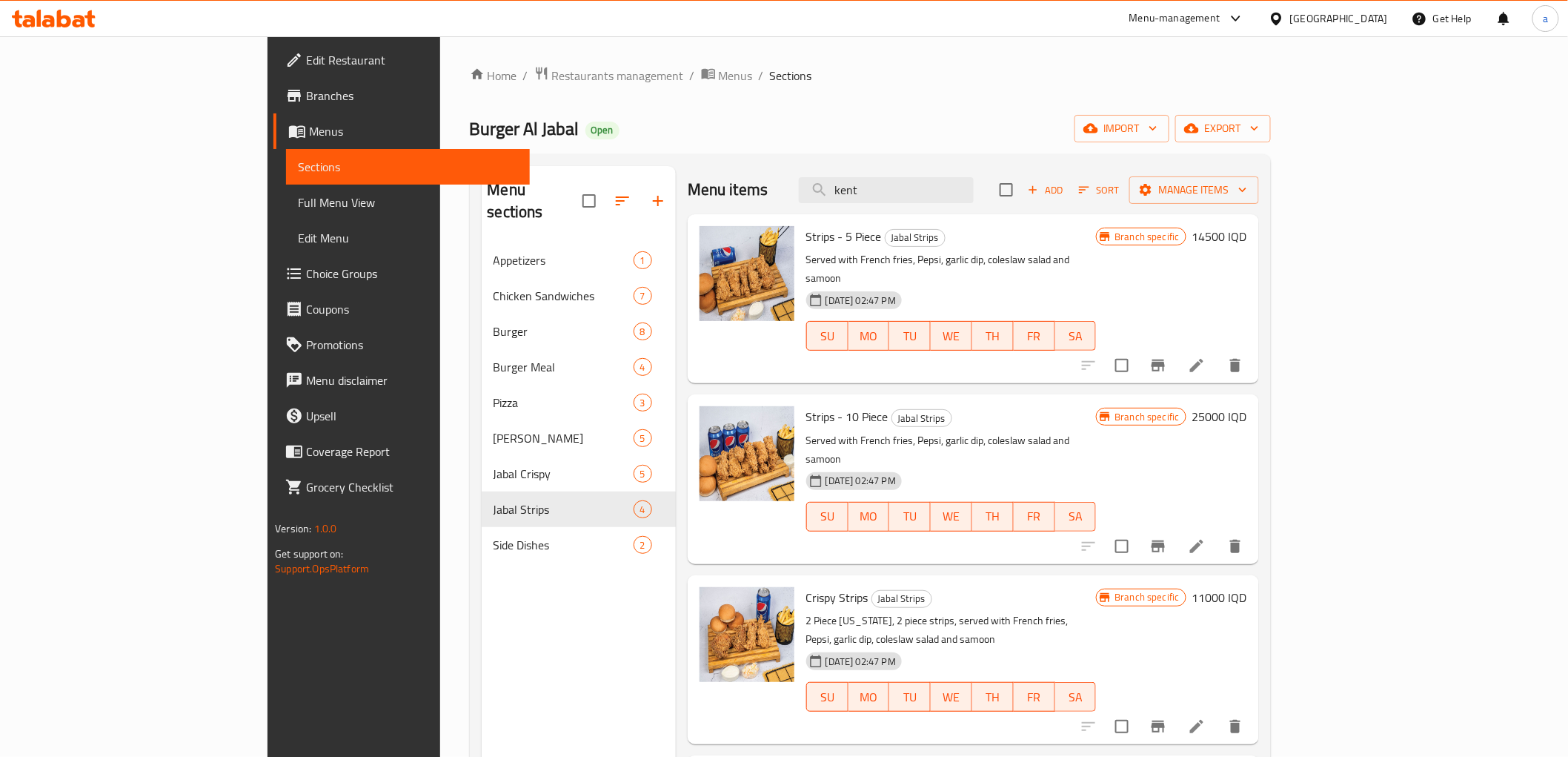
click at [1247, 406] on h6 "25000 IQD" at bounding box center [1219, 417] width 55 height 21
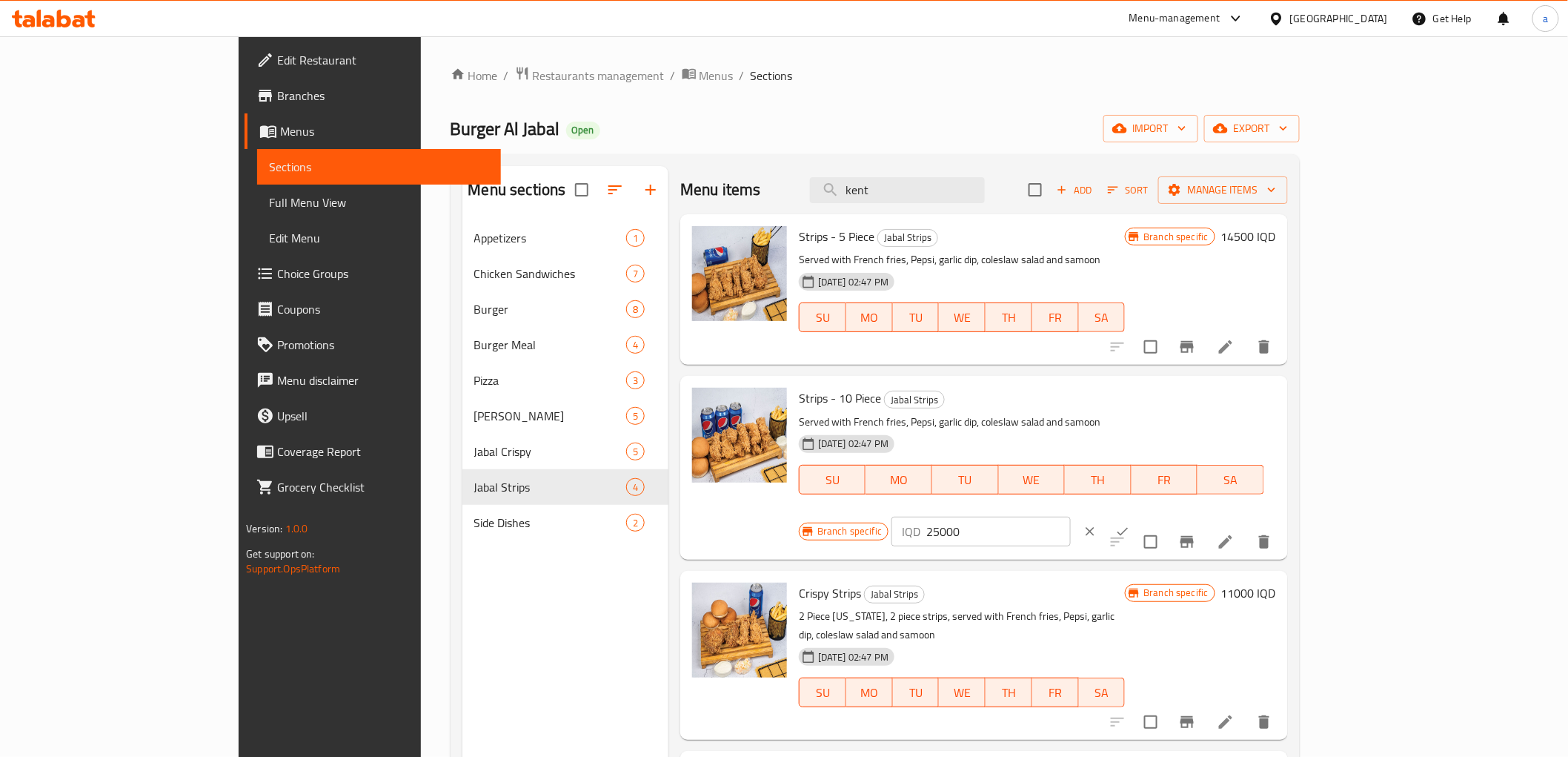
click at [1070, 517] on input "25000" at bounding box center [998, 531] width 144 height 30
paste input "8"
type input "28000"
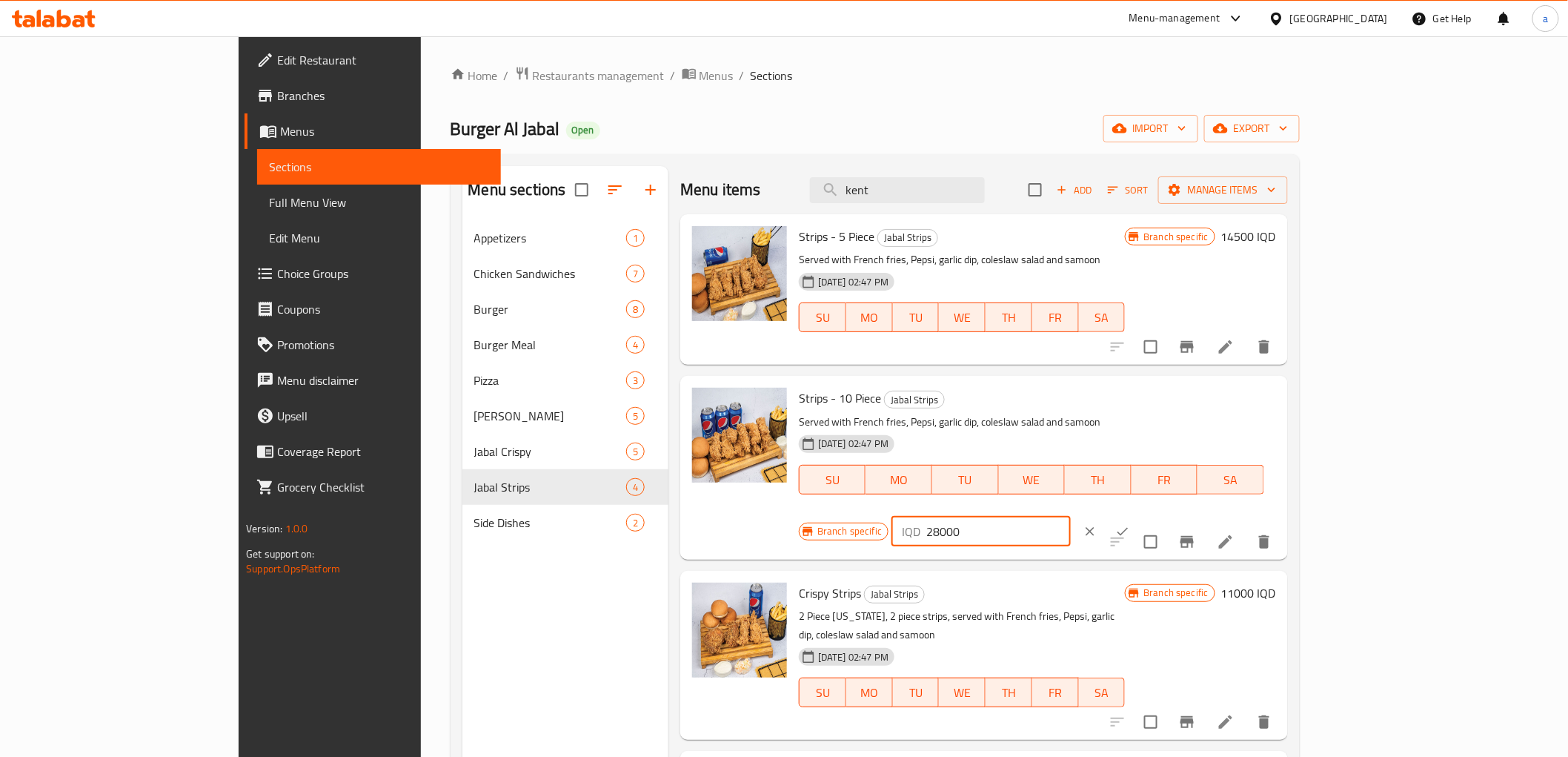
click at [1139, 515] on button "ok" at bounding box center [1122, 531] width 33 height 33
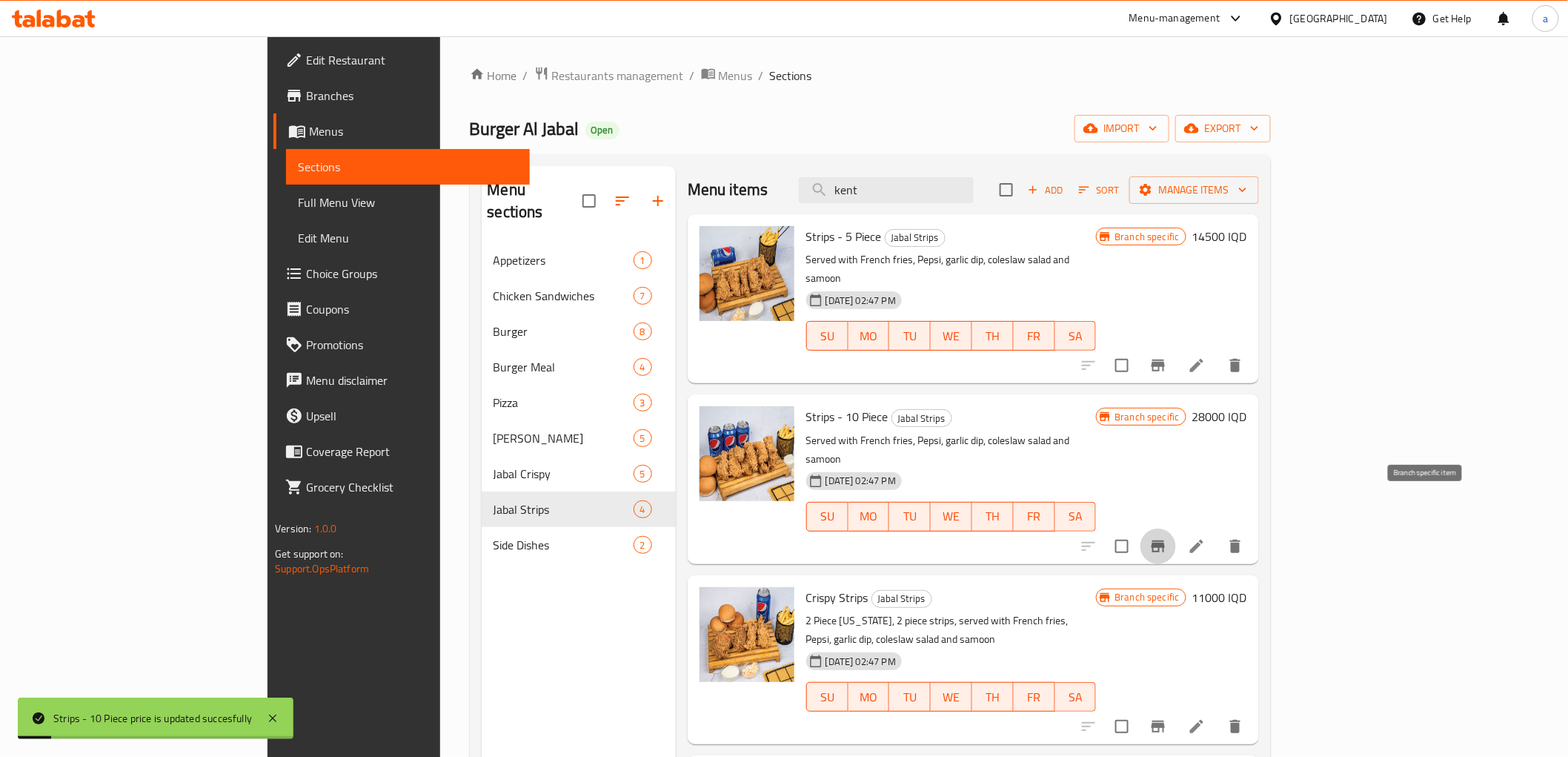
click at [1167, 537] on icon "Branch-specific-item" at bounding box center [1158, 546] width 18 height 18
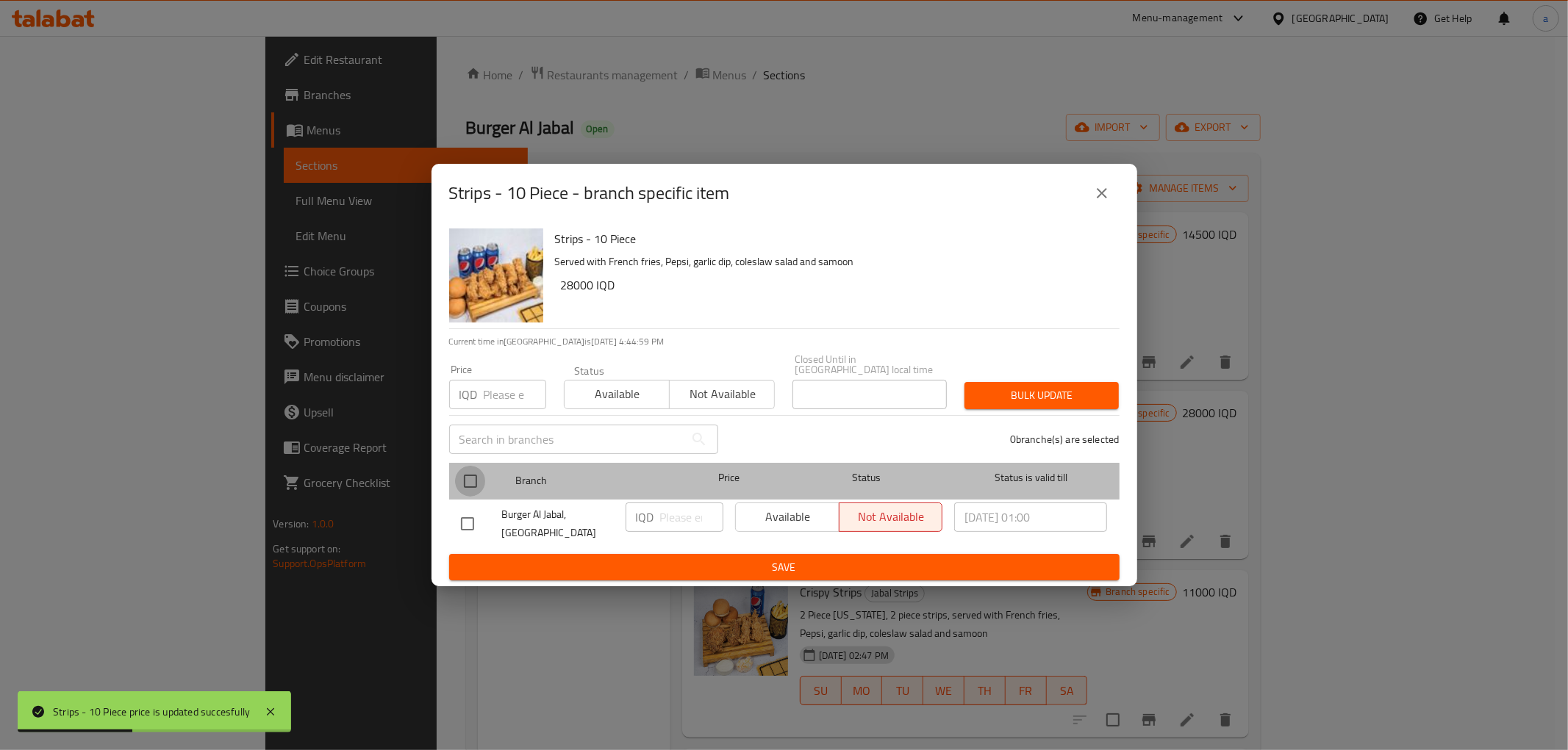
click at [466, 469] on input "checkbox" at bounding box center [470, 480] width 31 height 31
checkbox input "true"
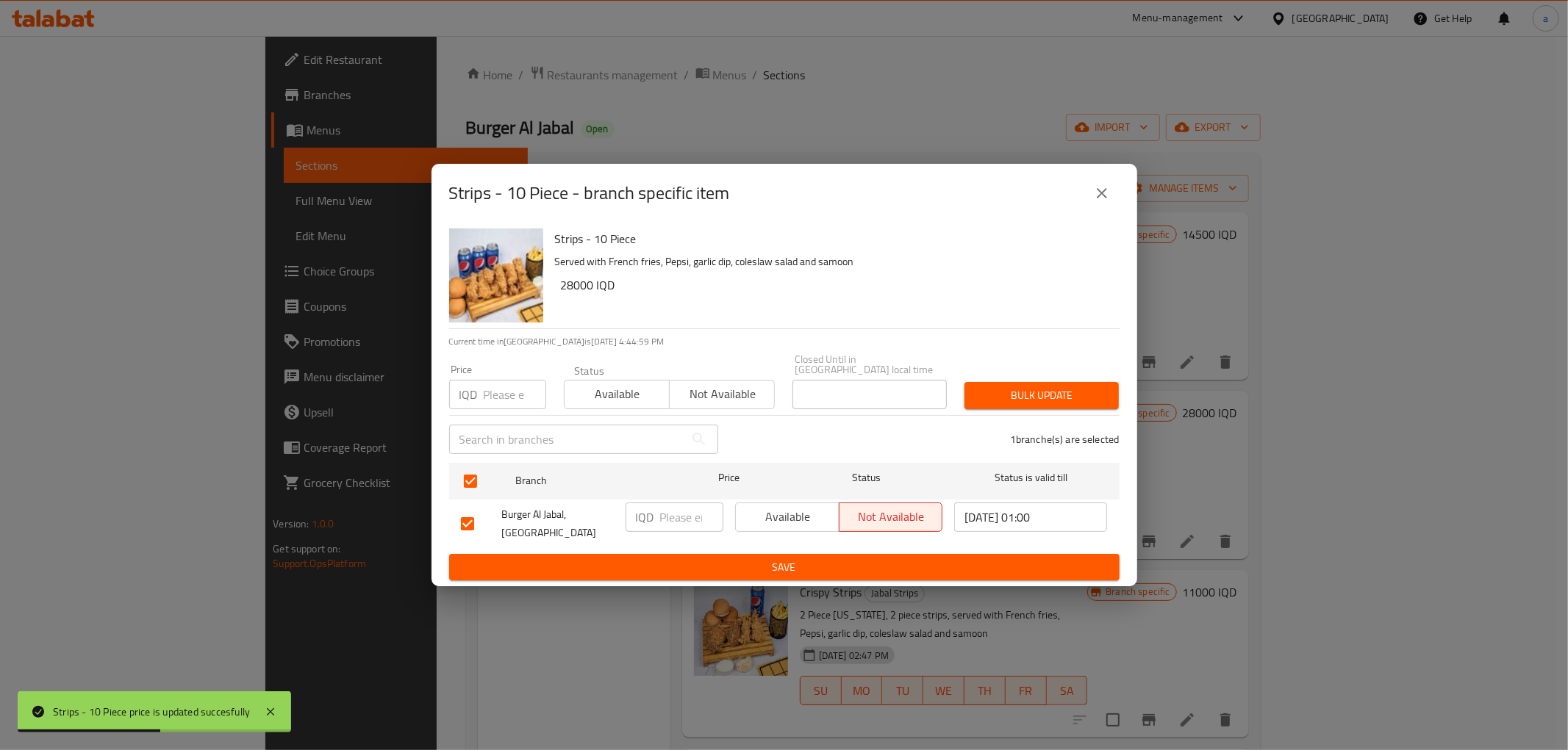
click at [686, 518] on input "number" at bounding box center [691, 516] width 63 height 29
paste input "28000"
type input "28000"
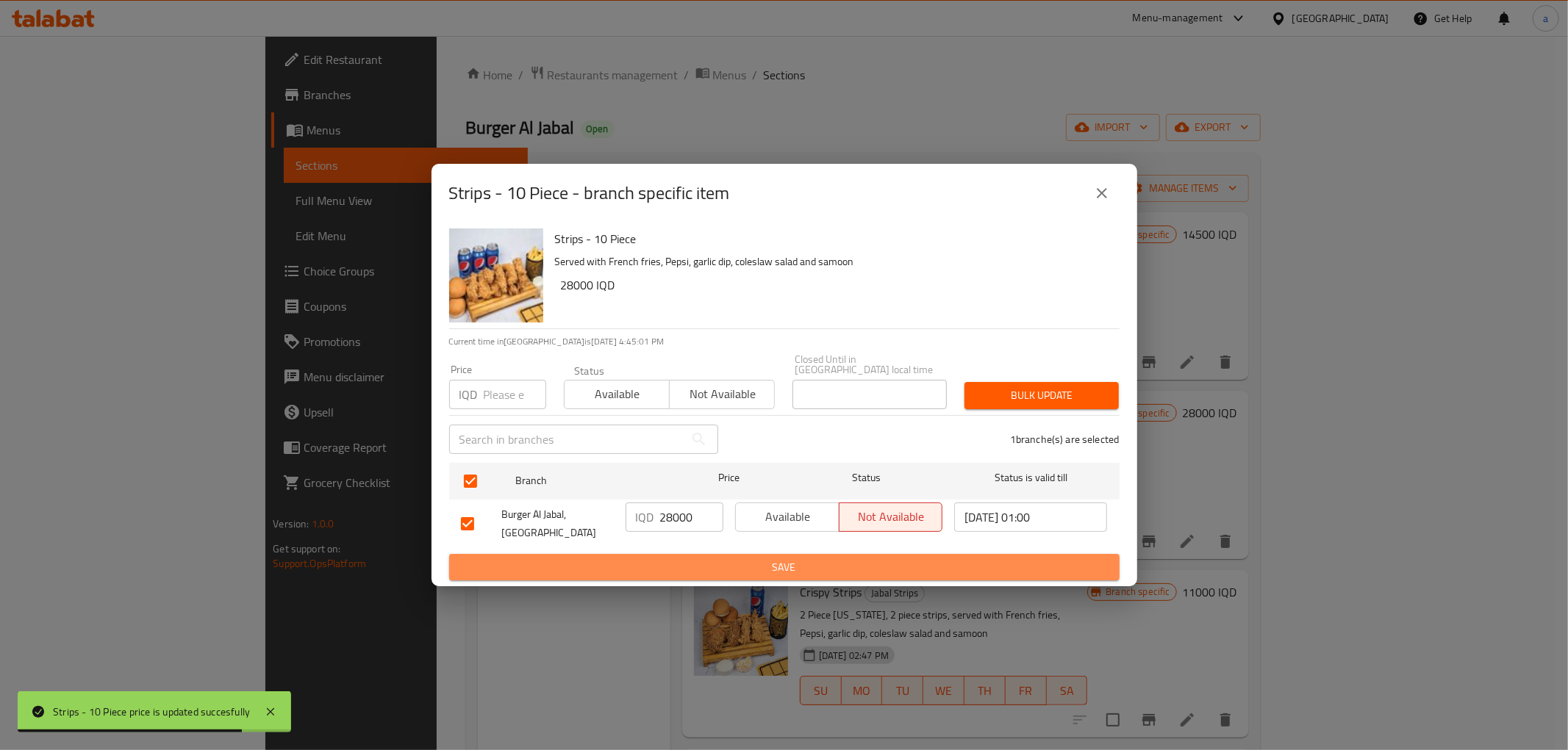
click at [714, 558] on span "Save" at bounding box center [784, 568] width 647 height 18
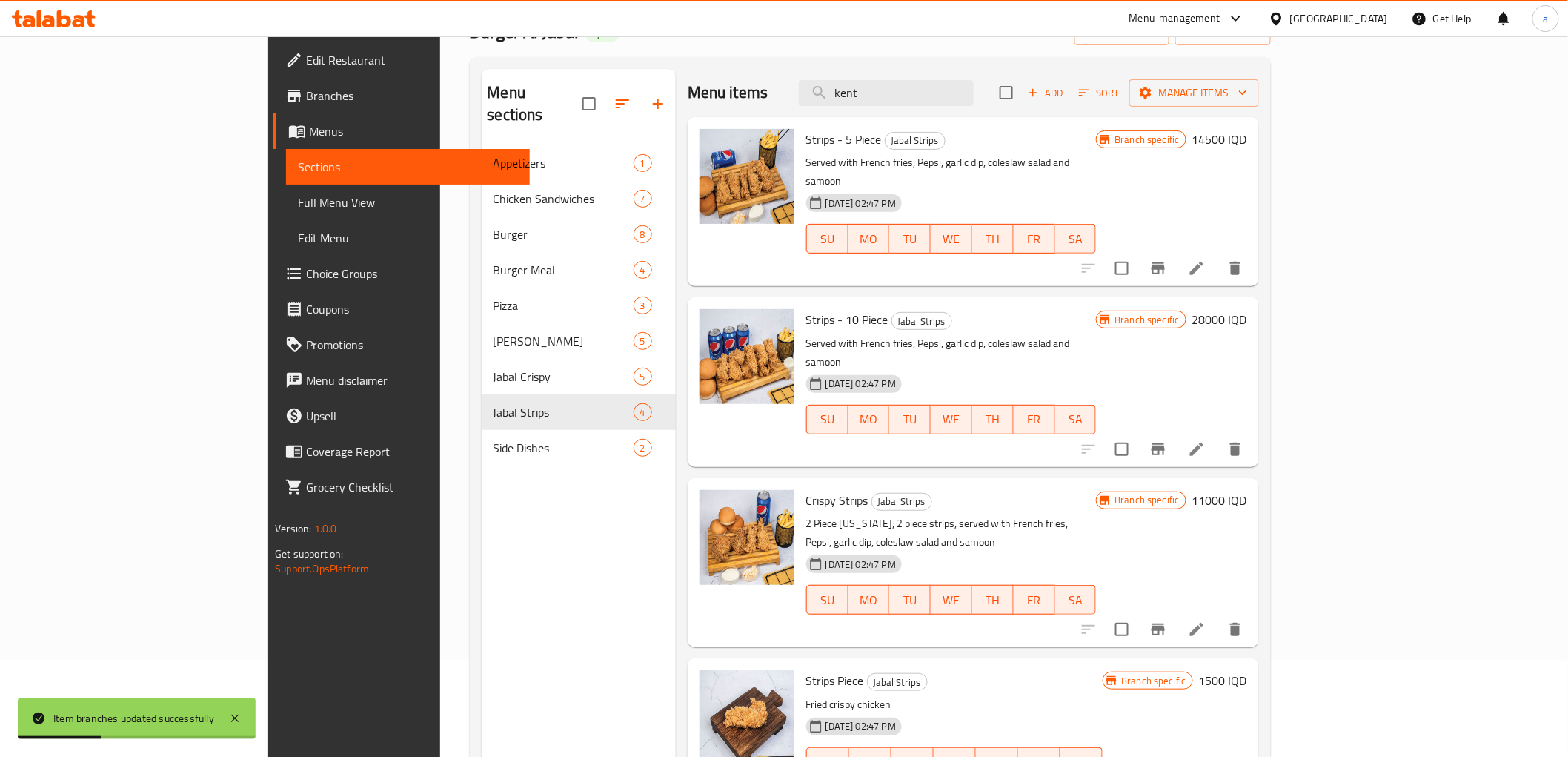
scroll to position [137, 0]
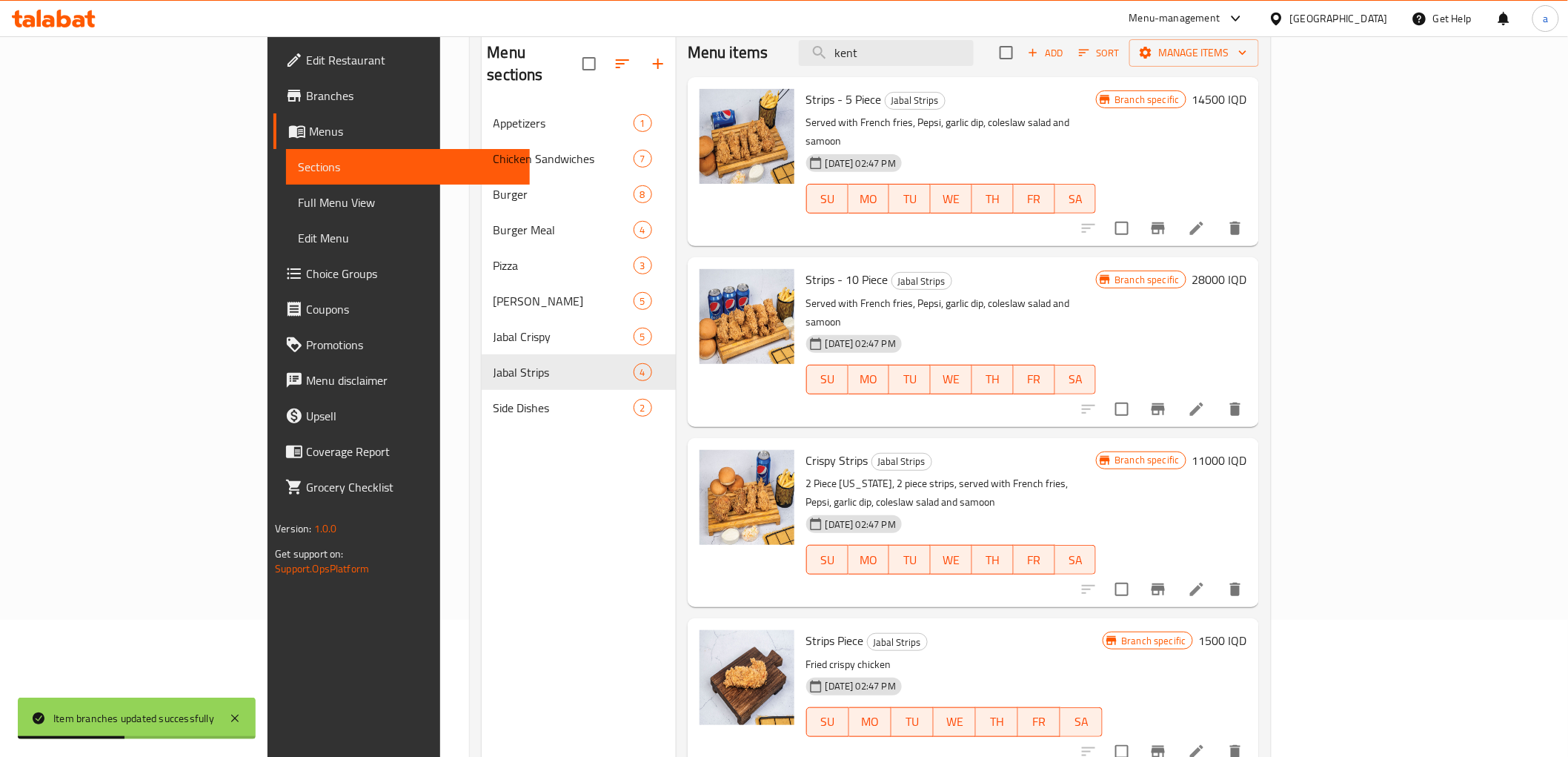
click at [1247, 450] on h6 "11000 IQD" at bounding box center [1219, 460] width 55 height 21
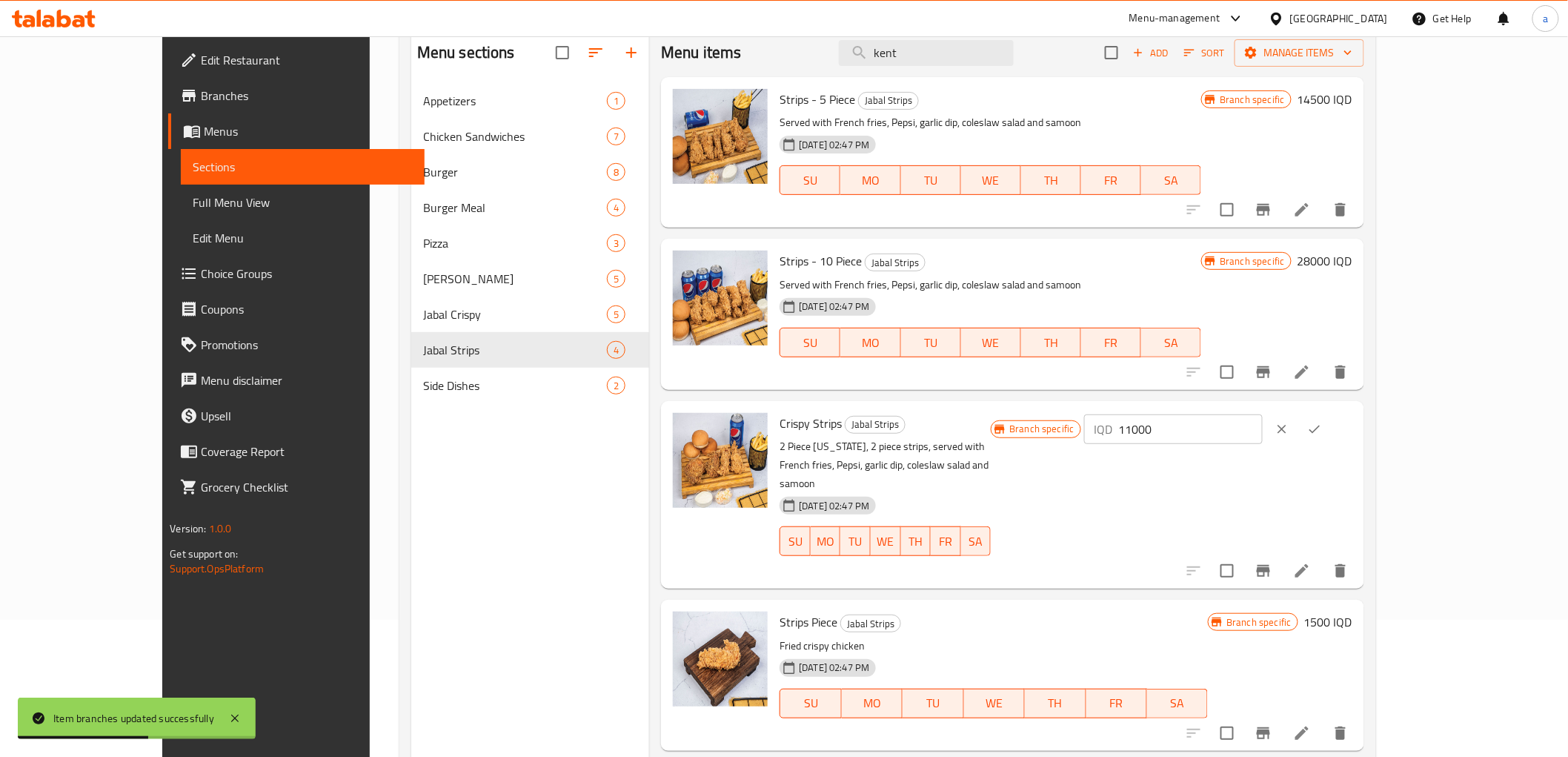
click at [1262, 428] on input "11000" at bounding box center [1191, 429] width 144 height 30
paste input "35"
type input "13500"
click at [1322, 430] on icon "ok" at bounding box center [1315, 429] width 15 height 15
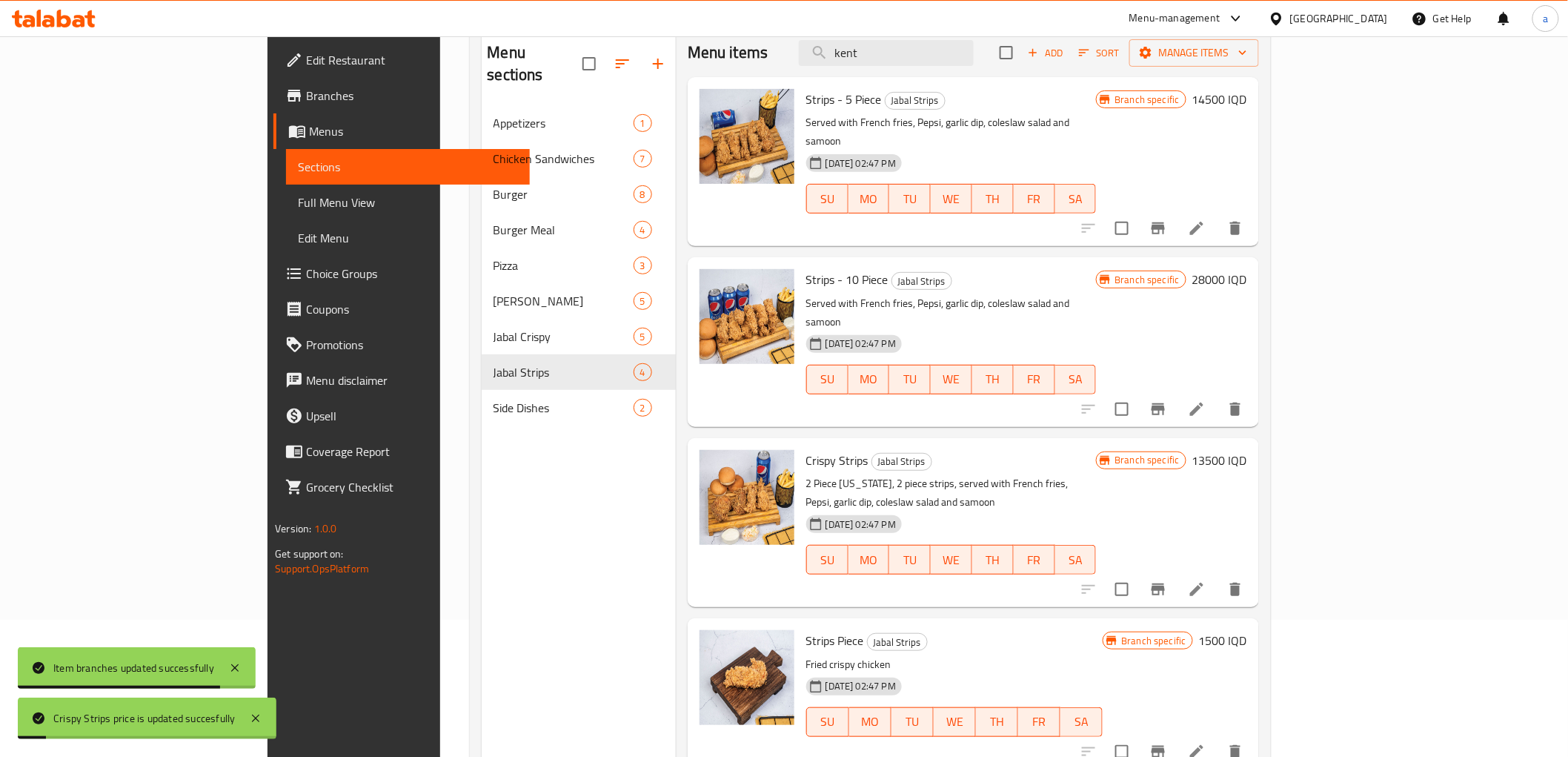
click at [1165, 584] on icon "Branch-specific-item" at bounding box center [1158, 590] width 14 height 12
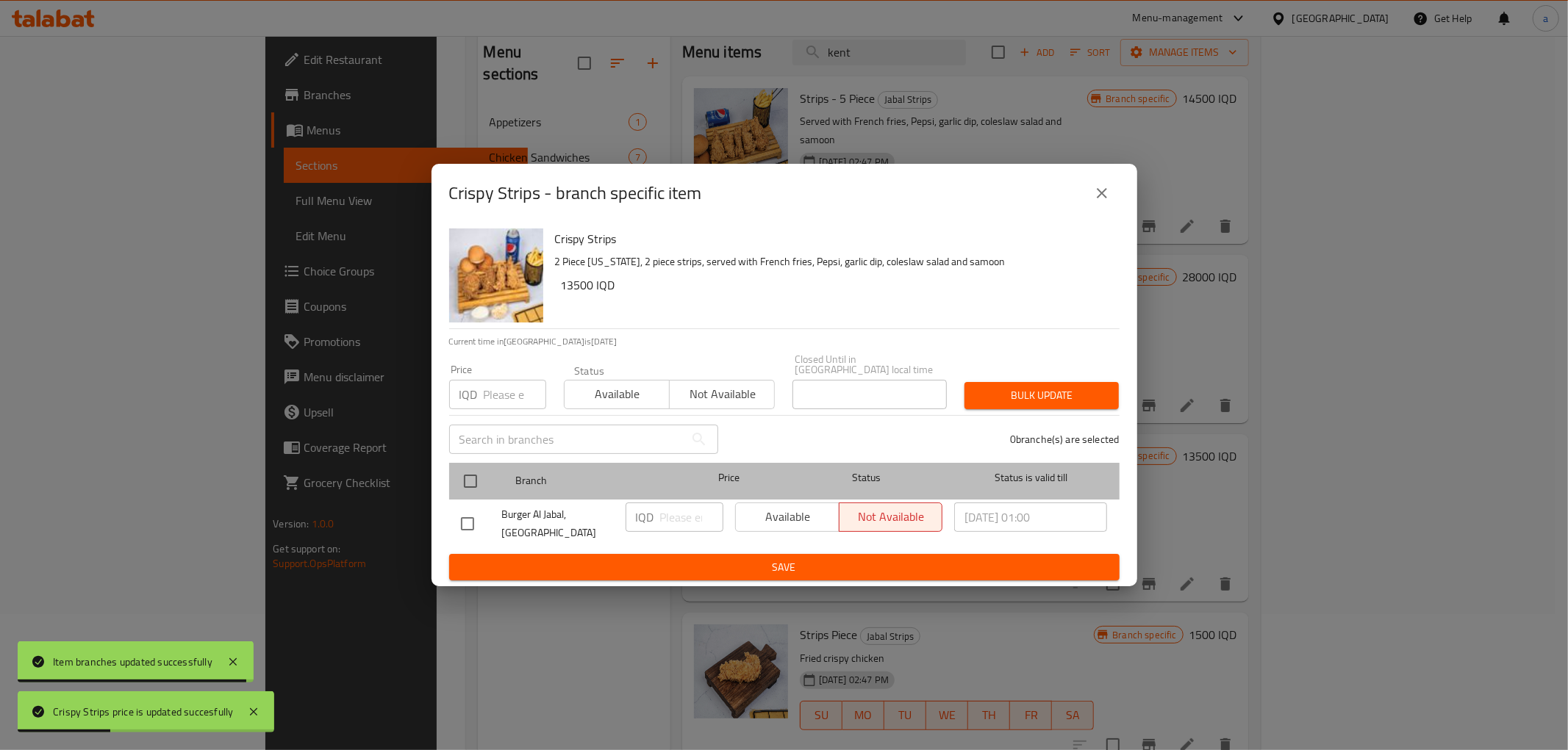
click at [493, 472] on div at bounding box center [482, 480] width 55 height 43
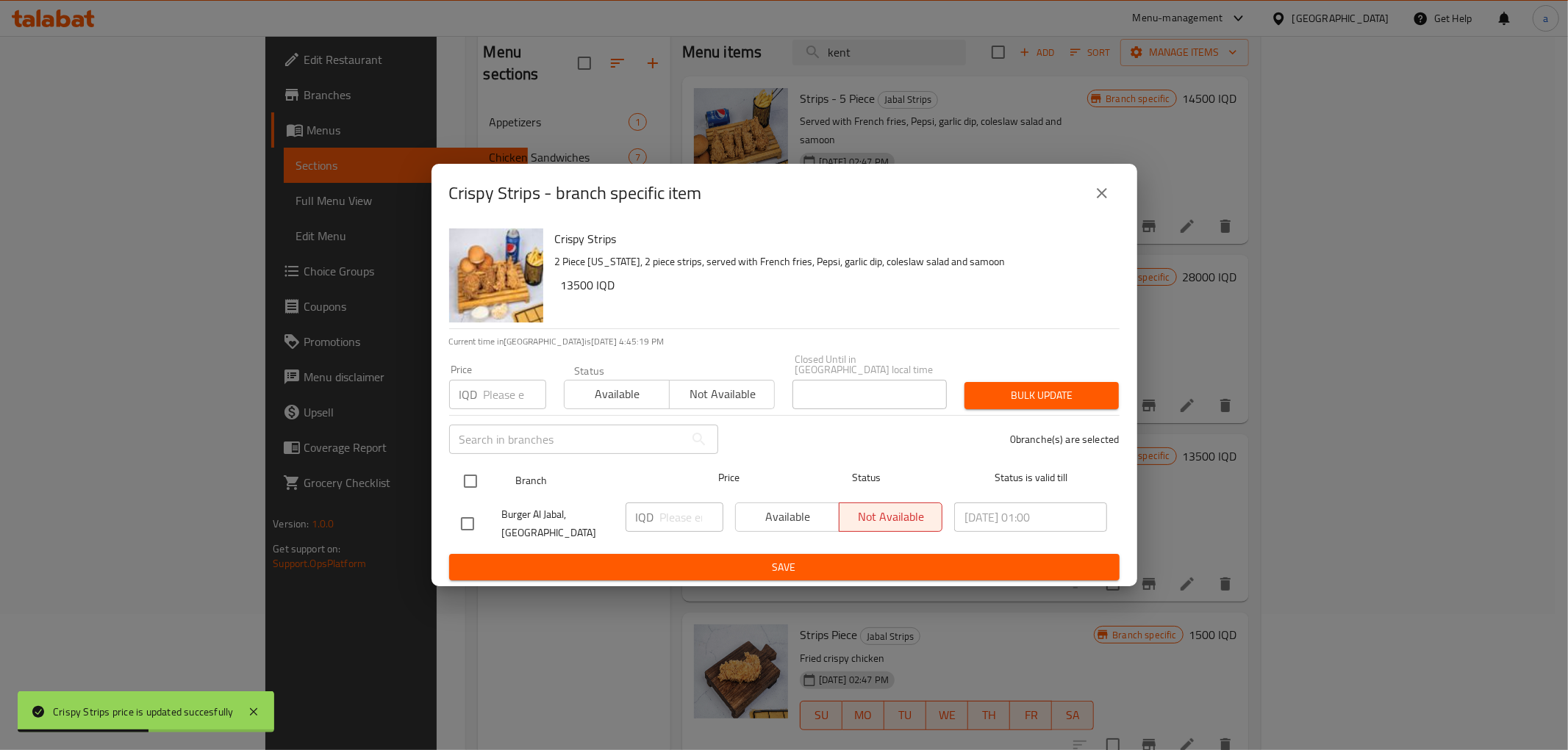
click at [467, 483] on input "checkbox" at bounding box center [470, 480] width 31 height 31
checkbox input "true"
click at [669, 516] on input "number" at bounding box center [691, 516] width 63 height 29
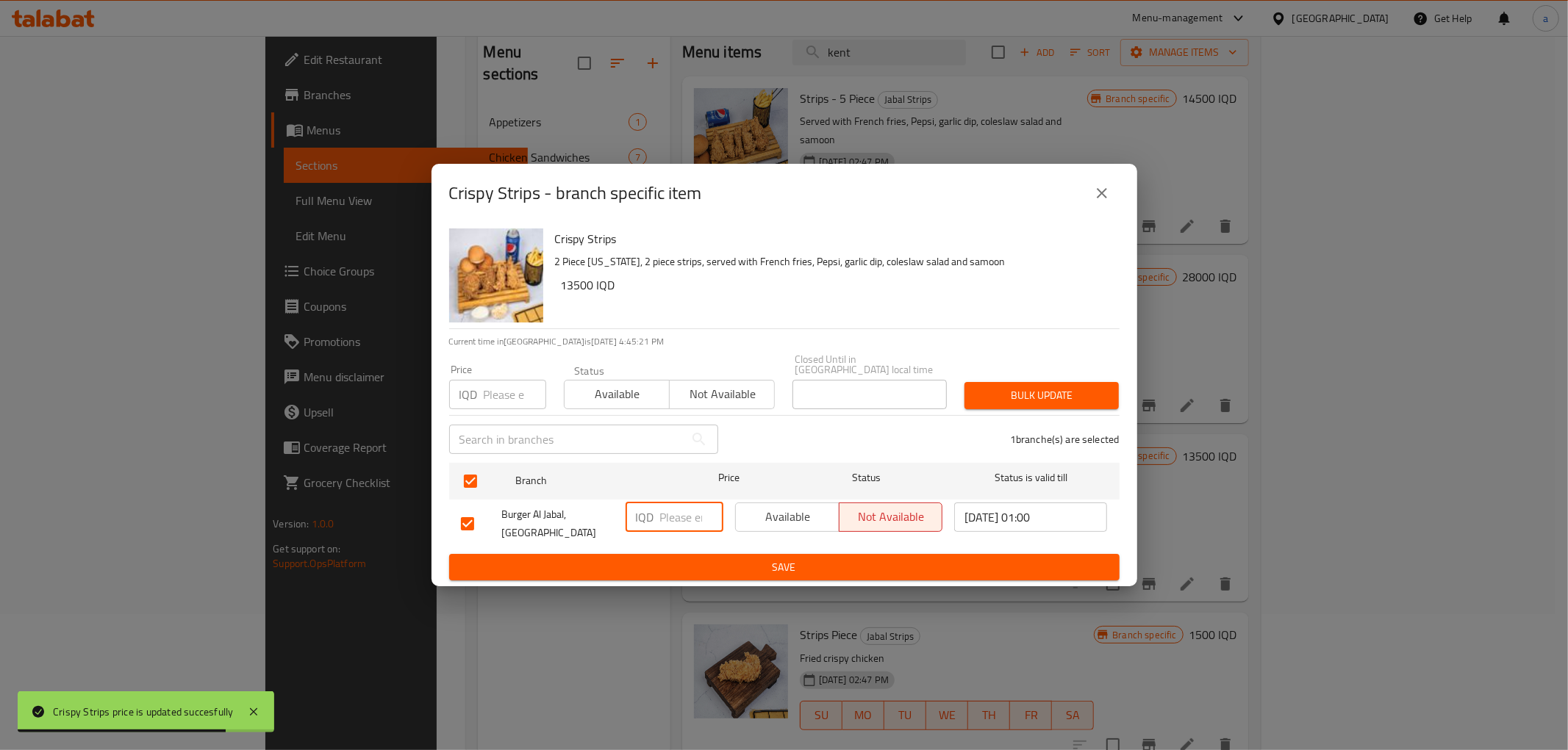
paste input "13500"
type input "13500"
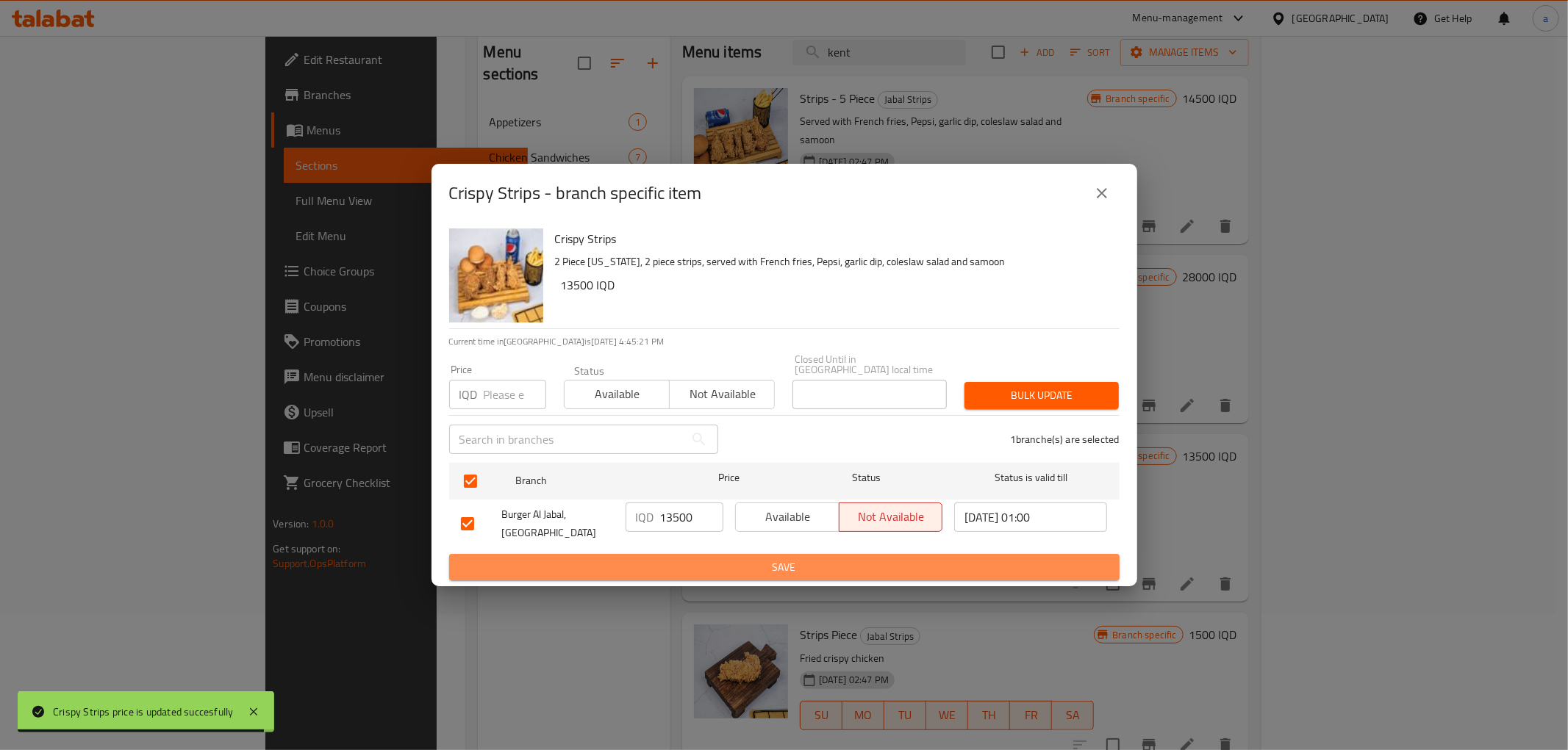
click at [743, 572] on button "Save" at bounding box center [784, 568] width 670 height 27
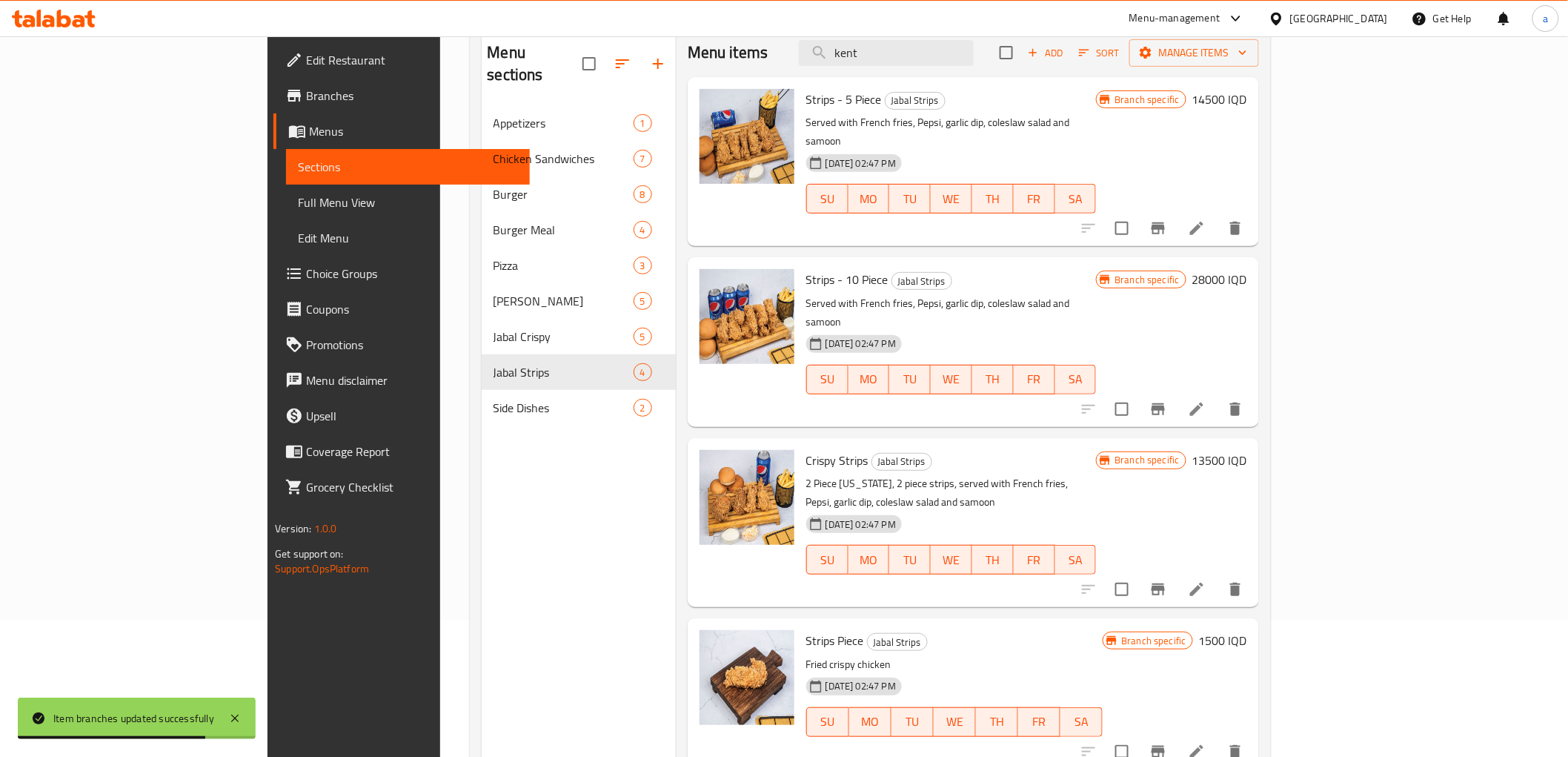
click at [298, 209] on span "Full Menu View" at bounding box center [408, 202] width 220 height 18
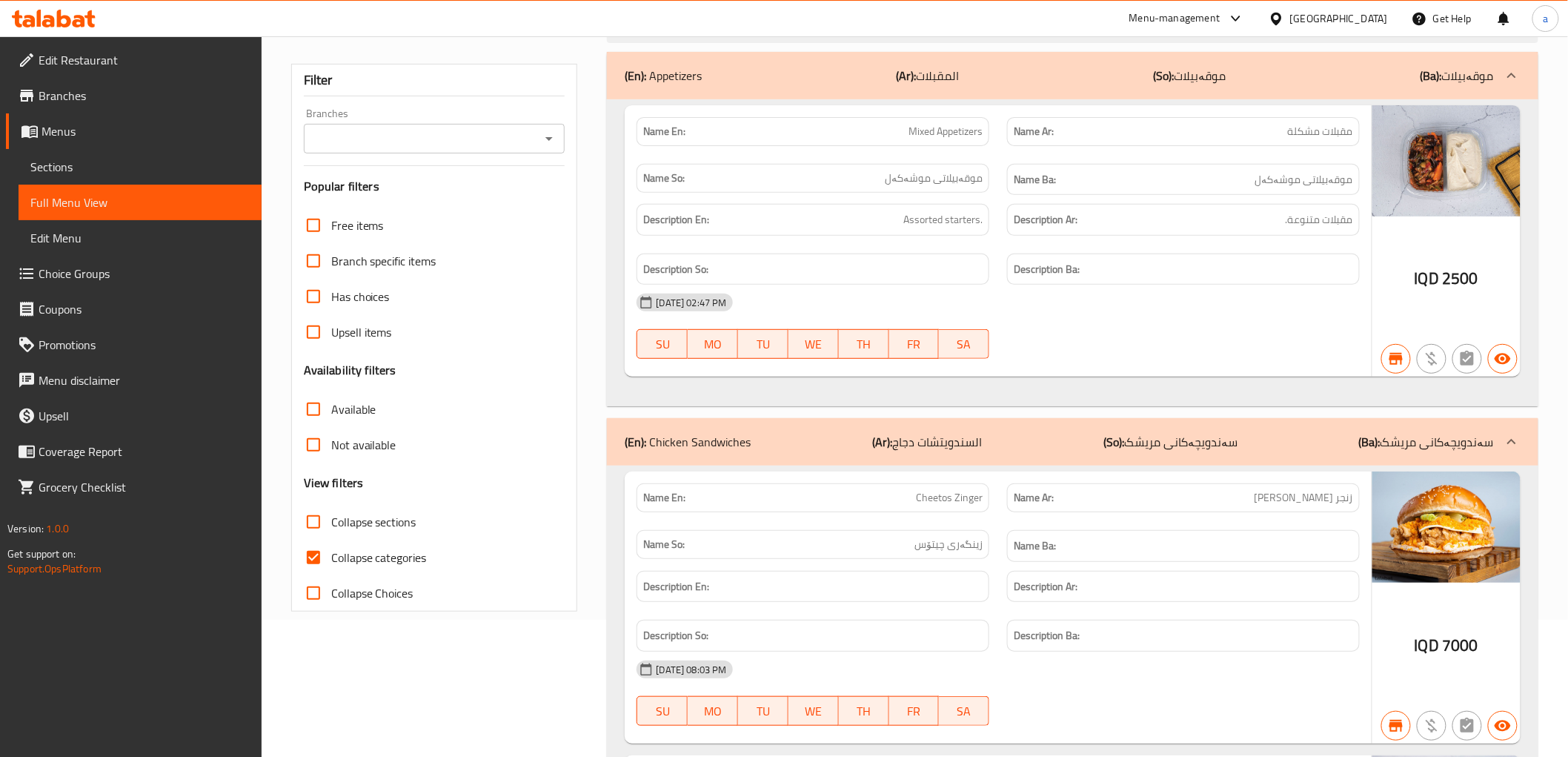
click at [549, 143] on icon "Open" at bounding box center [549, 139] width 18 height 18
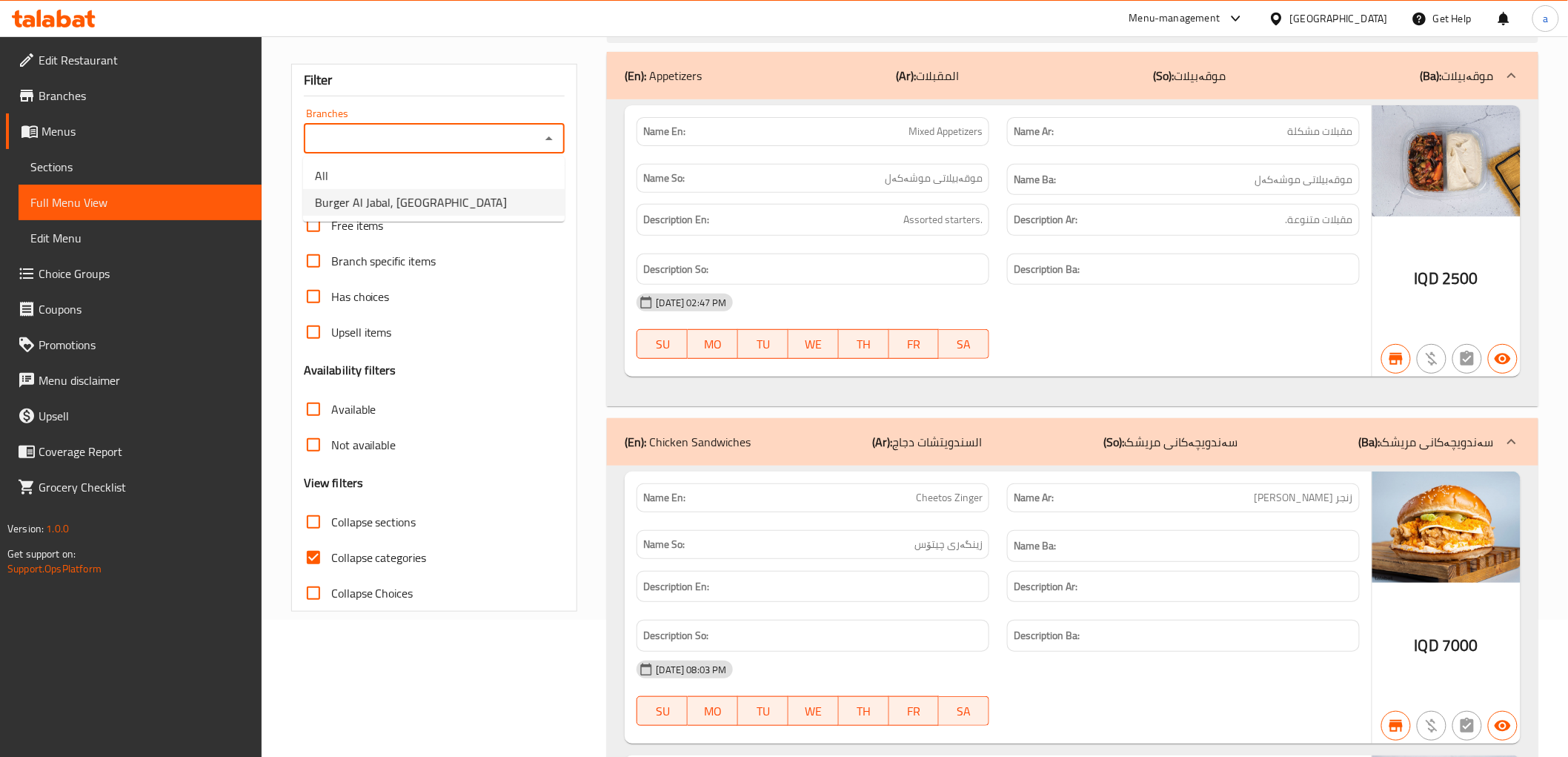
click at [419, 205] on span "Burger Al Jabal, [GEOGRAPHIC_DATA]" at bounding box center [410, 202] width 192 height 18
type input "Burger Al Jabal, [GEOGRAPHIC_DATA]"
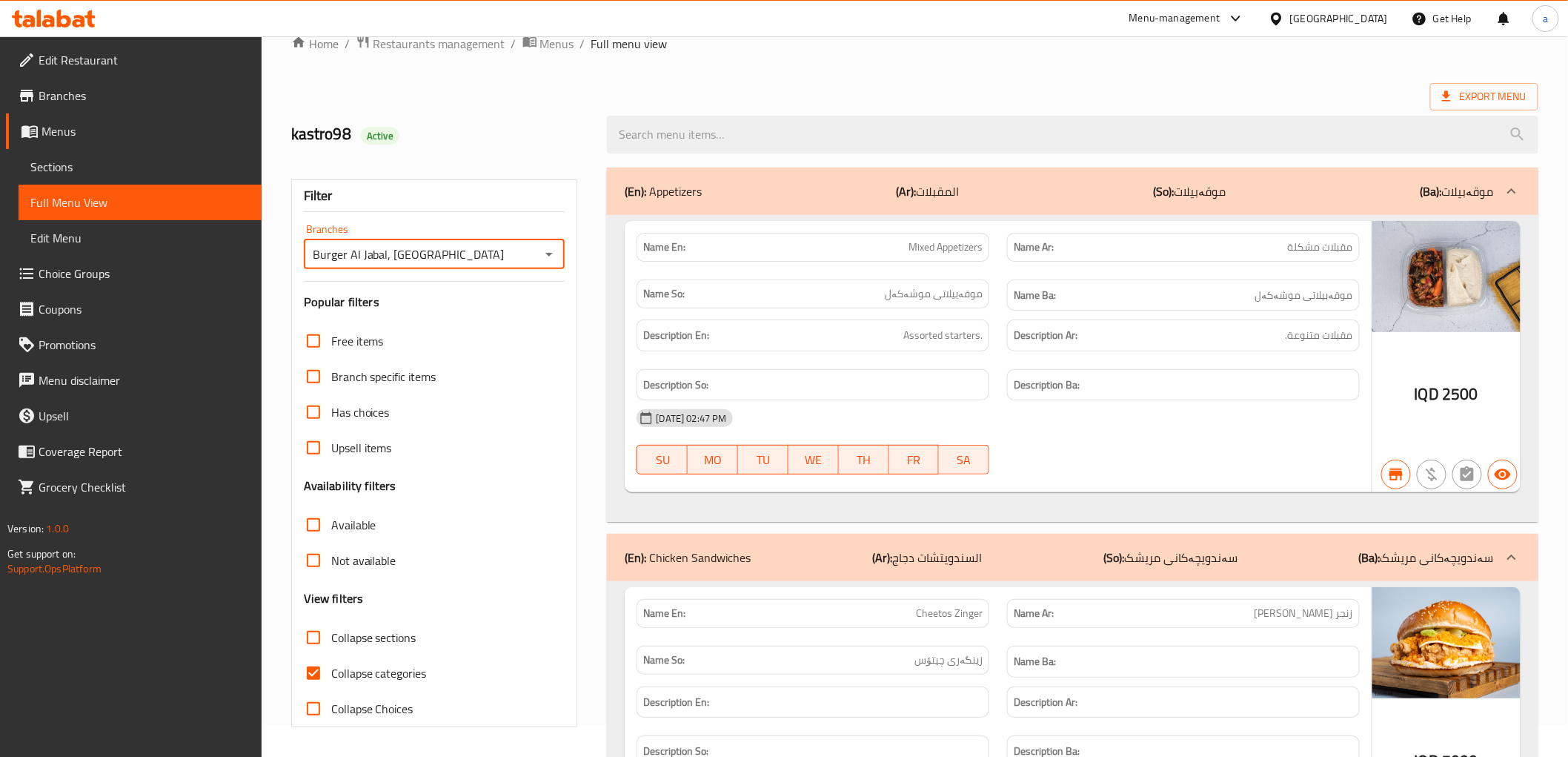
scroll to position [137, 0]
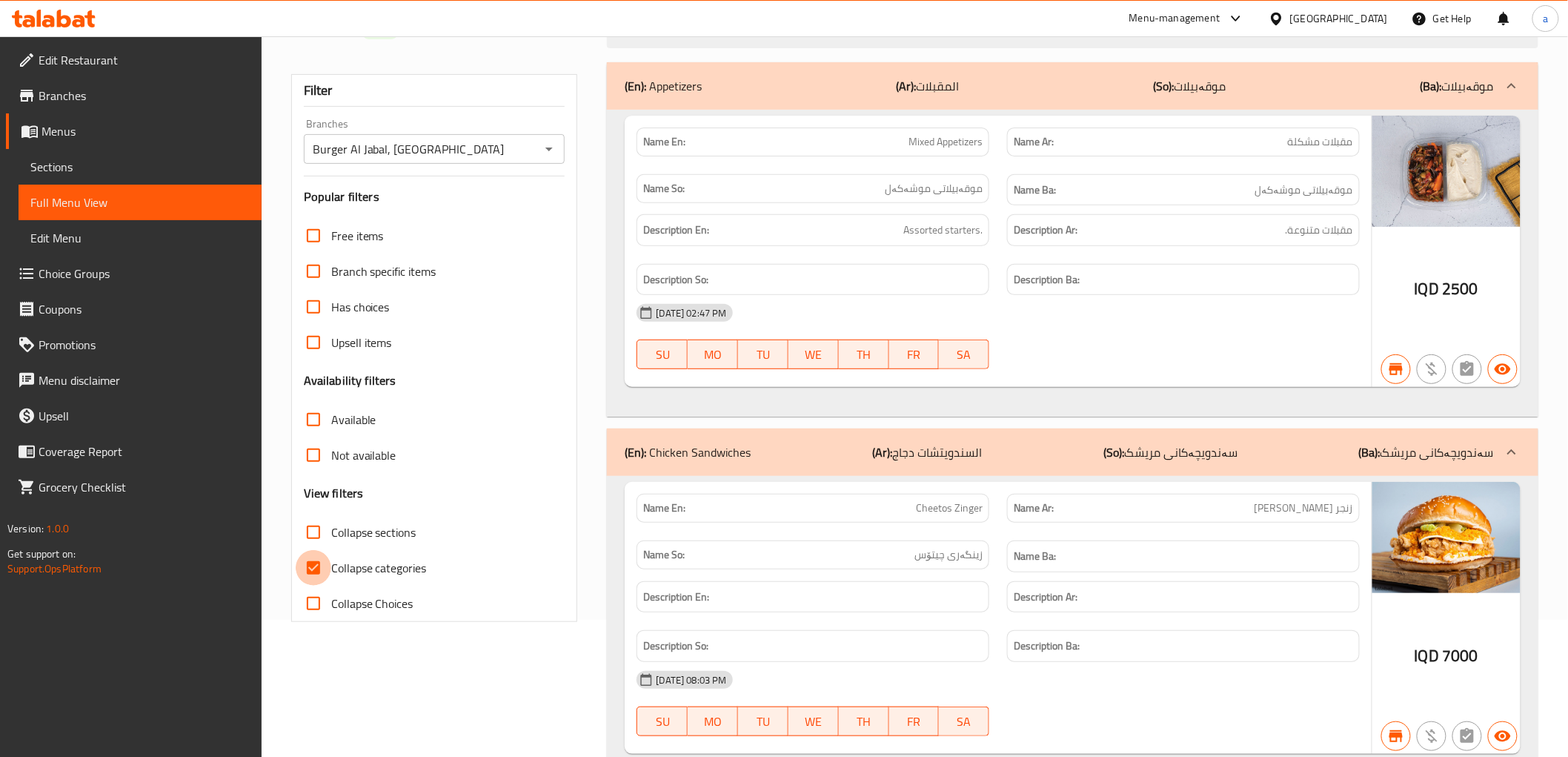
click at [312, 561] on input "Collapse categories" at bounding box center [313, 568] width 35 height 35
checkbox input "false"
click at [312, 523] on input "Collapse sections" at bounding box center [313, 532] width 35 height 35
checkbox input "true"
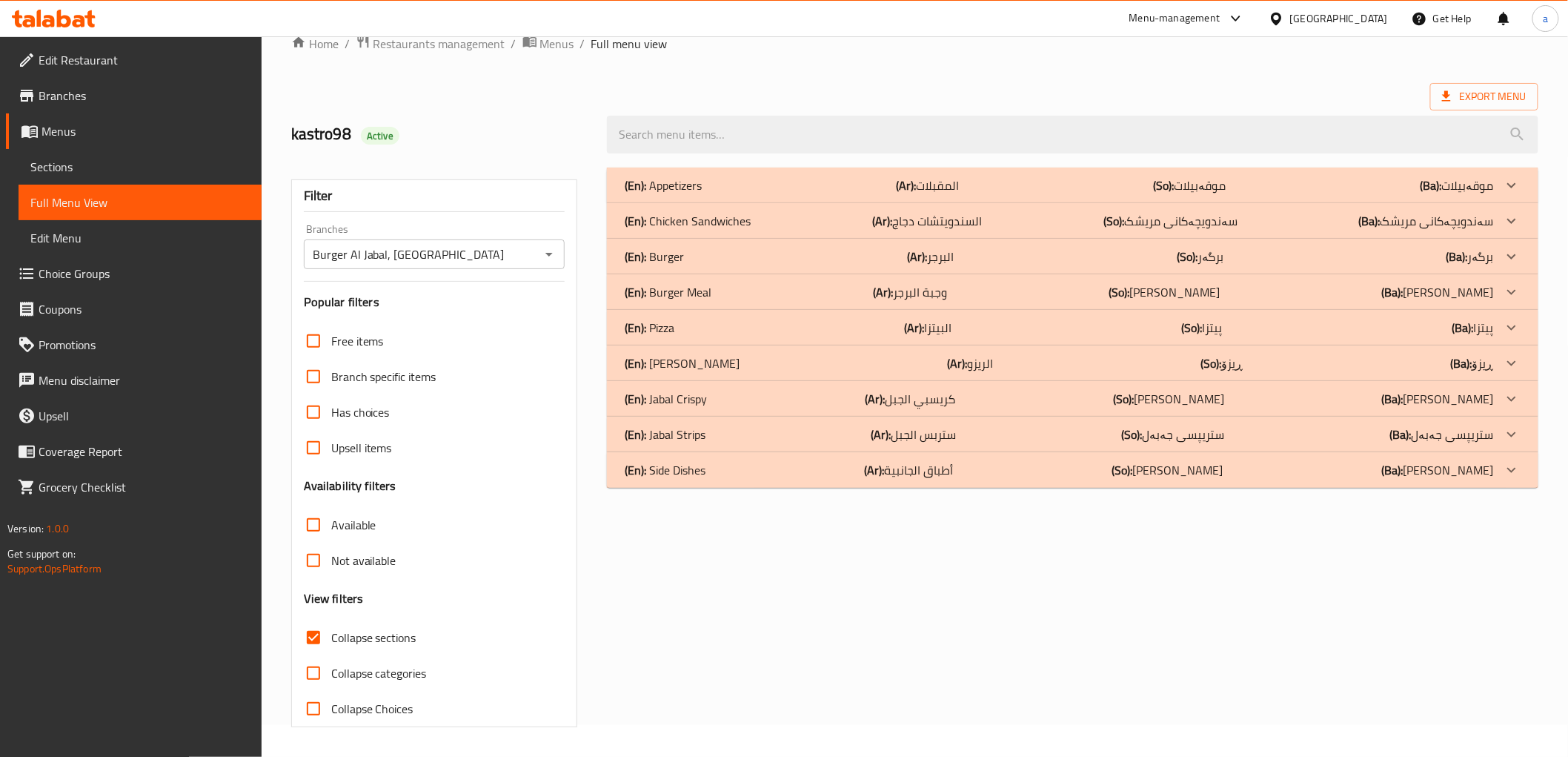
scroll to position [32, 0]
click at [679, 436] on p "(En): Jabal Strips" at bounding box center [665, 434] width 81 height 18
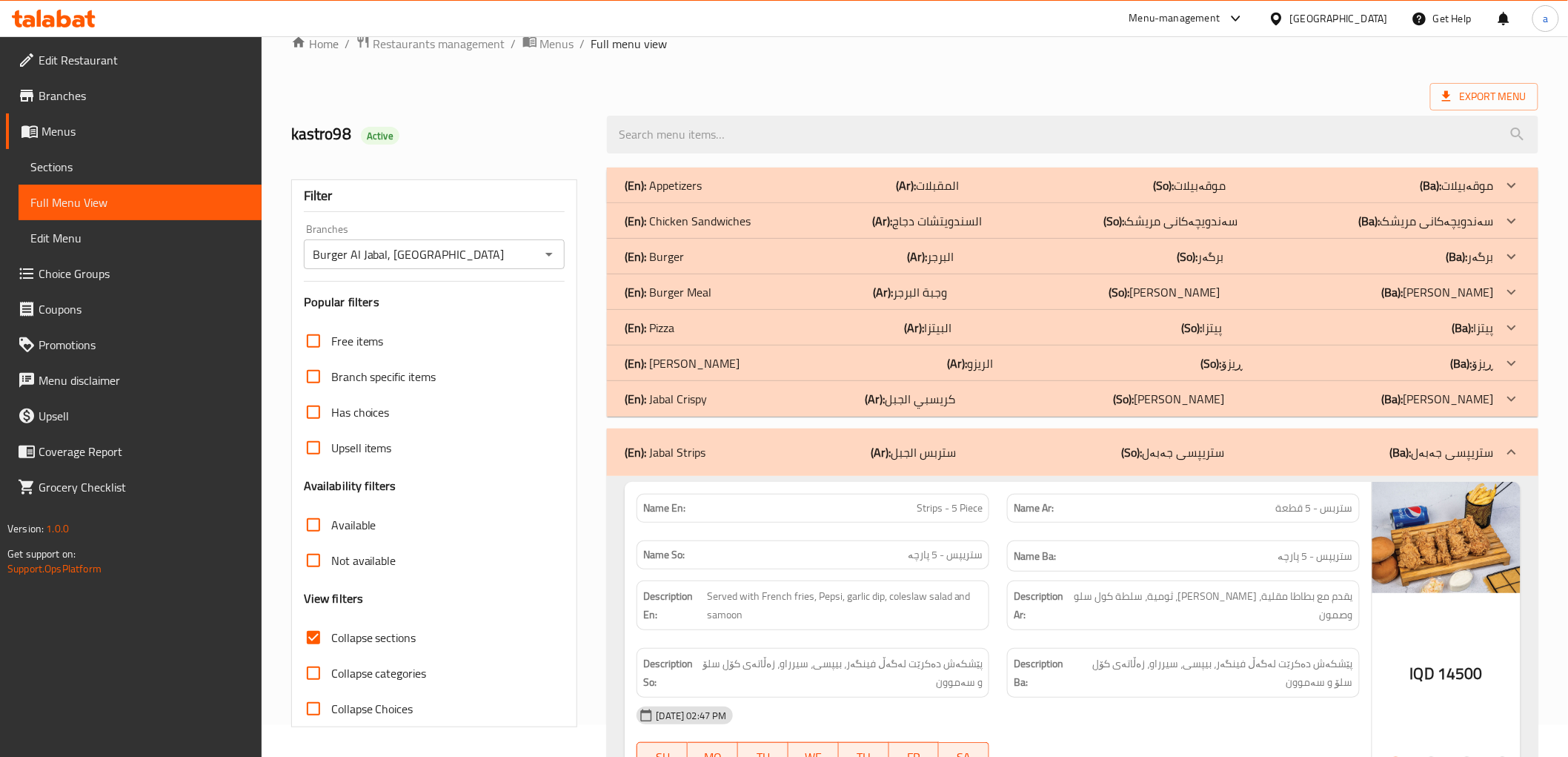
click at [678, 410] on div "(En): Jabal Crispy (Ar): كريسبي الجبل (So): [PERSON_NAME] (Ba): کریسپی جەبەل" at bounding box center [1072, 399] width 930 height 35
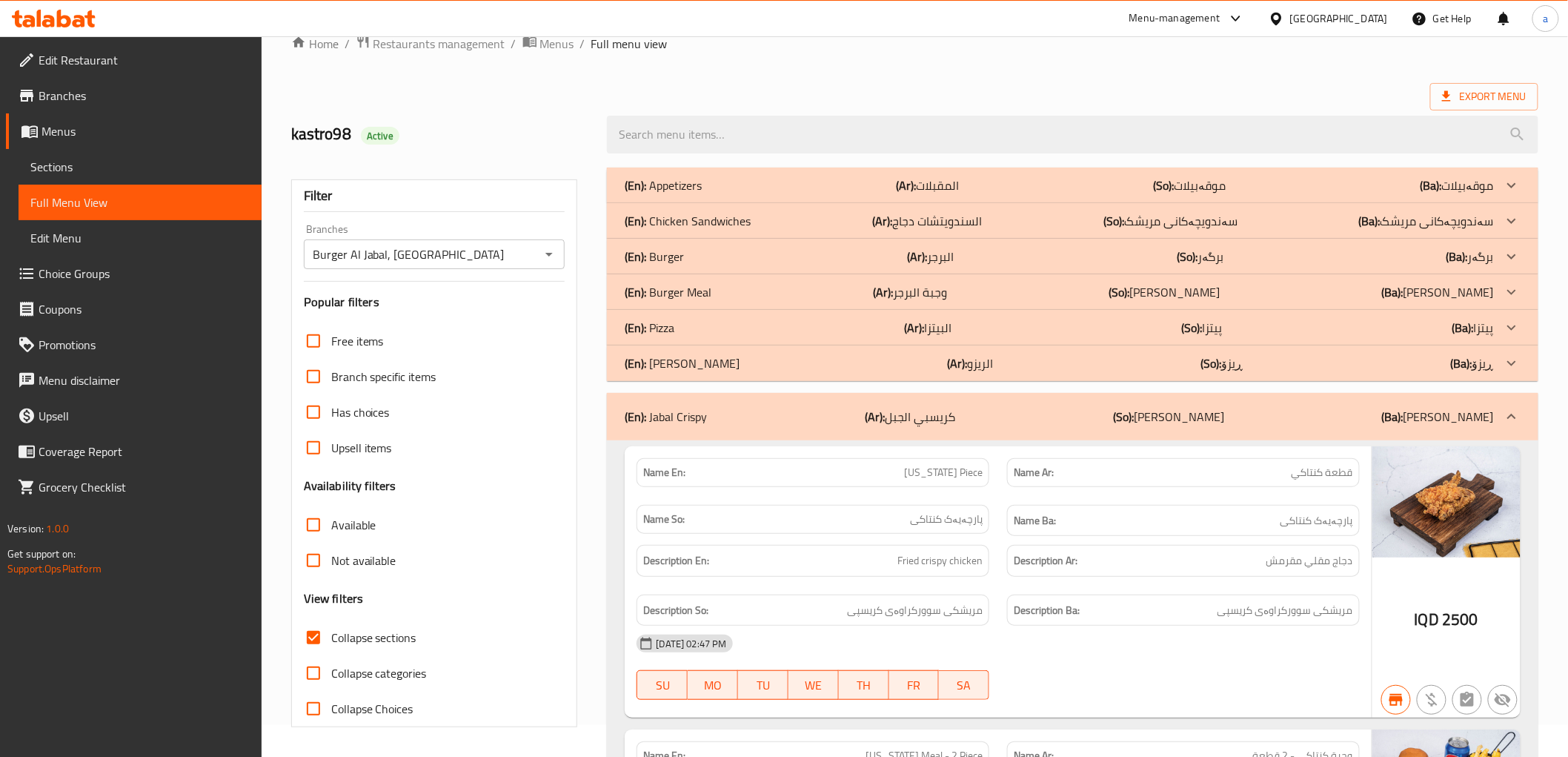
click at [665, 354] on p "(En): [PERSON_NAME]" at bounding box center [682, 362] width 115 height 18
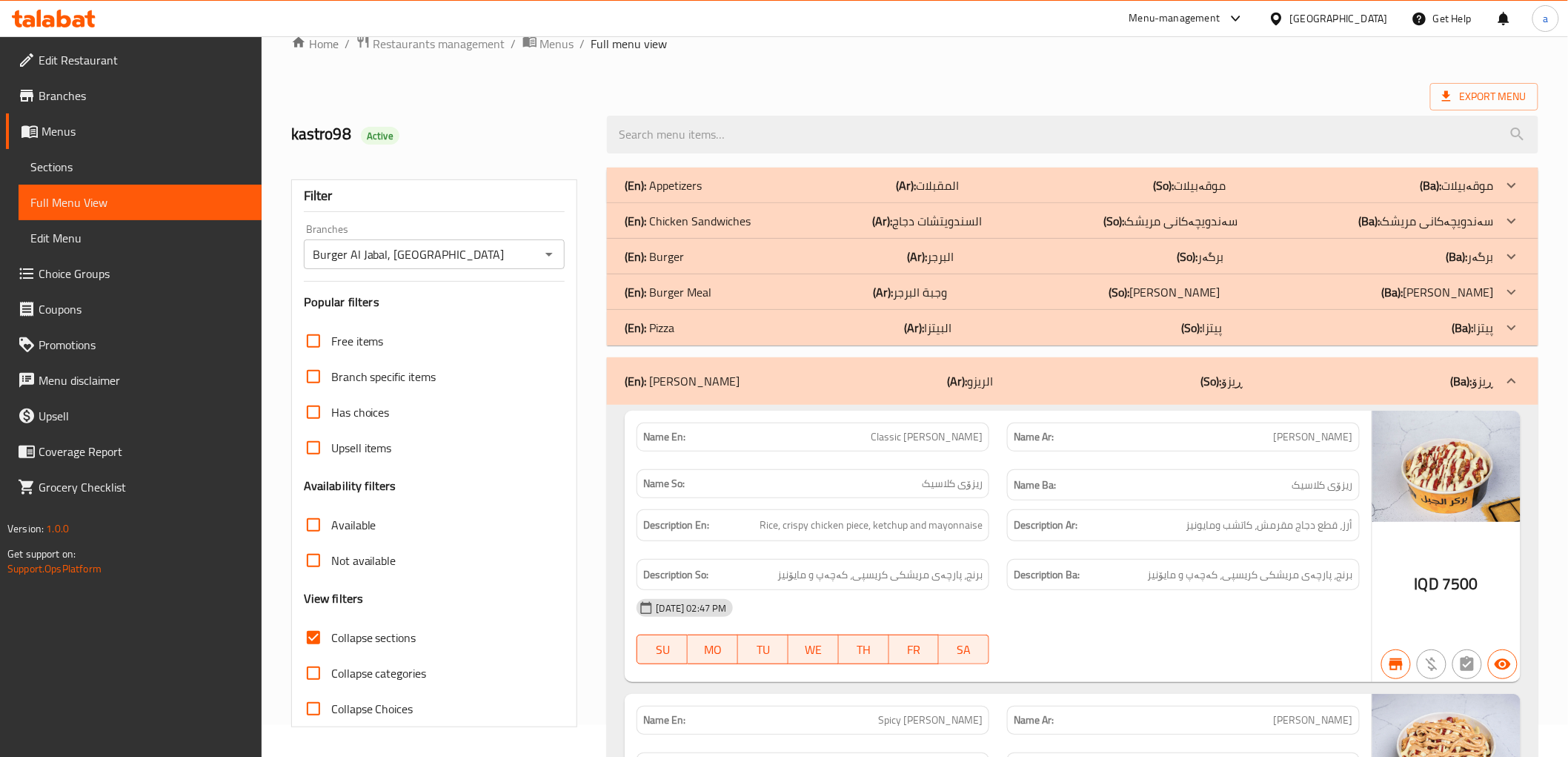
click at [669, 285] on p "(En): Burger Meal" at bounding box center [668, 291] width 87 height 18
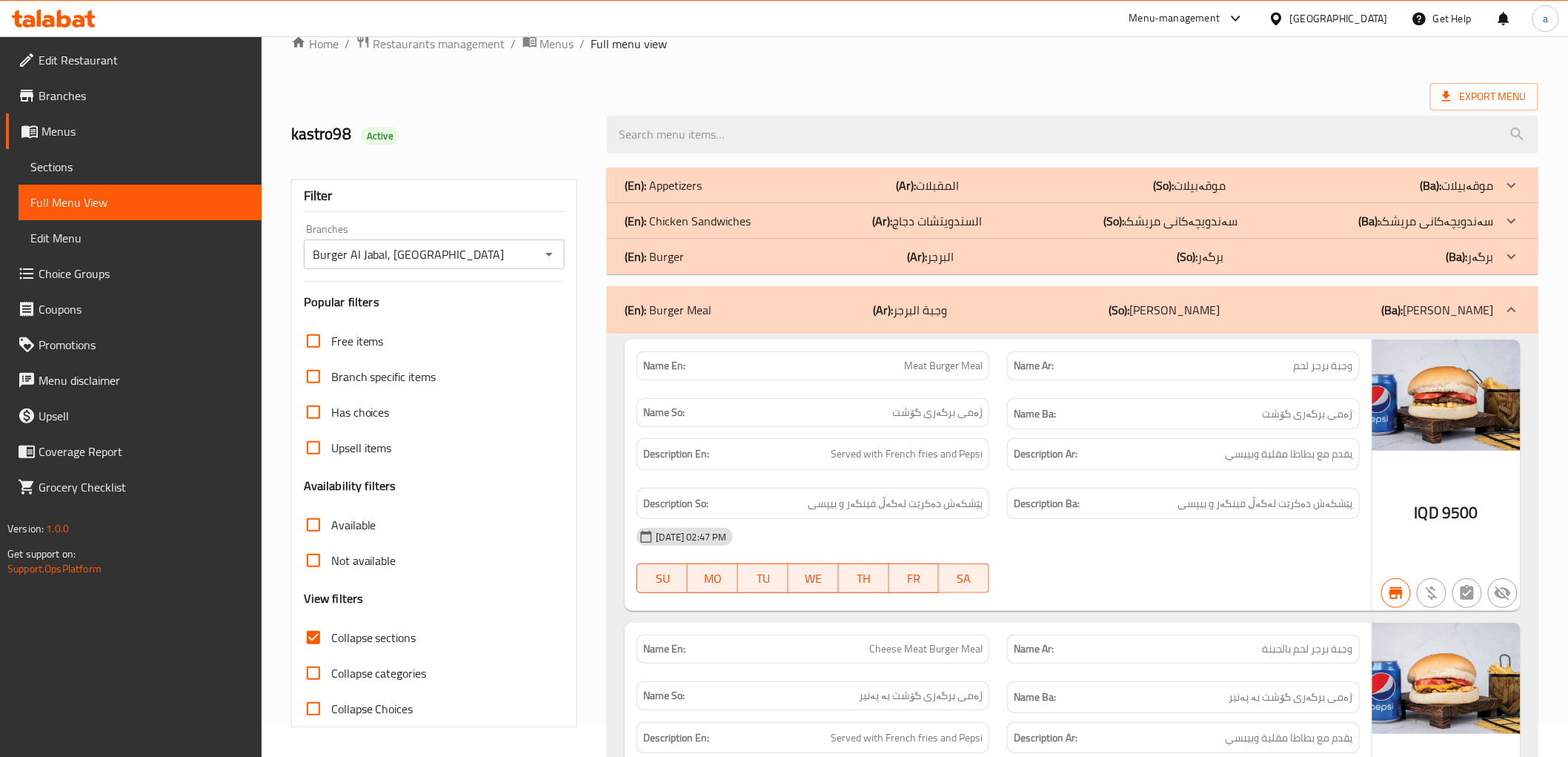
click at [669, 254] on p "(En): Burger" at bounding box center [654, 256] width 59 height 18
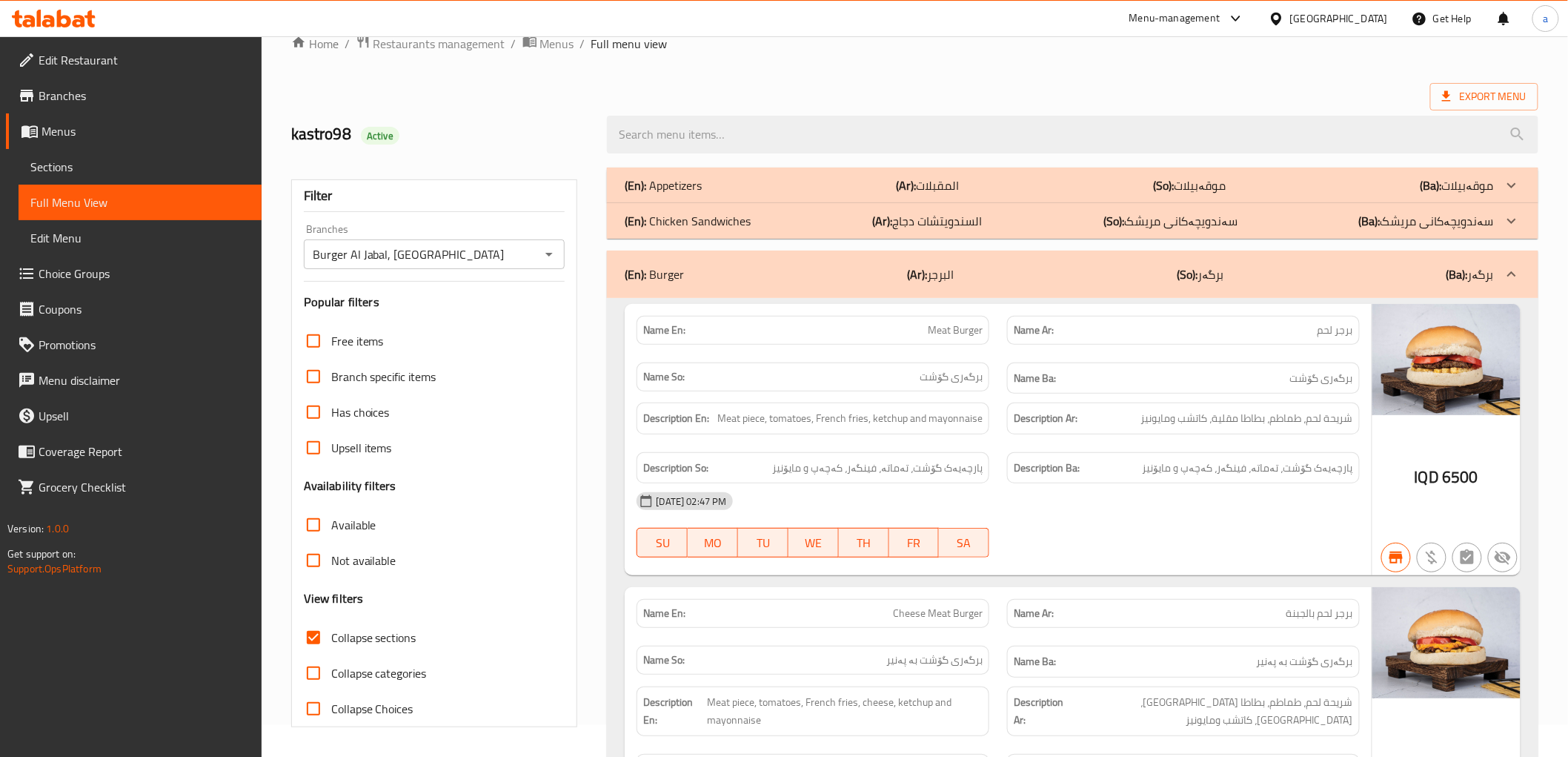
click at [675, 221] on p "(En): Chicken Sandwiches" at bounding box center [687, 221] width 126 height 18
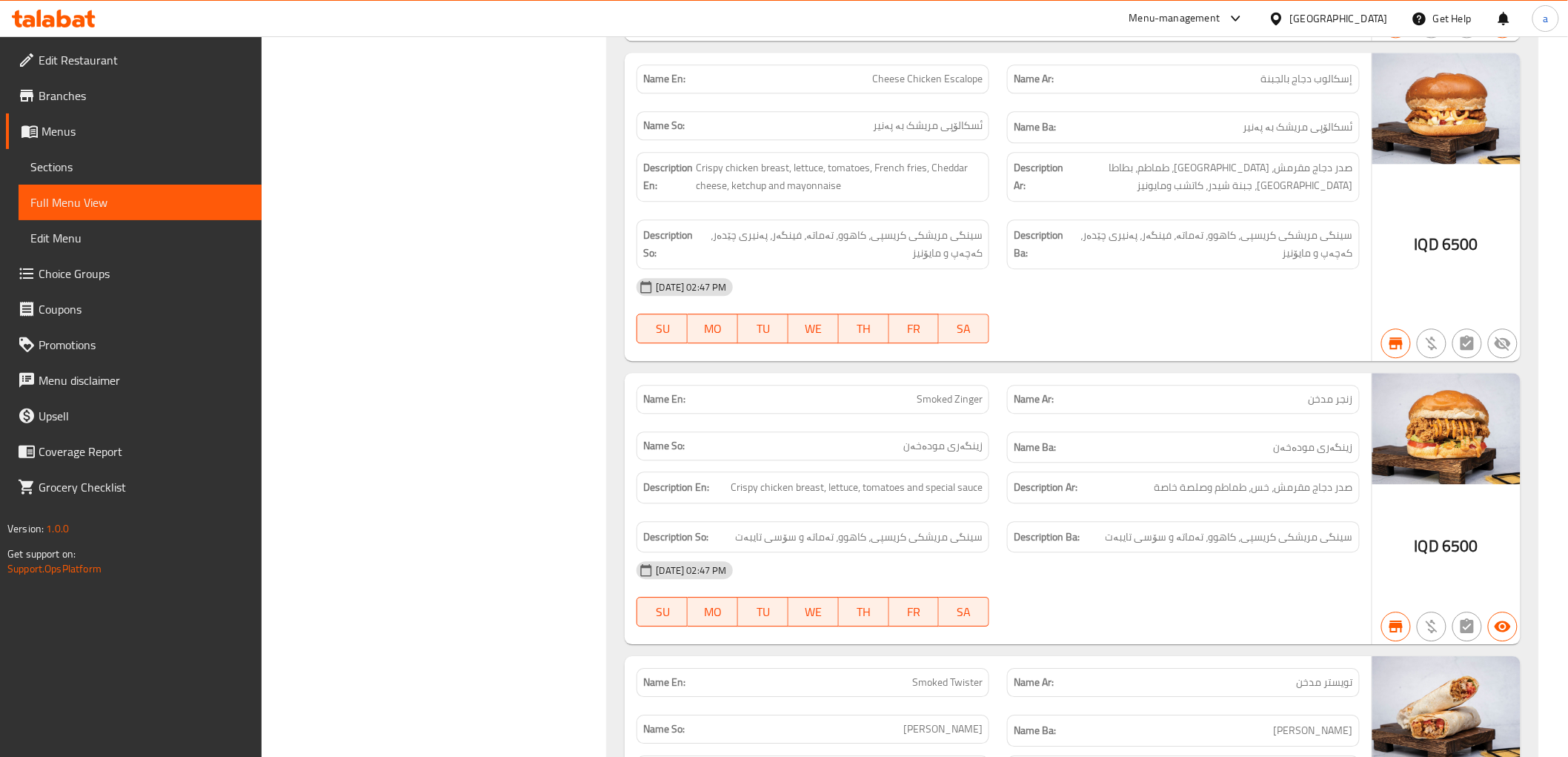
scroll to position [1510, 0]
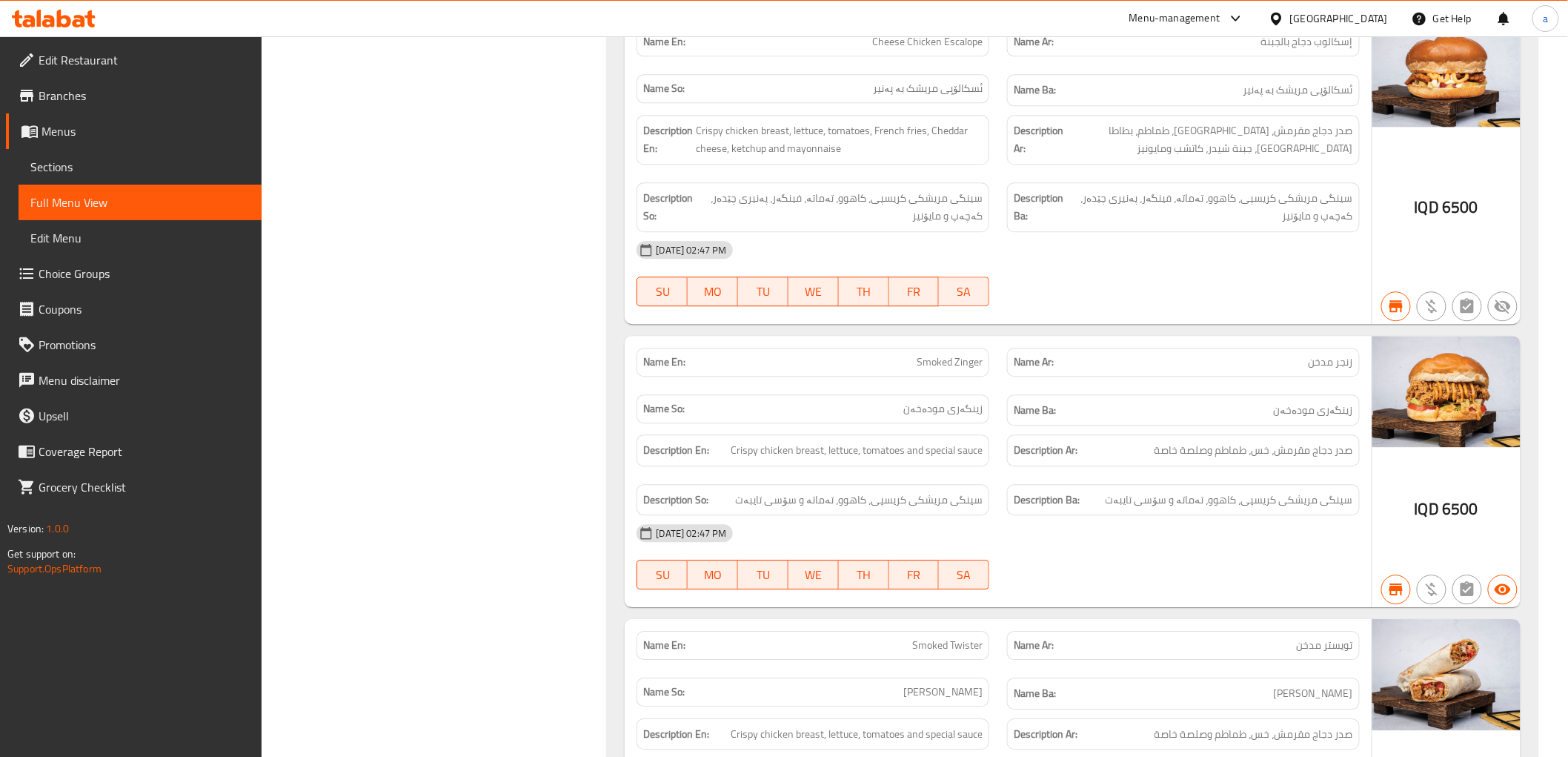
drag, startPoint x: 413, startPoint y: 589, endPoint x: 414, endPoint y: 574, distance: 15.0
click at [94, 168] on span "Sections" at bounding box center [140, 166] width 220 height 18
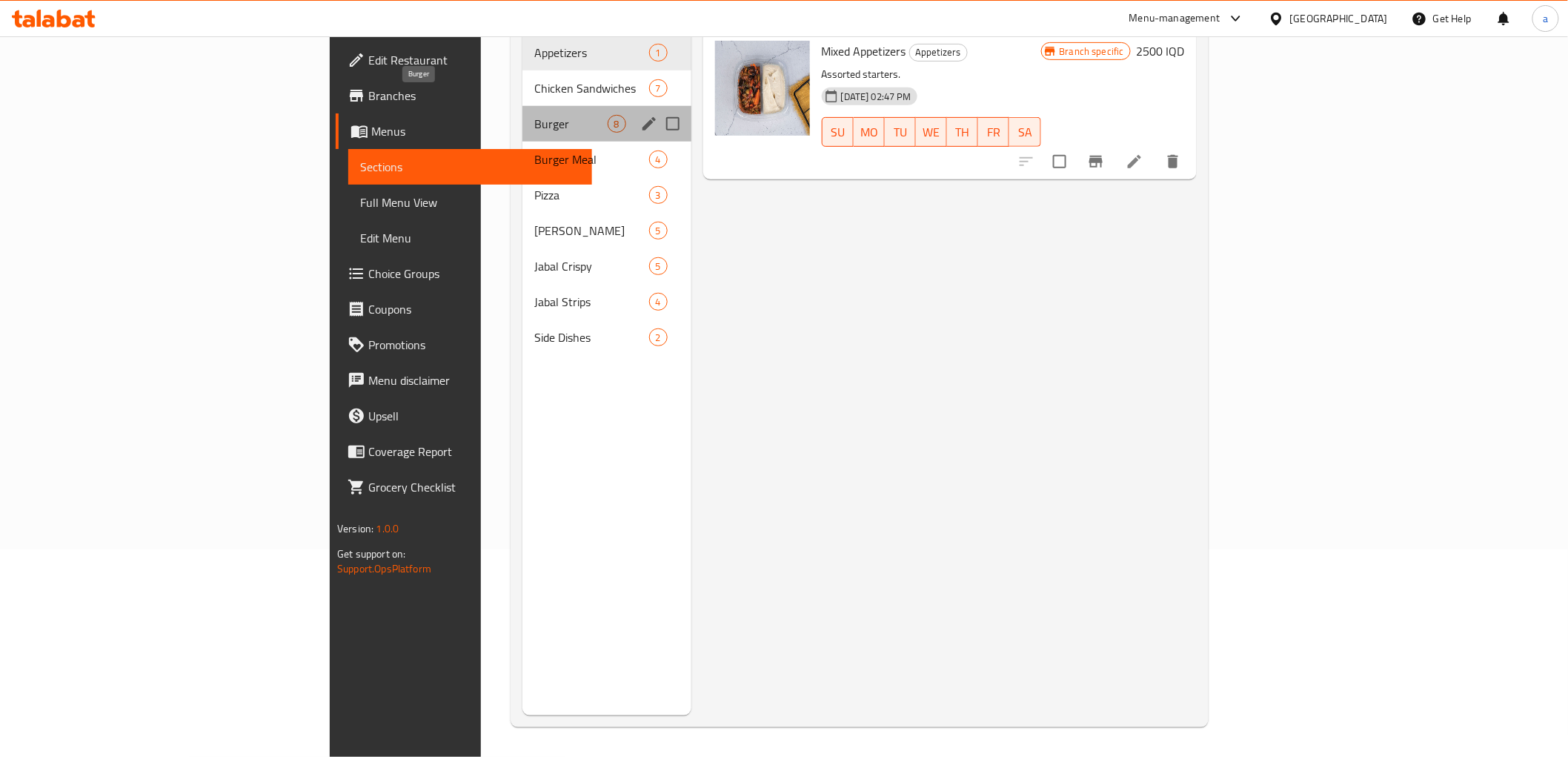
click at [534, 115] on span "Burger" at bounding box center [571, 123] width 73 height 18
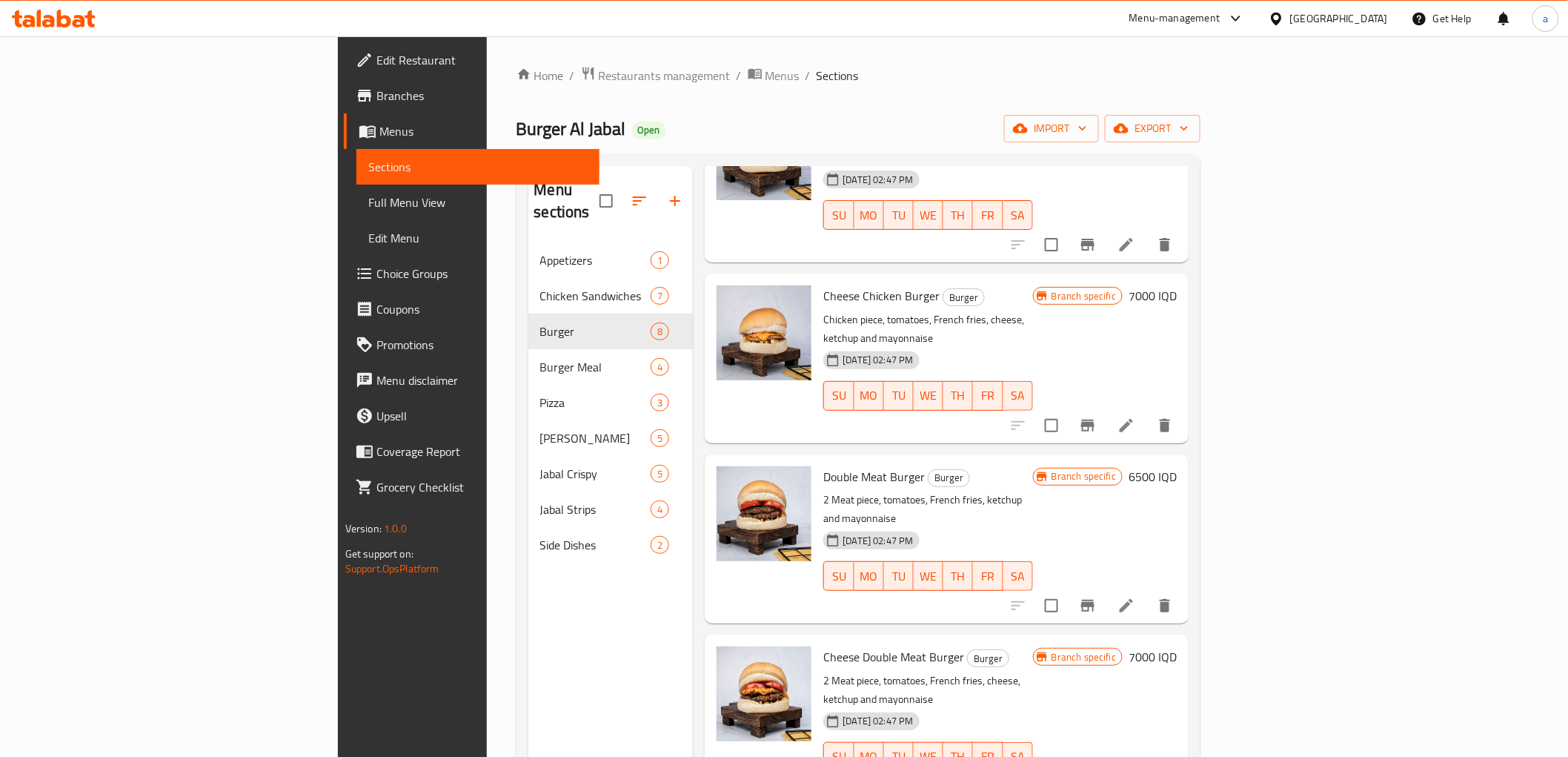
scroll to position [575, 0]
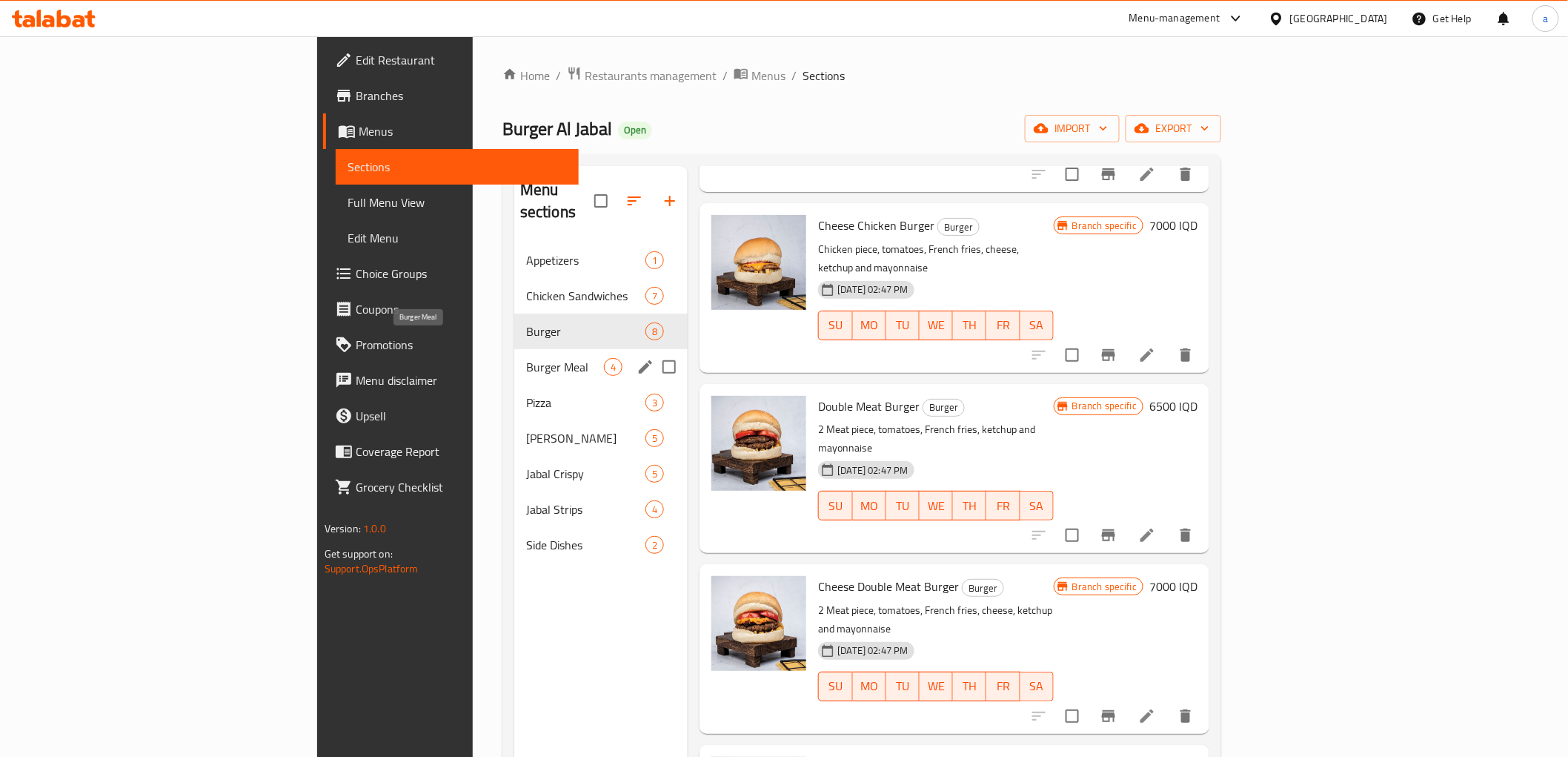
click at [526, 358] on span "Burger Meal" at bounding box center [565, 367] width 78 height 18
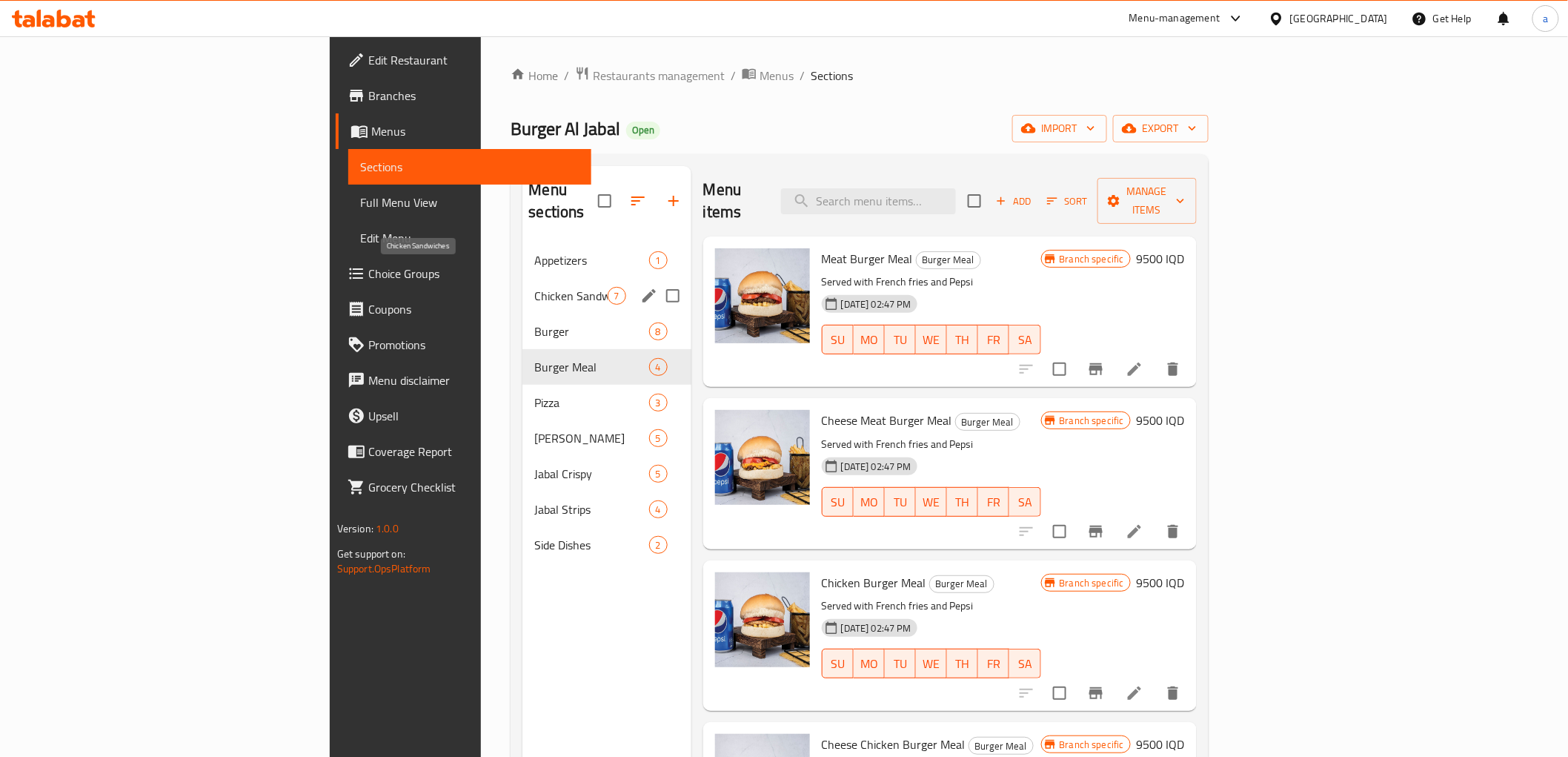
click at [534, 287] on span "Chicken Sandwiches" at bounding box center [571, 296] width 73 height 18
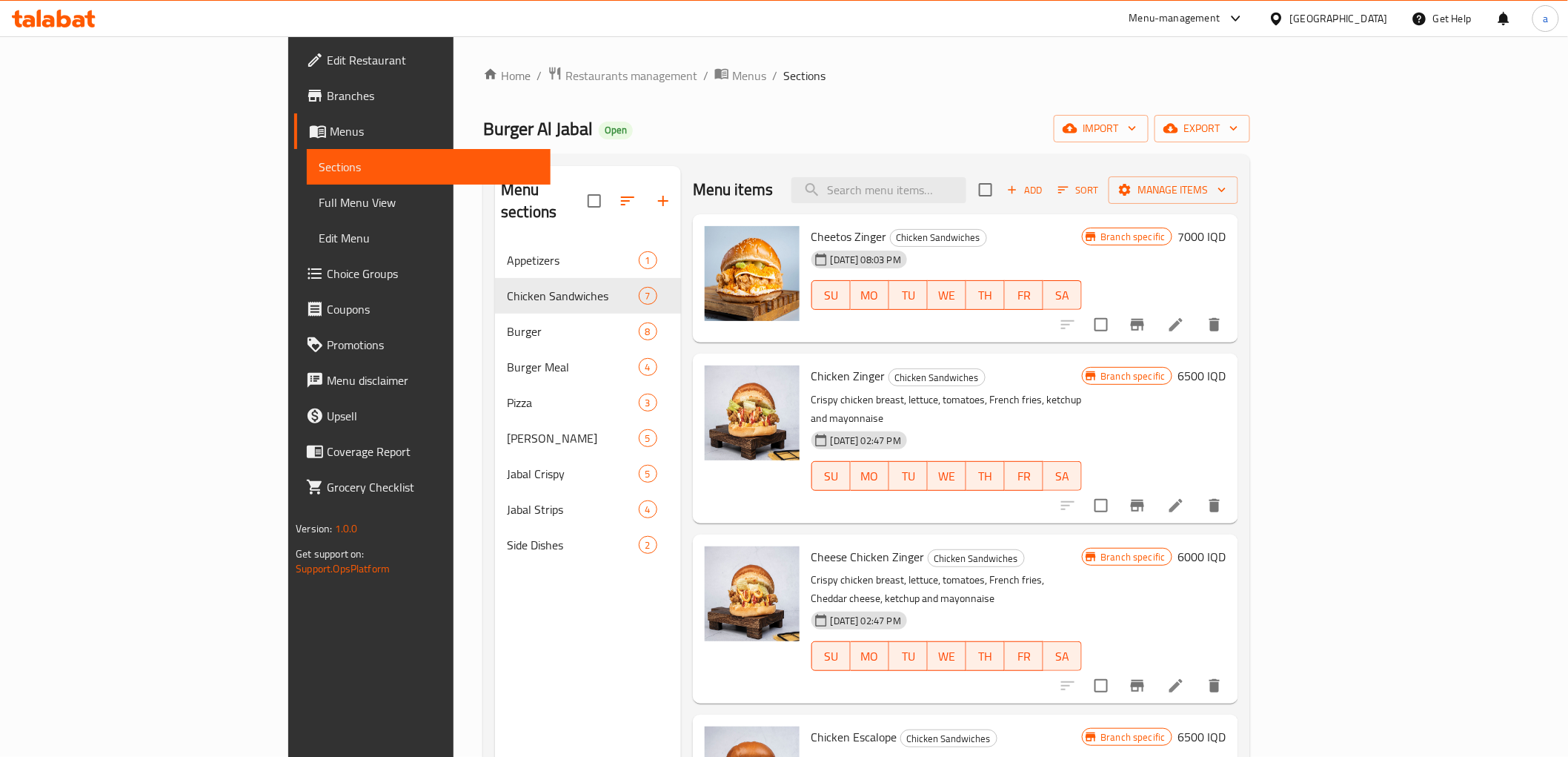
click at [1226, 547] on h6 "6000 IQD" at bounding box center [1202, 557] width 48 height 21
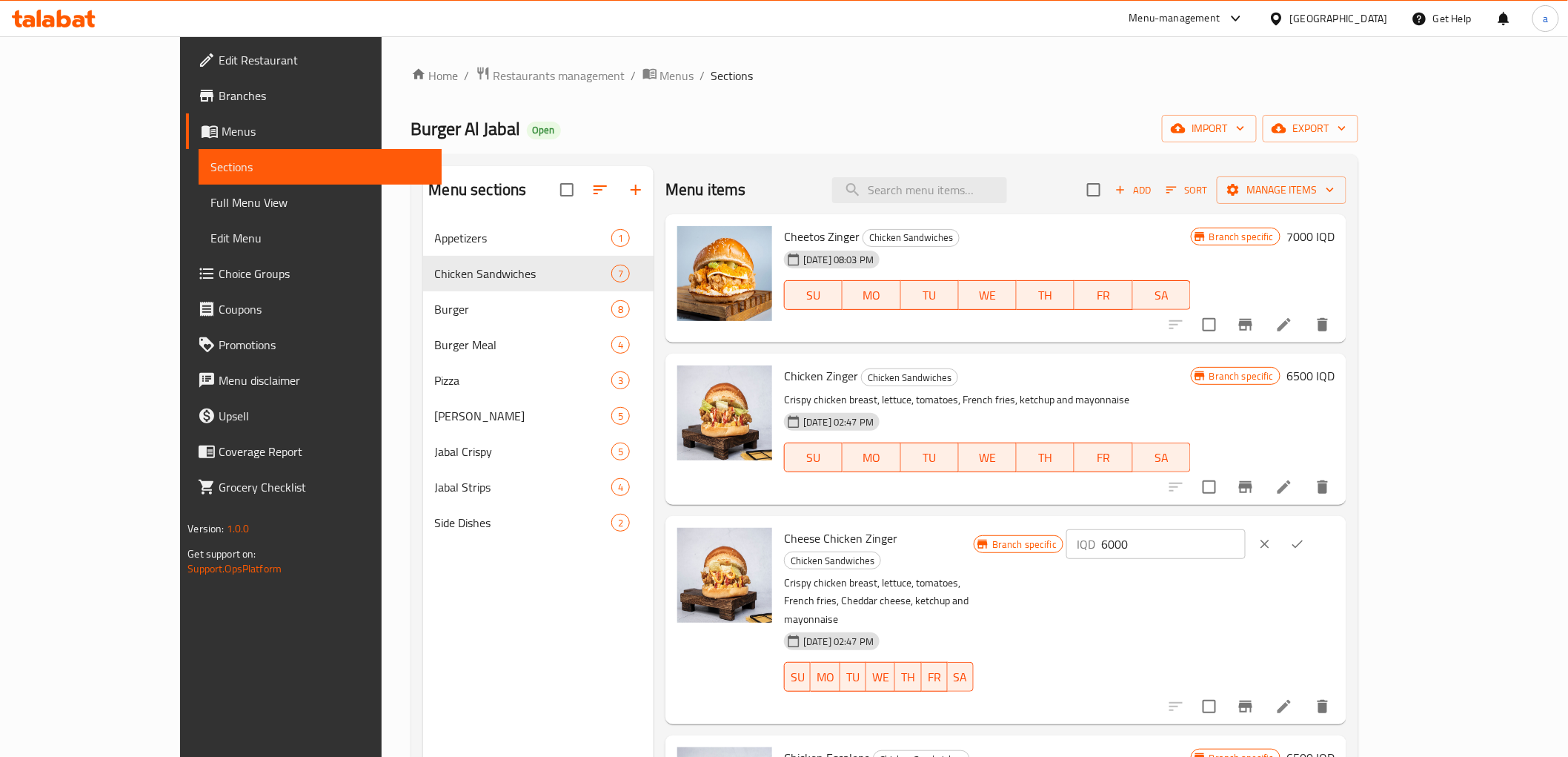
click at [1245, 544] on input "6000" at bounding box center [1173, 544] width 144 height 30
paste input "7"
type input "7000"
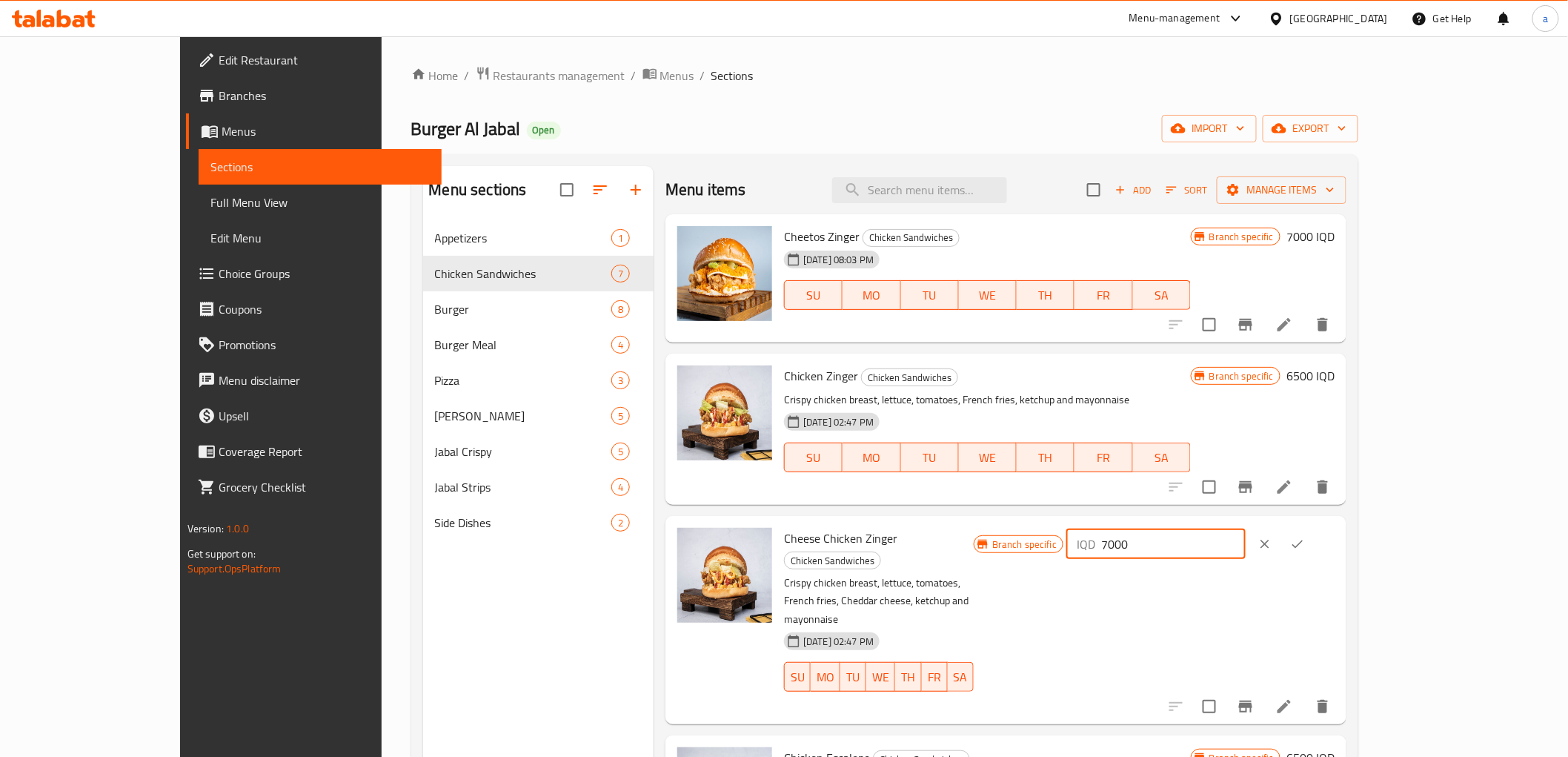
click at [1305, 543] on icon "ok" at bounding box center [1298, 544] width 15 height 15
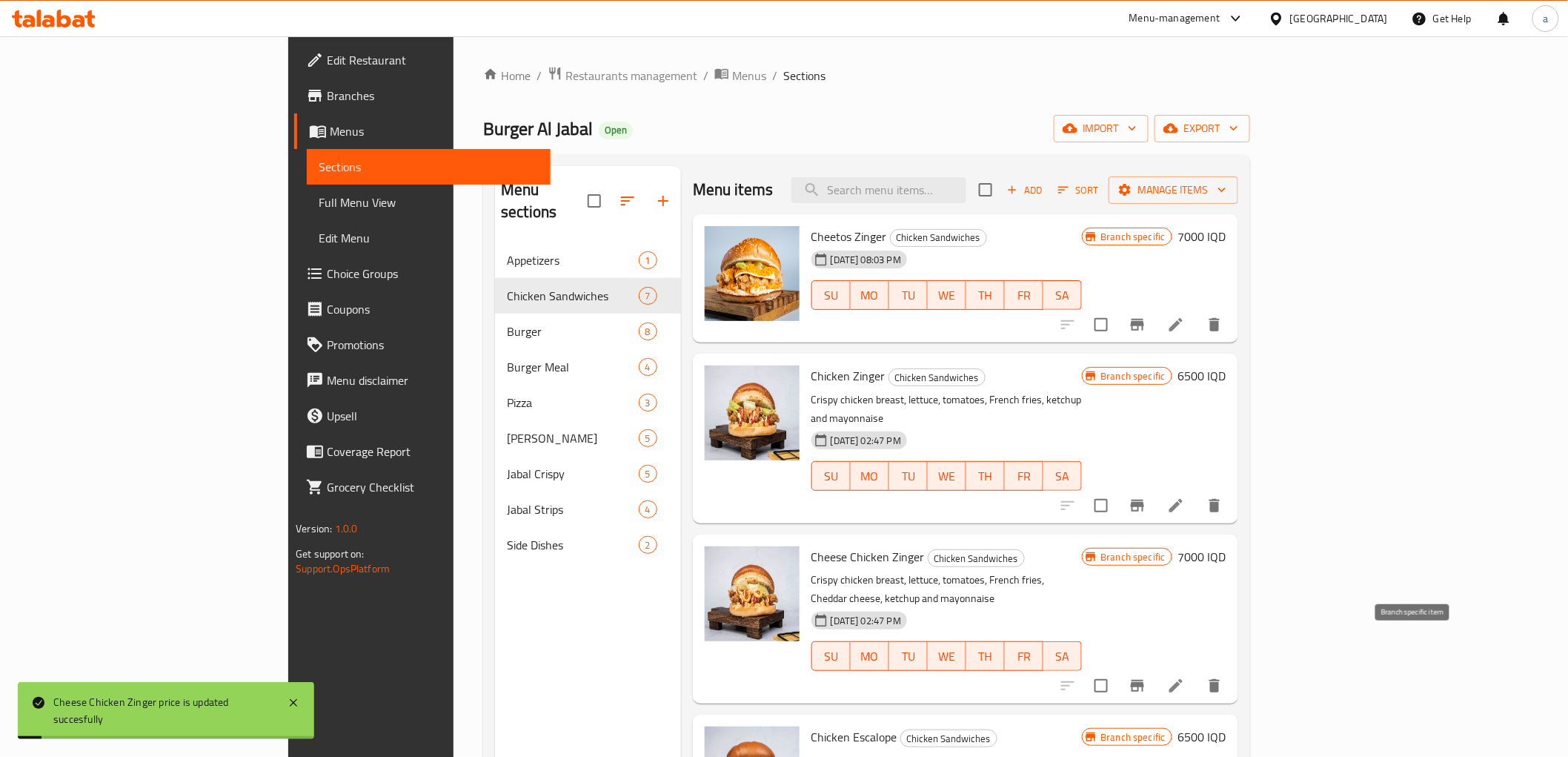
click at [1144, 680] on icon "Branch-specific-item" at bounding box center [1137, 686] width 14 height 12
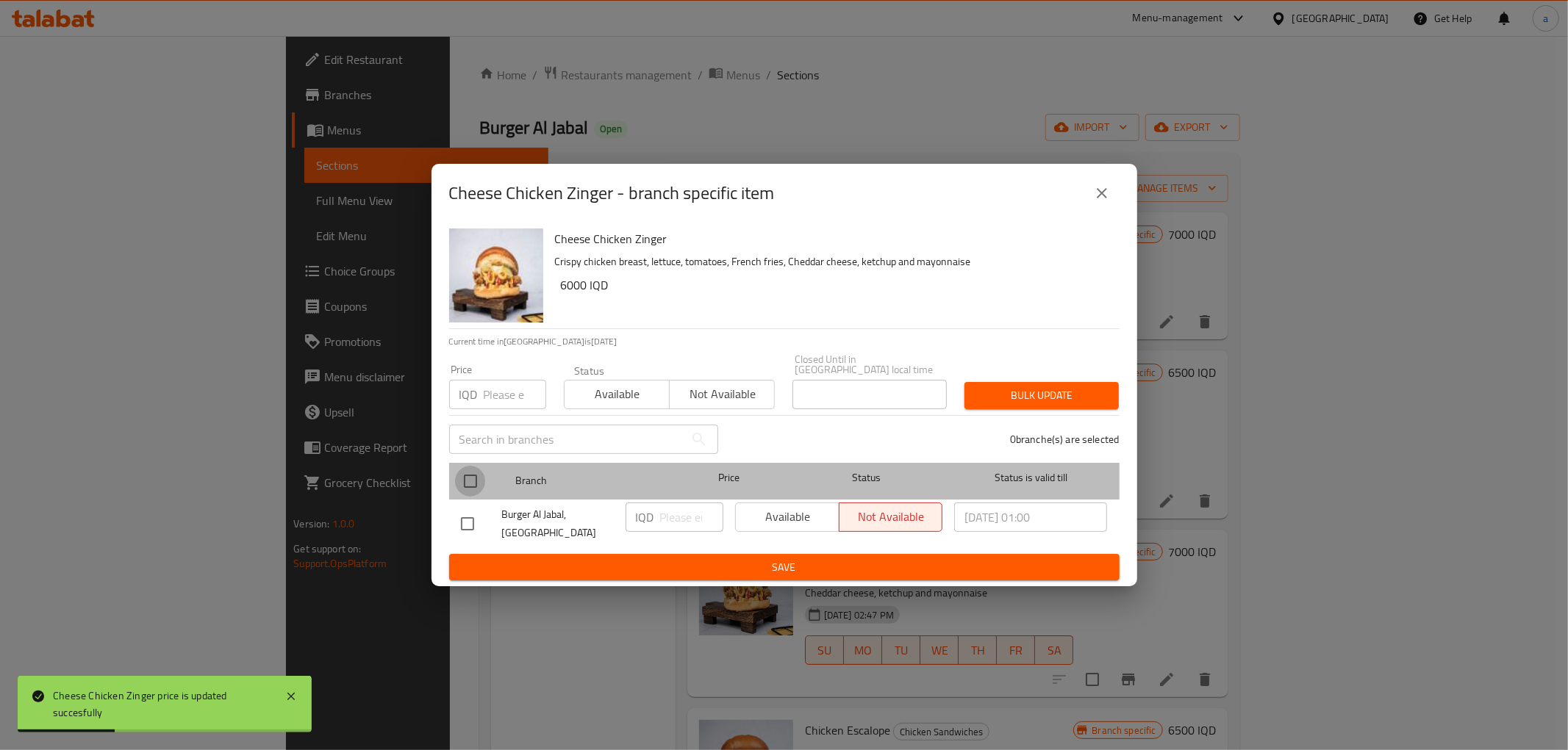
click at [467, 475] on input "checkbox" at bounding box center [470, 480] width 31 height 31
checkbox input "true"
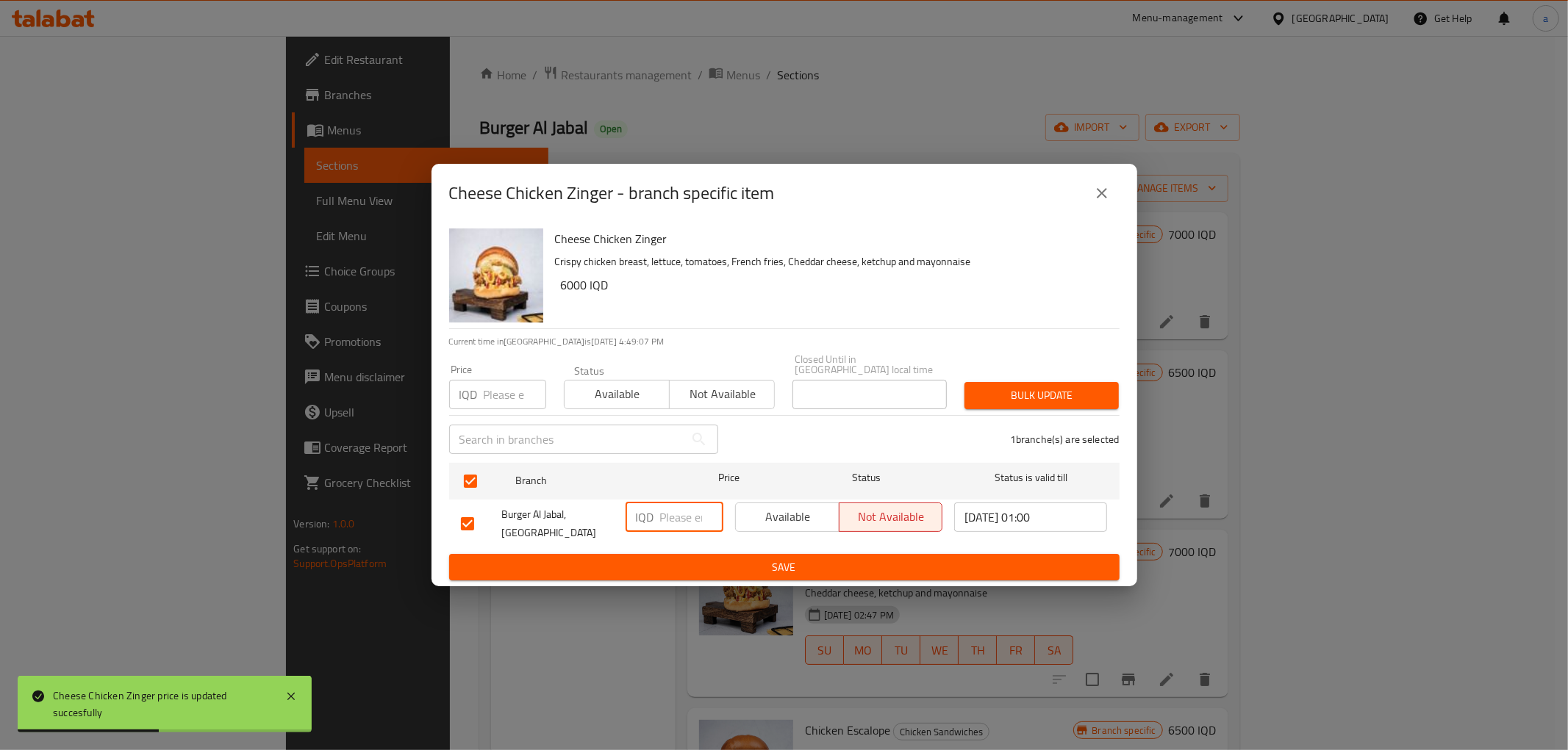
click at [665, 514] on input "number" at bounding box center [691, 516] width 63 height 29
paste input "7000"
type input "7000"
click at [700, 558] on span "Save" at bounding box center [784, 568] width 647 height 18
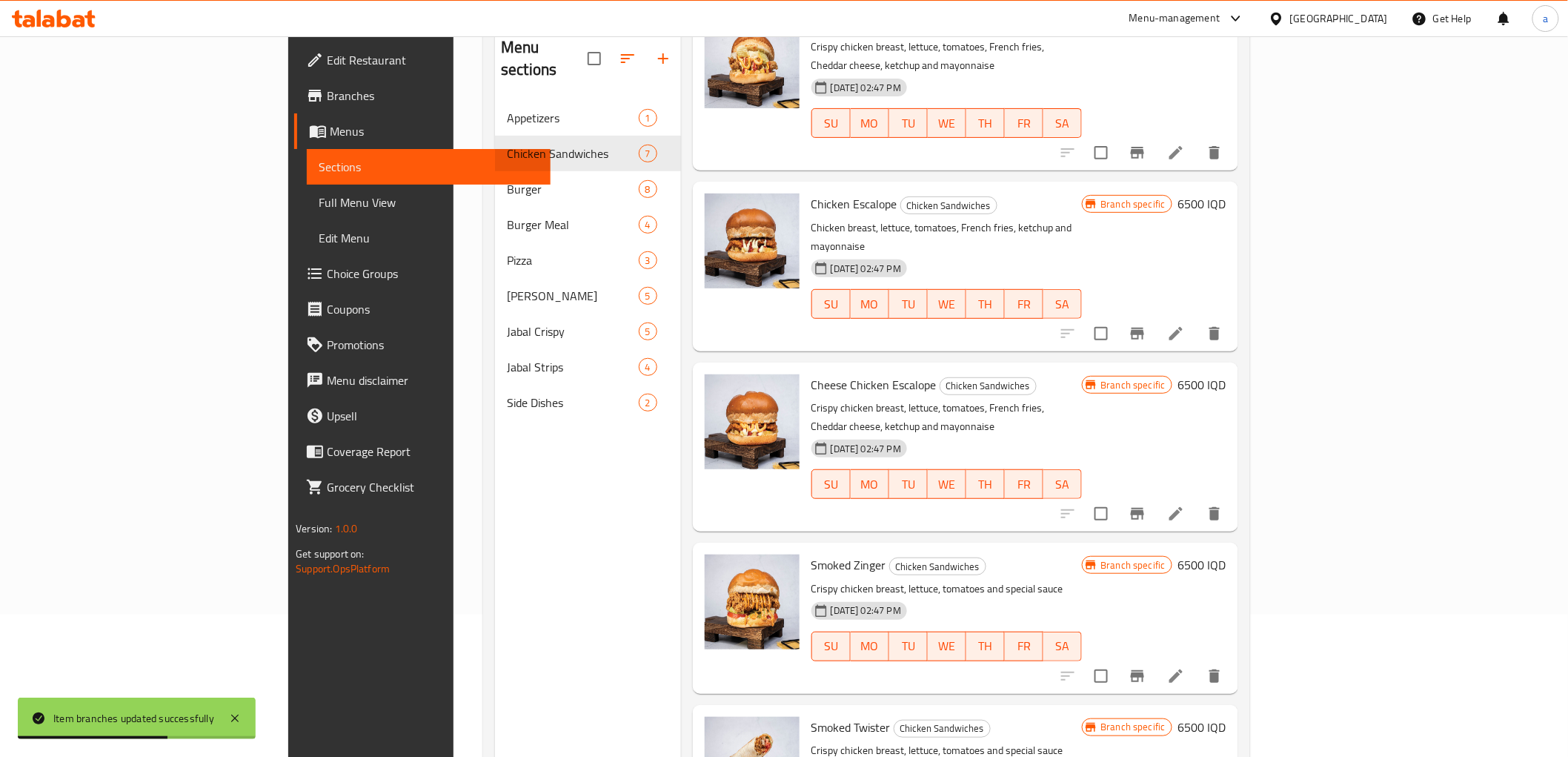
scroll to position [208, 0]
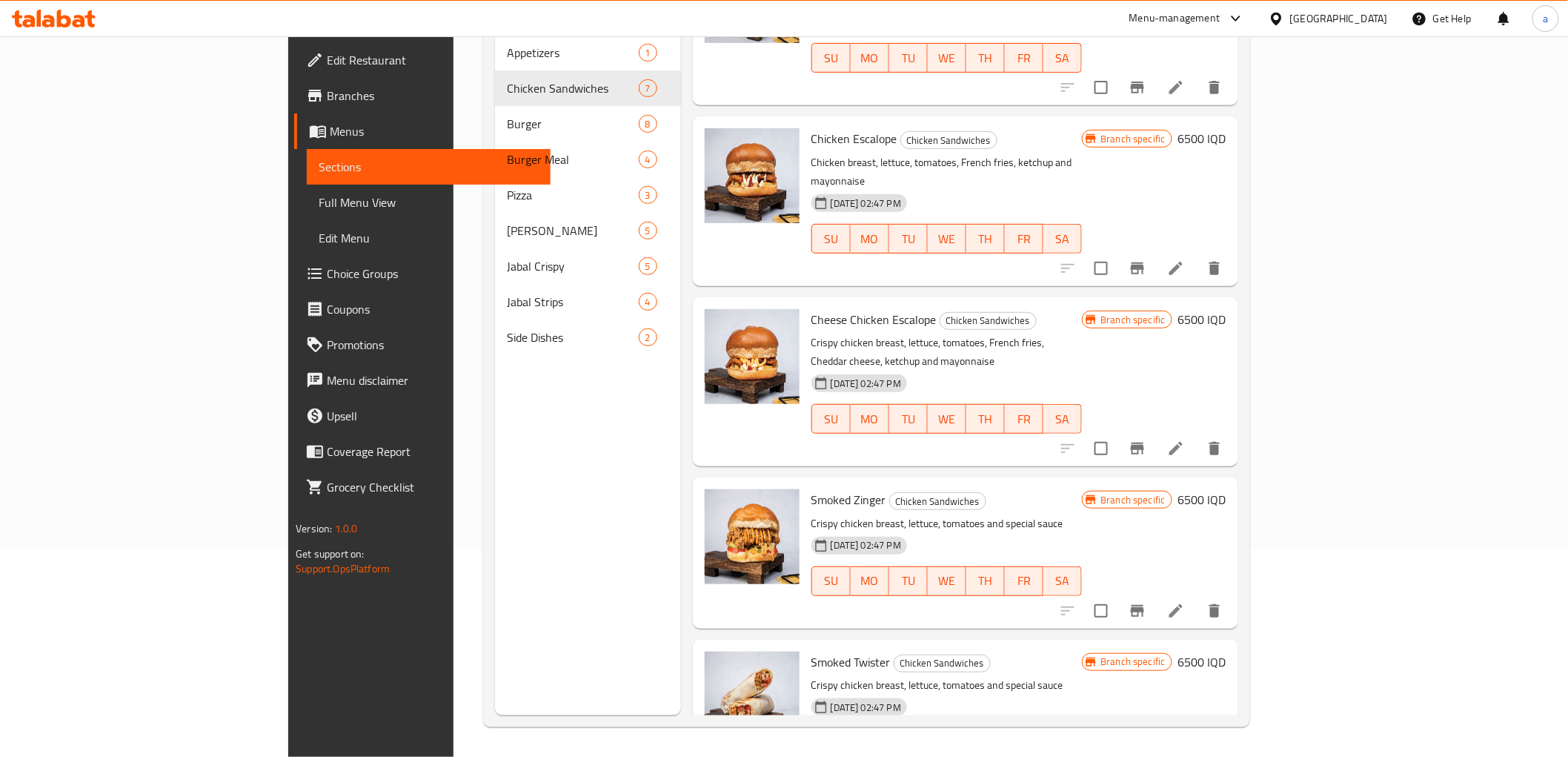
click at [1226, 489] on h6 "6500 IQD" at bounding box center [1202, 499] width 48 height 21
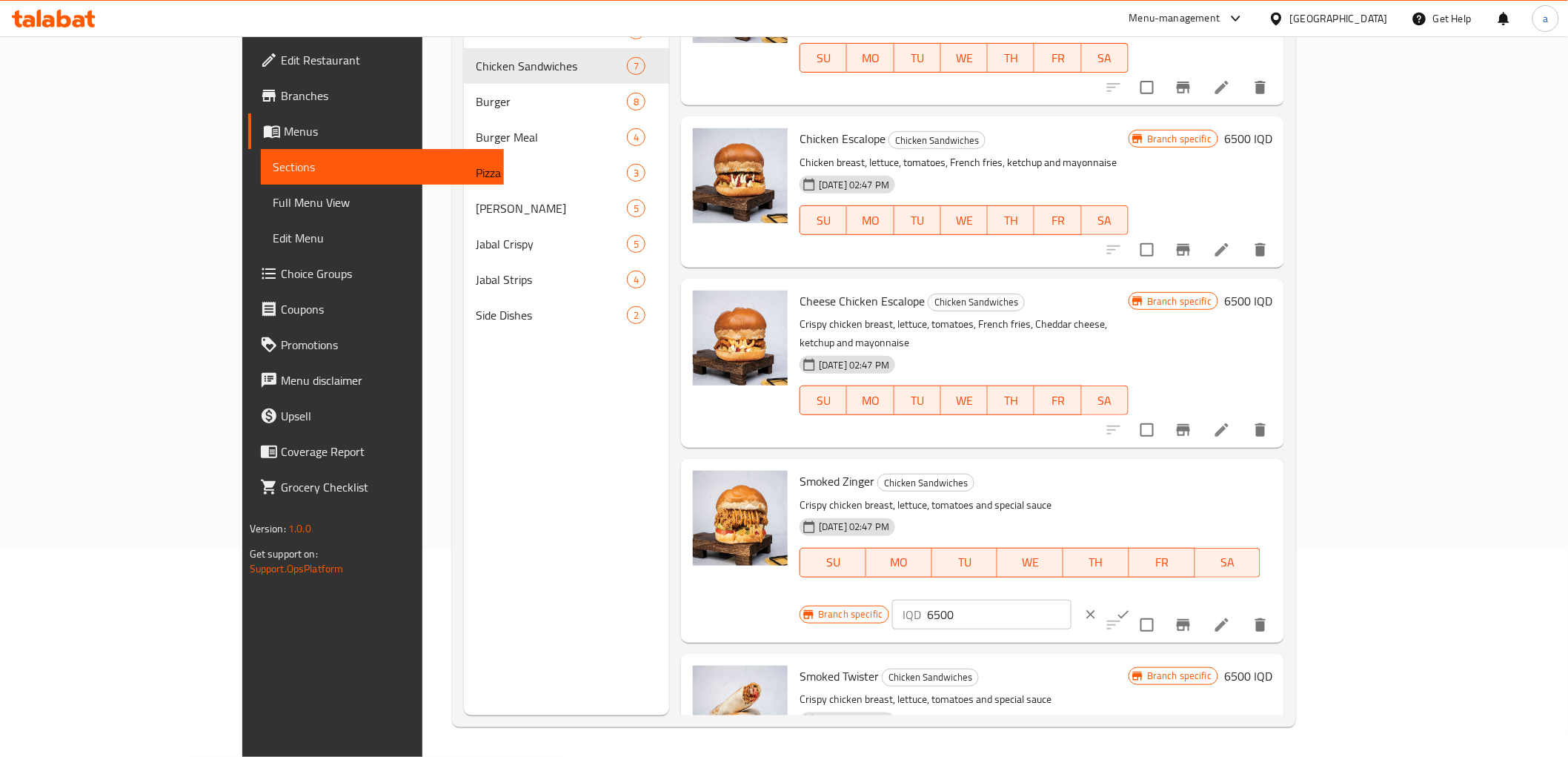
click at [1071, 600] on input "6500" at bounding box center [999, 614] width 144 height 30
click at [1140, 598] on button "ok" at bounding box center [1123, 614] width 33 height 33
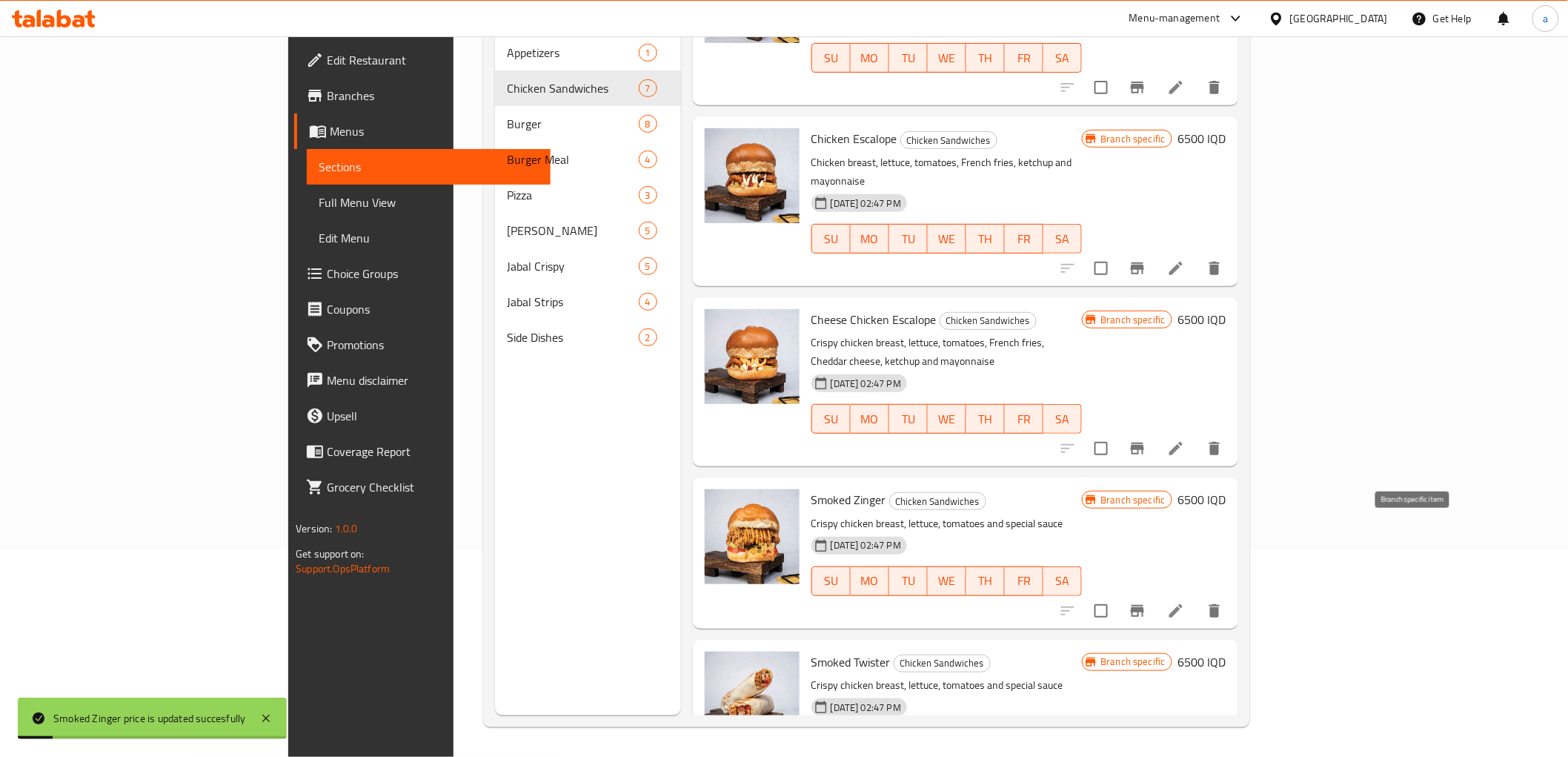
click at [1144, 605] on icon "Branch-specific-item" at bounding box center [1137, 611] width 14 height 12
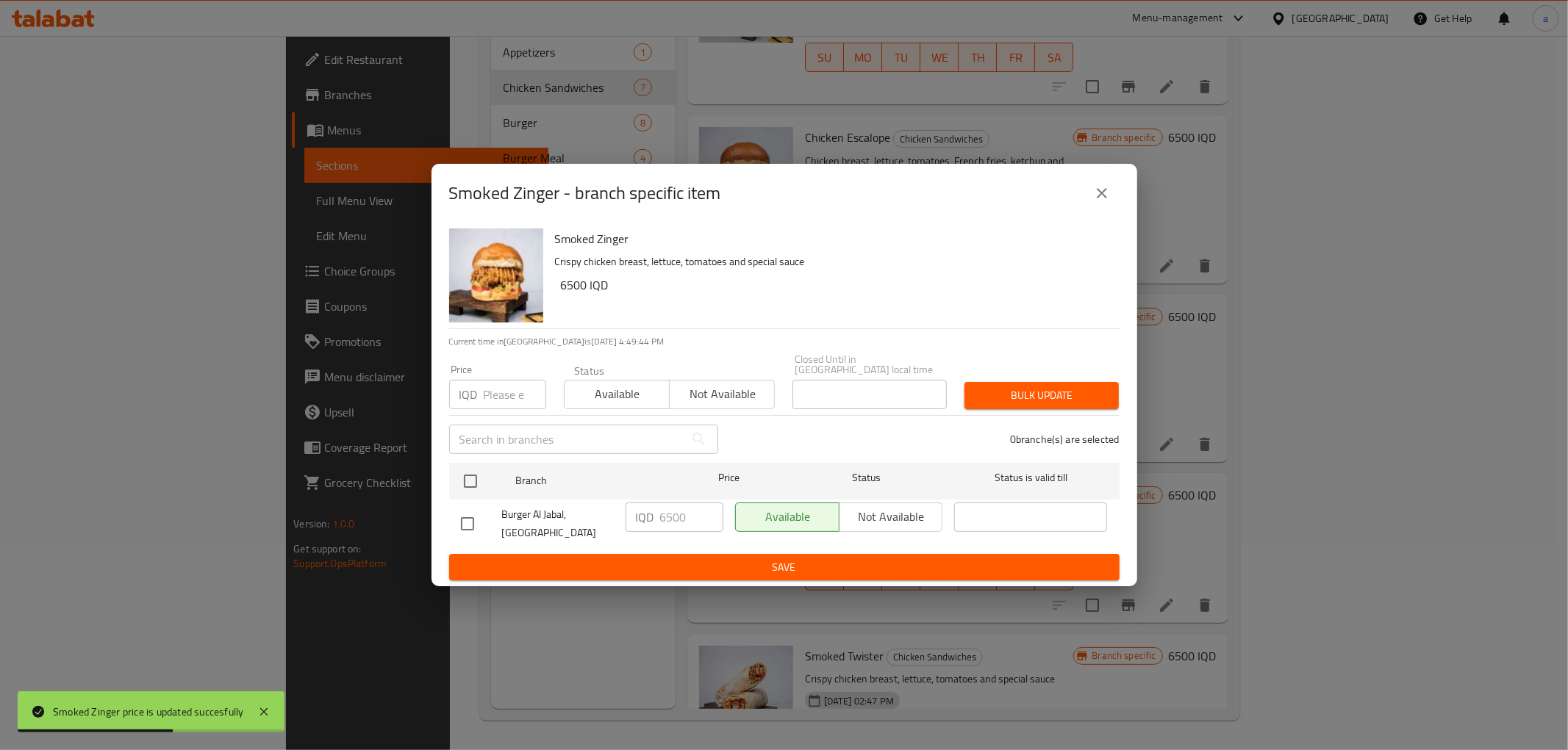
click at [1106, 201] on icon "close" at bounding box center [1101, 193] width 18 height 18
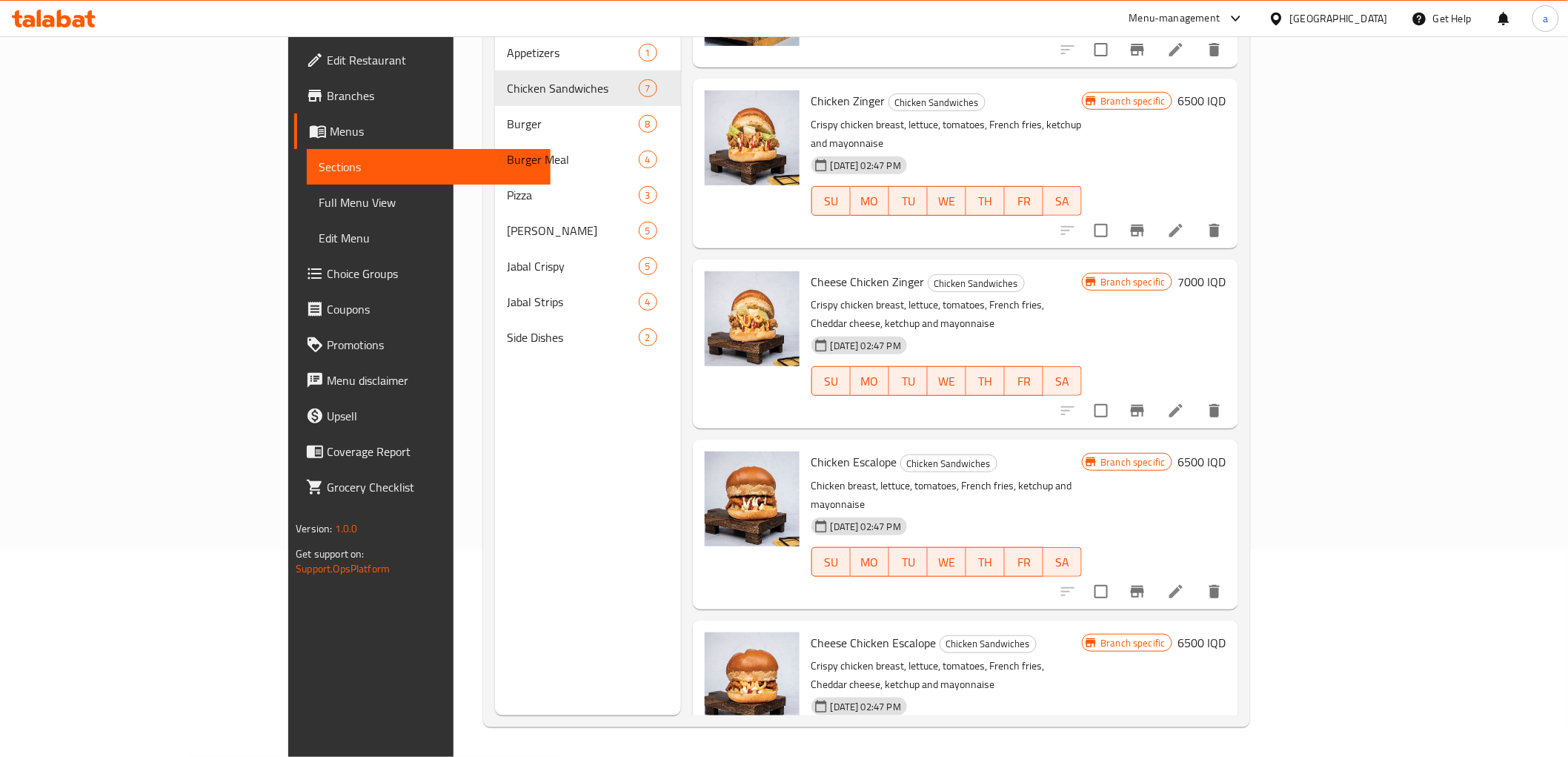
scroll to position [0, 0]
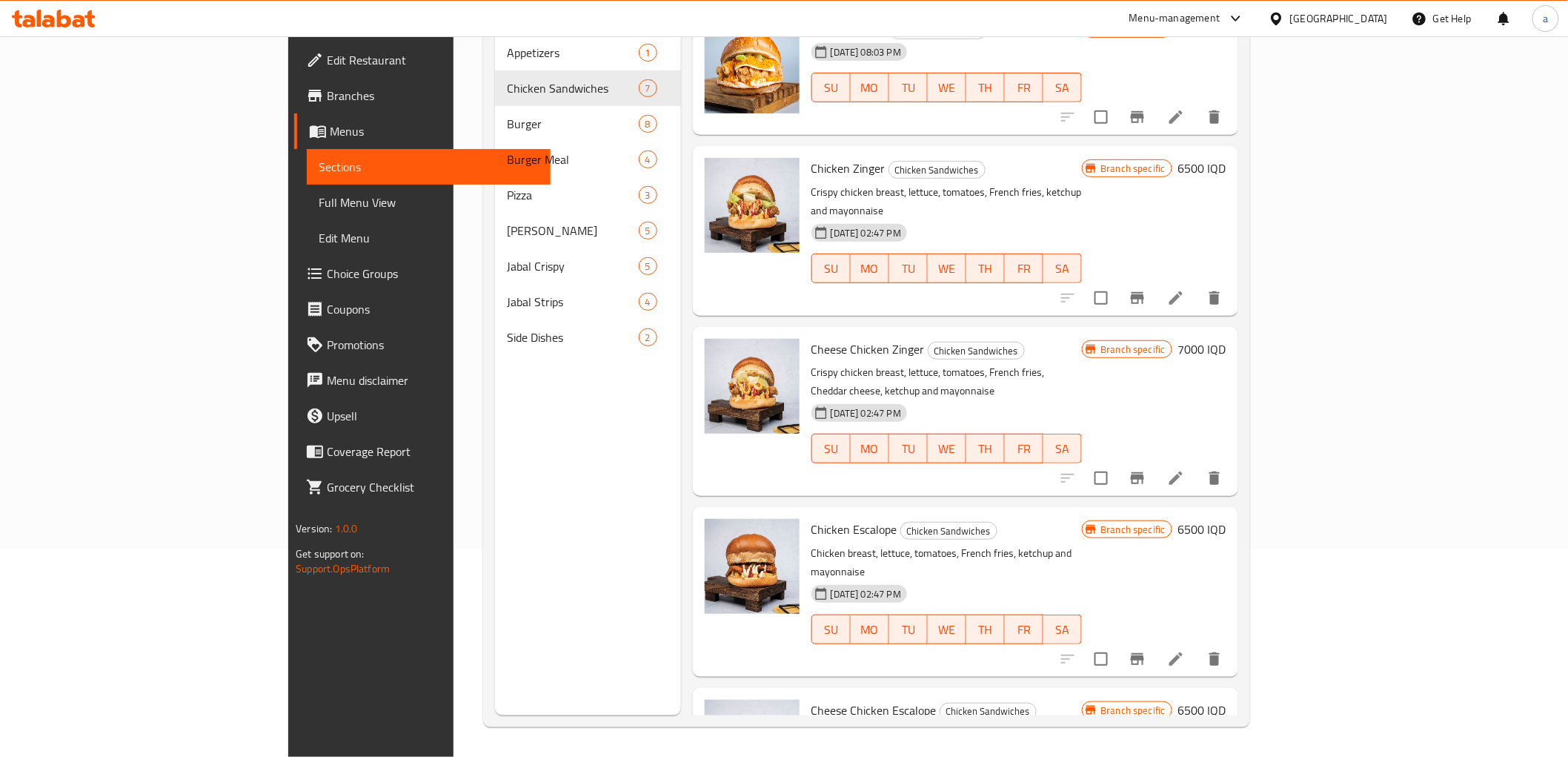
click at [318, 204] on span "Full Menu View" at bounding box center [428, 202] width 220 height 18
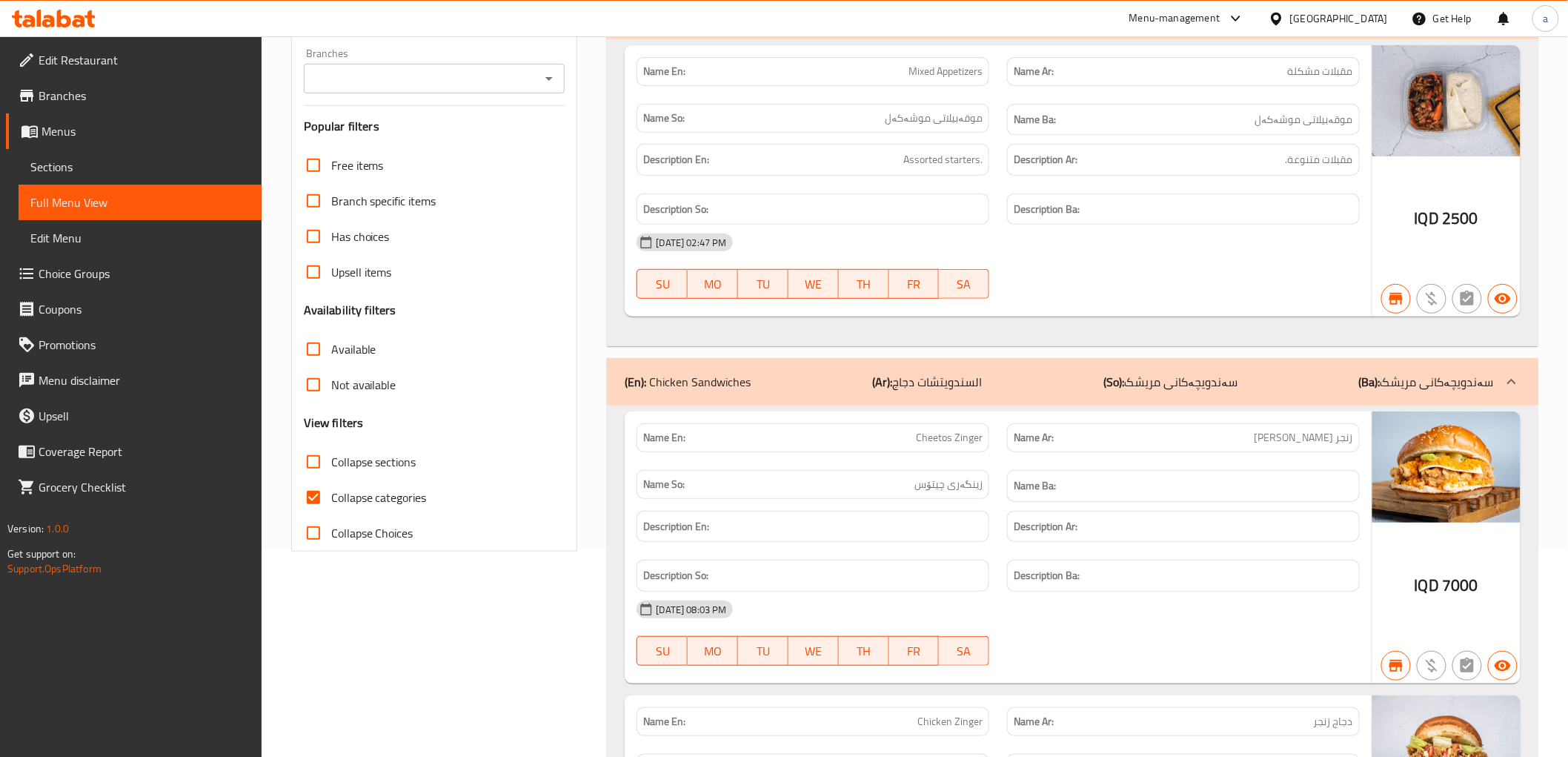
click at [315, 497] on input "Collapse categories" at bounding box center [313, 498] width 35 height 35
checkbox input "false"
click at [556, 77] on icon "Open" at bounding box center [549, 78] width 18 height 18
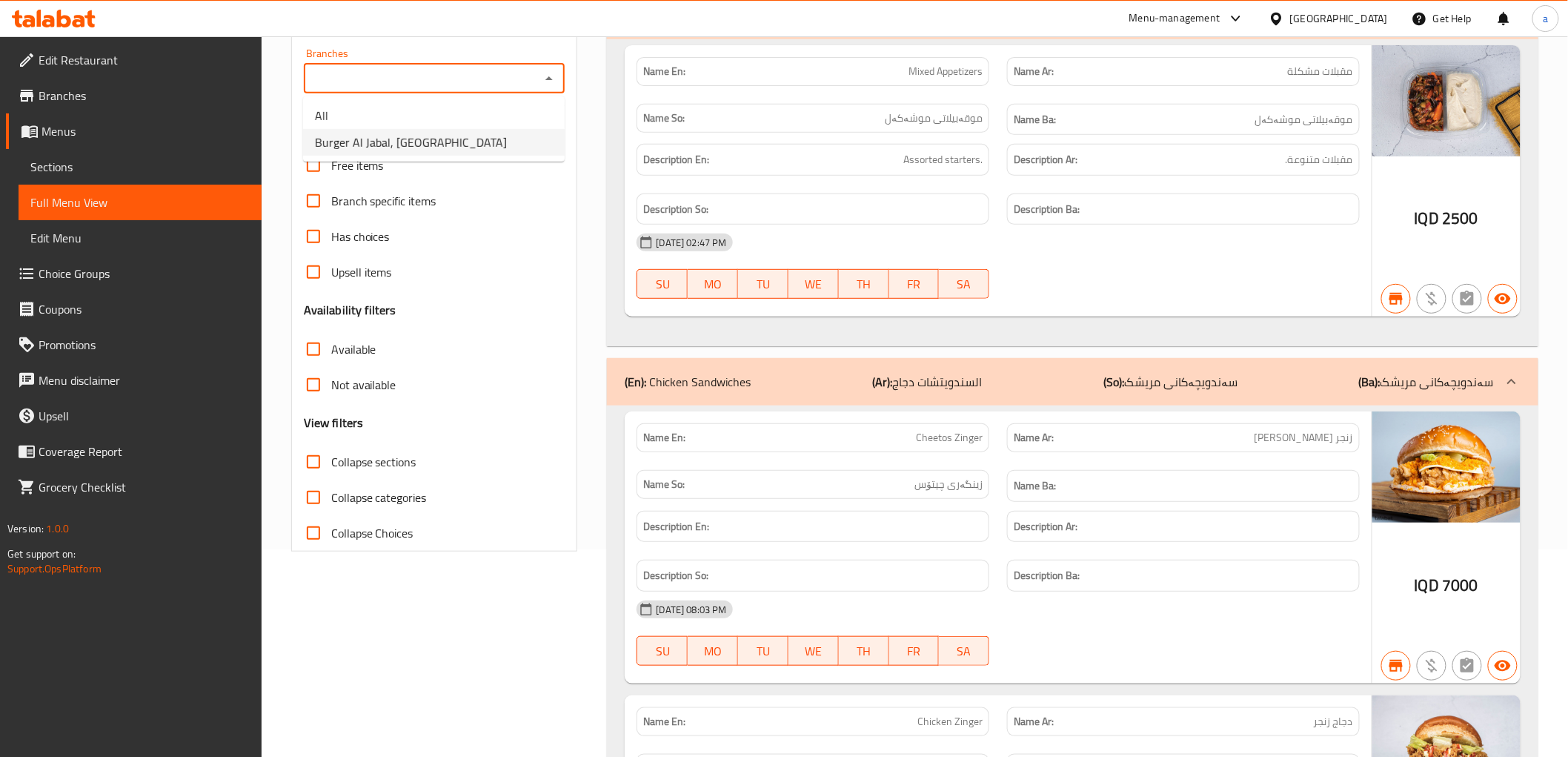
click at [448, 150] on span "Burger Al Jabal, [GEOGRAPHIC_DATA]" at bounding box center [410, 142] width 192 height 18
type input "Burger Al Jabal, [GEOGRAPHIC_DATA]"
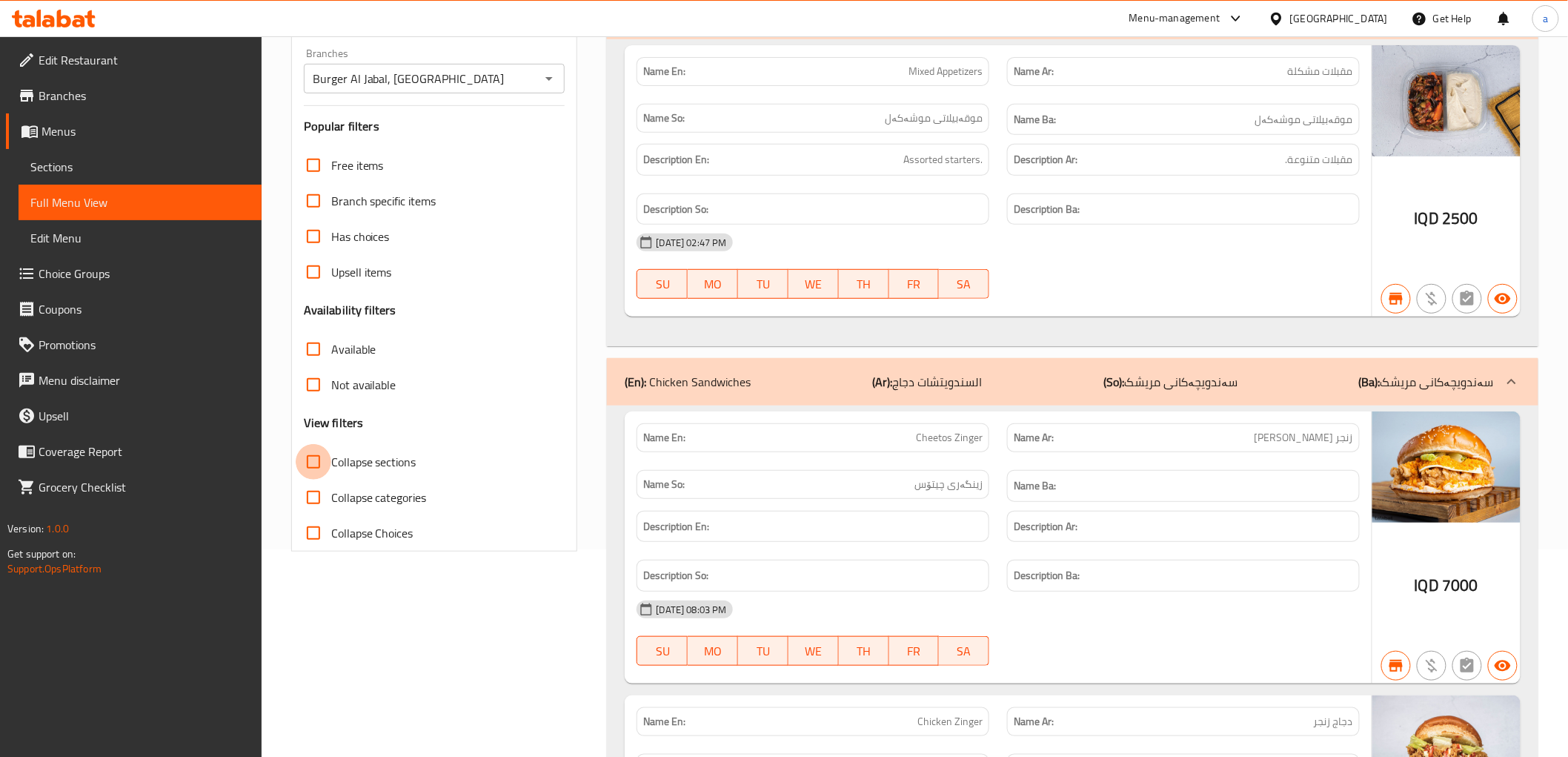
click at [321, 455] on input "Collapse sections" at bounding box center [313, 462] width 35 height 35
checkbox input "true"
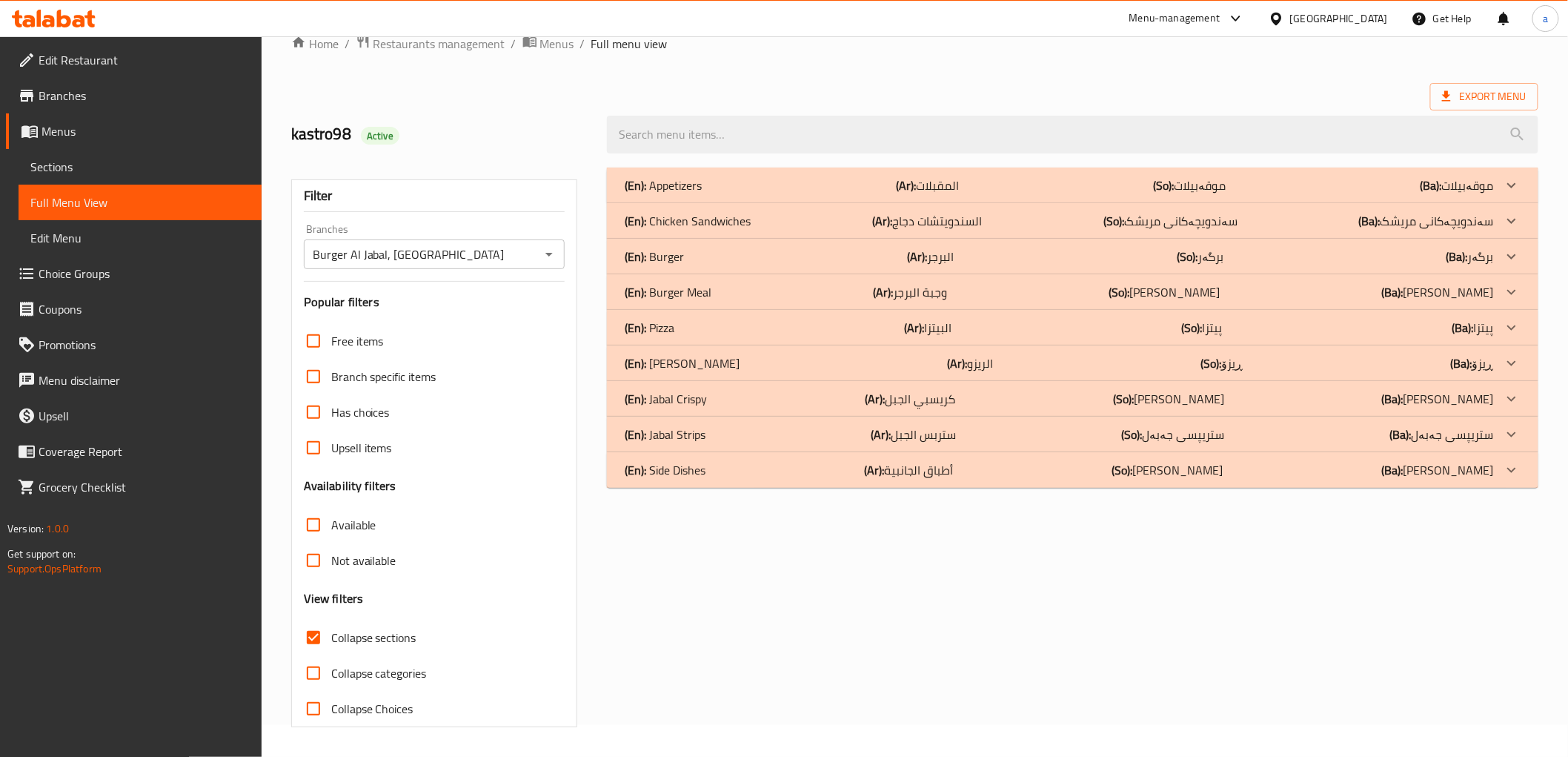
scroll to position [32, 0]
click at [670, 436] on p "(En): Jabal Strips" at bounding box center [665, 434] width 81 height 18
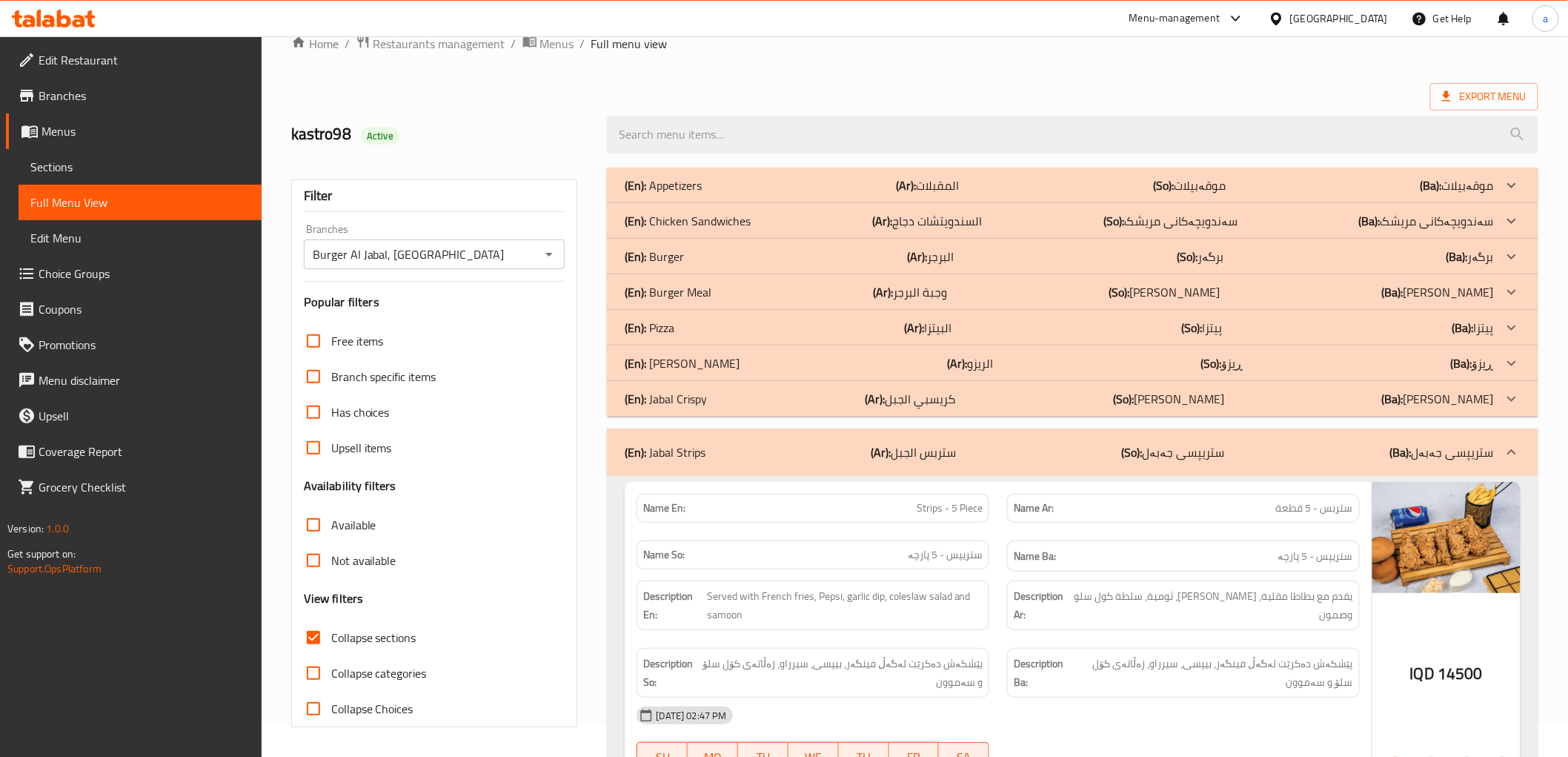
click at [672, 402] on p "(En): Jabal Crispy" at bounding box center [665, 399] width 82 height 18
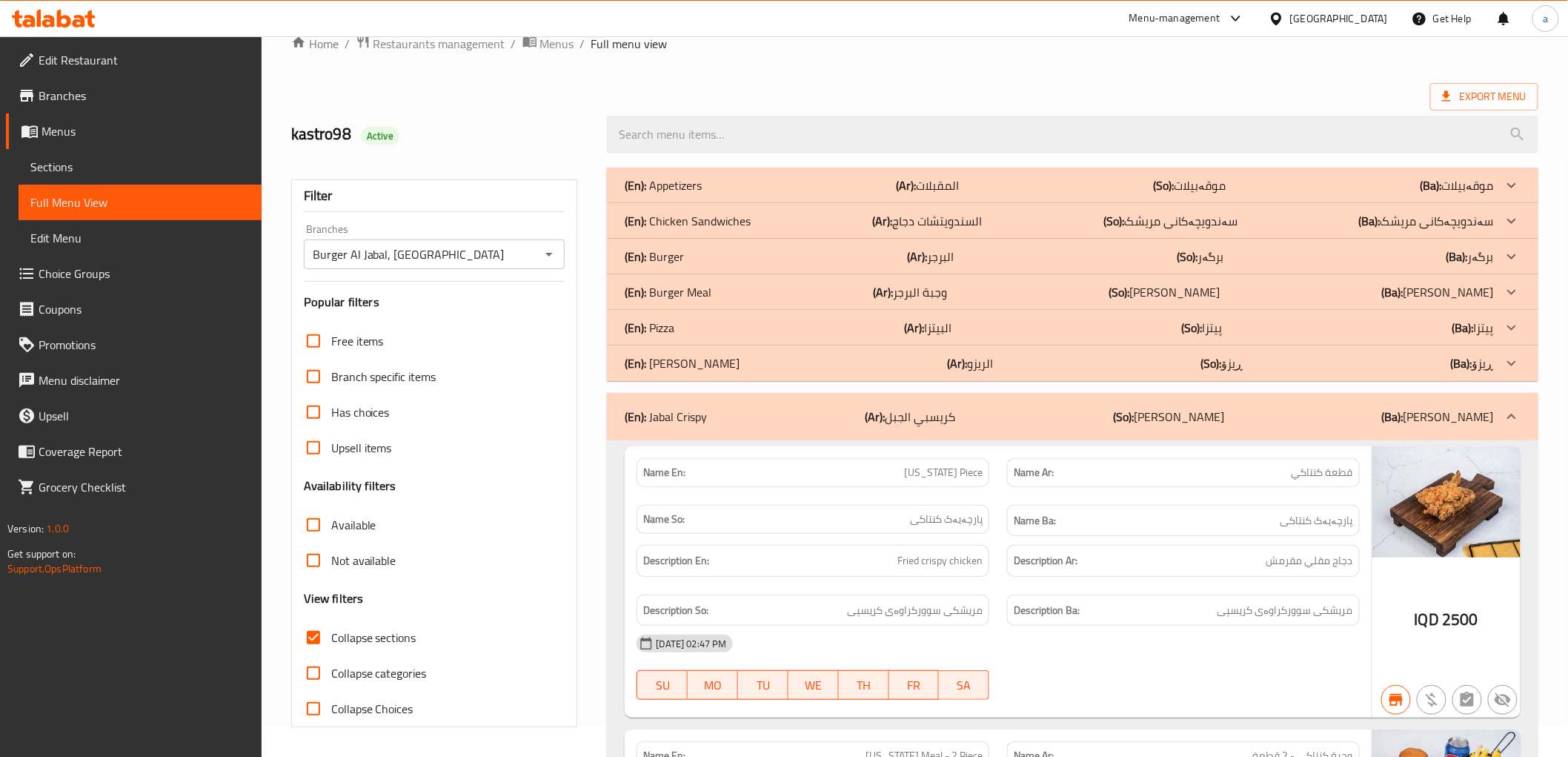
click at [658, 363] on p "(En): [PERSON_NAME]" at bounding box center [682, 362] width 115 height 18
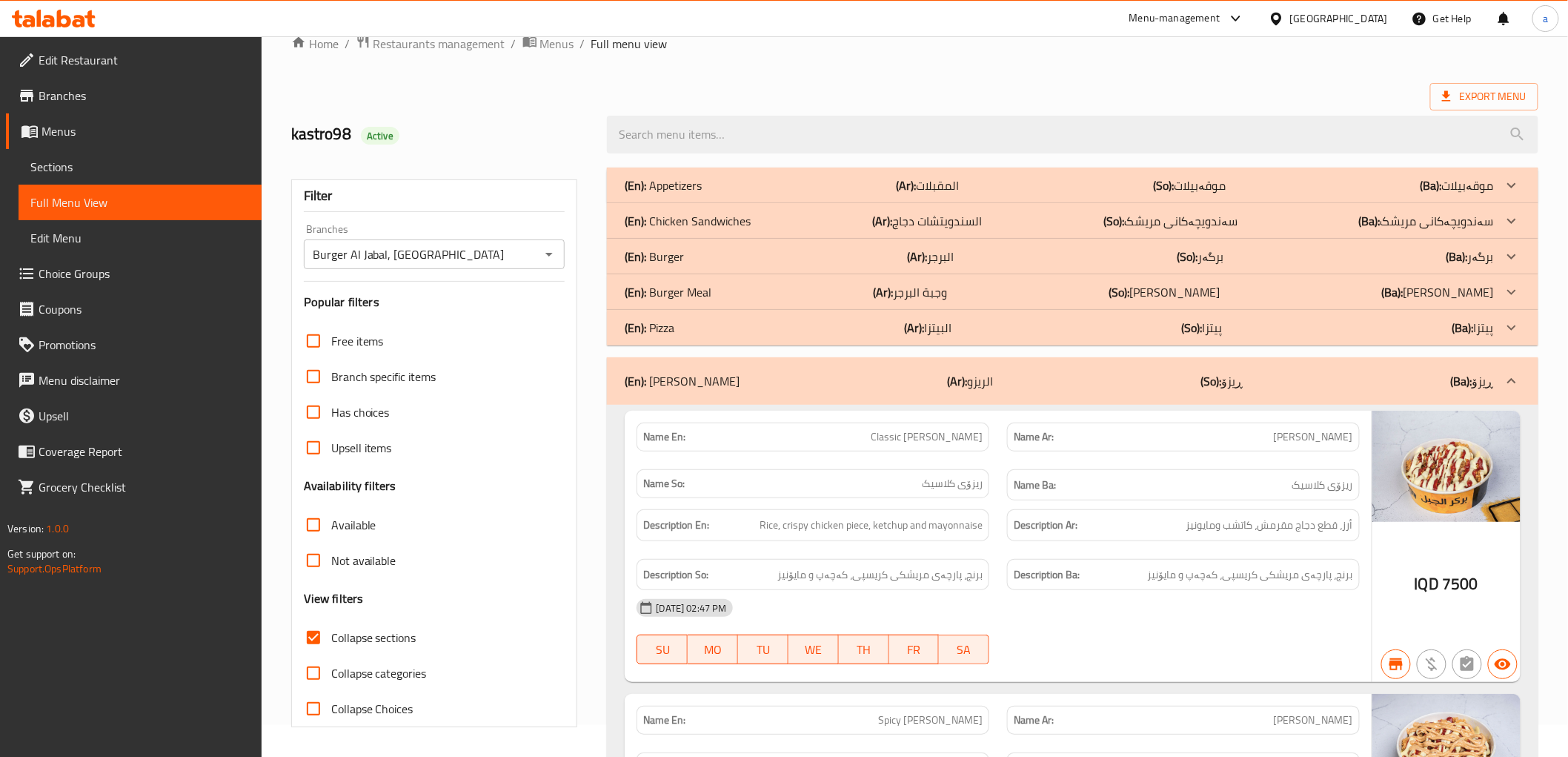
click at [663, 288] on p "(En): Burger Meal" at bounding box center [668, 291] width 87 height 18
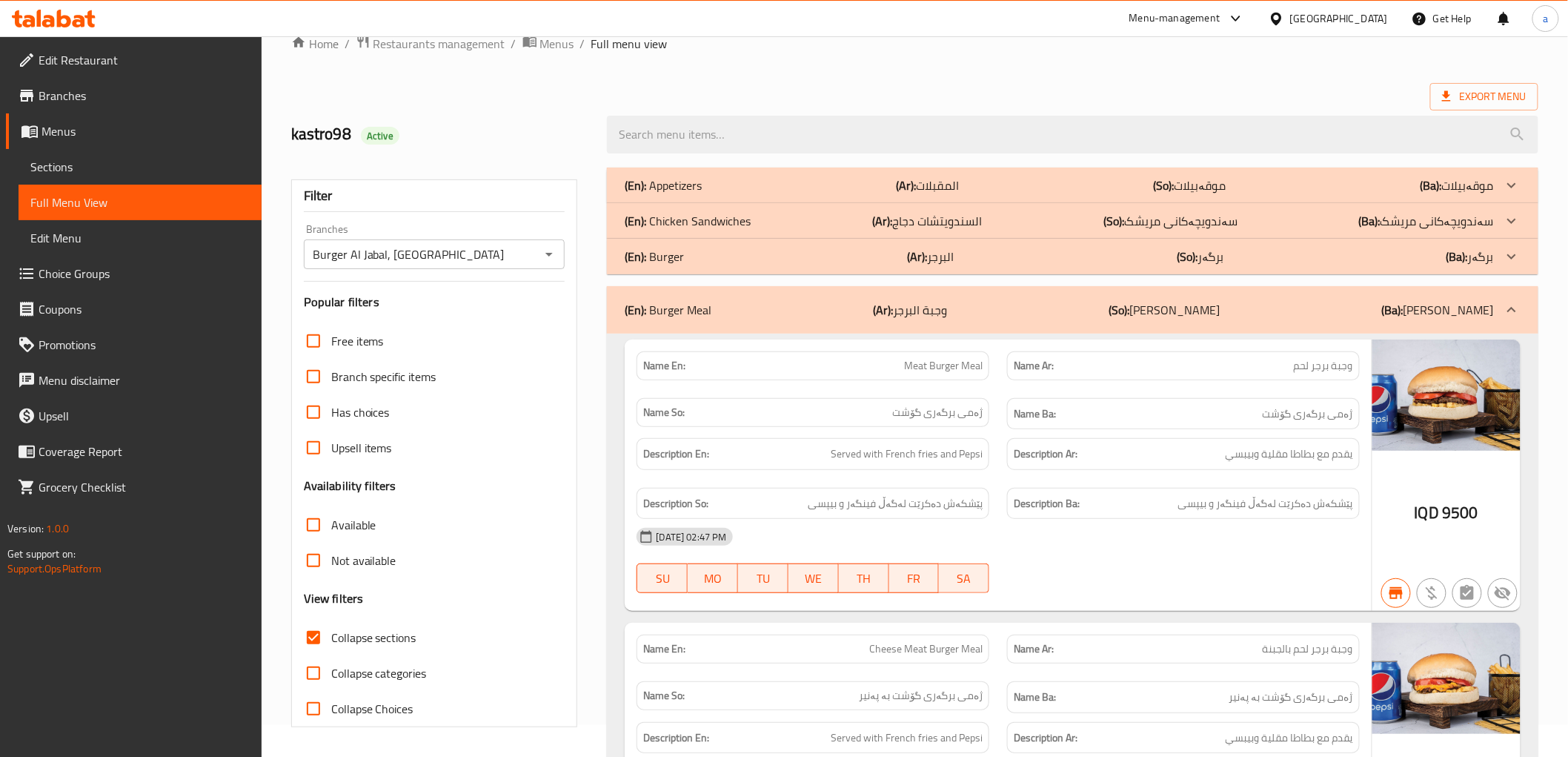
click at [668, 255] on p "(En): Burger" at bounding box center [654, 256] width 59 height 18
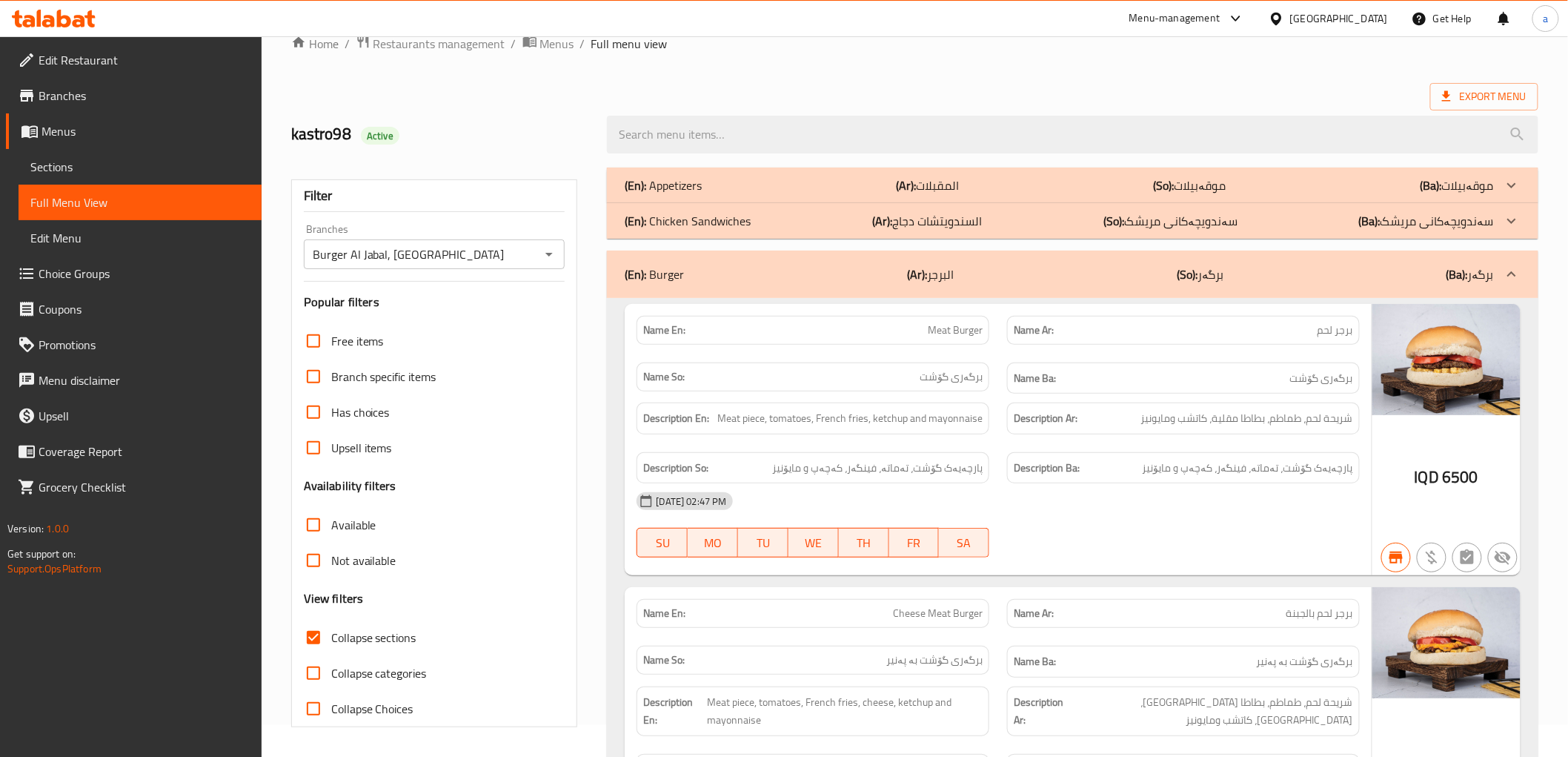
click at [667, 220] on p "(En): Chicken Sandwiches" at bounding box center [687, 221] width 126 height 18
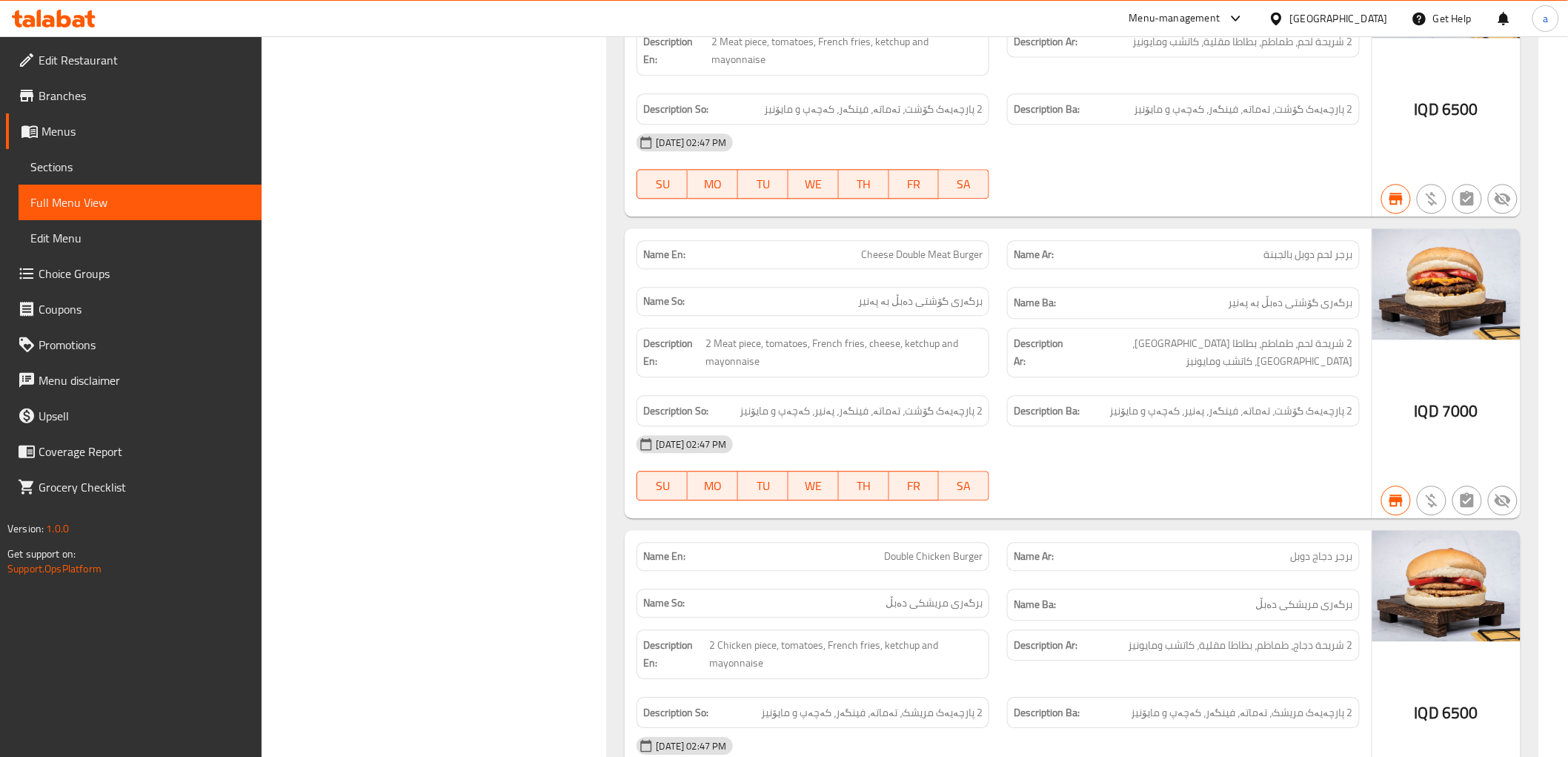
scroll to position [0, 0]
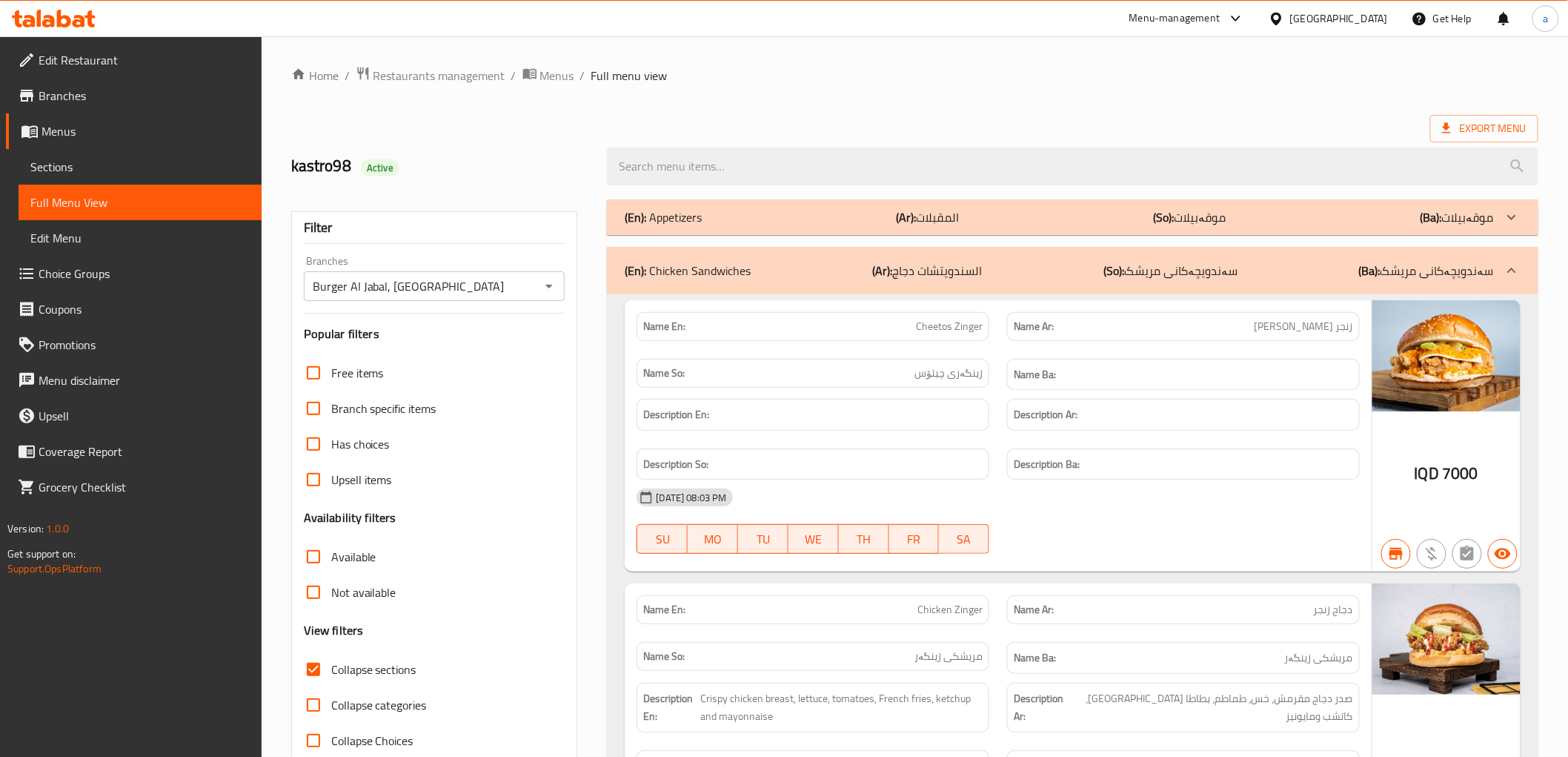
drag, startPoint x: 470, startPoint y: 344, endPoint x: 462, endPoint y: 88, distance: 256.1
drag, startPoint x: 979, startPoint y: 477, endPoint x: 996, endPoint y: 255, distance: 222.6
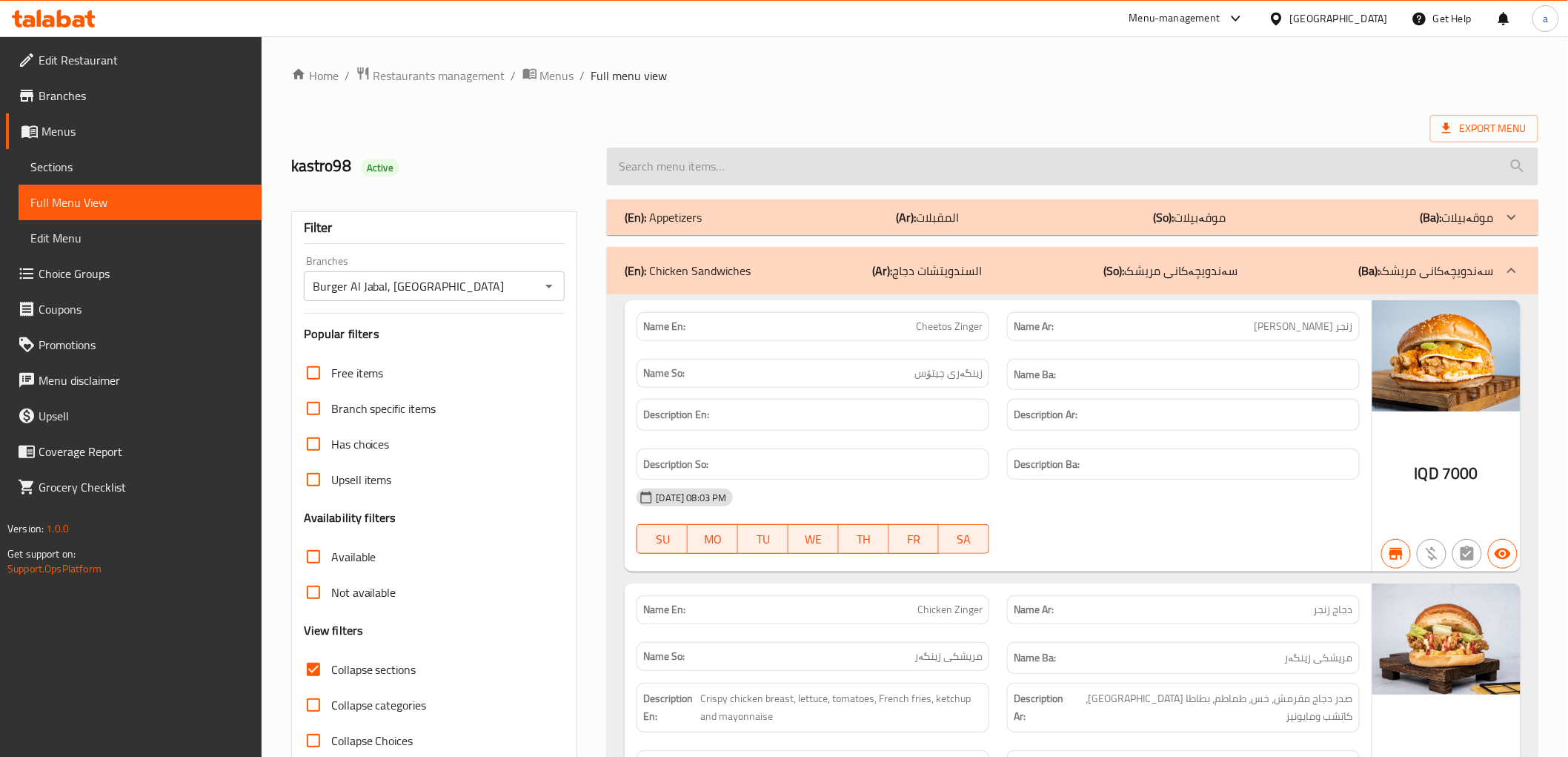
click at [742, 166] on input "search" at bounding box center [1072, 166] width 930 height 38
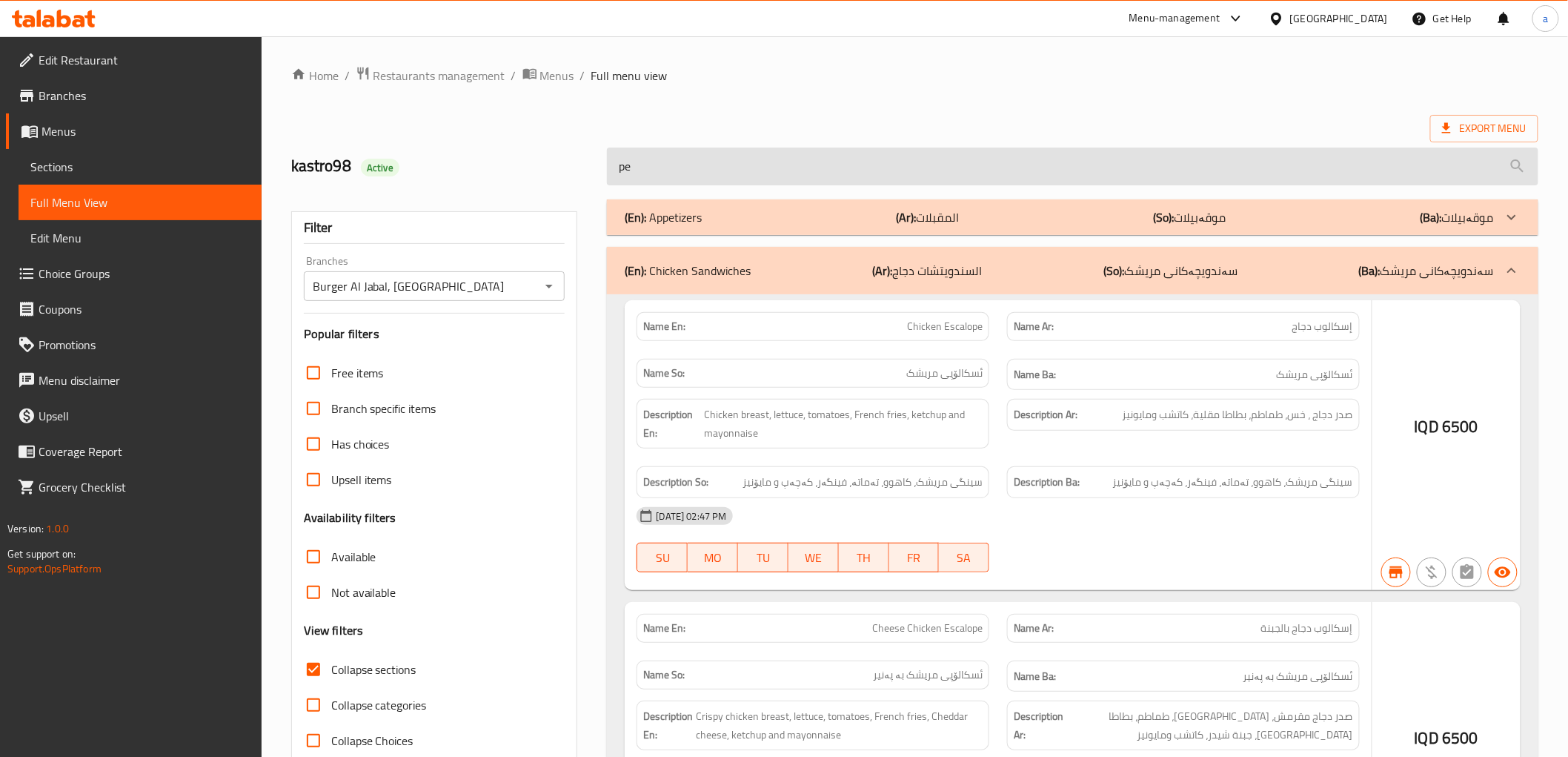
type input "p"
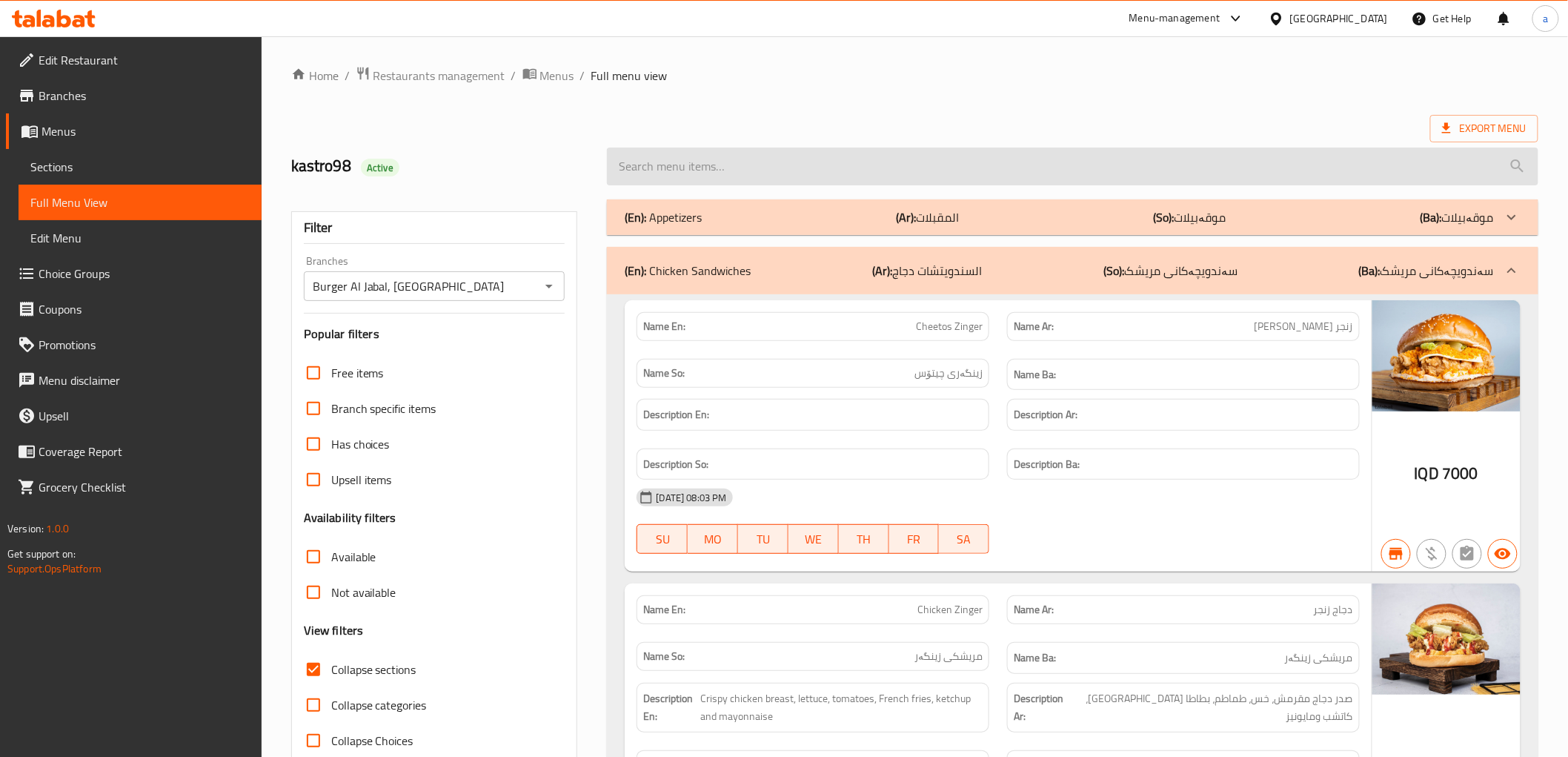
click at [669, 167] on input "search" at bounding box center [1072, 166] width 930 height 38
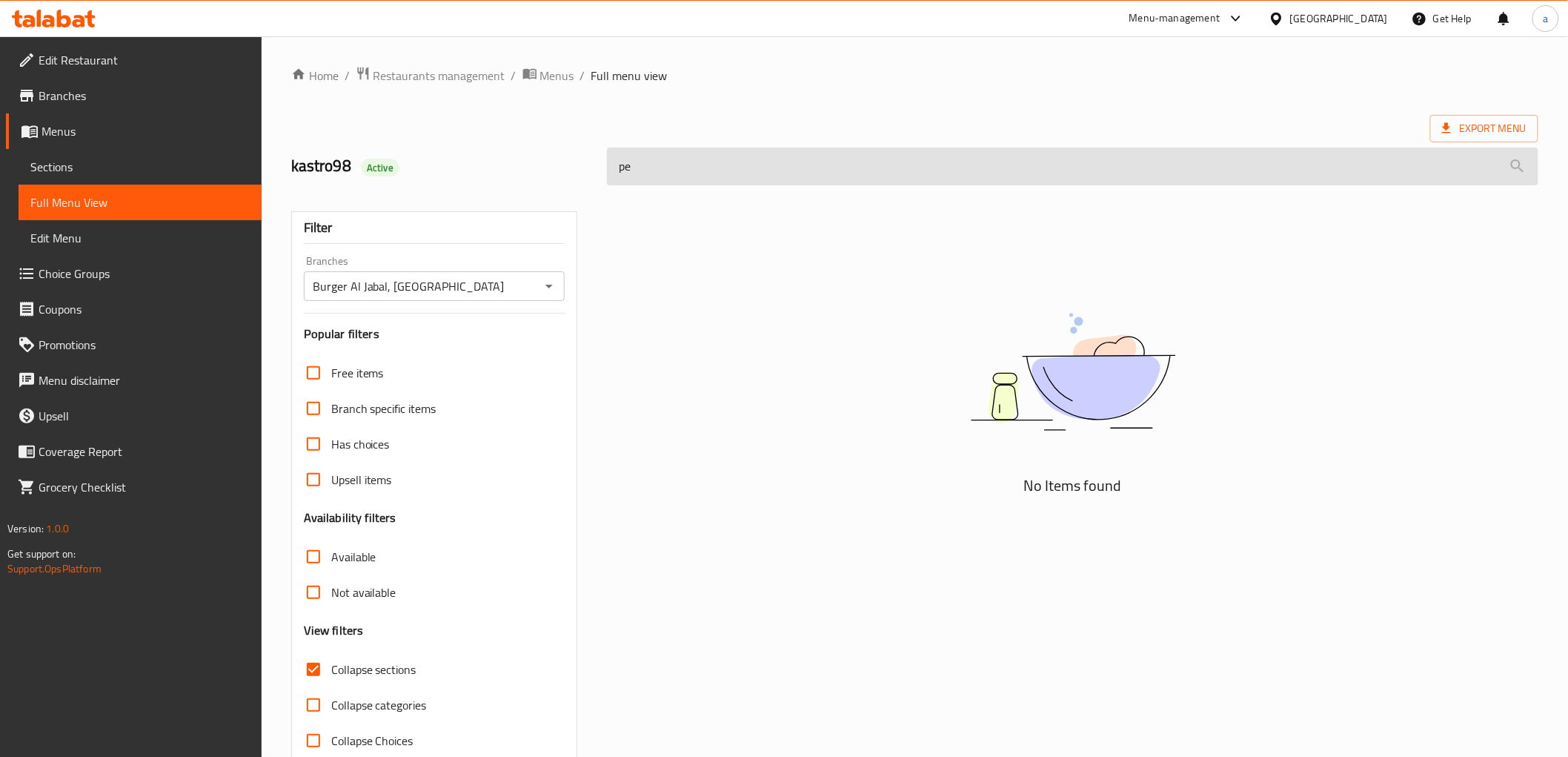
type input "p"
